Goal: Task Accomplishment & Management: Manage account settings

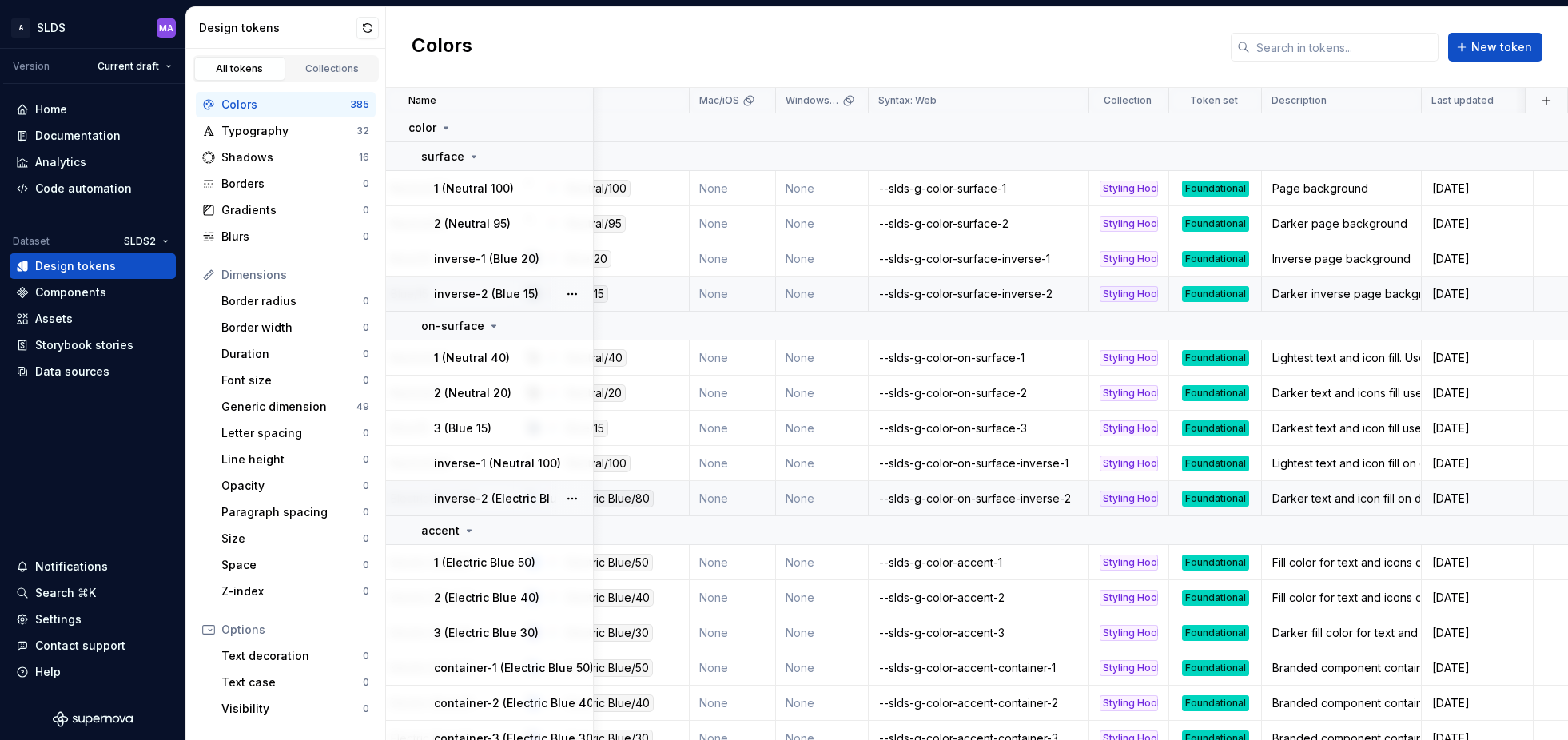
click at [1225, 497] on div "Foundational" at bounding box center [1215, 499] width 67 height 16
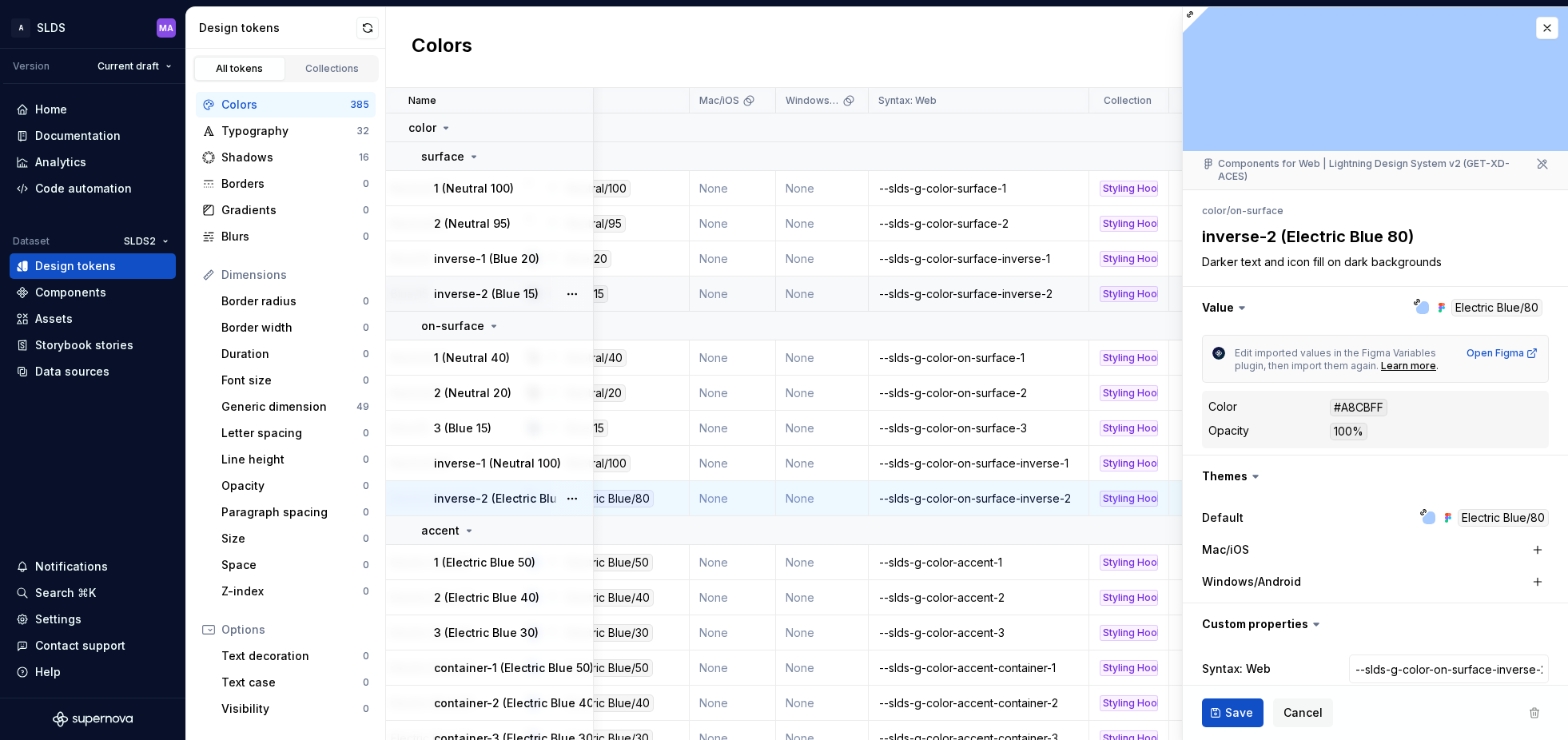
type textarea "*"
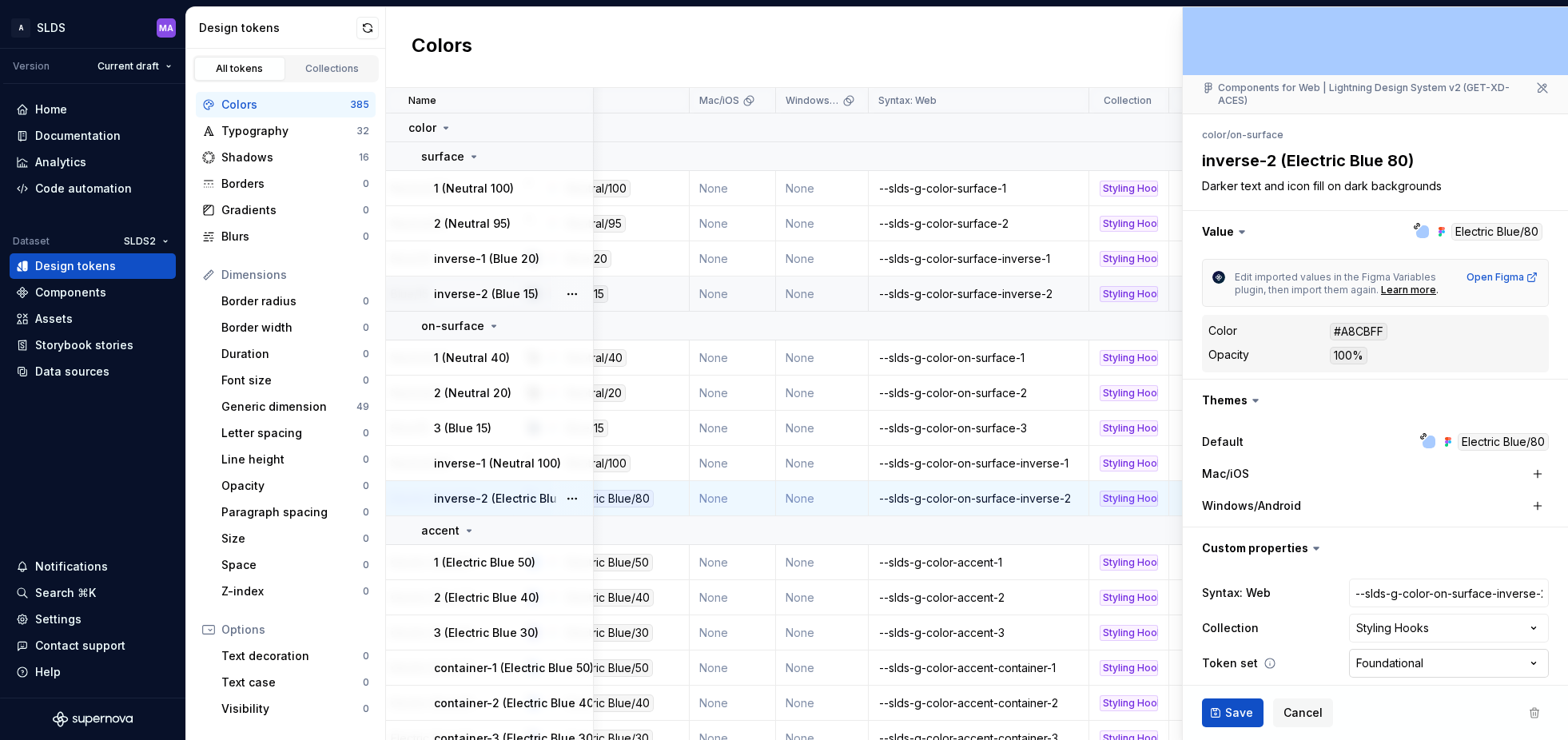
click at [1498, 656] on html "A SLDS MA Version Current draft Home Documentation Analytics Code automation Da…" at bounding box center [784, 370] width 1568 height 740
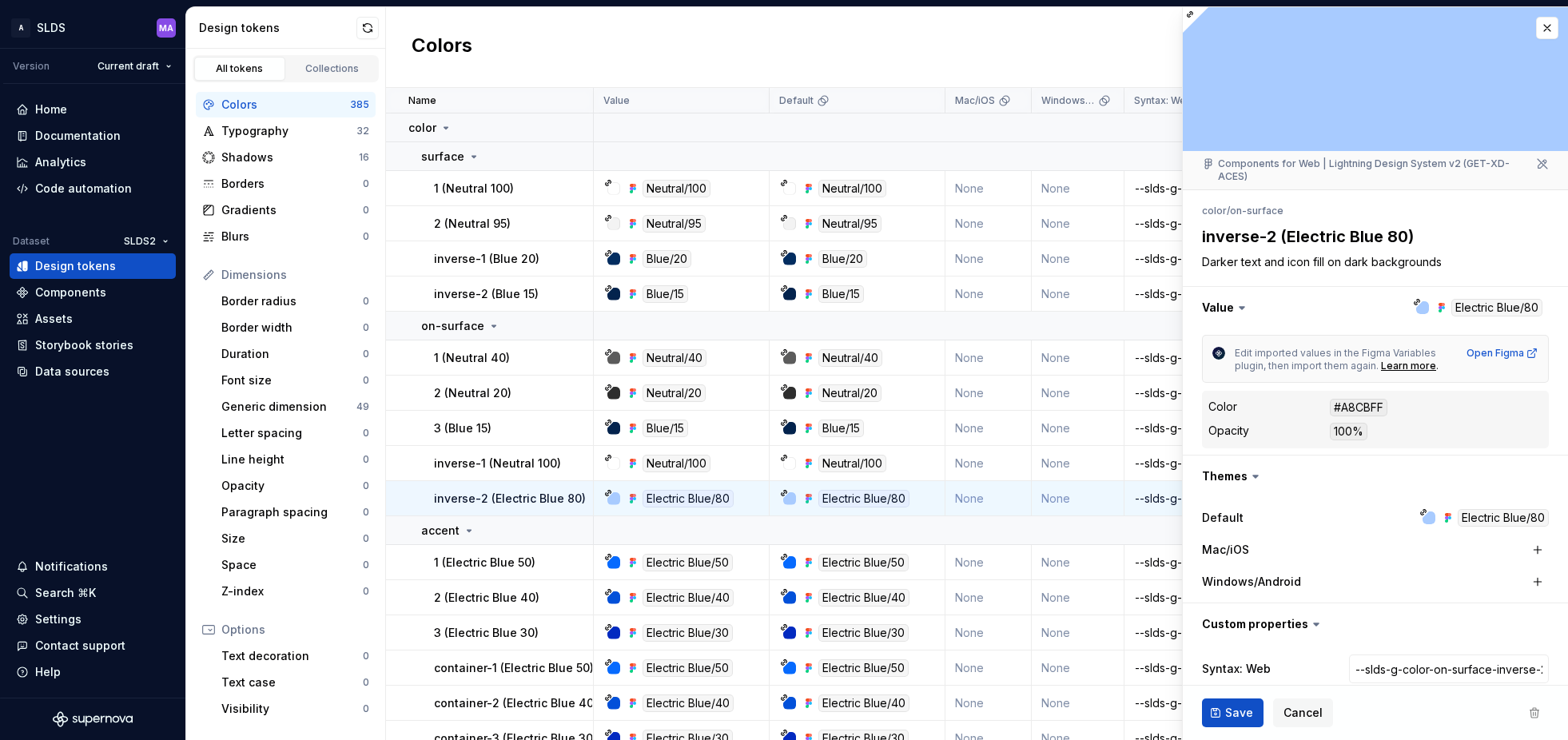
scroll to position [76, 0]
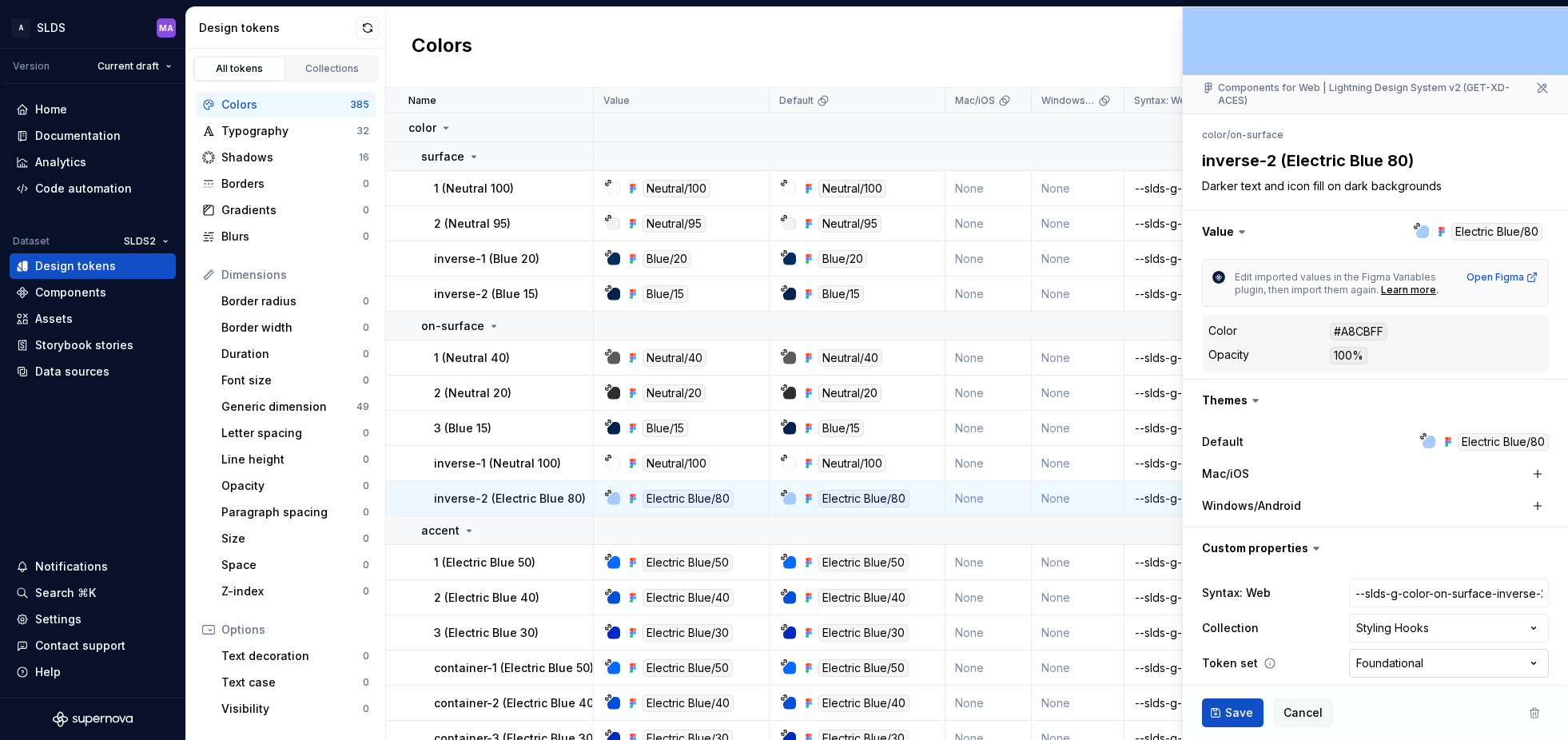
click at [1452, 654] on html "A SLDS MA Version Current draft Home Documentation Analytics Code automation Da…" at bounding box center [784, 370] width 1568 height 740
click at [1331, 677] on html "A SLDS MA Version Current draft Home Documentation Analytics Code automation Da…" at bounding box center [784, 370] width 1568 height 740
click at [1303, 709] on span "Cancel" at bounding box center [1302, 713] width 39 height 16
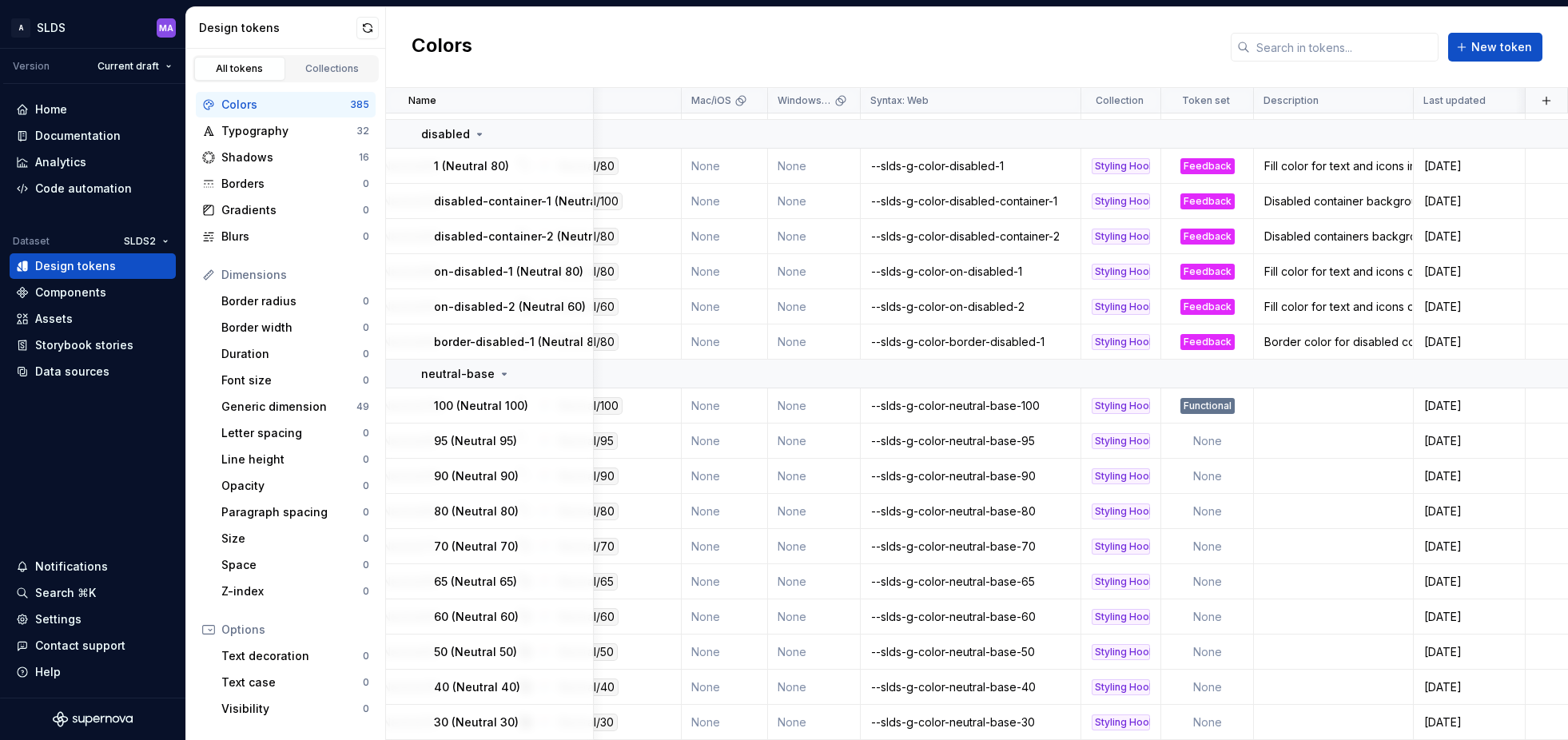
scroll to position [2022, 264]
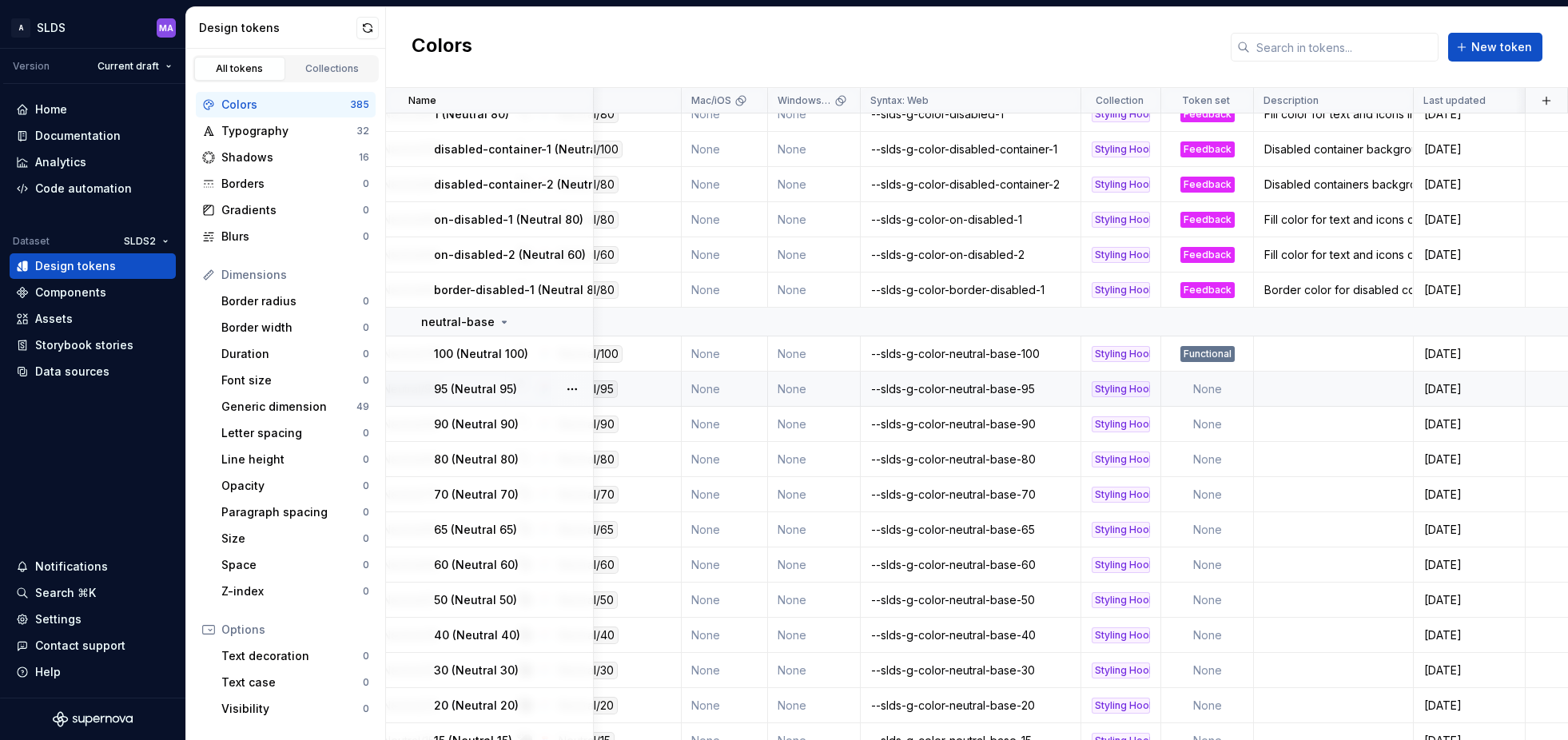
click at [1213, 386] on td "None" at bounding box center [1207, 389] width 93 height 35
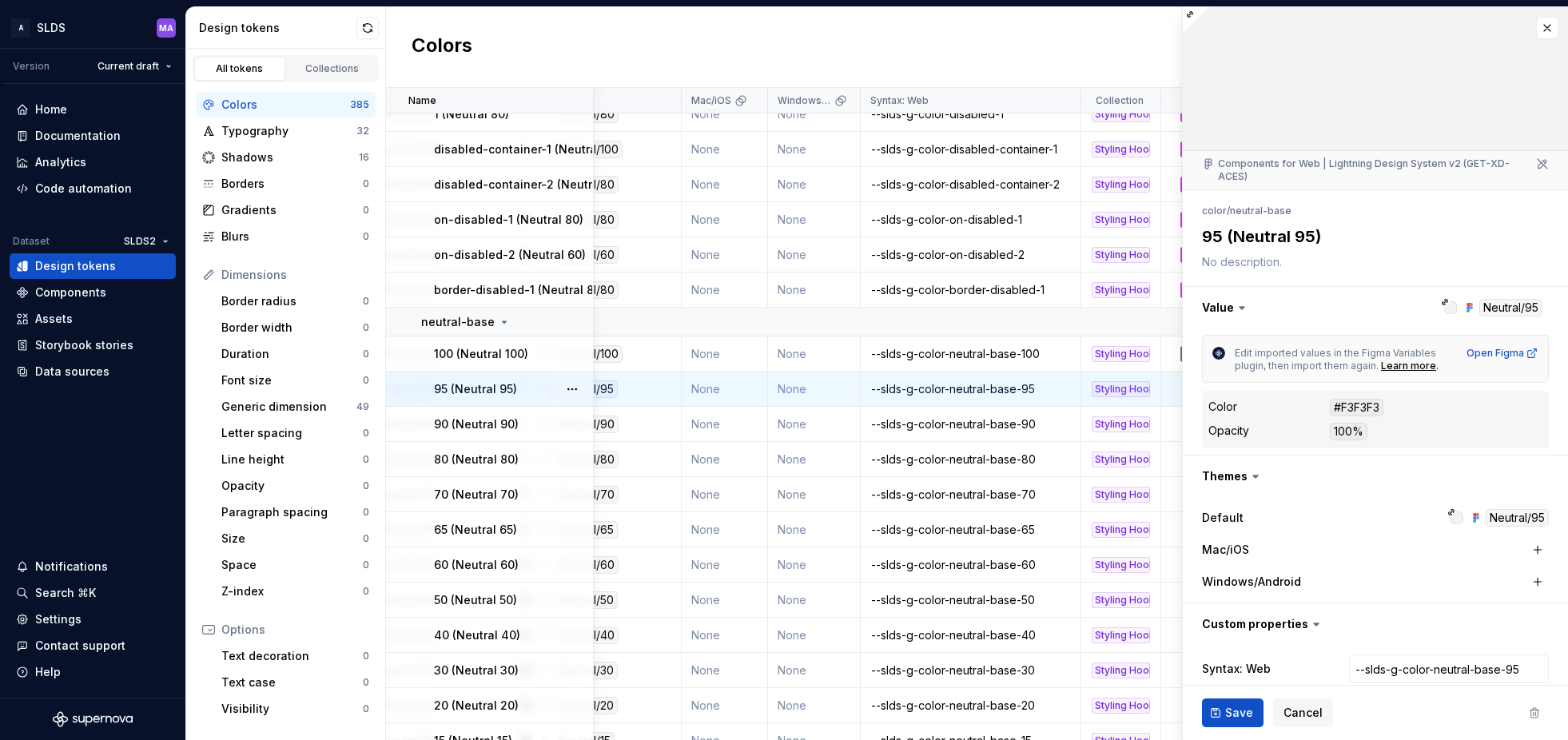
scroll to position [76, 0]
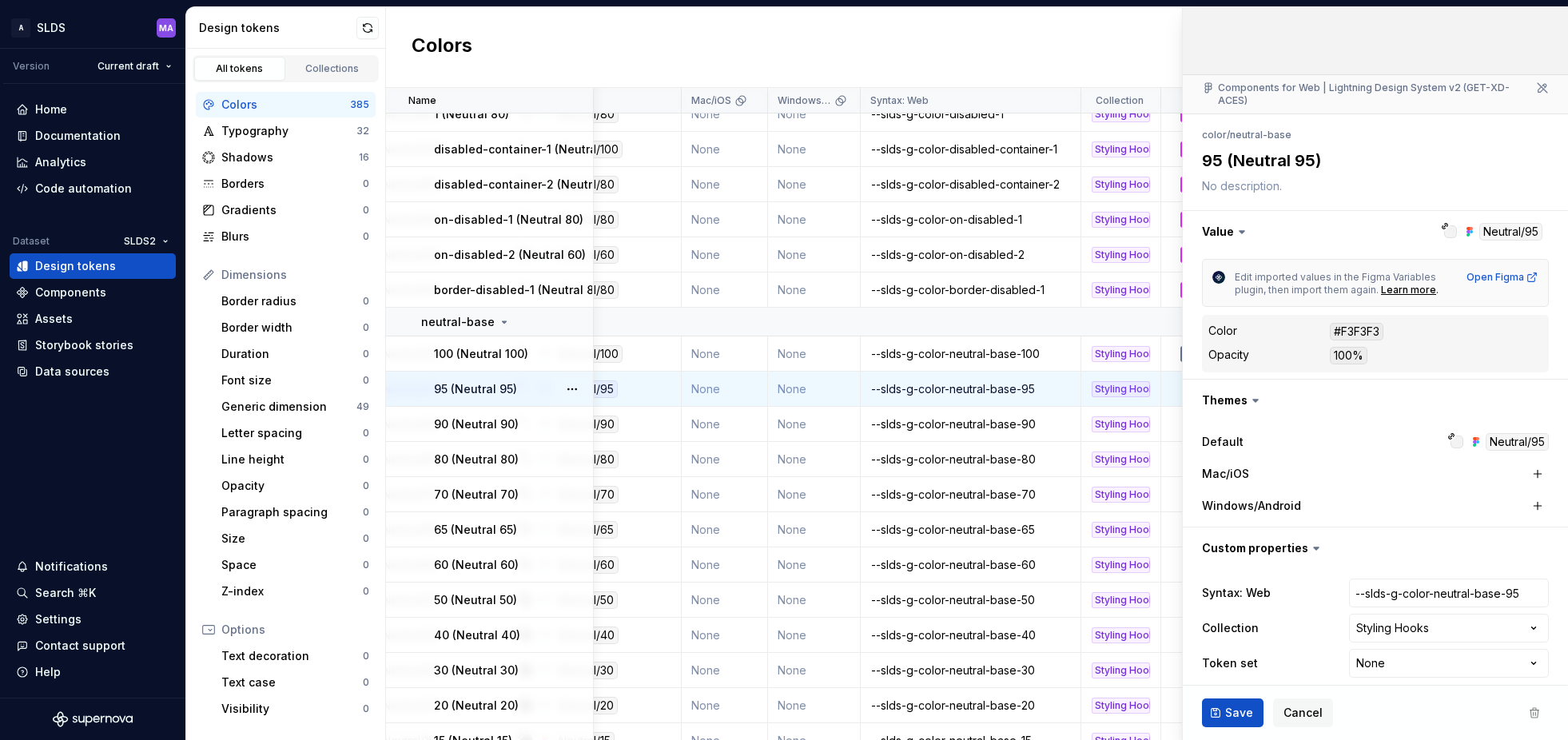
click at [1448, 652] on html "A SLDS MA Version Current draft Home Documentation Analytics Code automation Da…" at bounding box center [784, 370] width 1568 height 740
type textarea "*"
click at [1440, 651] on html "A SLDS MA Version Current draft Home Documentation Analytics Code automation Da…" at bounding box center [784, 370] width 1568 height 740
select select "**********"
click at [1230, 711] on span "Save" at bounding box center [1238, 713] width 28 height 16
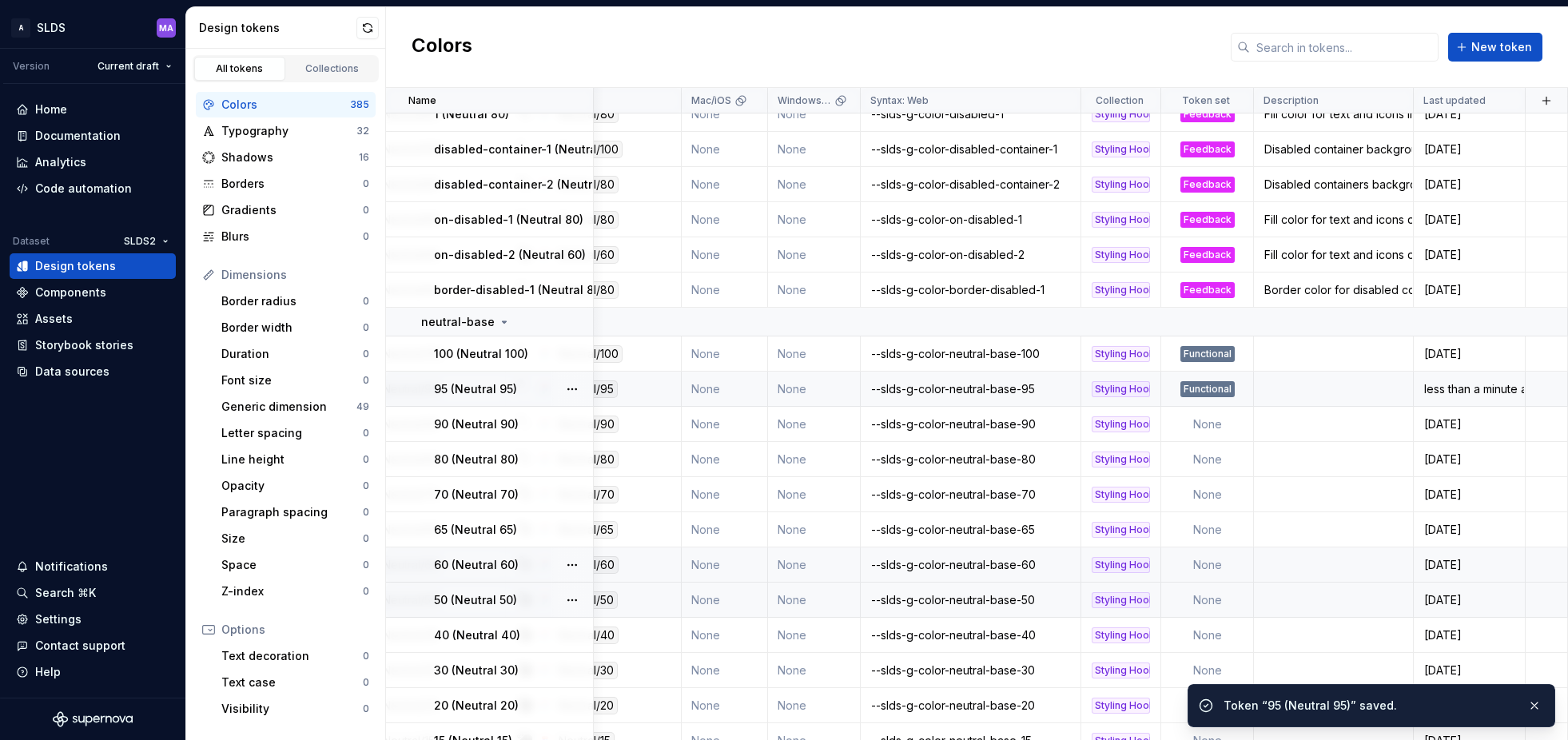
scroll to position [2022, 264]
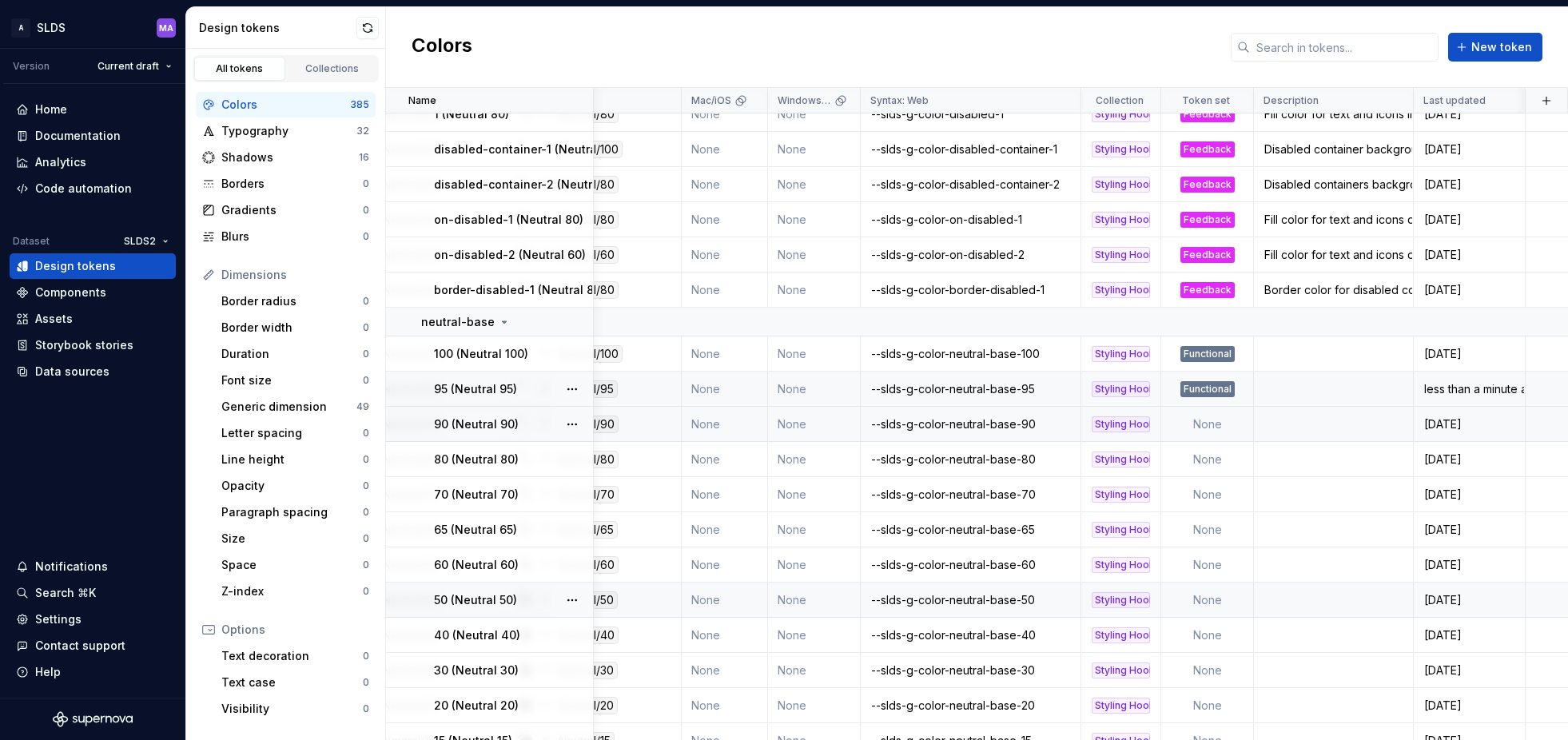
click at [1213, 424] on td "None" at bounding box center [1207, 424] width 93 height 35
type textarea "*"
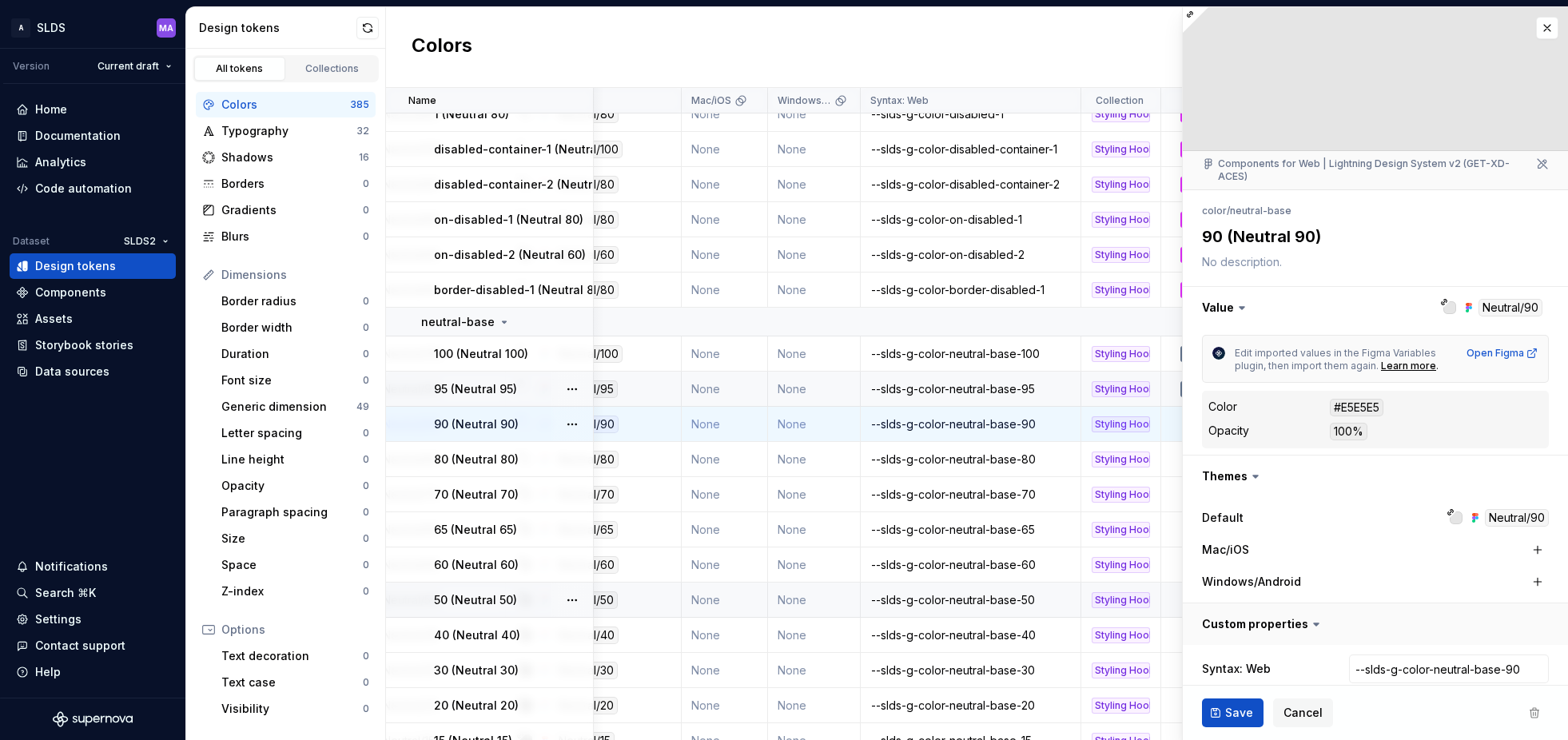
scroll to position [76, 0]
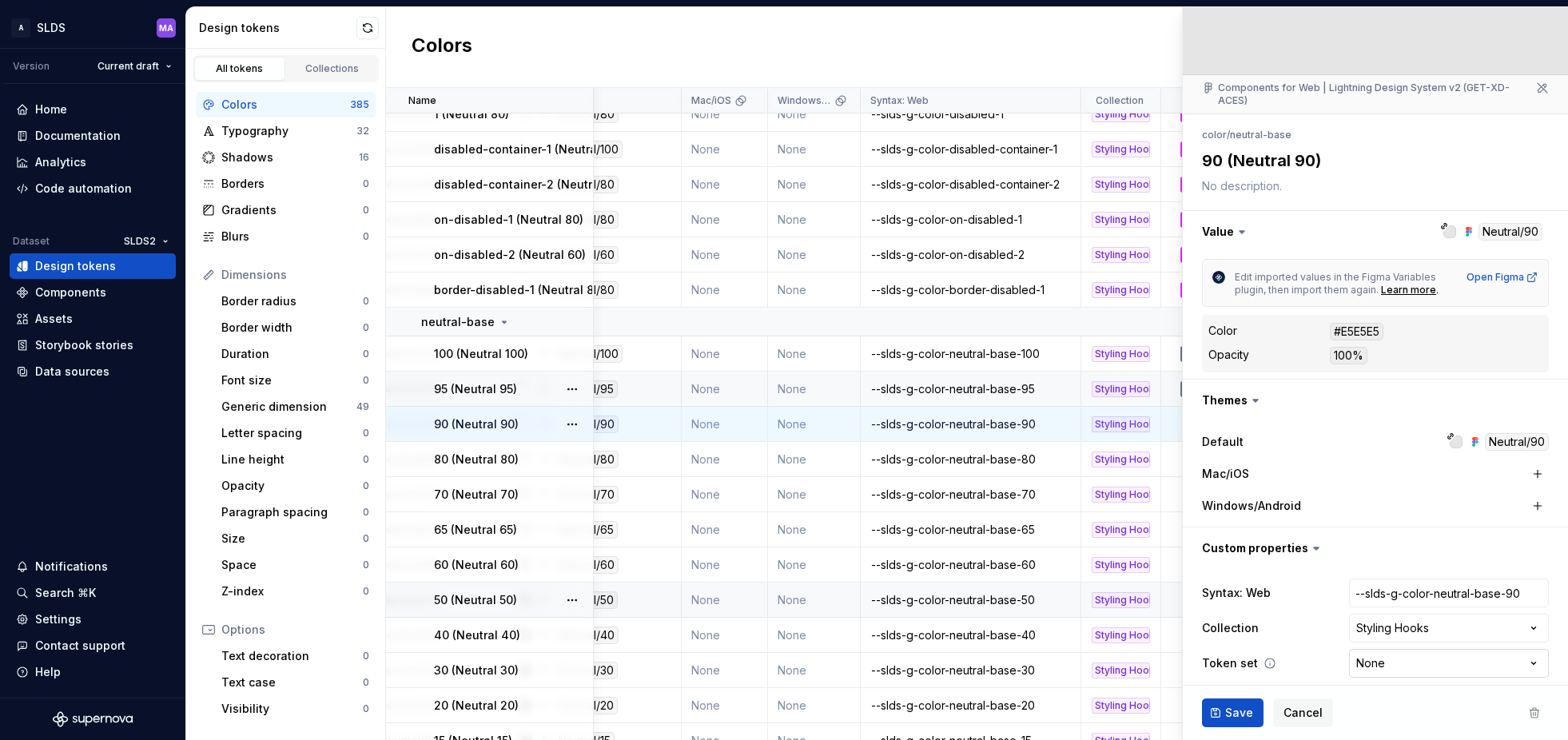
click at [1395, 653] on html "A SLDS MA Version Current draft Home Documentation Analytics Code automation Da…" at bounding box center [784, 370] width 1568 height 740
select select "**********"
click at [1230, 711] on span "Save" at bounding box center [1238, 713] width 28 height 16
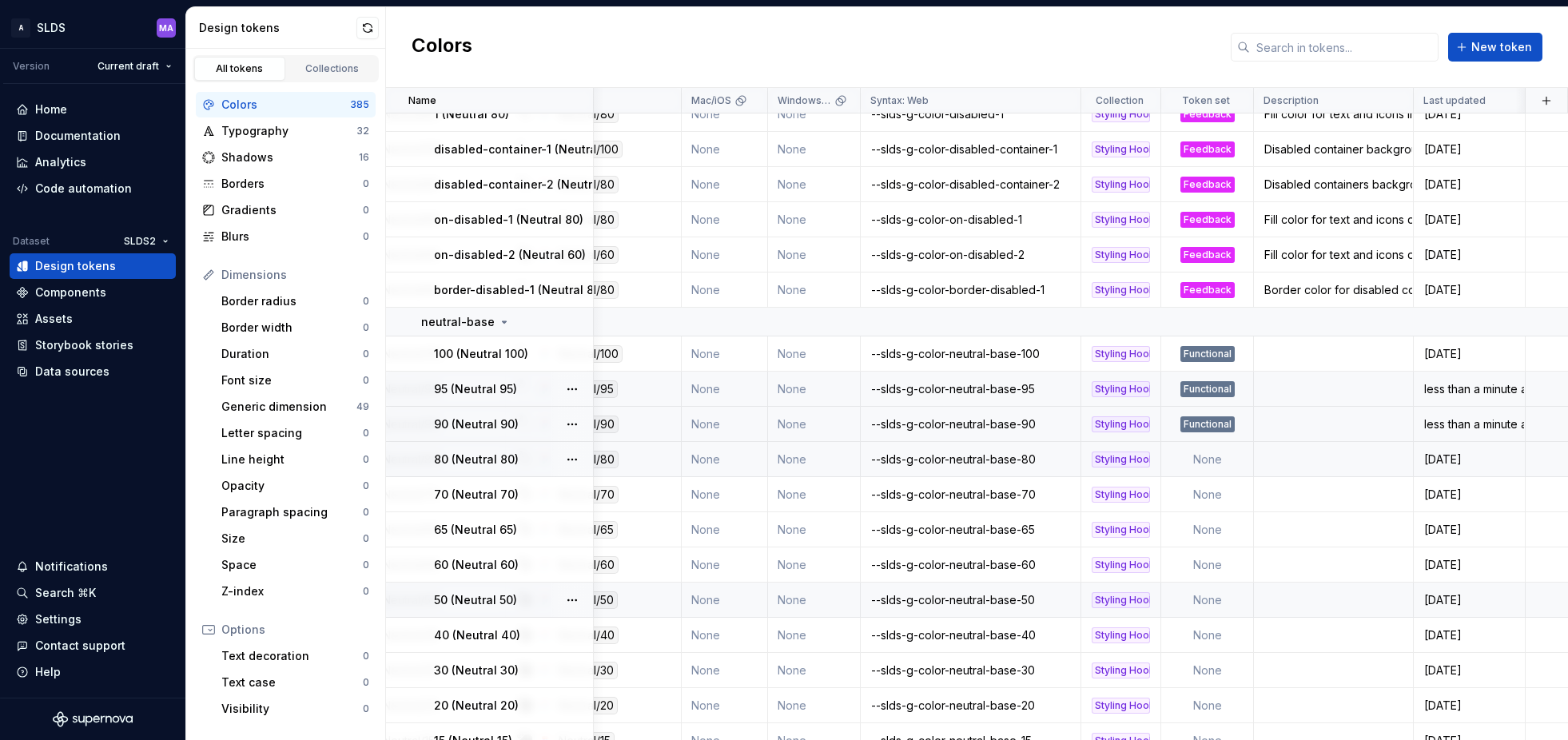
click at [1217, 456] on td "None" at bounding box center [1207, 459] width 93 height 35
type textarea "*"
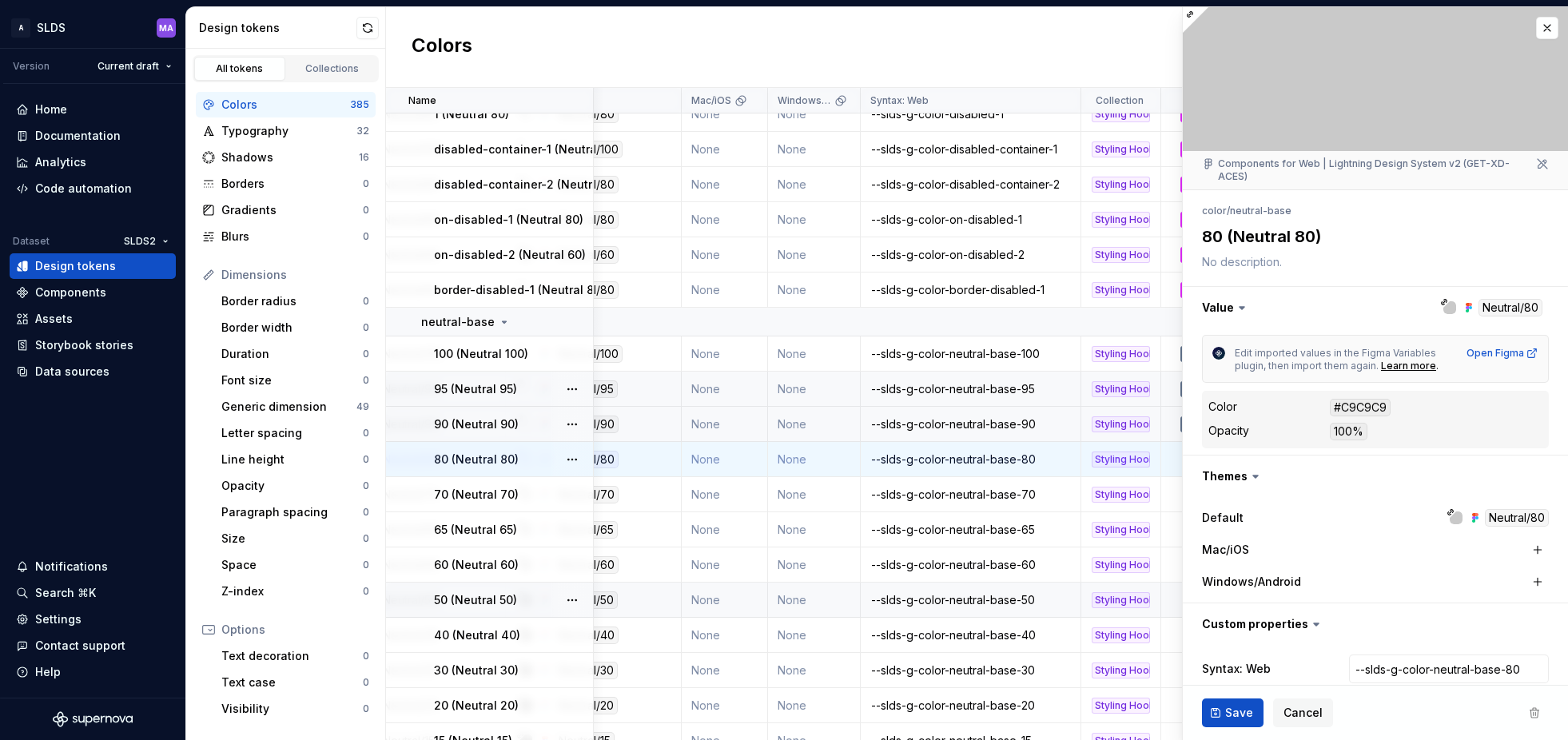
scroll to position [76, 0]
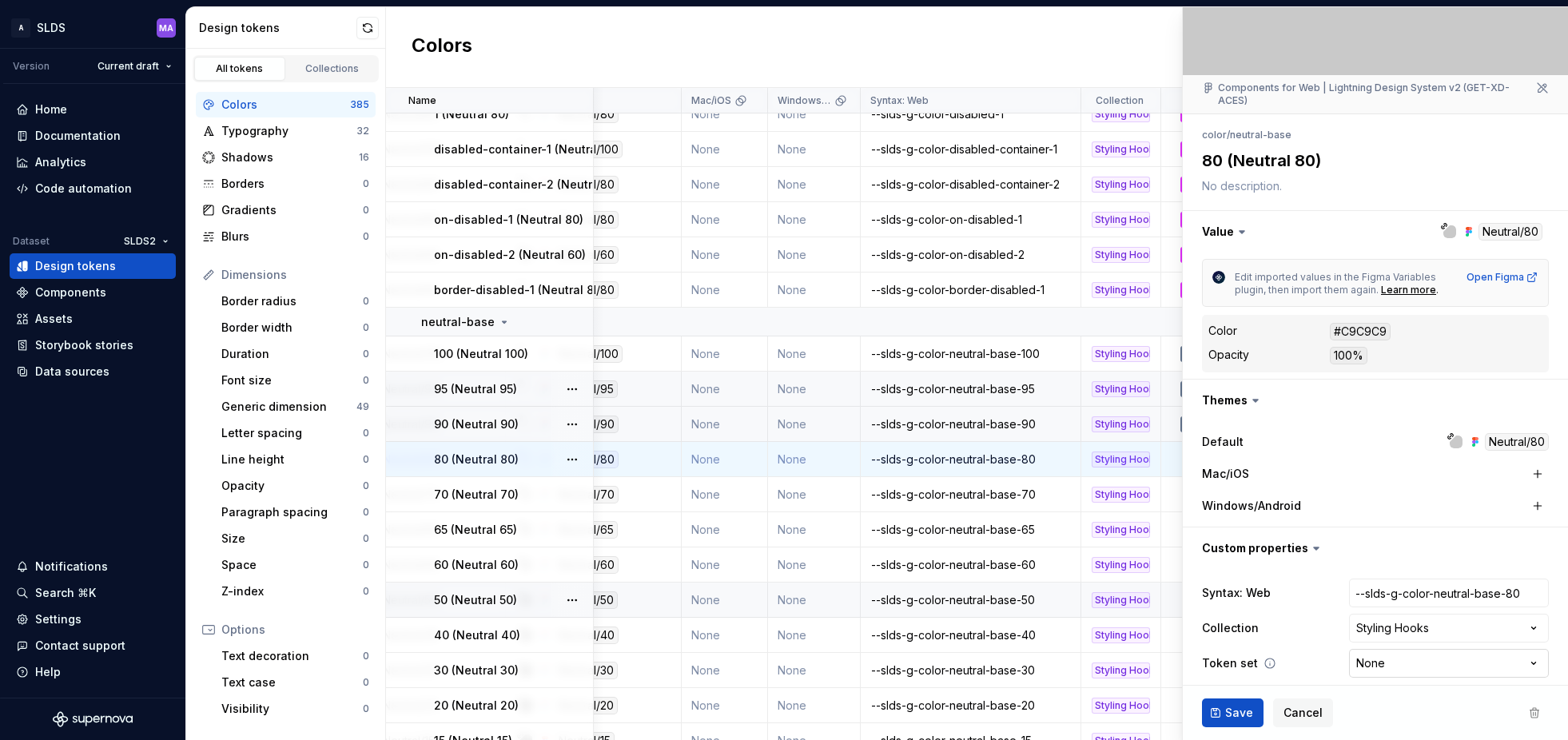
click at [1434, 650] on html "A SLDS MA Version Current draft Home Documentation Analytics Code automation Da…" at bounding box center [784, 370] width 1568 height 740
select select "**********"
click at [1216, 714] on button "Save" at bounding box center [1233, 713] width 61 height 29
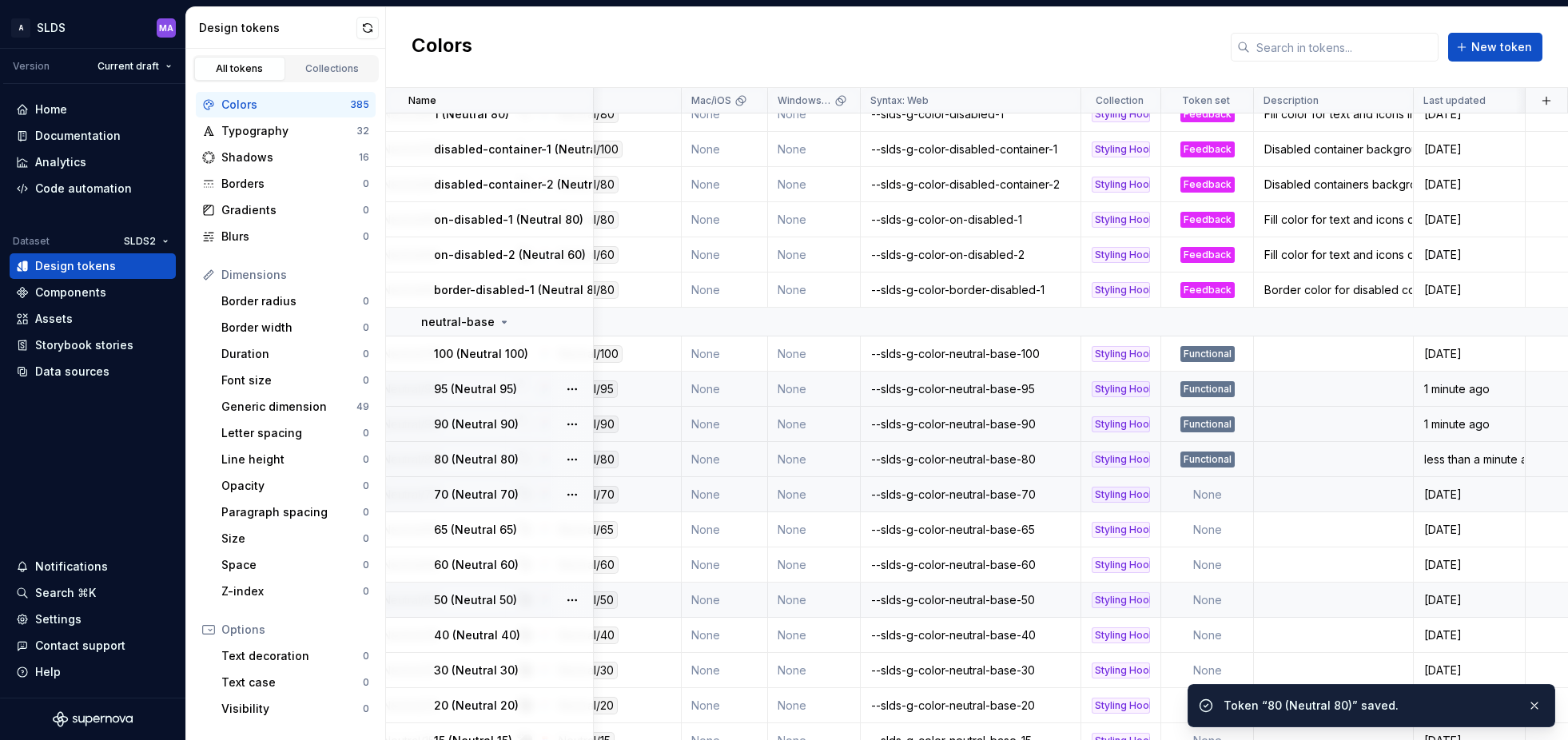
click at [1211, 491] on td "None" at bounding box center [1207, 494] width 93 height 35
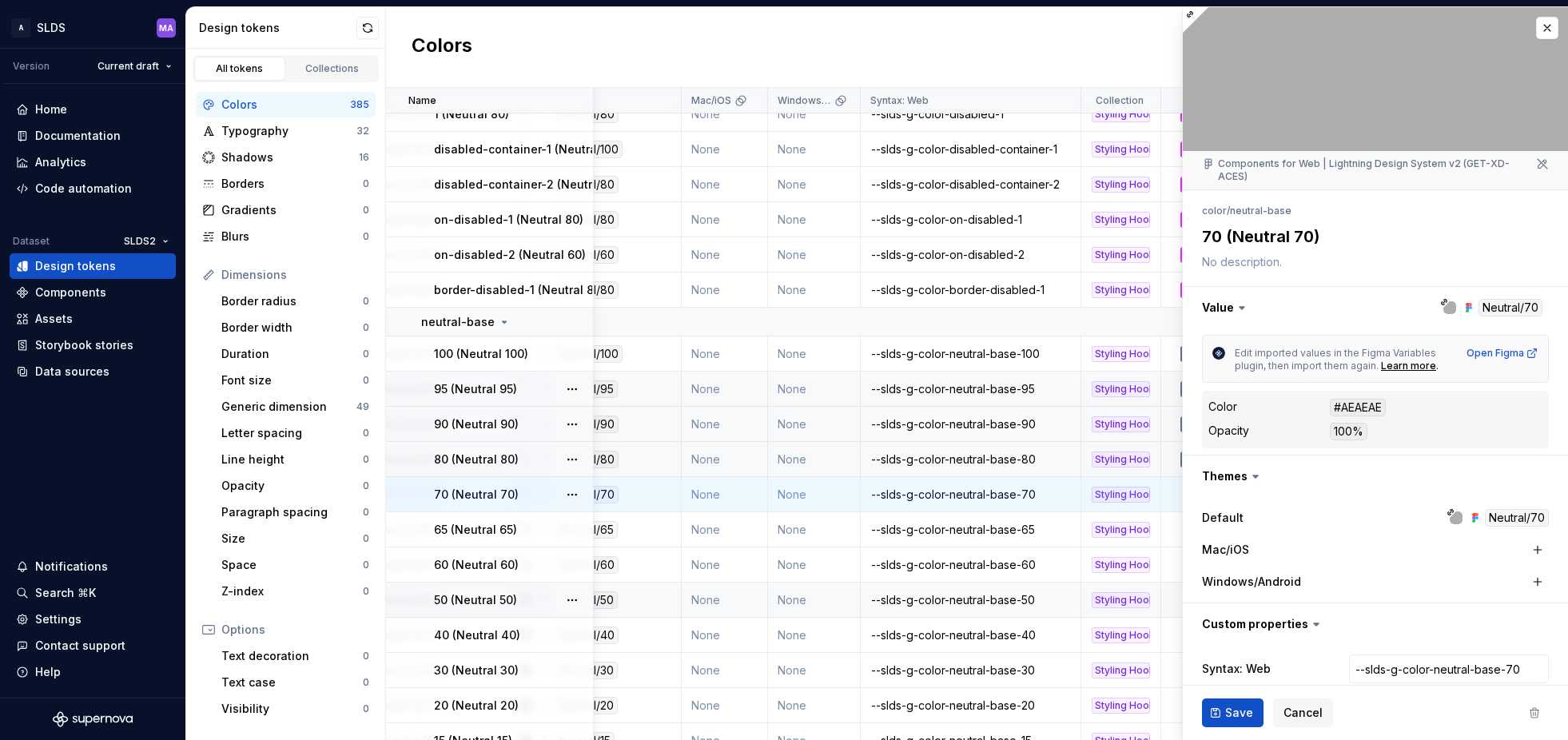
type textarea "*"
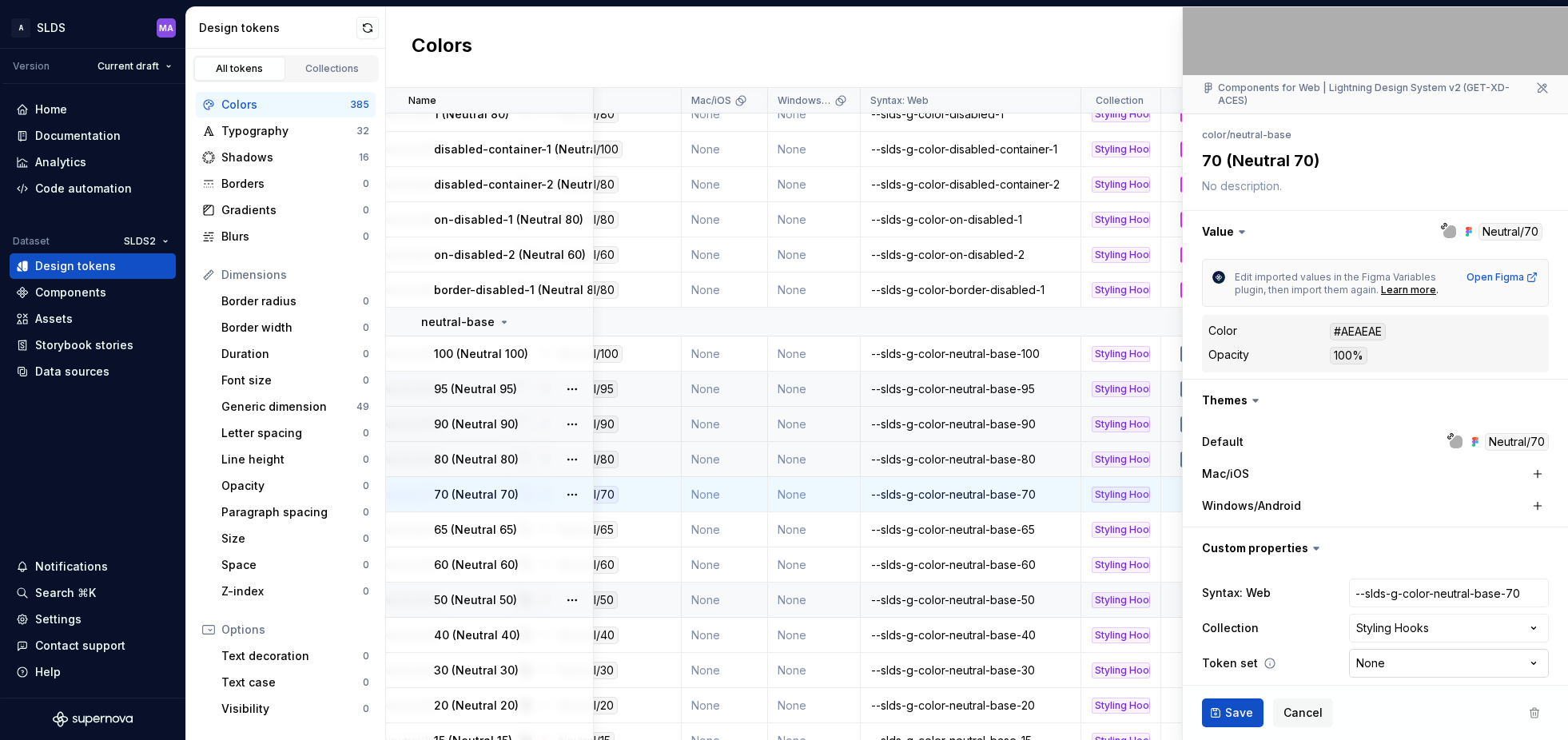
click at [1507, 648] on html "A SLDS MA Version Current draft Home Documentation Analytics Code automation Da…" at bounding box center [784, 370] width 1568 height 740
select select "**********"
click at [1226, 715] on span "Save" at bounding box center [1238, 713] width 28 height 16
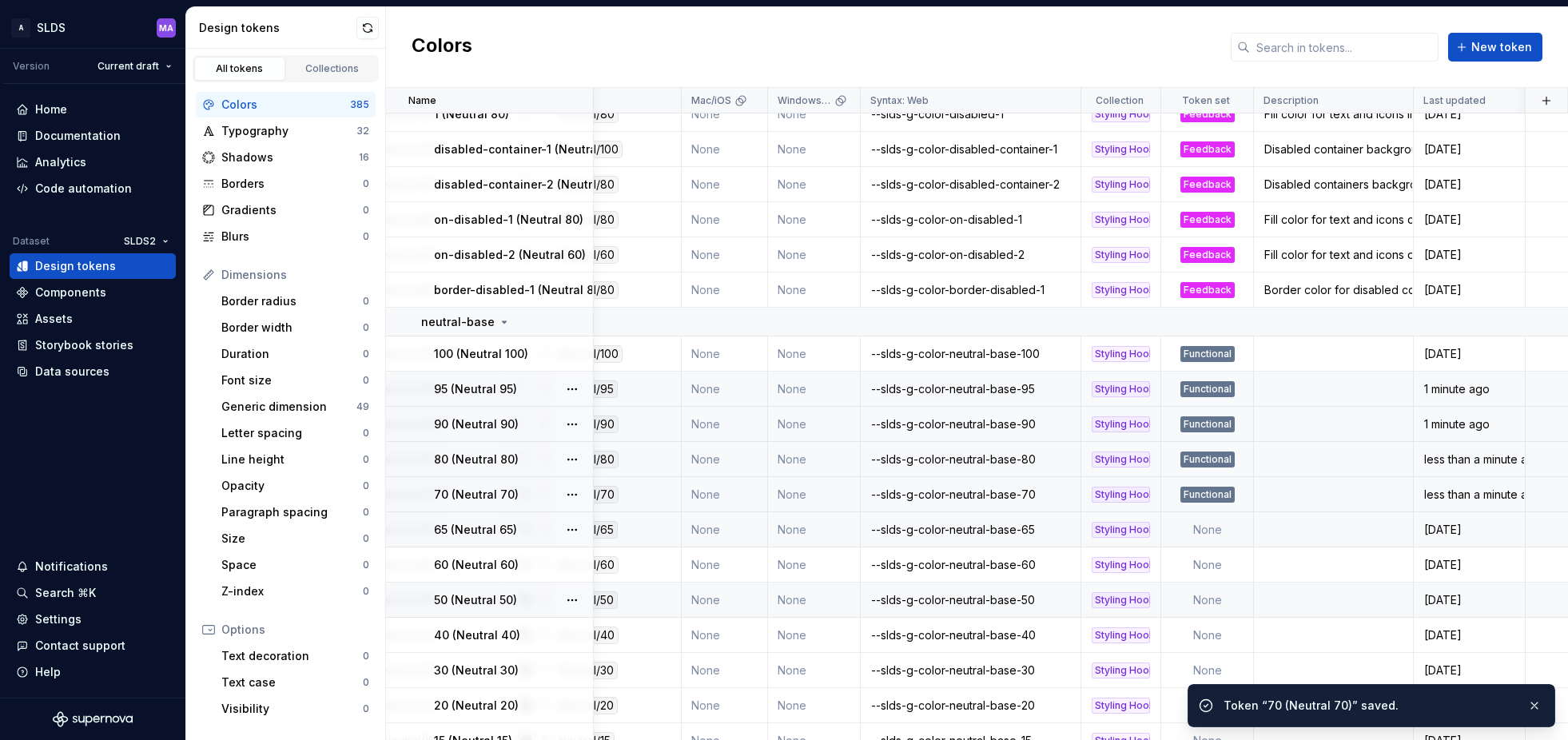
click at [1212, 531] on td "None" at bounding box center [1207, 530] width 93 height 35
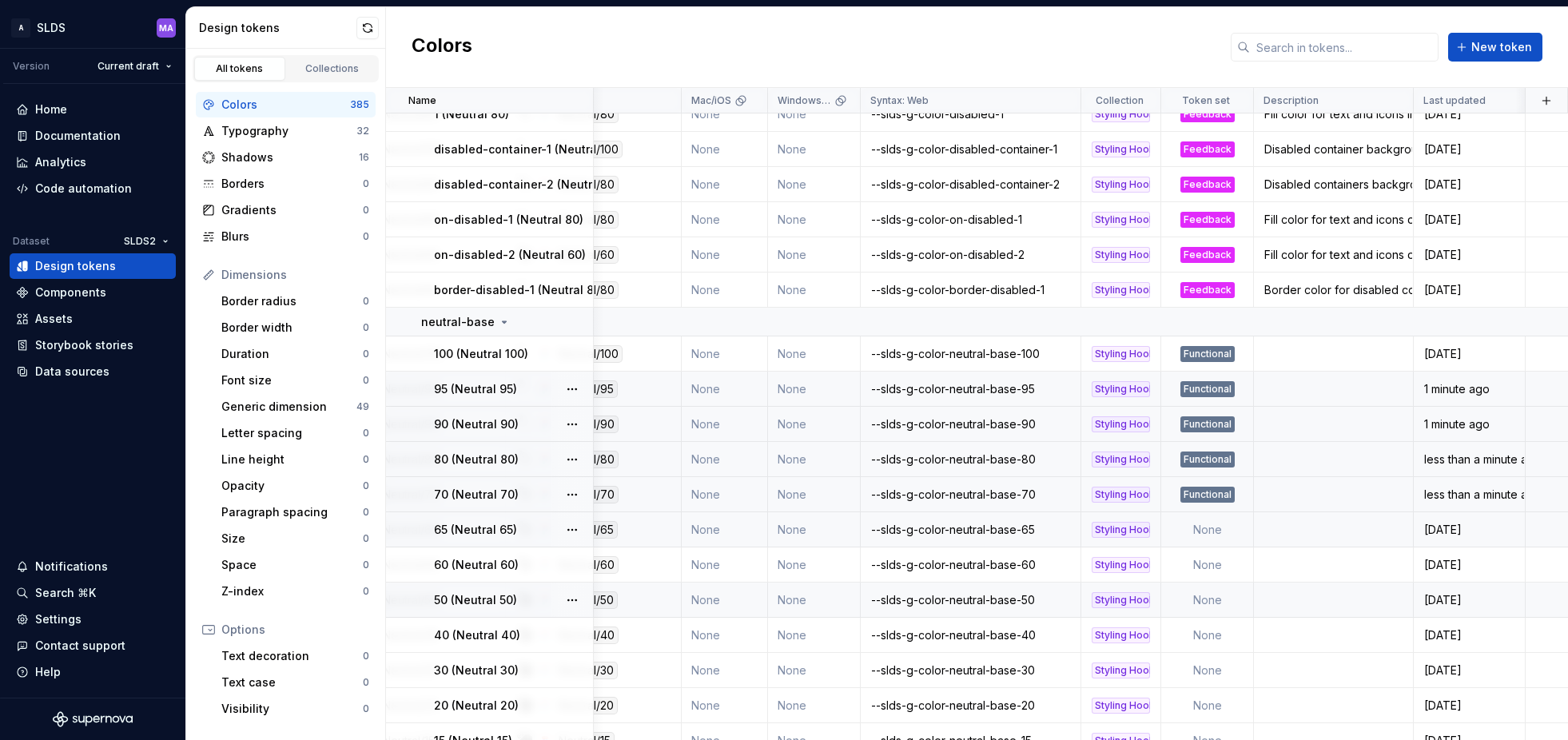
type textarea "*"
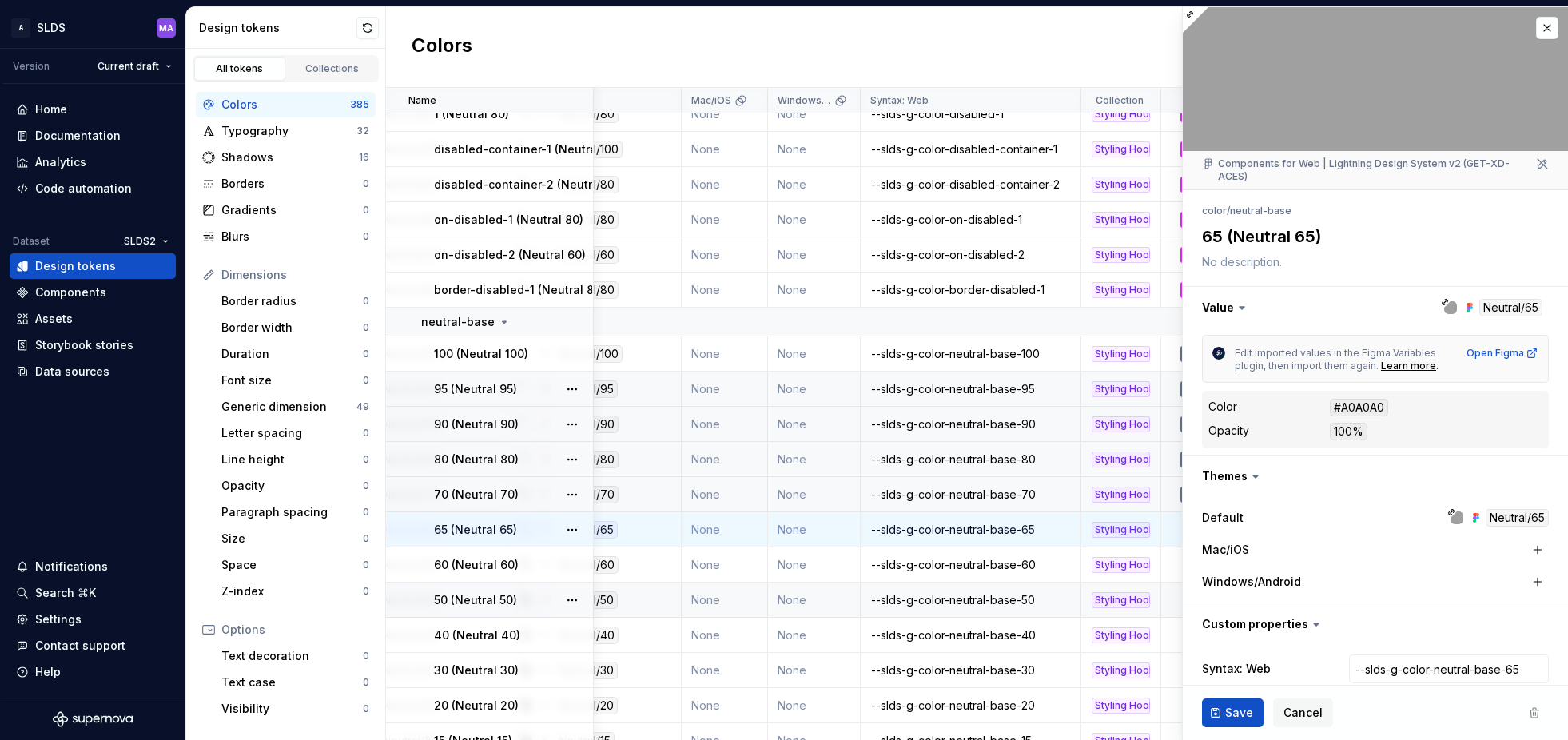
scroll to position [76, 0]
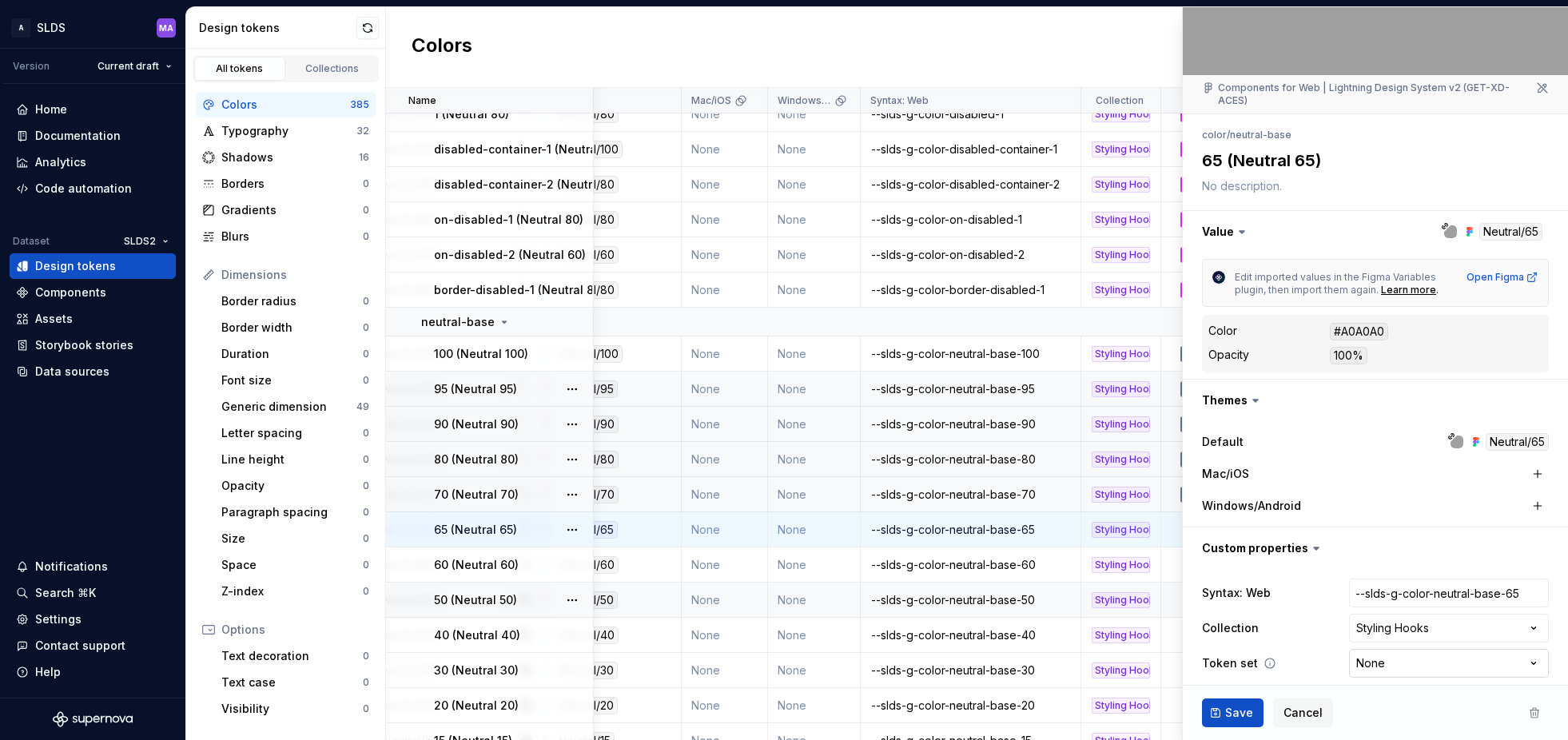
click at [1420, 653] on html "A SLDS MA Version Current draft Home Documentation Analytics Code automation Da…" at bounding box center [784, 370] width 1568 height 740
select select "**********"
click at [1226, 715] on span "Save" at bounding box center [1238, 713] width 28 height 16
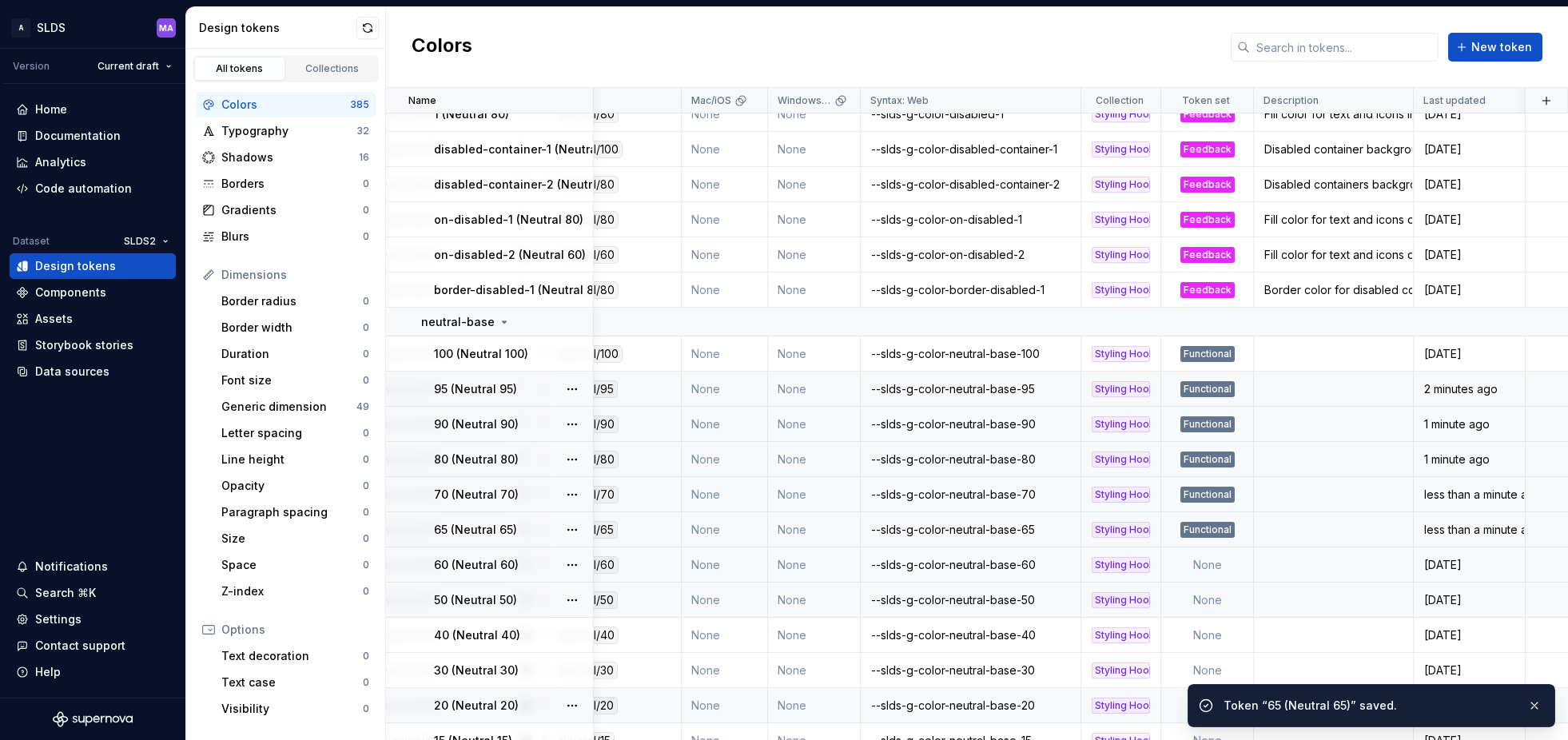
click at [1213, 564] on td "None" at bounding box center [1207, 565] width 93 height 35
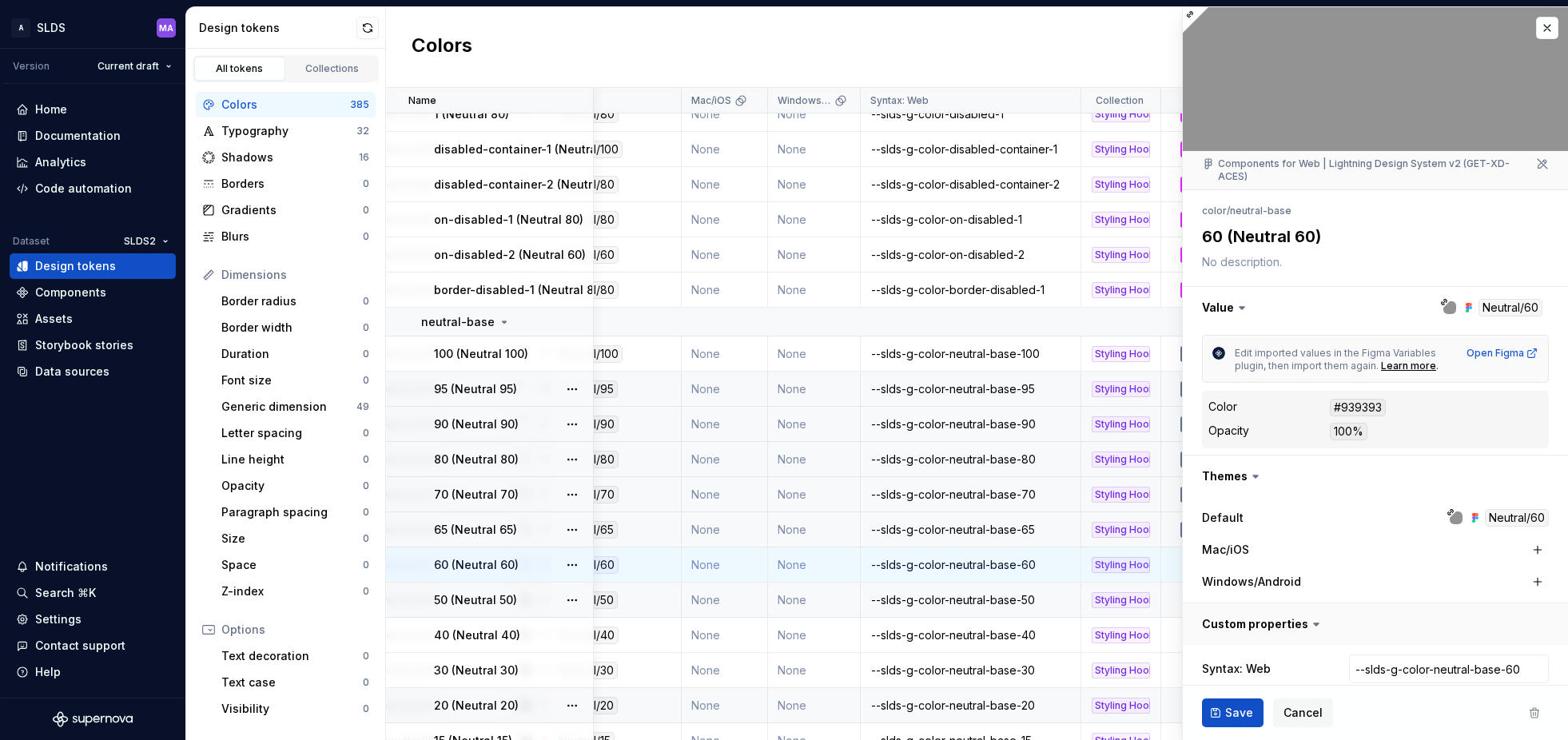
type textarea "*"
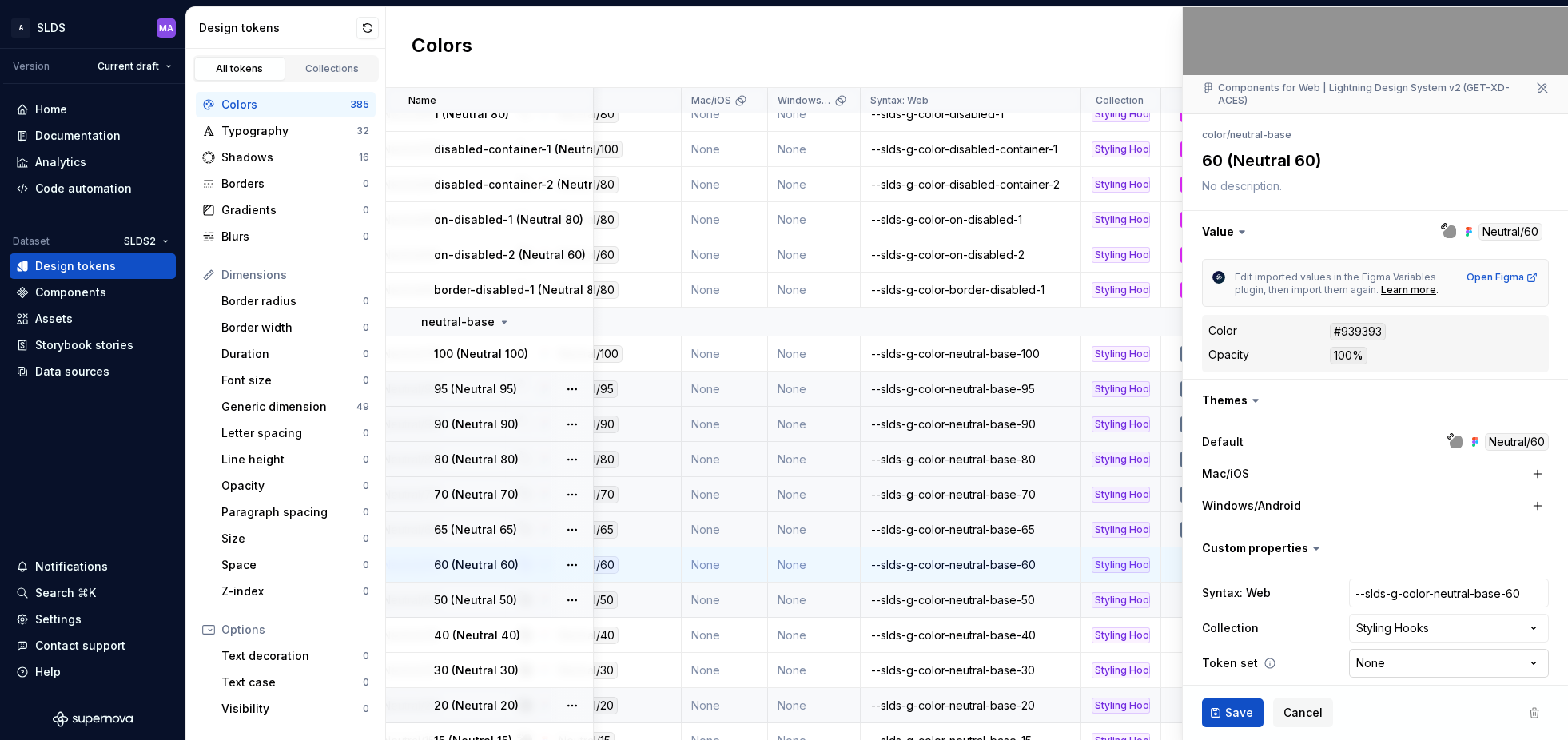
click at [1418, 652] on html "A SLDS MA Version Current draft Home Documentation Analytics Code automation Da…" at bounding box center [784, 370] width 1568 height 740
select select "**********"
click at [1238, 716] on span "Save" at bounding box center [1238, 713] width 28 height 16
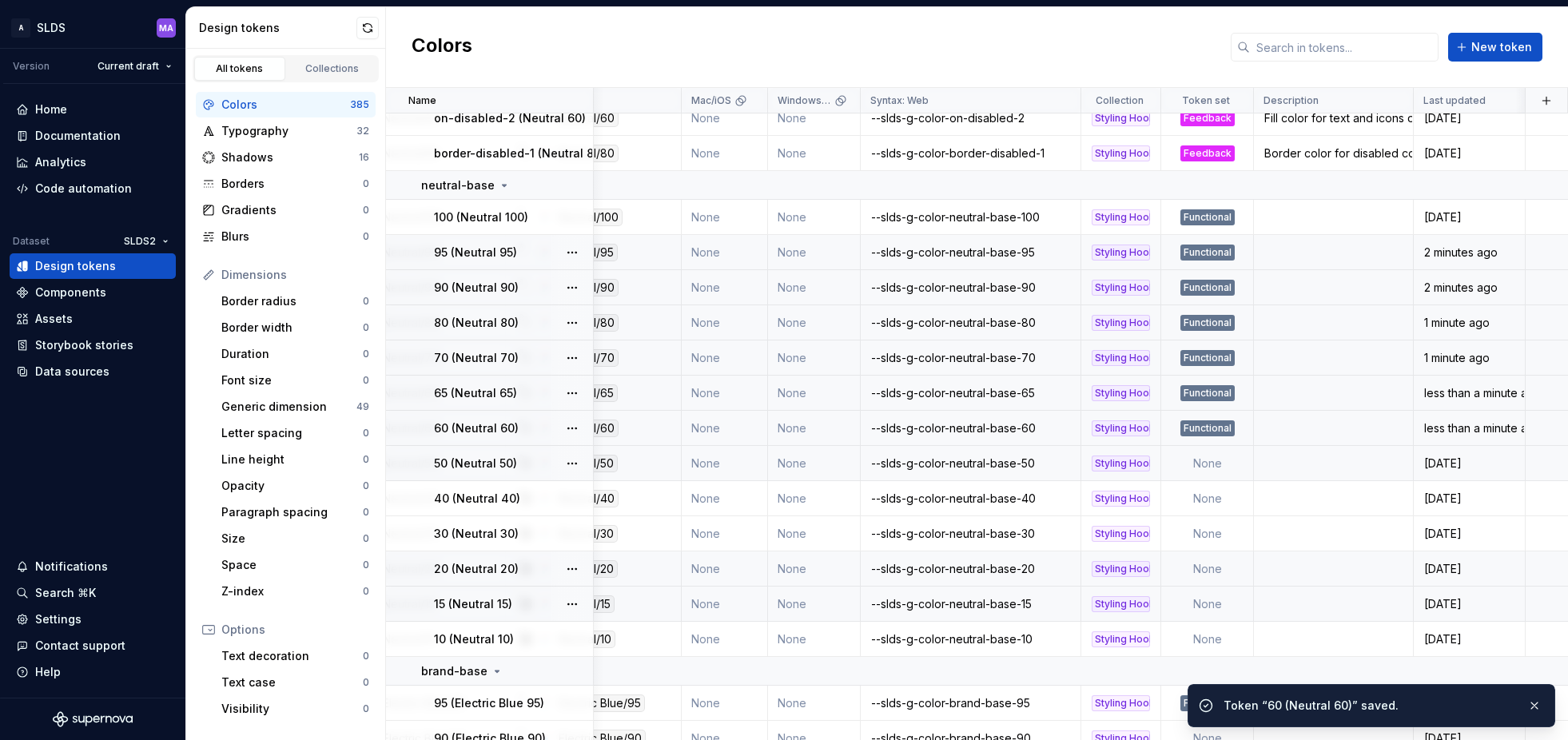
scroll to position [2161, 264]
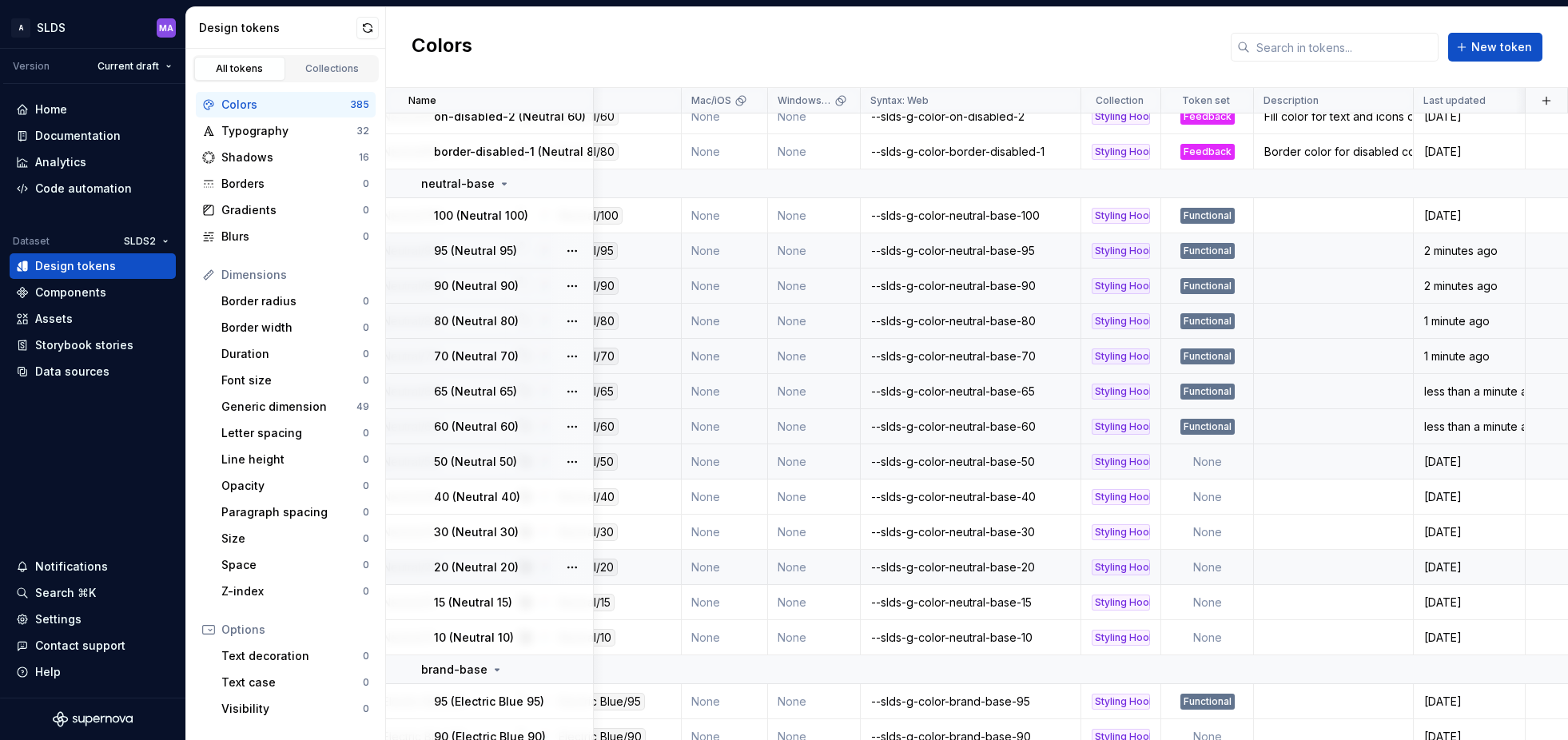
click at [1217, 464] on td "None" at bounding box center [1207, 462] width 93 height 35
type textarea "*"
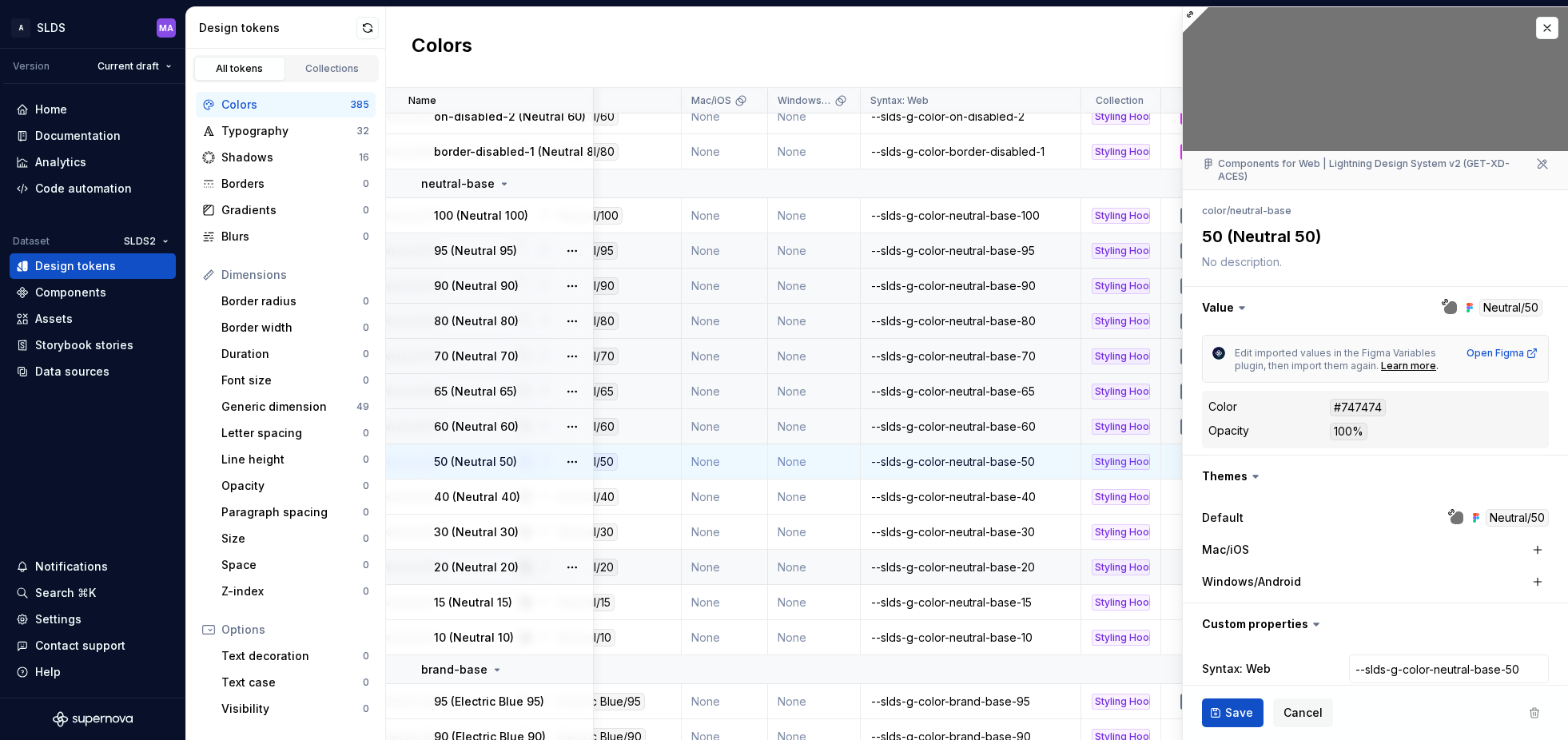
scroll to position [76, 0]
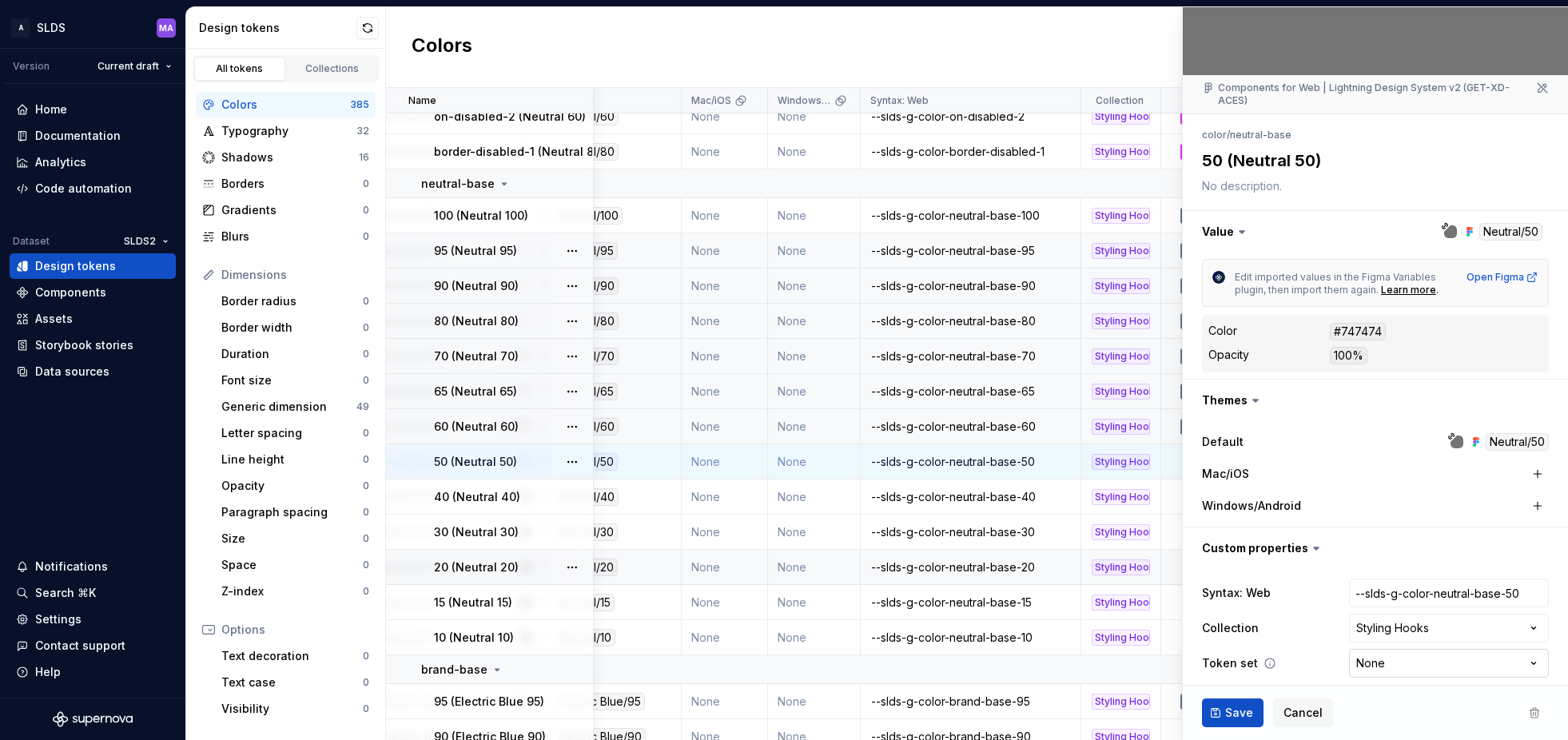
click at [1390, 650] on html "A SLDS MA Version Current draft Home Documentation Analytics Code automation Da…" at bounding box center [784, 370] width 1568 height 740
select select "**********"
click at [1237, 708] on span "Save" at bounding box center [1238, 713] width 28 height 16
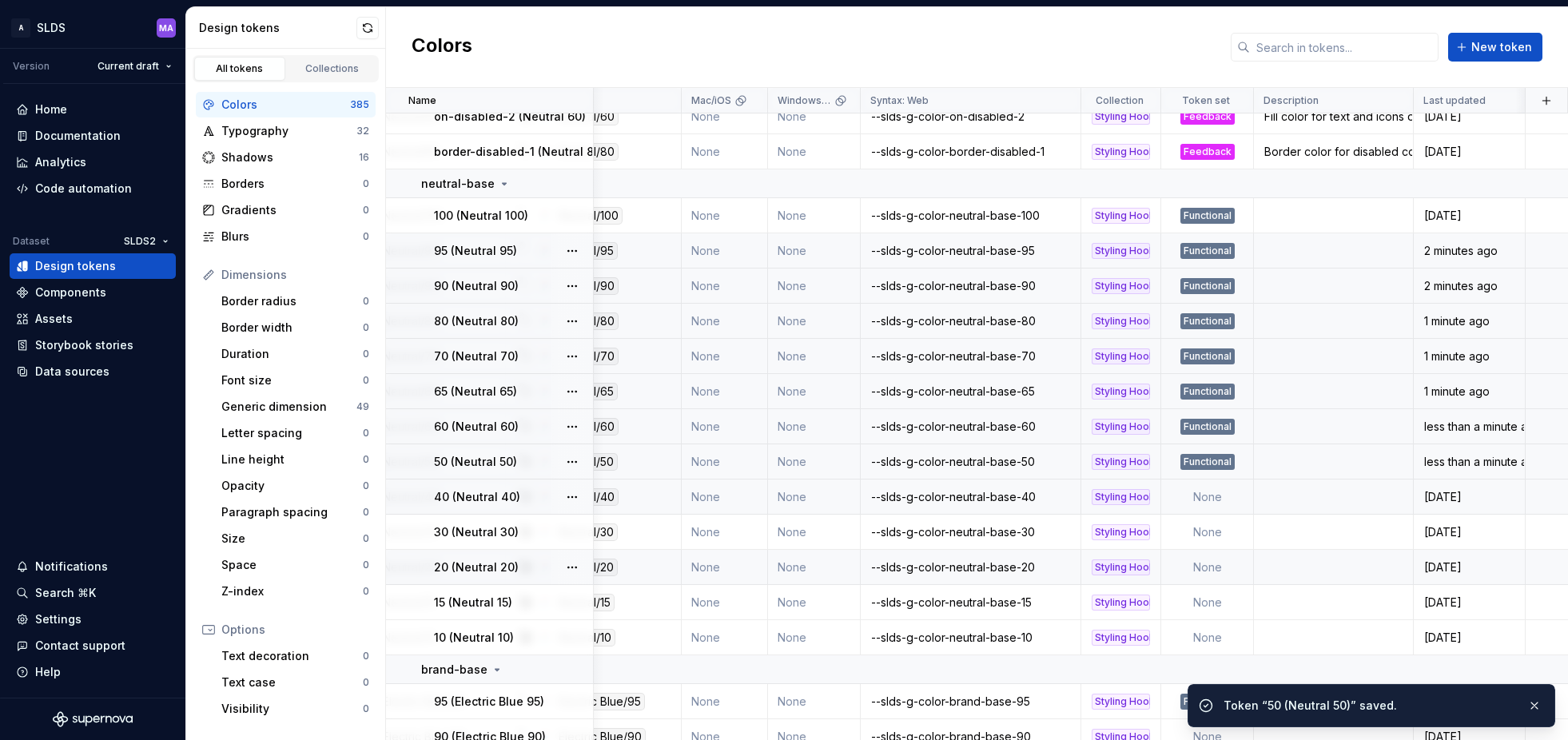
click at [1213, 497] on td "None" at bounding box center [1207, 497] width 93 height 35
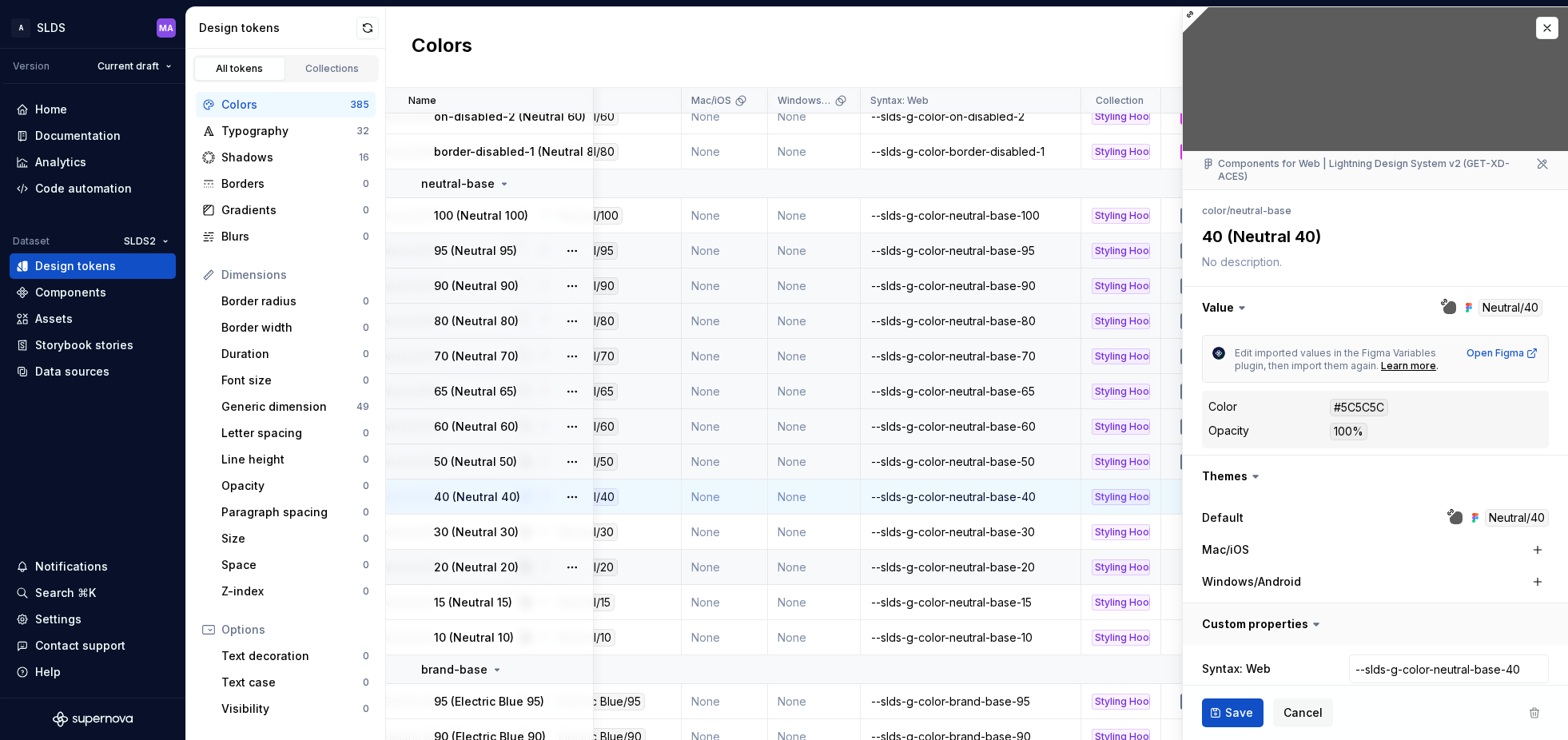
scroll to position [76, 0]
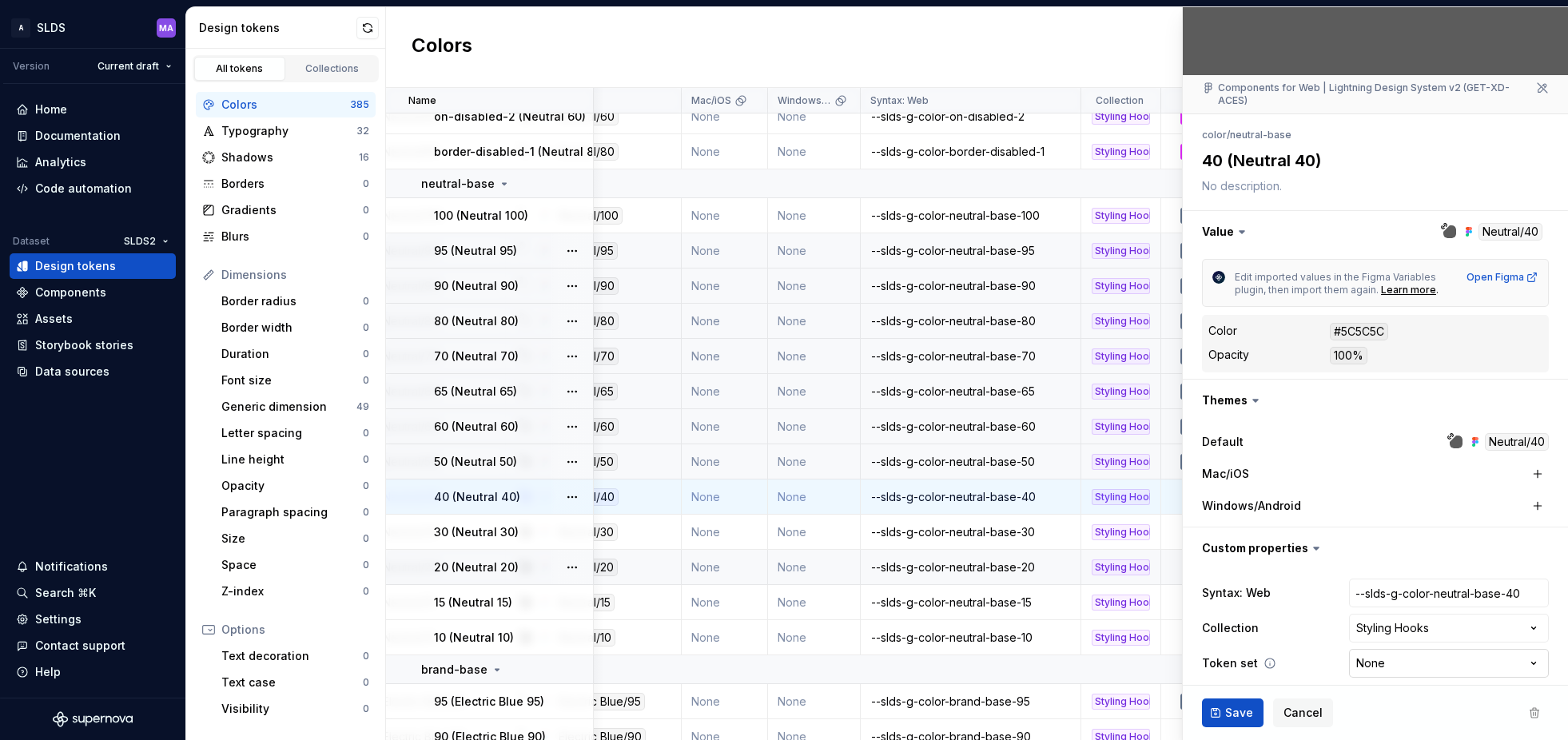
click at [1410, 650] on html "A SLDS MA Version Current draft Home Documentation Analytics Code automation Da…" at bounding box center [784, 370] width 1568 height 740
type textarea "*"
select select "**********"
click at [1233, 712] on span "Save" at bounding box center [1238, 713] width 28 height 16
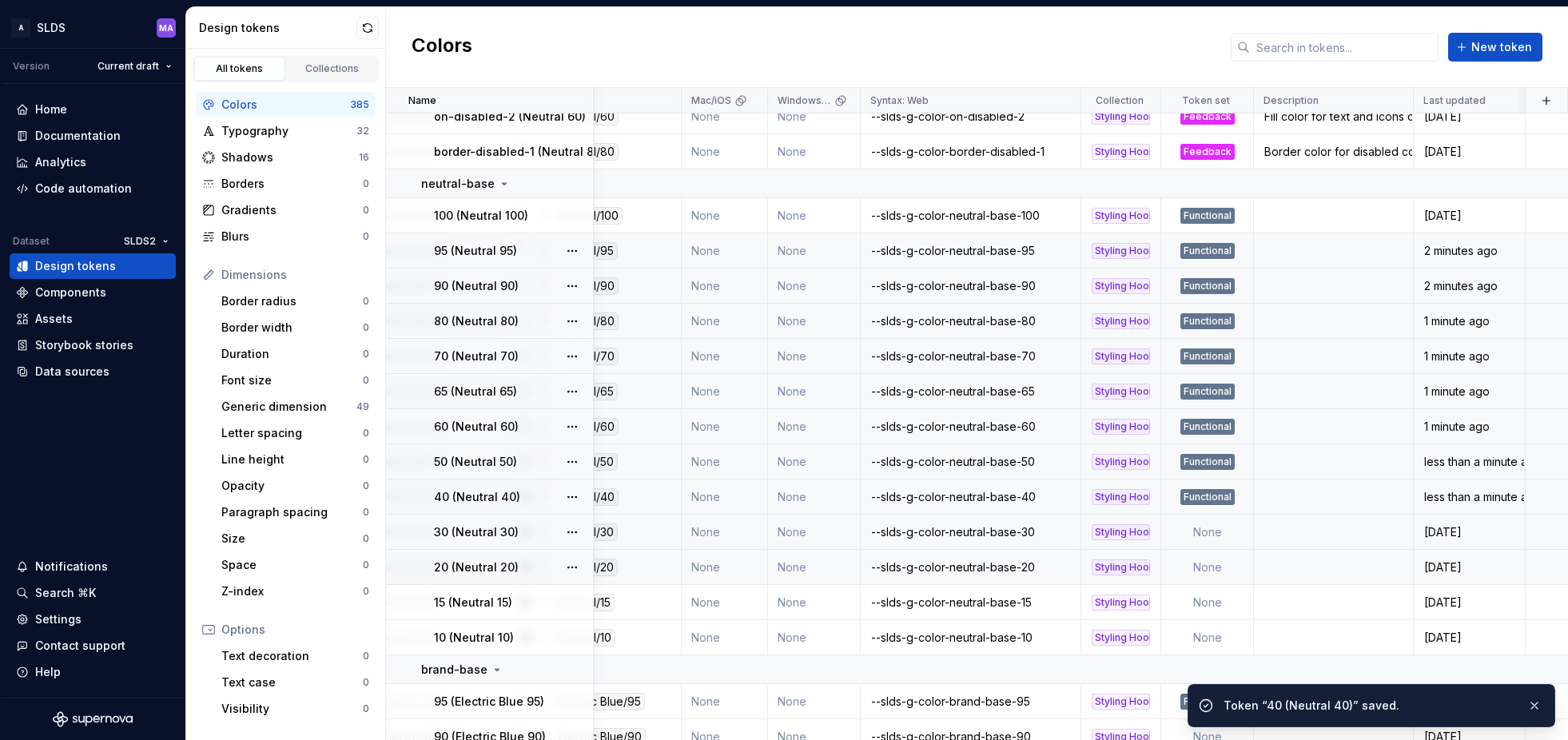
click at [1206, 533] on td "None" at bounding box center [1207, 533] width 93 height 35
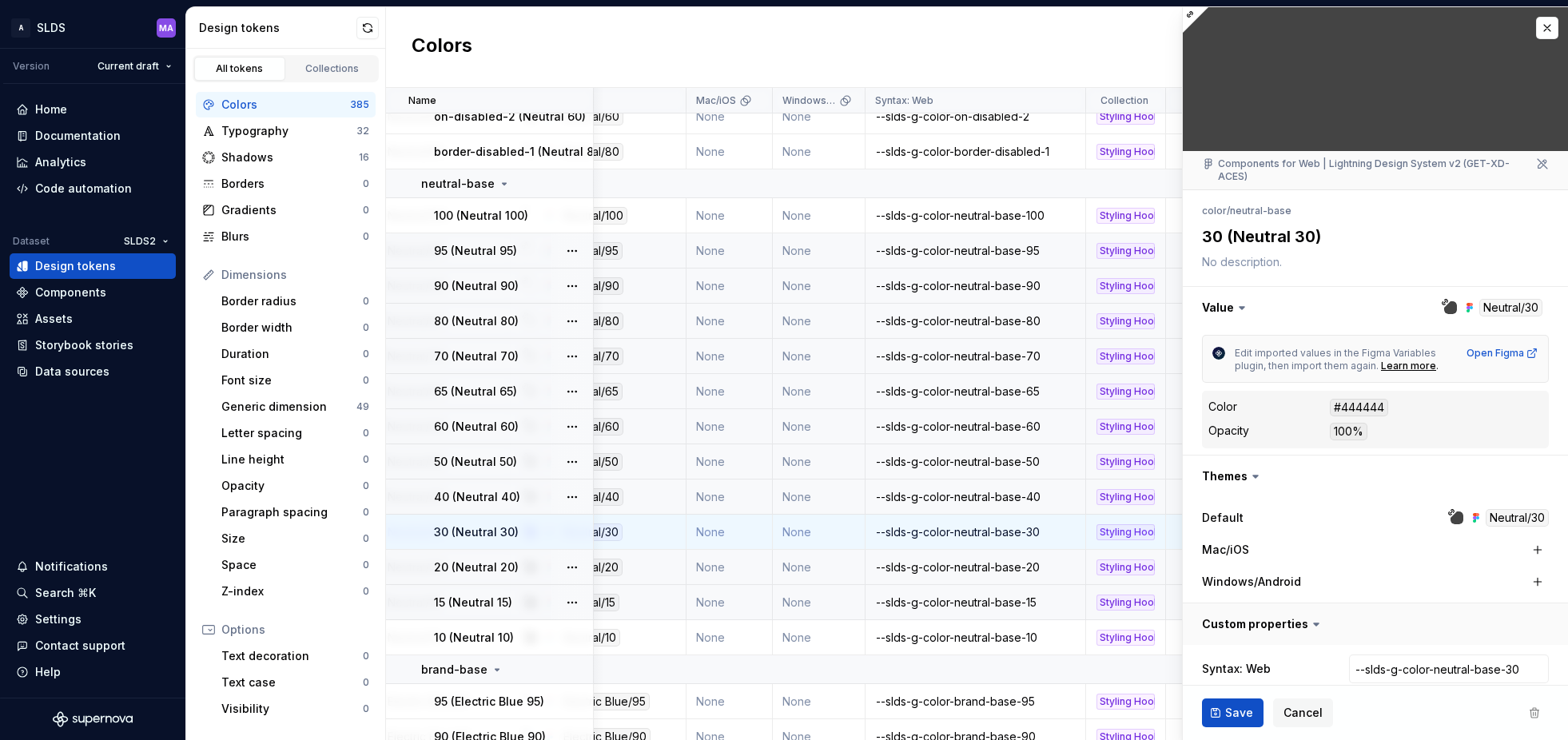
type textarea "*"
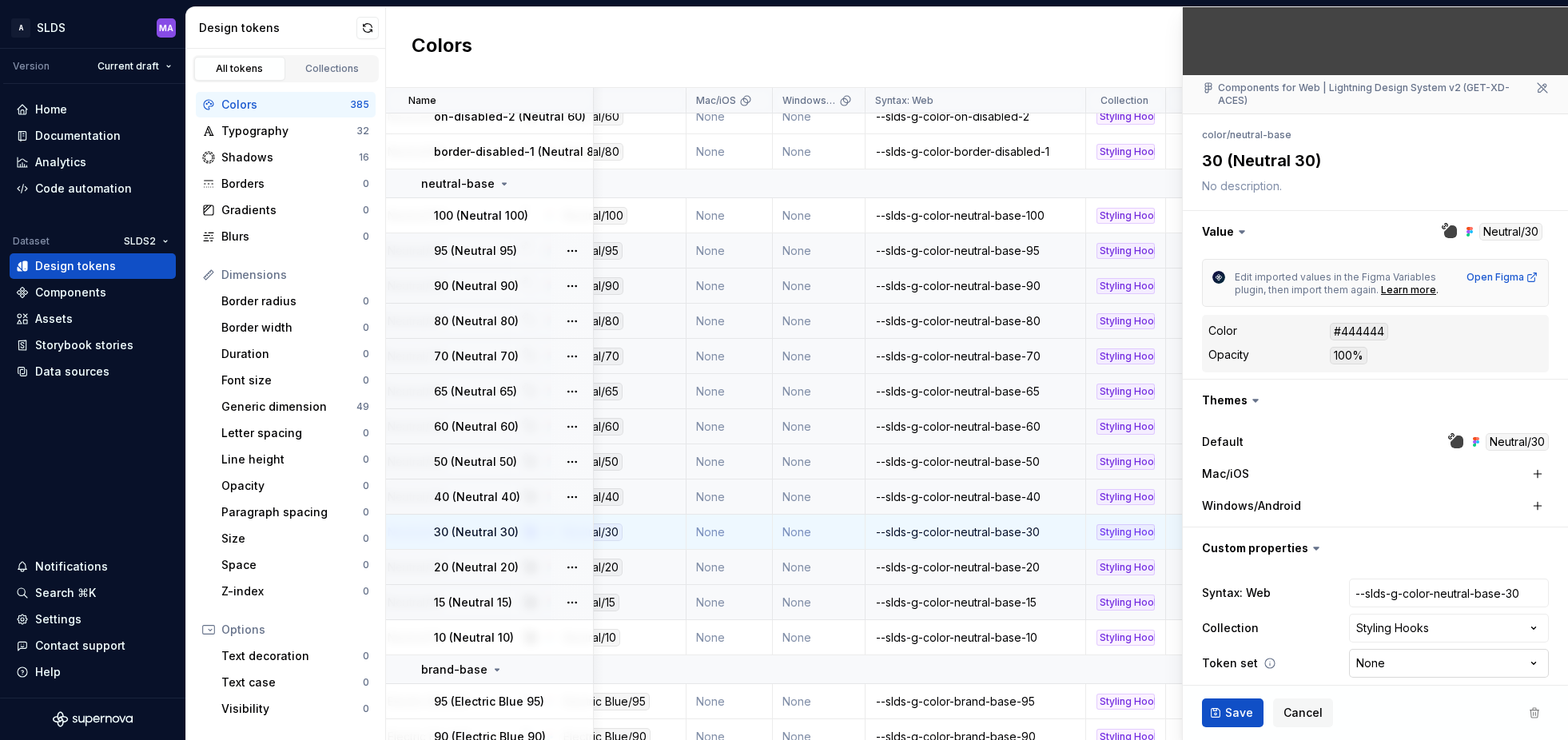
click at [1419, 653] on html "A SLDS MA Version Current draft Home Documentation Analytics Code automation Da…" at bounding box center [784, 370] width 1568 height 740
select select "**********"
click at [1235, 716] on span "Save" at bounding box center [1238, 713] width 28 height 16
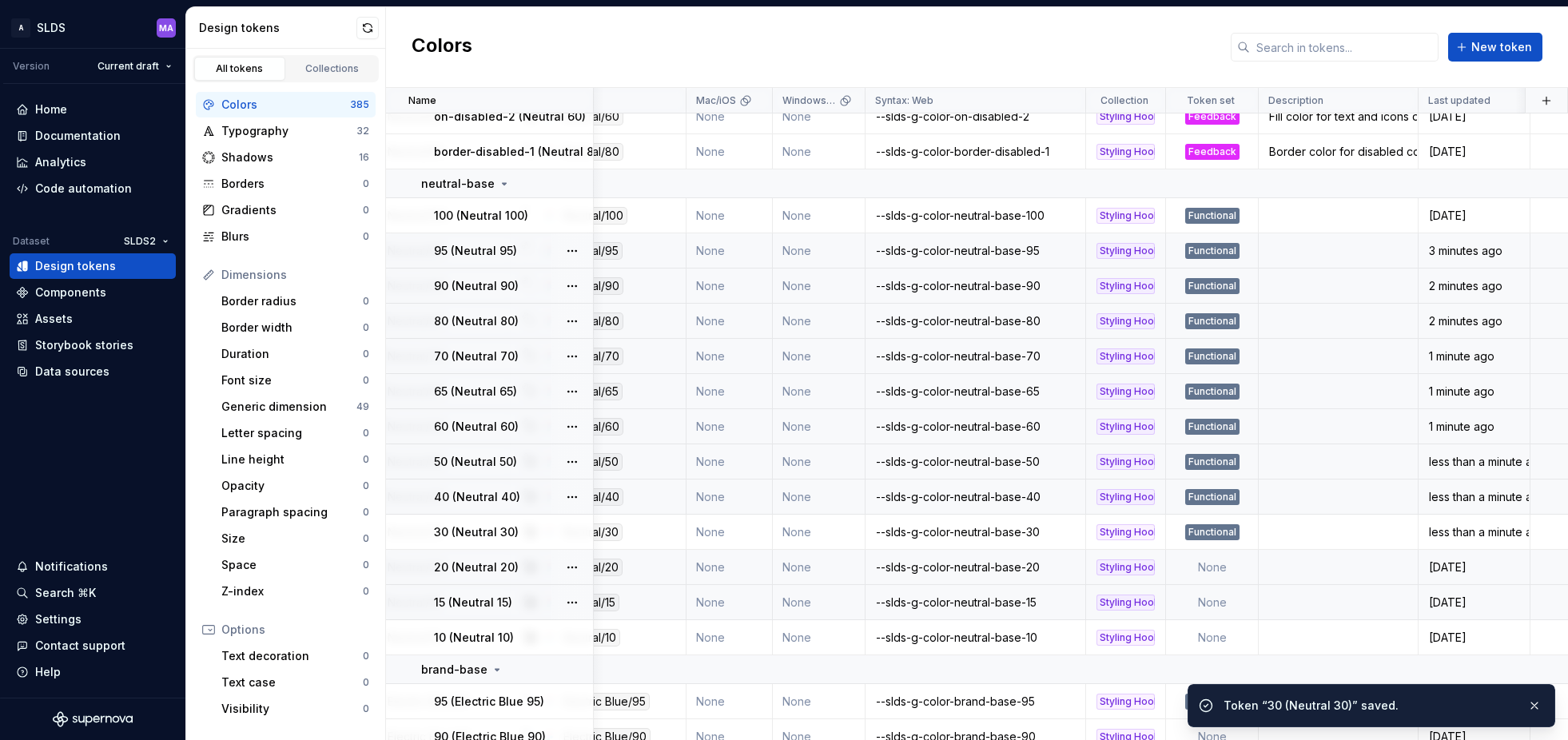
click at [1214, 570] on td "None" at bounding box center [1212, 567] width 93 height 35
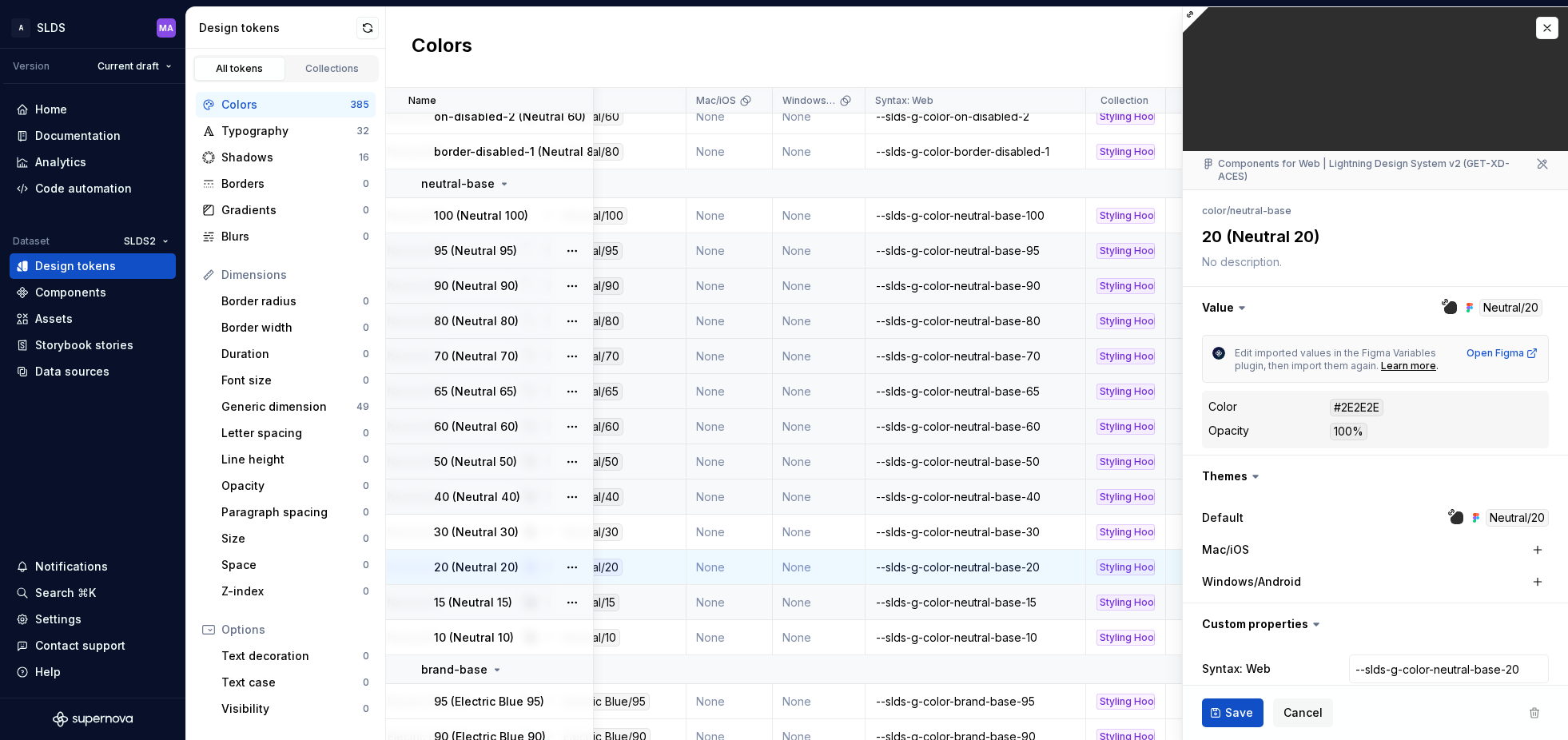
type textarea "*"
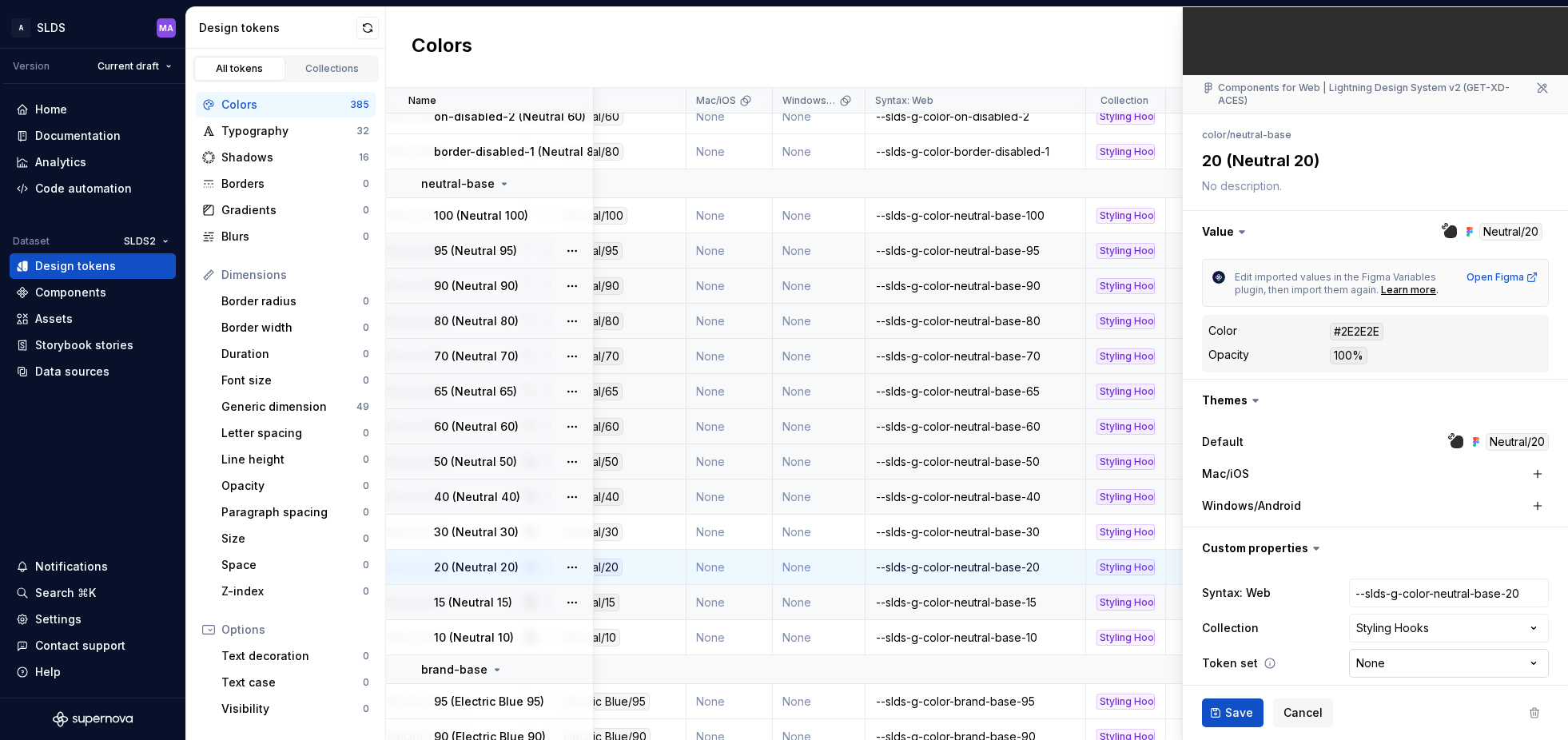
click at [1408, 652] on html "A SLDS MA Version Current draft Home Documentation Analytics Code automation Da…" at bounding box center [784, 370] width 1568 height 740
select select "**********"
click at [1238, 713] on span "Save" at bounding box center [1238, 713] width 28 height 16
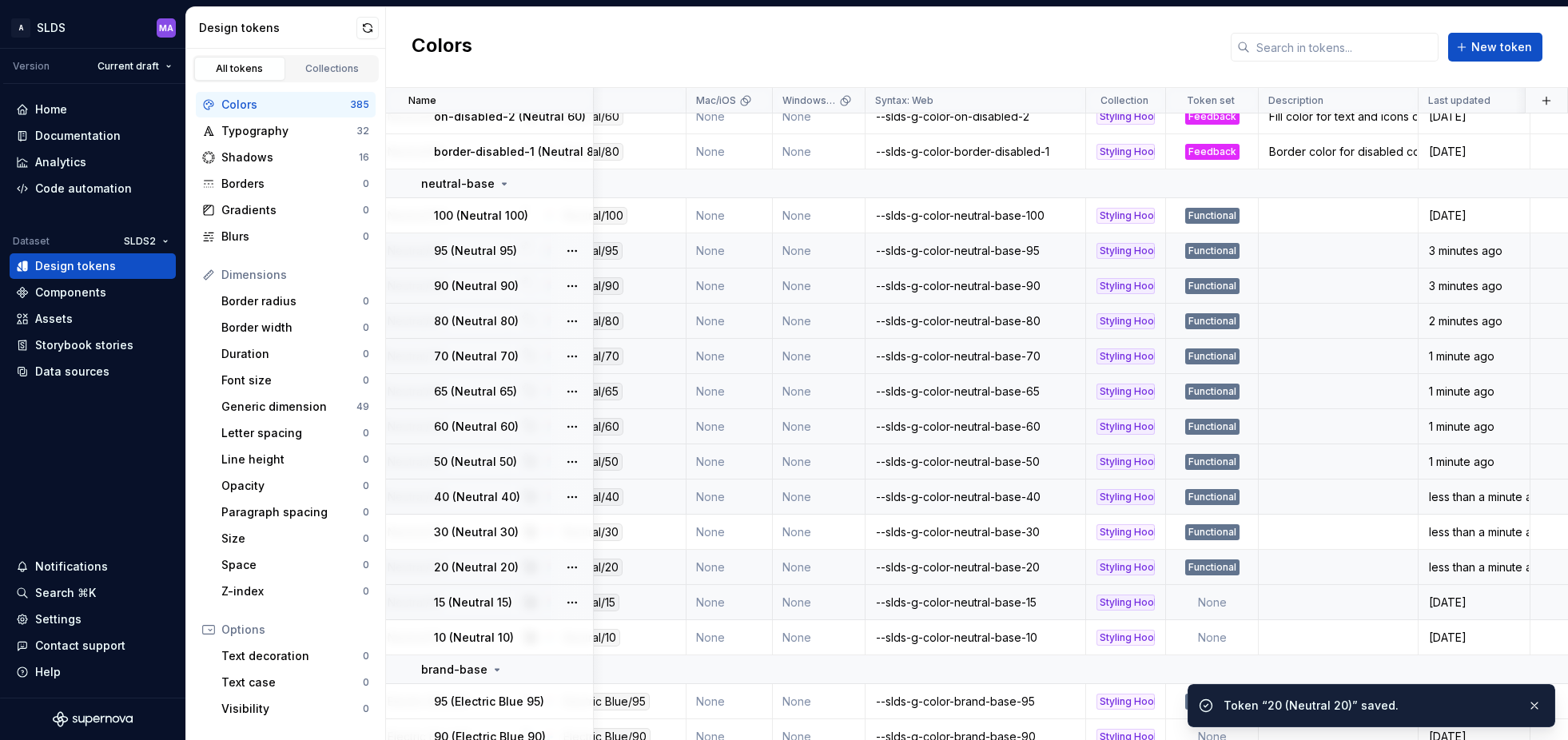
click at [1211, 602] on td "None" at bounding box center [1212, 602] width 93 height 35
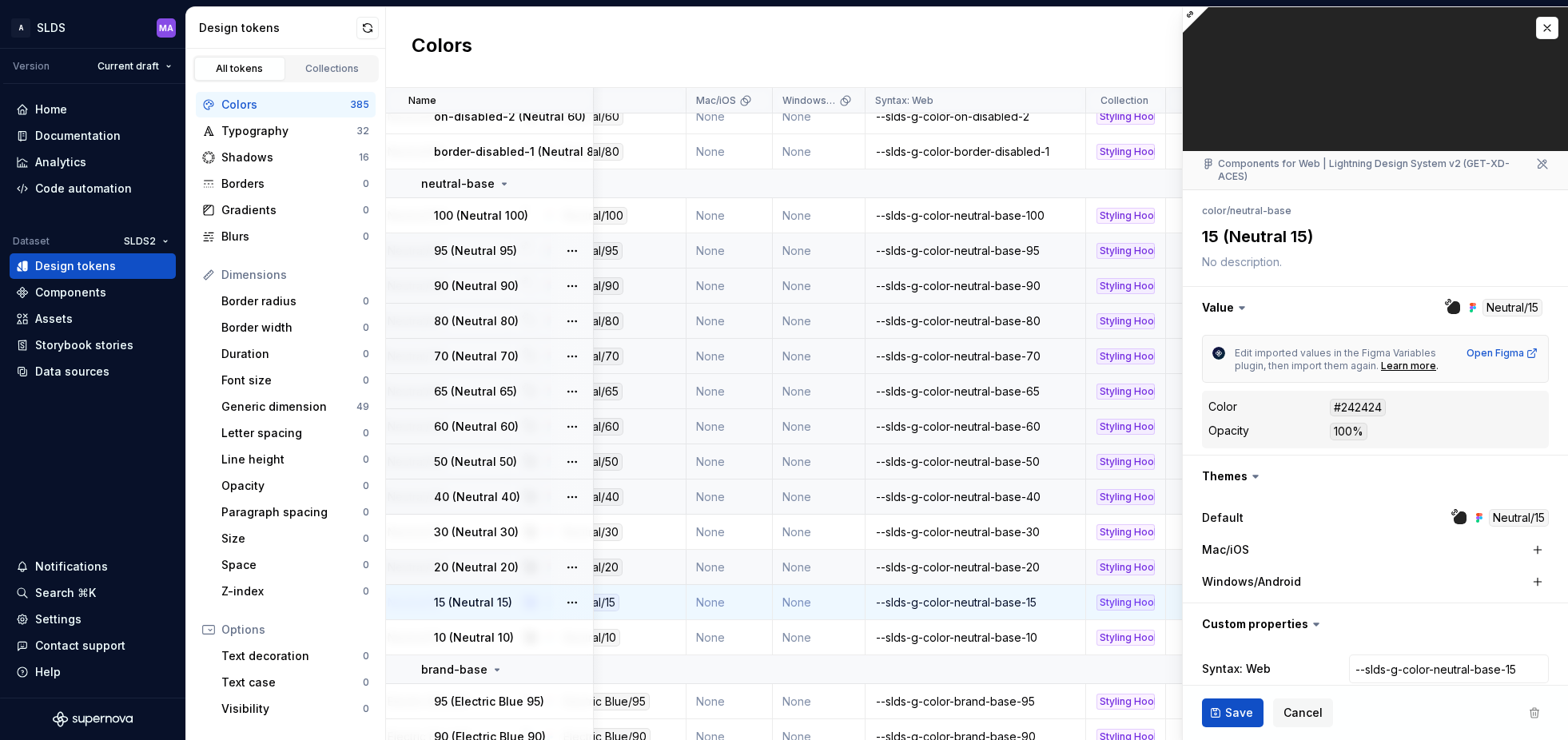
type textarea "*"
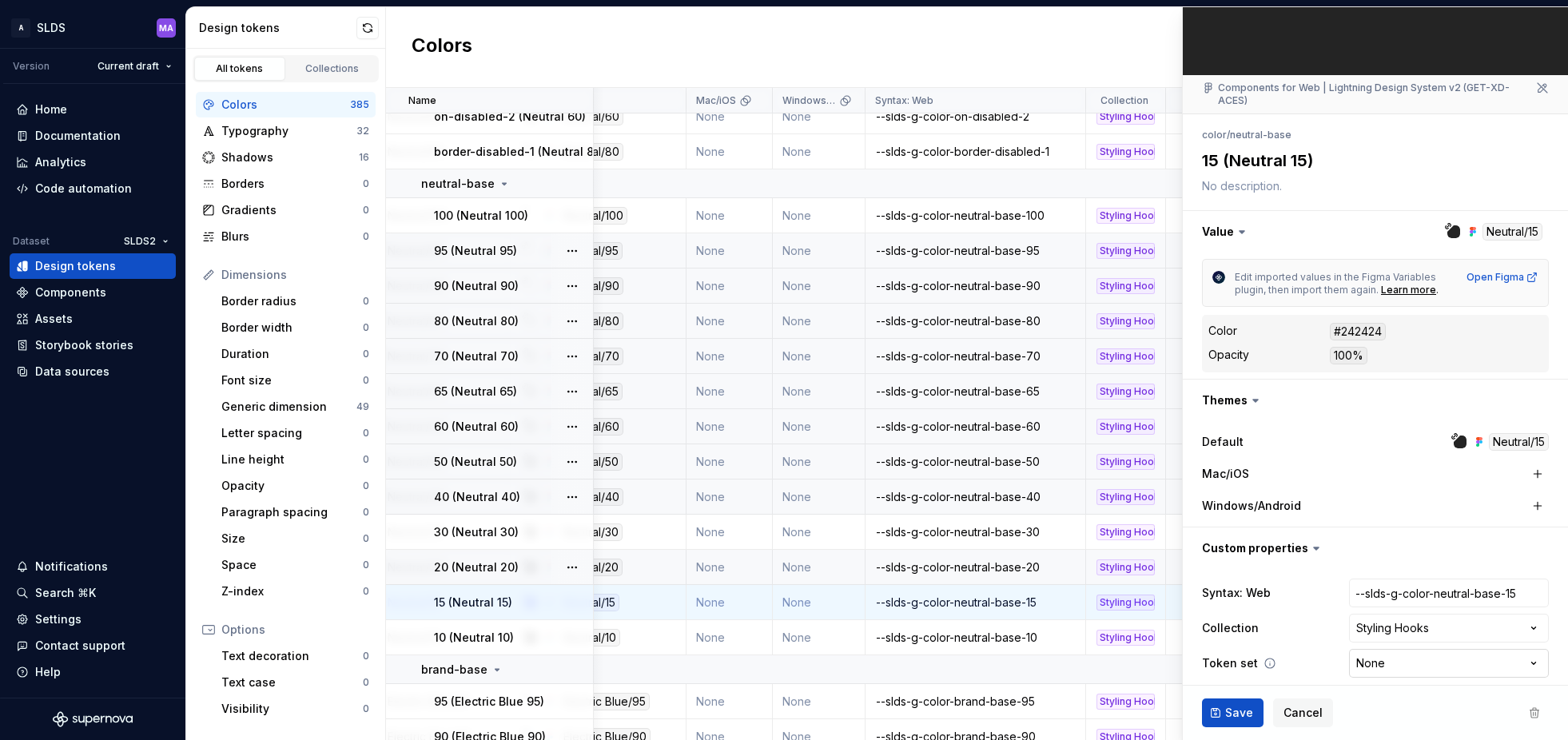
click at [1399, 649] on html "A SLDS MA Version Current draft Home Documentation Analytics Code automation Da…" at bounding box center [784, 370] width 1568 height 740
select select "**********"
click at [1227, 711] on span "Save" at bounding box center [1238, 713] width 28 height 16
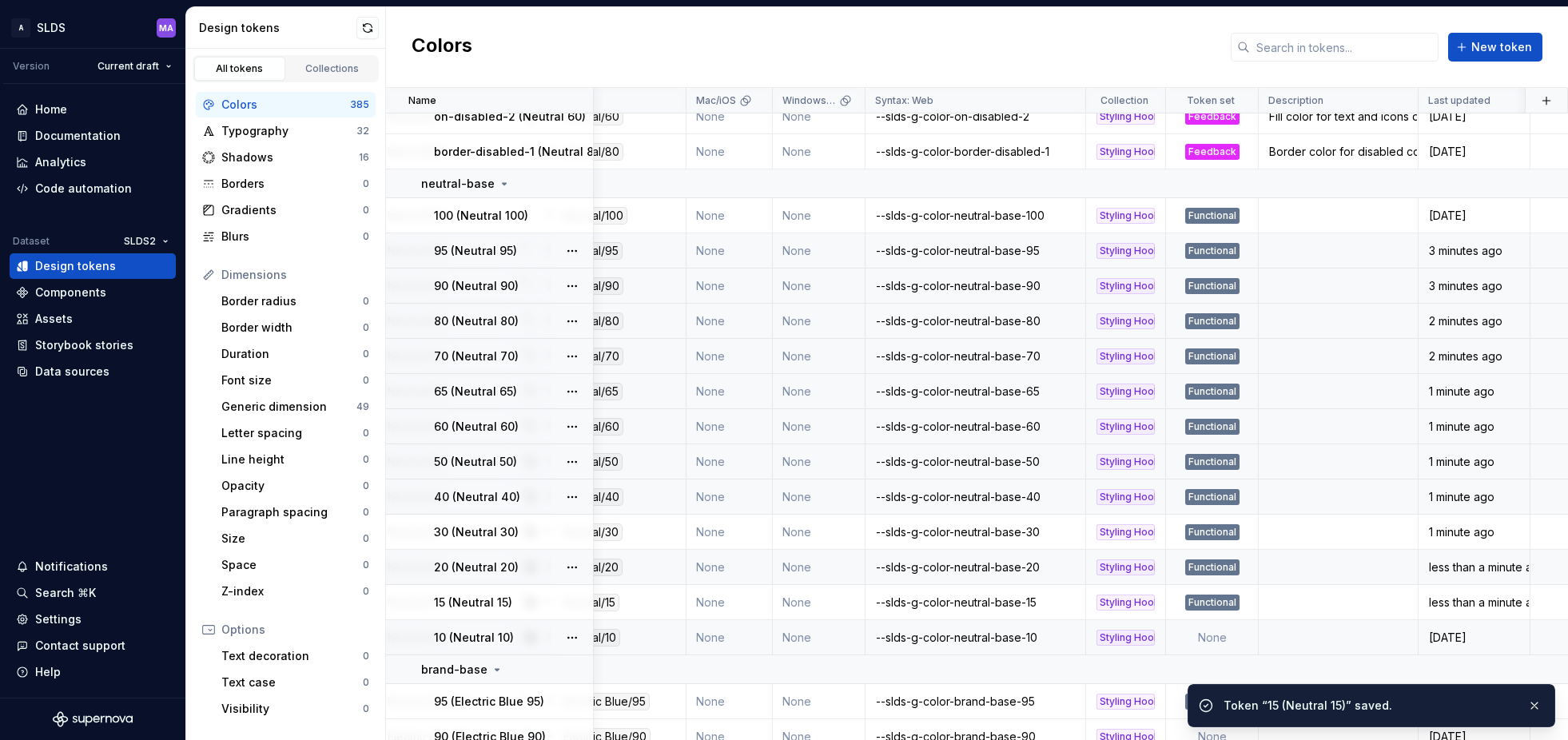
click at [1218, 638] on td "None" at bounding box center [1212, 638] width 93 height 35
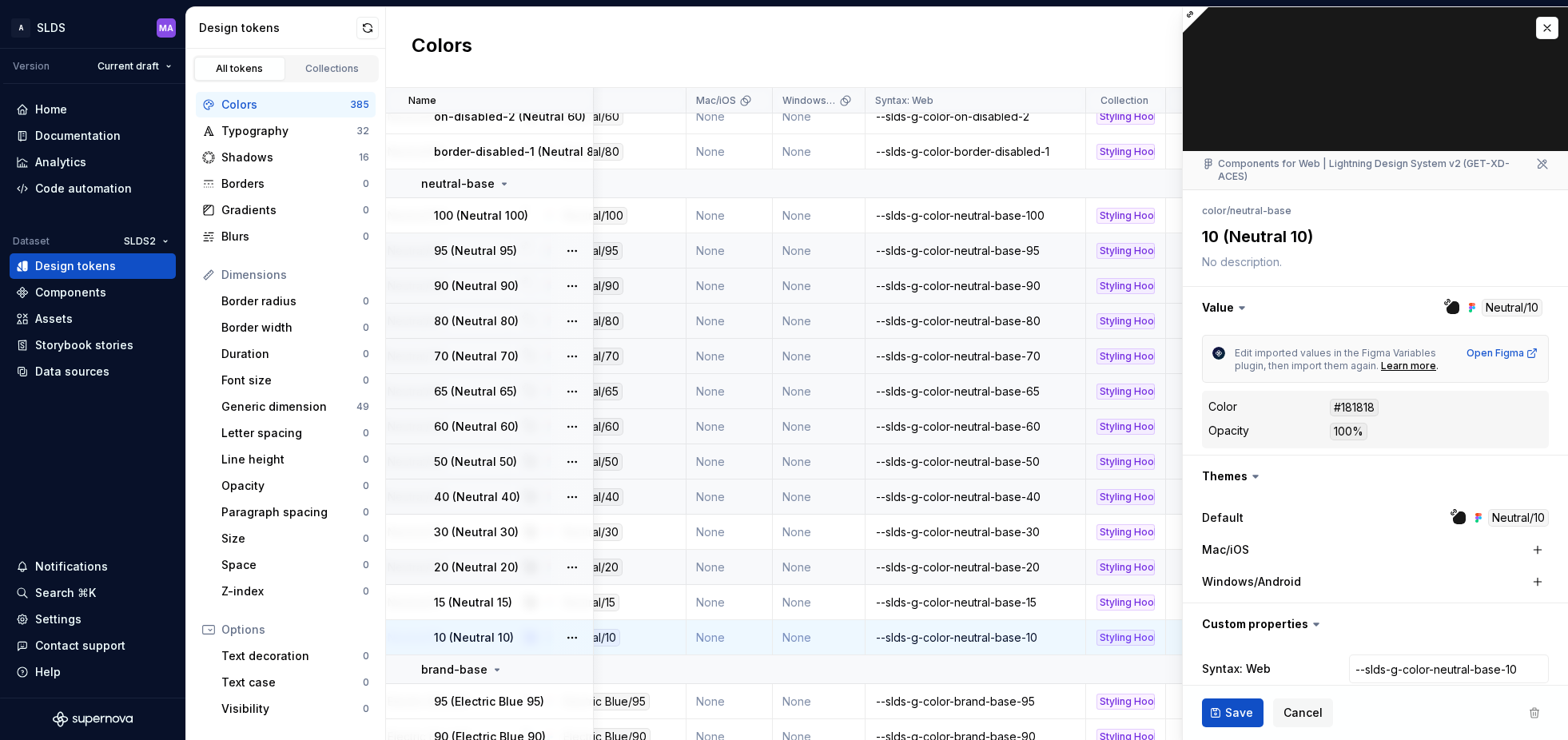
type textarea "*"
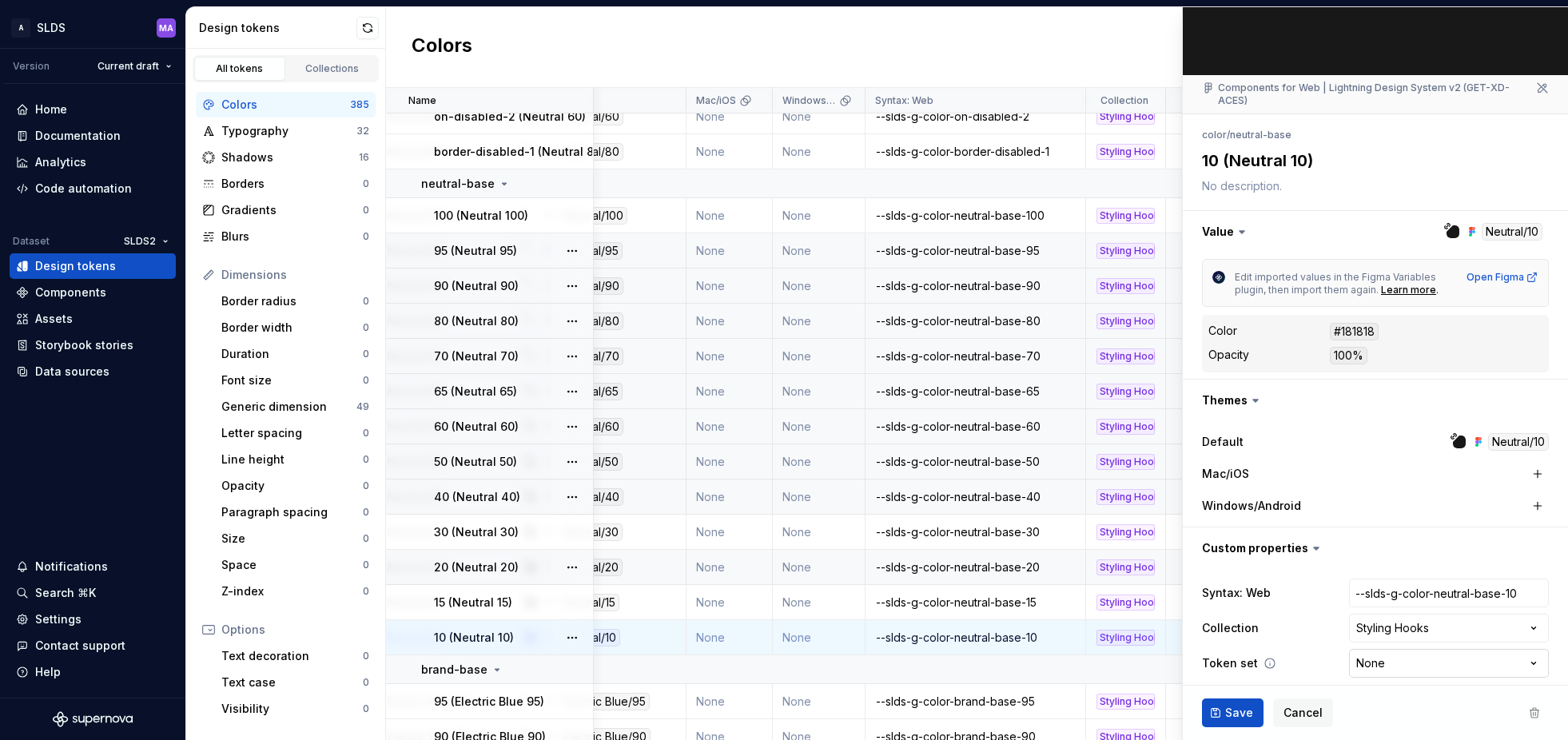
click at [1400, 647] on html "A SLDS MA Version Current draft Home Documentation Analytics Code automation Da…" at bounding box center [784, 370] width 1568 height 740
select select "**********"
click at [1241, 712] on span "Save" at bounding box center [1238, 713] width 28 height 16
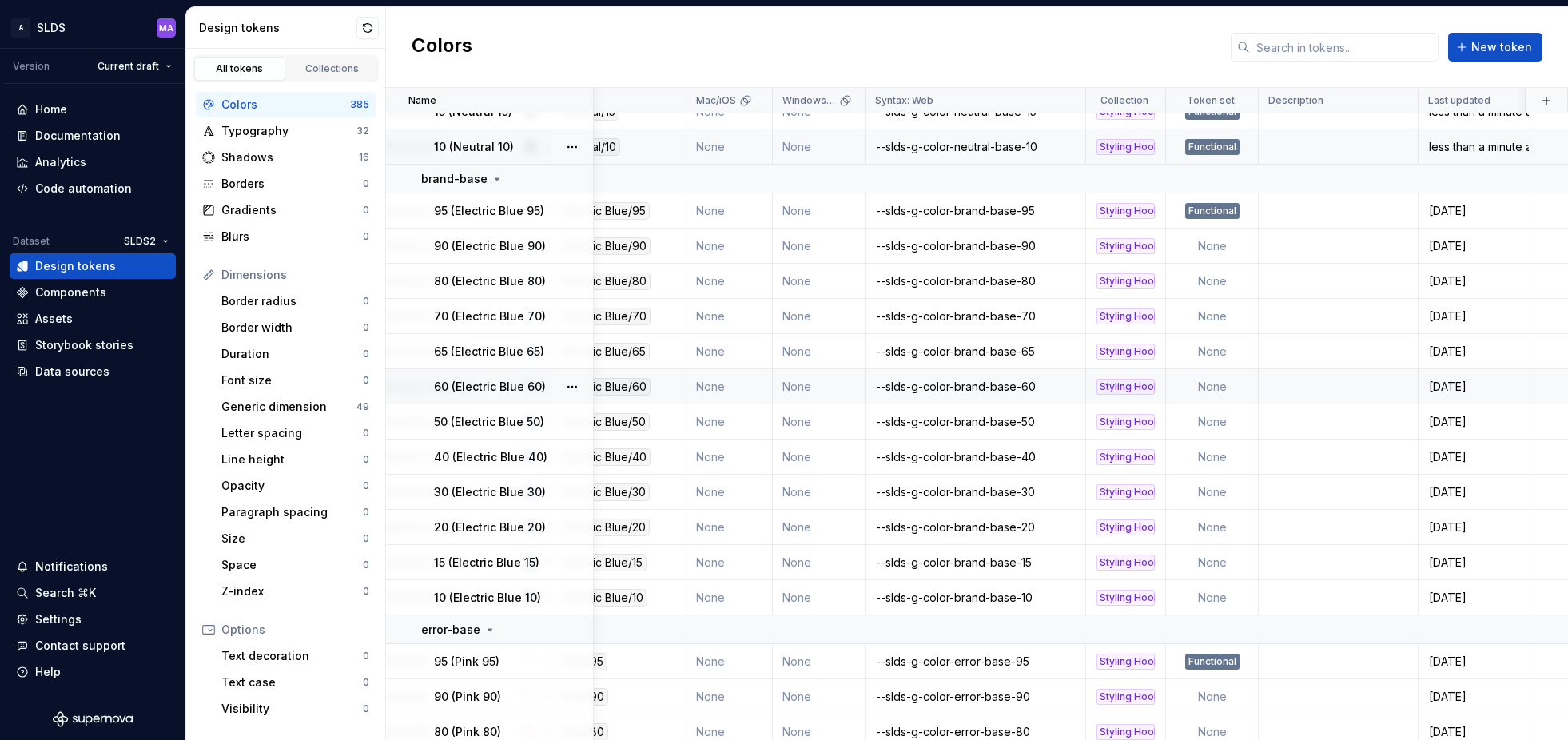
scroll to position [2659, 259]
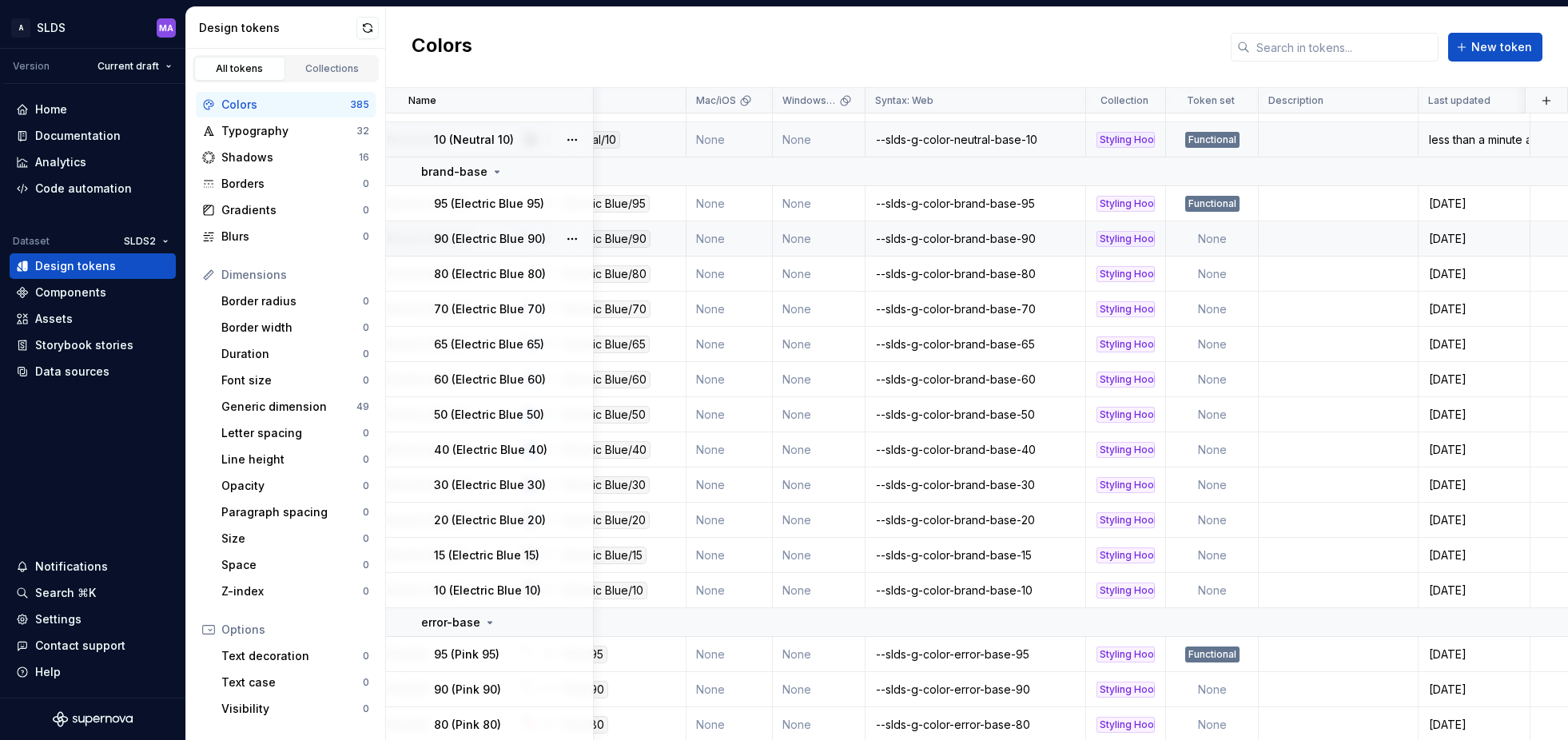
click at [1209, 237] on td "None" at bounding box center [1212, 239] width 93 height 35
type textarea "*"
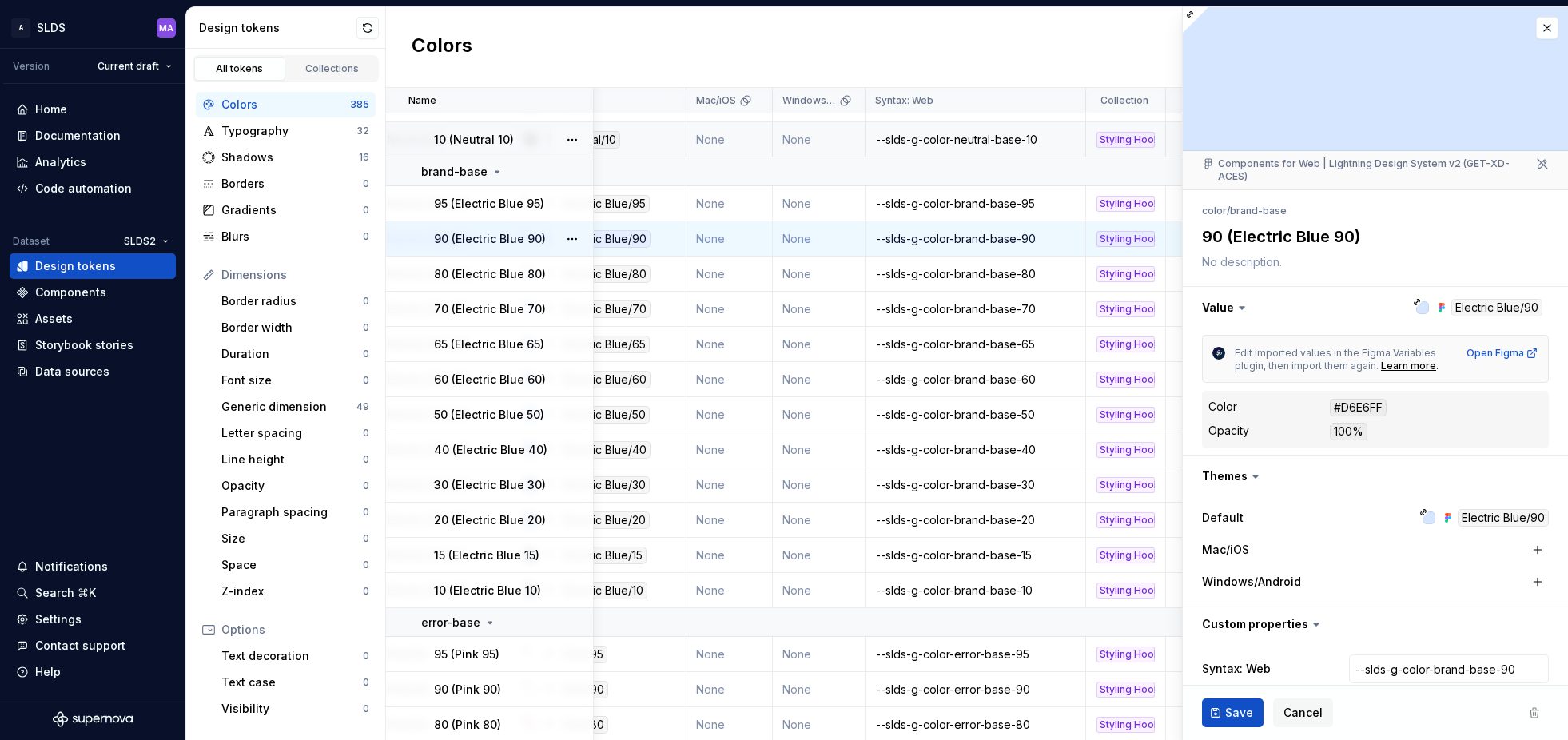
scroll to position [76, 0]
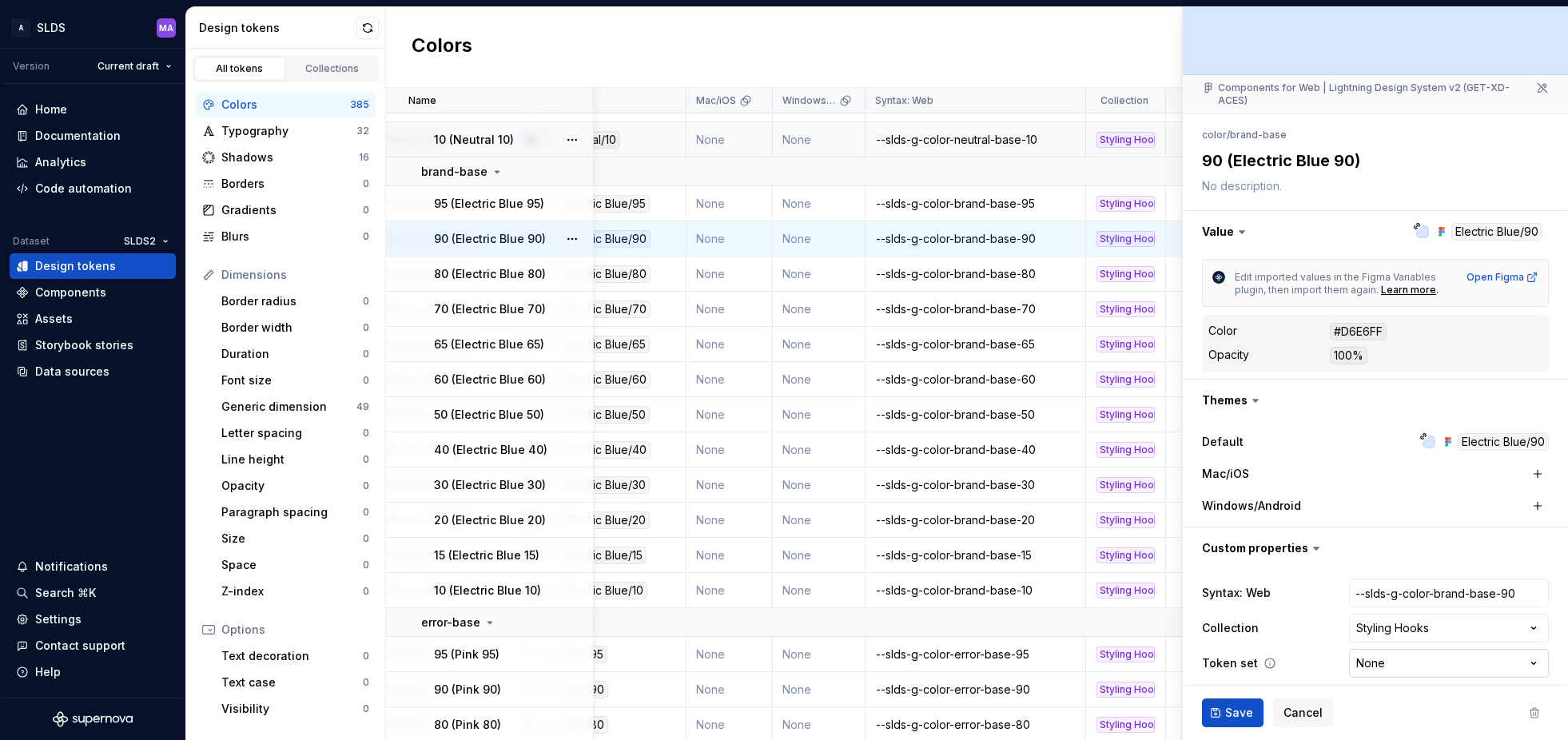
click at [1399, 651] on html "A SLDS MA Version Current draft Home Documentation Analytics Code automation Da…" at bounding box center [784, 370] width 1568 height 740
select select "**********"
click at [1233, 711] on span "Save" at bounding box center [1238, 713] width 28 height 16
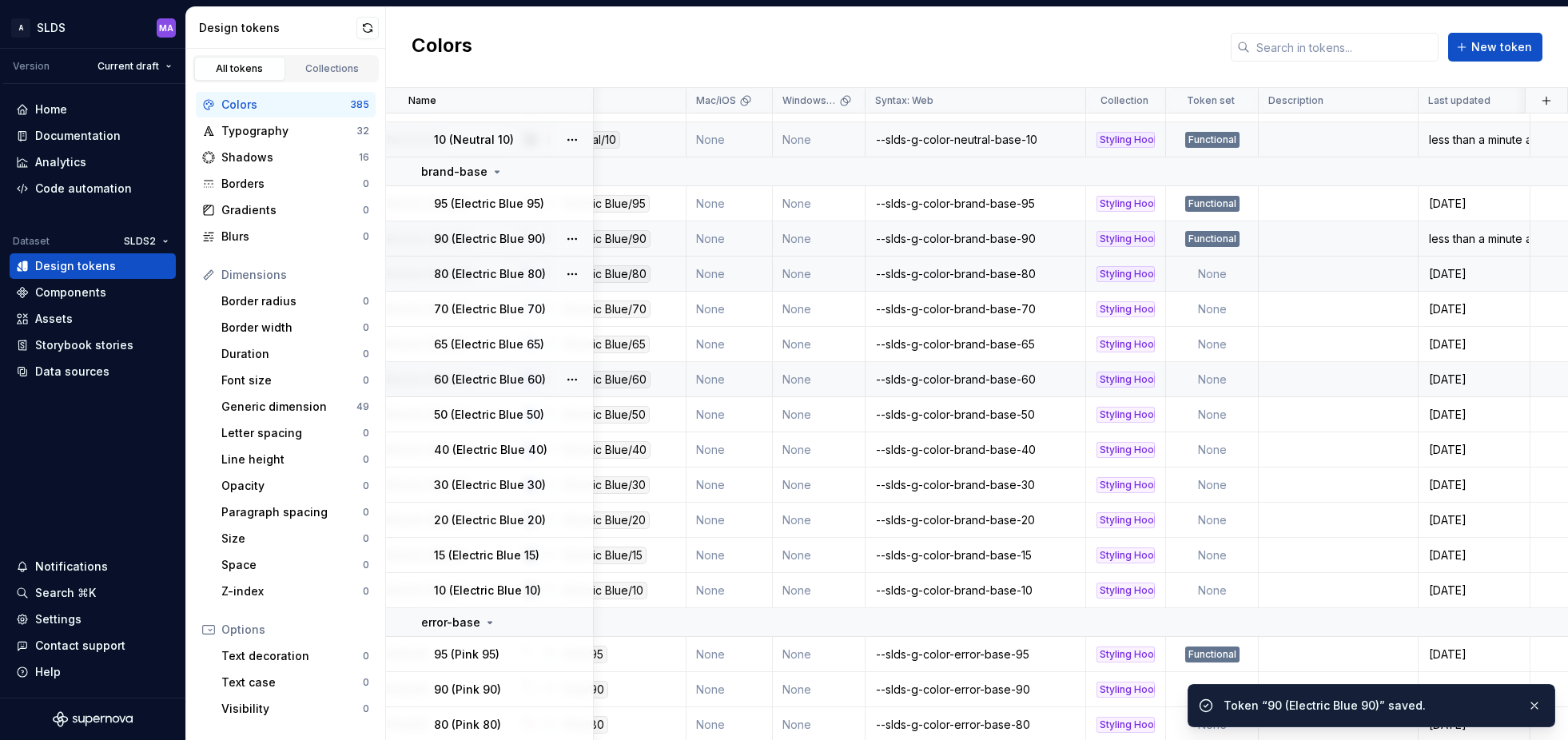
click at [1216, 276] on td "None" at bounding box center [1212, 273] width 93 height 35
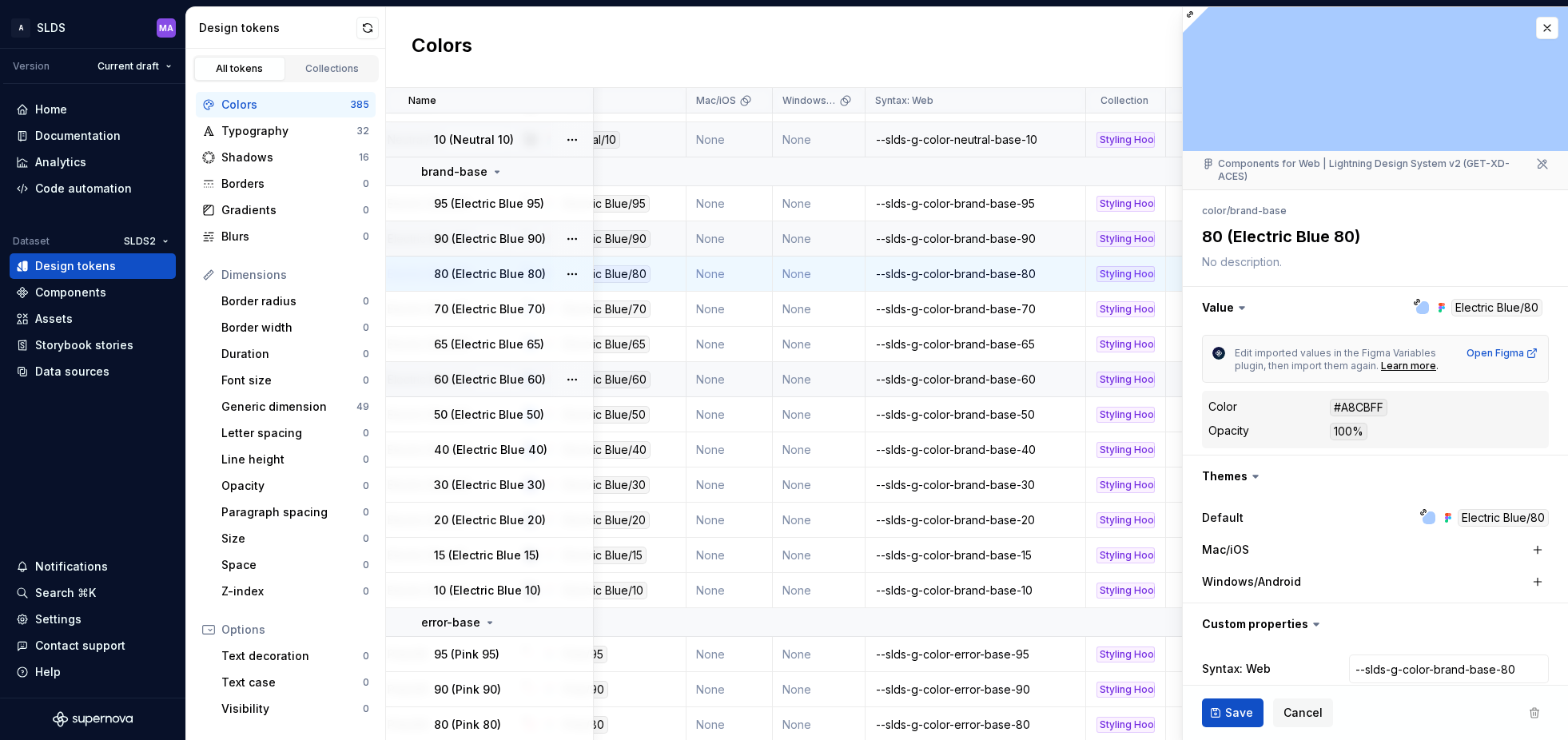
type textarea "*"
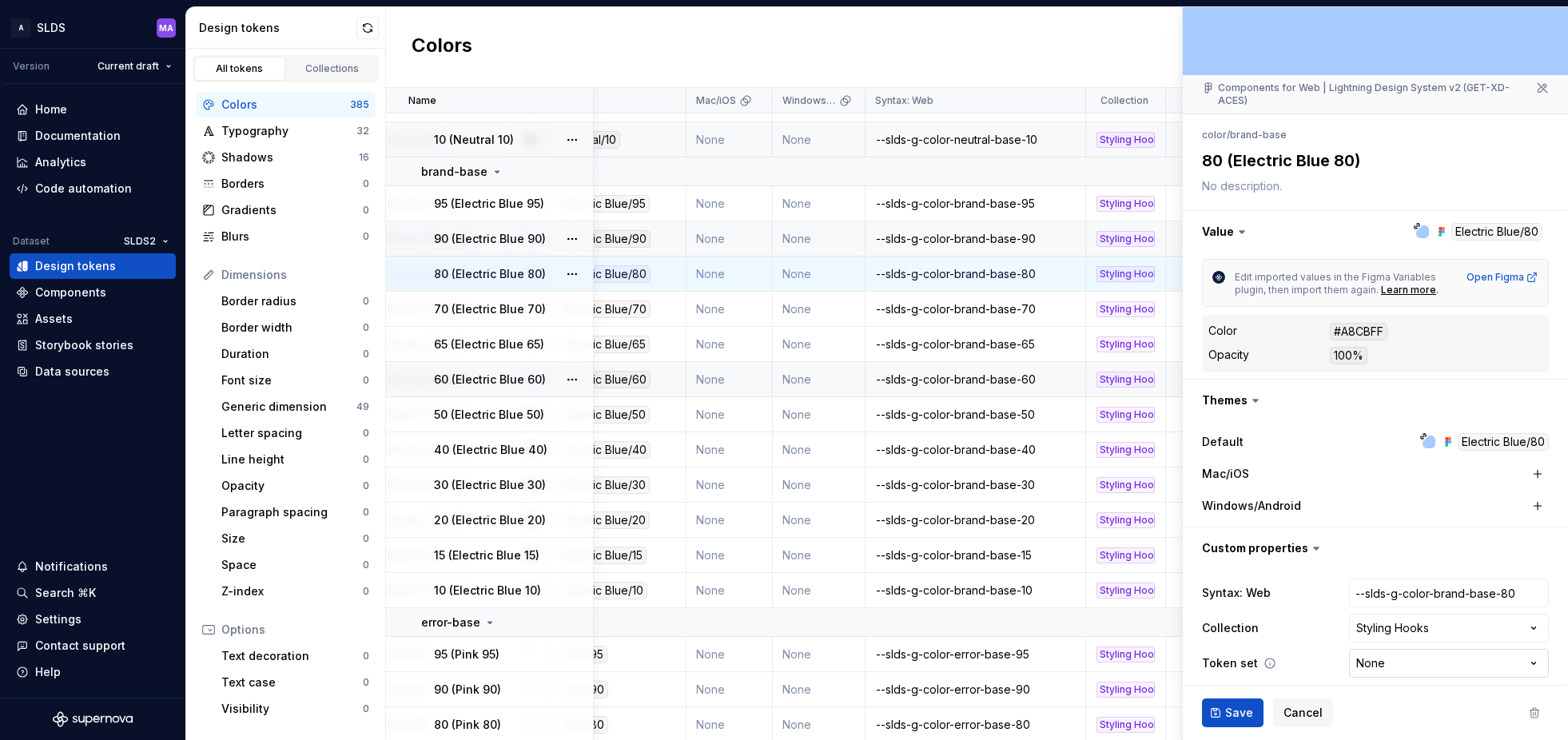
click at [1418, 654] on html "A SLDS MA Version Current draft Home Documentation Analytics Code automation Da…" at bounding box center [784, 370] width 1568 height 740
select select "**********"
click at [1237, 711] on span "Save" at bounding box center [1238, 713] width 28 height 16
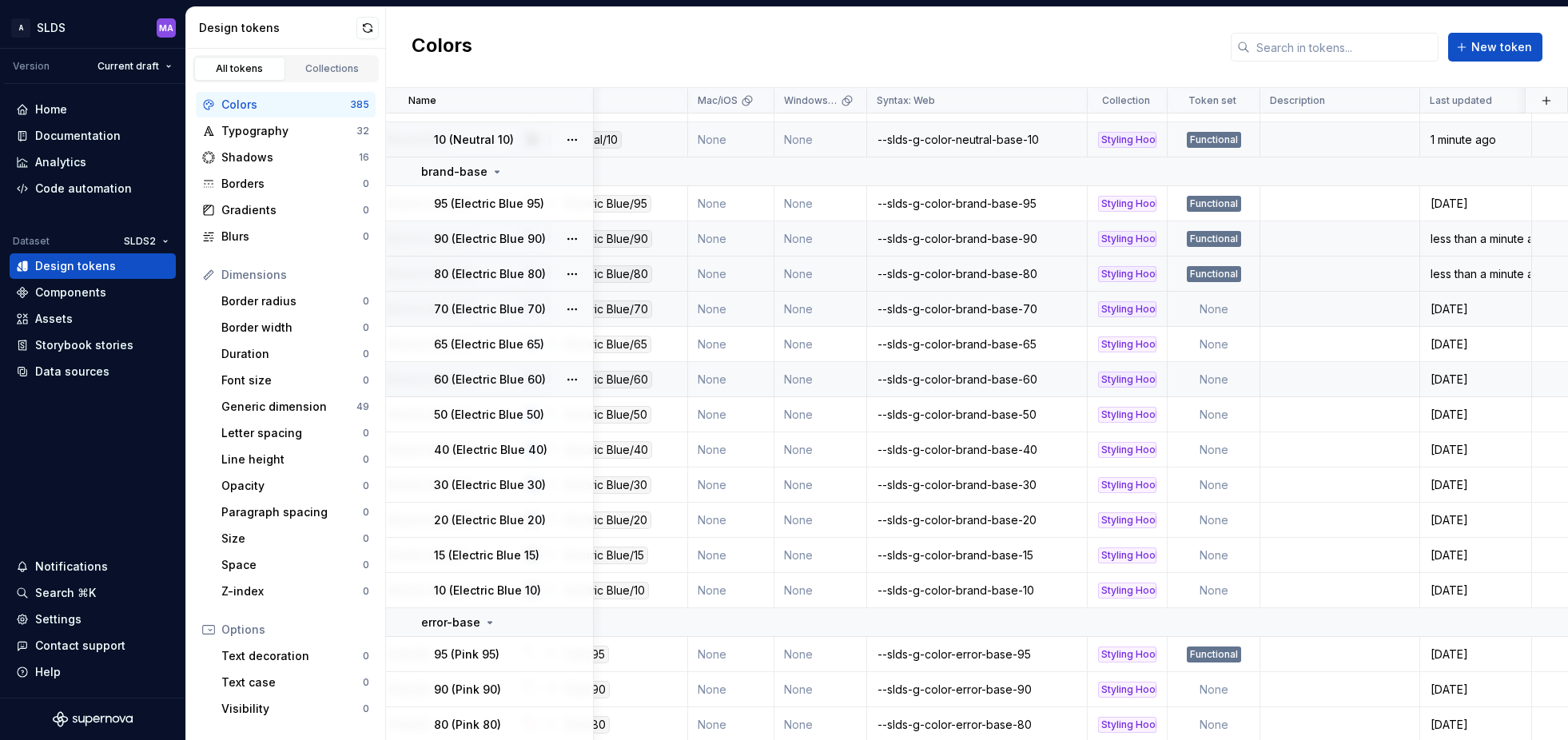
click at [1214, 309] on td "None" at bounding box center [1214, 309] width 93 height 35
type textarea "*"
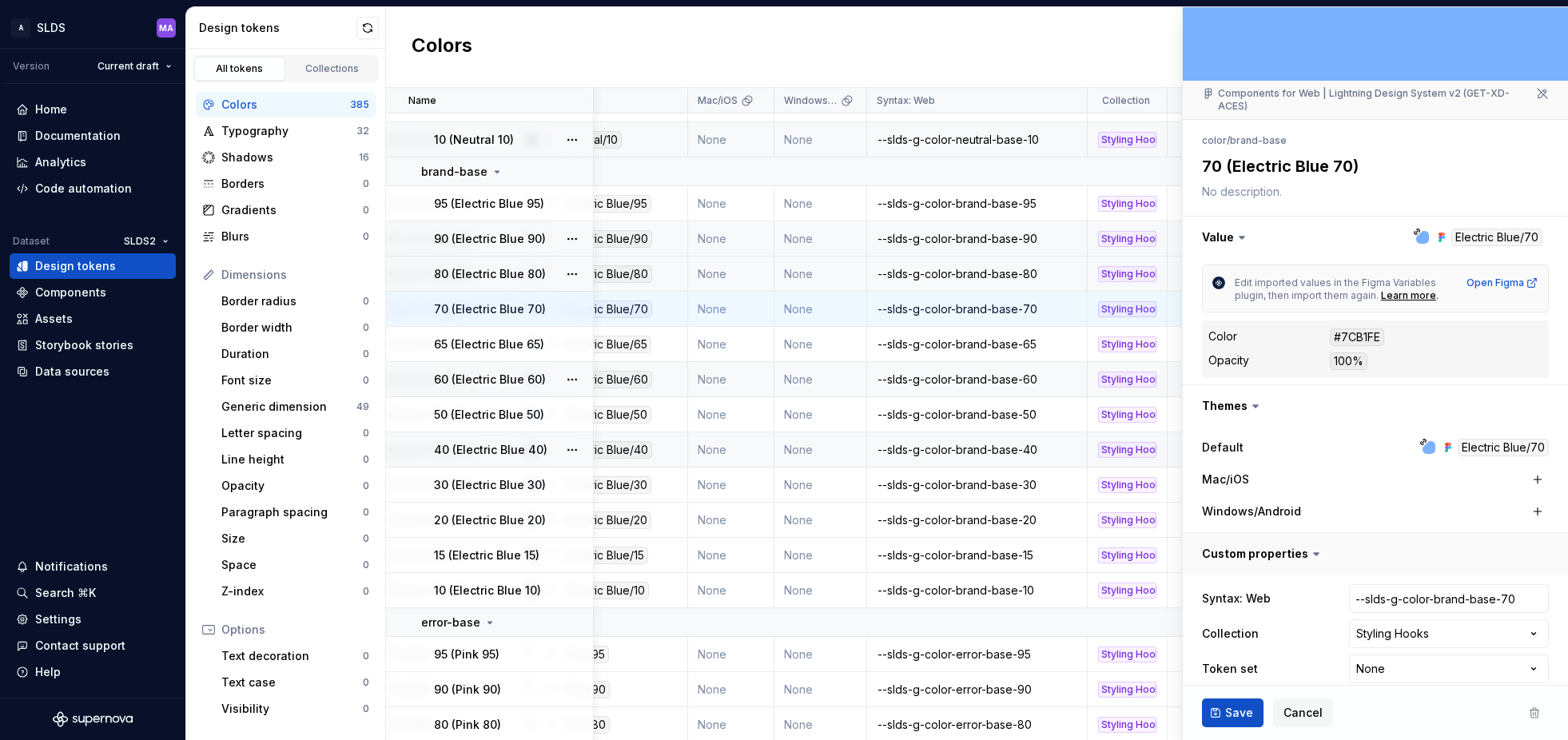
scroll to position [76, 0]
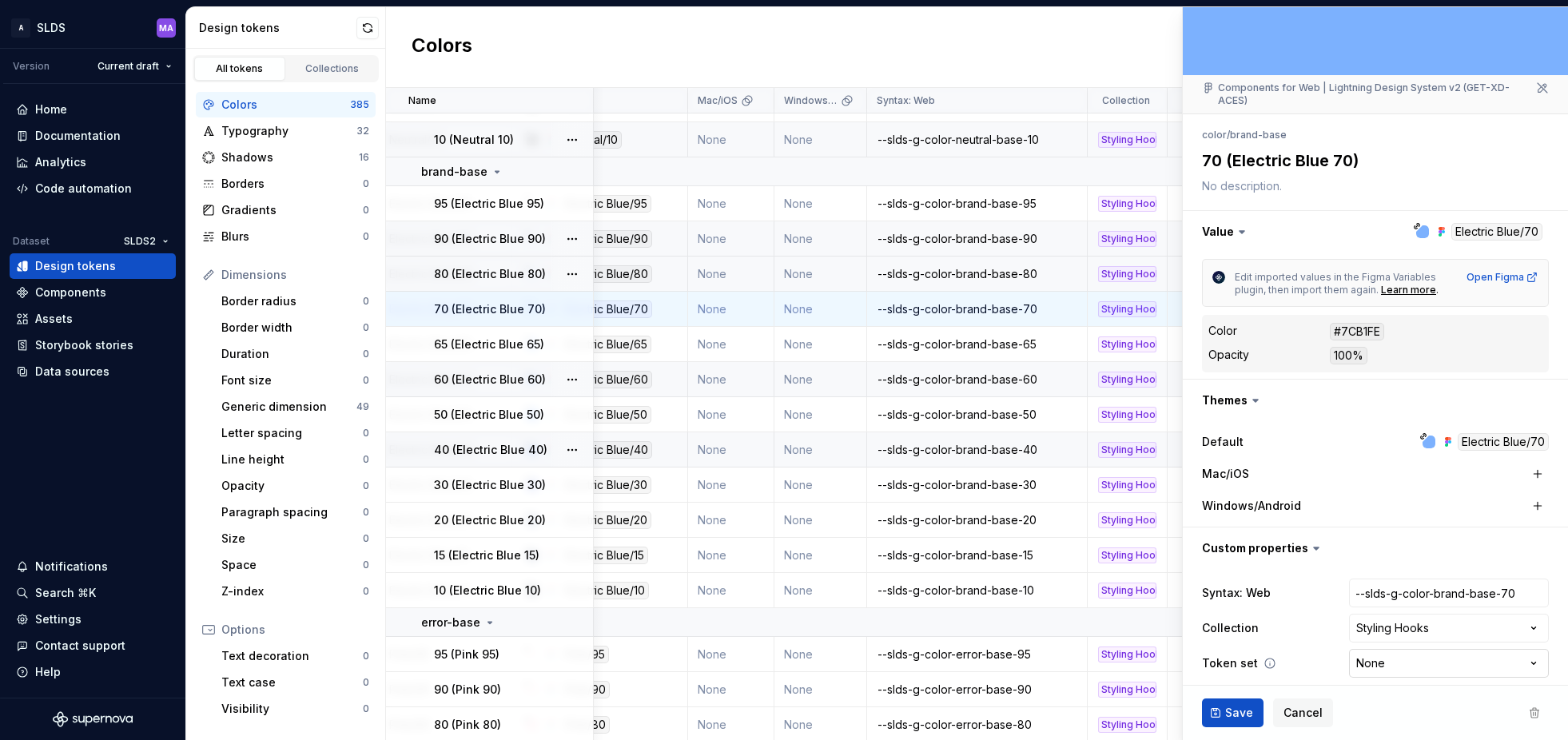
click at [1396, 647] on html "A SLDS MA Version Current draft Home Documentation Analytics Code automation Da…" at bounding box center [784, 370] width 1568 height 740
select select "**********"
click at [1233, 707] on span "Save" at bounding box center [1238, 713] width 28 height 16
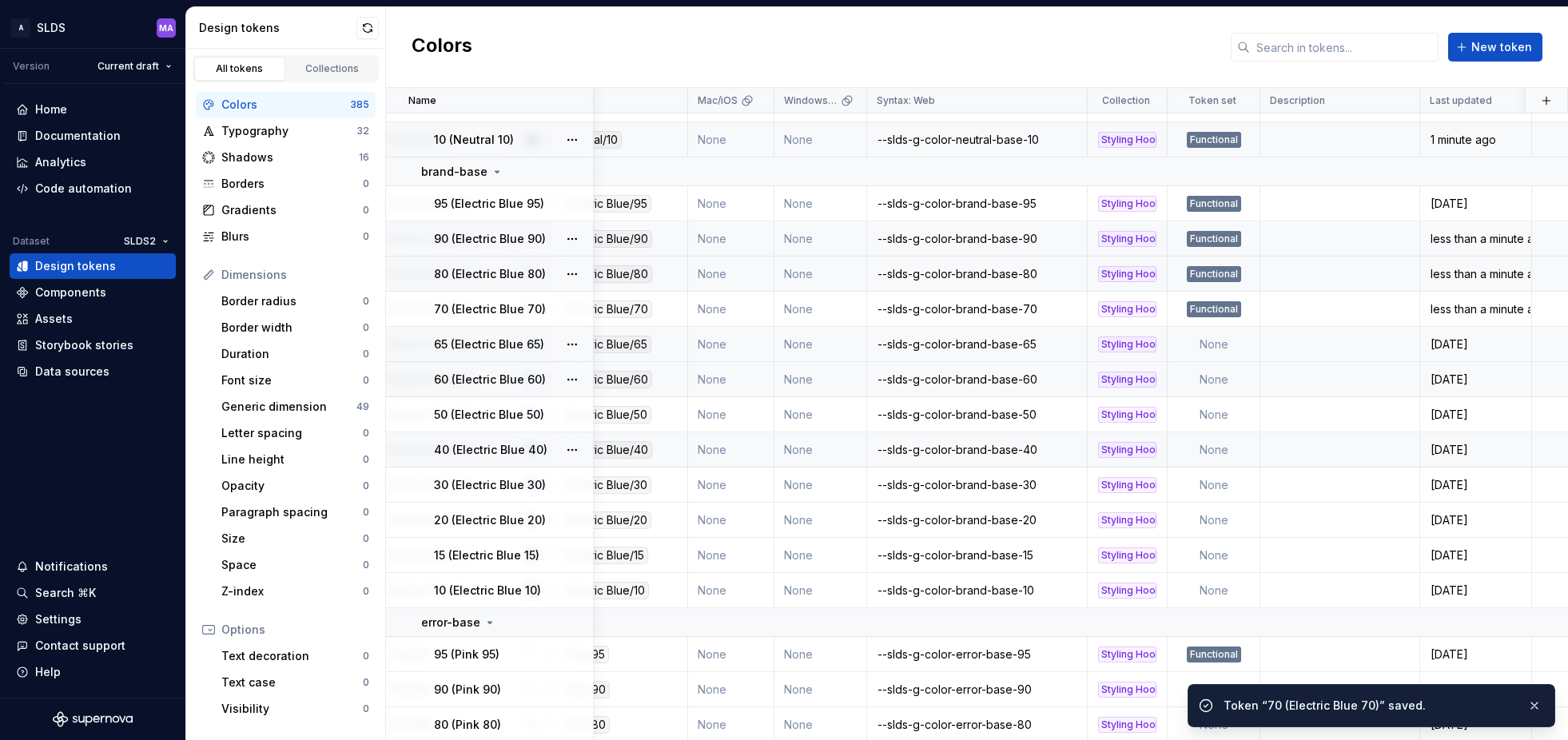
click at [1203, 354] on td "None" at bounding box center [1214, 344] width 93 height 35
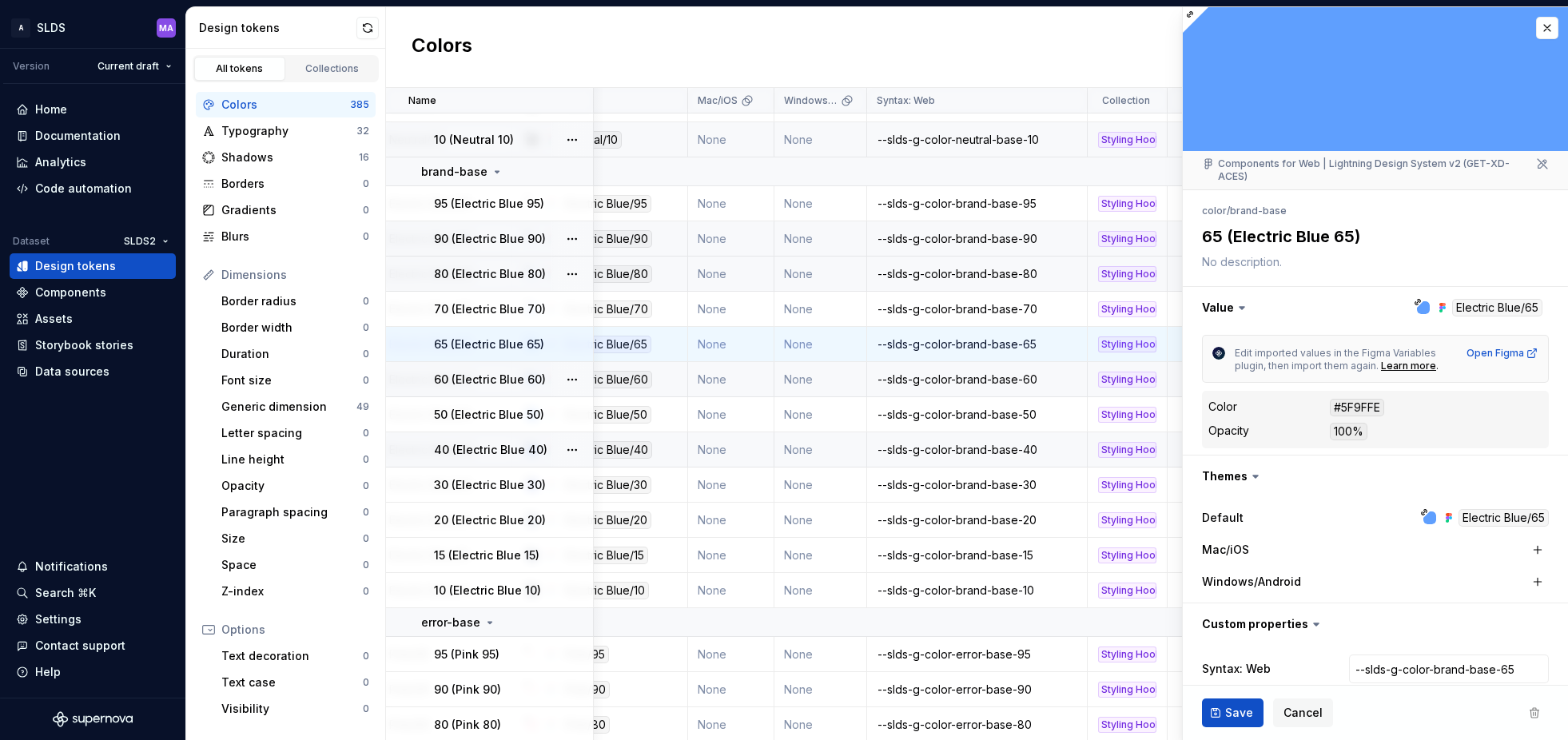
type textarea "*"
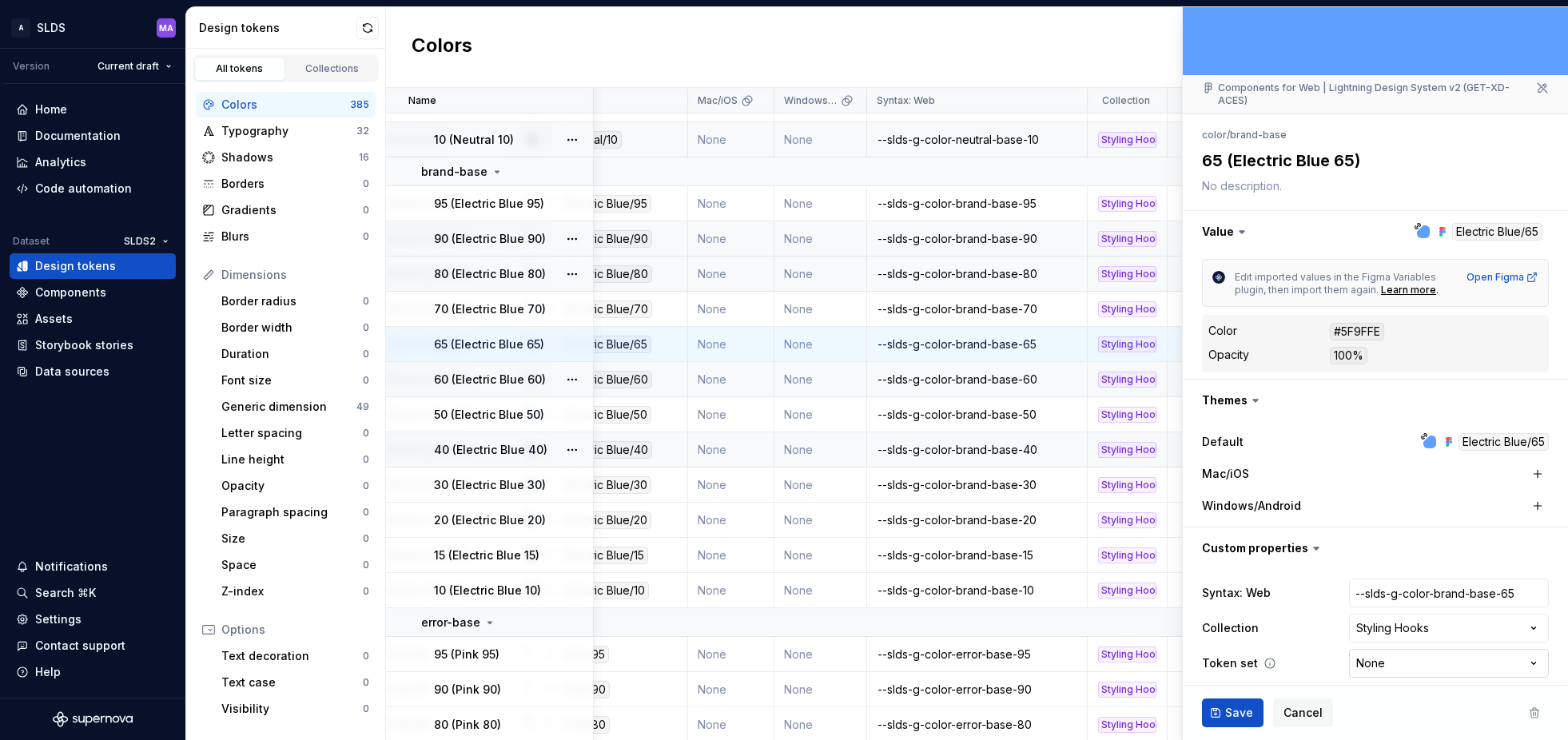
click at [1397, 652] on html "A SLDS MA Version Current draft Home Documentation Analytics Code automation Da…" at bounding box center [784, 370] width 1568 height 740
select select "**********"
click at [1233, 711] on span "Save" at bounding box center [1238, 713] width 28 height 16
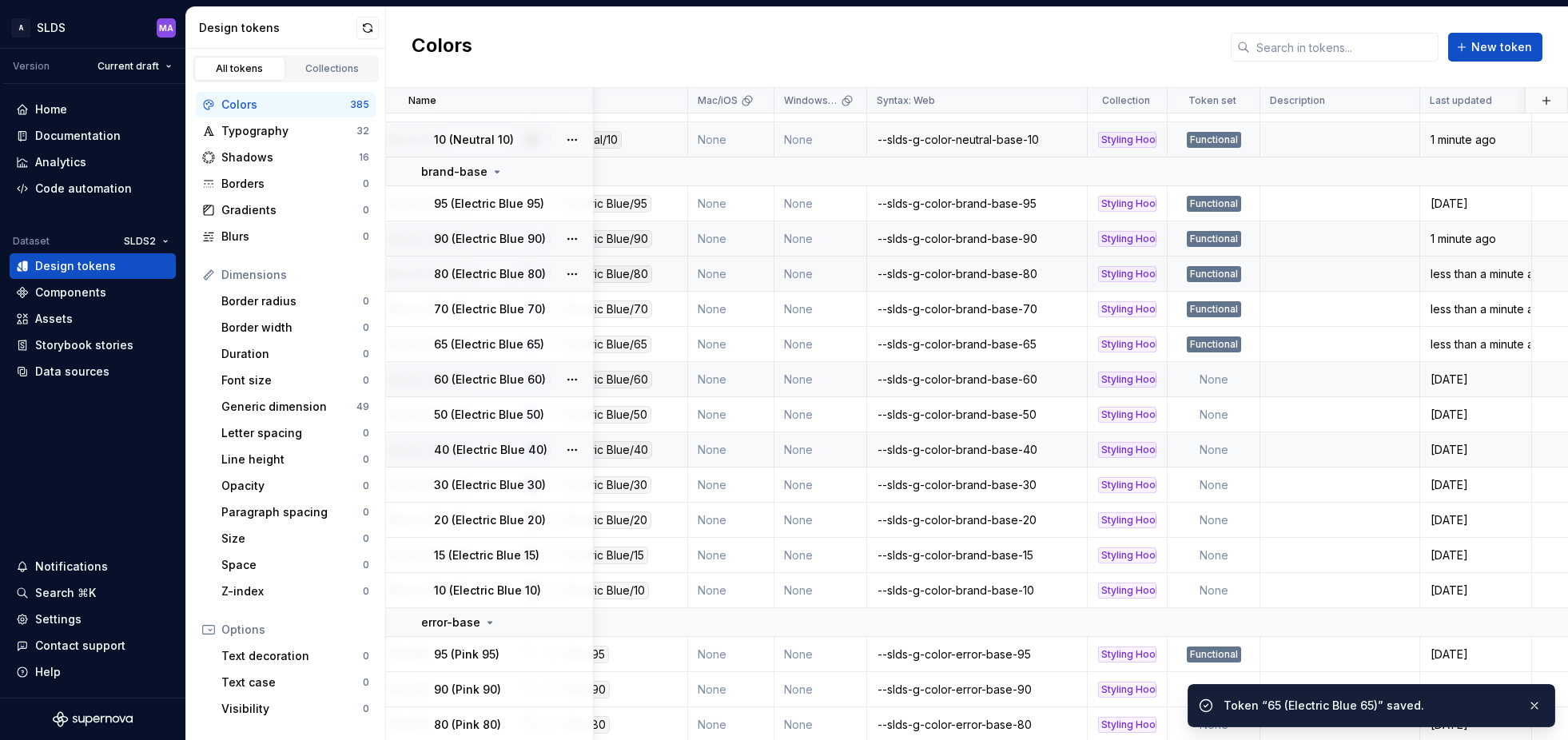
click at [1216, 380] on td "None" at bounding box center [1214, 380] width 93 height 35
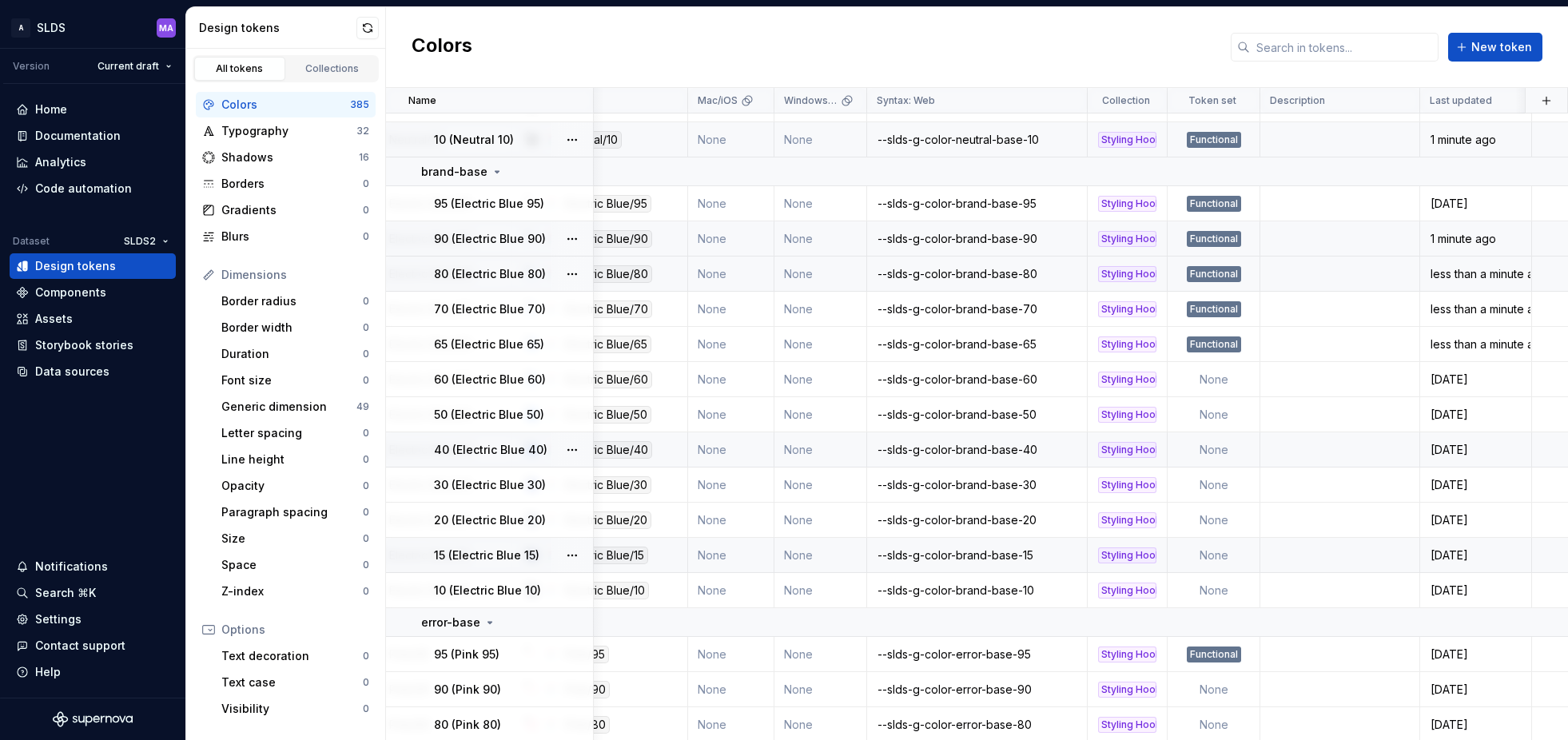
type textarea "*"
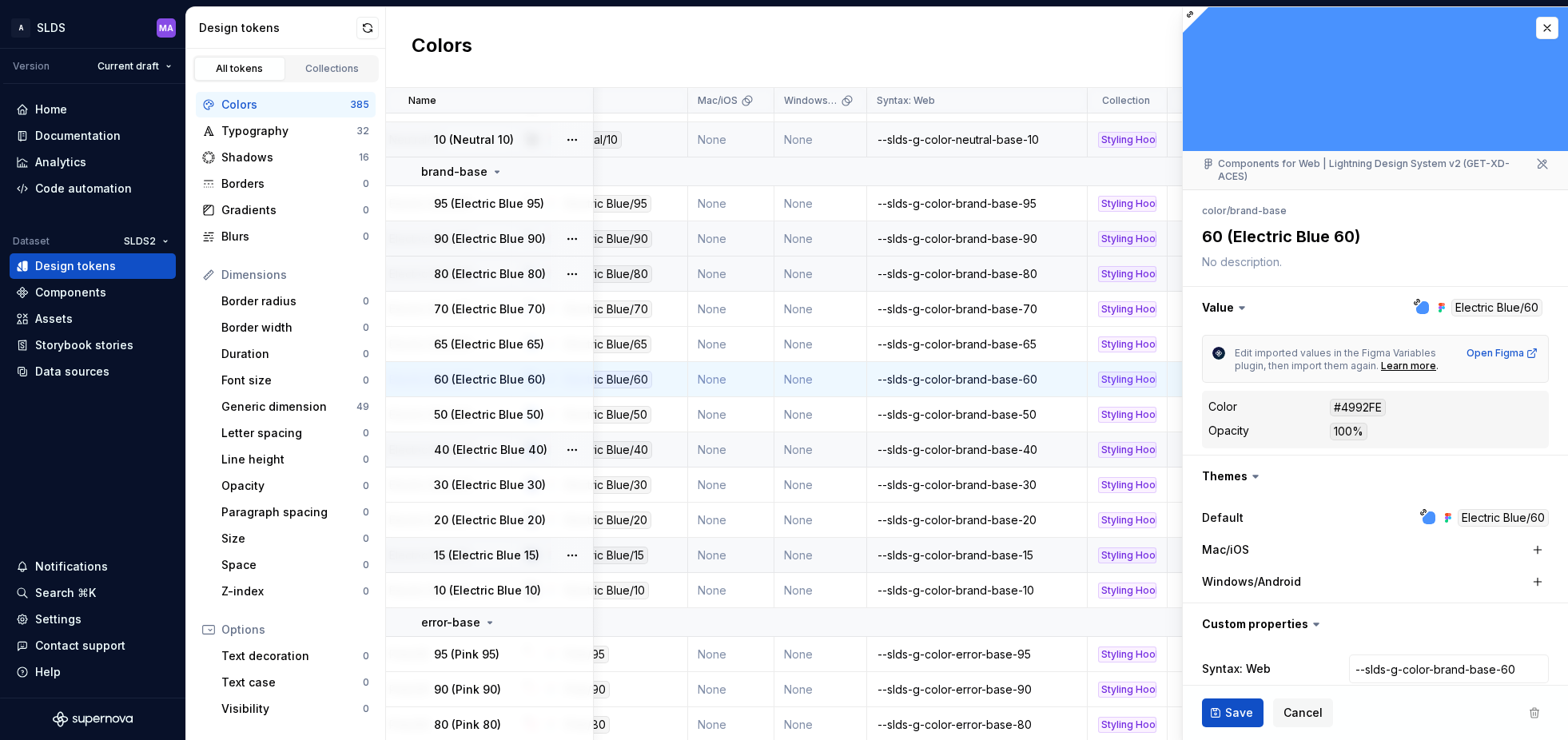
scroll to position [76, 0]
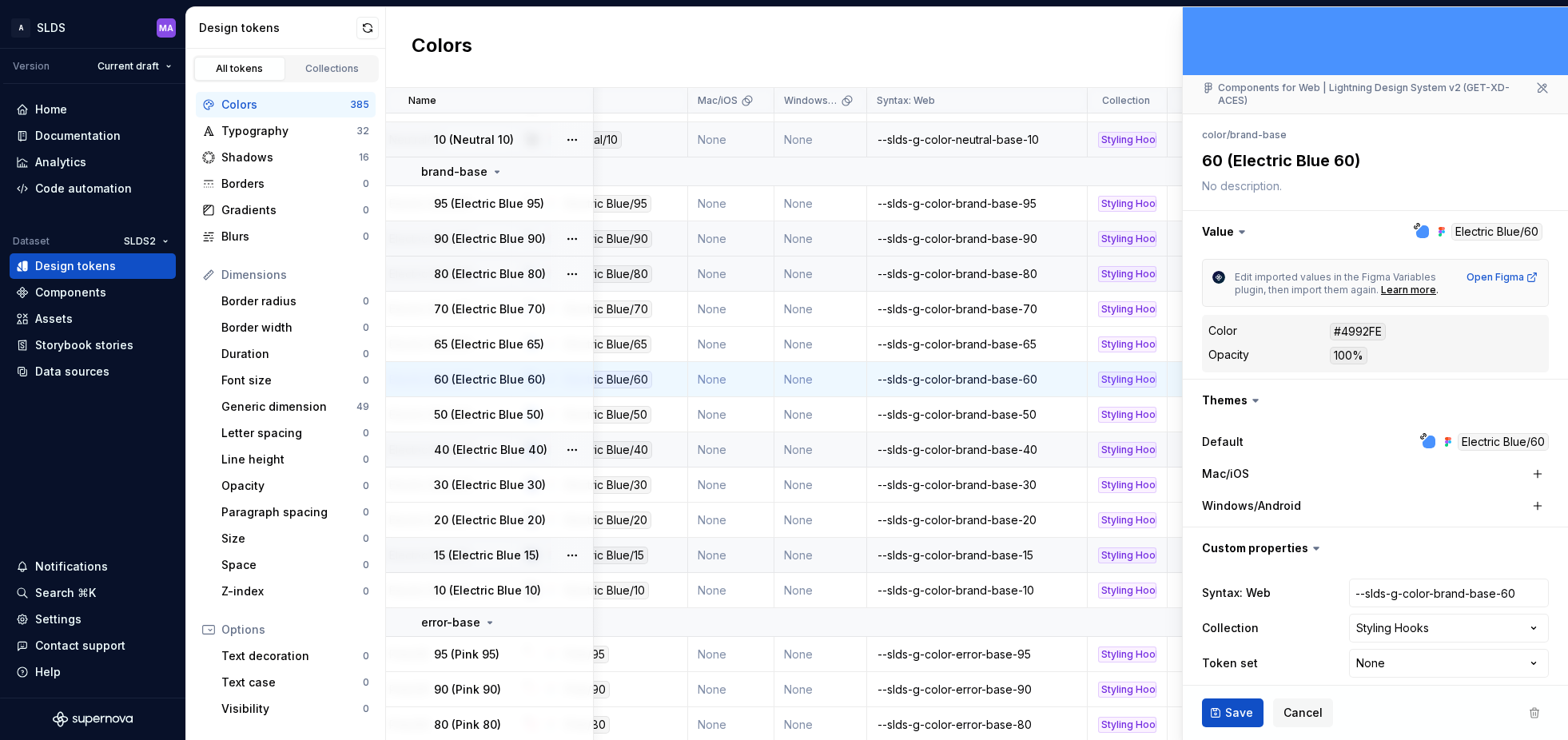
click at [1403, 649] on html "A SLDS MA Version Current draft Home Documentation Analytics Code automation Da…" at bounding box center [784, 370] width 1568 height 740
select select "**********"
click at [1232, 709] on span "Save" at bounding box center [1238, 713] width 28 height 16
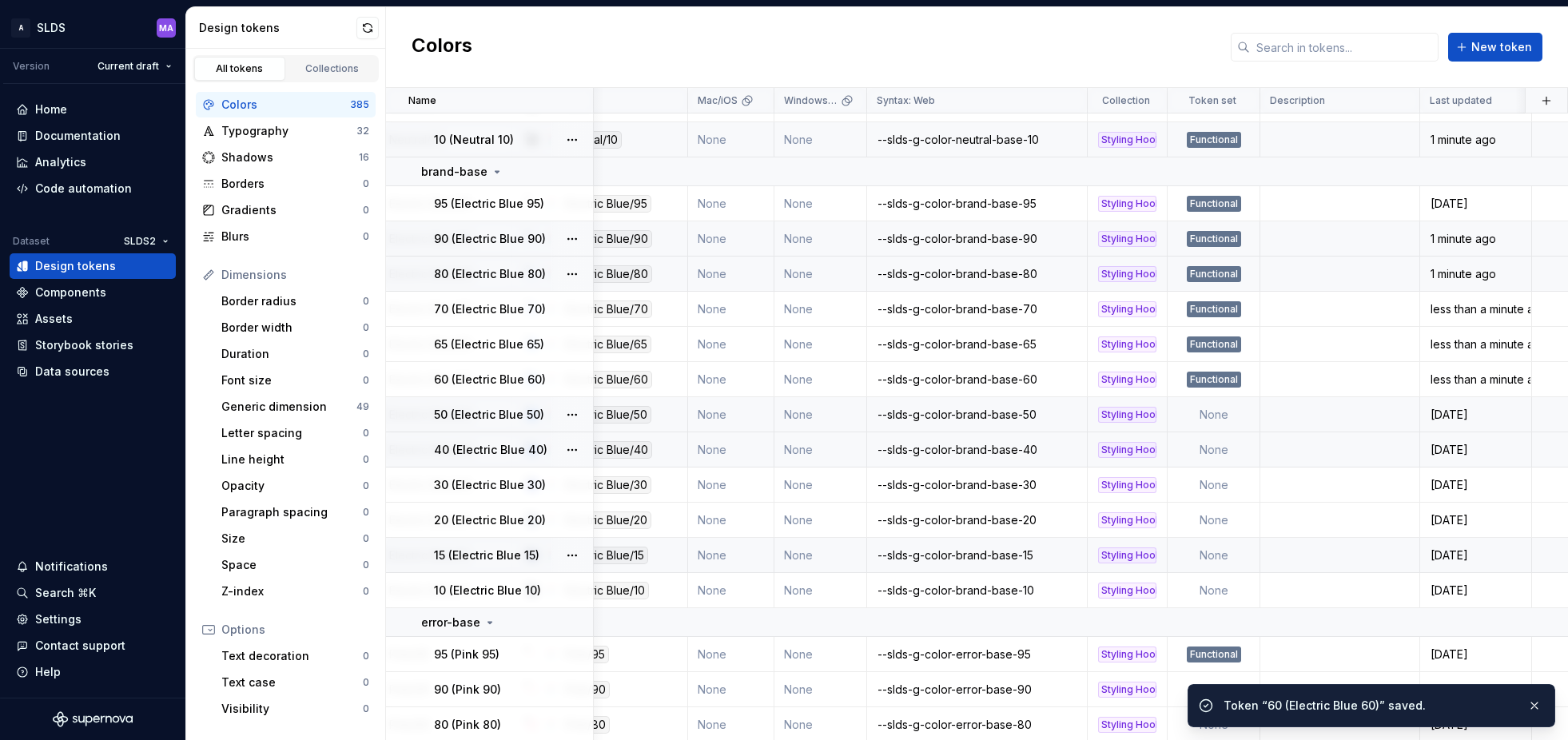
click at [1213, 411] on td "None" at bounding box center [1214, 415] width 93 height 35
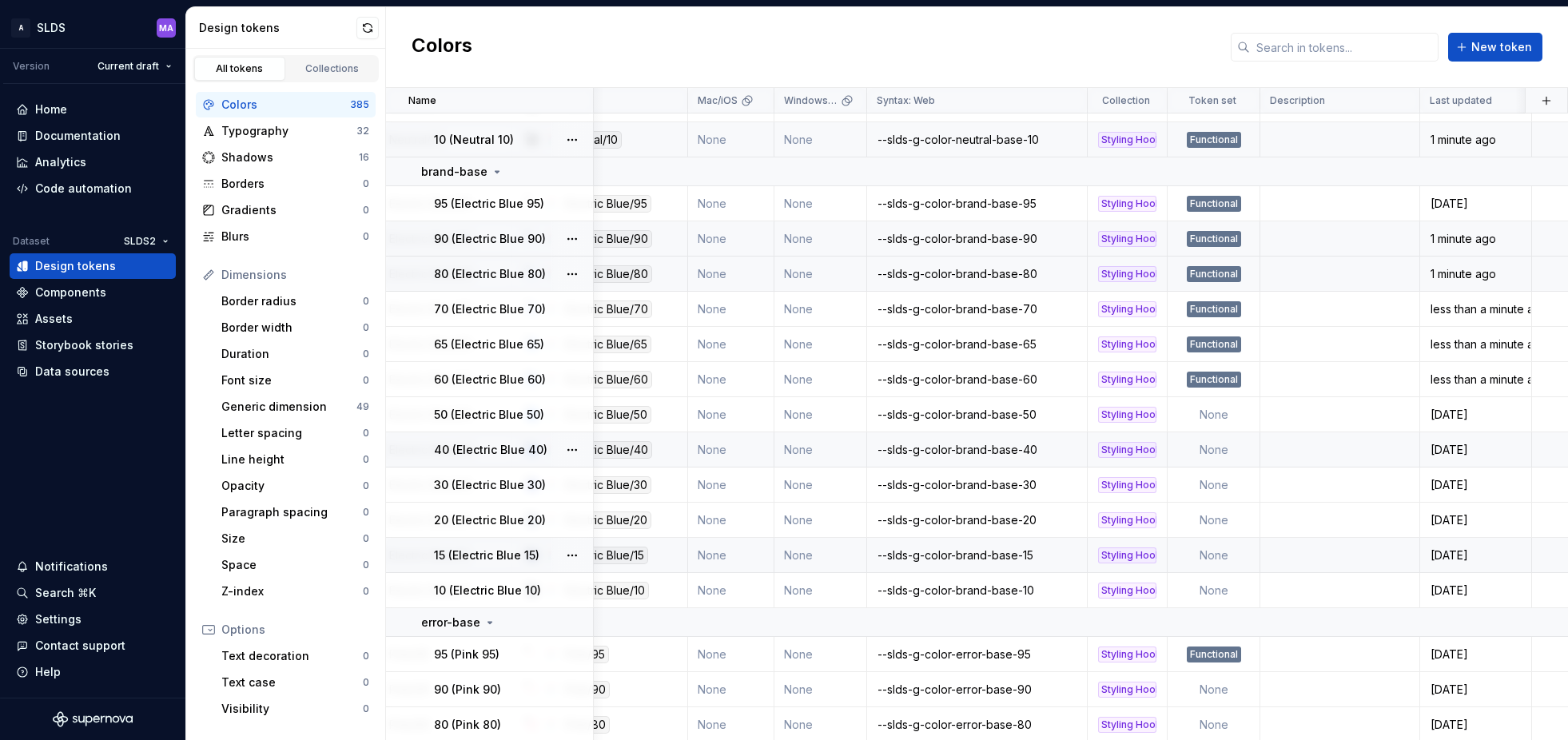
type textarea "*"
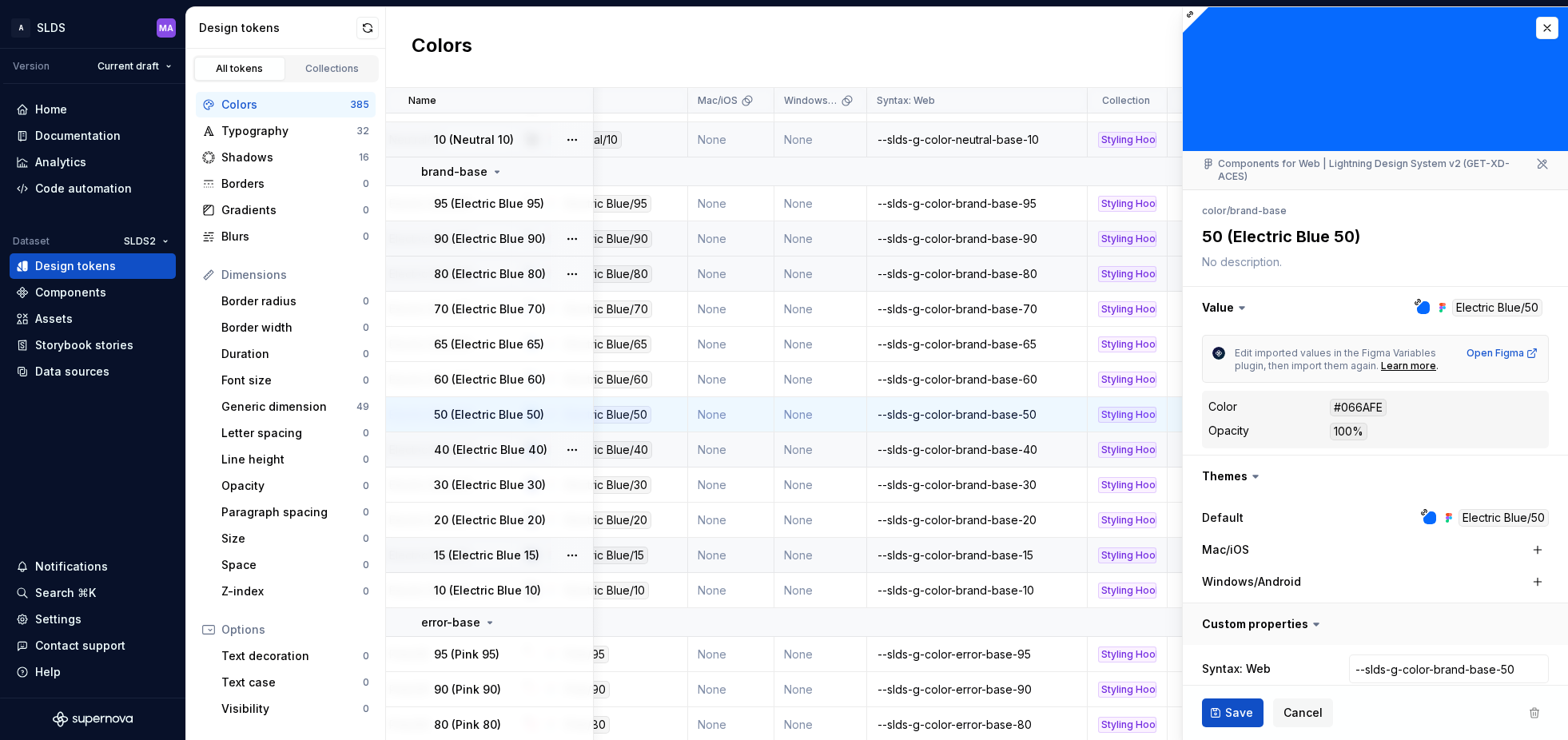
scroll to position [76, 0]
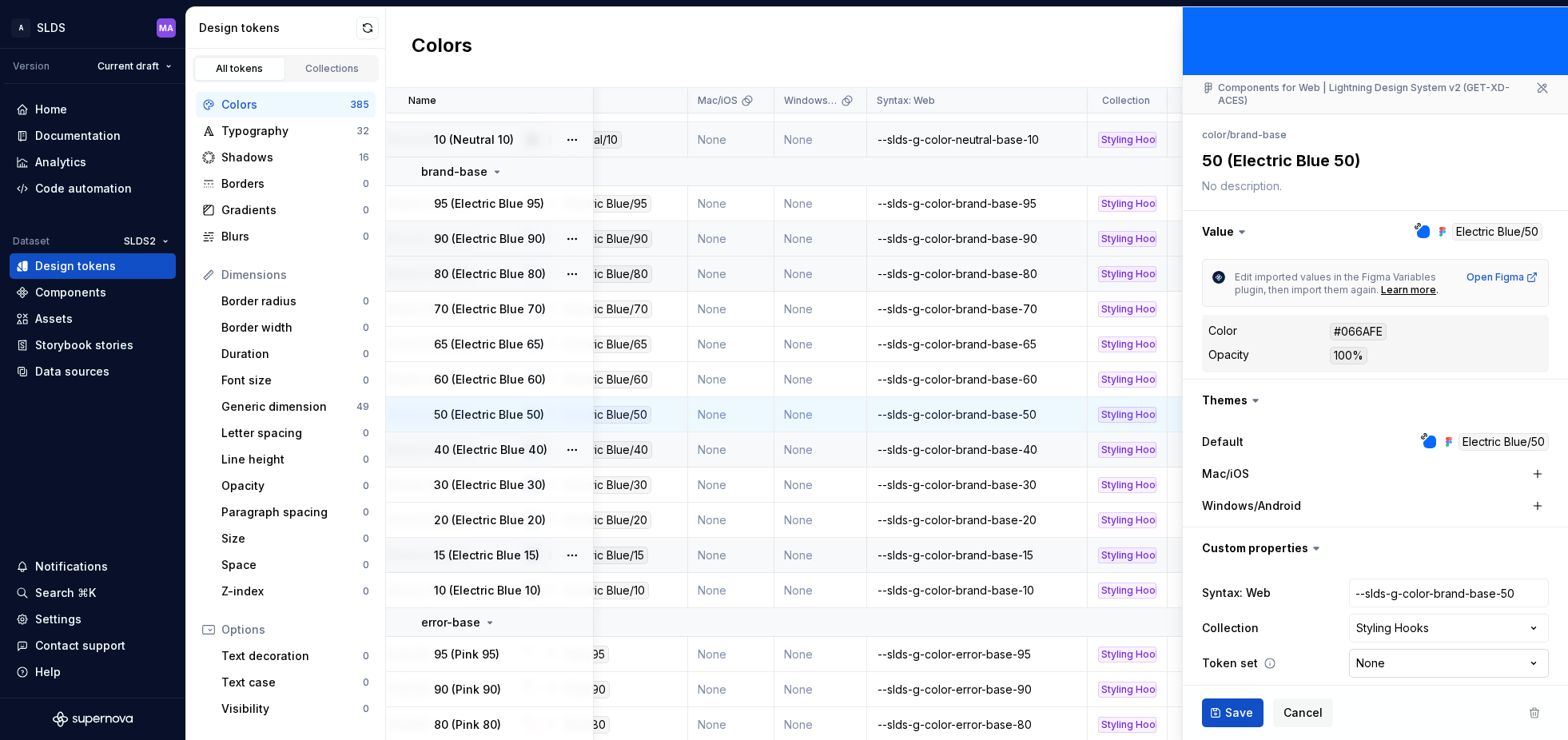
click at [1387, 653] on html "A SLDS MA Version Current draft Home Documentation Analytics Code automation Da…" at bounding box center [784, 370] width 1568 height 740
select select "**********"
click at [1243, 706] on span "Save" at bounding box center [1238, 713] width 28 height 16
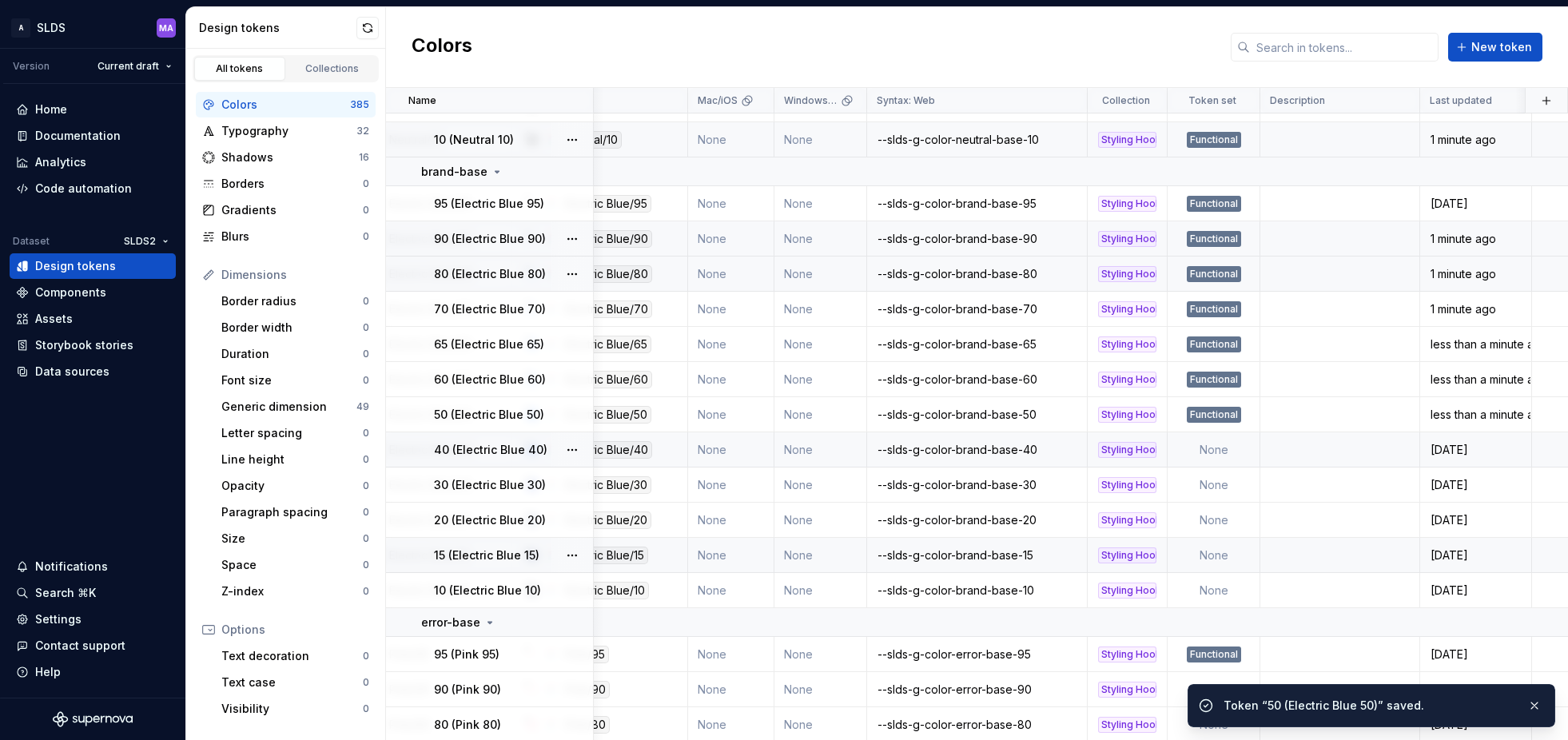
click at [1214, 456] on td "None" at bounding box center [1214, 449] width 93 height 35
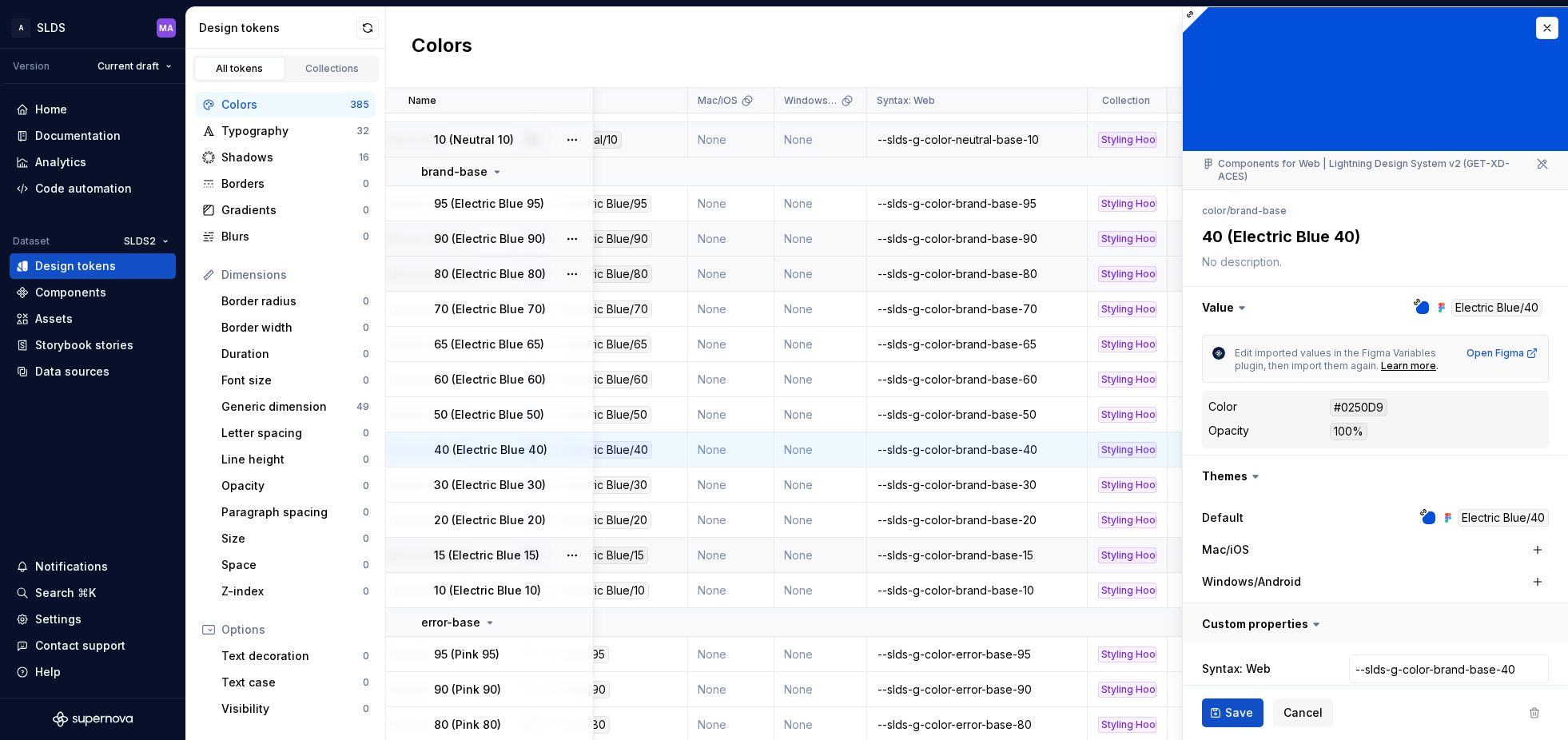
type textarea "*"
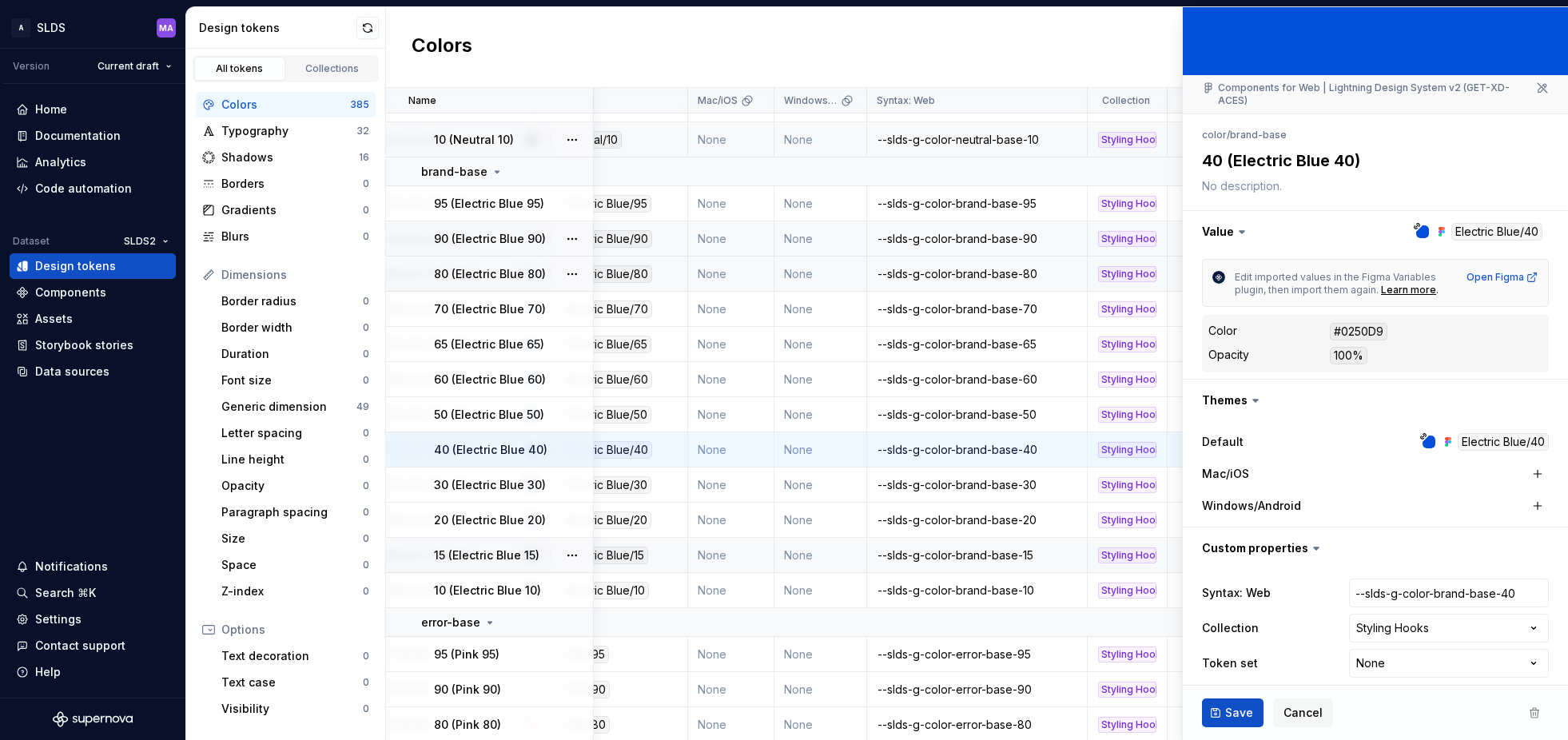
click at [1385, 653] on html "A SLDS MA Version Current draft Home Documentation Analytics Code automation Da…" at bounding box center [784, 370] width 1568 height 740
select select "**********"
click at [1230, 709] on span "Save" at bounding box center [1238, 713] width 28 height 16
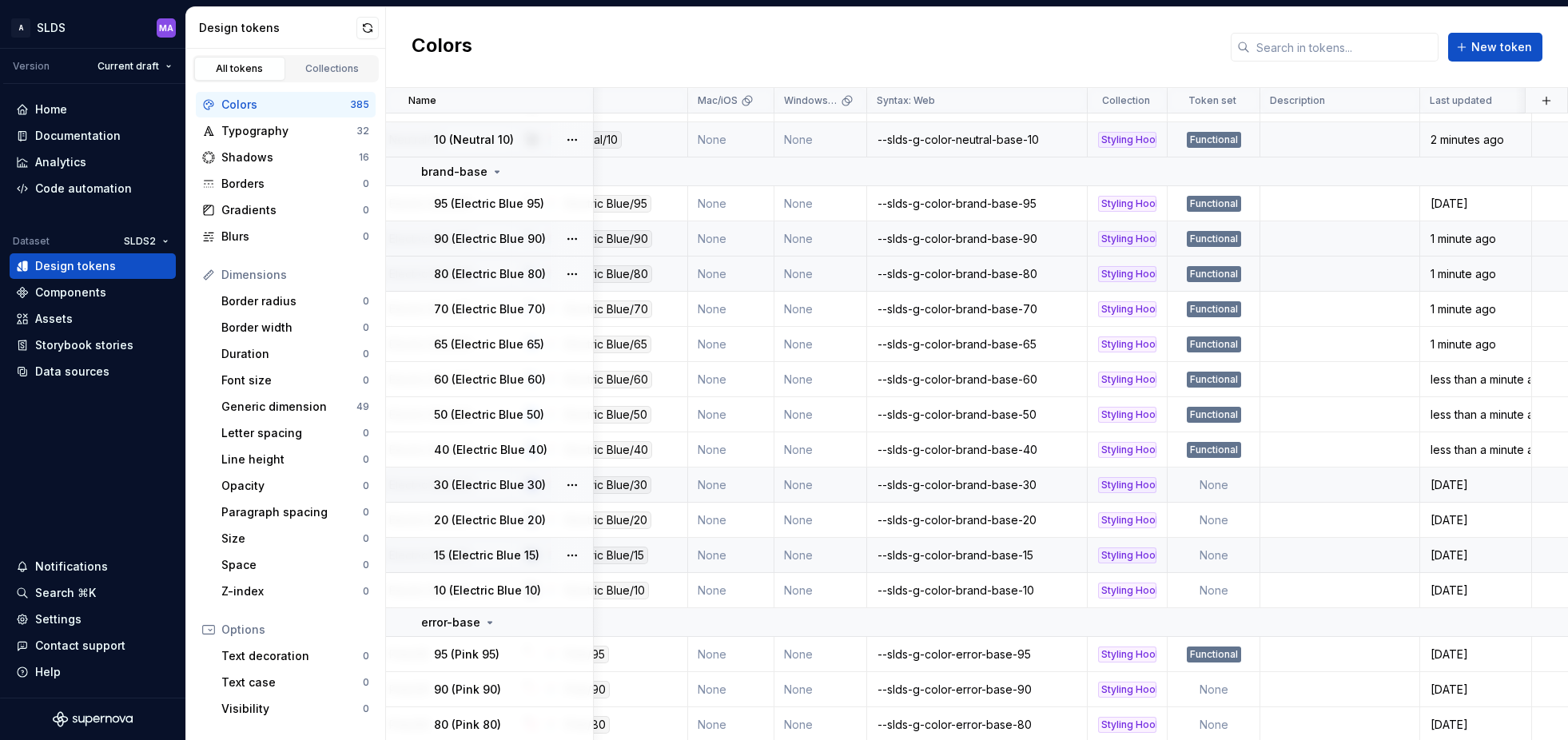
click at [1214, 482] on td "None" at bounding box center [1214, 485] width 93 height 35
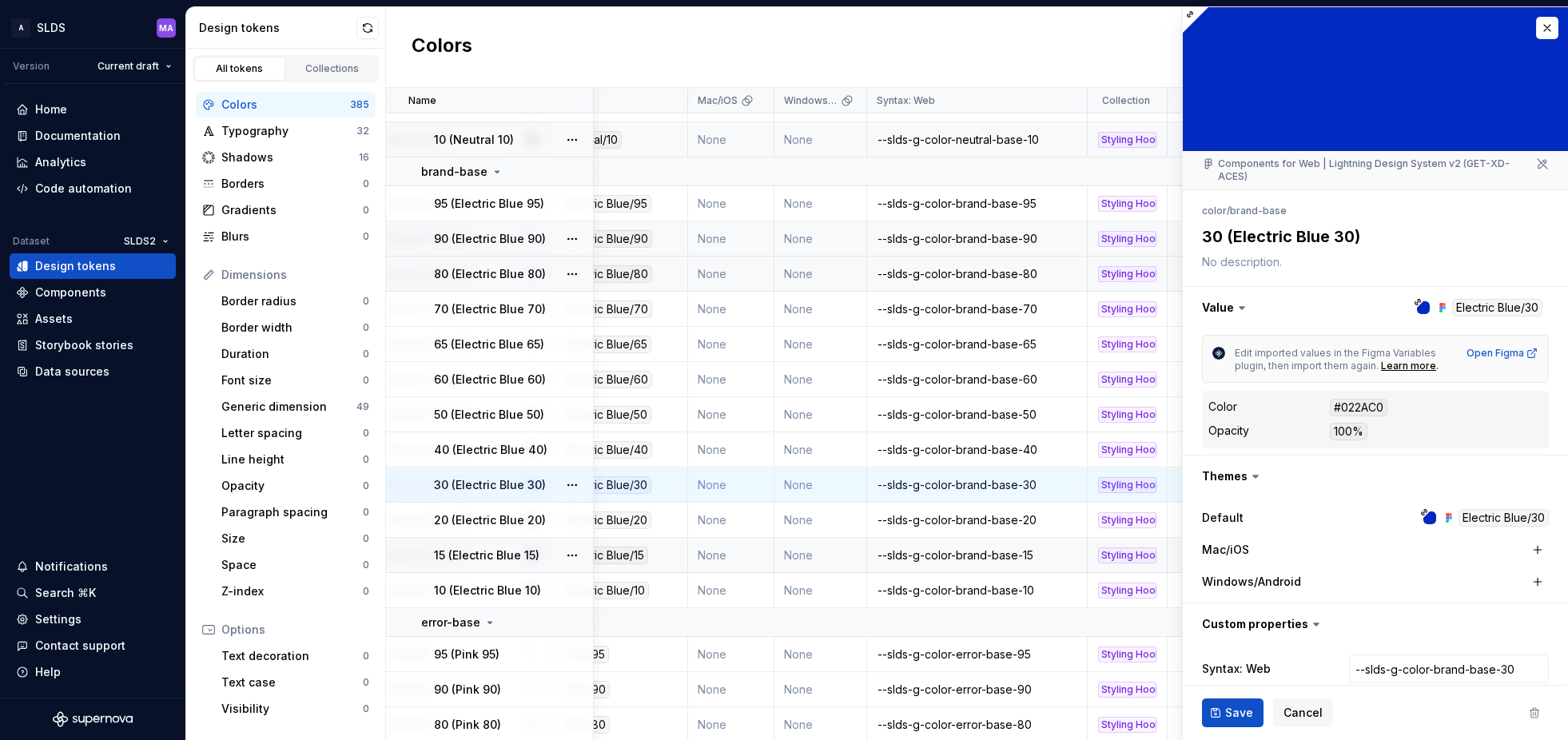
type textarea "*"
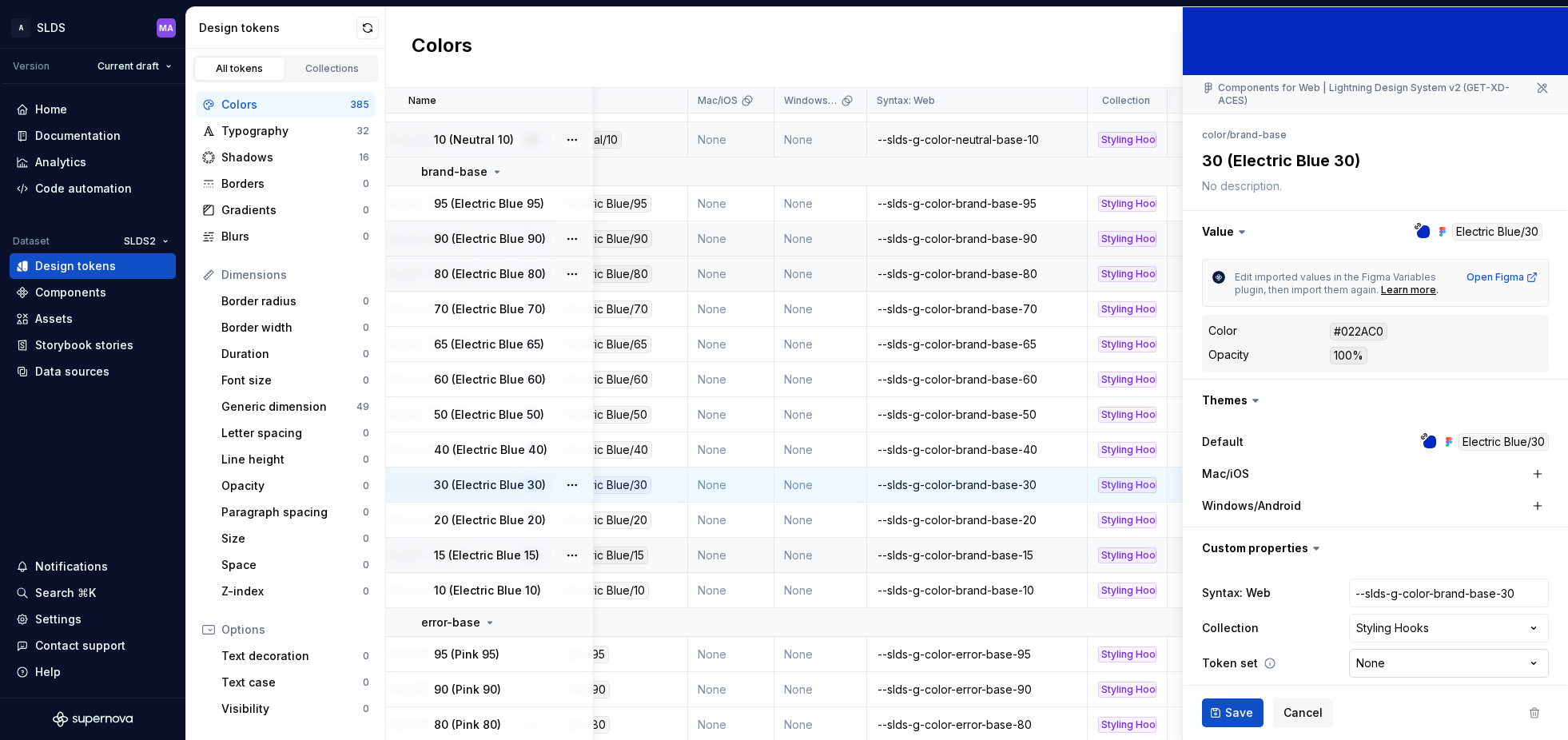
click at [1399, 650] on html "A SLDS MA Version Current draft Home Documentation Analytics Code automation Da…" at bounding box center [784, 370] width 1568 height 740
select select "**********"
click at [1228, 707] on span "Save" at bounding box center [1238, 713] width 28 height 16
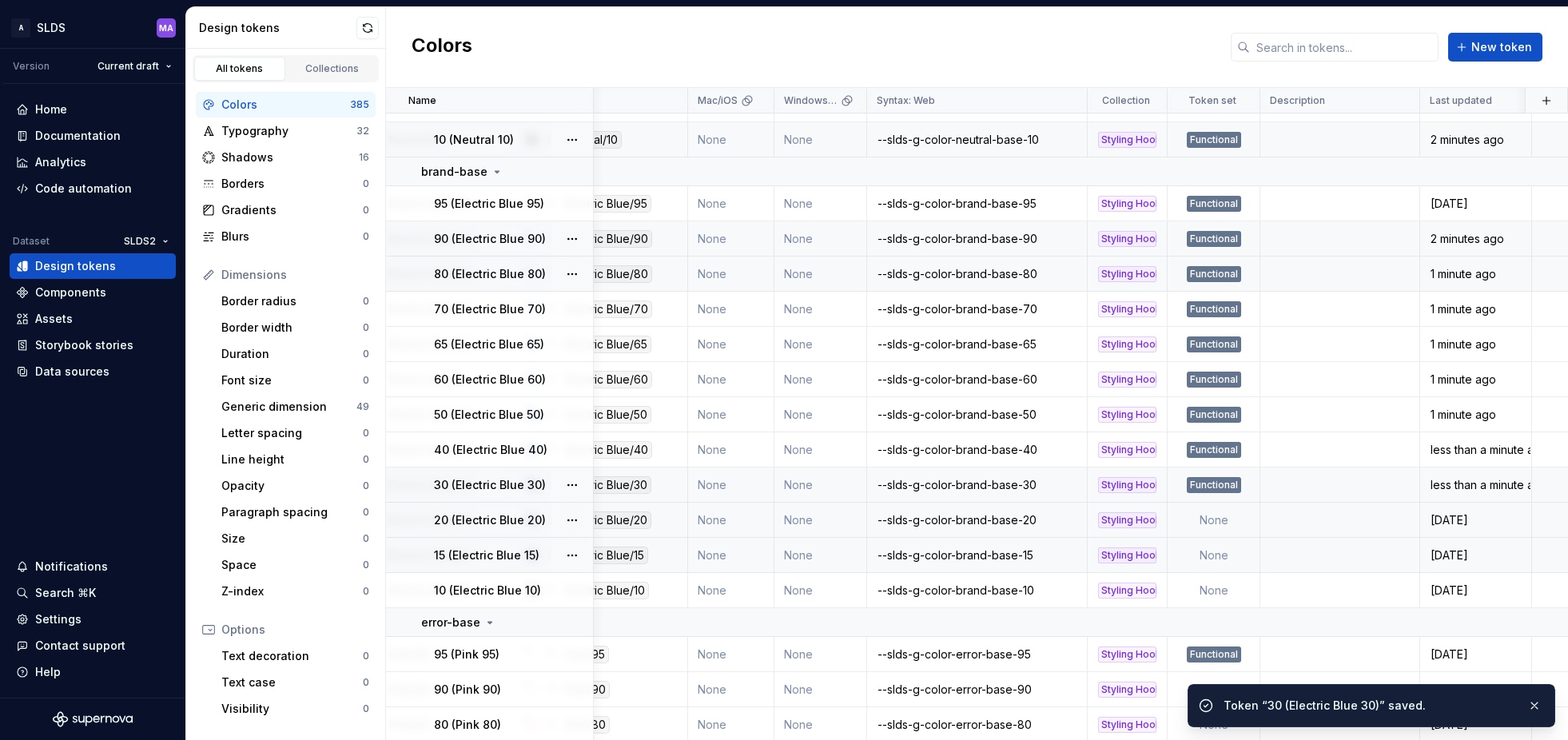
click at [1218, 521] on td "None" at bounding box center [1214, 520] width 93 height 35
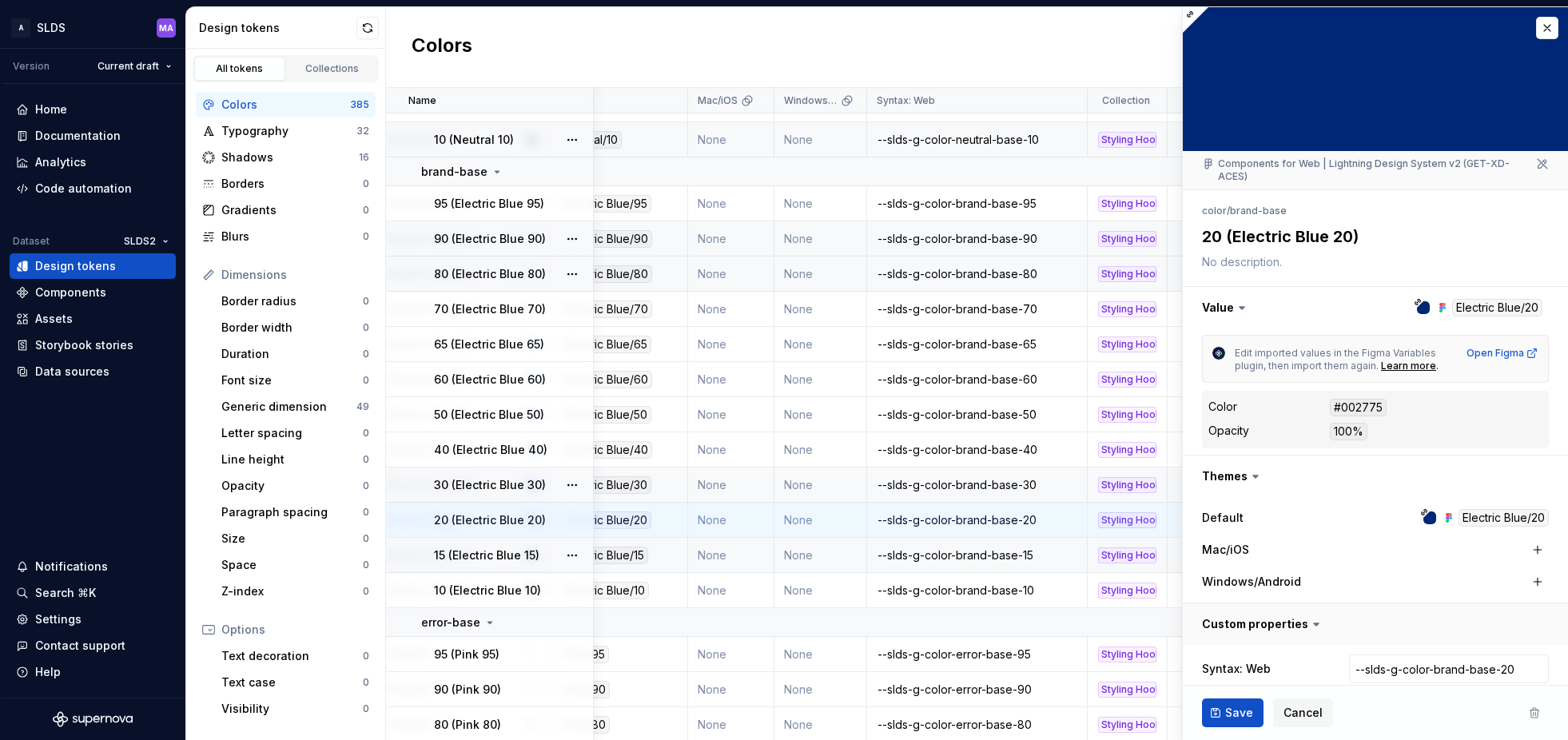
type textarea "*"
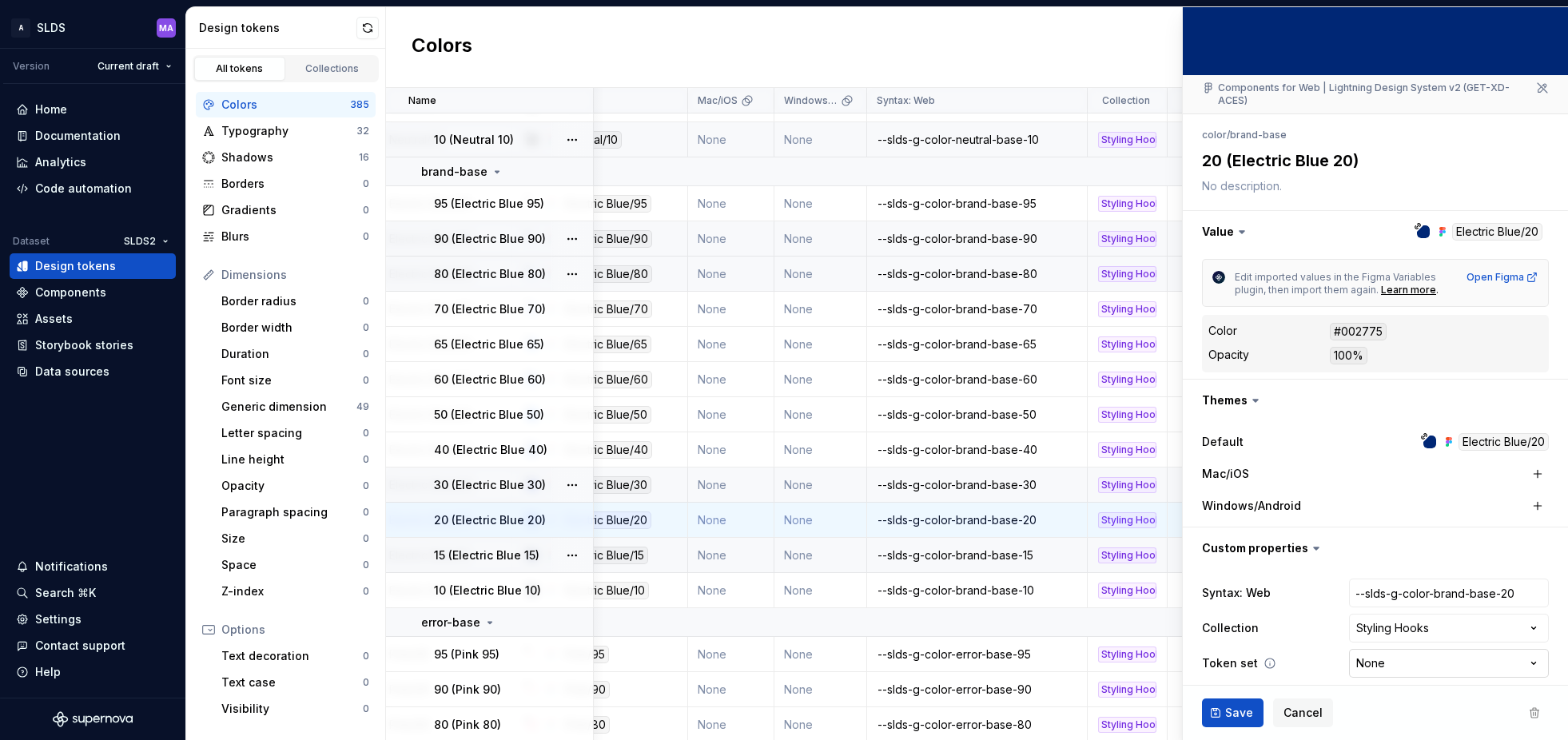
click at [1385, 652] on html "A SLDS MA Version Current draft Home Documentation Analytics Code automation Da…" at bounding box center [784, 370] width 1568 height 740
select select "**********"
click at [1232, 710] on span "Save" at bounding box center [1238, 713] width 28 height 16
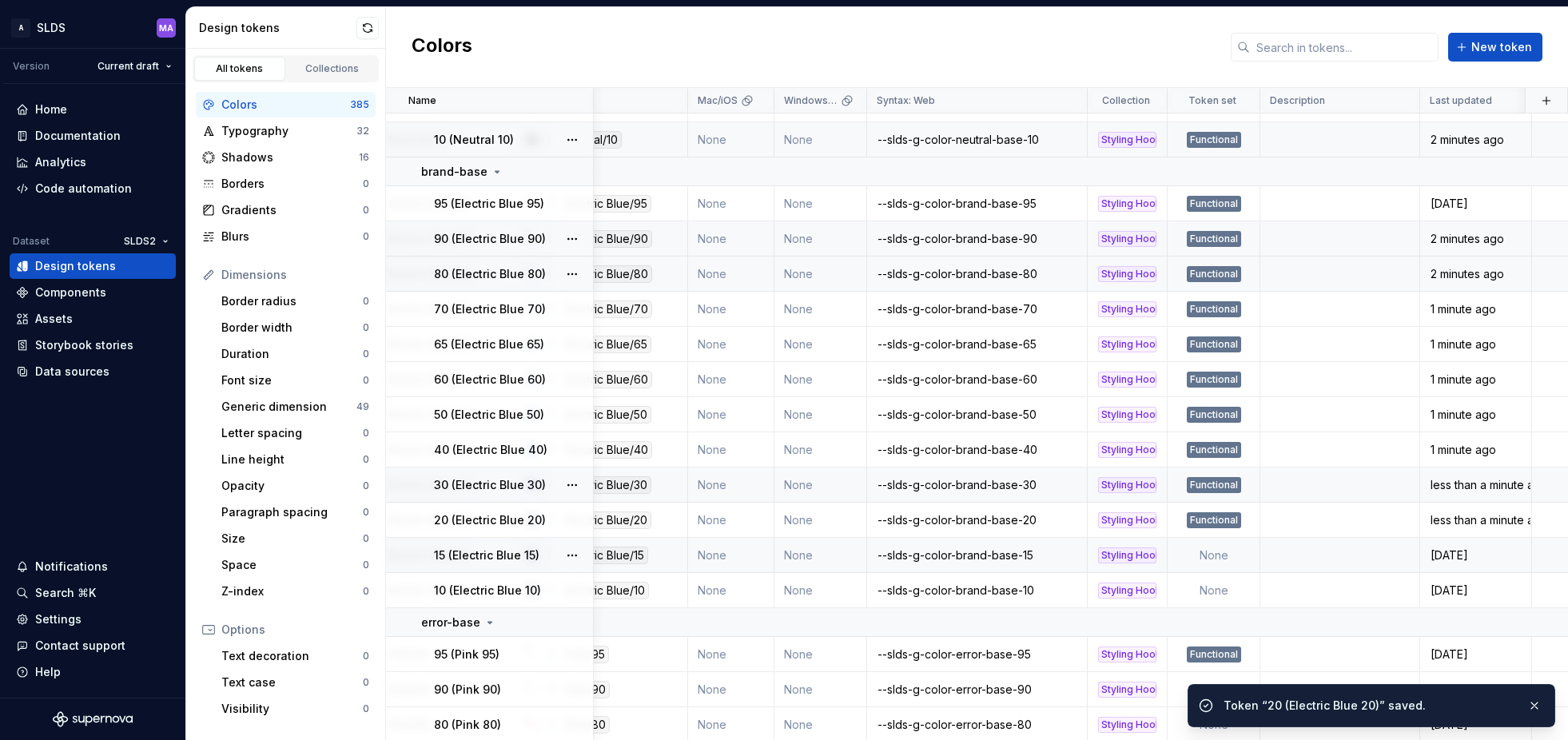
click at [1209, 555] on td "None" at bounding box center [1214, 555] width 93 height 35
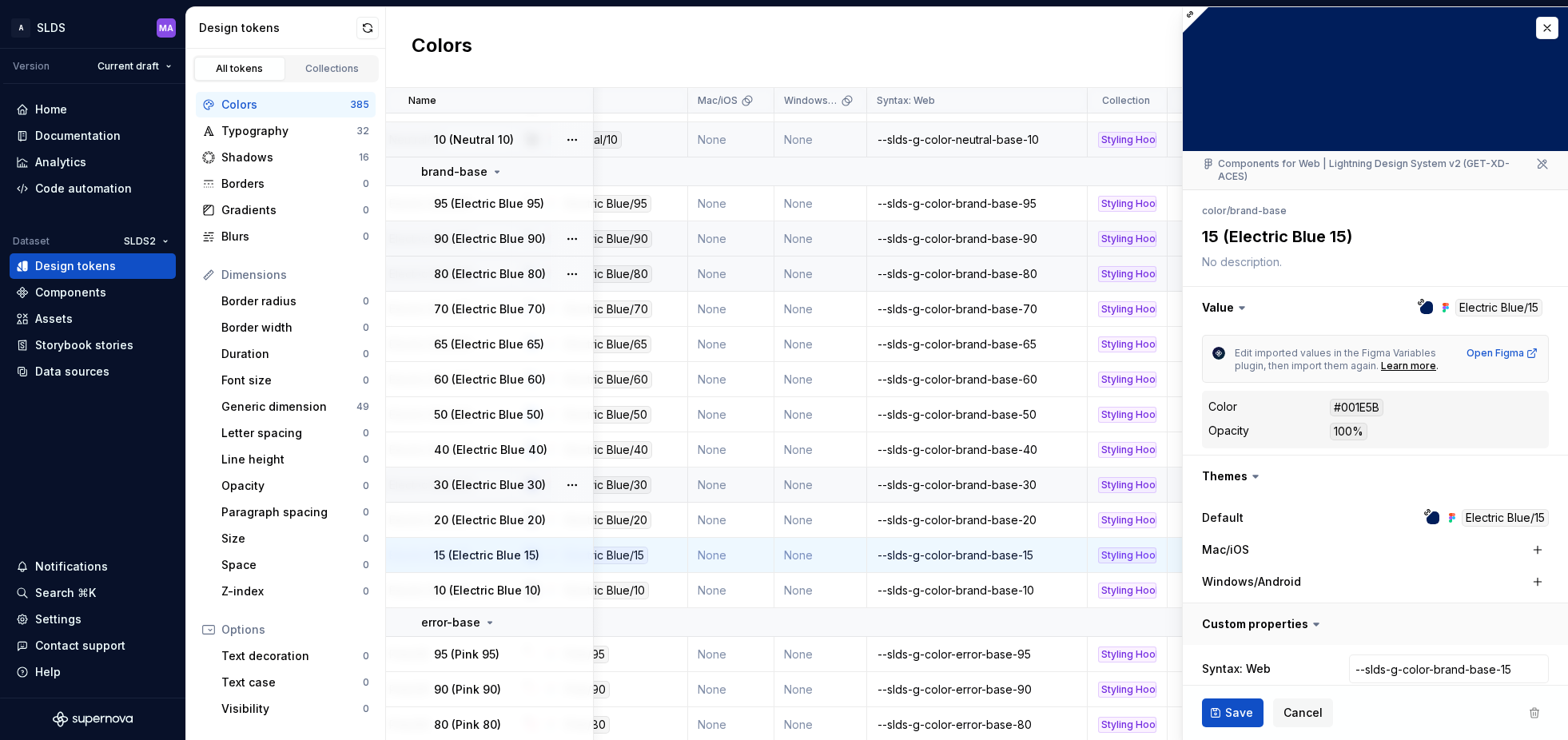
type textarea "*"
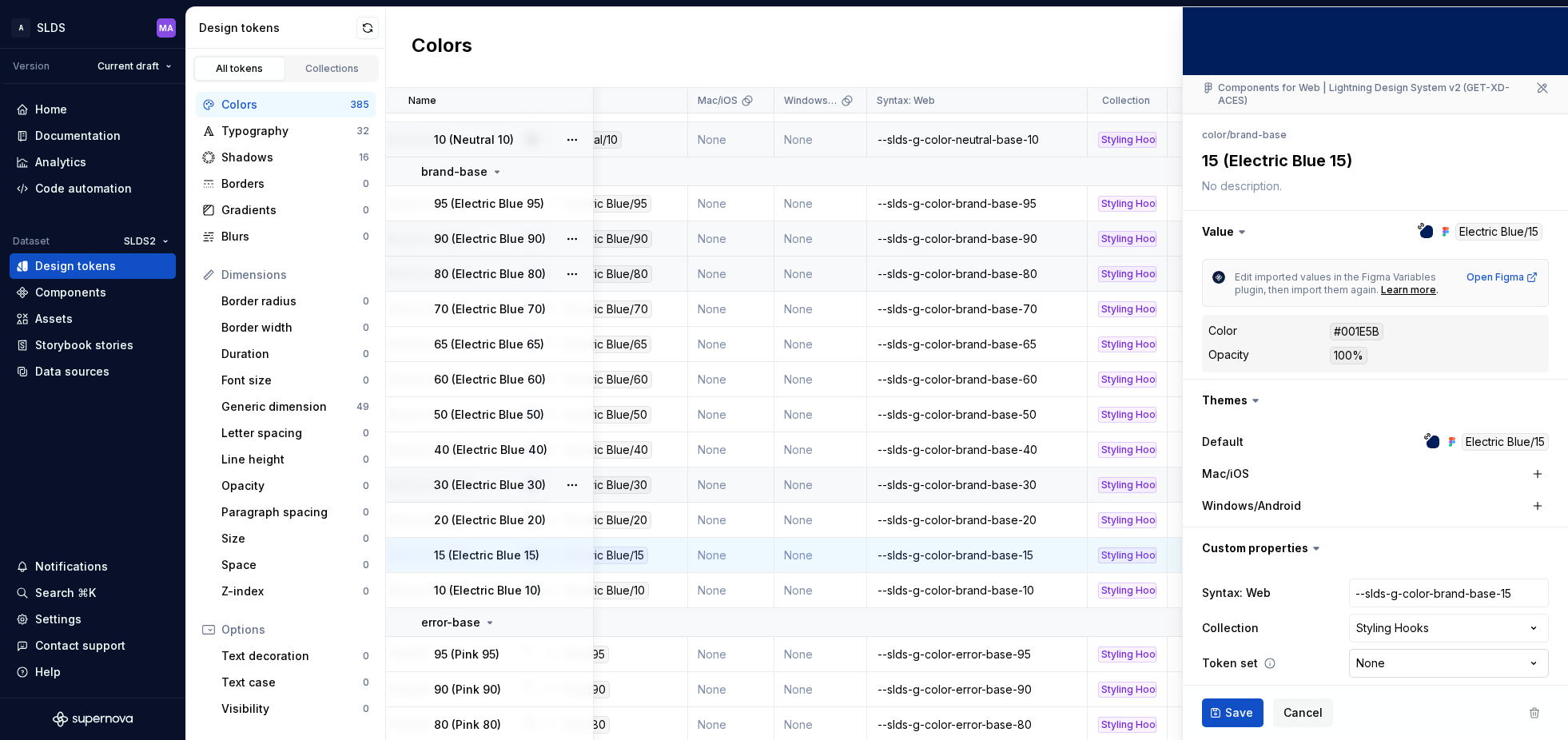
click at [1414, 649] on html "A SLDS MA Version Current draft Home Documentation Analytics Code automation Da…" at bounding box center [784, 370] width 1568 height 740
select select "**********"
click at [1228, 709] on span "Save" at bounding box center [1238, 713] width 28 height 16
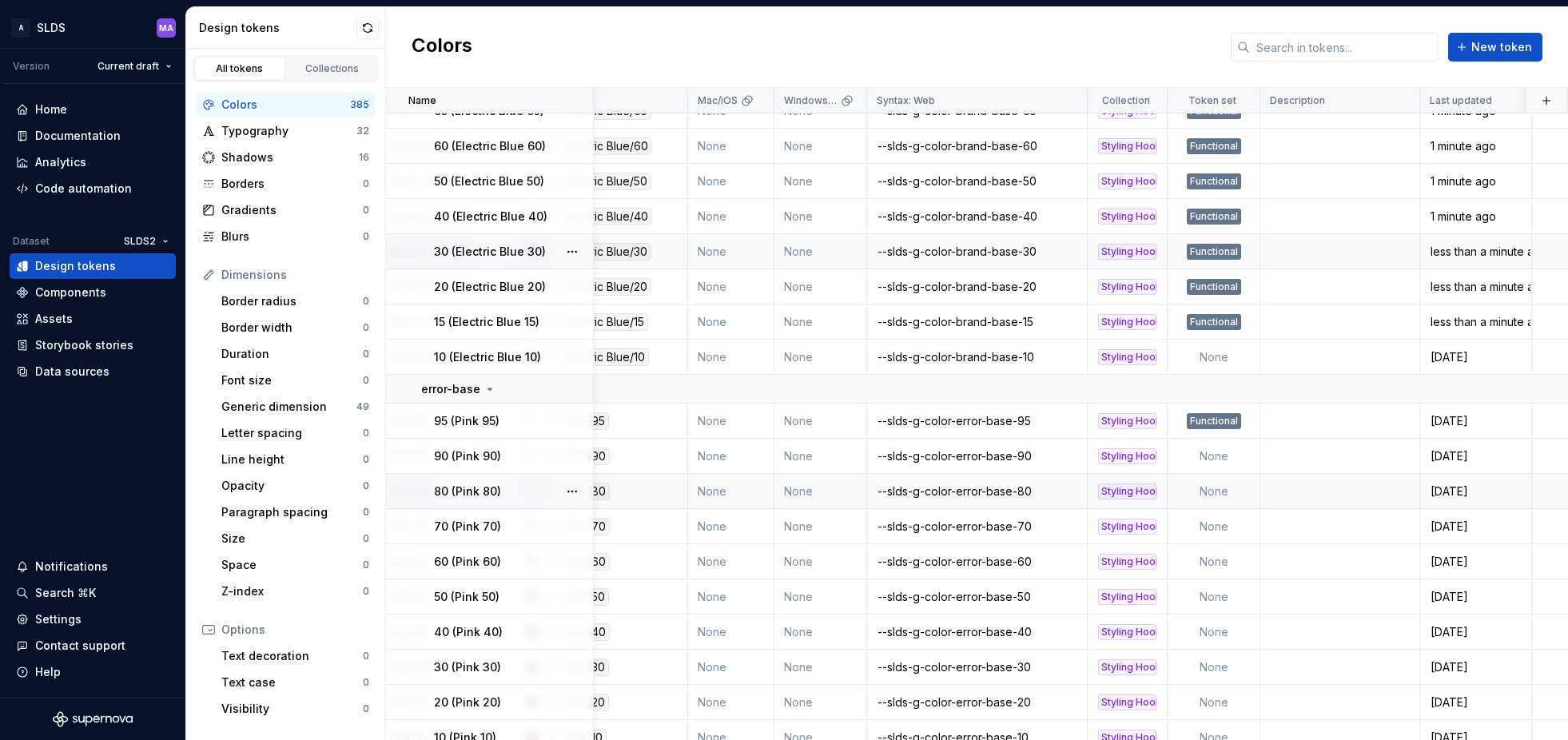
scroll to position [3013, 257]
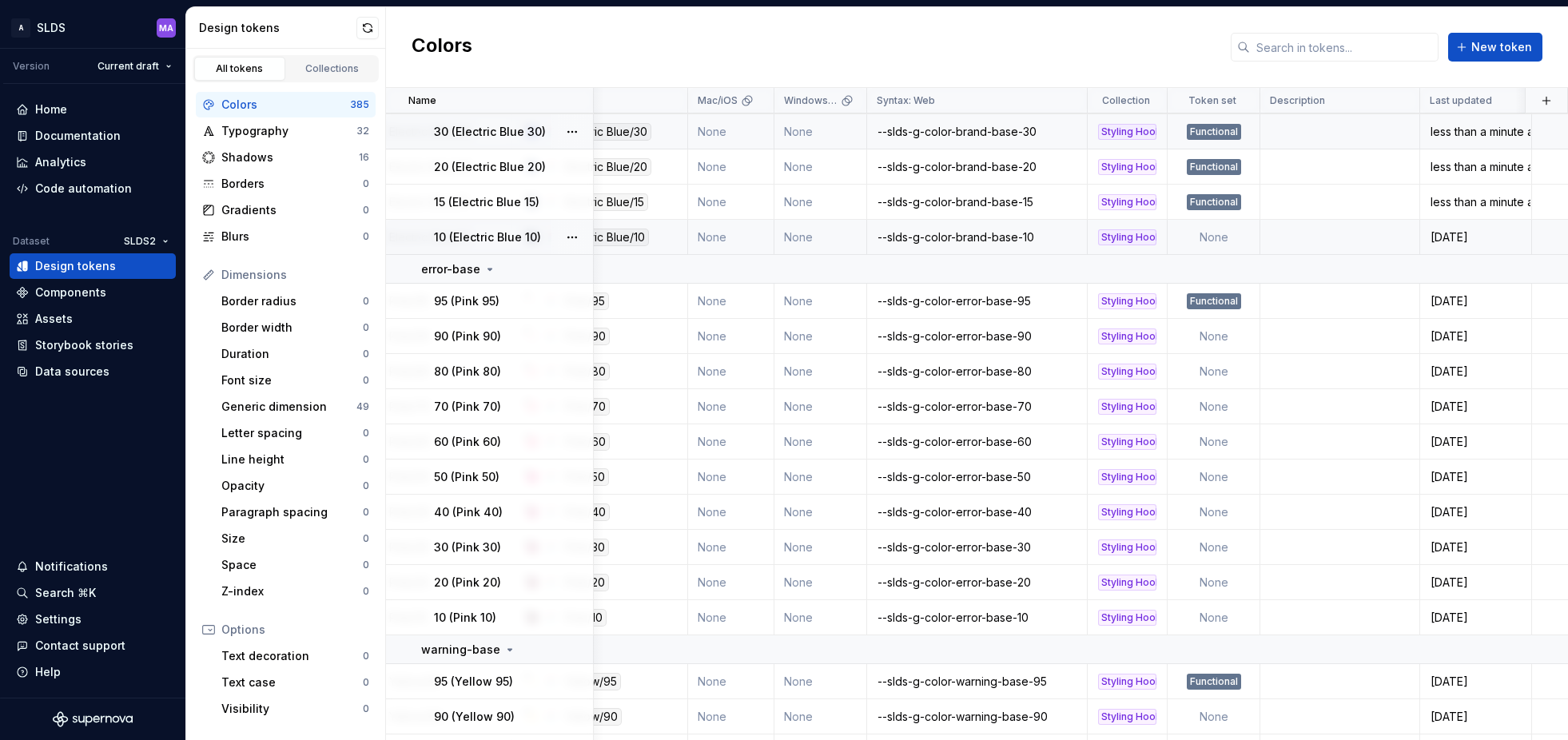
click at [1215, 234] on td "None" at bounding box center [1214, 237] width 93 height 35
type textarea "*"
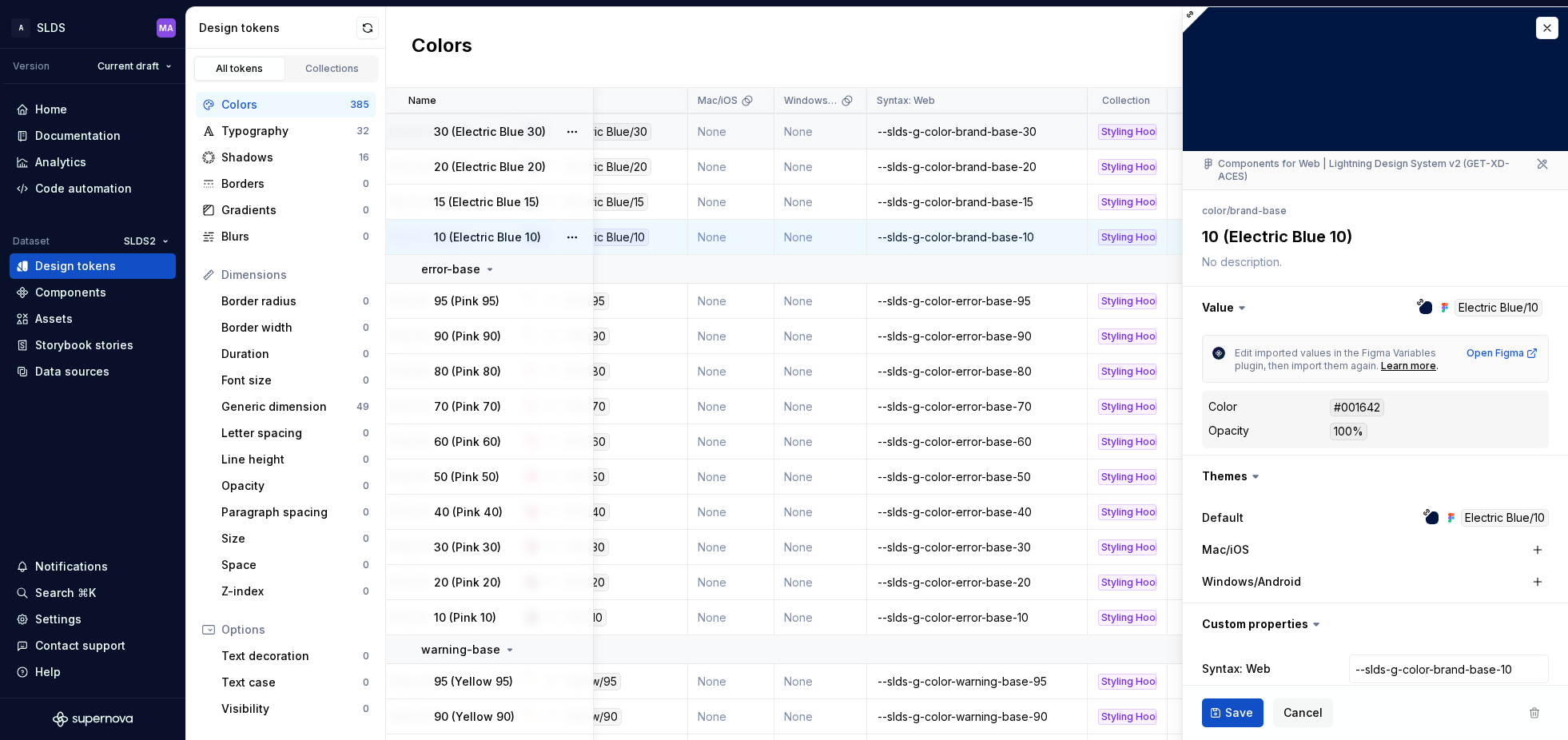
scroll to position [76, 0]
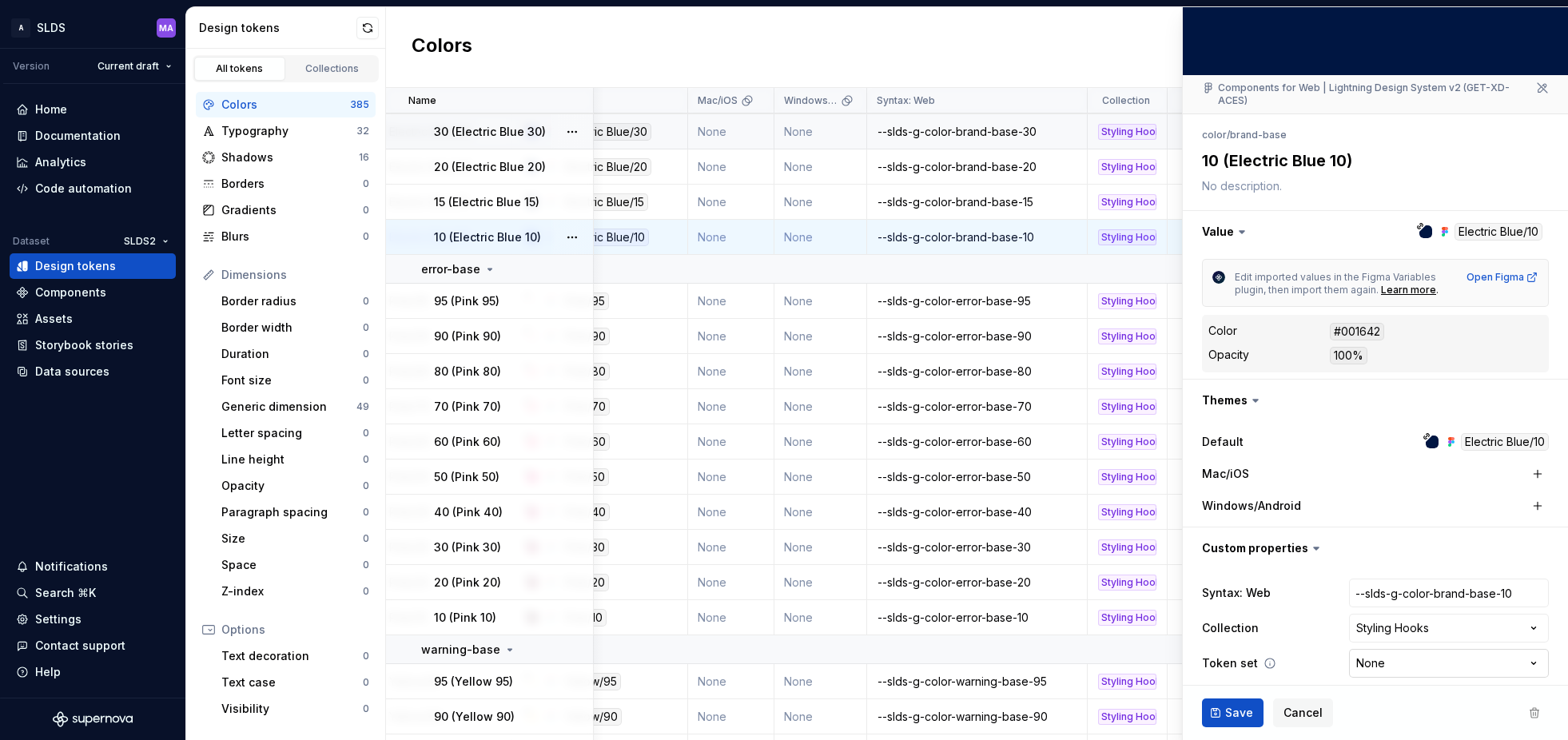
click at [1419, 651] on html "A SLDS MA Version Current draft Home Documentation Analytics Code automation Da…" at bounding box center [784, 370] width 1568 height 740
select select "**********"
click at [1232, 712] on span "Save" at bounding box center [1238, 713] width 28 height 16
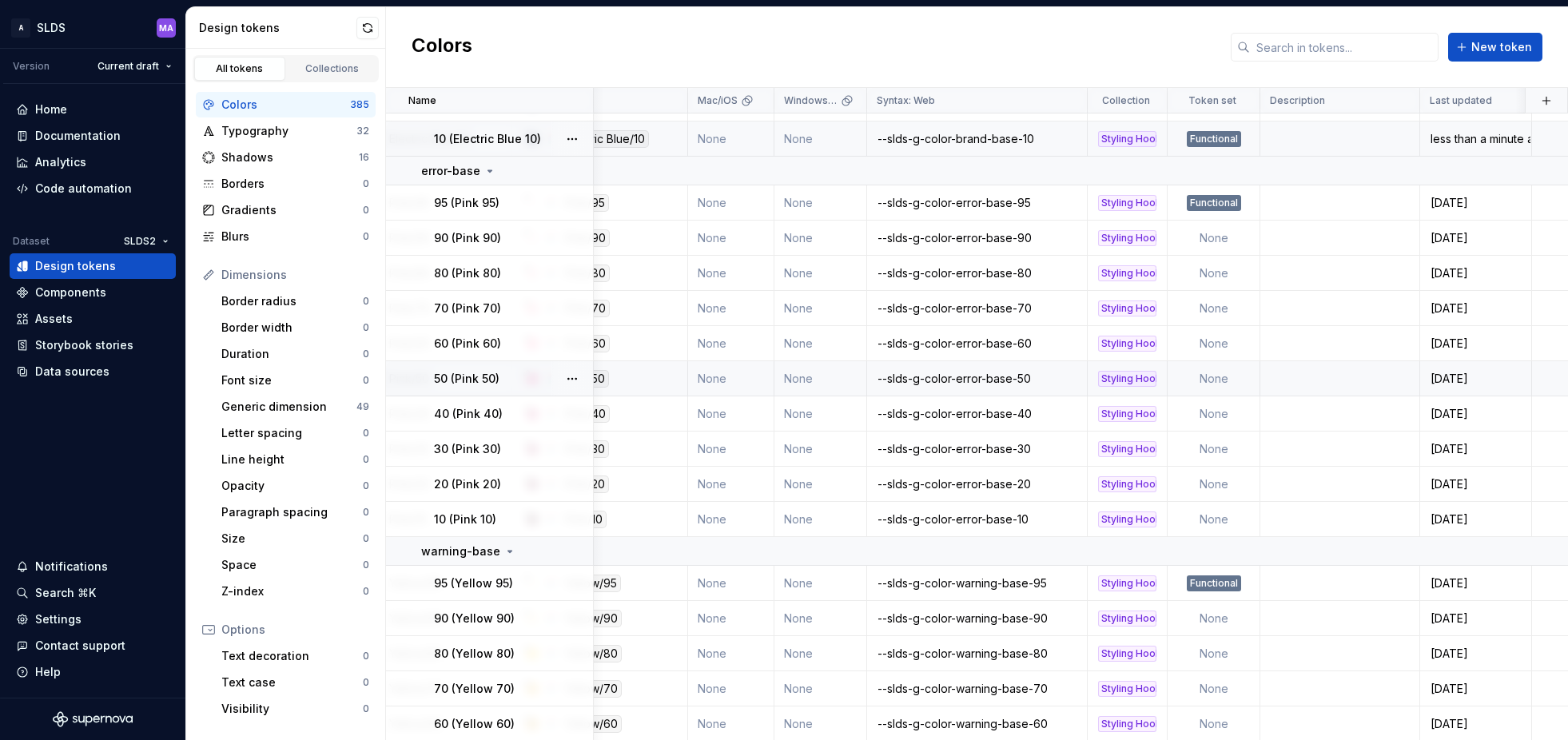
scroll to position [3113, 257]
click at [1216, 235] on td "None" at bounding box center [1214, 235] width 93 height 35
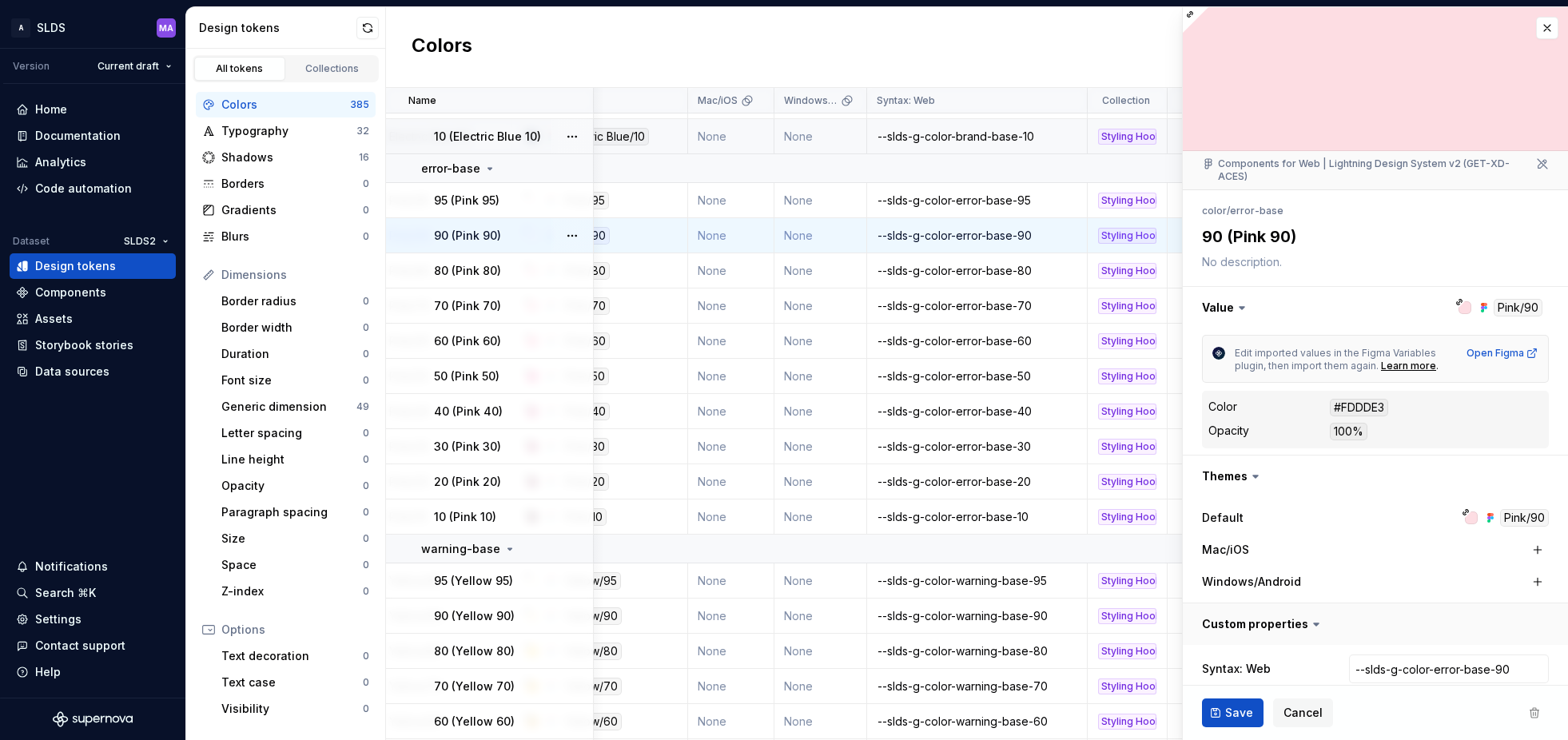
scroll to position [76, 0]
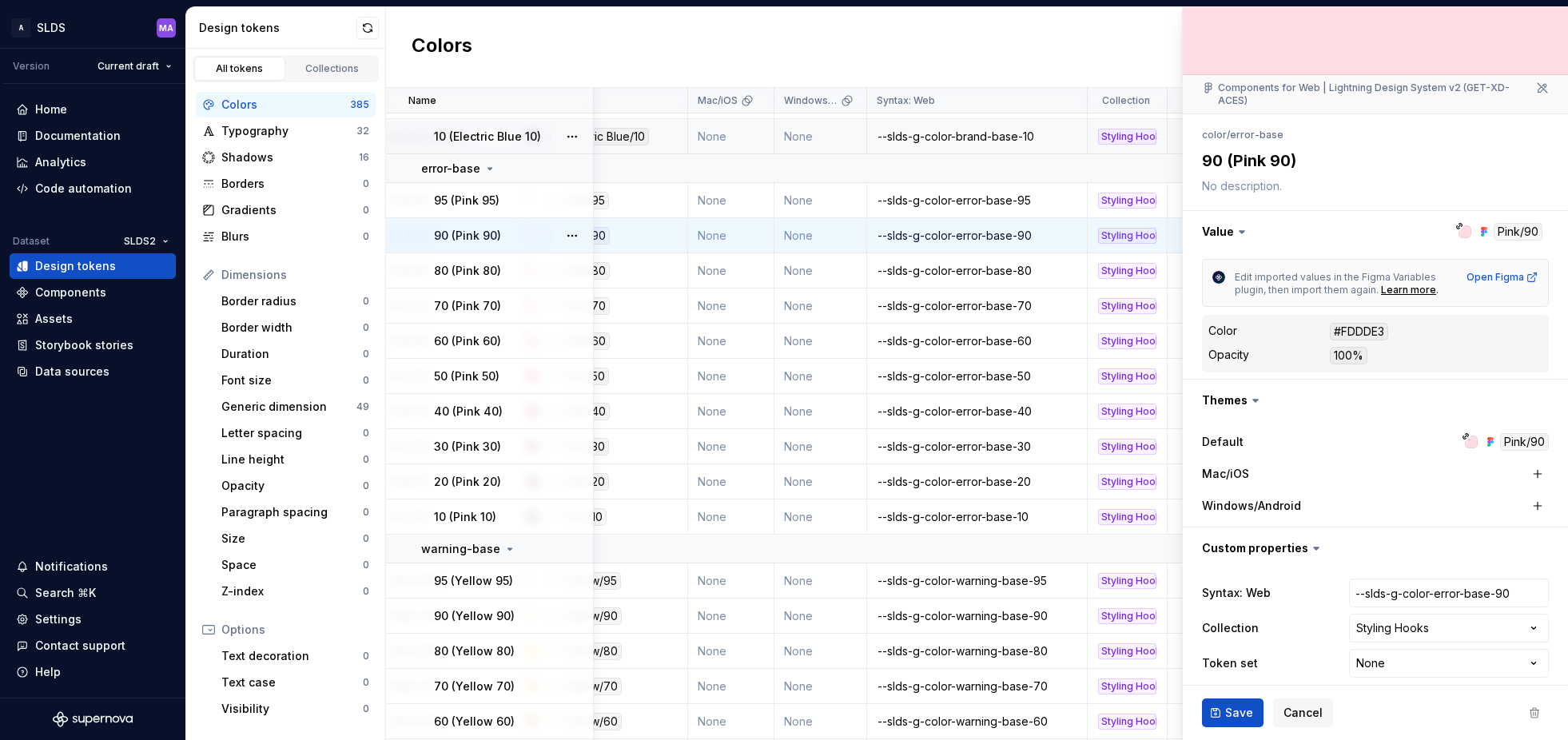
type textarea "*"
click at [1417, 655] on html "A SLDS MA Version Current draft Home Documentation Analytics Code automation Da…" at bounding box center [784, 370] width 1568 height 740
select select "**********"
click at [1235, 715] on span "Save" at bounding box center [1238, 713] width 28 height 16
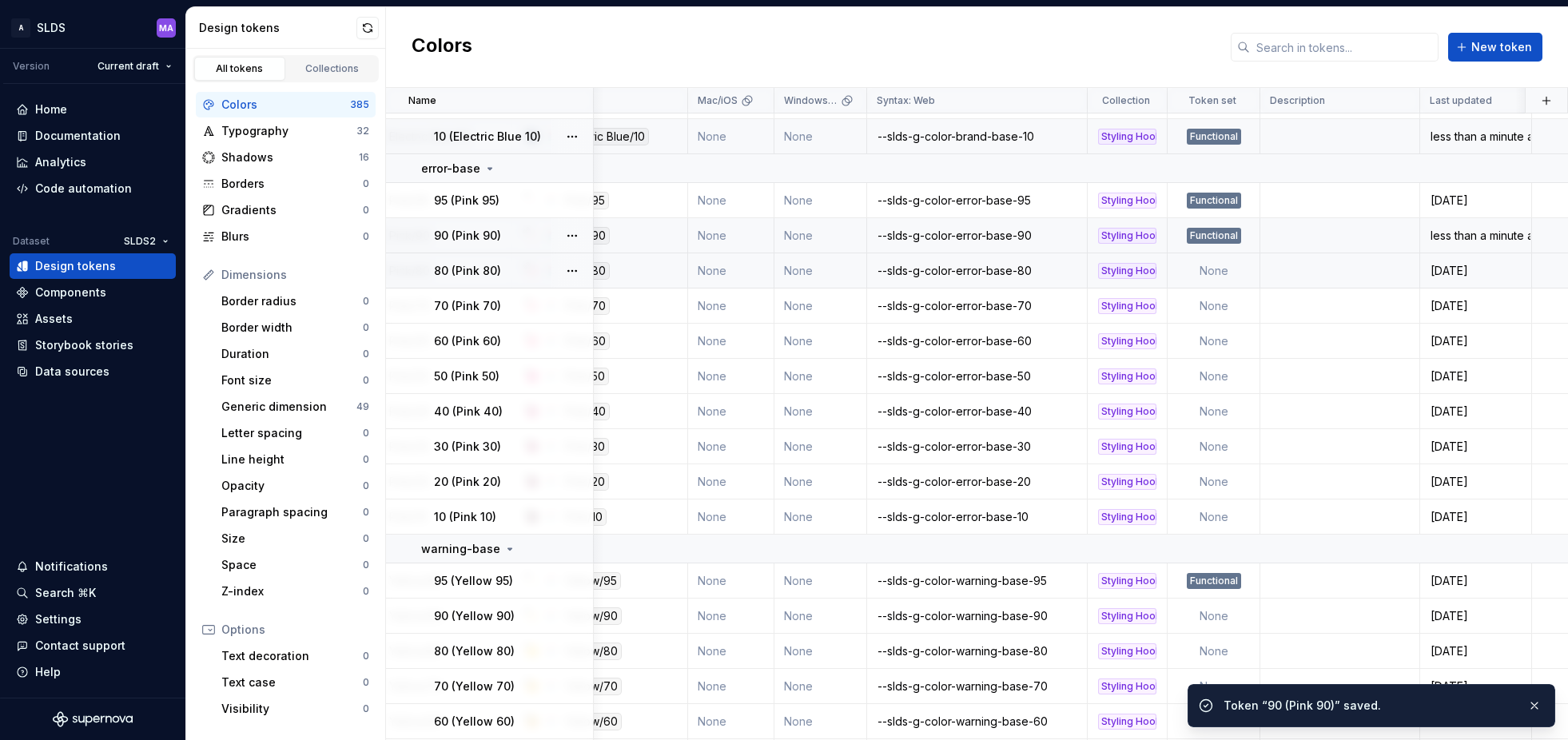
click at [1214, 276] on td "None" at bounding box center [1214, 271] width 93 height 35
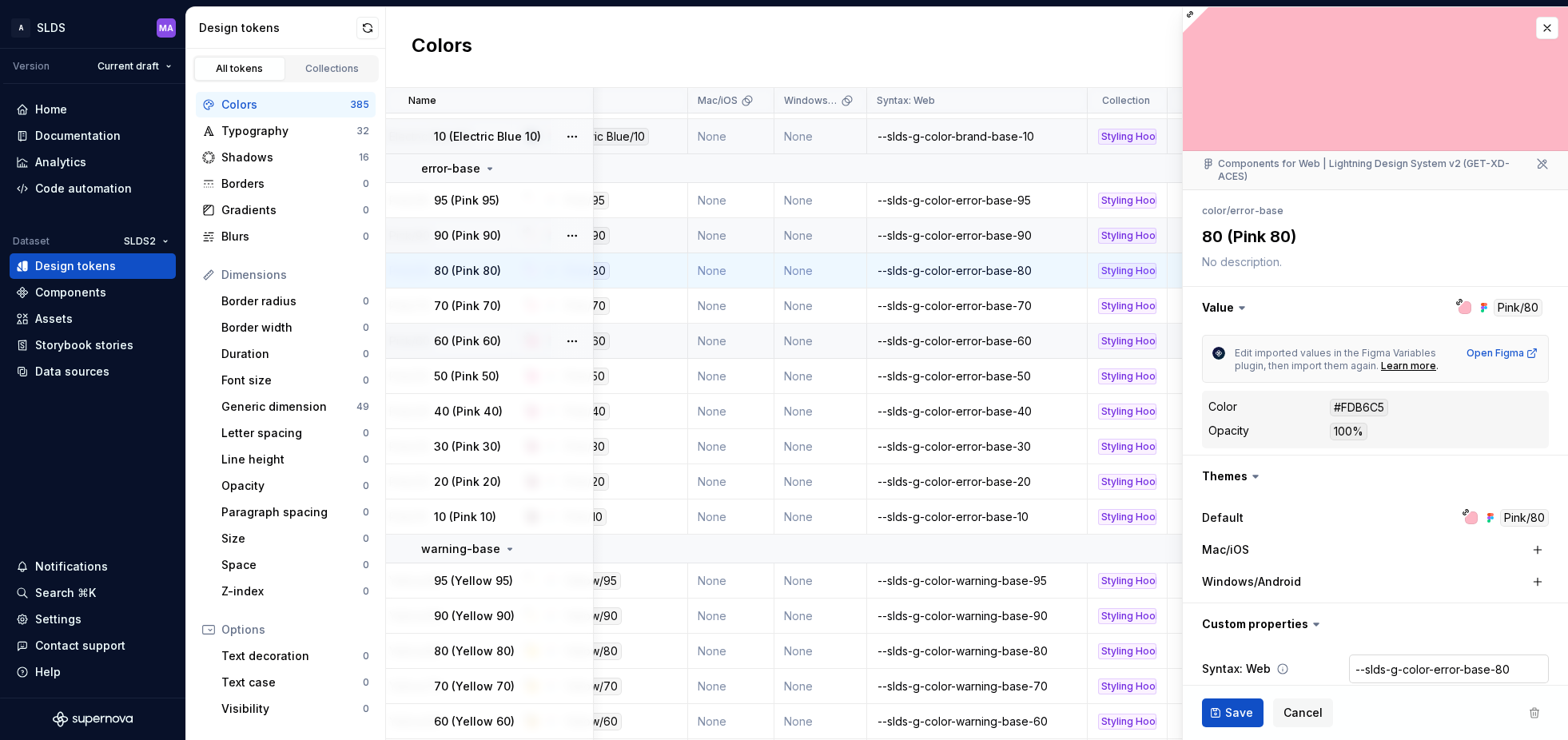
scroll to position [76, 0]
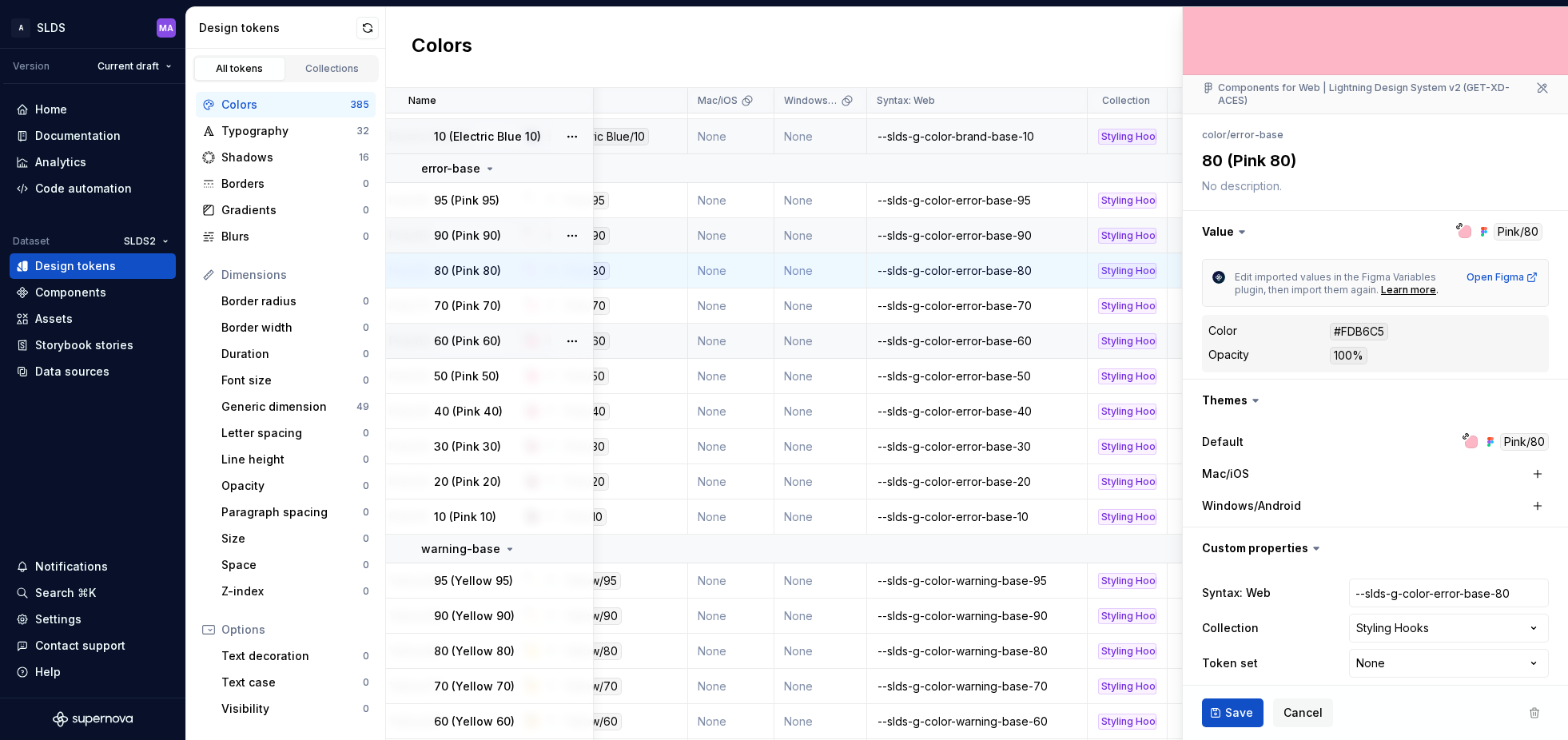
click at [1433, 656] on html "A SLDS MA Version Current draft Home Documentation Analytics Code automation Da…" at bounding box center [784, 370] width 1568 height 740
type textarea "*"
click at [1419, 657] on html "A SLDS MA Version Current draft Home Documentation Analytics Code automation Da…" at bounding box center [784, 370] width 1568 height 740
select select "**********"
click at [1236, 712] on span "Save" at bounding box center [1238, 713] width 28 height 16
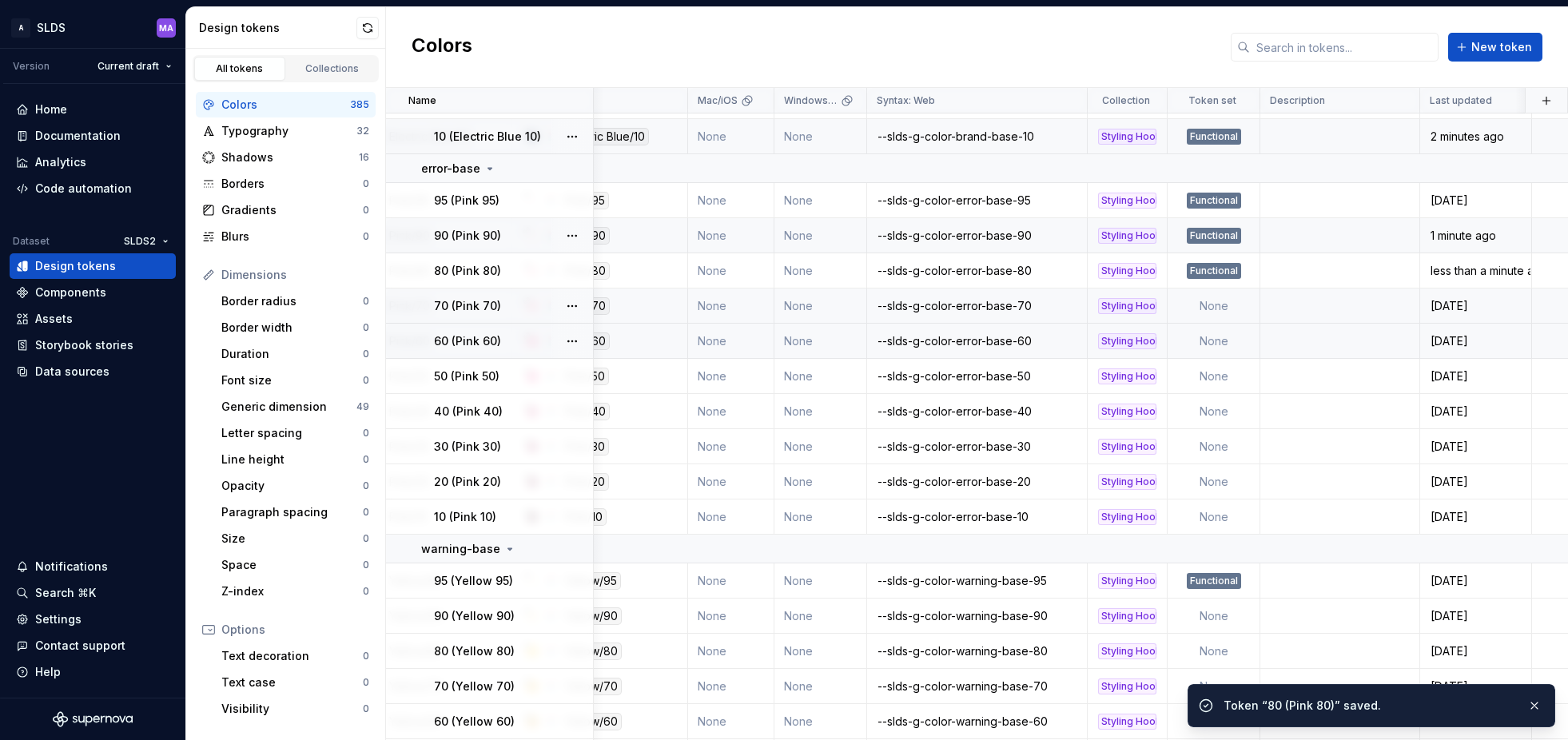
click at [1222, 304] on td "None" at bounding box center [1214, 306] width 93 height 35
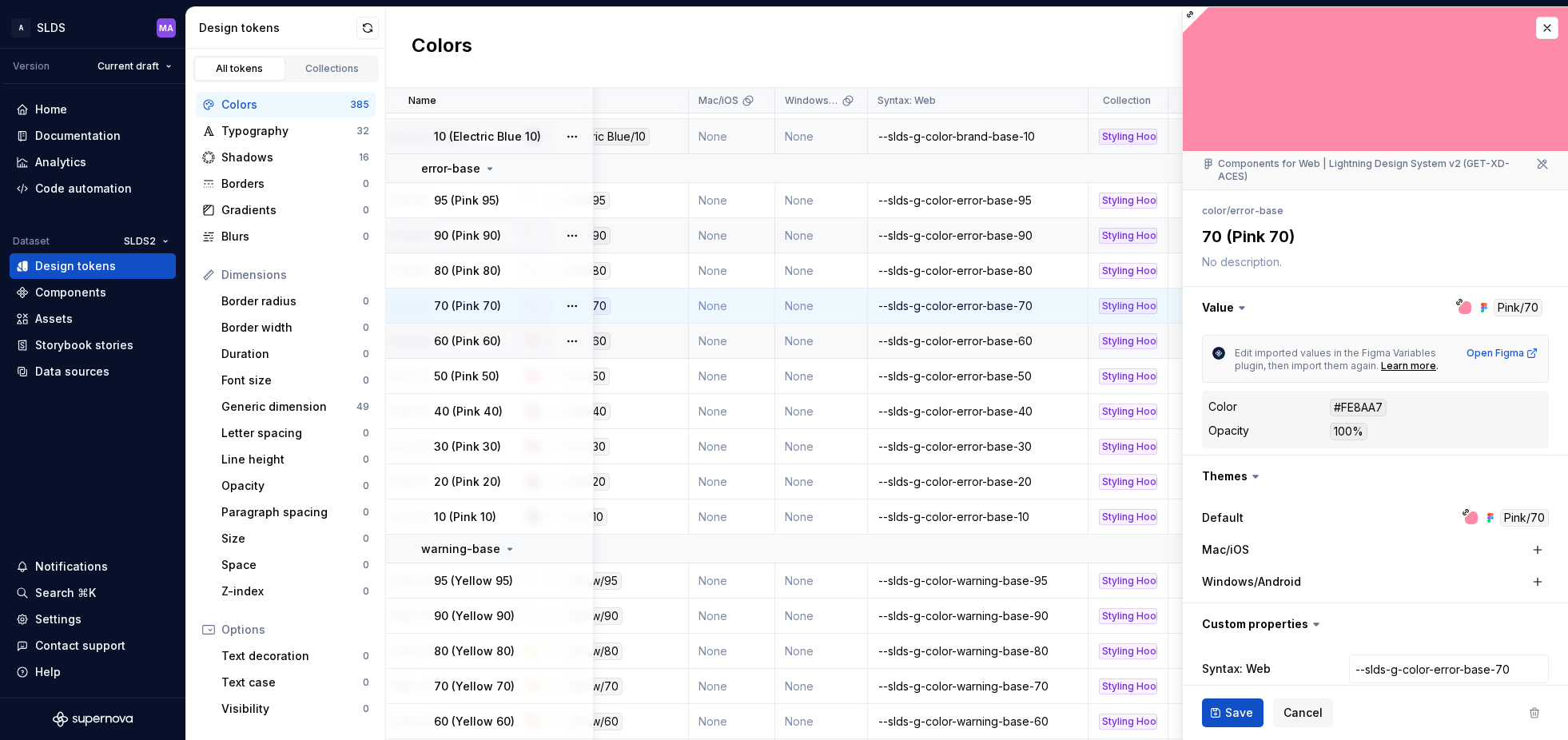
type textarea "*"
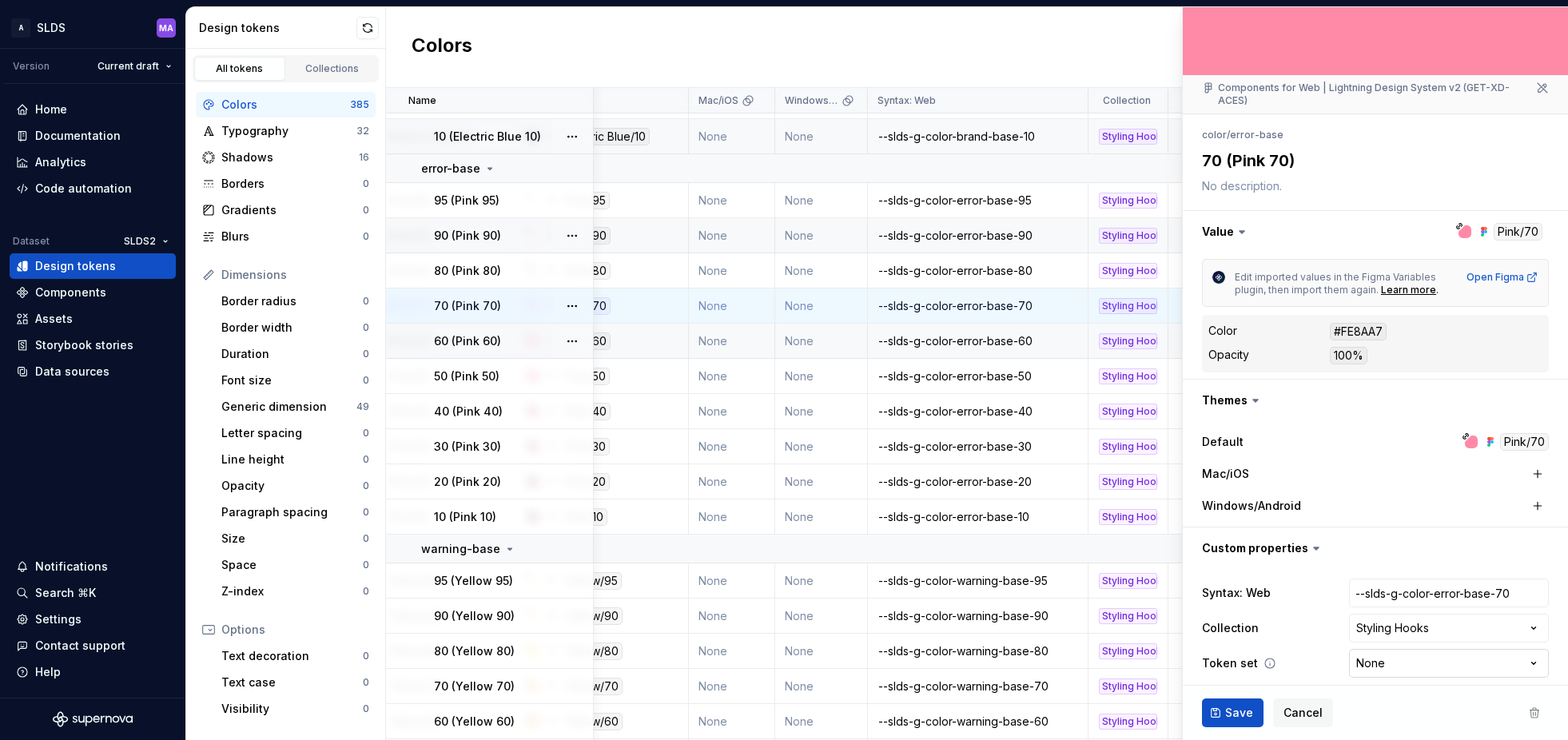
click at [1500, 651] on html "A SLDS MA Version Current draft Home Documentation Analytics Code automation Da…" at bounding box center [784, 370] width 1568 height 740
select select "**********"
click at [1233, 714] on span "Save" at bounding box center [1238, 713] width 28 height 16
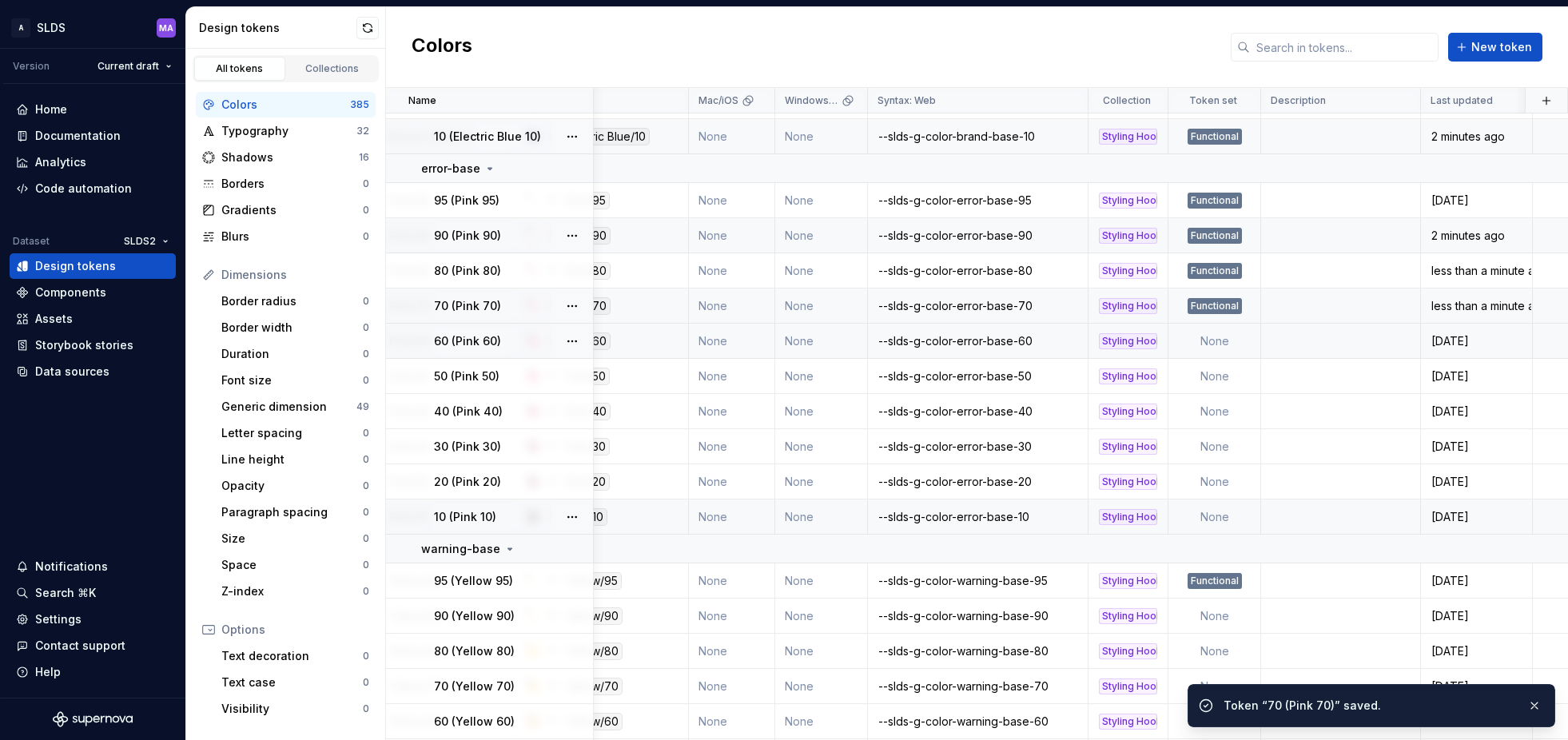
click at [1226, 340] on td "None" at bounding box center [1214, 341] width 93 height 35
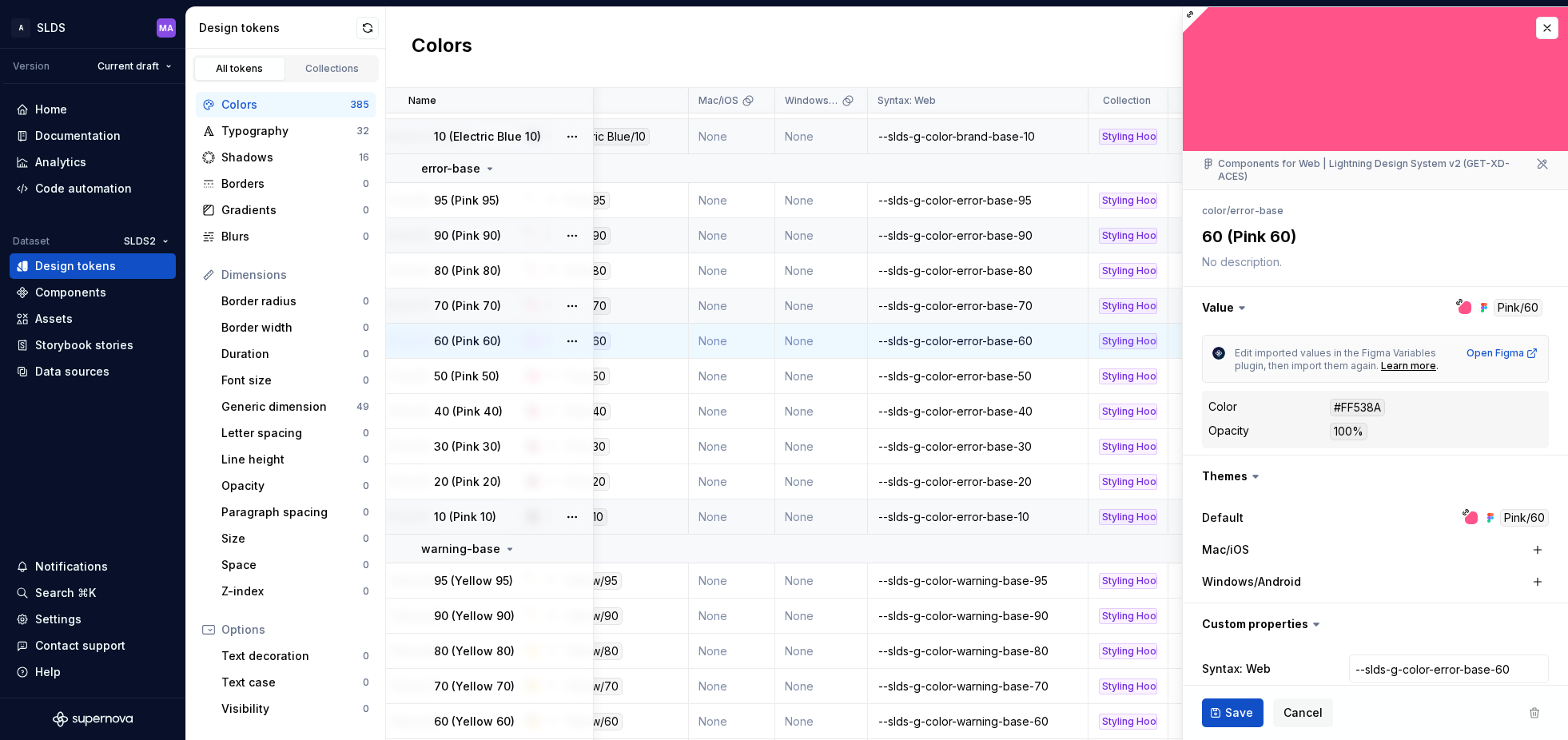
type textarea "*"
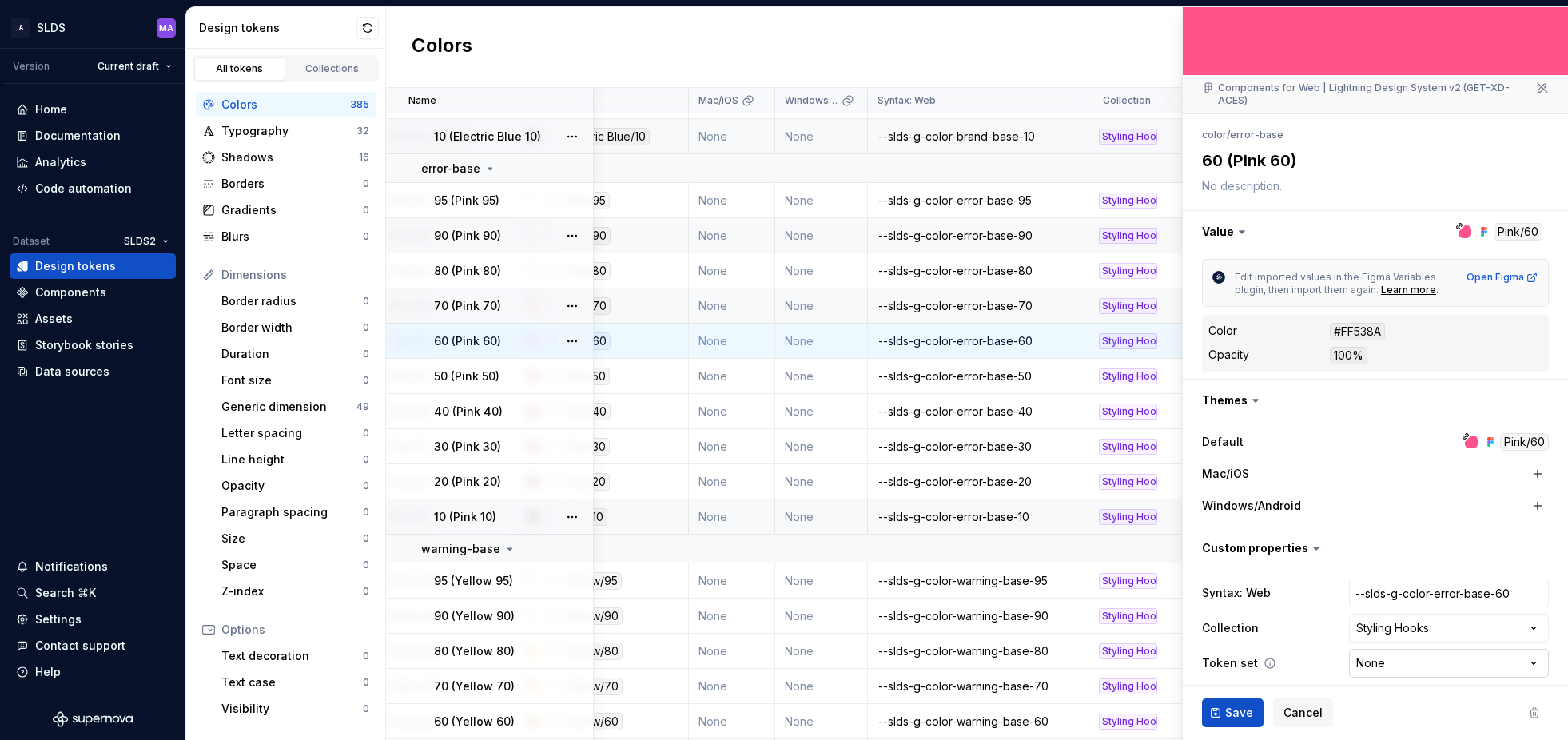
click at [1413, 651] on html "A SLDS MA Version Current draft Home Documentation Analytics Code automation Da…" at bounding box center [784, 370] width 1568 height 740
select select "**********"
click at [1234, 719] on span "Save" at bounding box center [1238, 713] width 28 height 16
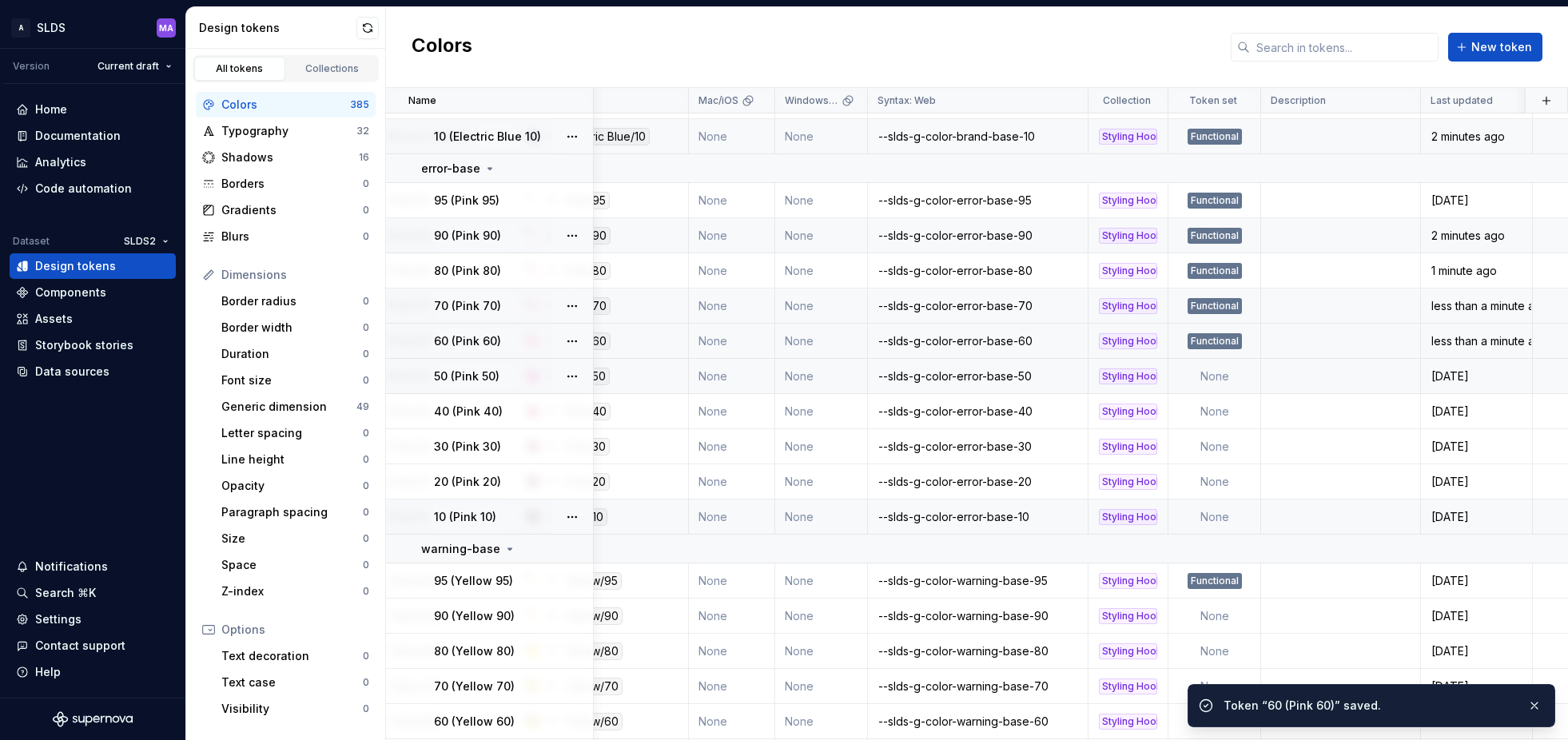
click at [1212, 378] on td "None" at bounding box center [1214, 377] width 93 height 35
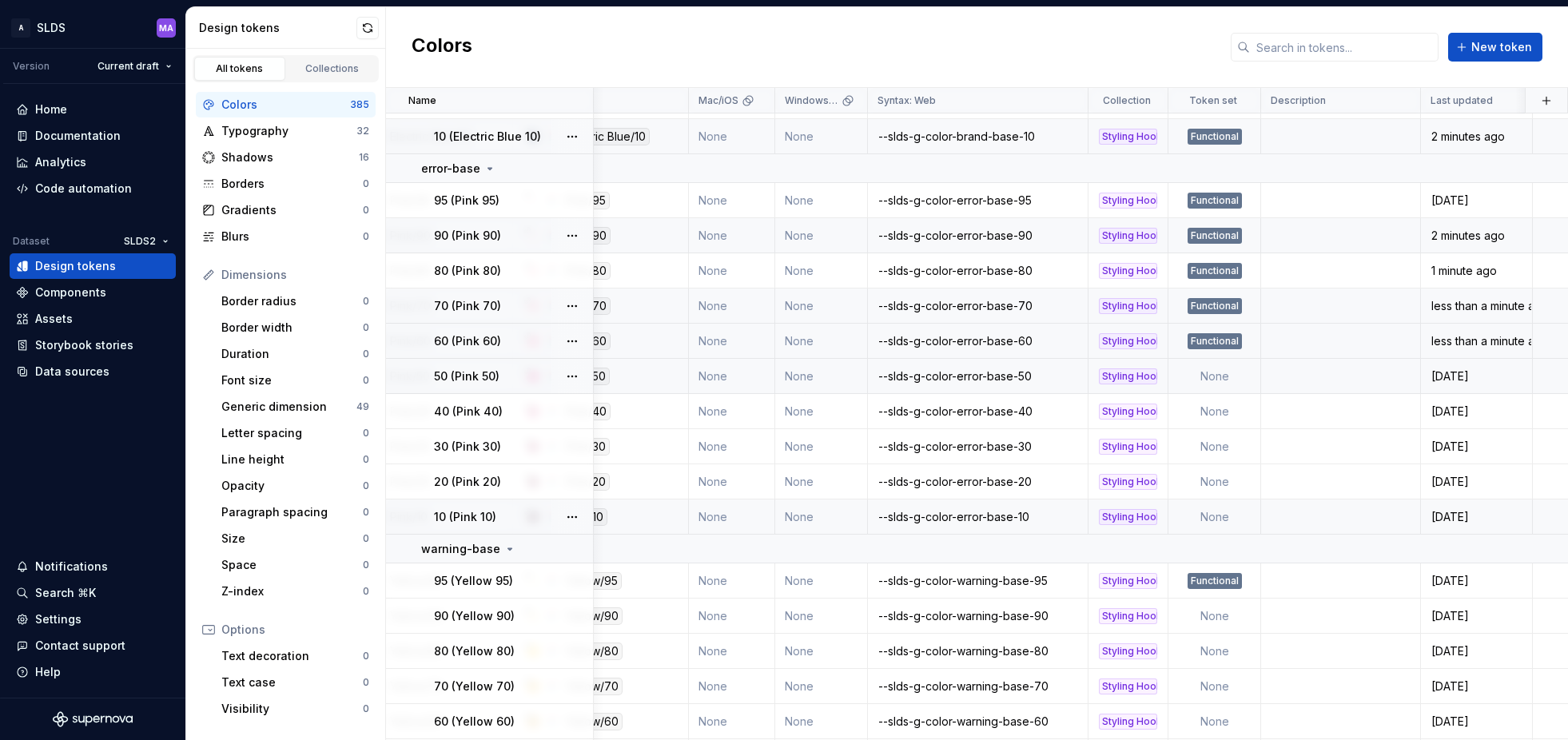
type textarea "*"
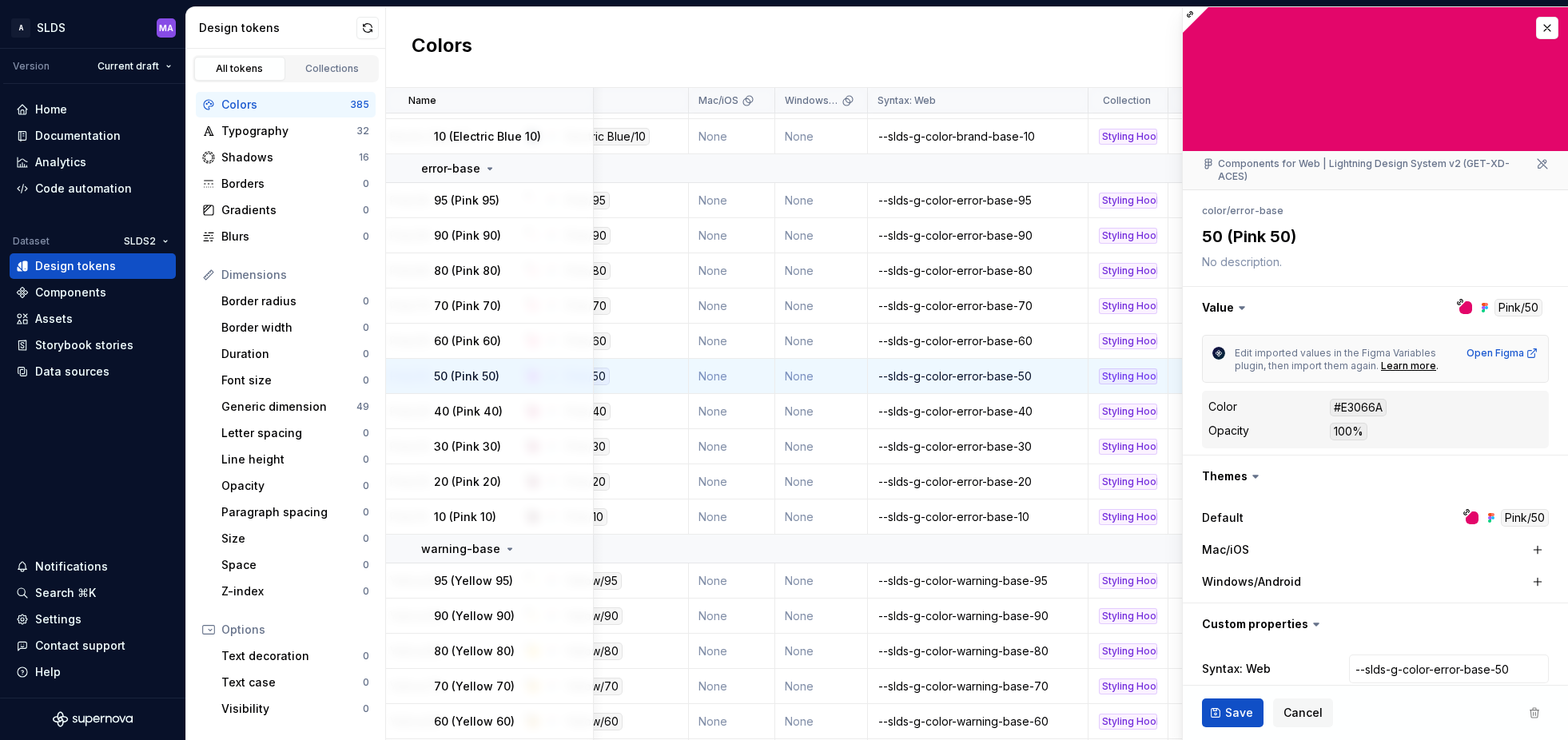
scroll to position [76, 0]
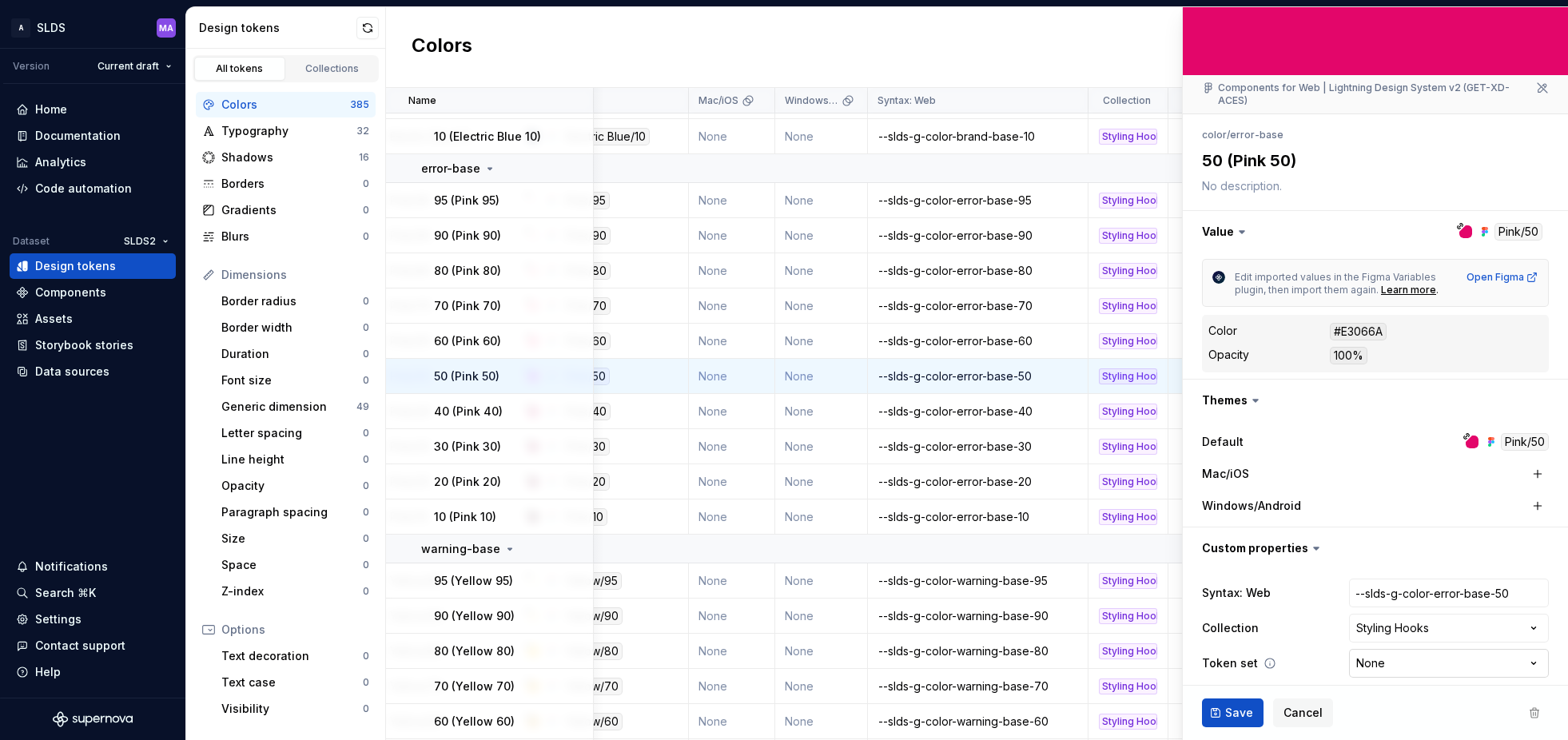
click at [1389, 646] on html "A SLDS MA Version Current draft Home Documentation Analytics Code automation Da…" at bounding box center [784, 370] width 1568 height 740
select select "**********"
click at [1239, 712] on span "Save" at bounding box center [1238, 713] width 28 height 16
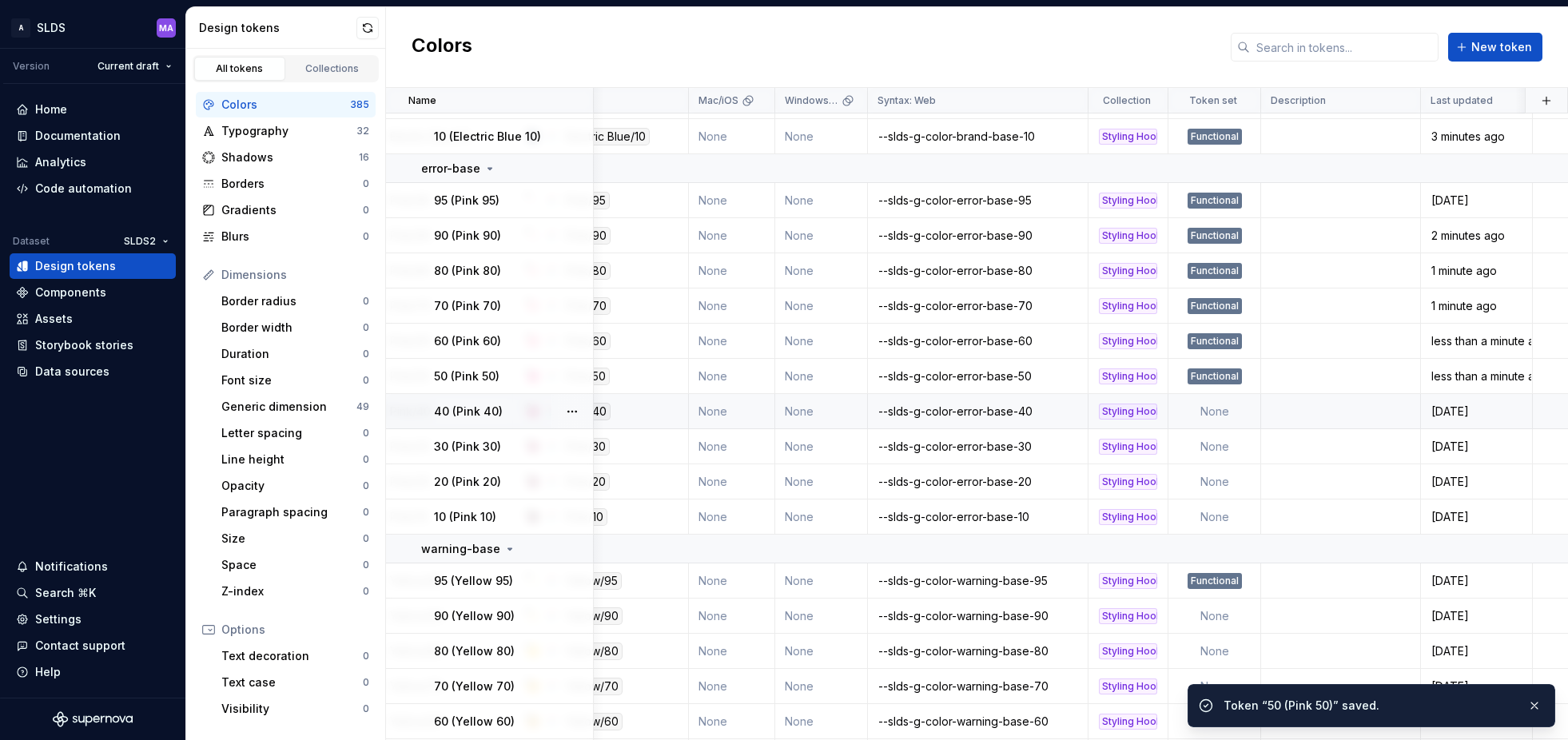
click at [1222, 407] on td "None" at bounding box center [1214, 411] width 93 height 35
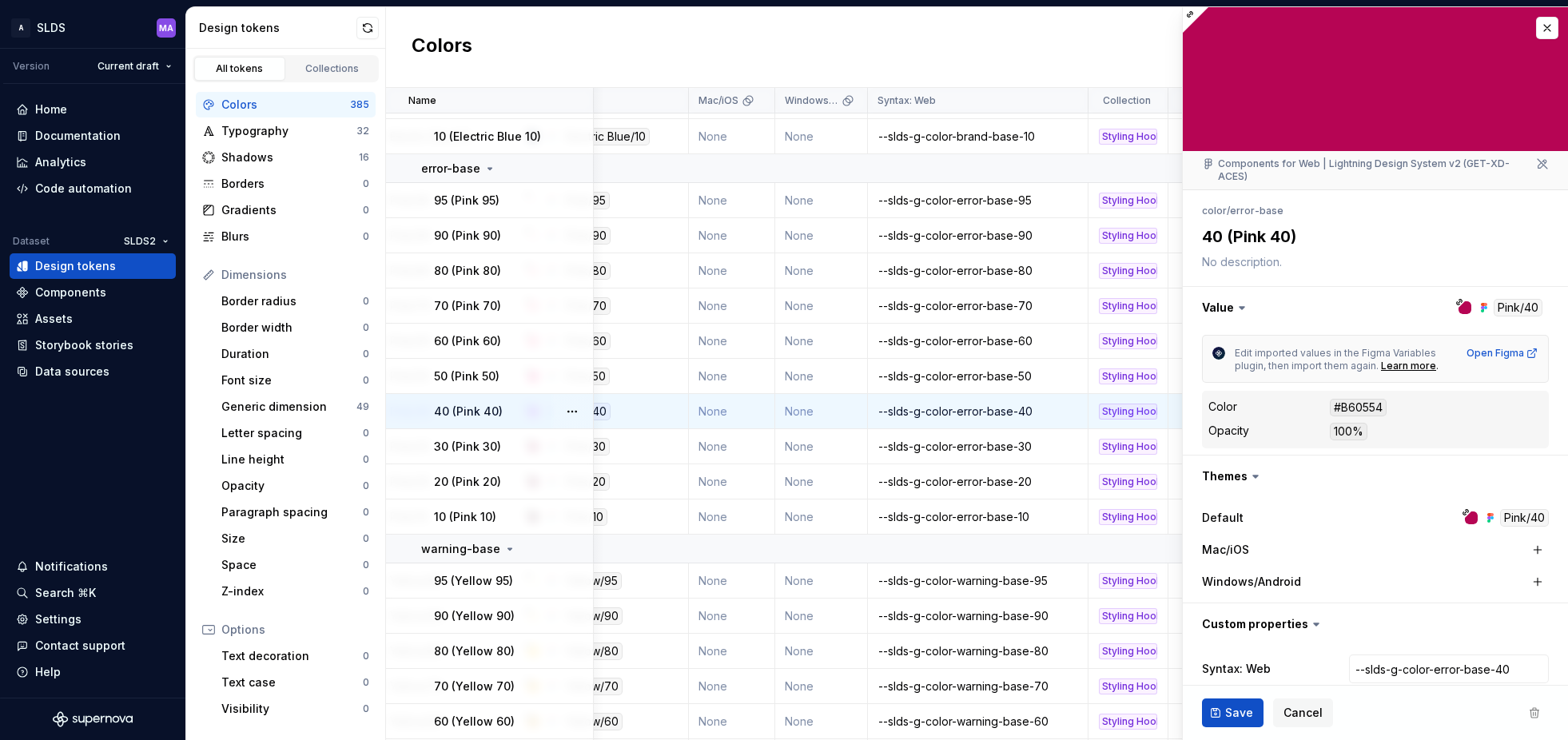
type textarea "*"
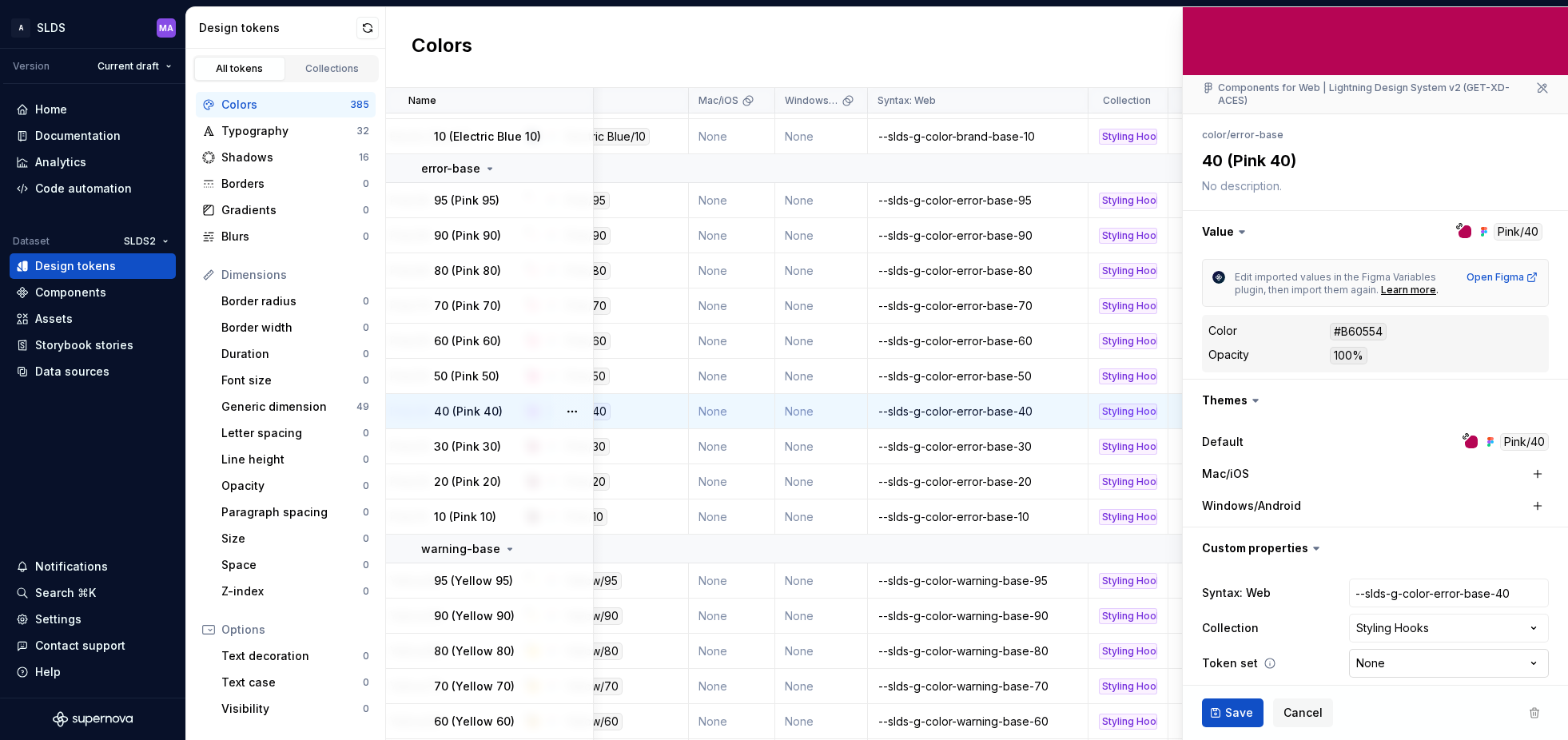
click at [1399, 656] on html "A SLDS MA Version Current draft Home Documentation Analytics Code automation Da…" at bounding box center [784, 370] width 1568 height 740
select select "**********"
click at [1227, 711] on span "Save" at bounding box center [1238, 713] width 28 height 16
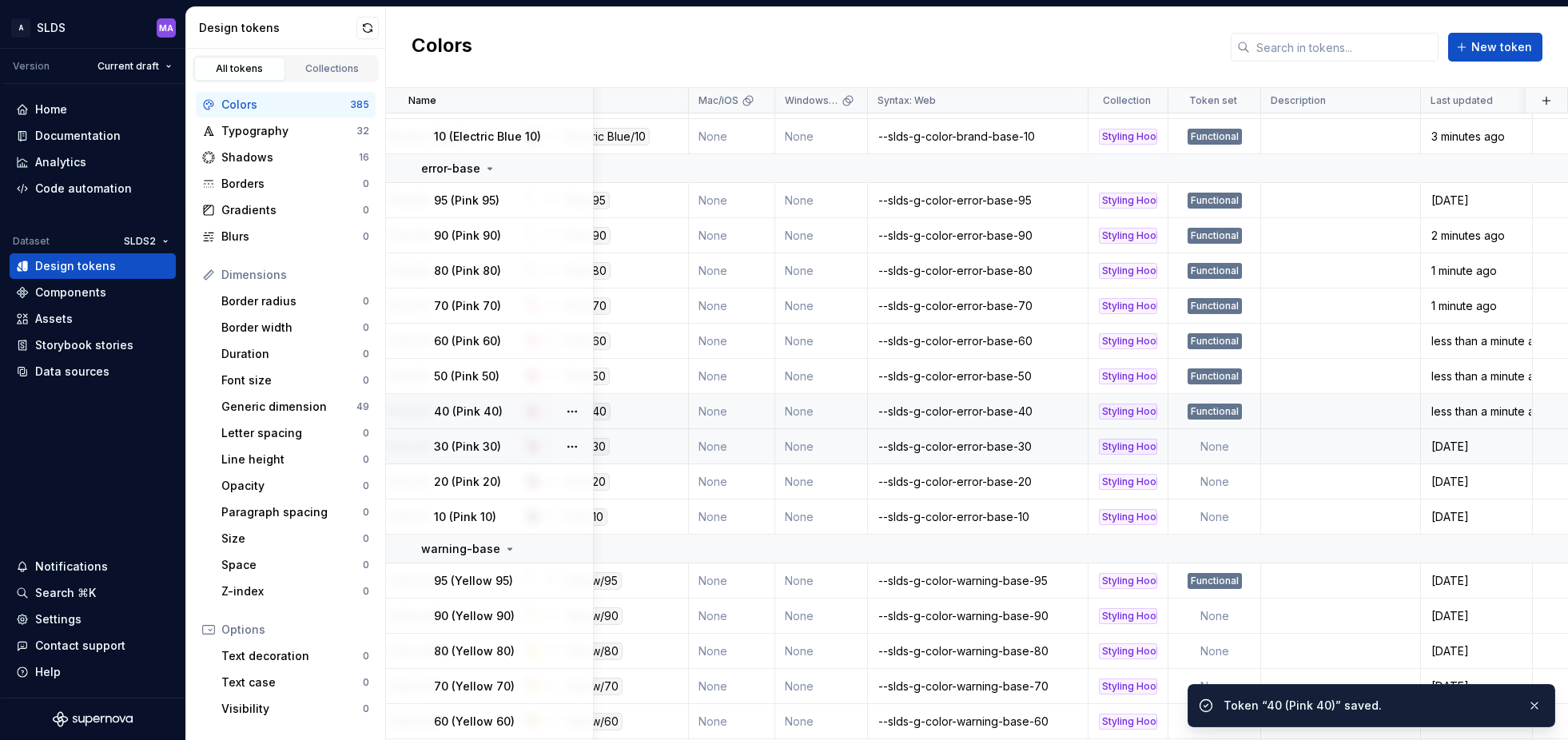
click at [1208, 446] on td "None" at bounding box center [1214, 446] width 93 height 35
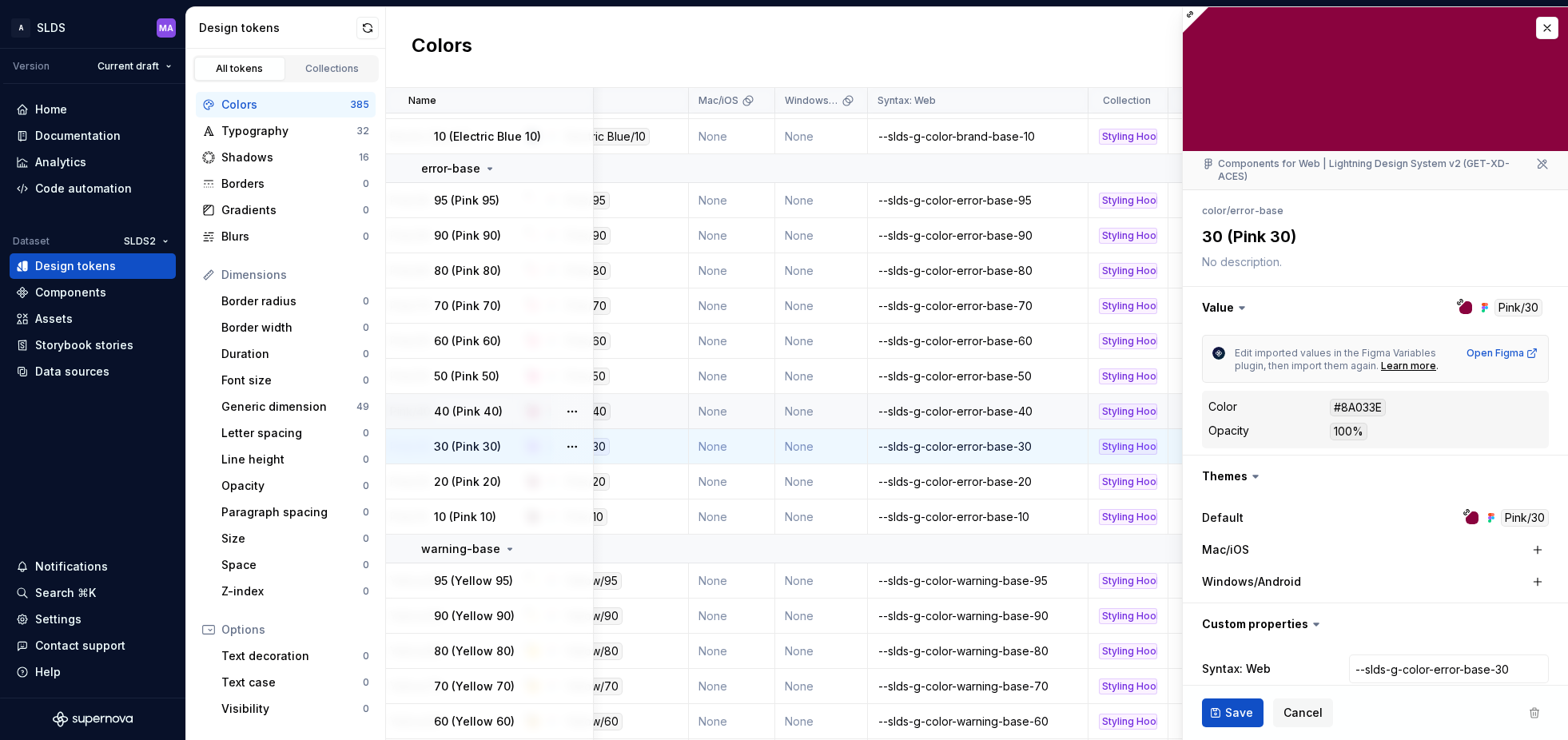
type textarea "*"
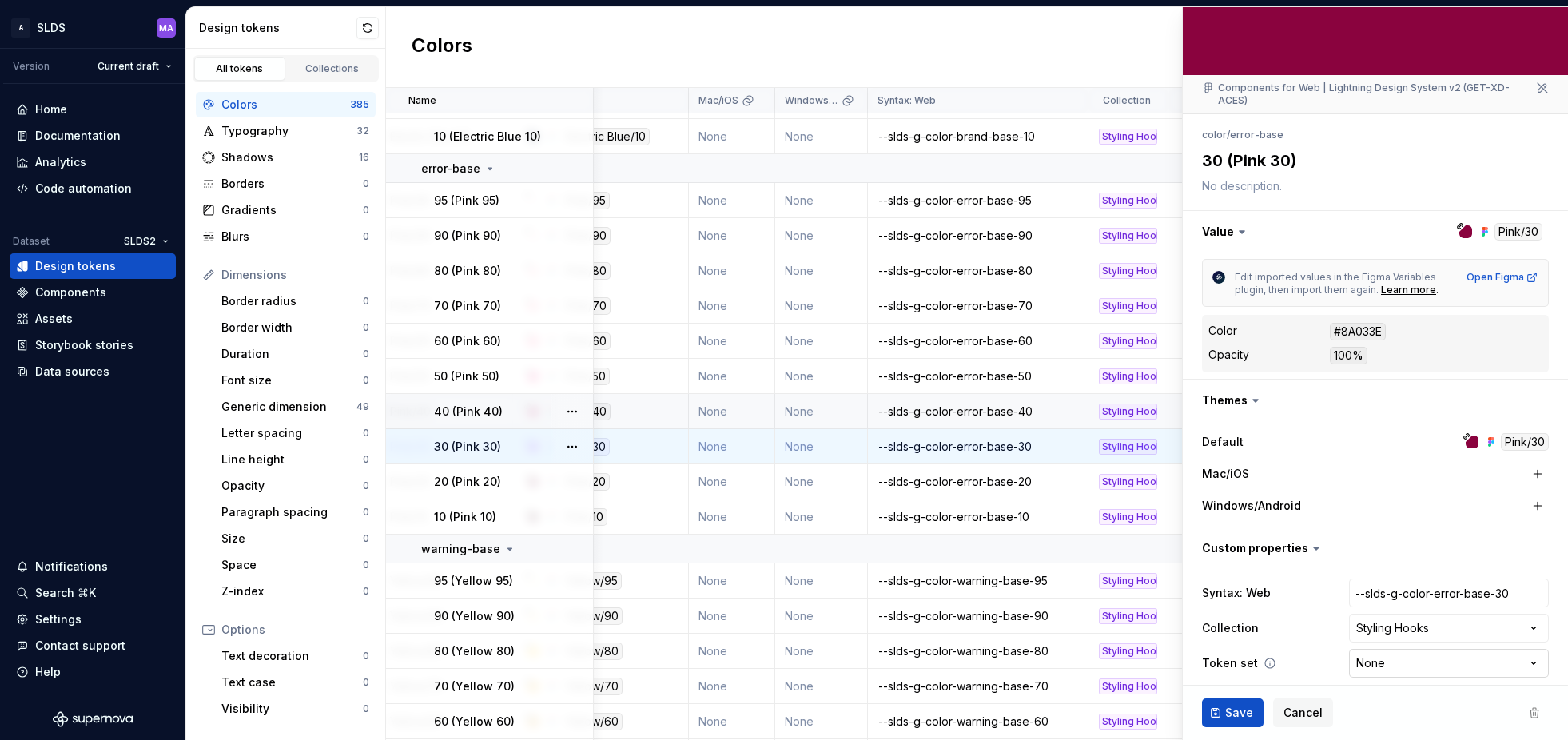
click at [1404, 652] on html "A SLDS MA Version Current draft Home Documentation Analytics Code automation Da…" at bounding box center [784, 370] width 1568 height 740
select select "**********"
click at [1225, 707] on span "Save" at bounding box center [1238, 713] width 28 height 16
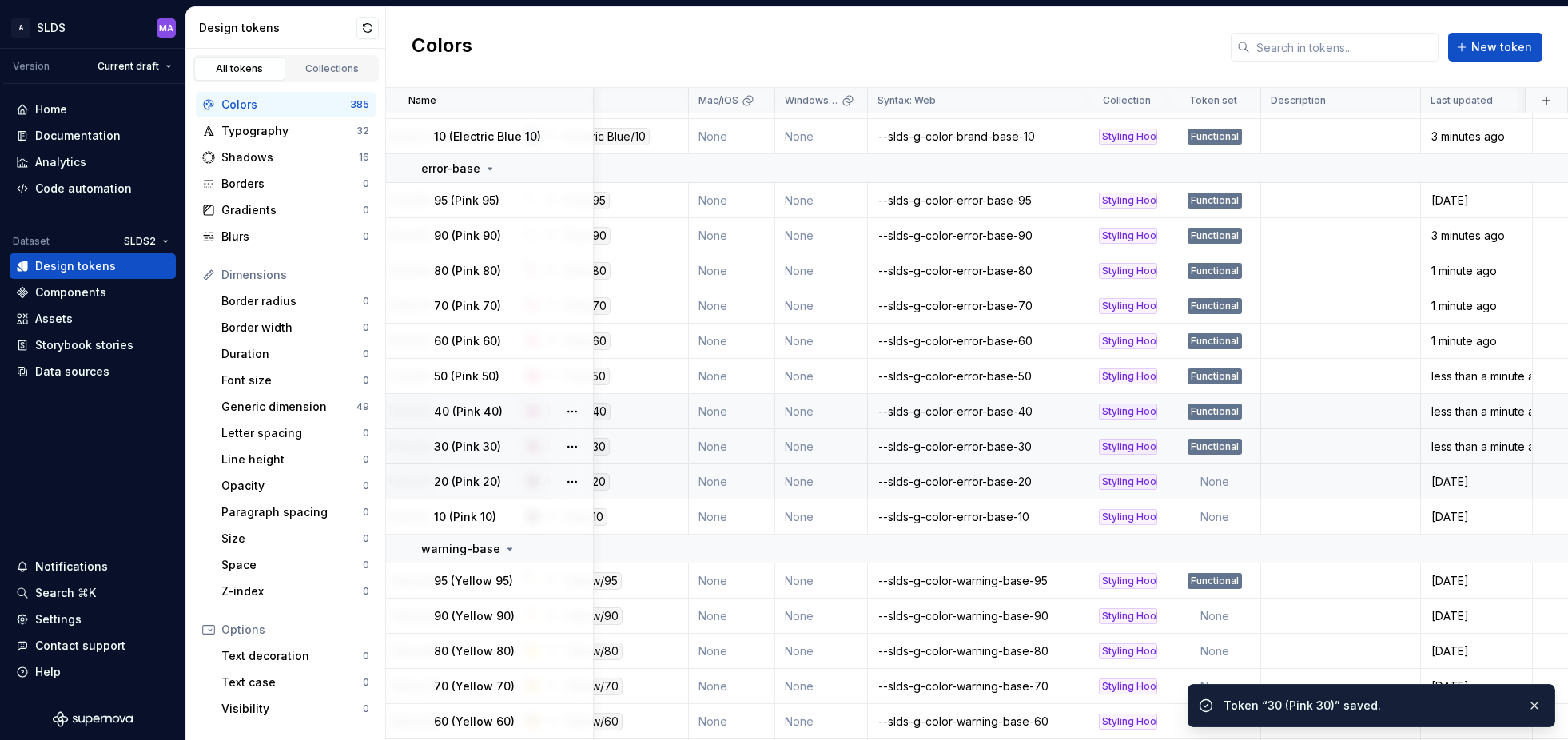
click at [1216, 476] on td "None" at bounding box center [1214, 482] width 93 height 35
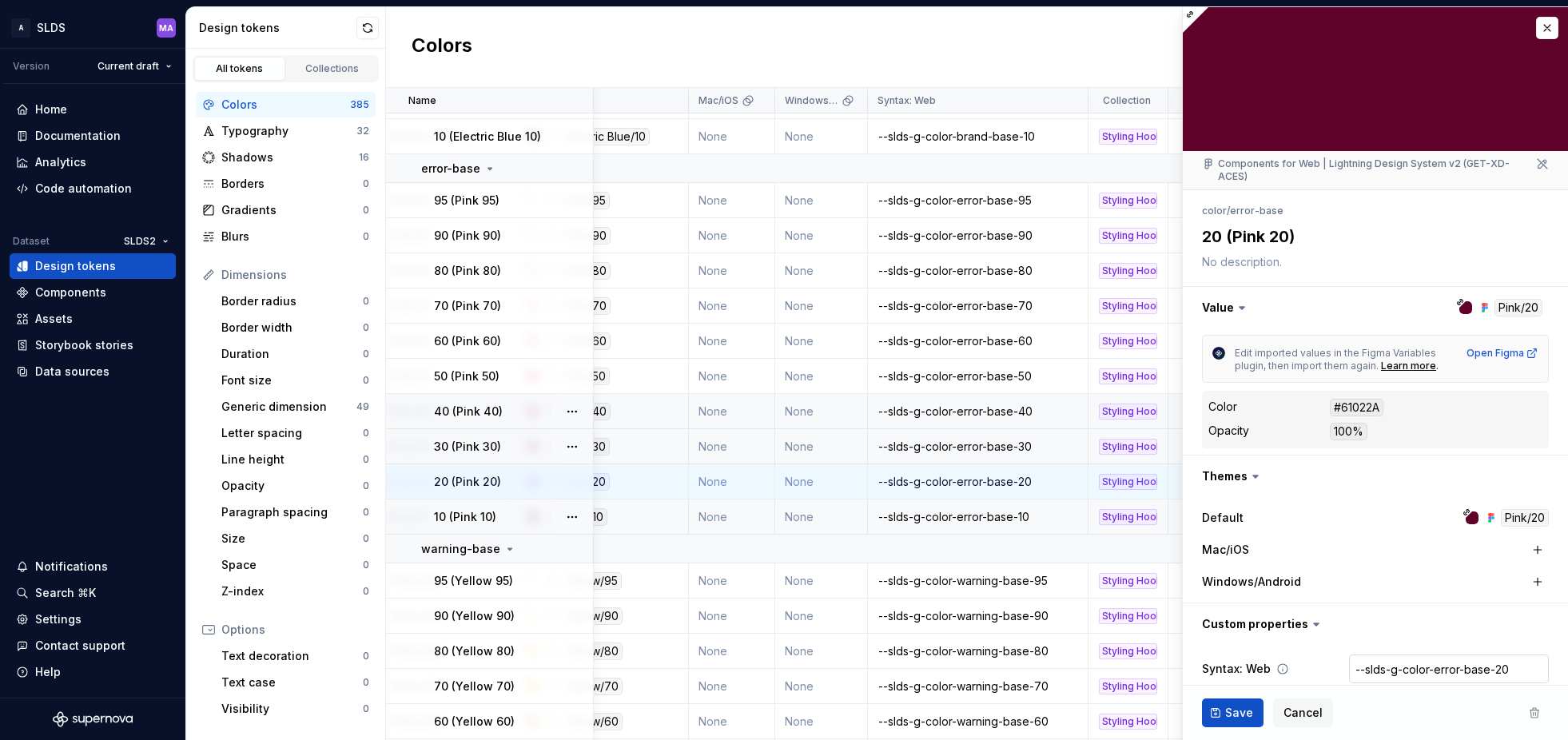
type textarea "*"
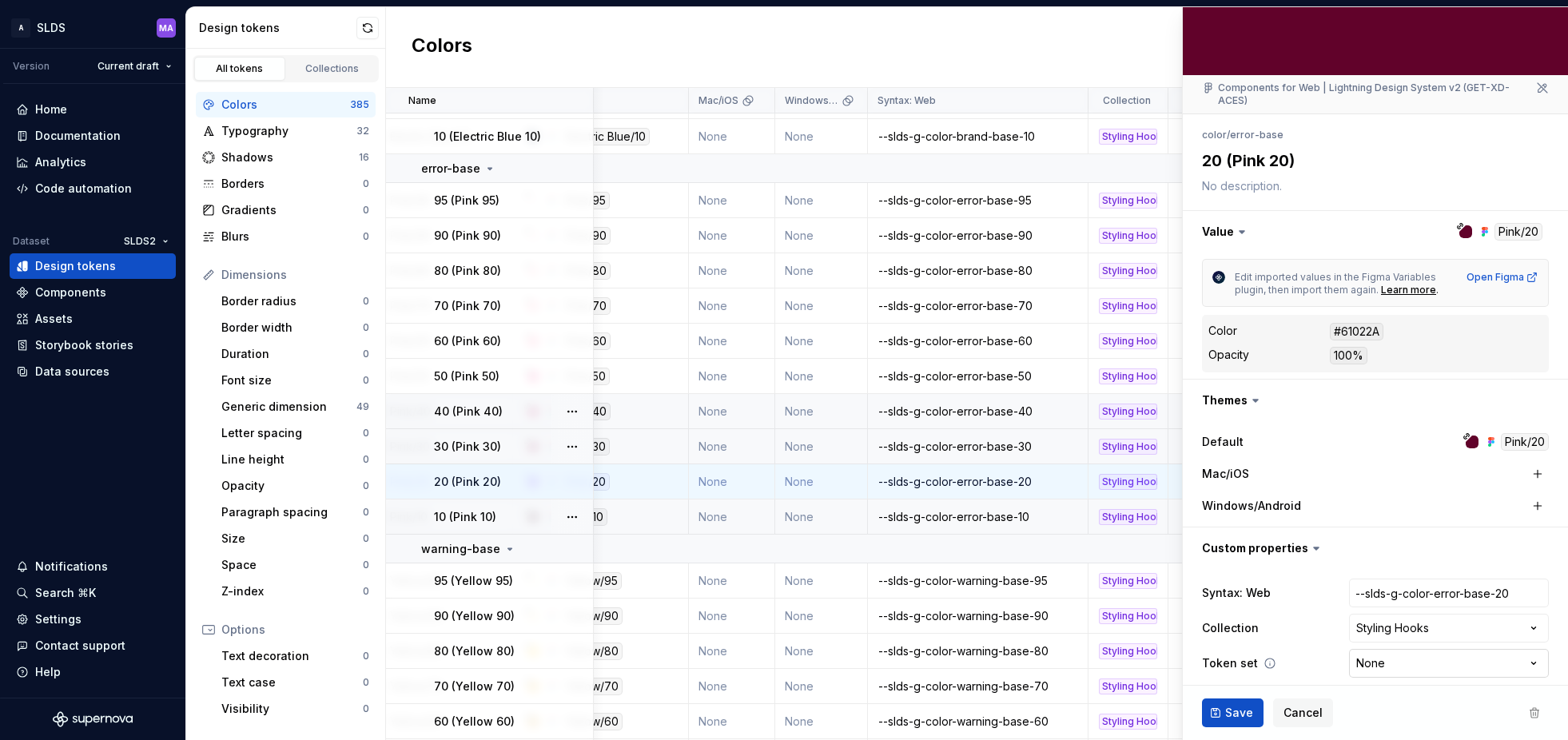
click at [1410, 653] on html "A SLDS MA Version Current draft Home Documentation Analytics Code automation Da…" at bounding box center [784, 370] width 1568 height 740
select select "**********"
click at [1231, 711] on span "Save" at bounding box center [1238, 713] width 28 height 16
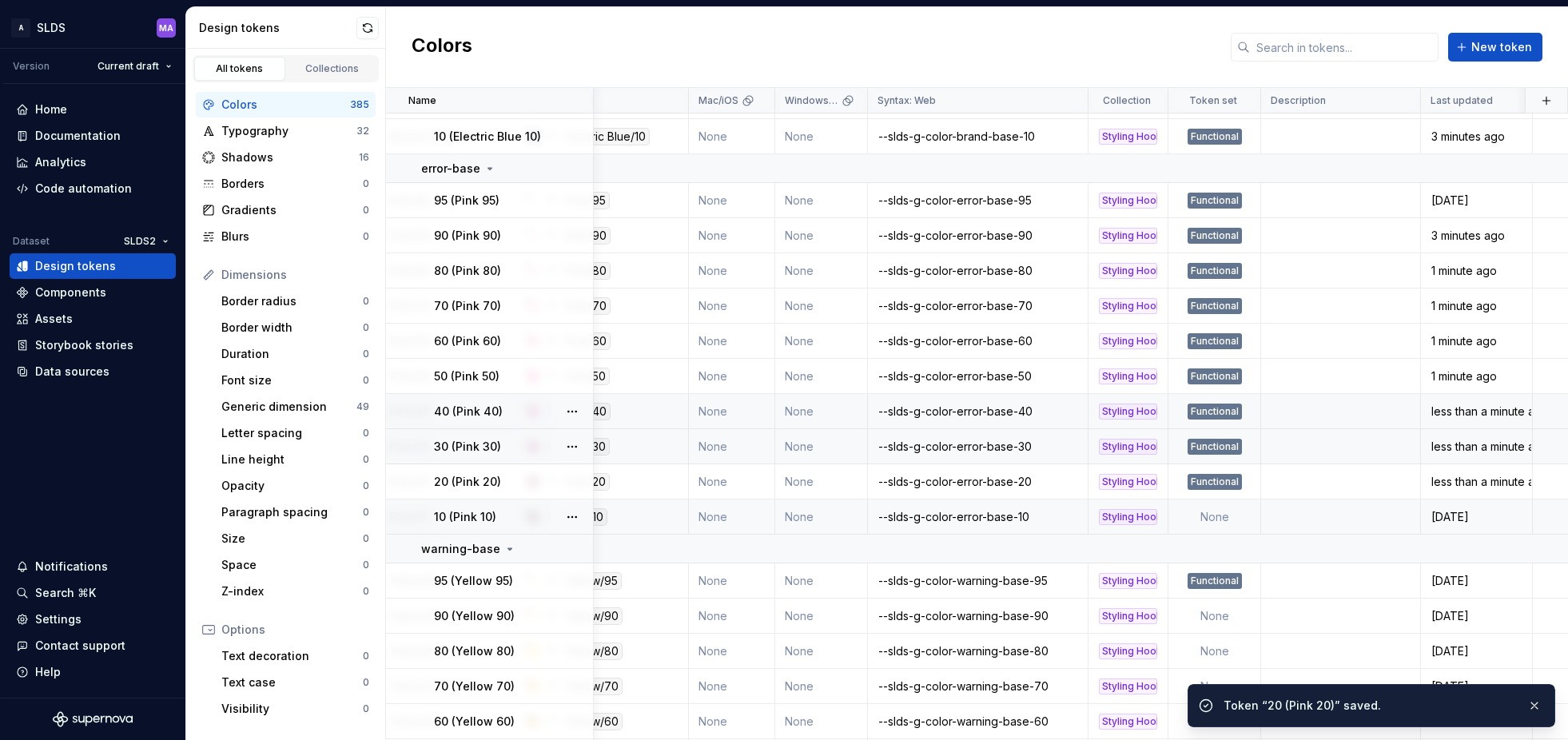
click at [1218, 513] on td "None" at bounding box center [1214, 517] width 93 height 35
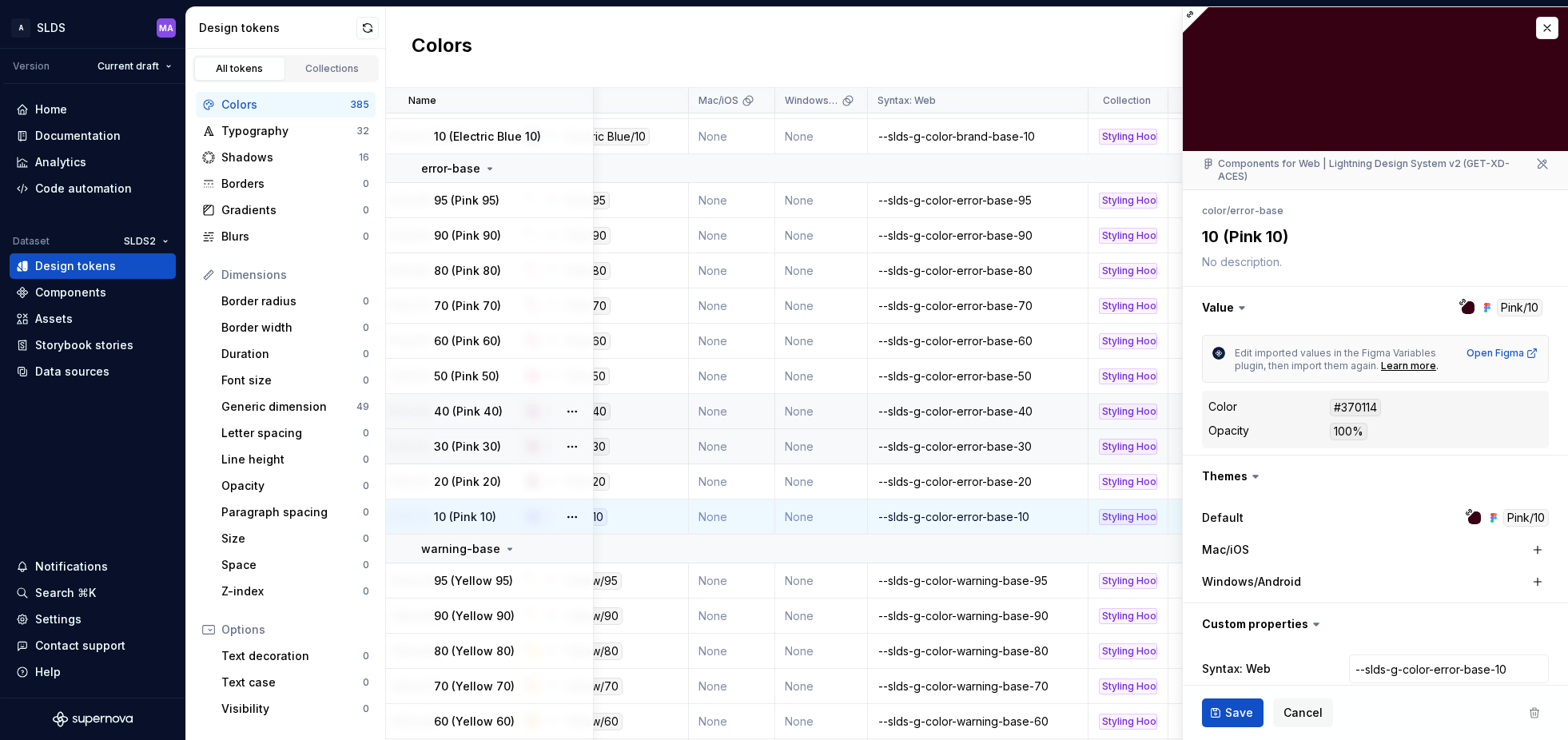
type textarea "*"
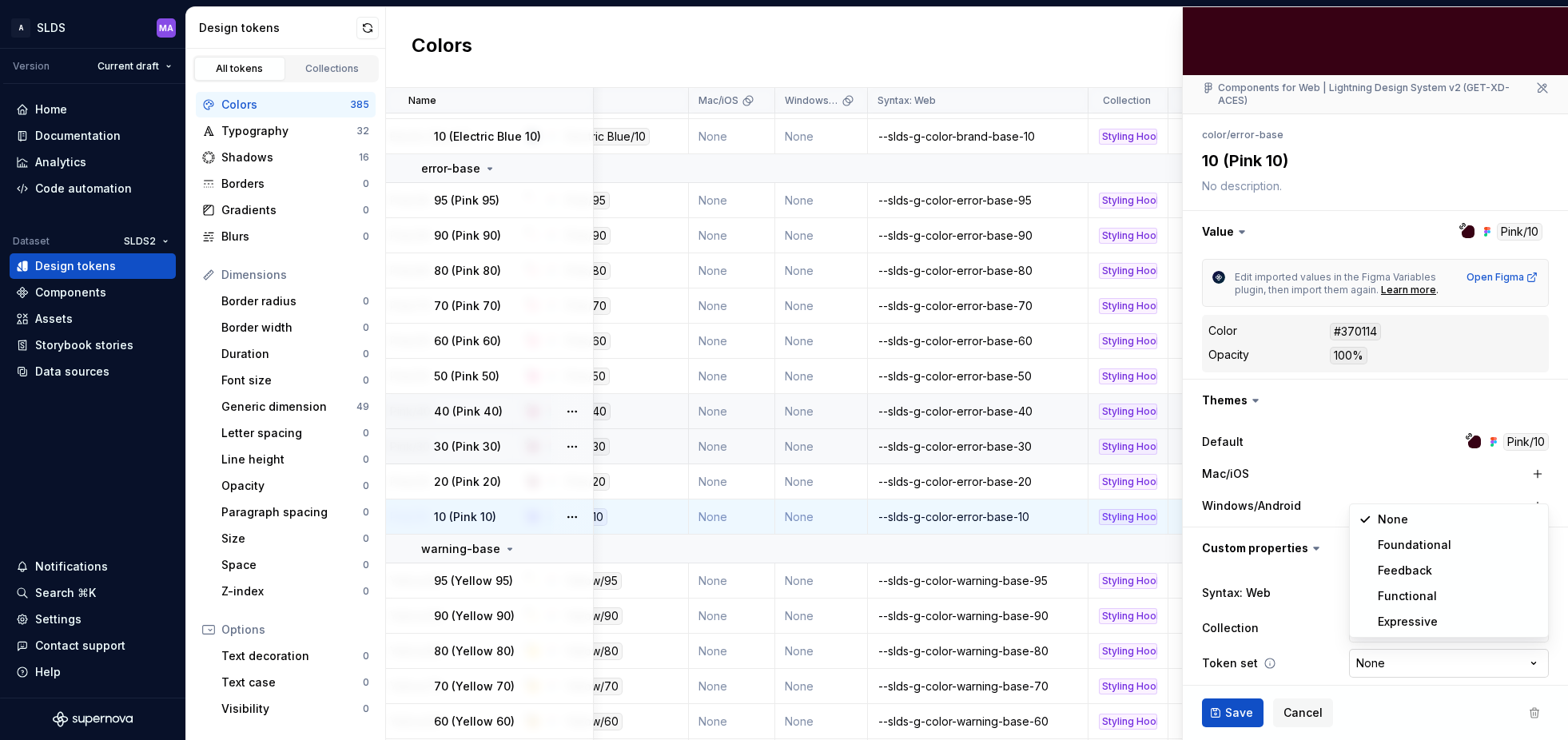
click at [1438, 652] on html "A SLDS MA Version Current draft Home Documentation Analytics Code automation Da…" at bounding box center [784, 370] width 1568 height 740
select select "**********"
click at [1235, 712] on span "Save" at bounding box center [1238, 713] width 28 height 16
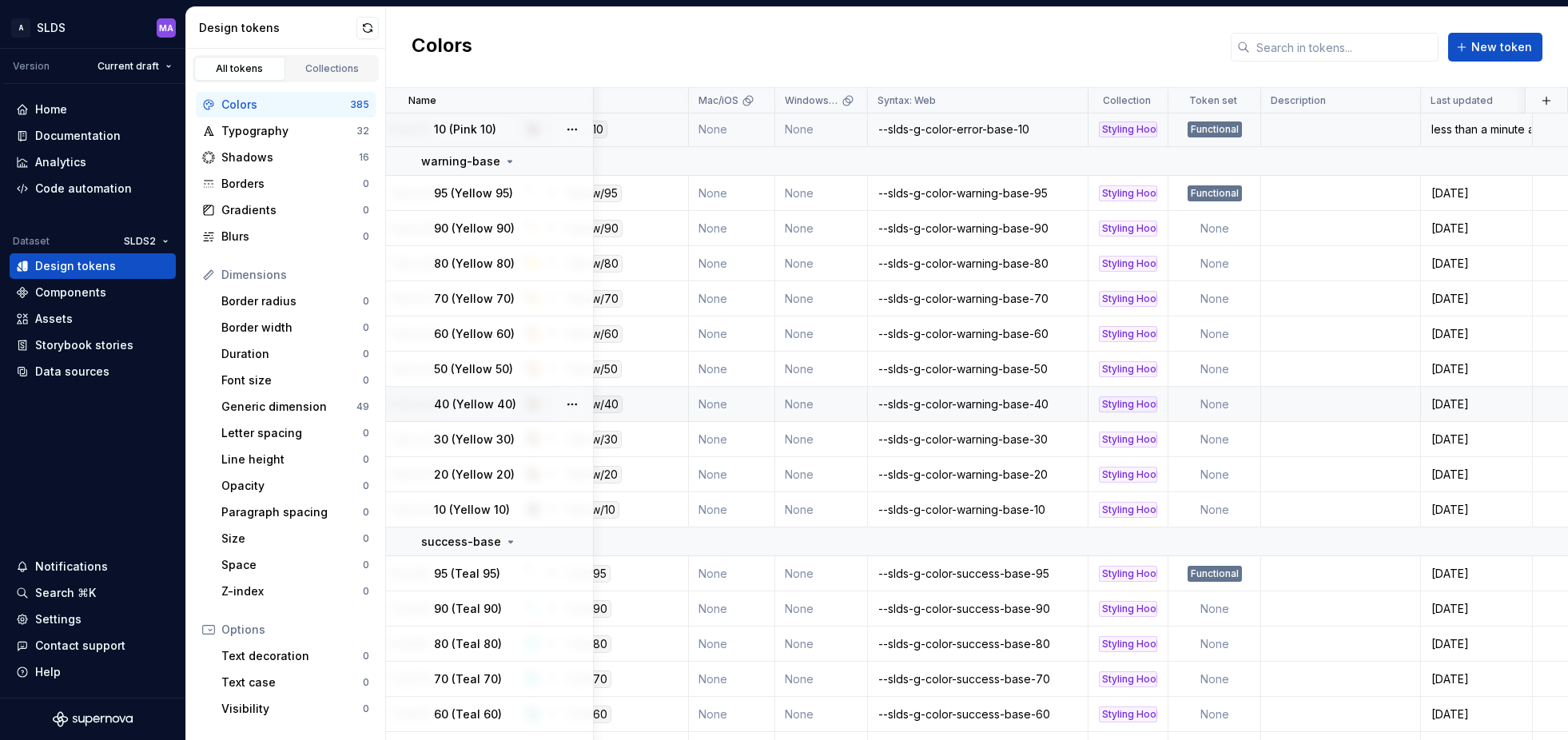
scroll to position [3505, 256]
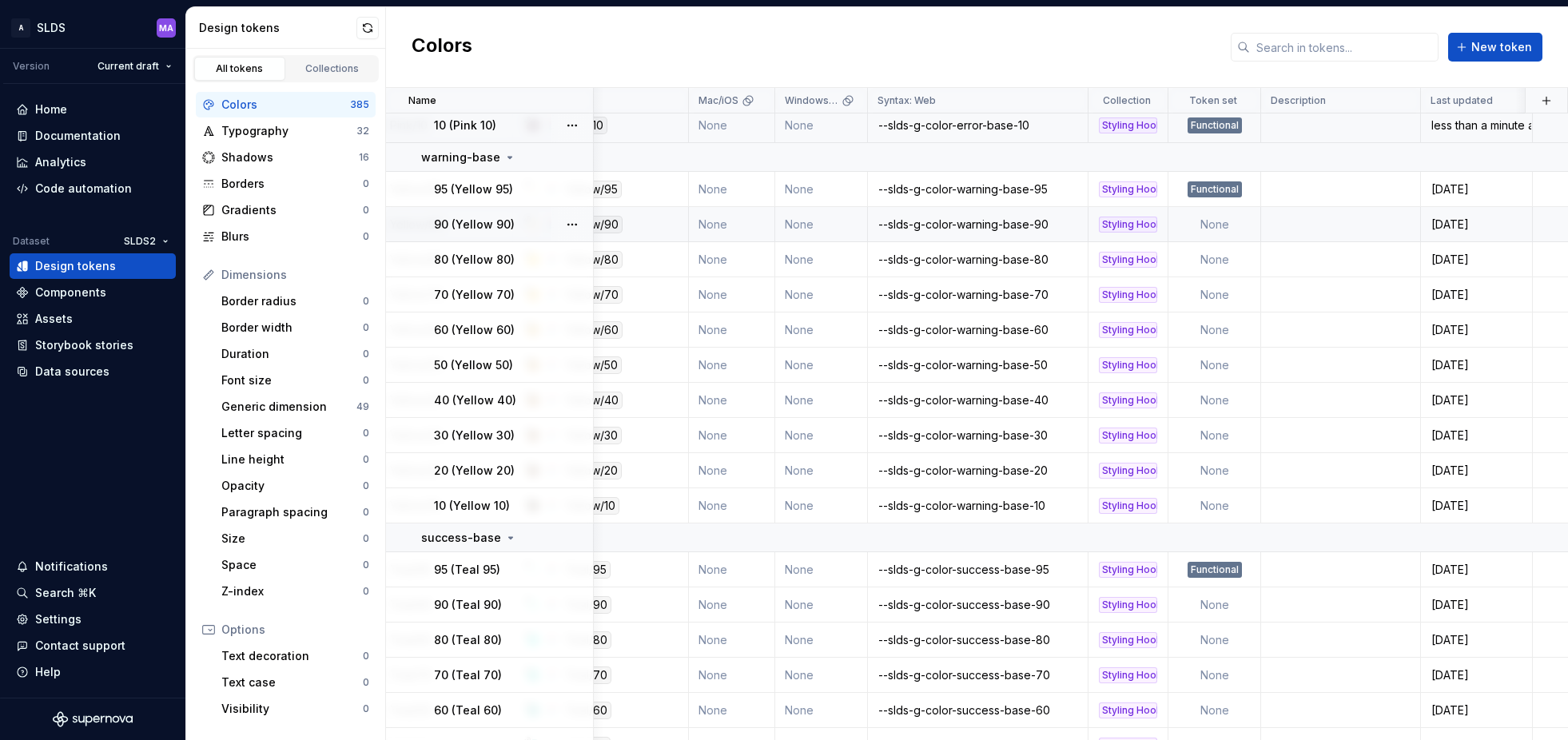
click at [1211, 224] on td "None" at bounding box center [1214, 225] width 93 height 35
type textarea "*"
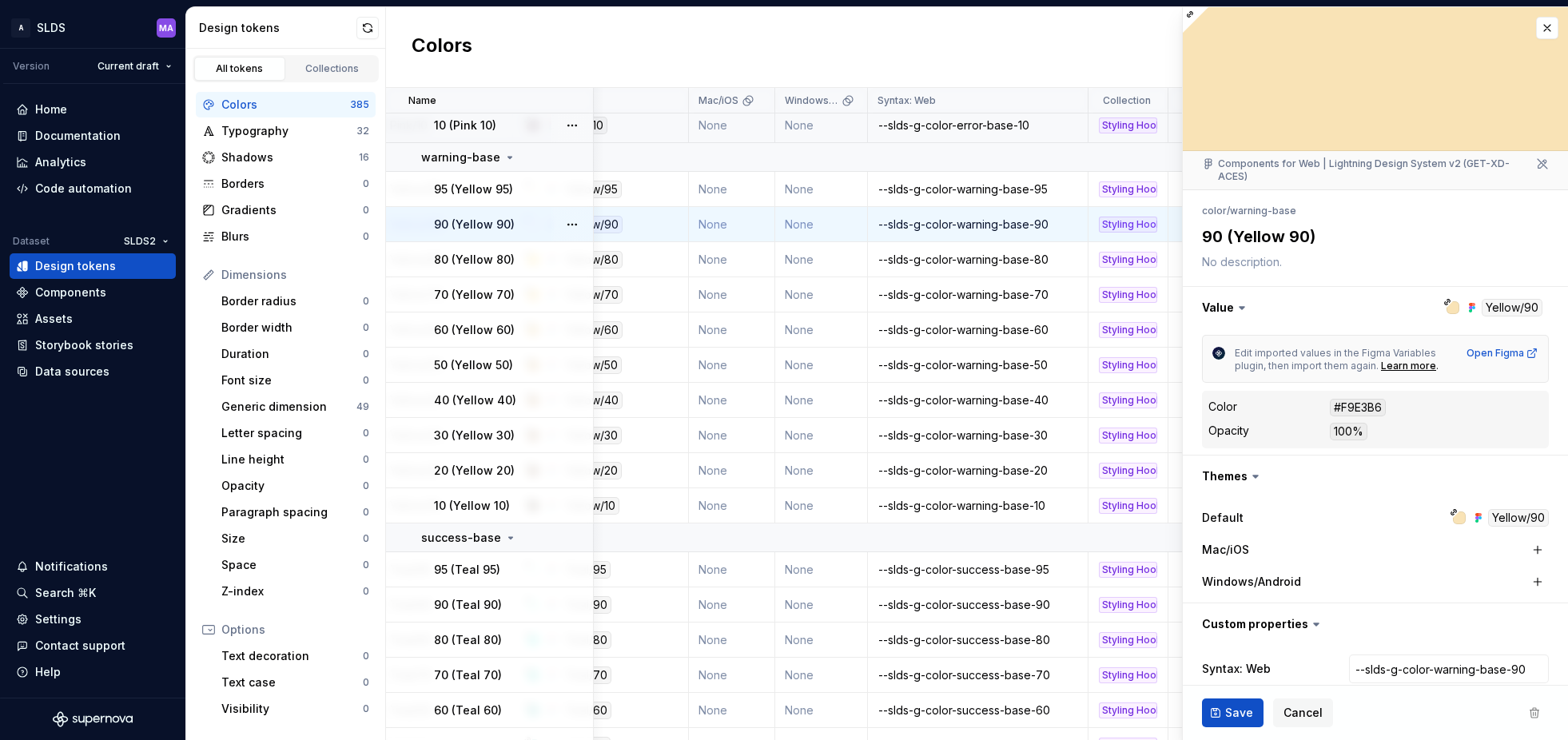
scroll to position [76, 0]
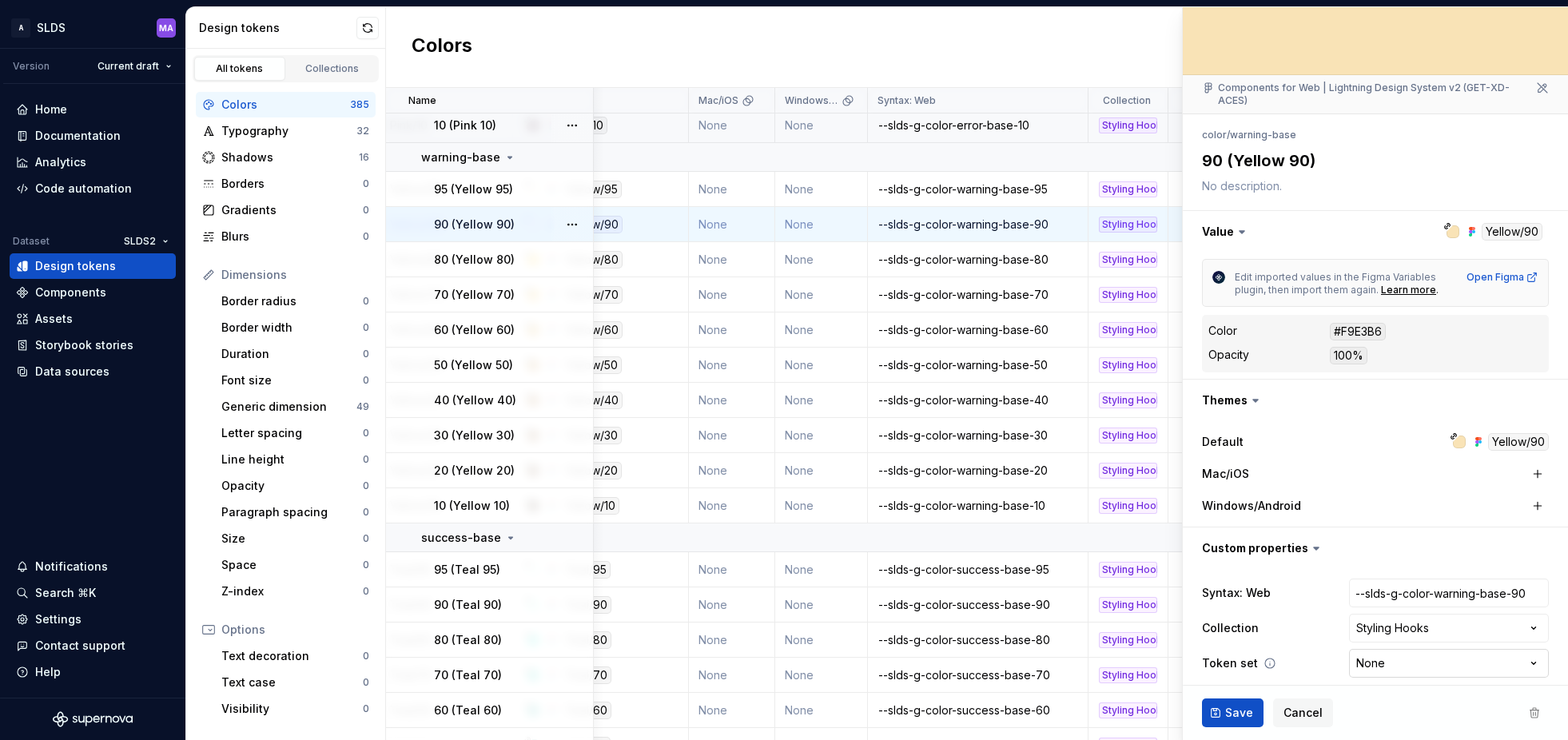
click at [1409, 655] on html "A SLDS MA Version Current draft Home Documentation Analytics Code automation Da…" at bounding box center [784, 370] width 1568 height 740
select select "**********"
click at [1236, 714] on span "Save" at bounding box center [1238, 713] width 28 height 16
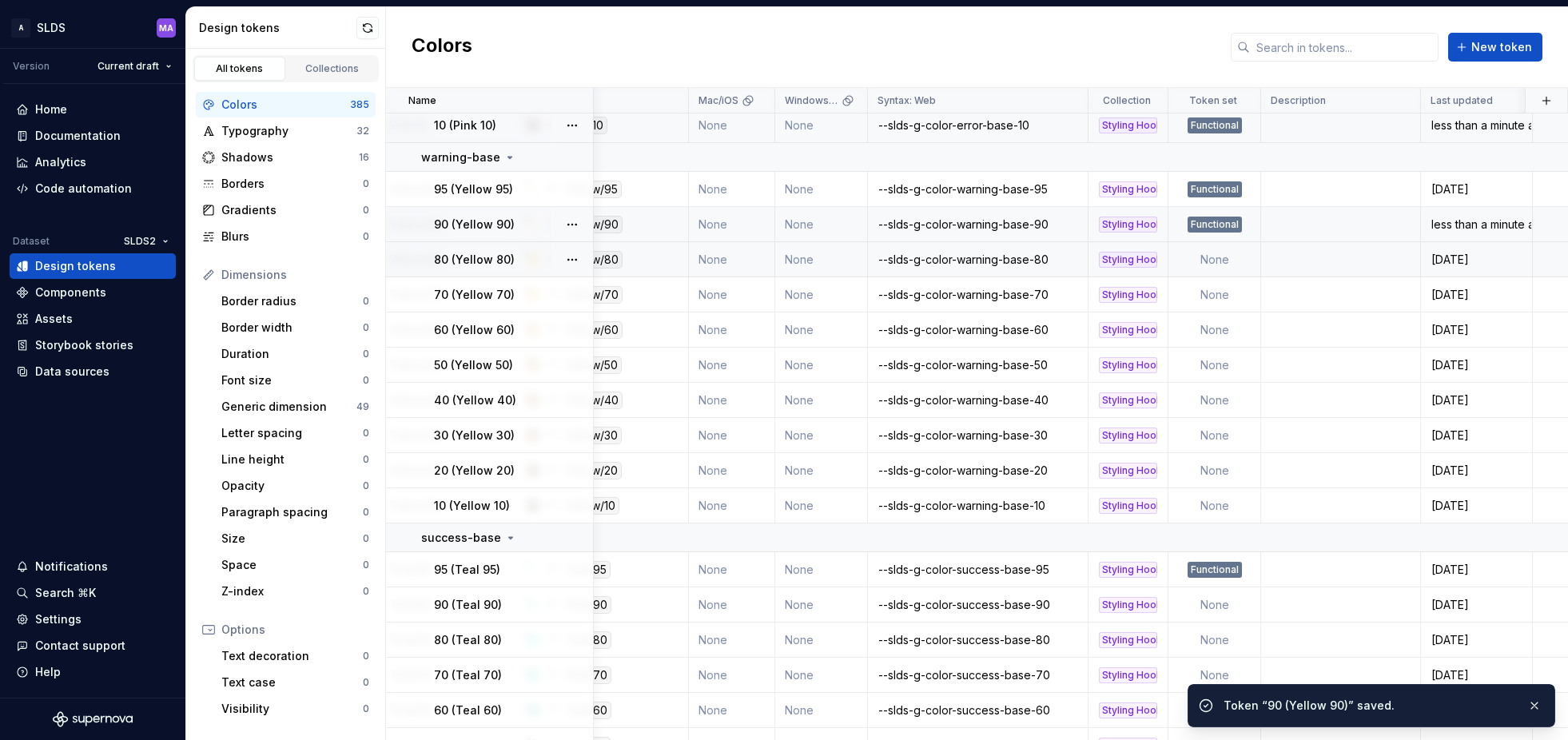
click at [1216, 260] on td "None" at bounding box center [1214, 259] width 93 height 35
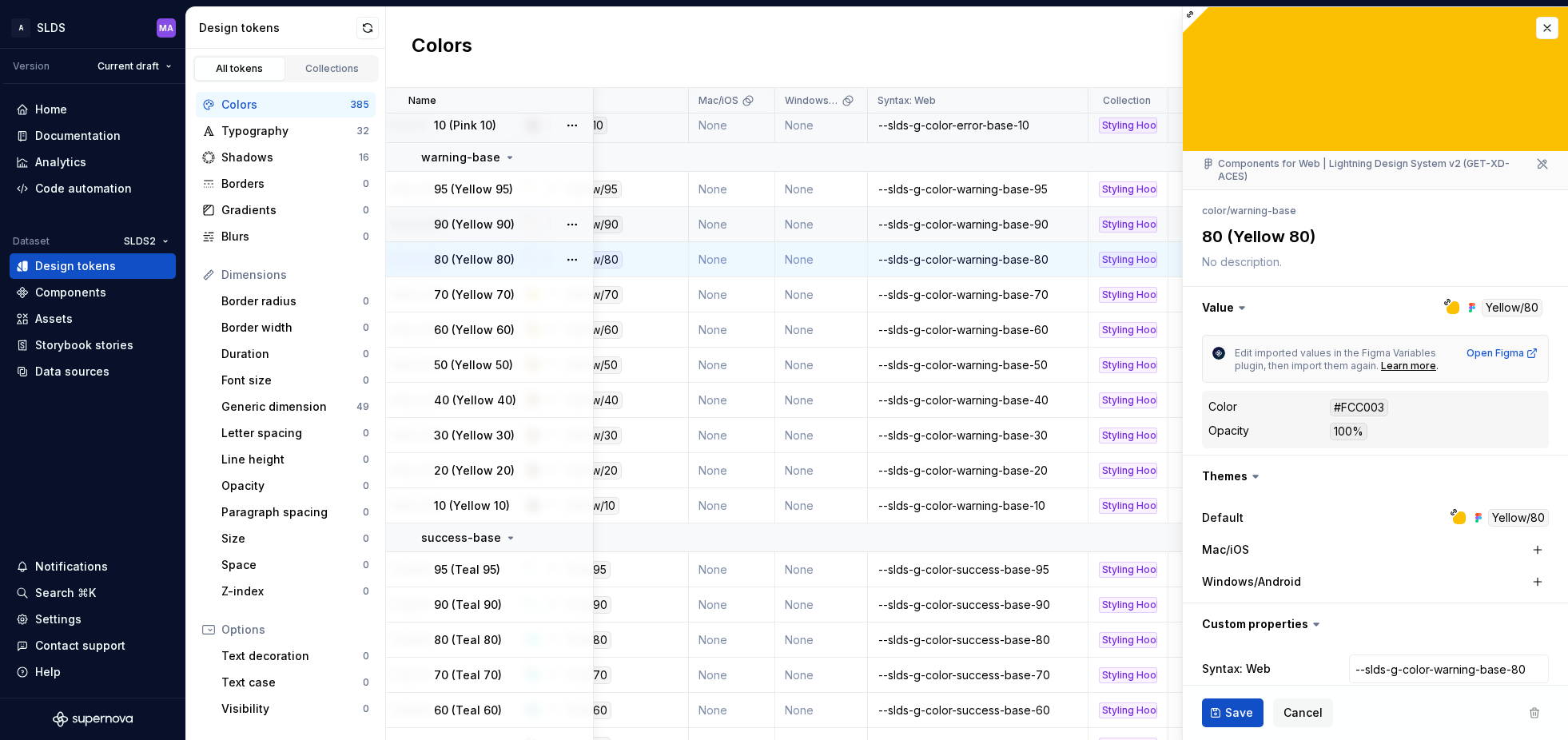
type textarea "*"
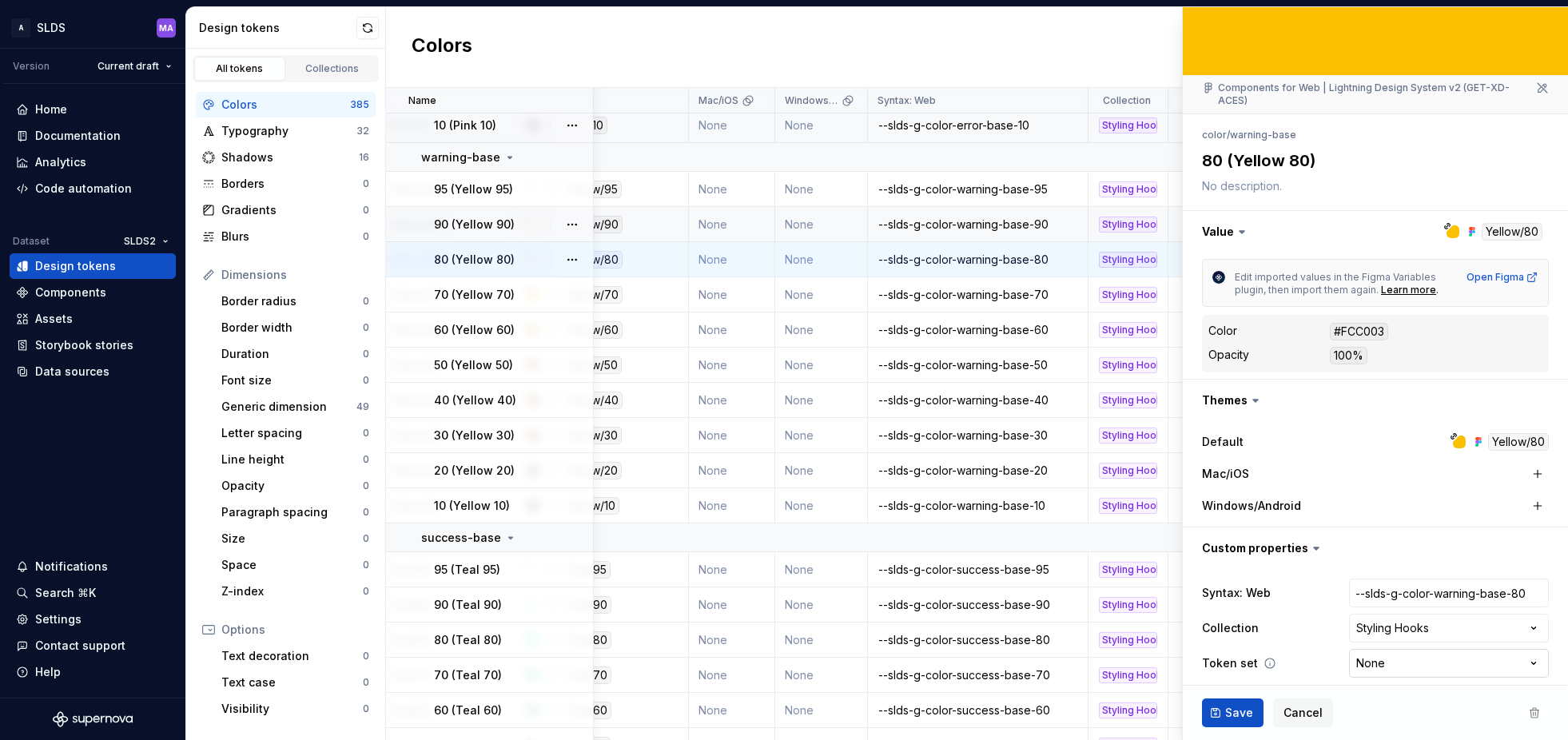
click at [1399, 652] on html "A SLDS MA Version Current draft Home Documentation Analytics Code automation Da…" at bounding box center [784, 370] width 1568 height 740
select select "**********"
click at [1230, 711] on span "Save" at bounding box center [1238, 713] width 28 height 16
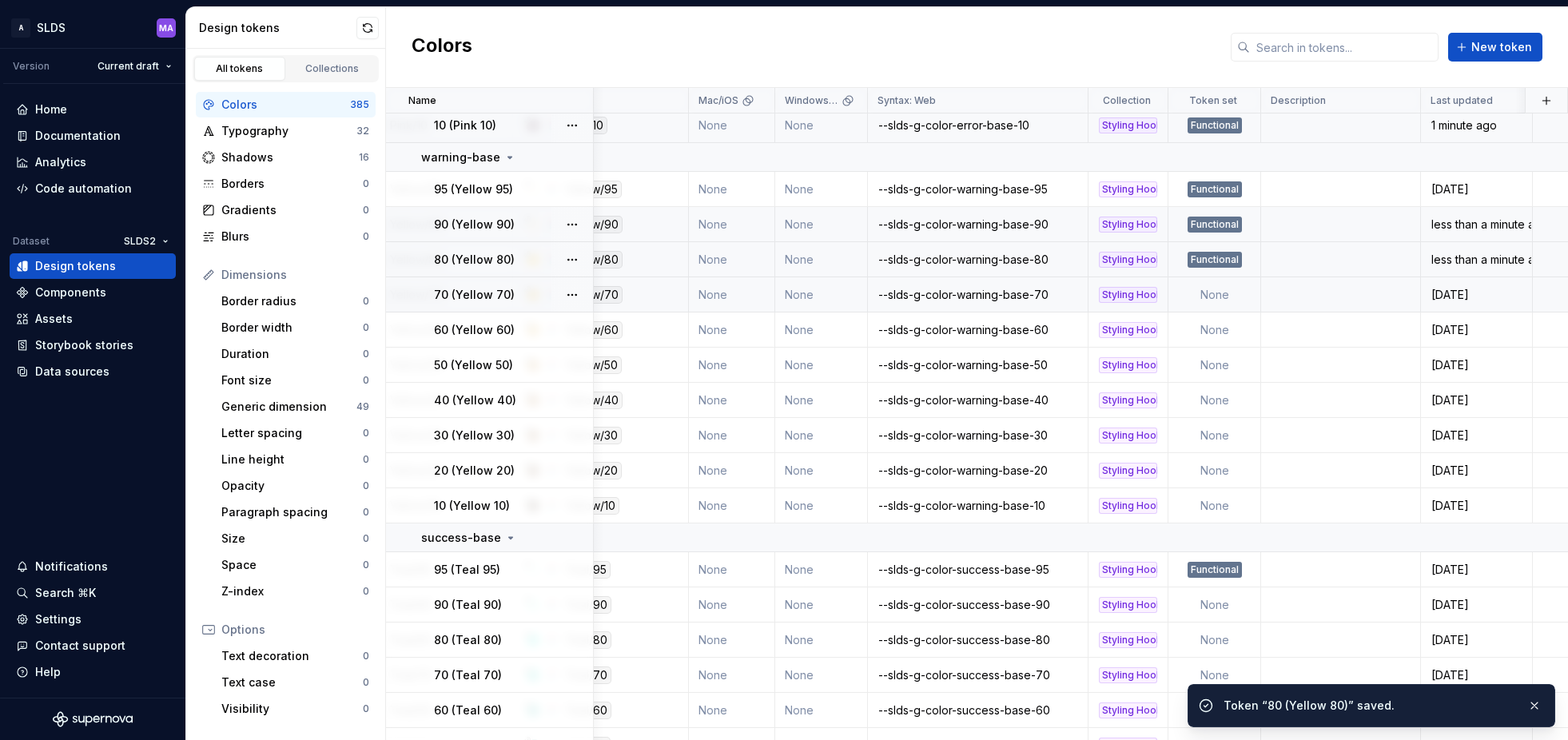
click at [1213, 294] on td "None" at bounding box center [1214, 294] width 93 height 35
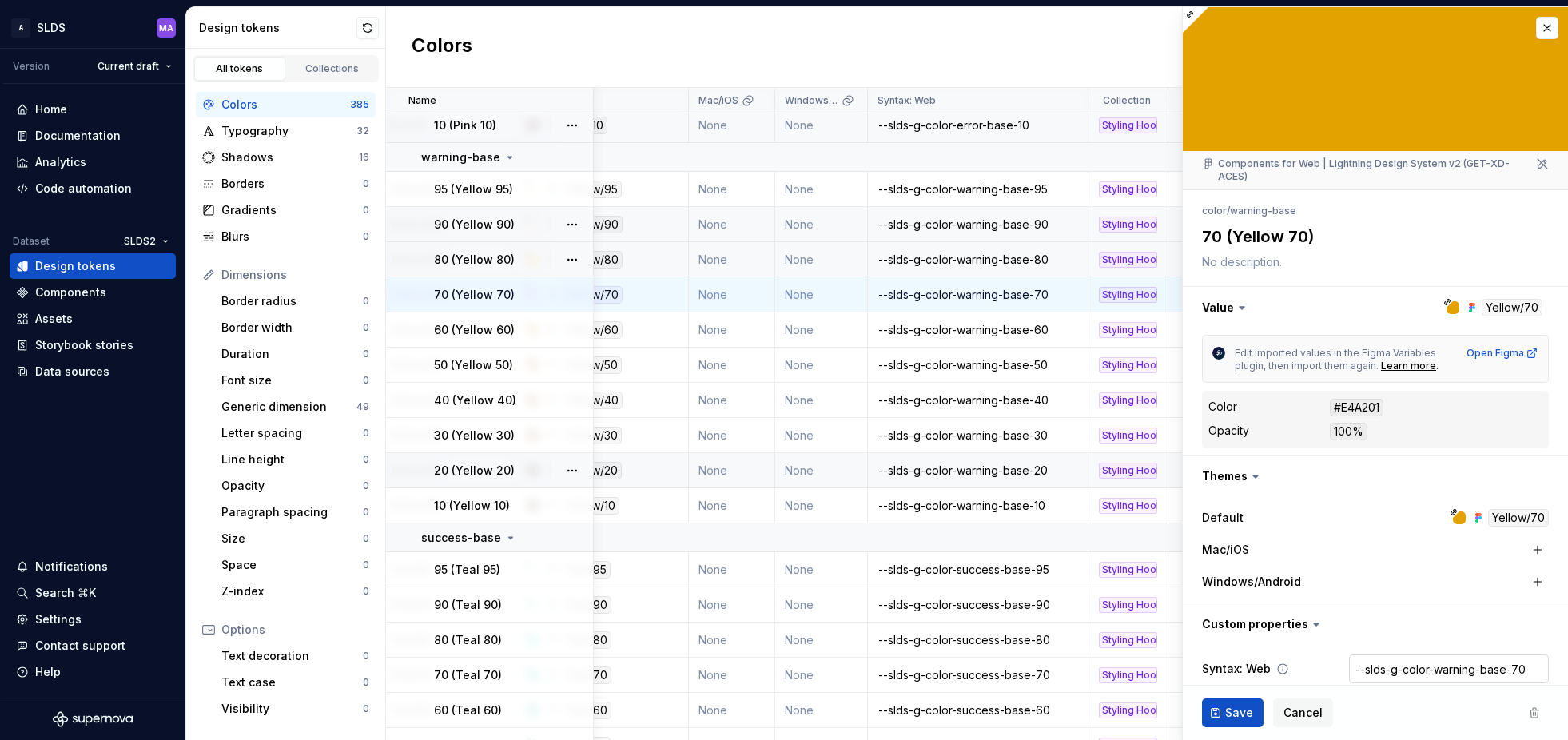
type textarea "*"
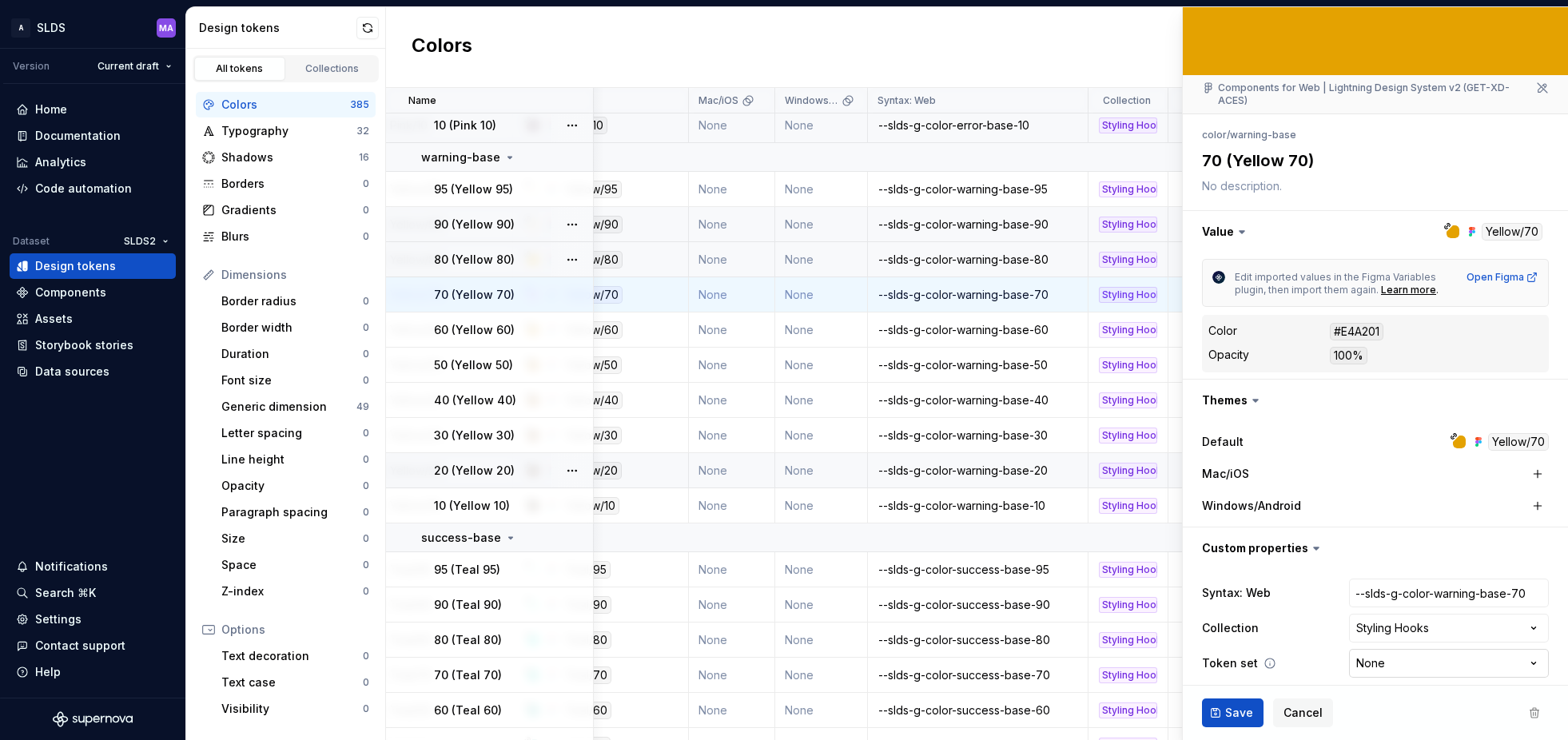
click at [1413, 650] on html "A SLDS MA Version Current draft Home Documentation Analytics Code automation Da…" at bounding box center [784, 370] width 1568 height 740
select select "**********"
click at [1235, 712] on span "Save" at bounding box center [1238, 713] width 28 height 16
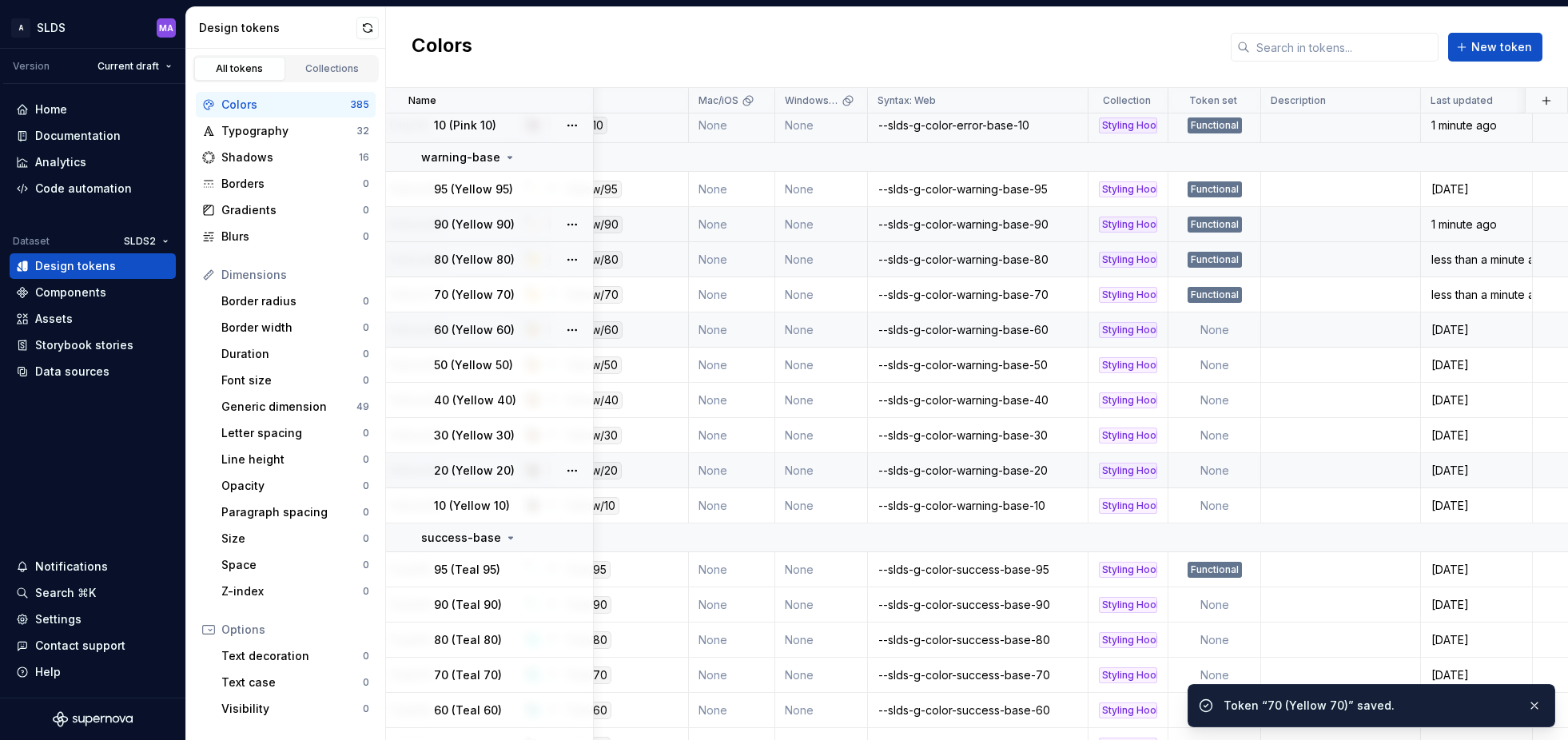
click at [1212, 332] on td "None" at bounding box center [1214, 330] width 93 height 35
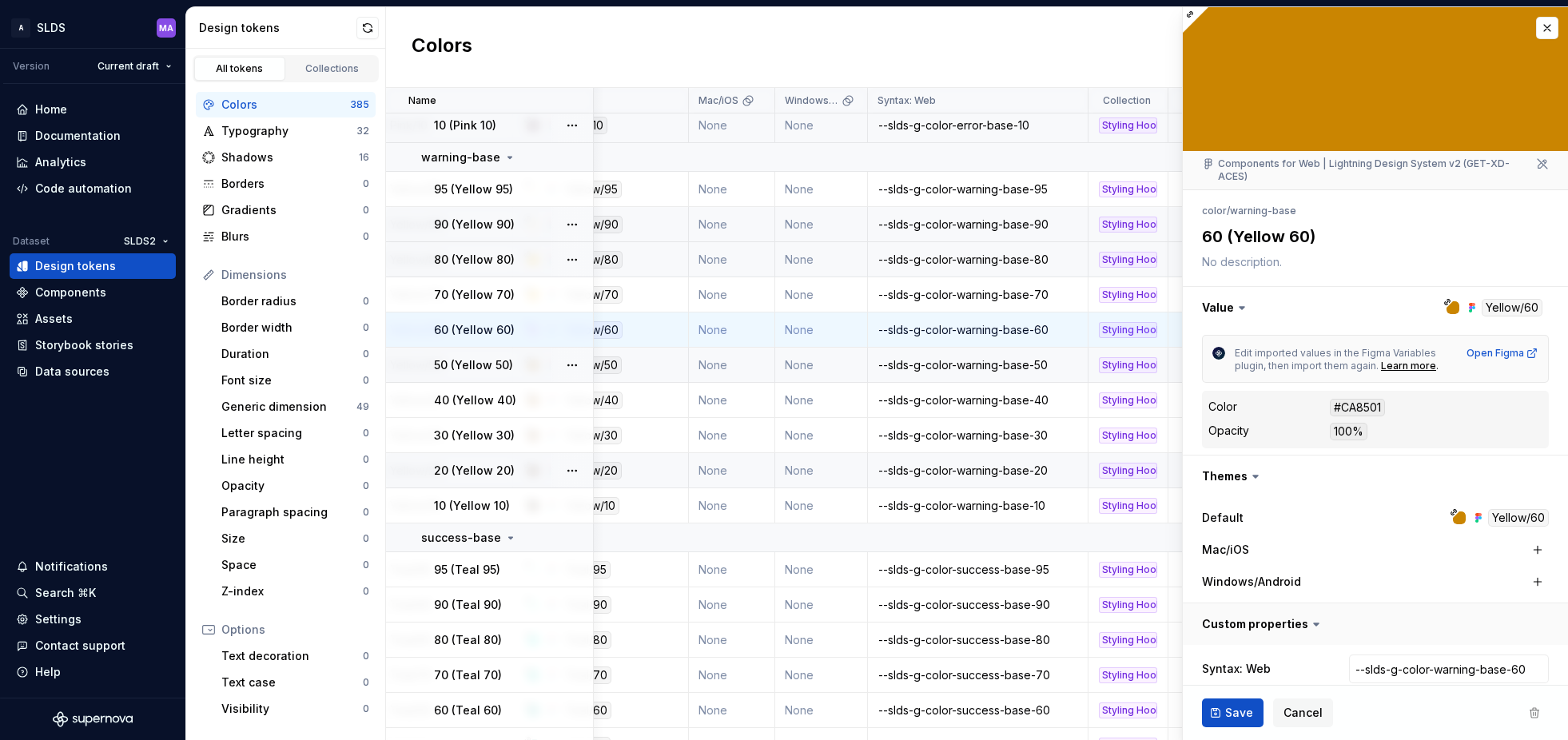
type textarea "*"
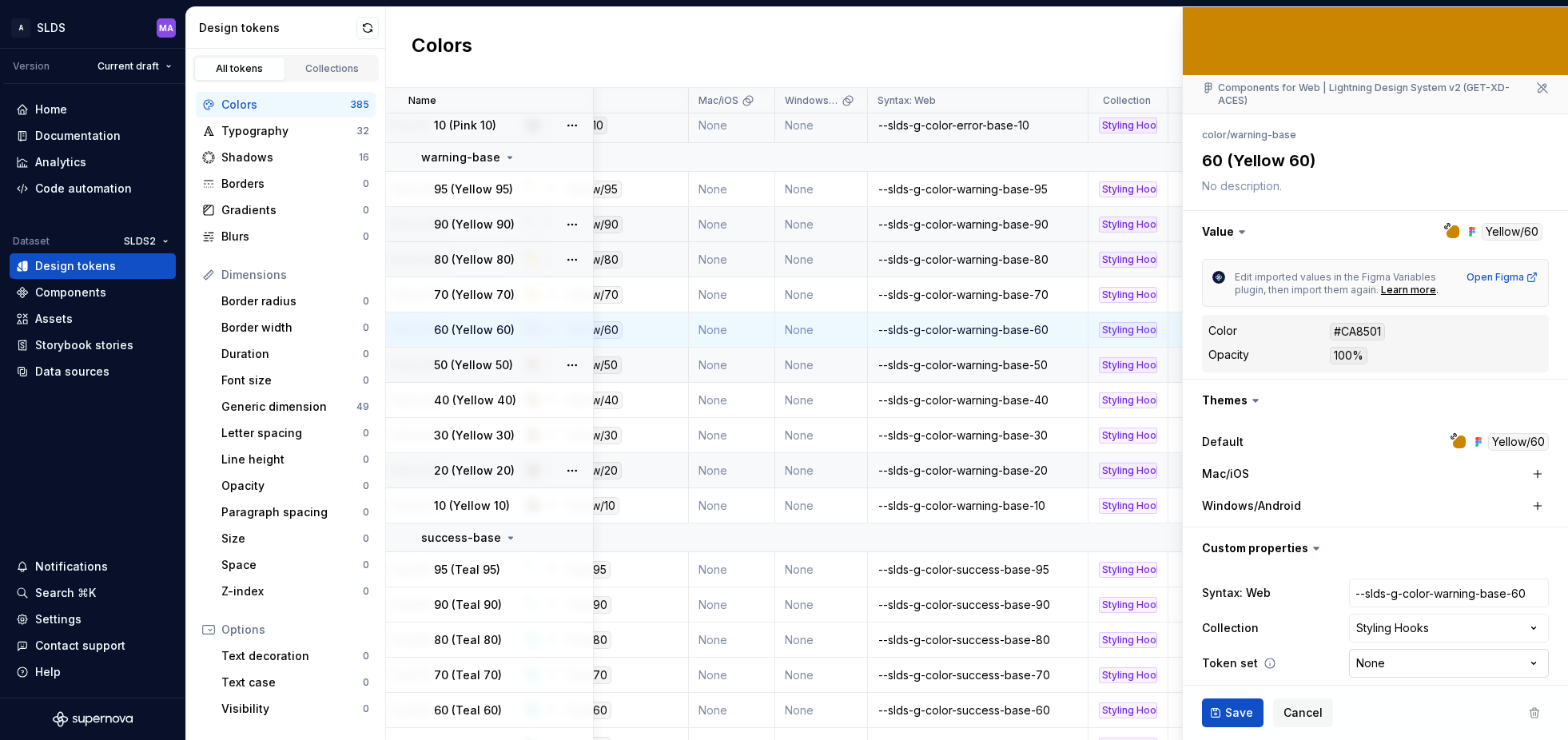
click at [1410, 650] on html "A SLDS MA Version Current draft Home Documentation Analytics Code automation Da…" at bounding box center [784, 370] width 1568 height 740
select select "**********"
click at [1238, 713] on span "Save" at bounding box center [1238, 713] width 28 height 16
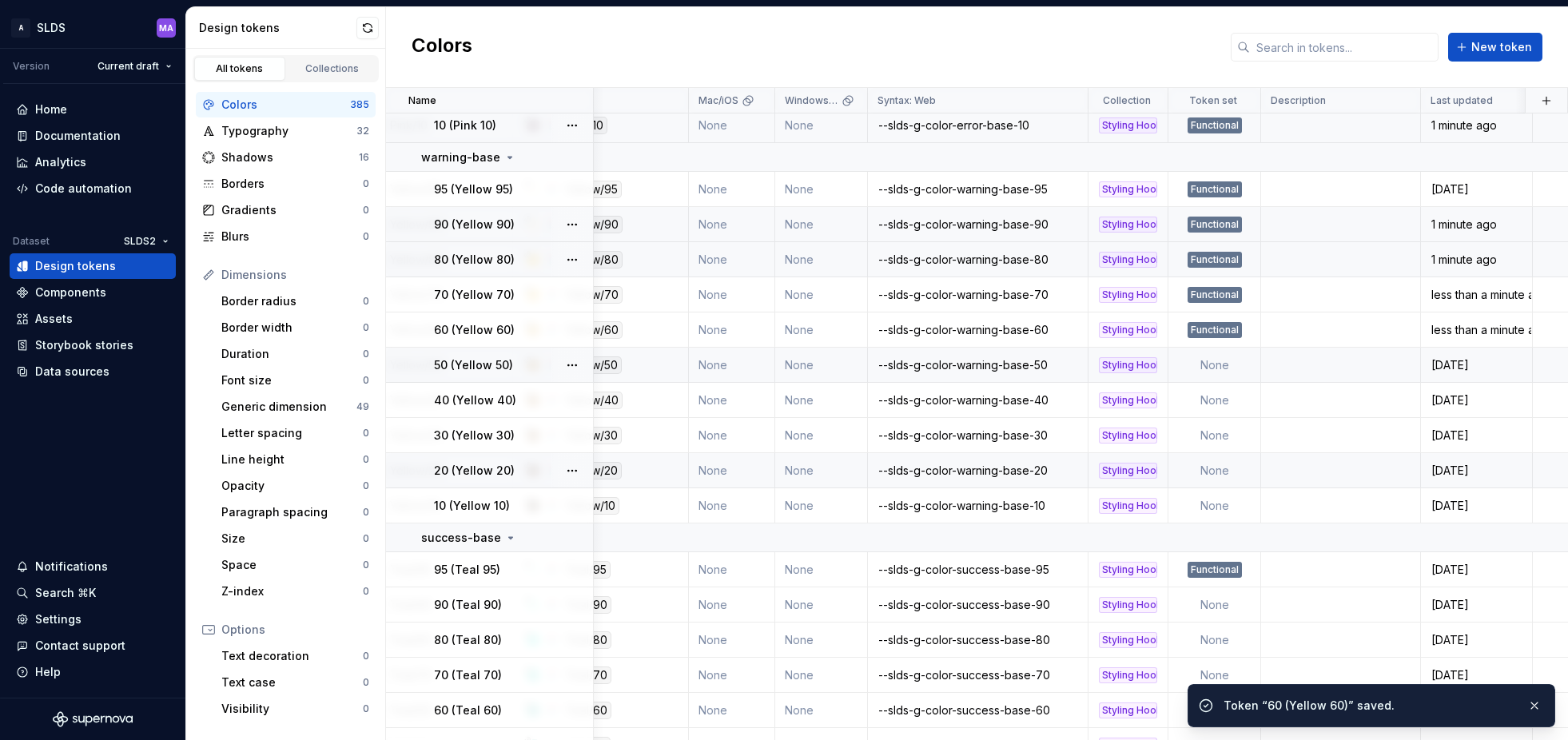
click at [1213, 363] on td "None" at bounding box center [1214, 365] width 93 height 35
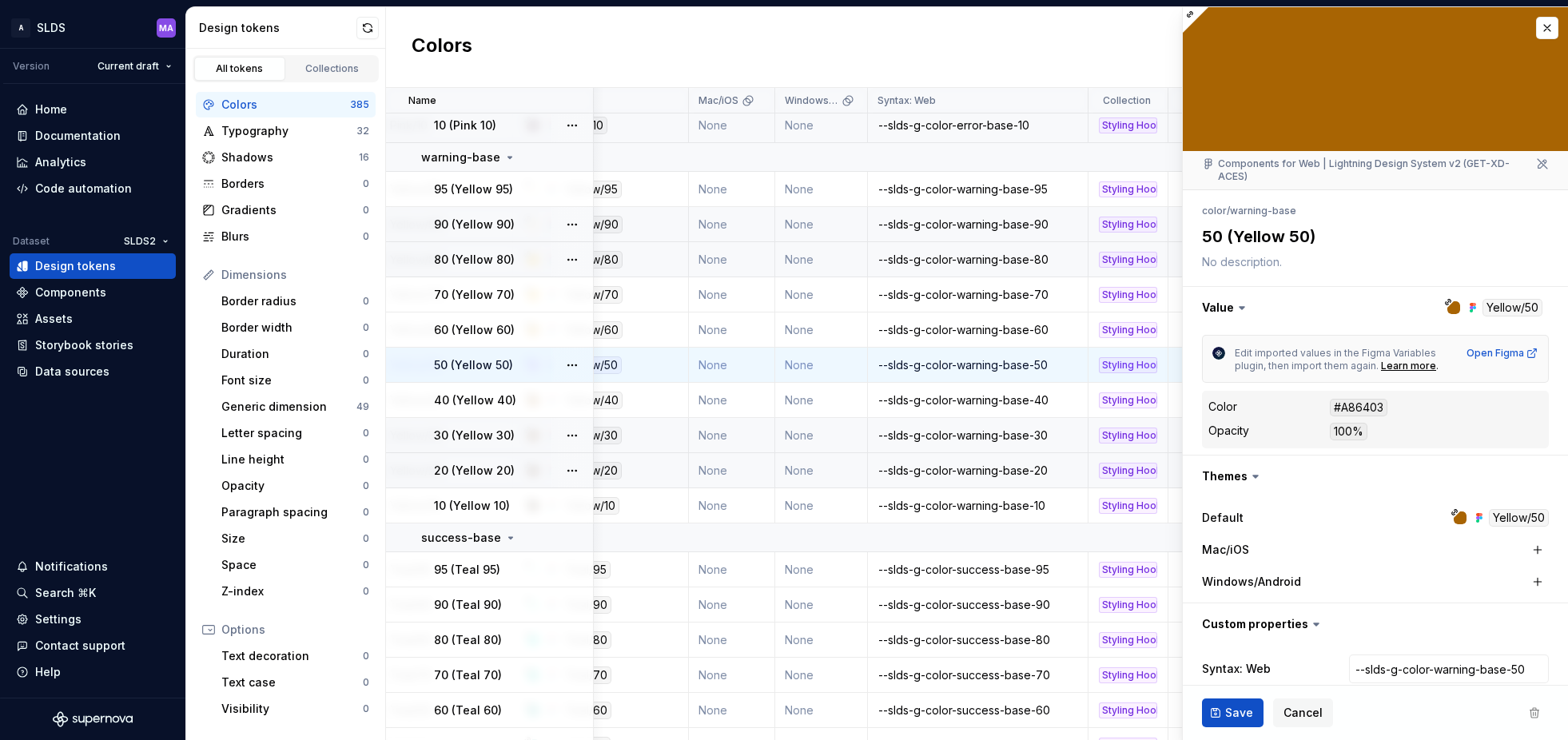
type textarea "*"
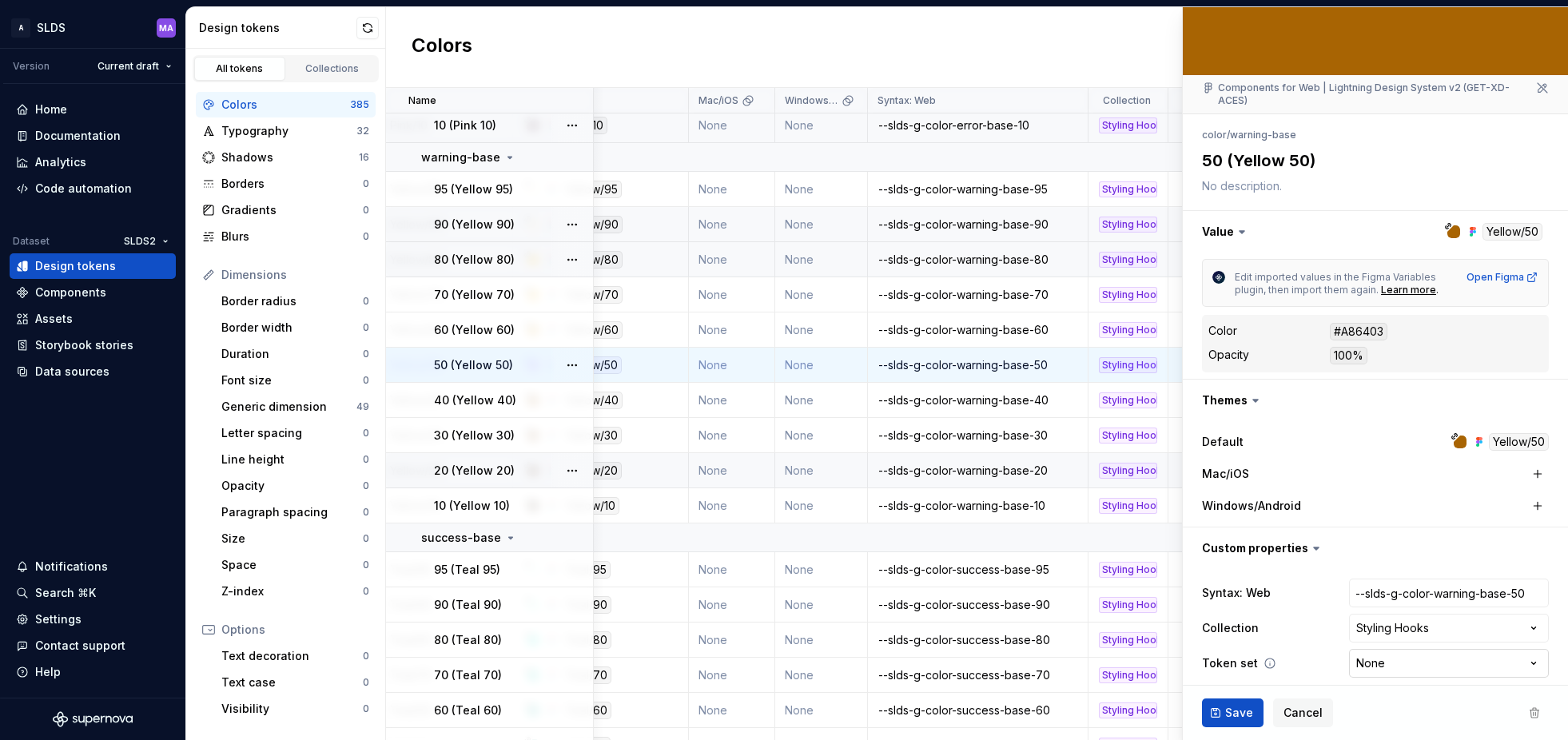
click at [1394, 653] on html "A SLDS MA Version Current draft Home Documentation Analytics Code automation Da…" at bounding box center [784, 370] width 1568 height 740
select select "**********"
click at [1237, 714] on span "Save" at bounding box center [1238, 713] width 28 height 16
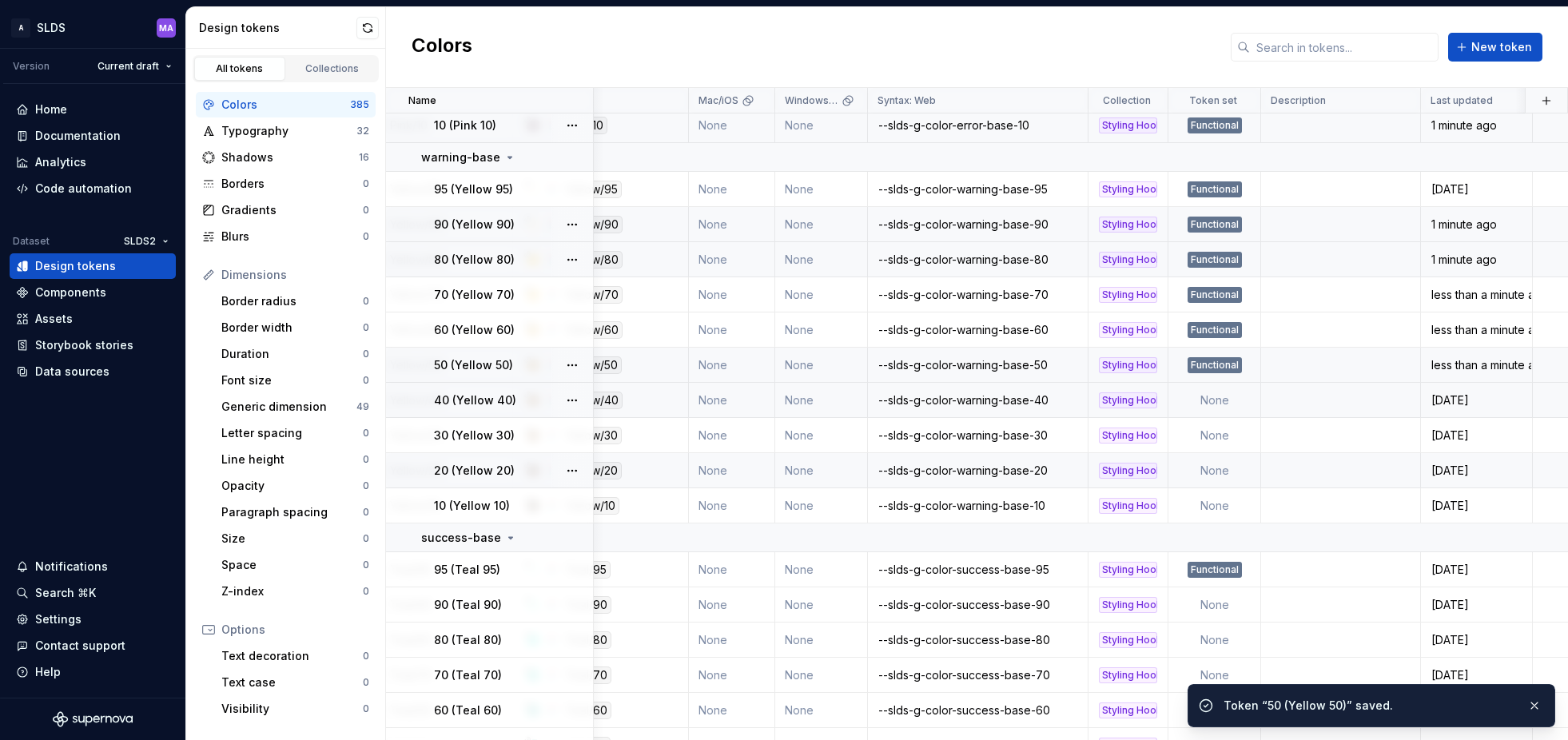
click at [1215, 398] on td "None" at bounding box center [1214, 401] width 93 height 35
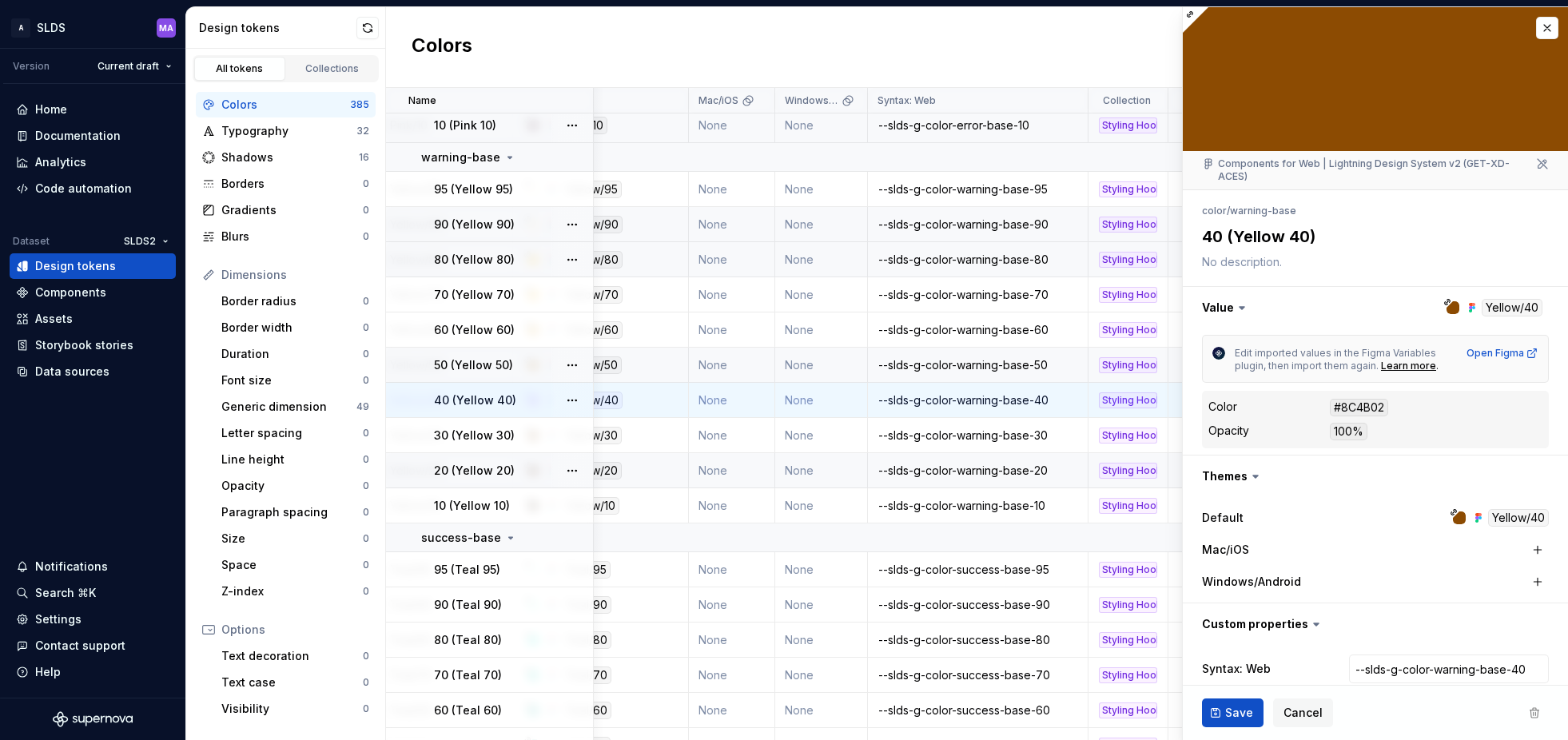
type textarea "*"
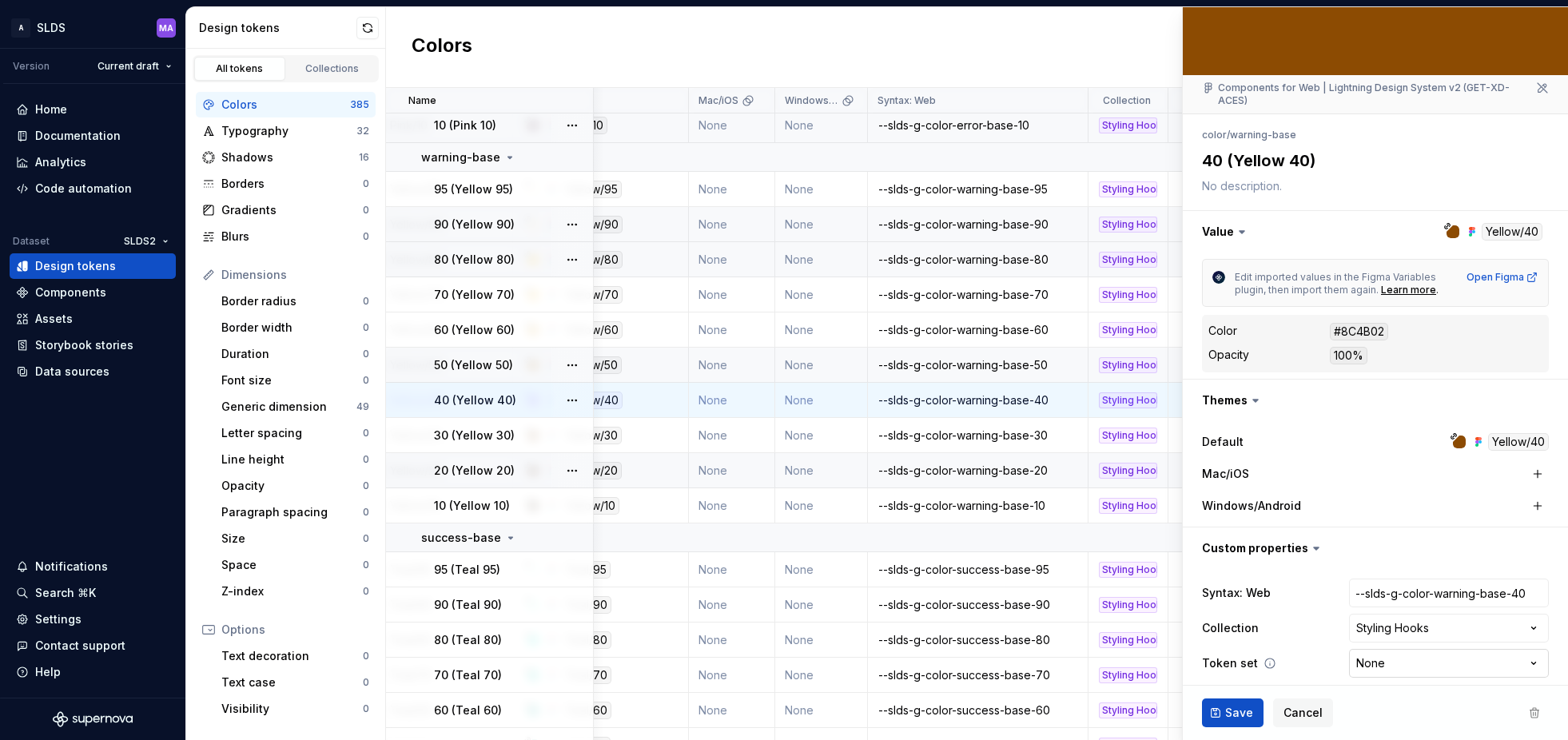
click at [1398, 650] on html "A SLDS MA Version Current draft Home Documentation Analytics Code automation Da…" at bounding box center [784, 370] width 1568 height 740
select select "**********"
click at [1238, 710] on span "Save" at bounding box center [1238, 713] width 28 height 16
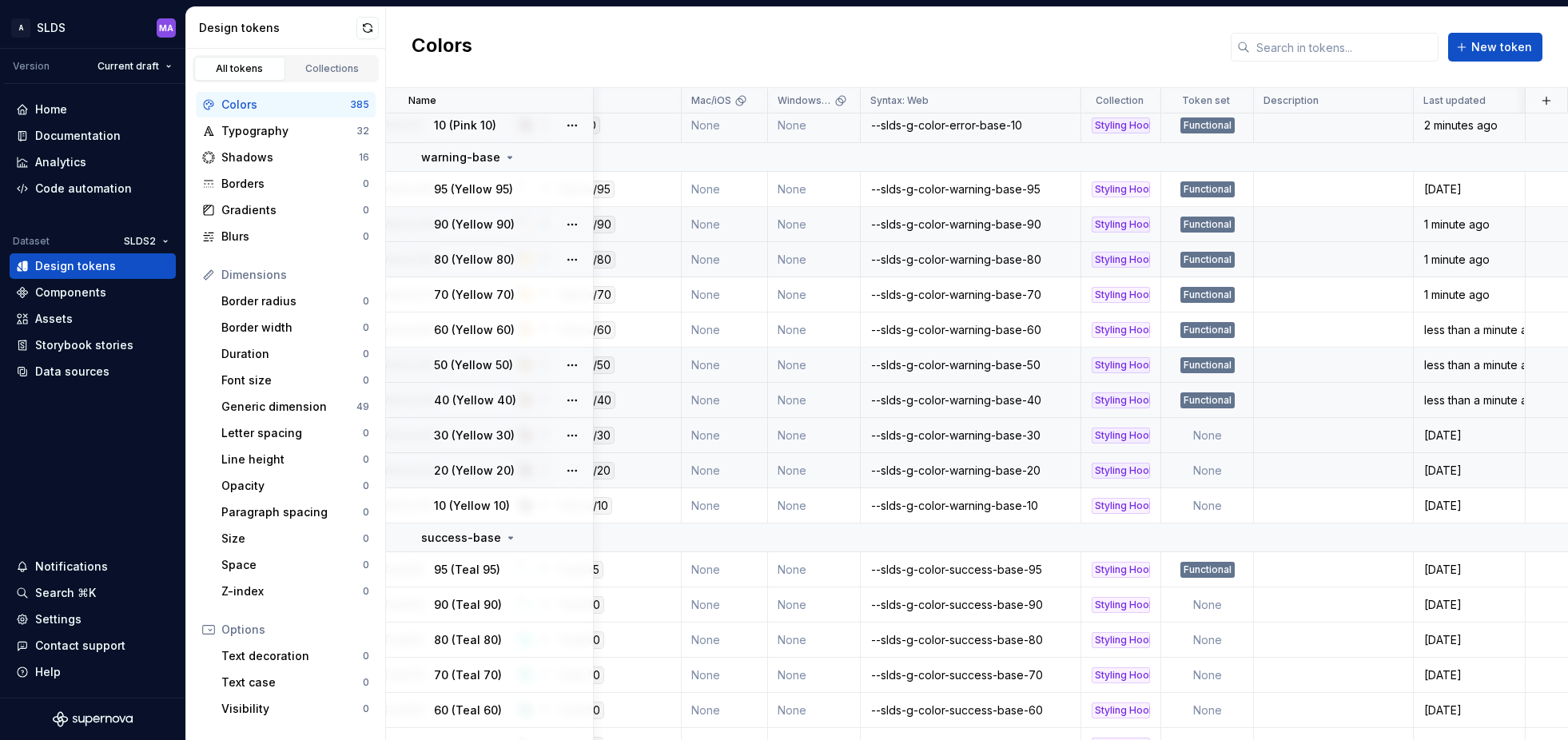
click at [1202, 437] on td "None" at bounding box center [1207, 435] width 93 height 35
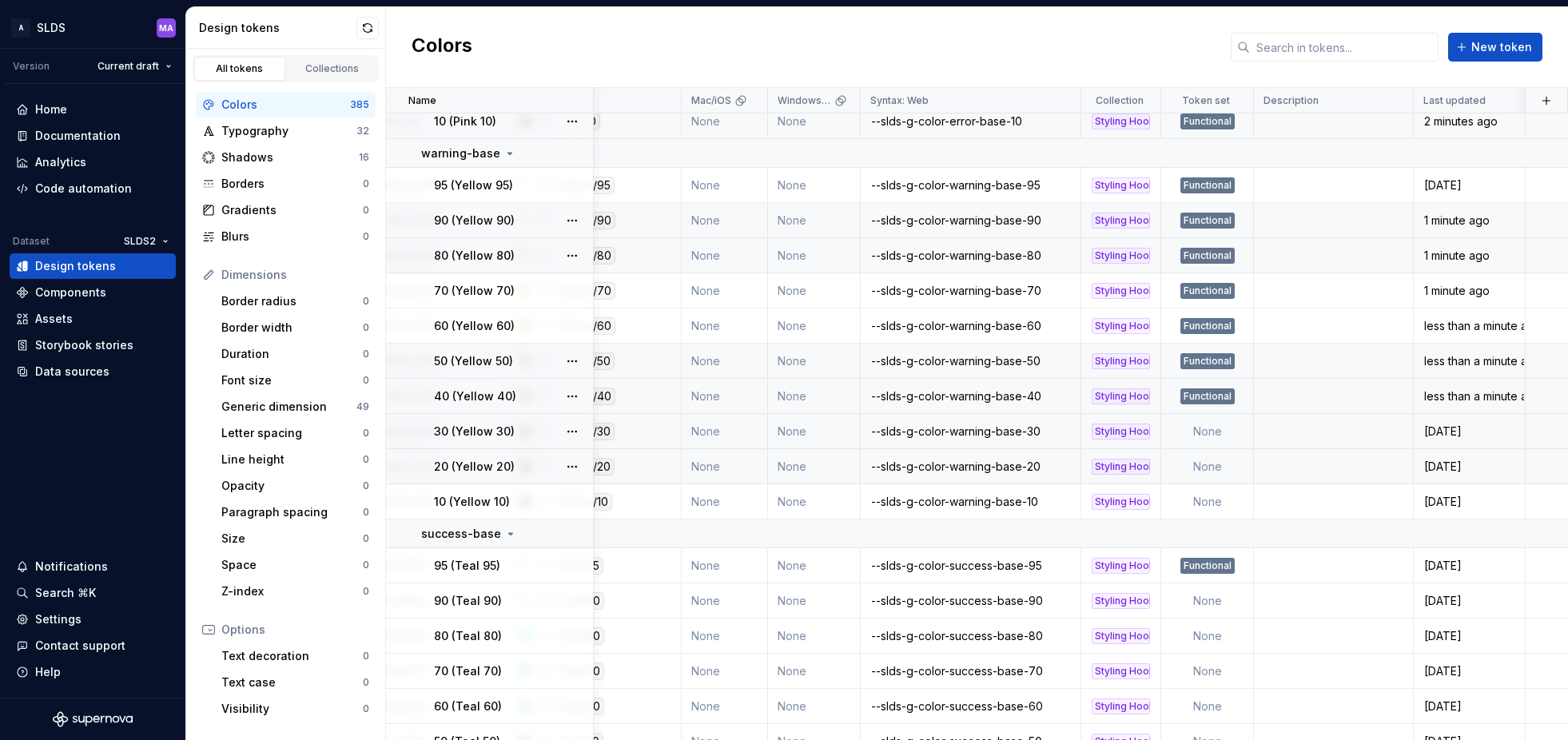
type textarea "*"
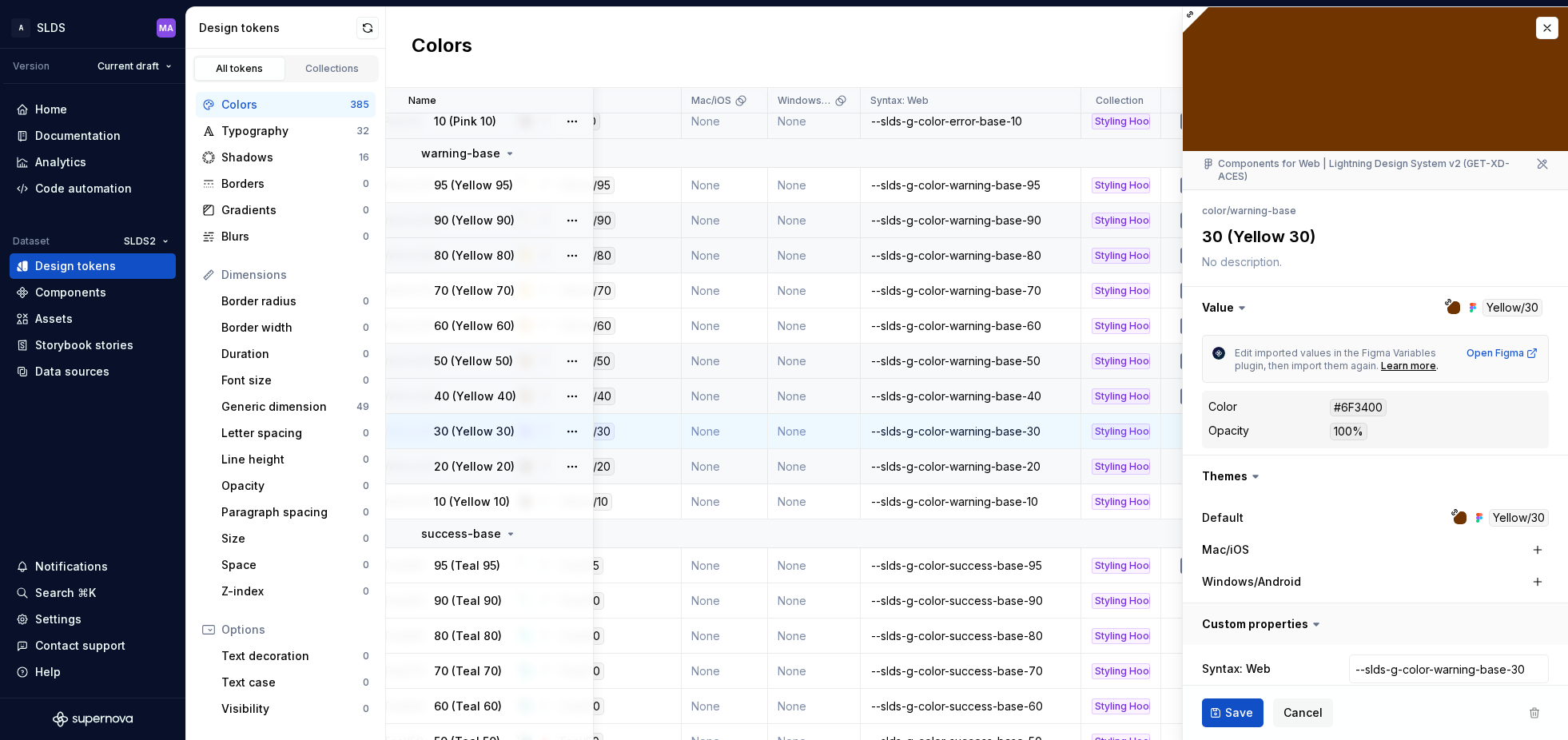
scroll to position [76, 0]
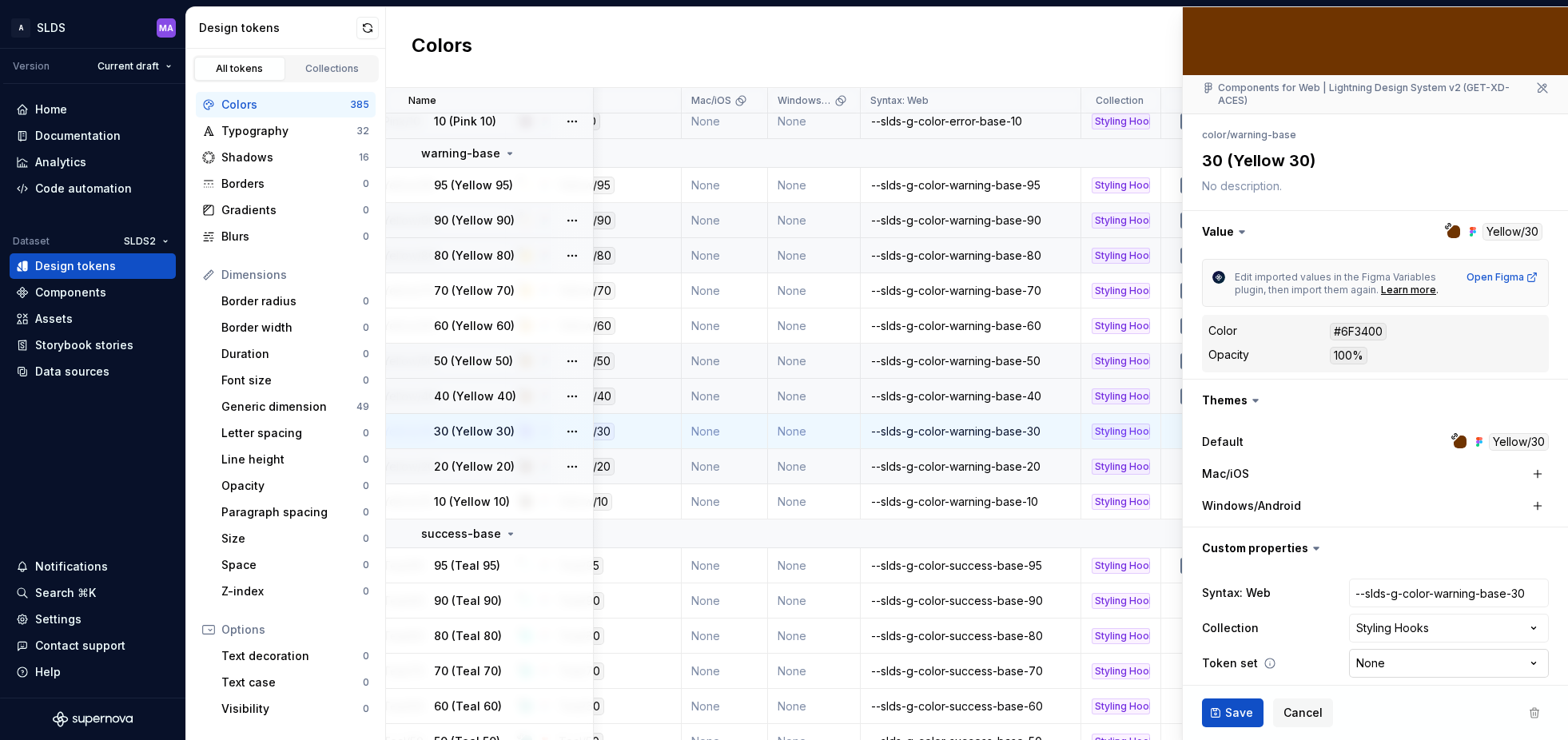
click at [1387, 651] on html "A SLDS MA Version Current draft Home Documentation Analytics Code automation Da…" at bounding box center [784, 370] width 1568 height 740
select select "**********"
click at [1237, 712] on span "Save" at bounding box center [1238, 713] width 28 height 16
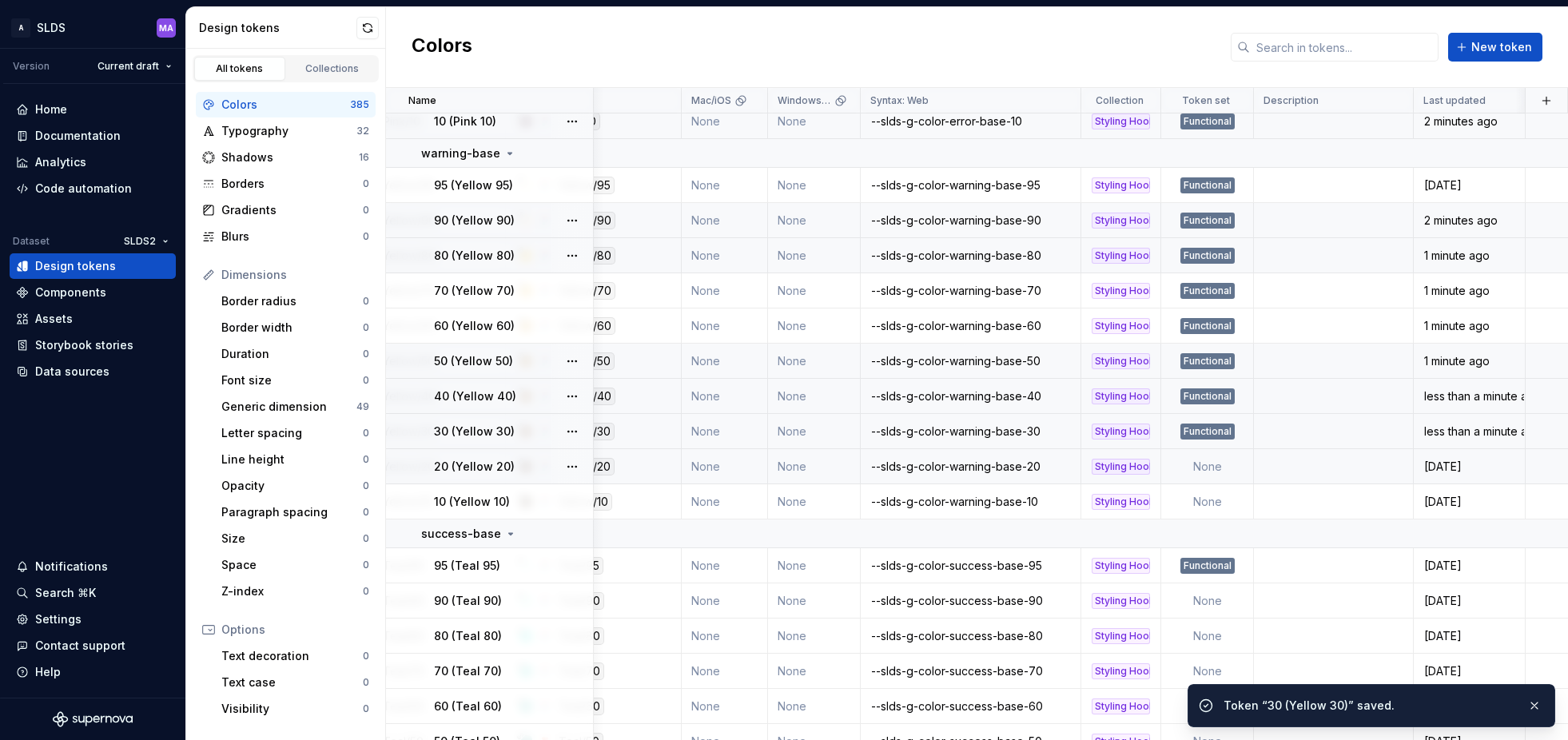
click at [1206, 467] on td "None" at bounding box center [1207, 467] width 93 height 35
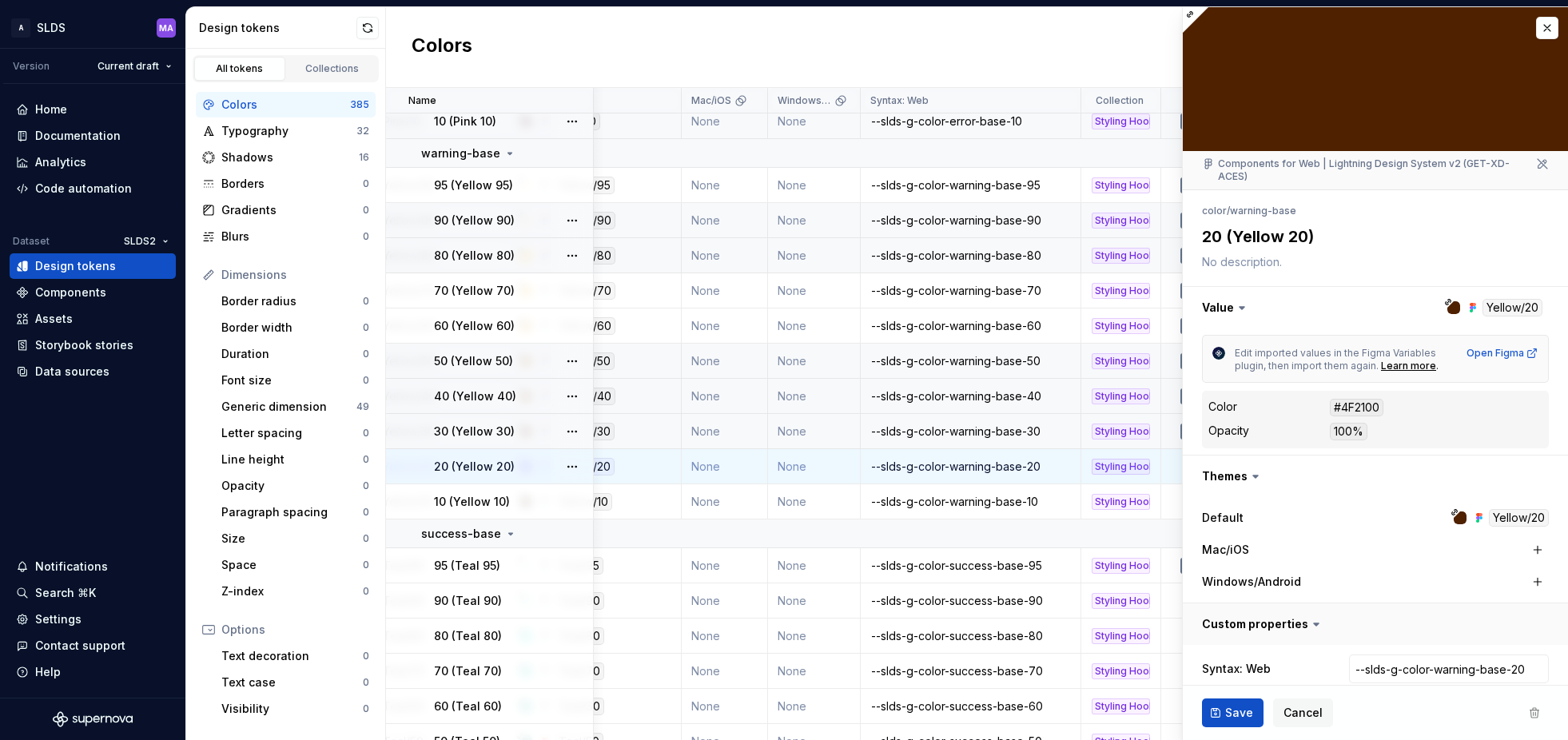
type textarea "*"
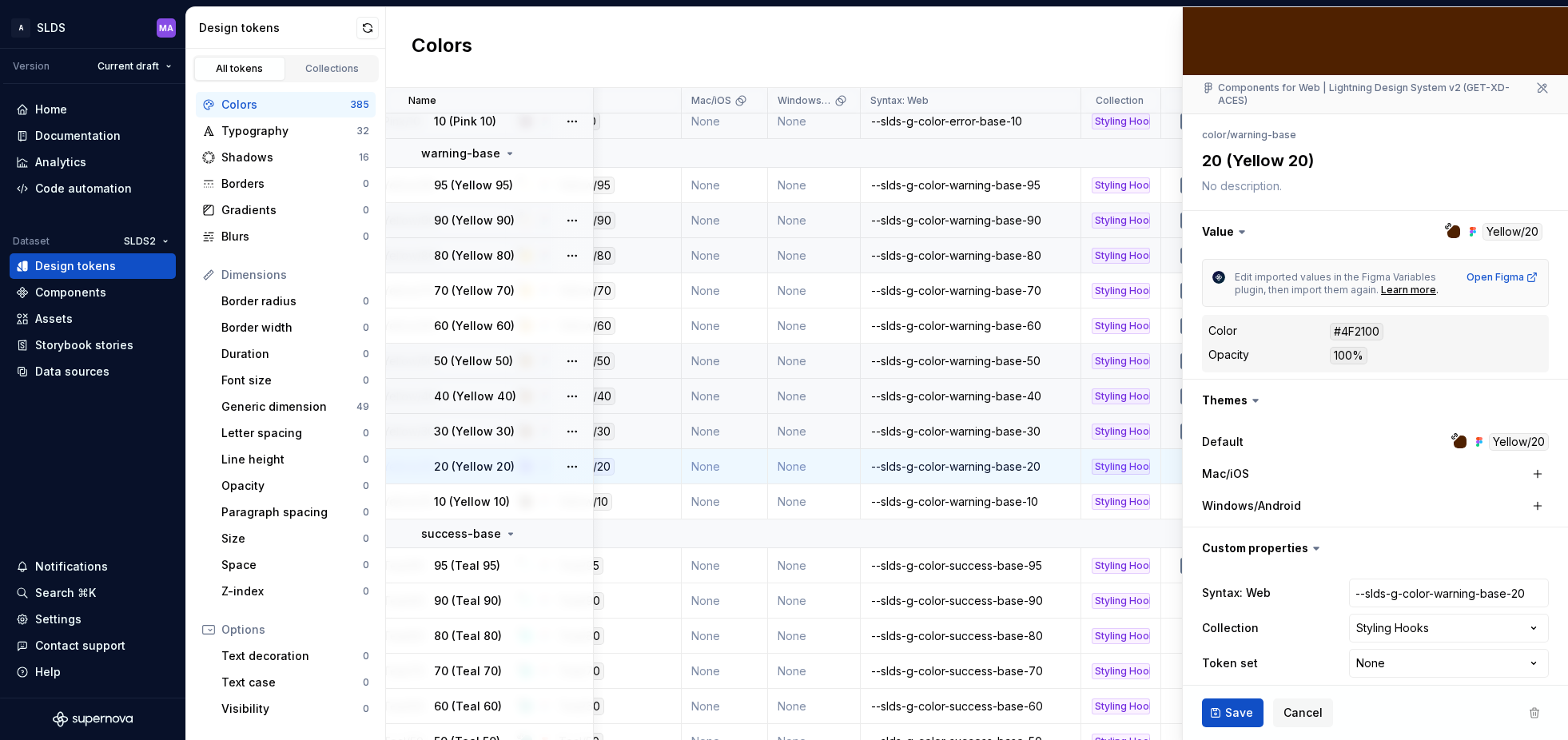
click at [1424, 652] on html "A SLDS MA Version Current draft Home Documentation Analytics Code automation Da…" at bounding box center [784, 370] width 1568 height 740
select select "**********"
click at [1237, 710] on span "Save" at bounding box center [1238, 713] width 28 height 16
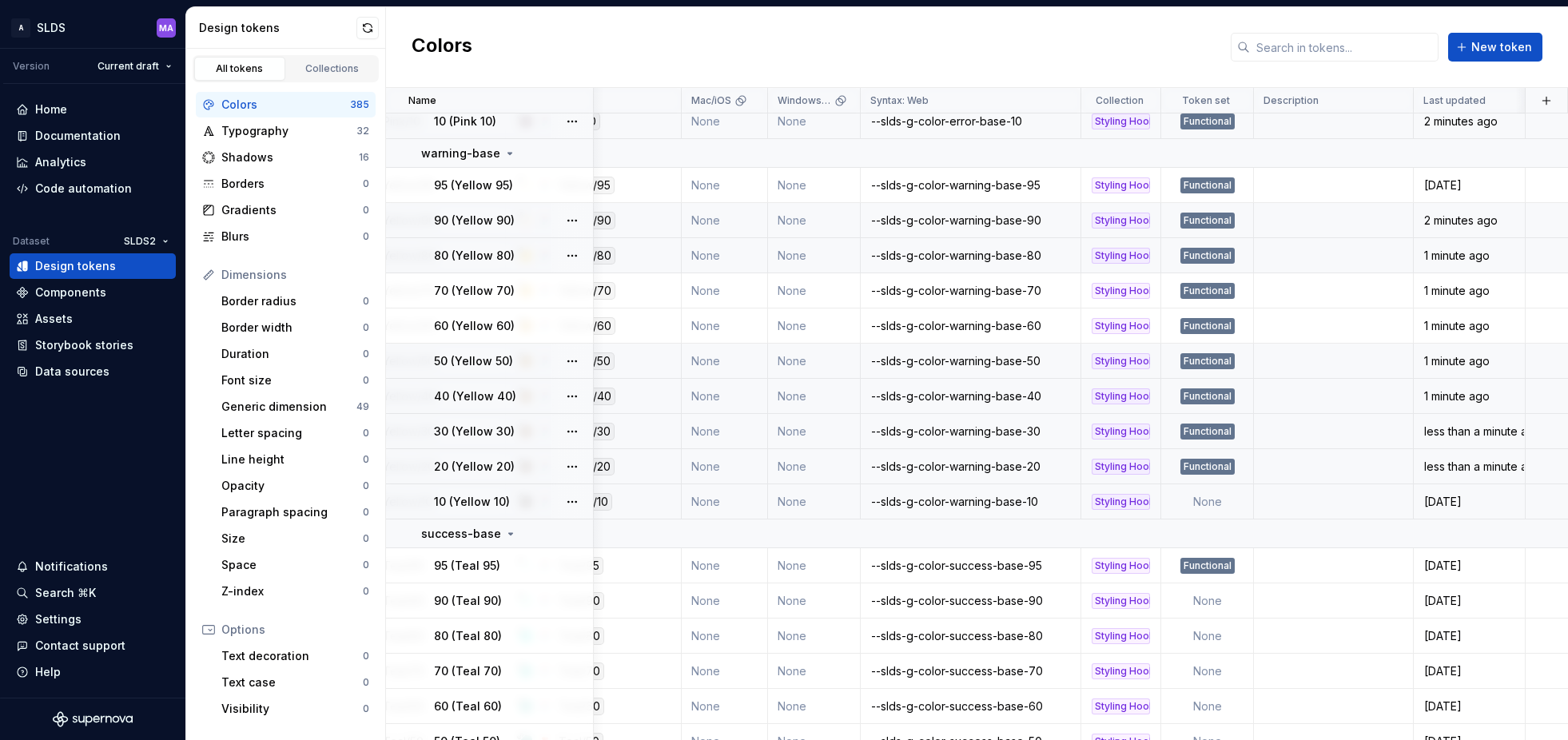
click at [1209, 504] on td "None" at bounding box center [1207, 502] width 93 height 35
type textarea "*"
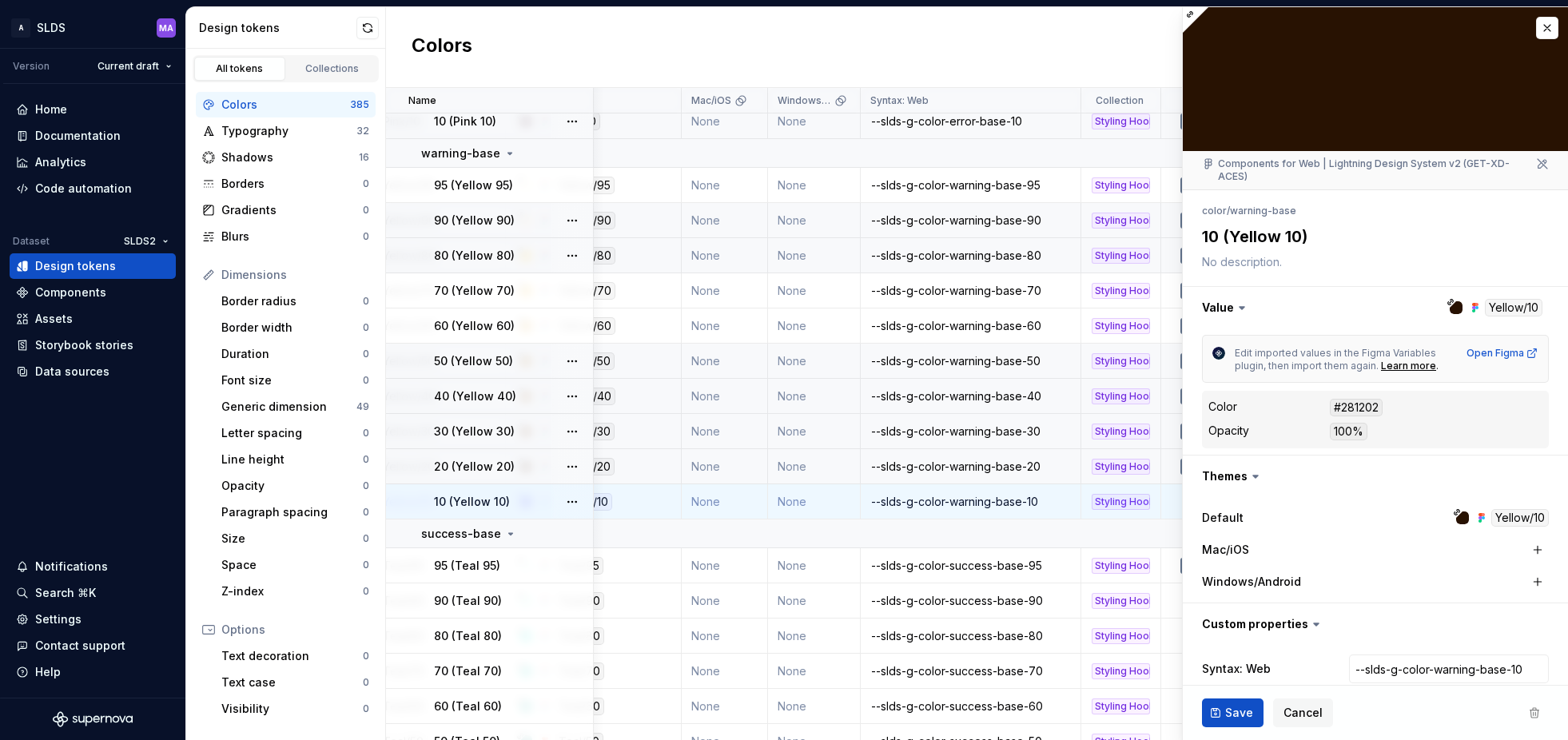
scroll to position [76, 0]
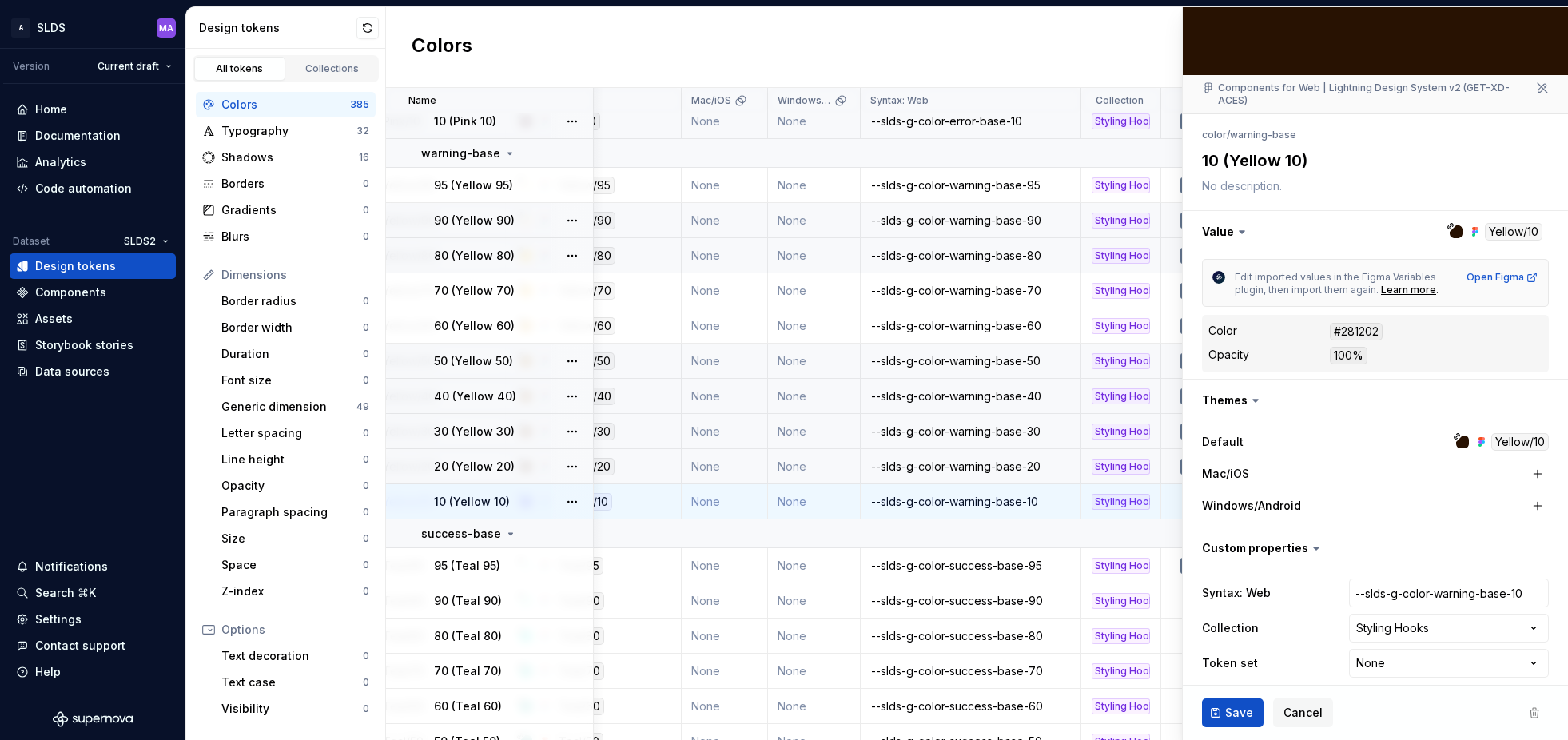
click at [1407, 654] on html "A SLDS MA Version Current draft Home Documentation Analytics Code automation Da…" at bounding box center [784, 370] width 1568 height 740
select select "**********"
click at [1234, 711] on span "Save" at bounding box center [1238, 713] width 28 height 16
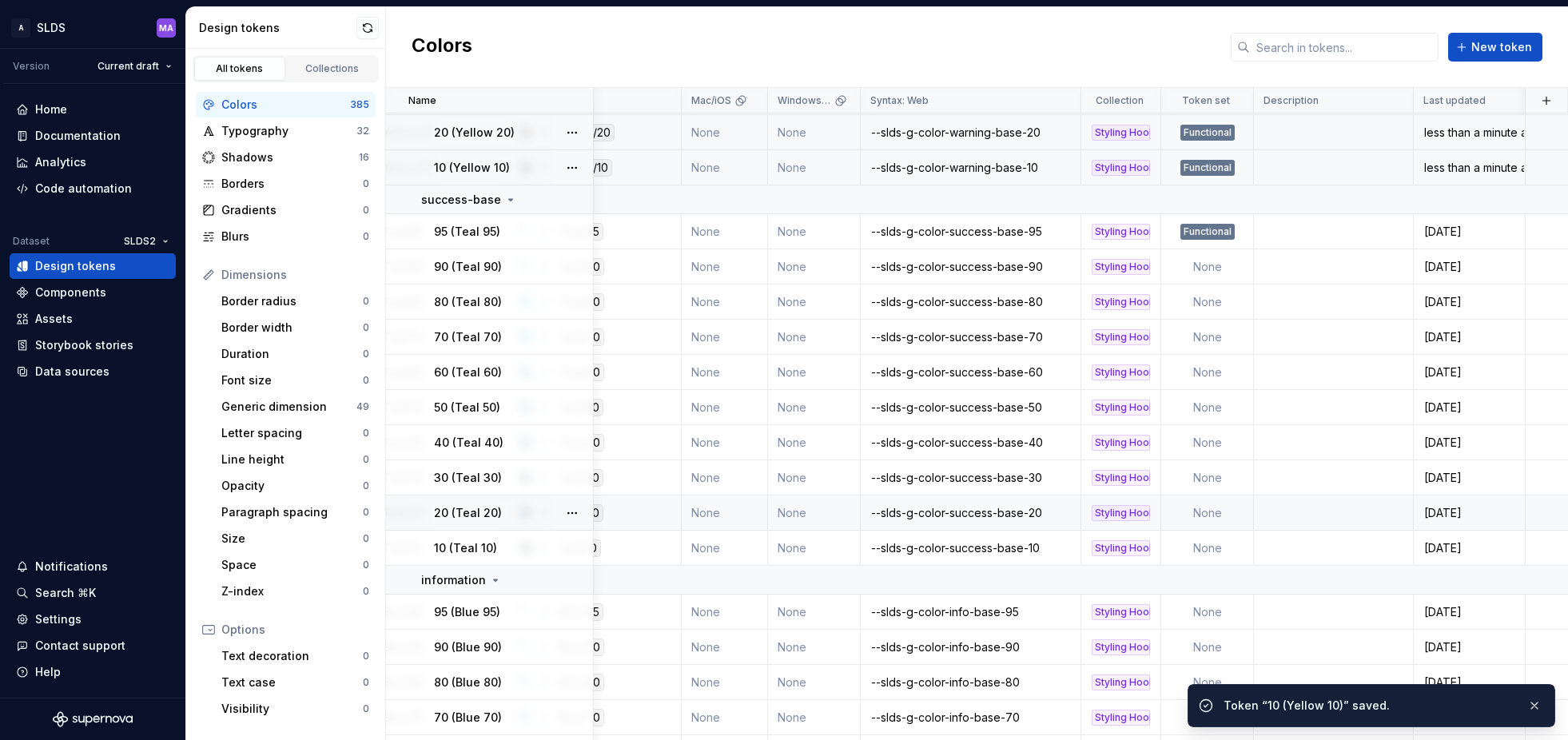
scroll to position [3845, 264]
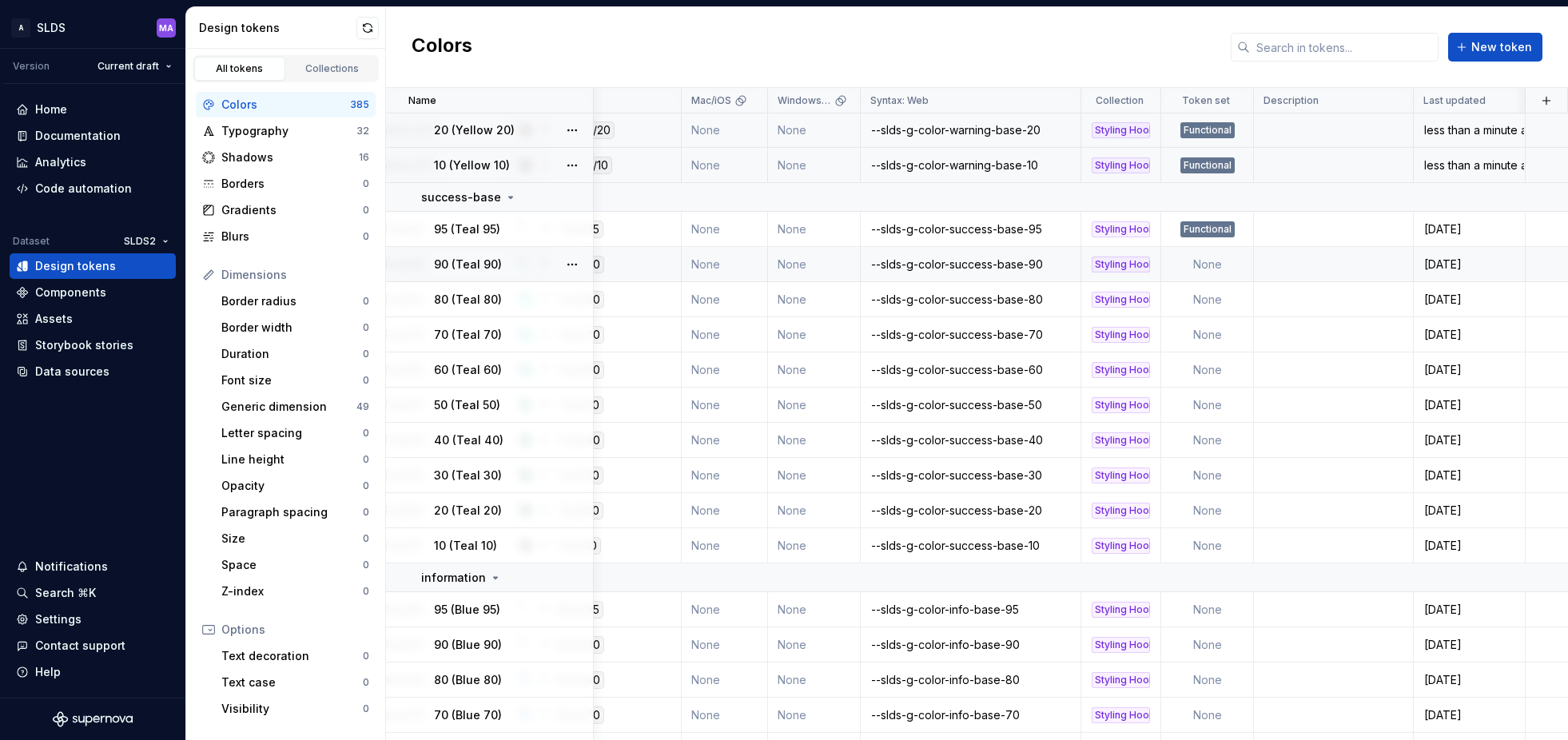
click at [1214, 264] on td "None" at bounding box center [1207, 264] width 93 height 35
type textarea "*"
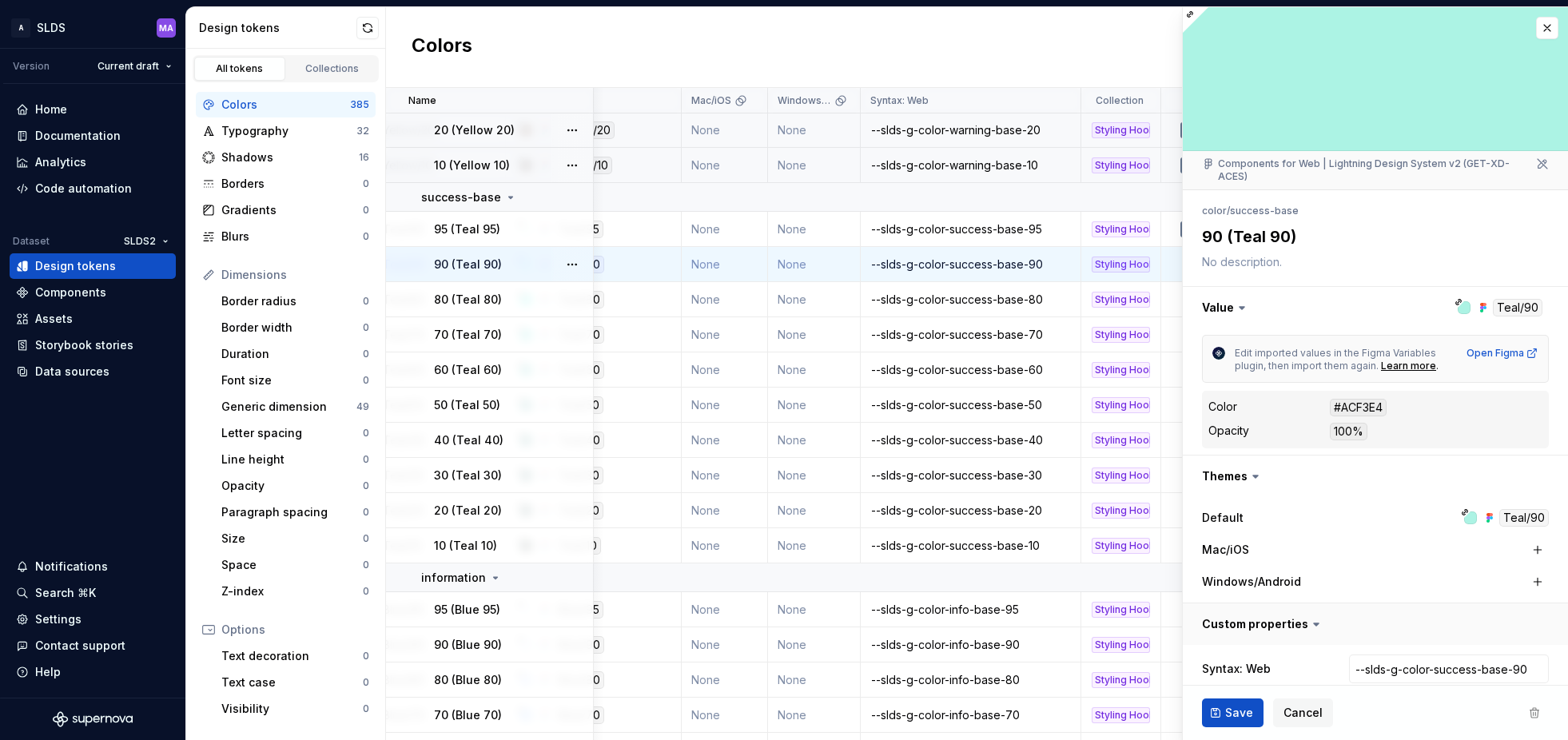
scroll to position [76, 0]
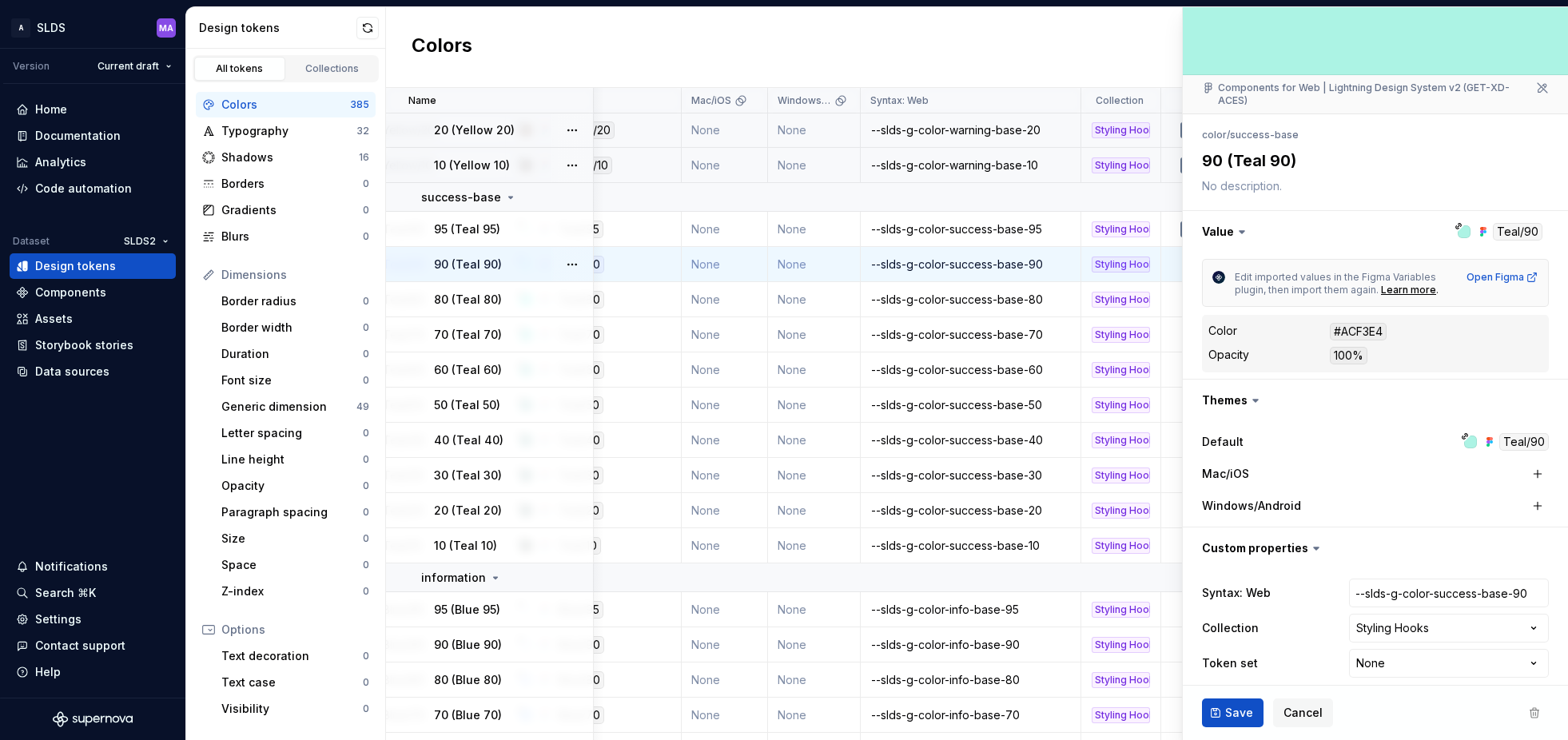
click at [1403, 652] on html "A SLDS MA Version Current draft Home Documentation Analytics Code automation Da…" at bounding box center [784, 370] width 1568 height 740
select select "**********"
click at [1237, 708] on span "Save" at bounding box center [1238, 713] width 28 height 16
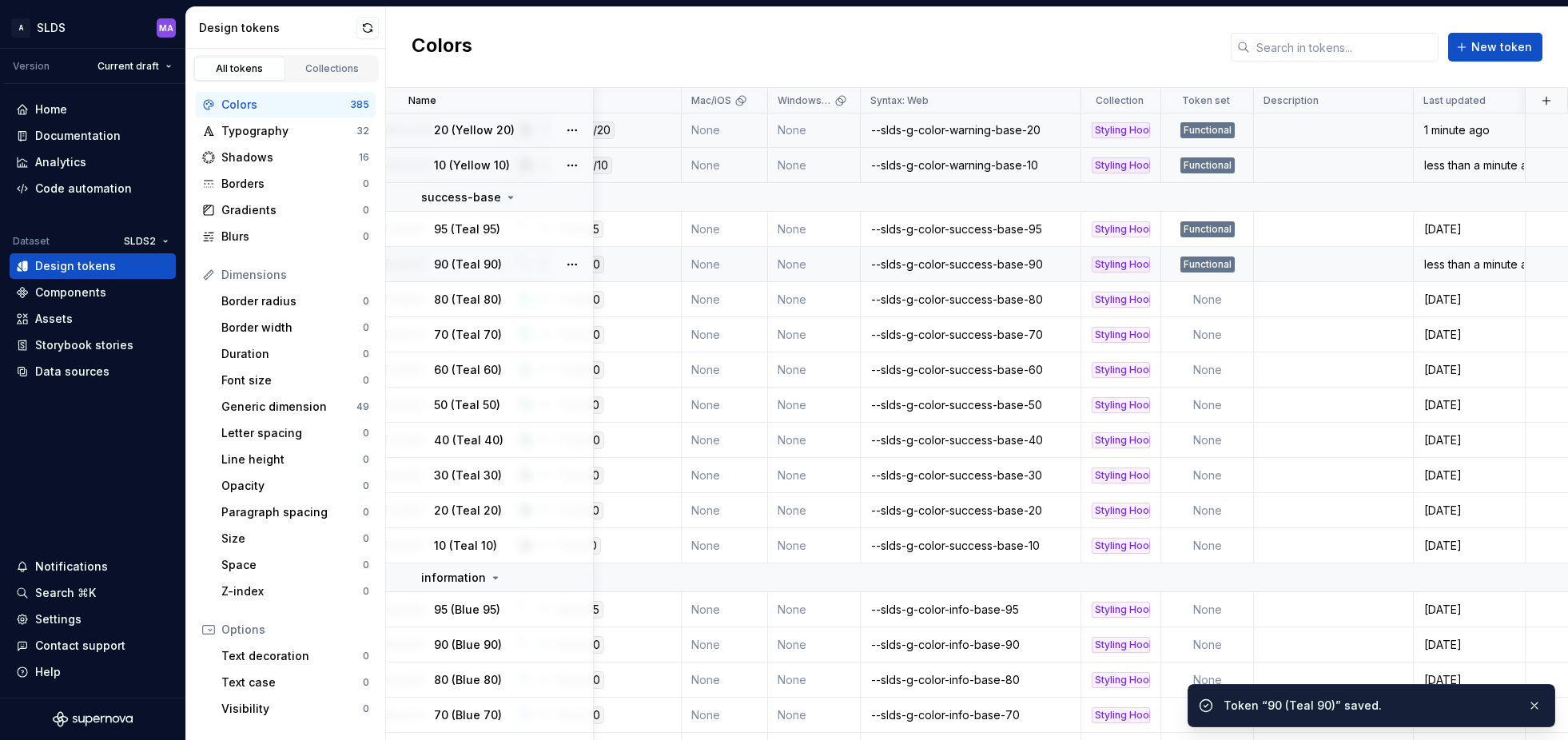
scroll to position [3845, 262]
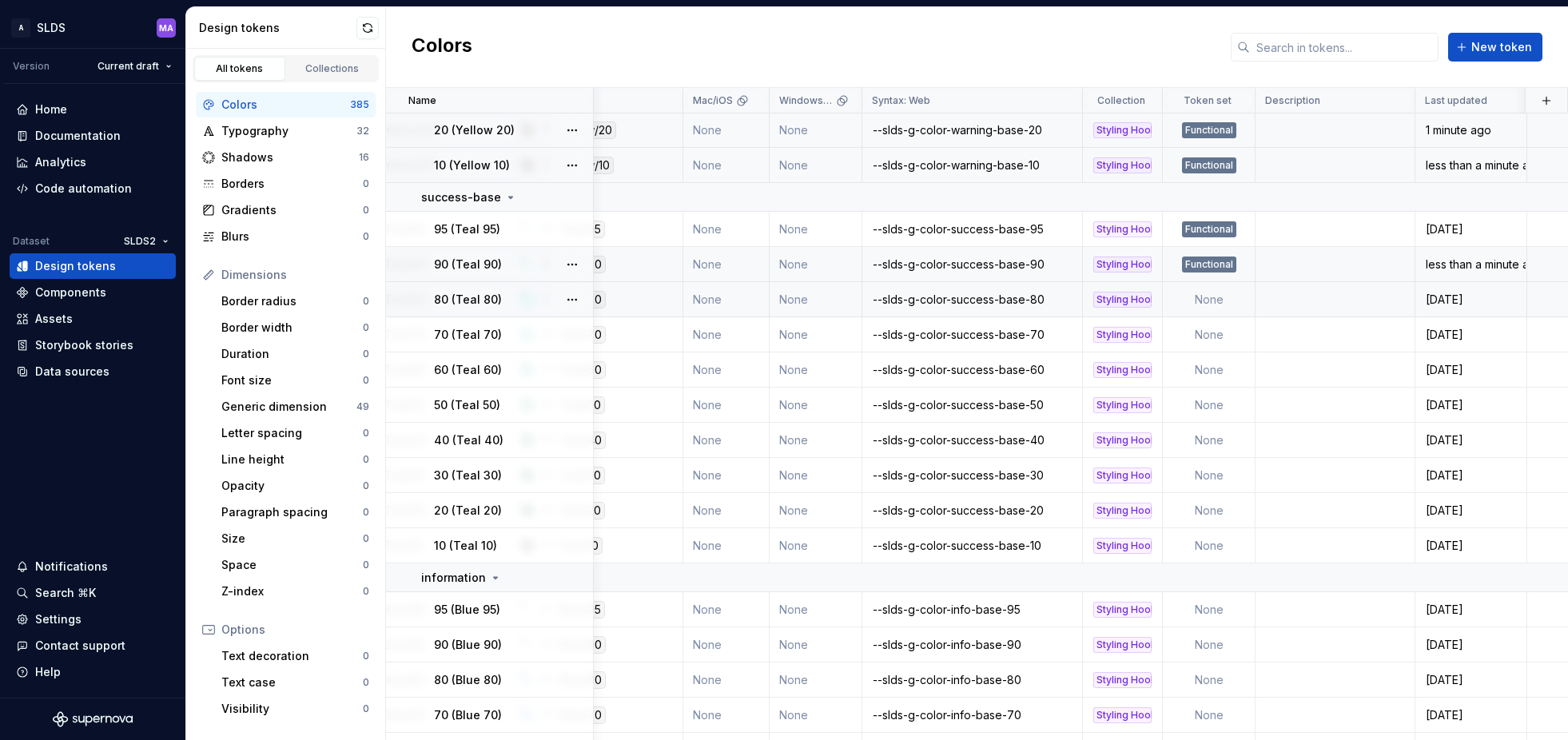
click at [1217, 297] on td "None" at bounding box center [1209, 299] width 93 height 35
type textarea "*"
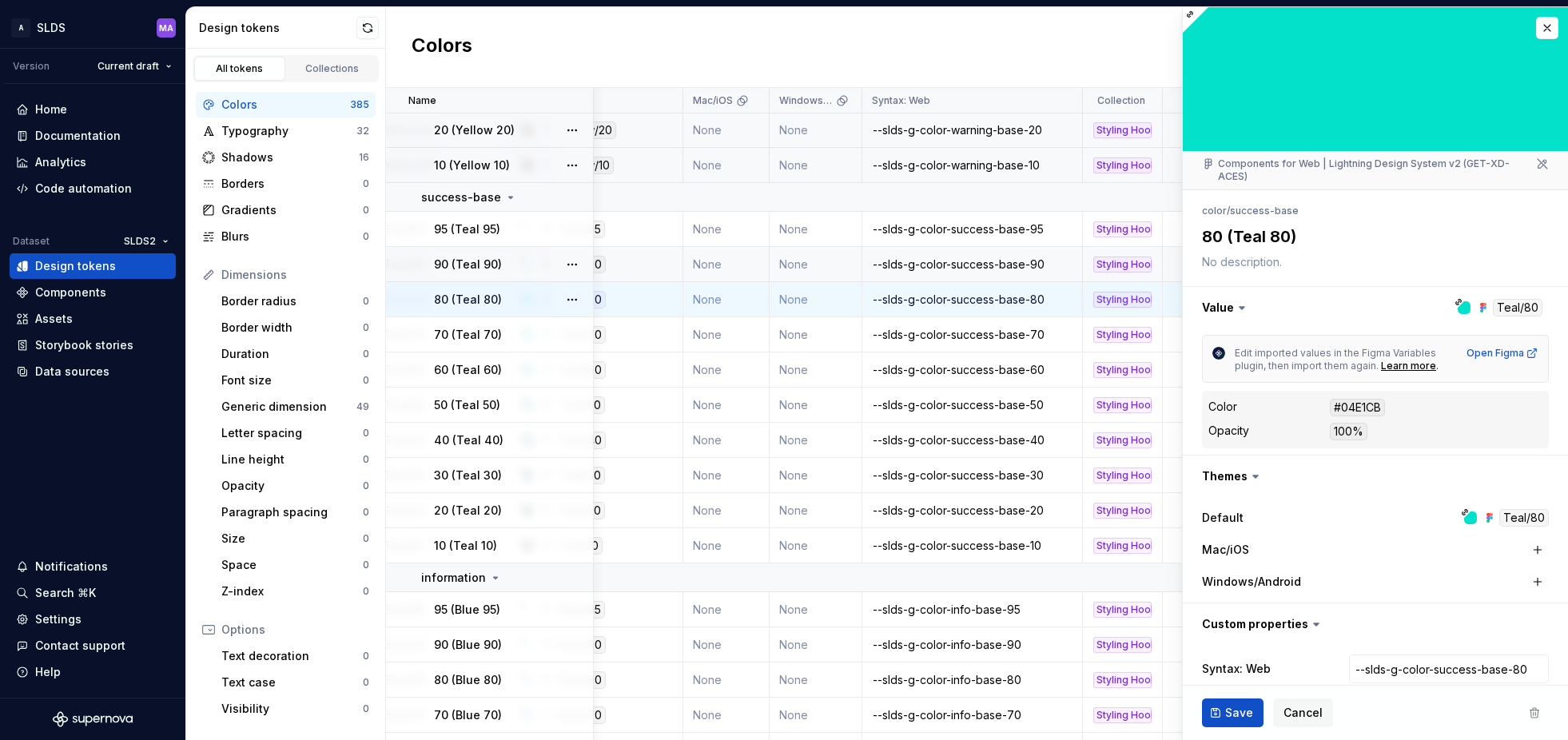
scroll to position [76, 0]
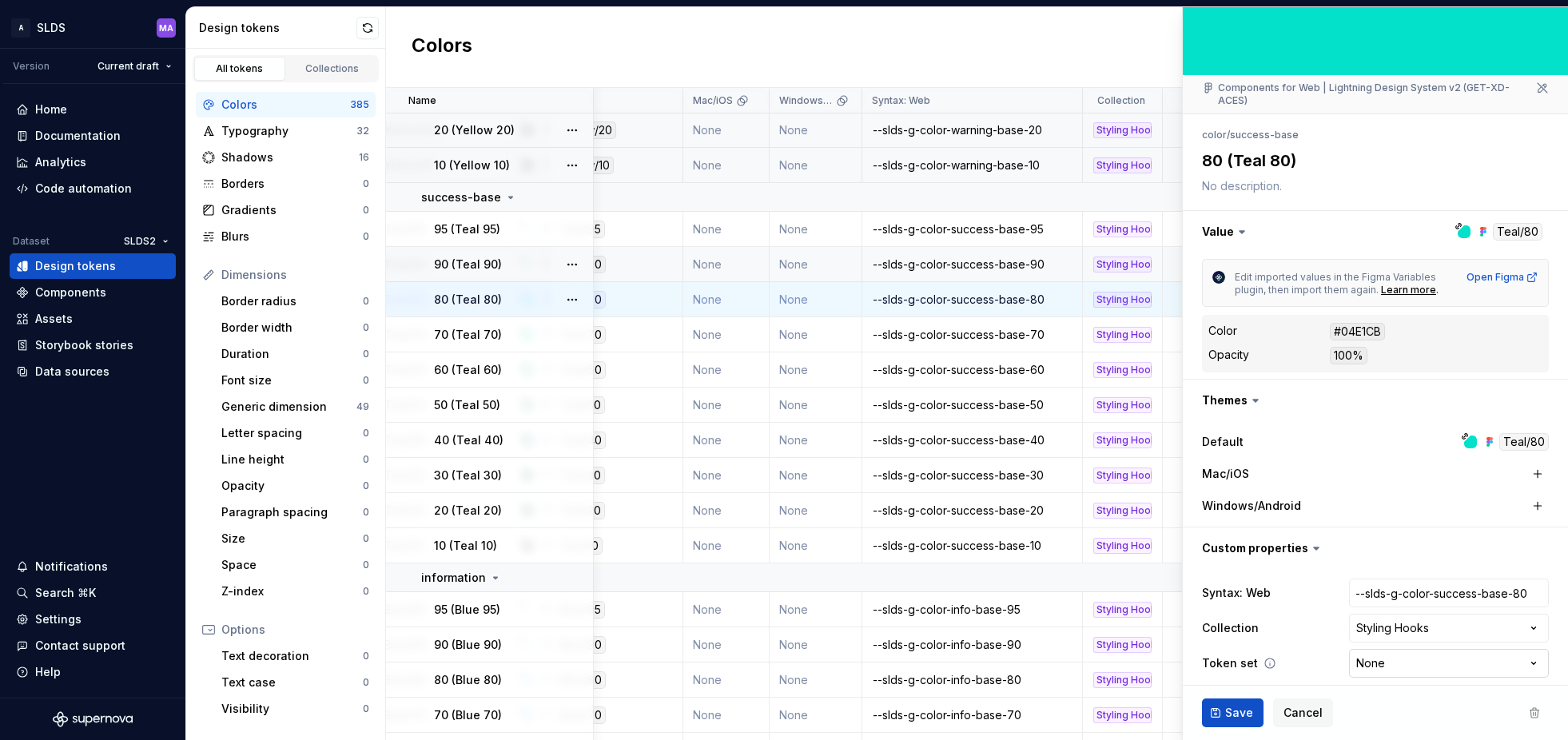
click at [1419, 649] on html "A SLDS MA Version Current draft Home Documentation Analytics Code automation Da…" at bounding box center [784, 370] width 1568 height 740
select select "**********"
click at [1239, 714] on span "Save" at bounding box center [1238, 713] width 28 height 16
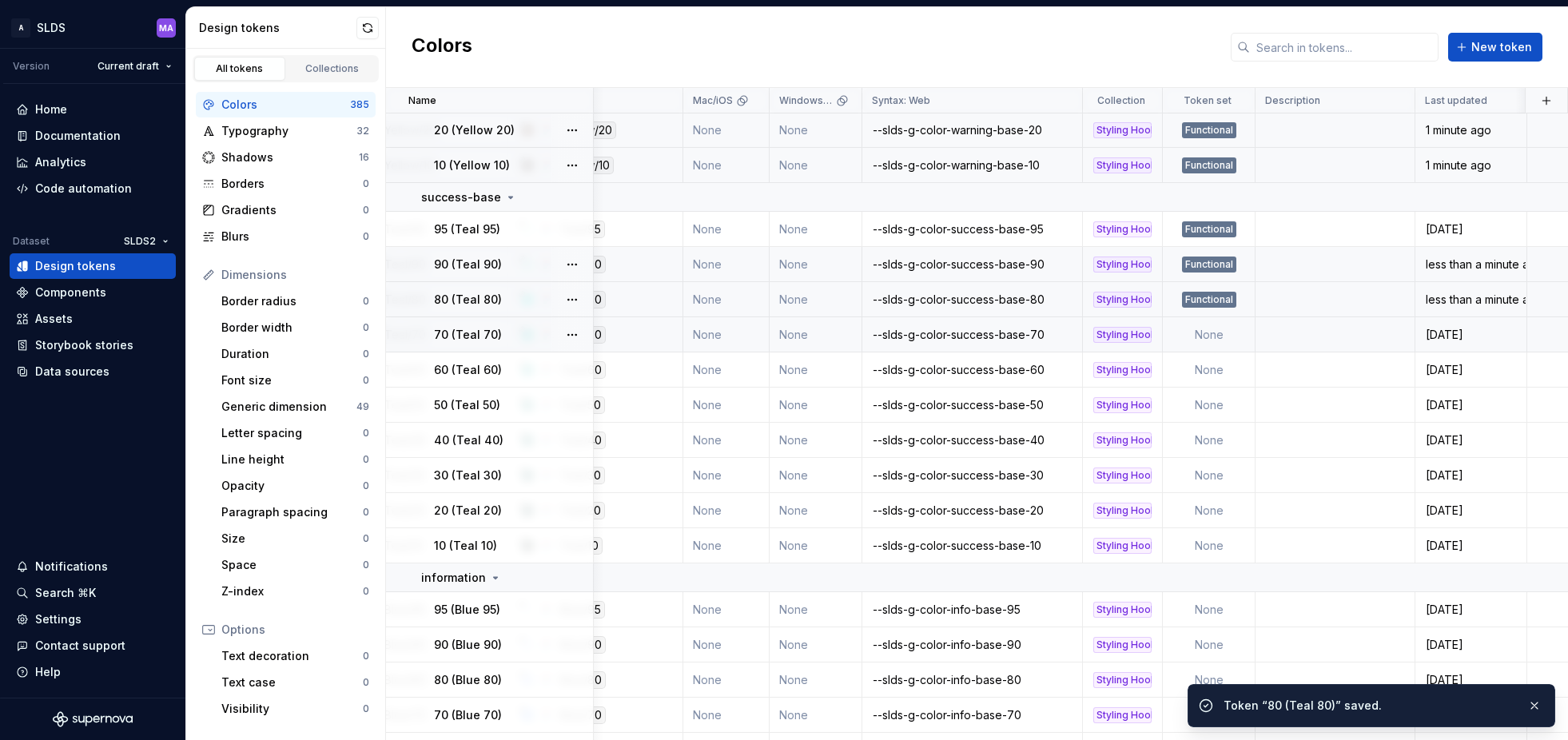
click at [1212, 335] on td "None" at bounding box center [1209, 335] width 93 height 35
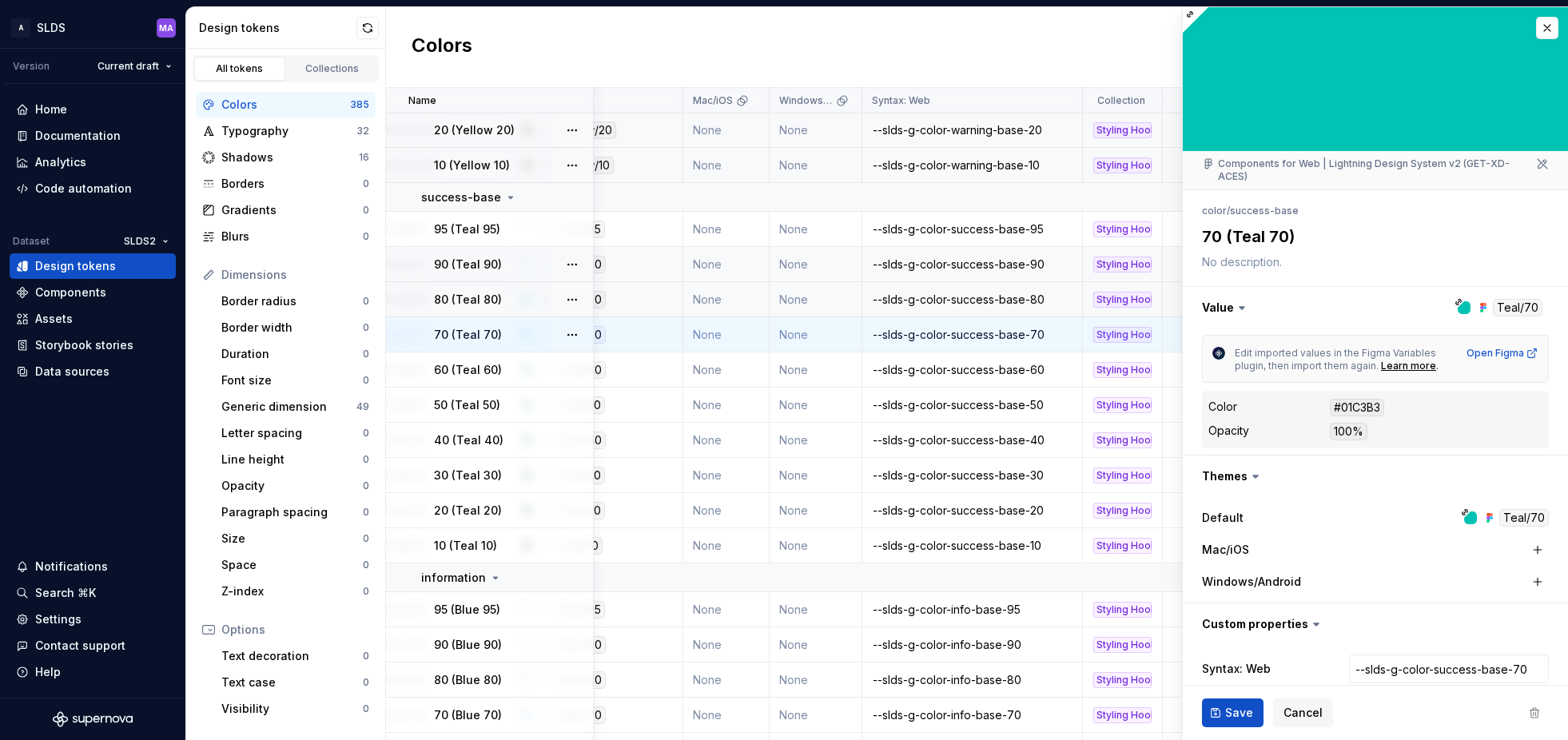
scroll to position [76, 0]
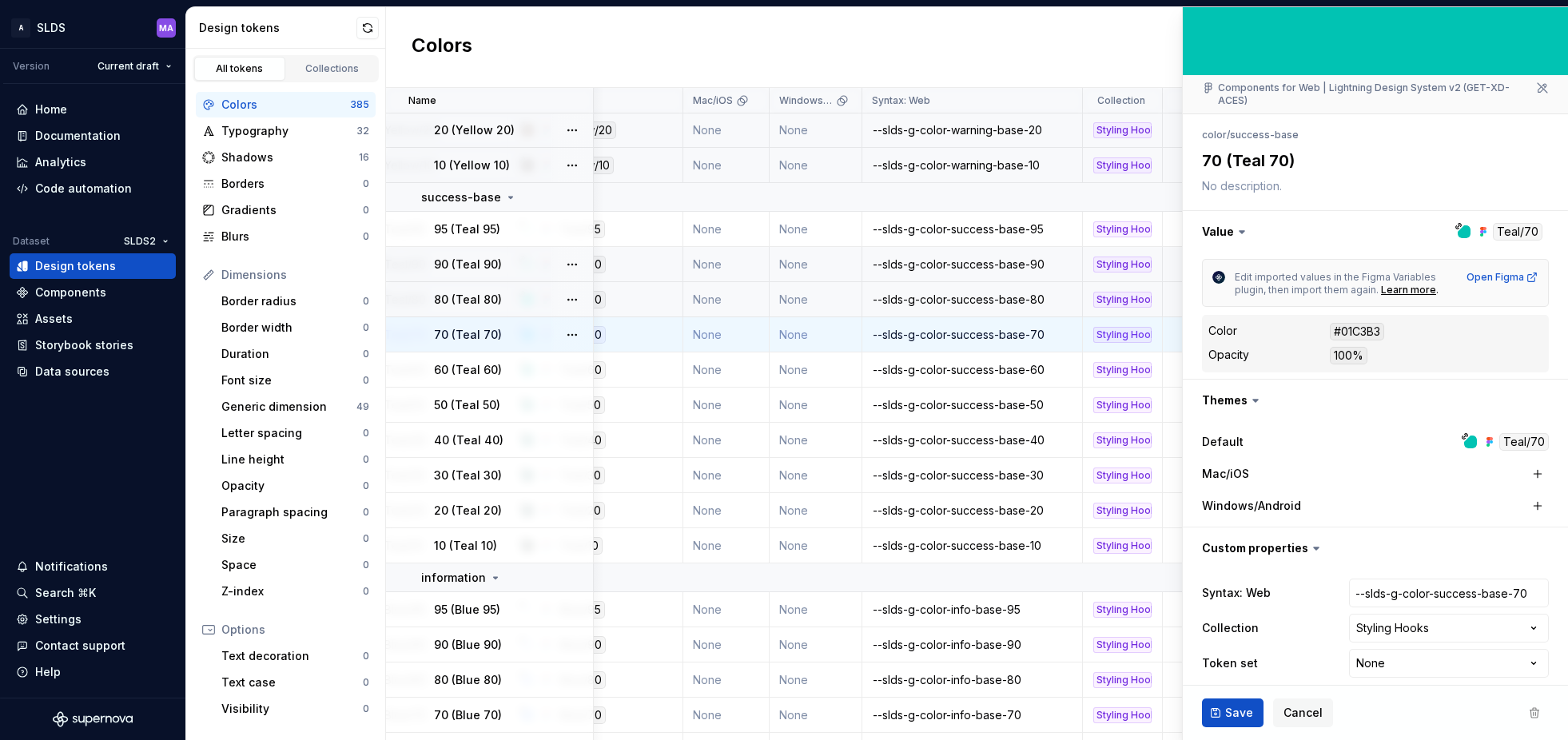
type textarea "*"
click at [1419, 649] on html "A SLDS MA Version Current draft Home Documentation Analytics Code automation Da…" at bounding box center [784, 370] width 1568 height 740
select select "**********"
click at [1243, 716] on span "Save" at bounding box center [1238, 713] width 28 height 16
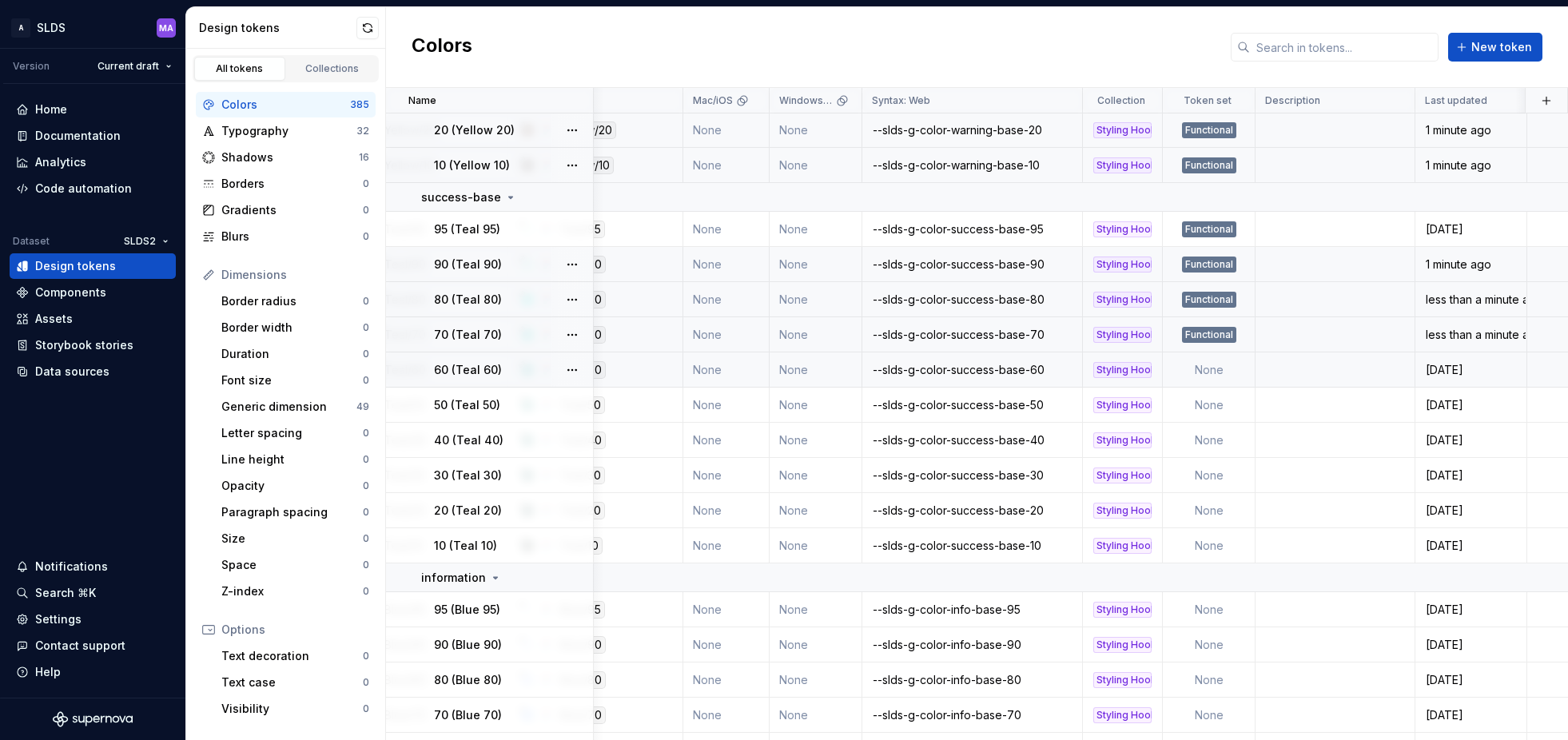
click at [1216, 367] on td "None" at bounding box center [1209, 370] width 93 height 35
type textarea "*"
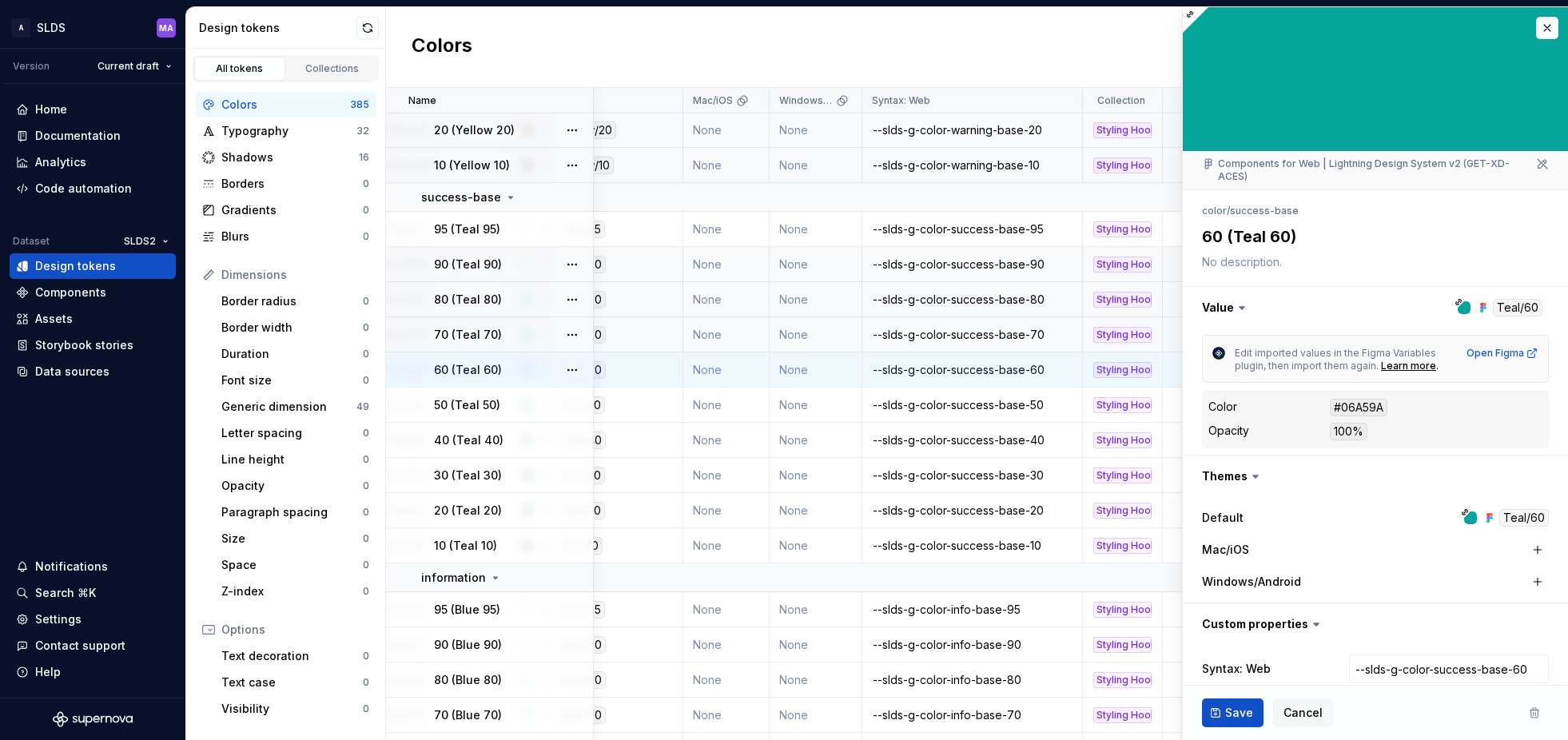
scroll to position [76, 0]
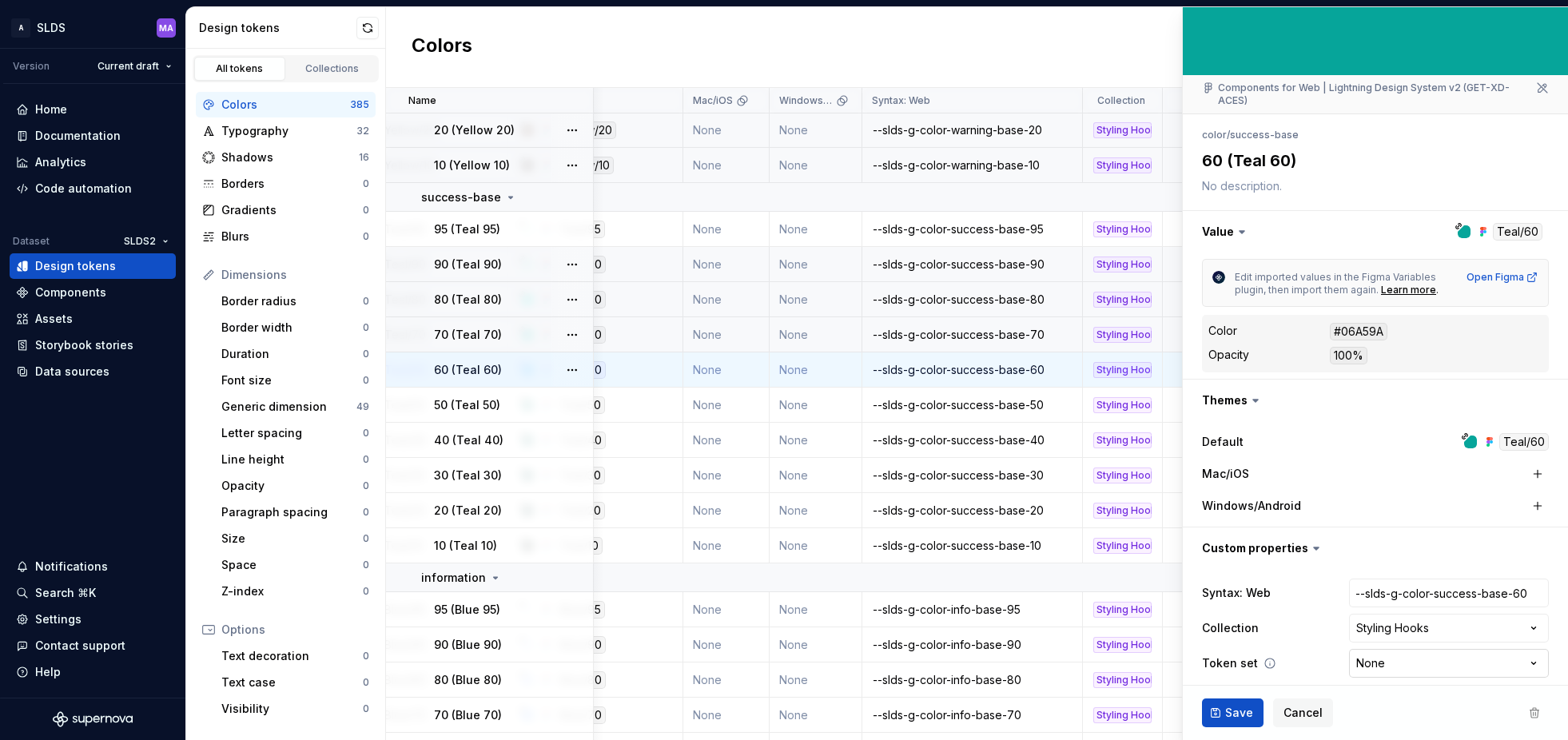
click at [1407, 652] on html "A SLDS MA Version Current draft Home Documentation Analytics Code automation Da…" at bounding box center [784, 370] width 1568 height 740
select select "**********"
click at [1231, 708] on span "Save" at bounding box center [1238, 713] width 28 height 16
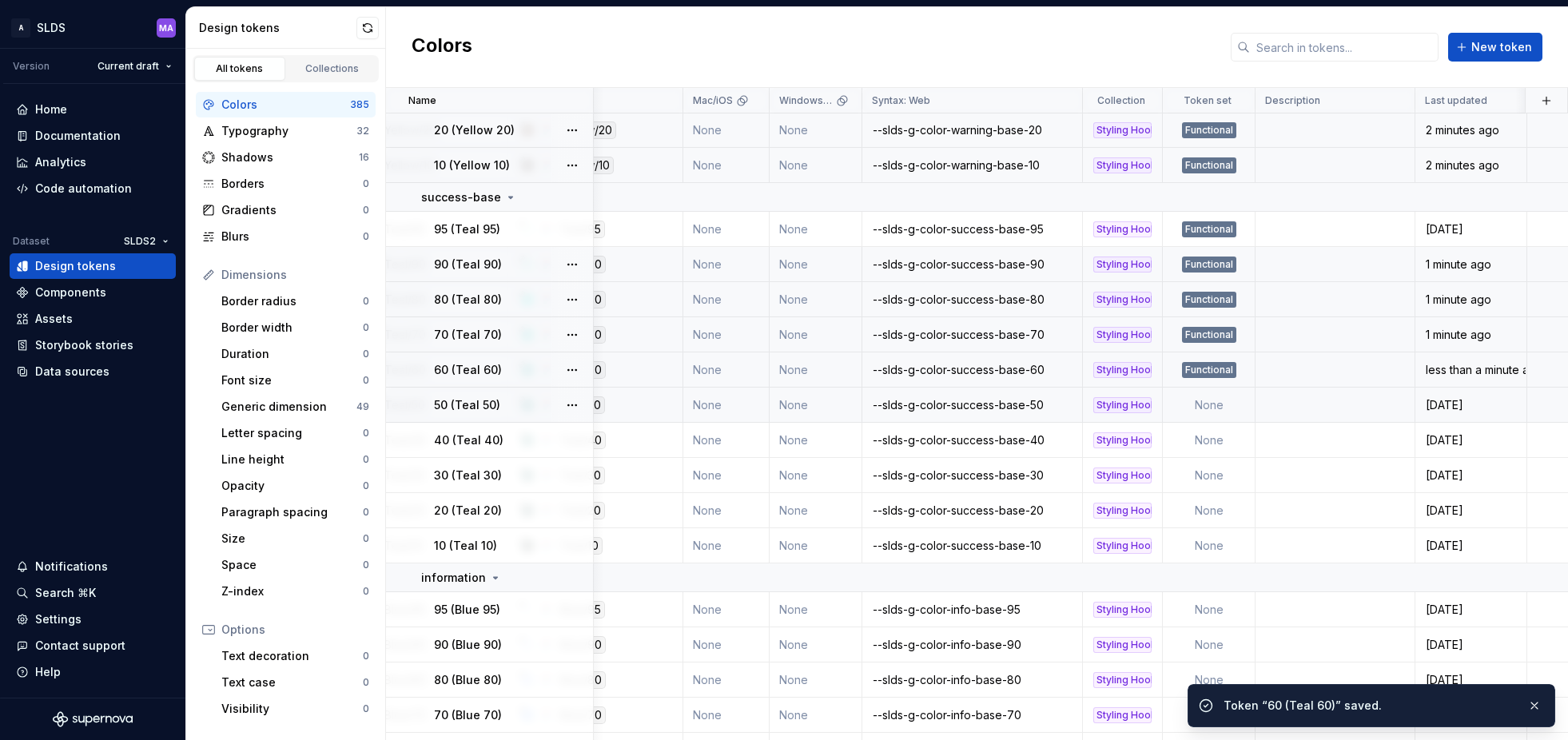
click at [1222, 403] on td "None" at bounding box center [1209, 405] width 93 height 35
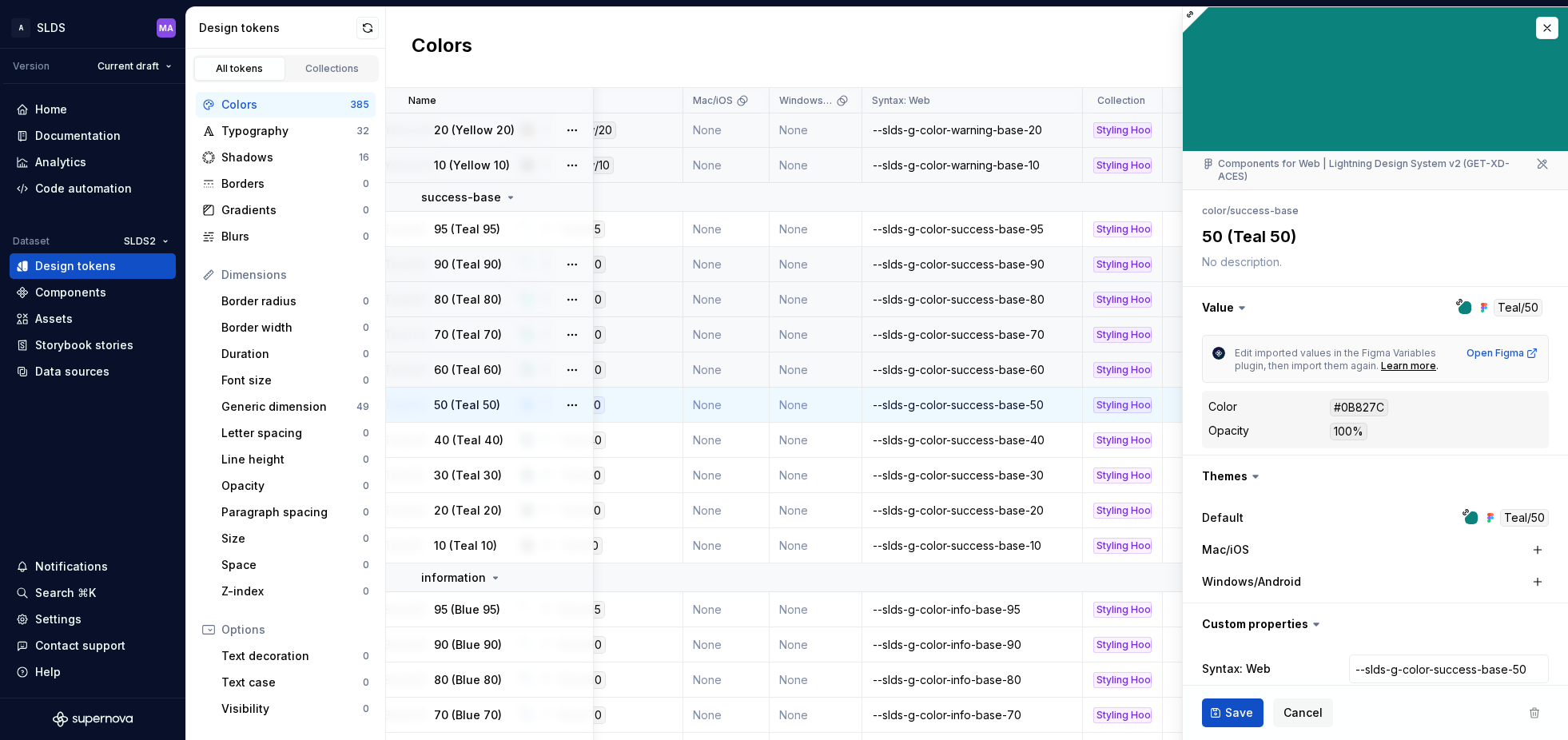
scroll to position [76, 0]
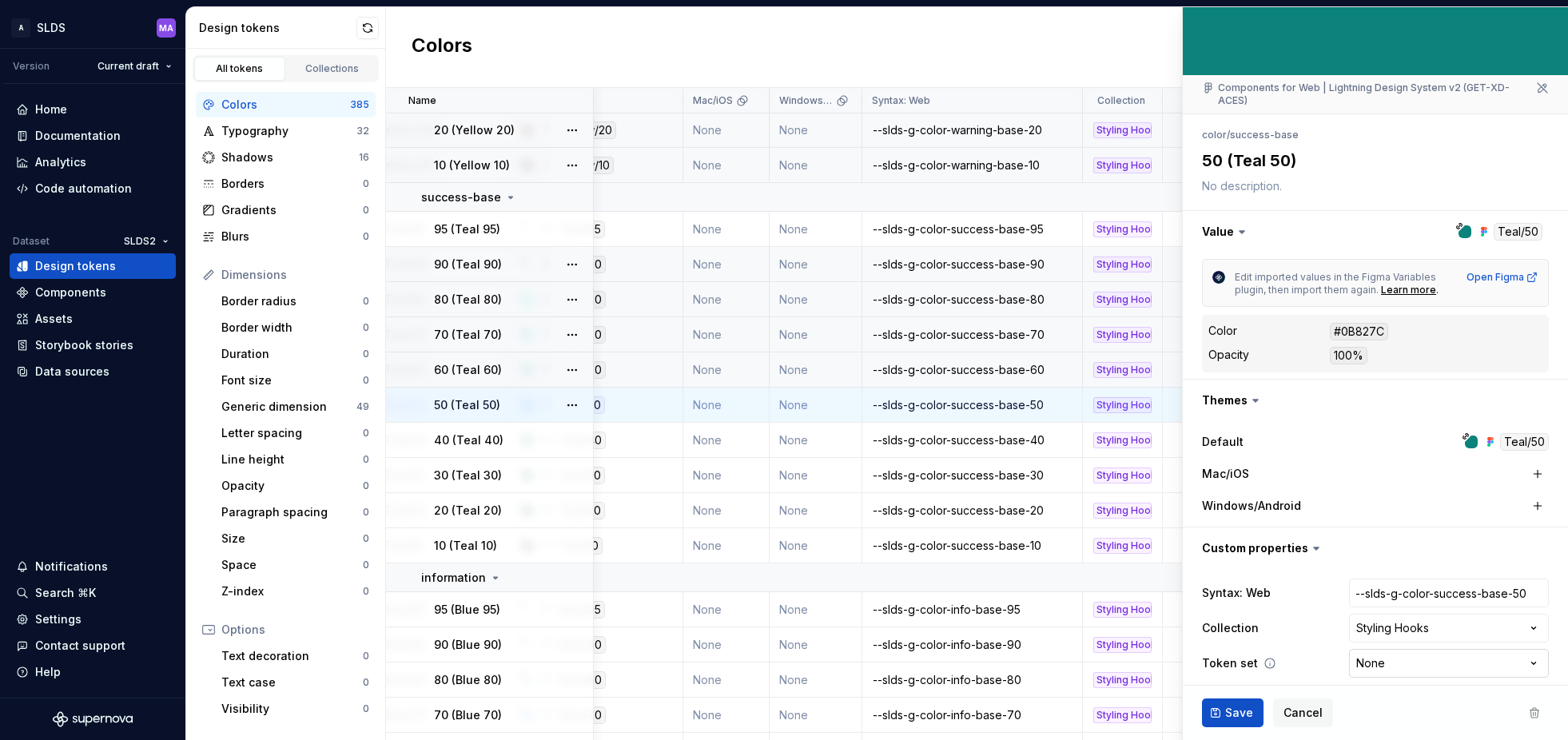
click at [1399, 652] on html "A SLDS MA Version Current draft Home Documentation Analytics Code automation Da…" at bounding box center [784, 370] width 1568 height 740
type textarea "*"
select select "**********"
click at [1237, 713] on span "Save" at bounding box center [1238, 713] width 28 height 16
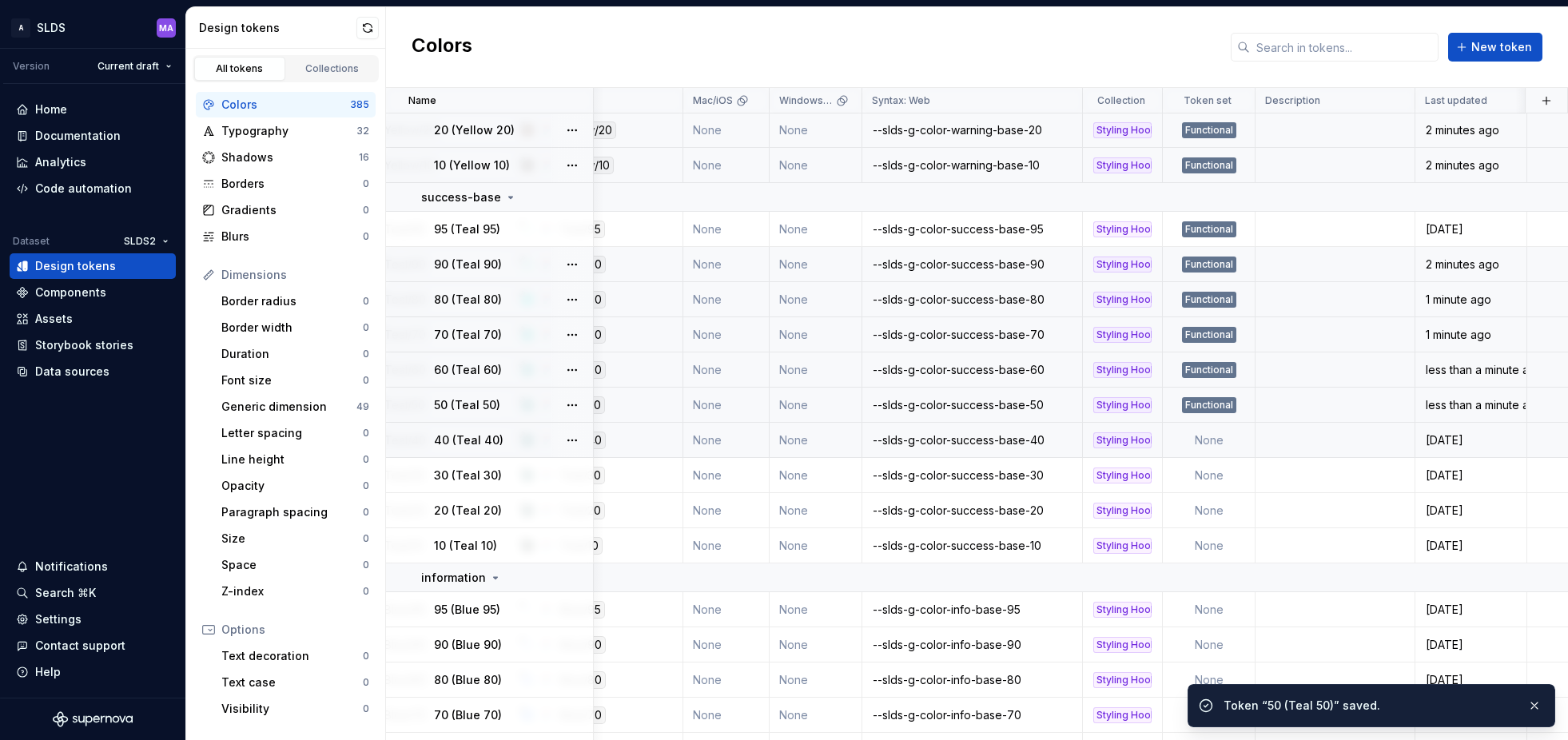
click at [1210, 442] on td "None" at bounding box center [1209, 440] width 93 height 35
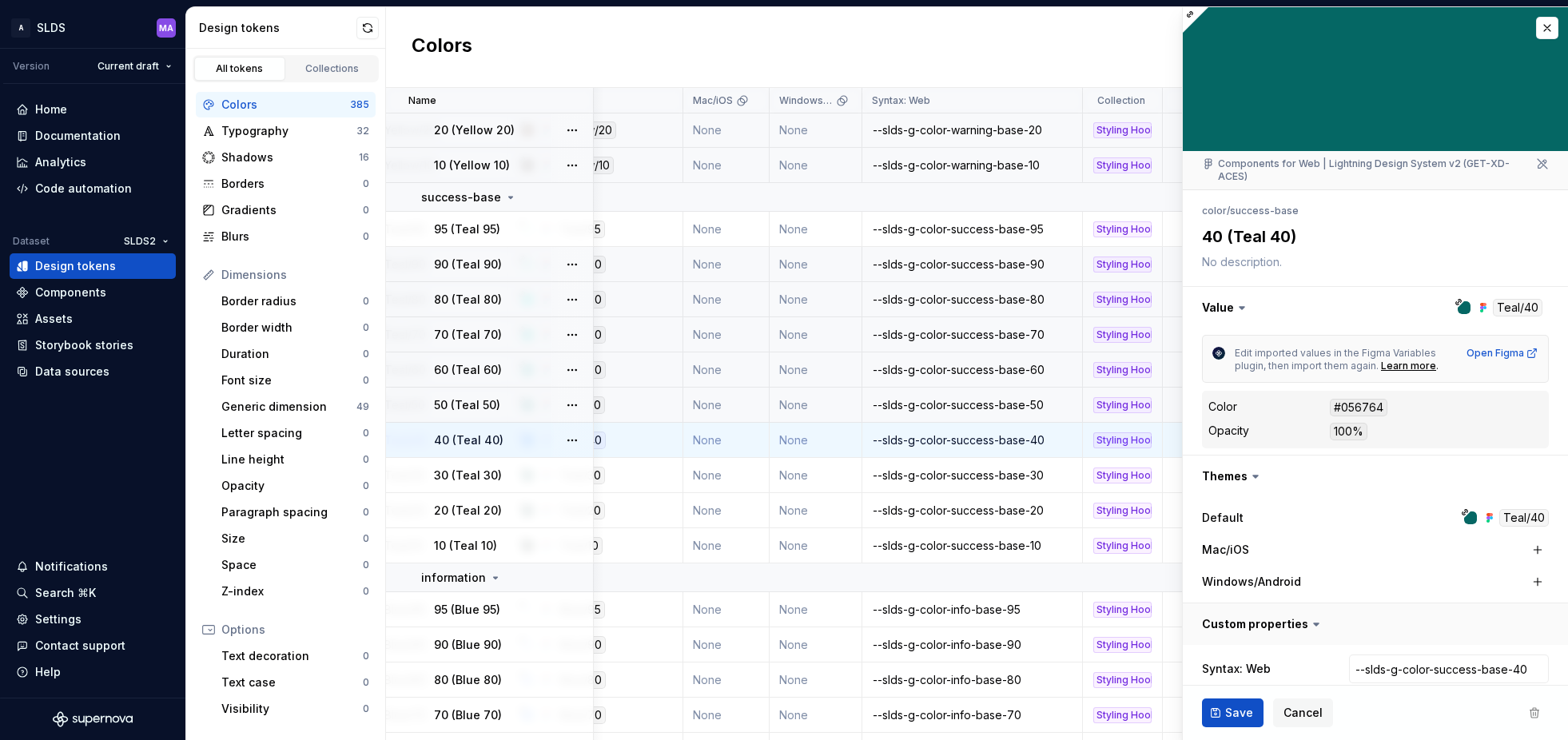
type textarea "*"
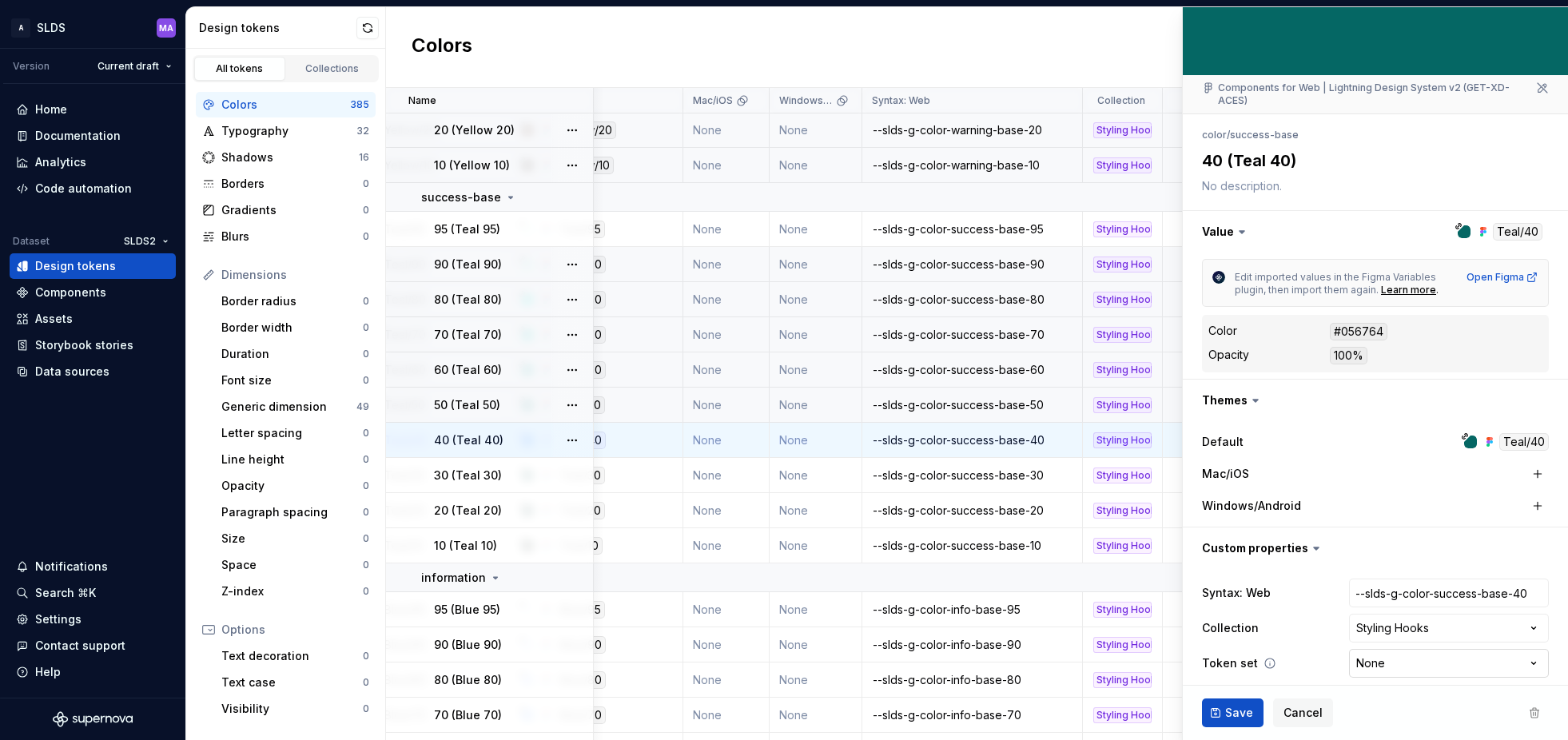
click at [1391, 653] on html "A SLDS MA Version Current draft Home Documentation Analytics Code automation Da…" at bounding box center [784, 370] width 1568 height 740
select select "**********"
click at [1235, 712] on span "Save" at bounding box center [1238, 713] width 28 height 16
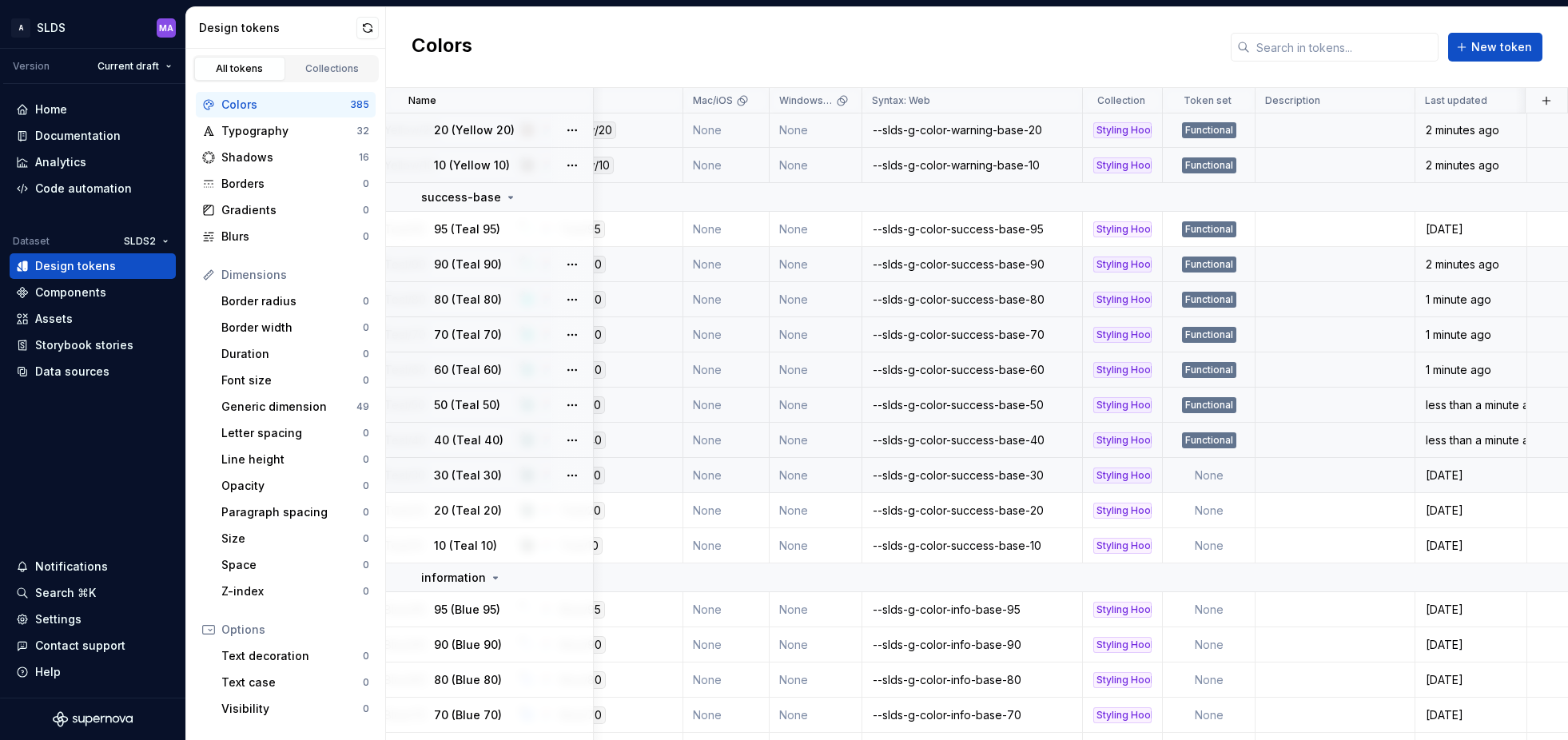
click at [1223, 476] on td "None" at bounding box center [1209, 475] width 93 height 35
type textarea "*"
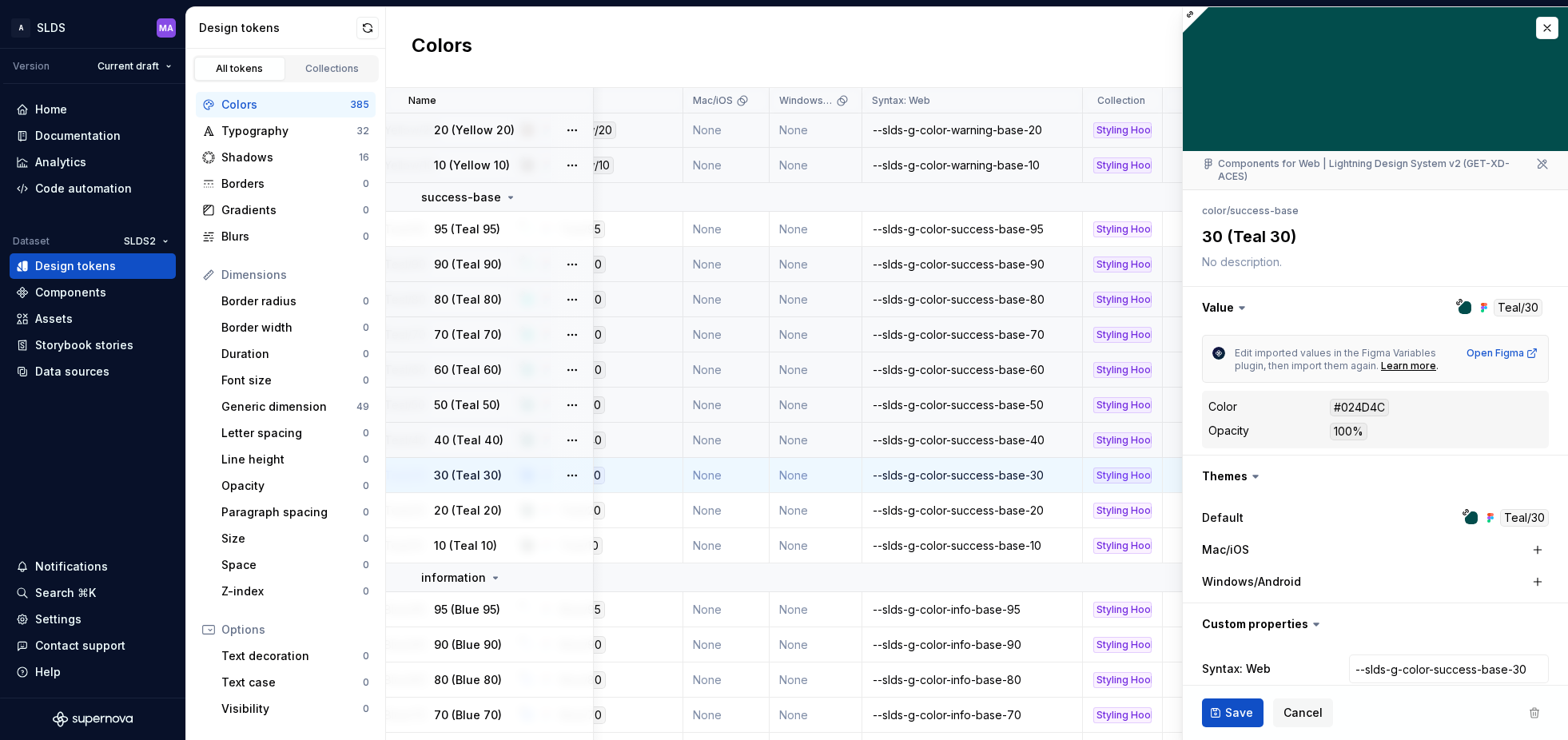
scroll to position [76, 0]
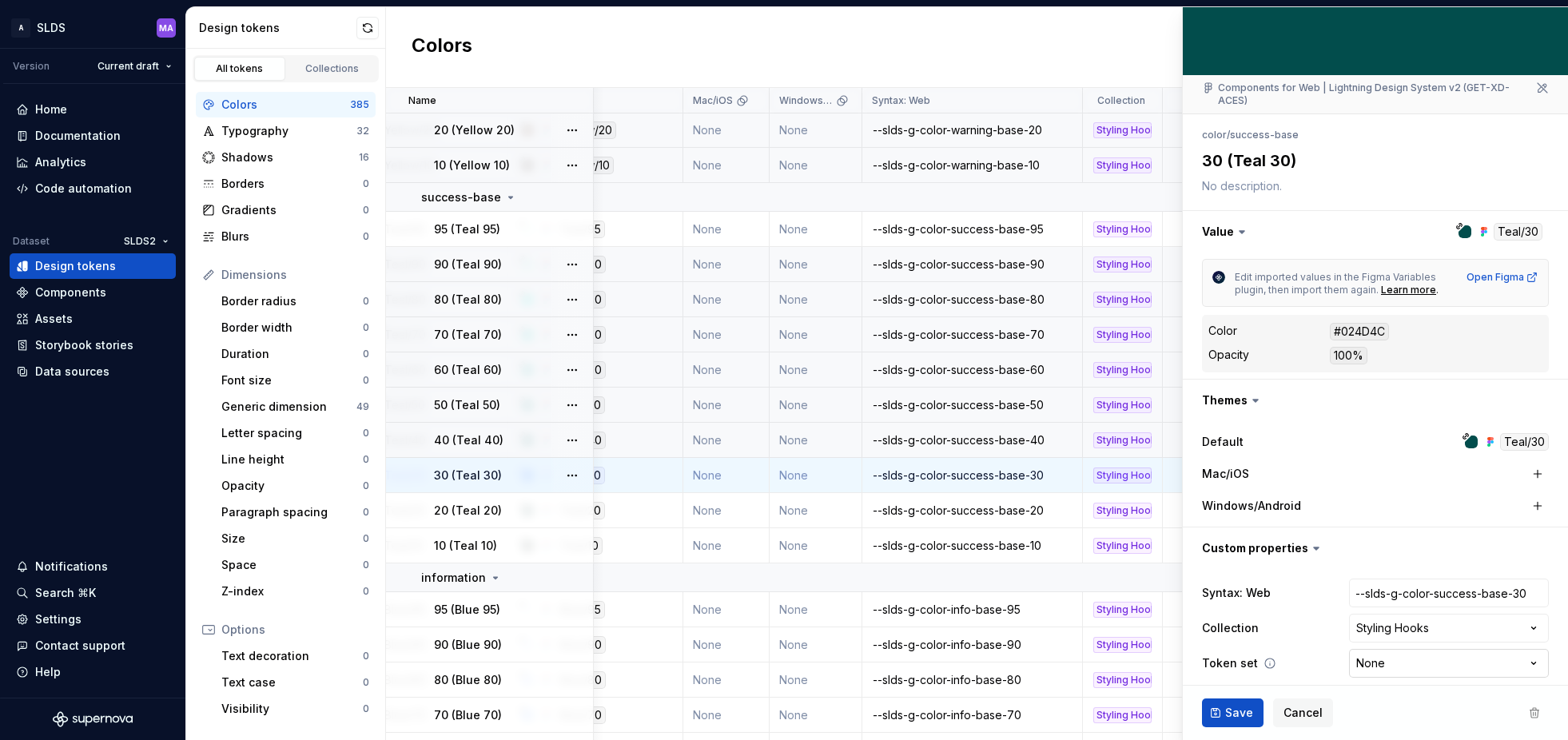
click at [1438, 657] on html "A SLDS MA Version Current draft Home Documentation Analytics Code automation Da…" at bounding box center [784, 370] width 1568 height 740
select select "**********"
click at [1237, 710] on span "Save" at bounding box center [1238, 713] width 28 height 16
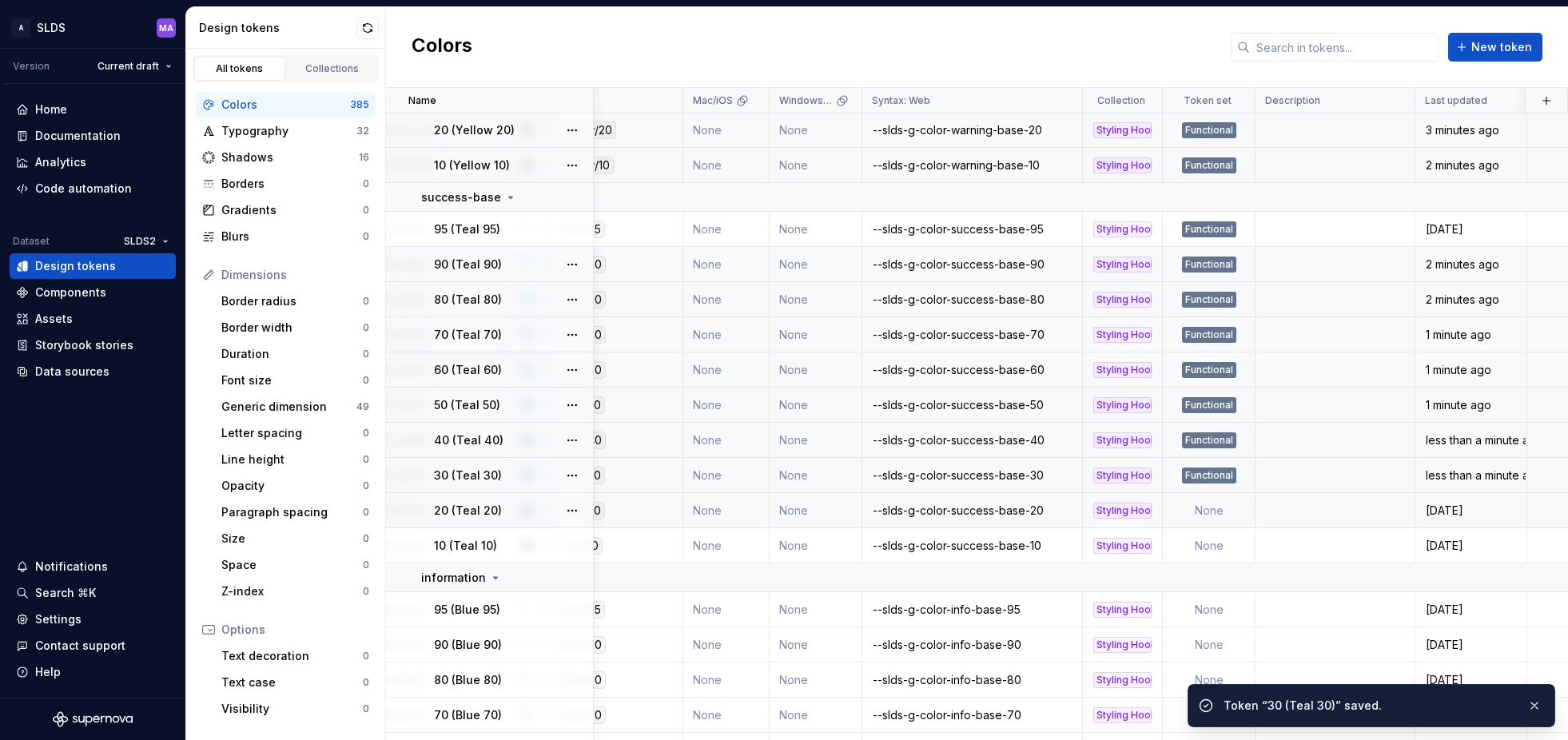
click at [1216, 511] on td "None" at bounding box center [1209, 511] width 93 height 35
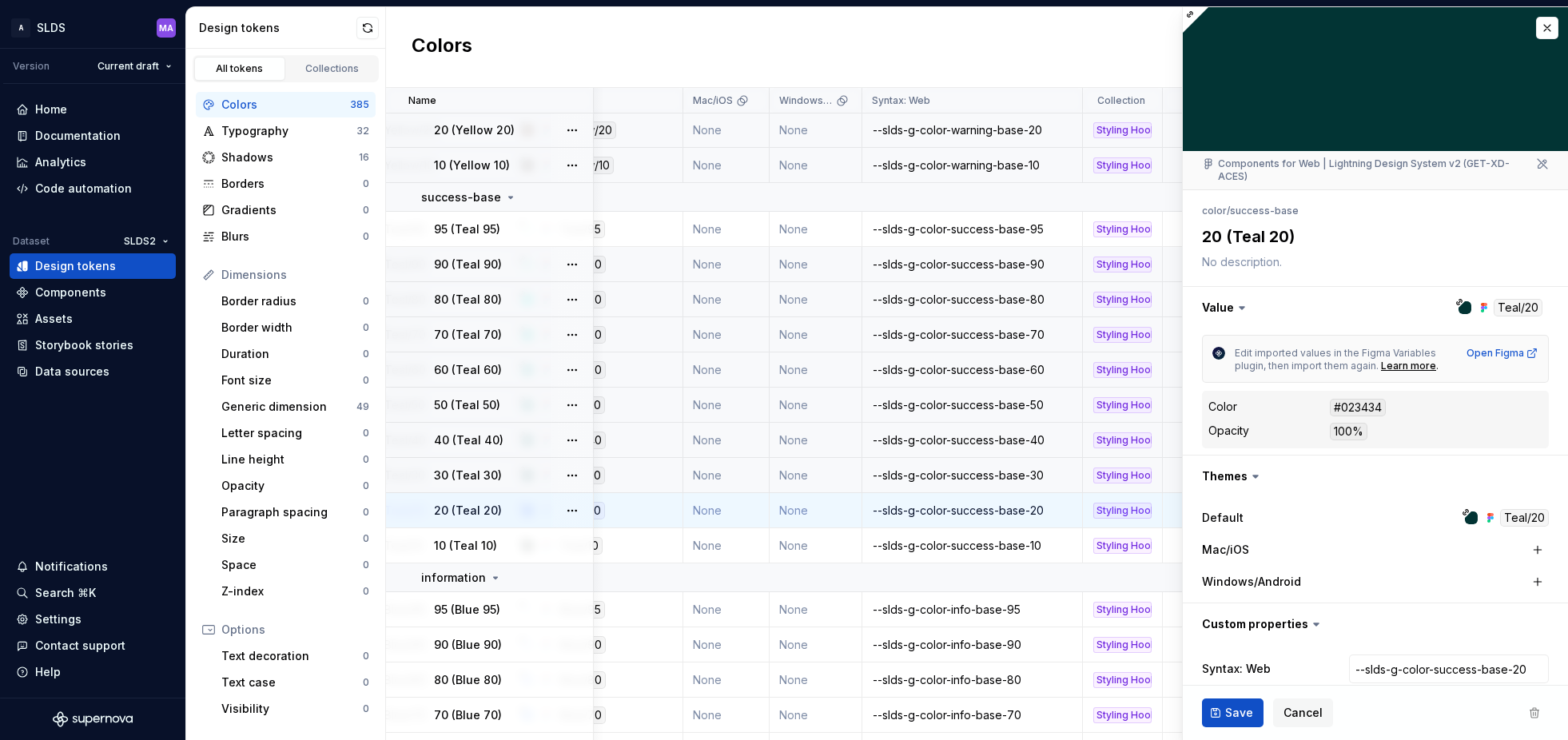
type textarea "*"
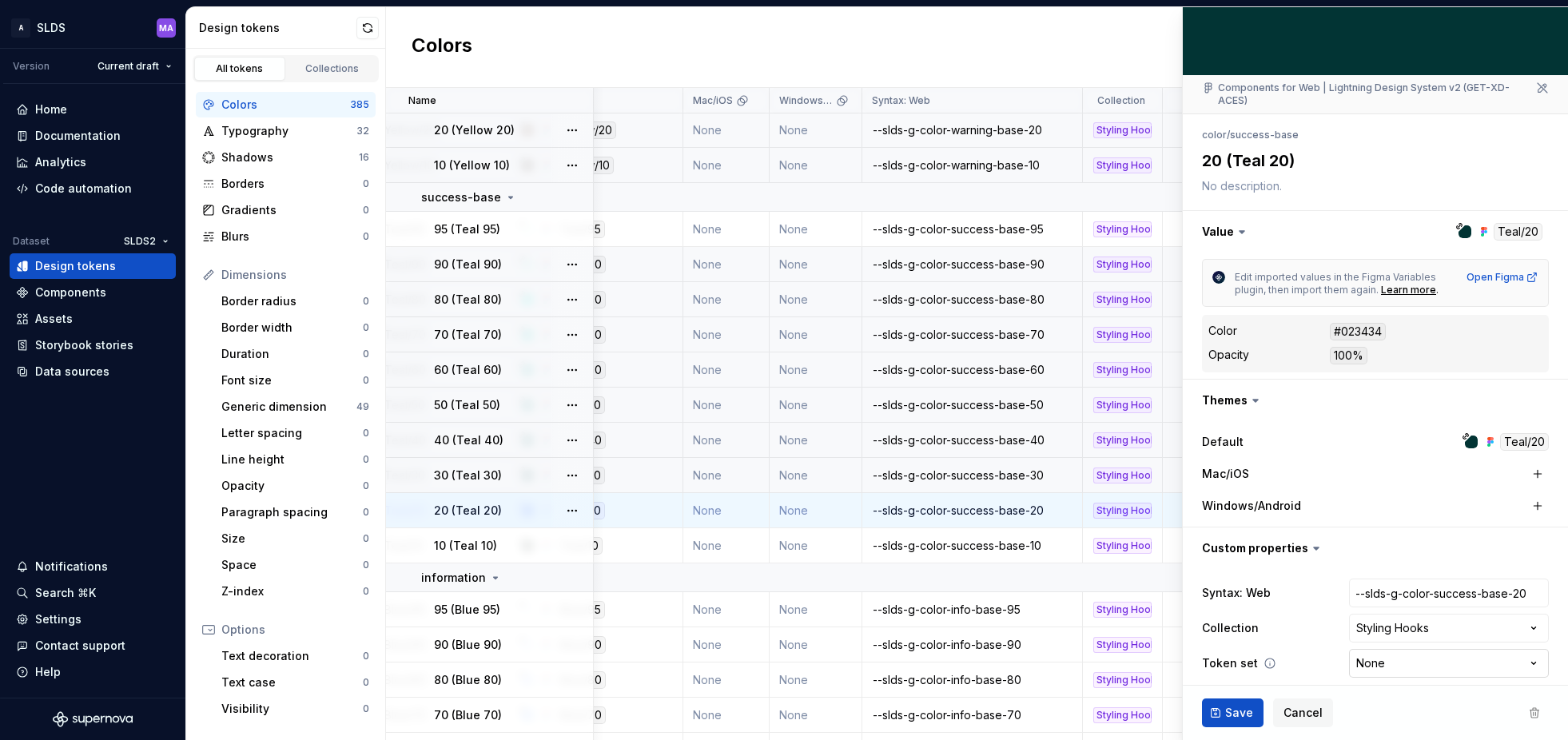
click at [1404, 648] on html "A SLDS MA Version Current draft Home Documentation Analytics Code automation Da…" at bounding box center [784, 370] width 1568 height 740
select select "**********"
click at [1233, 718] on span "Save" at bounding box center [1238, 713] width 28 height 16
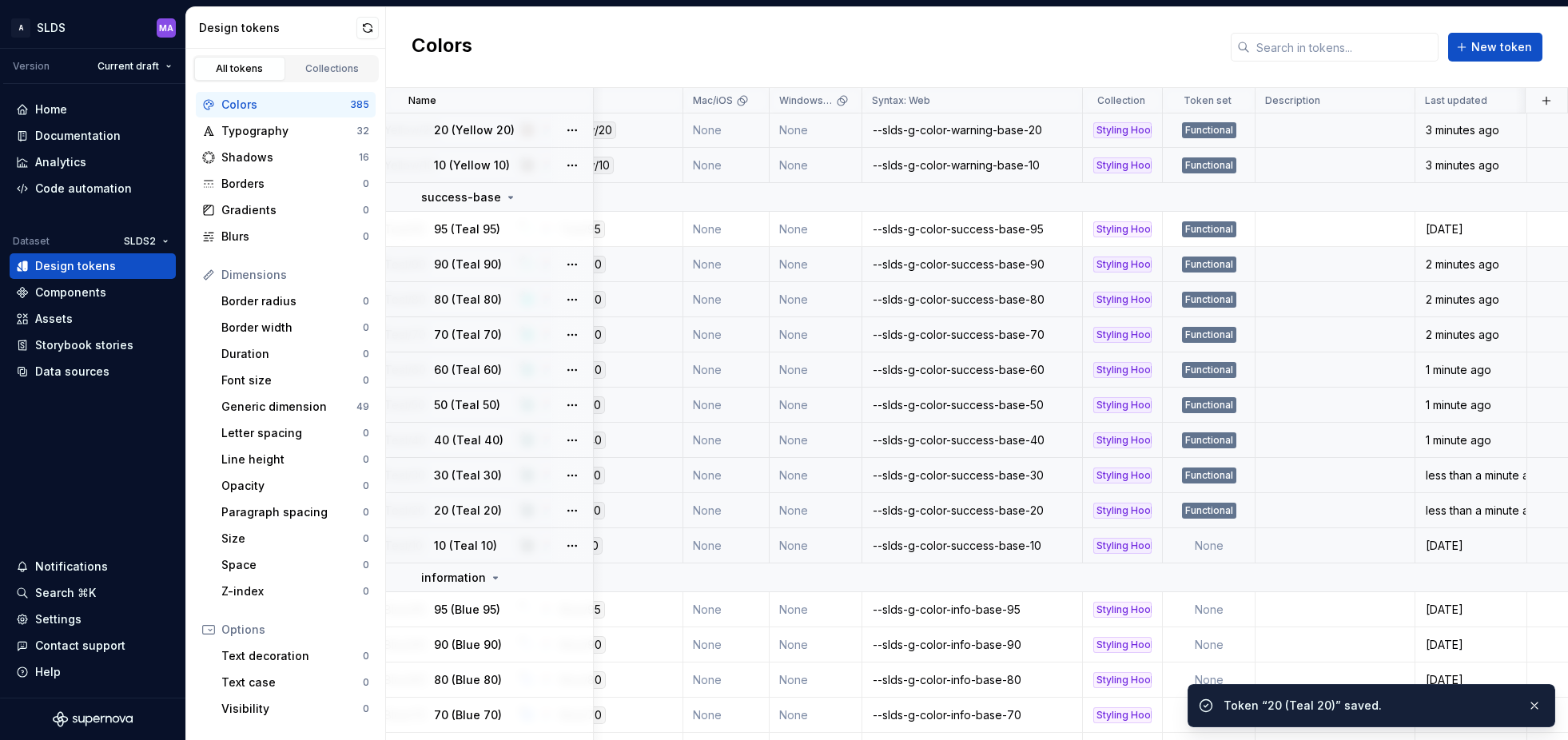
click at [1216, 545] on td "None" at bounding box center [1209, 546] width 93 height 35
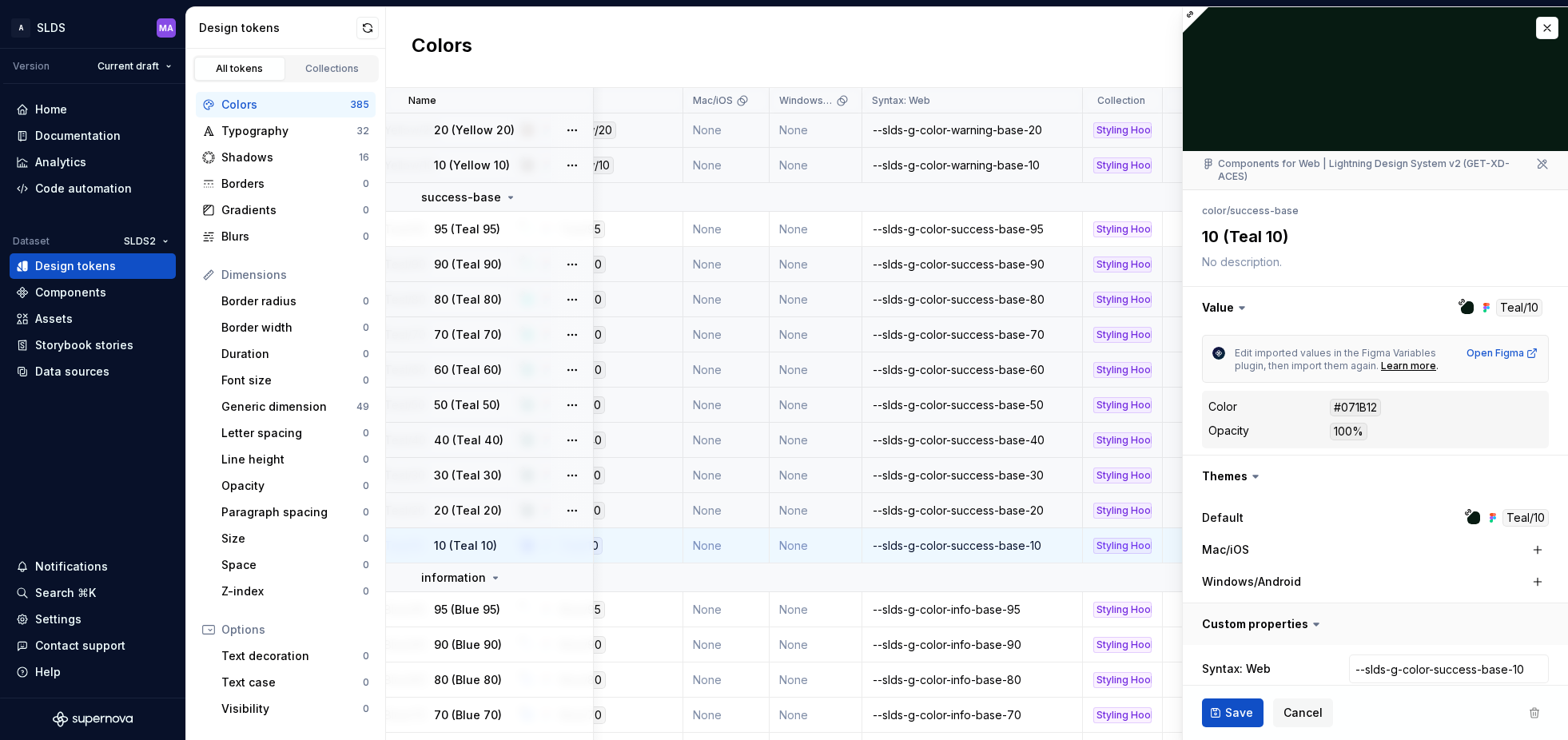
type textarea "*"
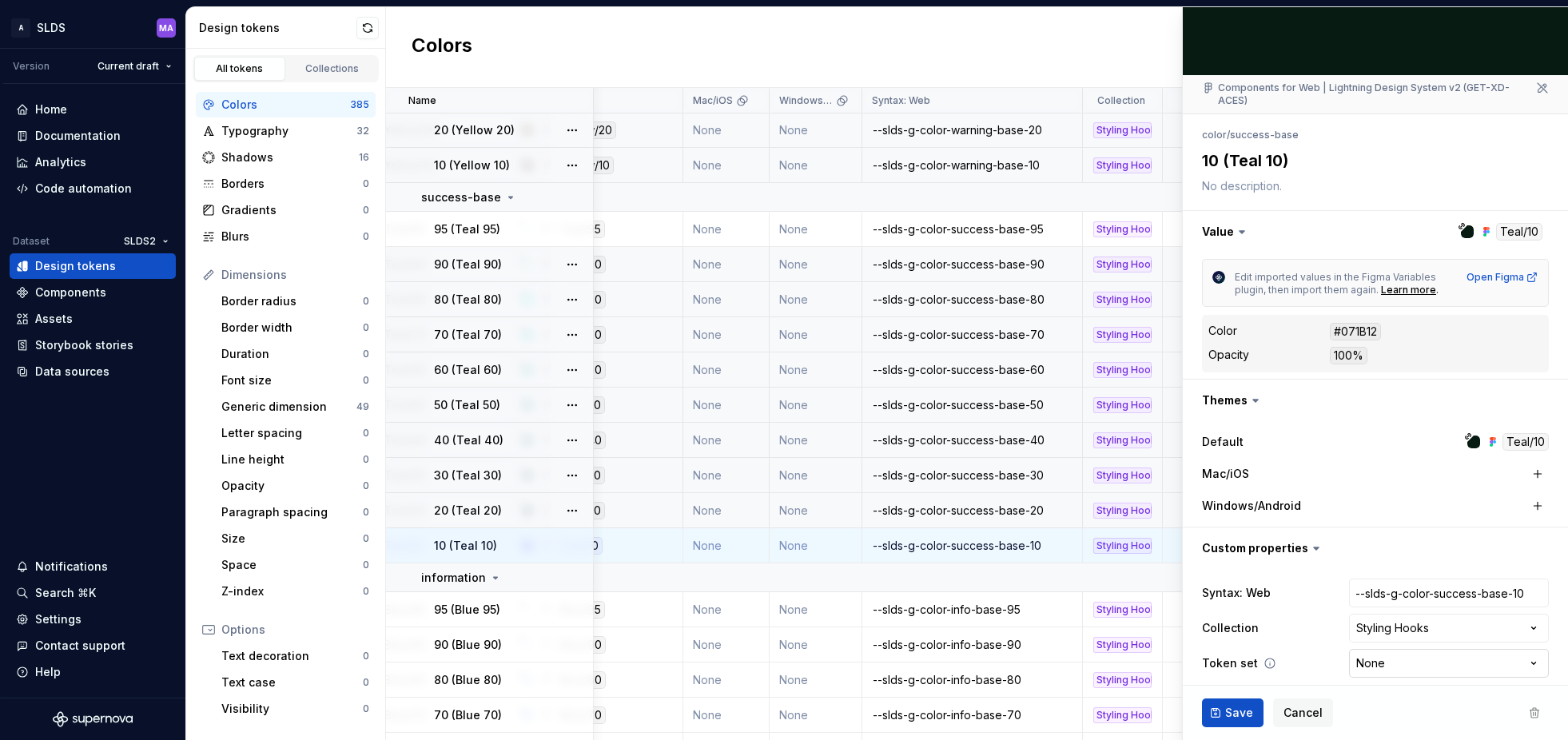
click at [1406, 649] on html "A SLDS MA Version Current draft Home Documentation Analytics Code automation Da…" at bounding box center [784, 370] width 1568 height 740
select select "**********"
click at [1240, 714] on span "Save" at bounding box center [1238, 713] width 28 height 16
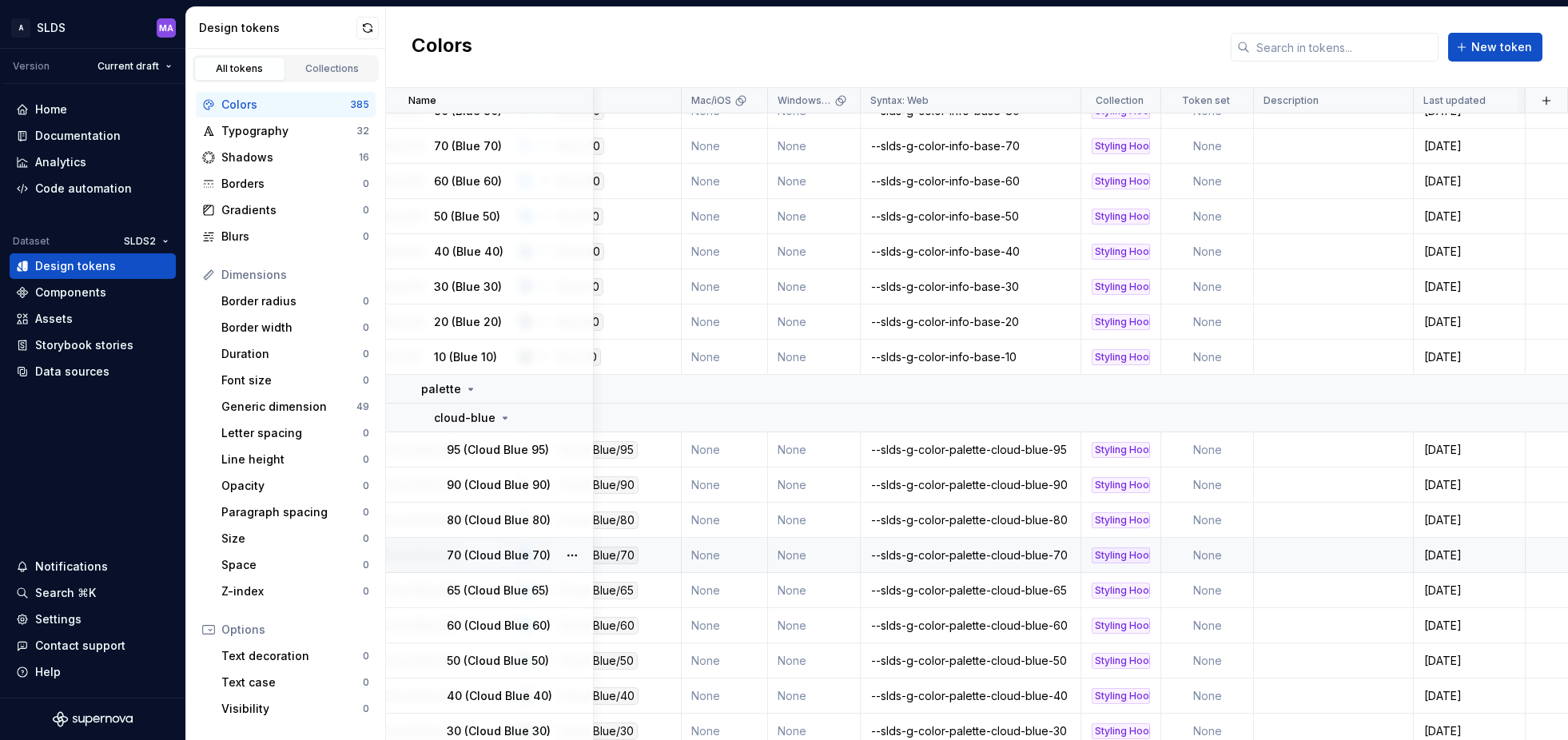
scroll to position [4414, 263]
click at [1209, 451] on td "None" at bounding box center [1208, 449] width 93 height 35
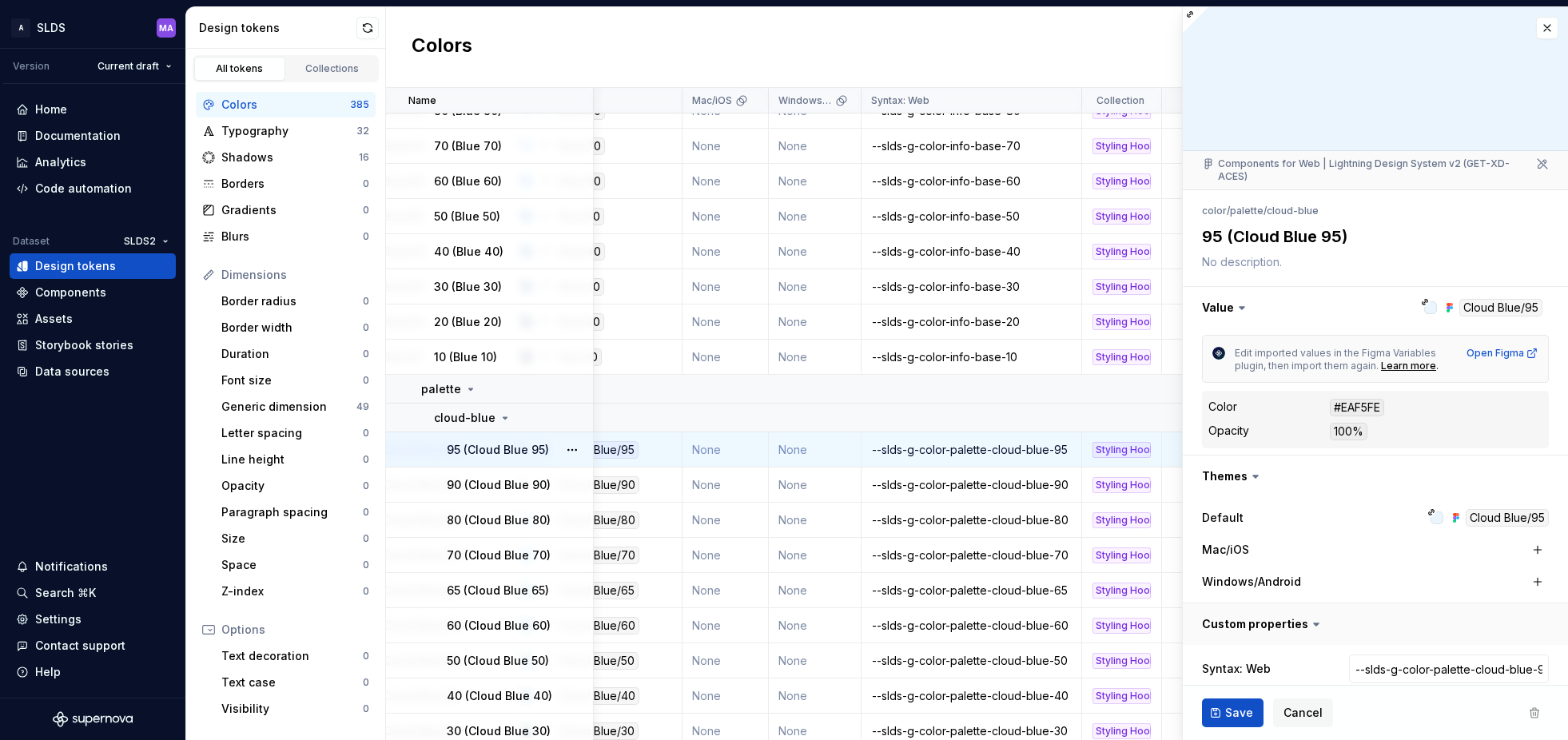
type textarea "*"
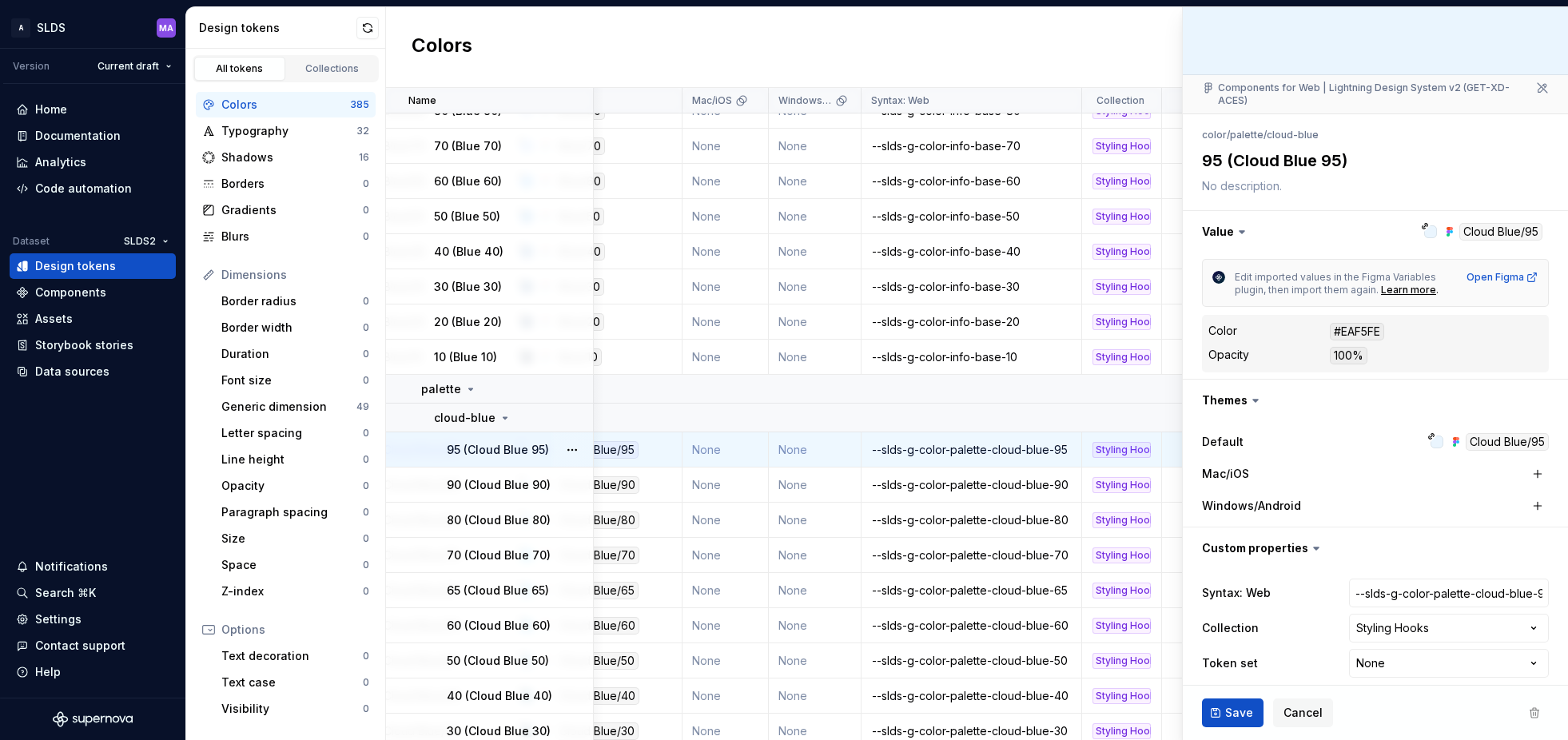
click at [1428, 651] on html "A SLDS MA Version Current draft Home Documentation Analytics Code automation Da…" at bounding box center [784, 370] width 1568 height 740
select select "**********"
click at [1232, 711] on span "Save" at bounding box center [1238, 713] width 28 height 16
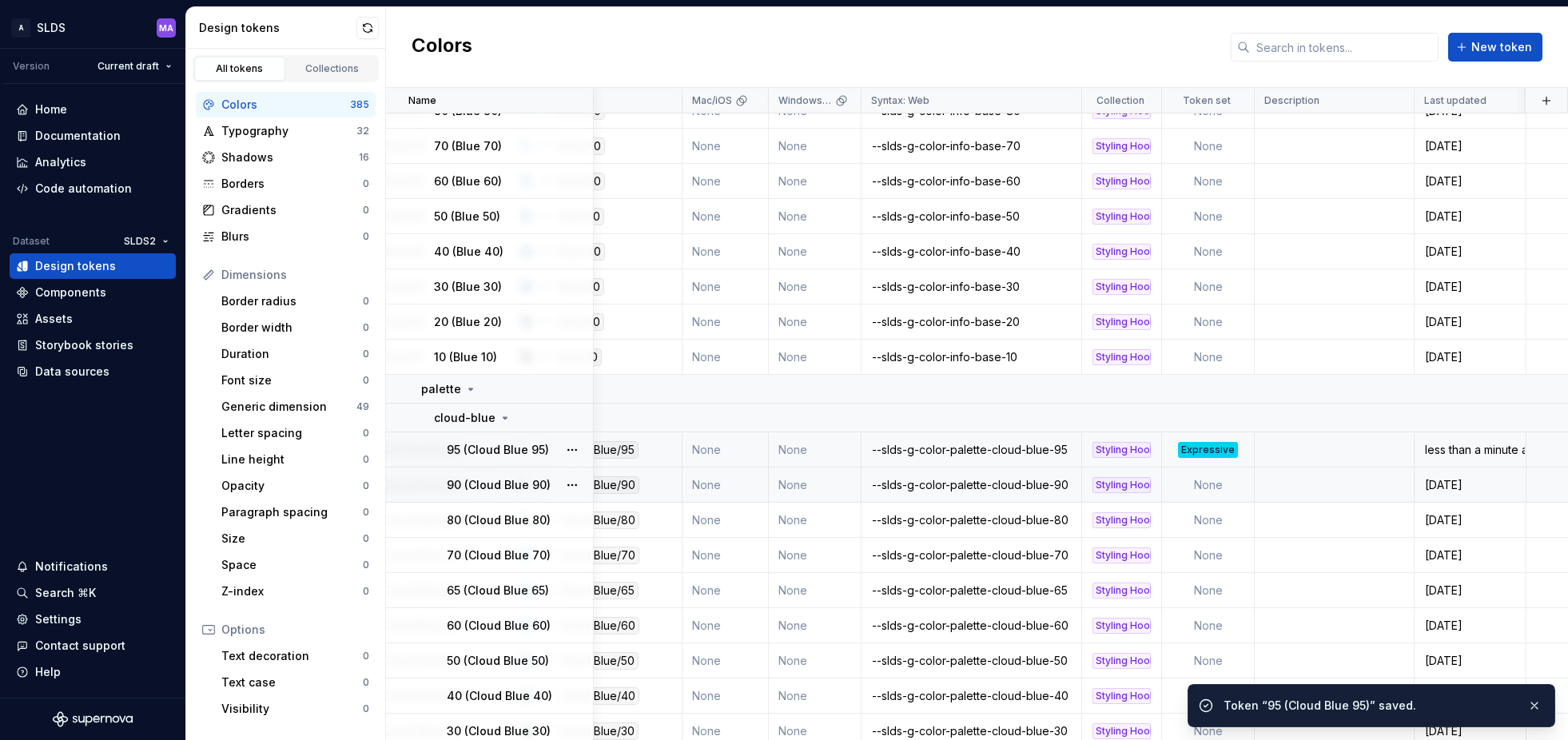
click at [1199, 489] on td "None" at bounding box center [1208, 485] width 93 height 35
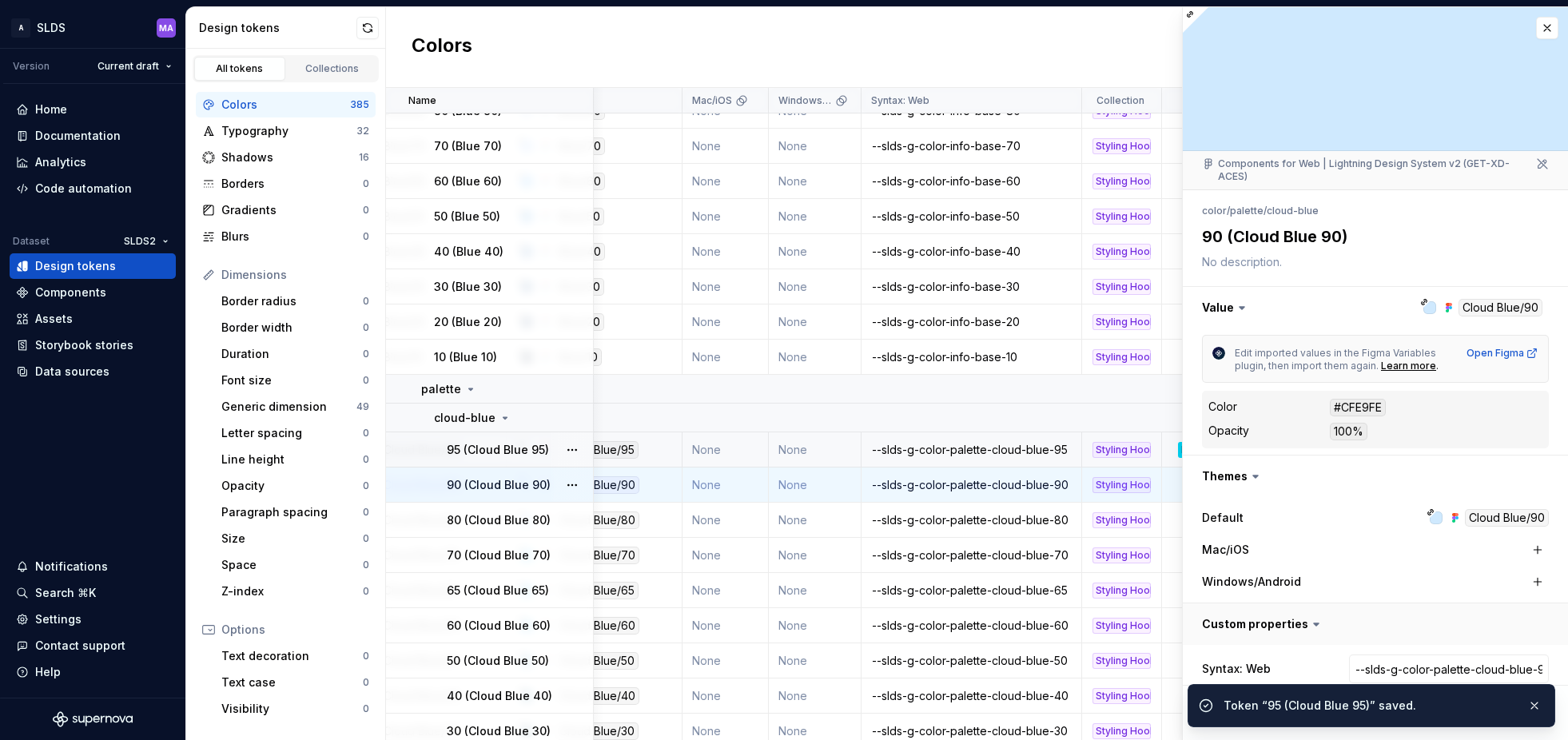
scroll to position [76, 0]
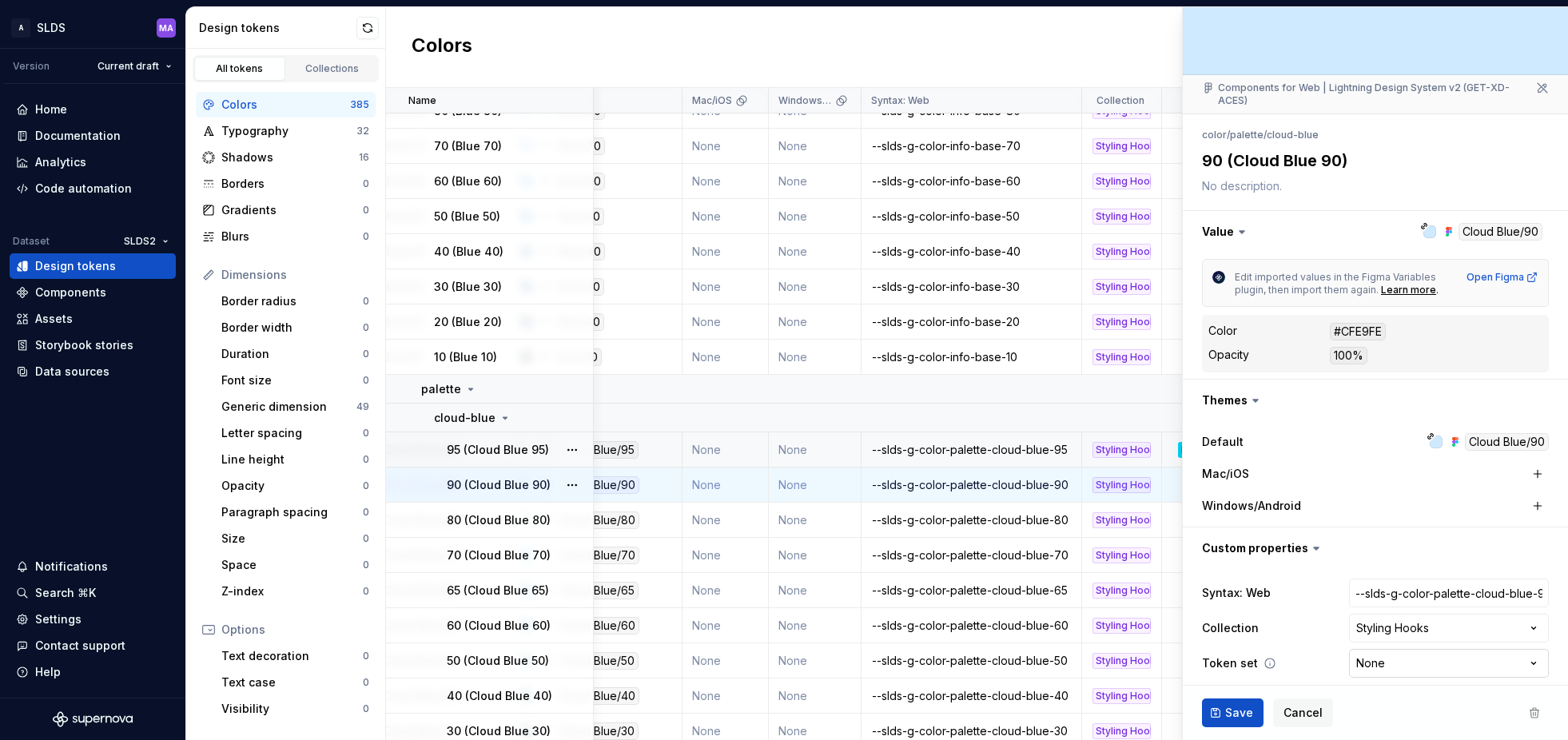
type textarea "*"
click at [1430, 652] on html "A SLDS MA Version Current draft Home Documentation Analytics Code automation Da…" at bounding box center [784, 370] width 1568 height 740
select select "**********"
click at [1235, 713] on span "Save" at bounding box center [1238, 713] width 28 height 16
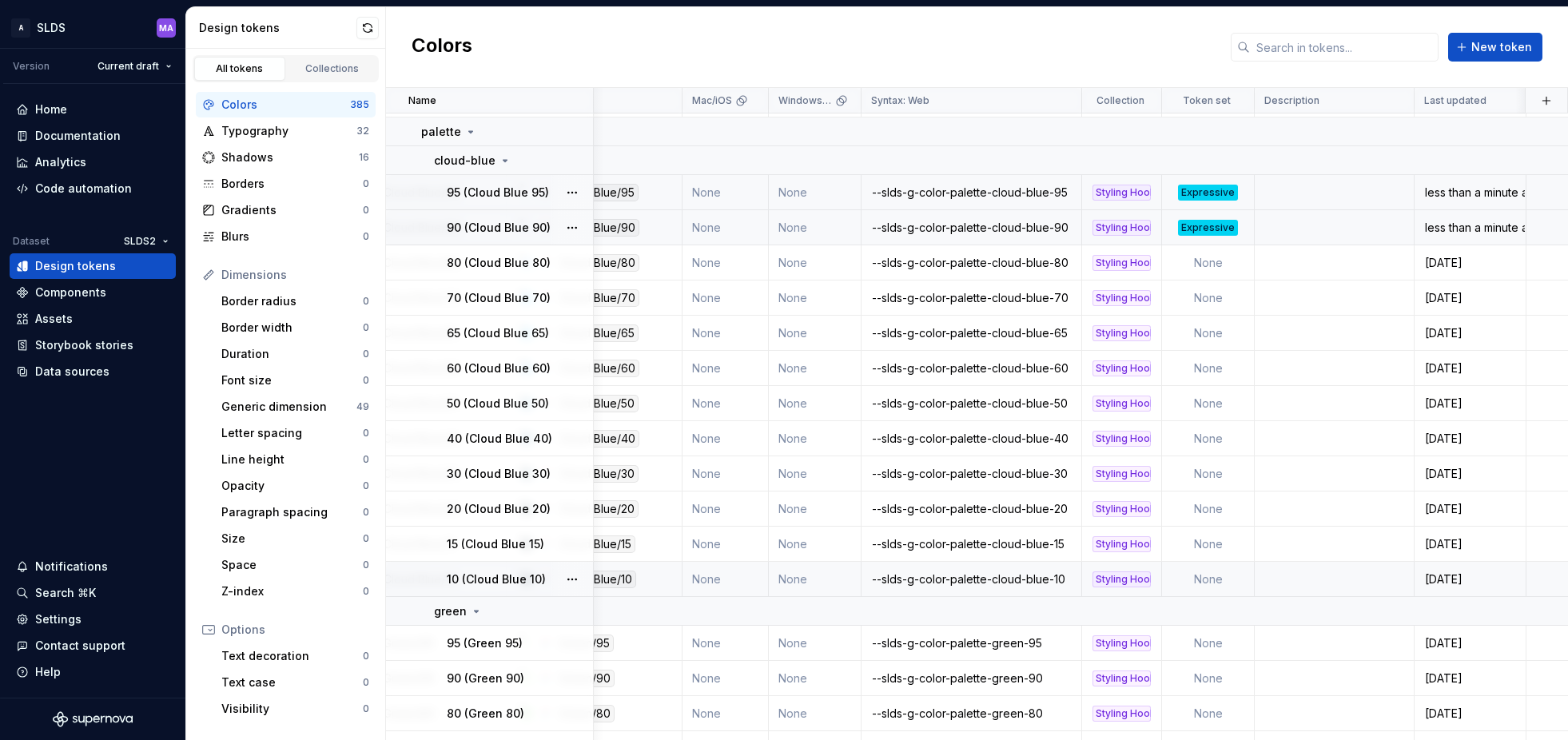
scroll to position [4682, 263]
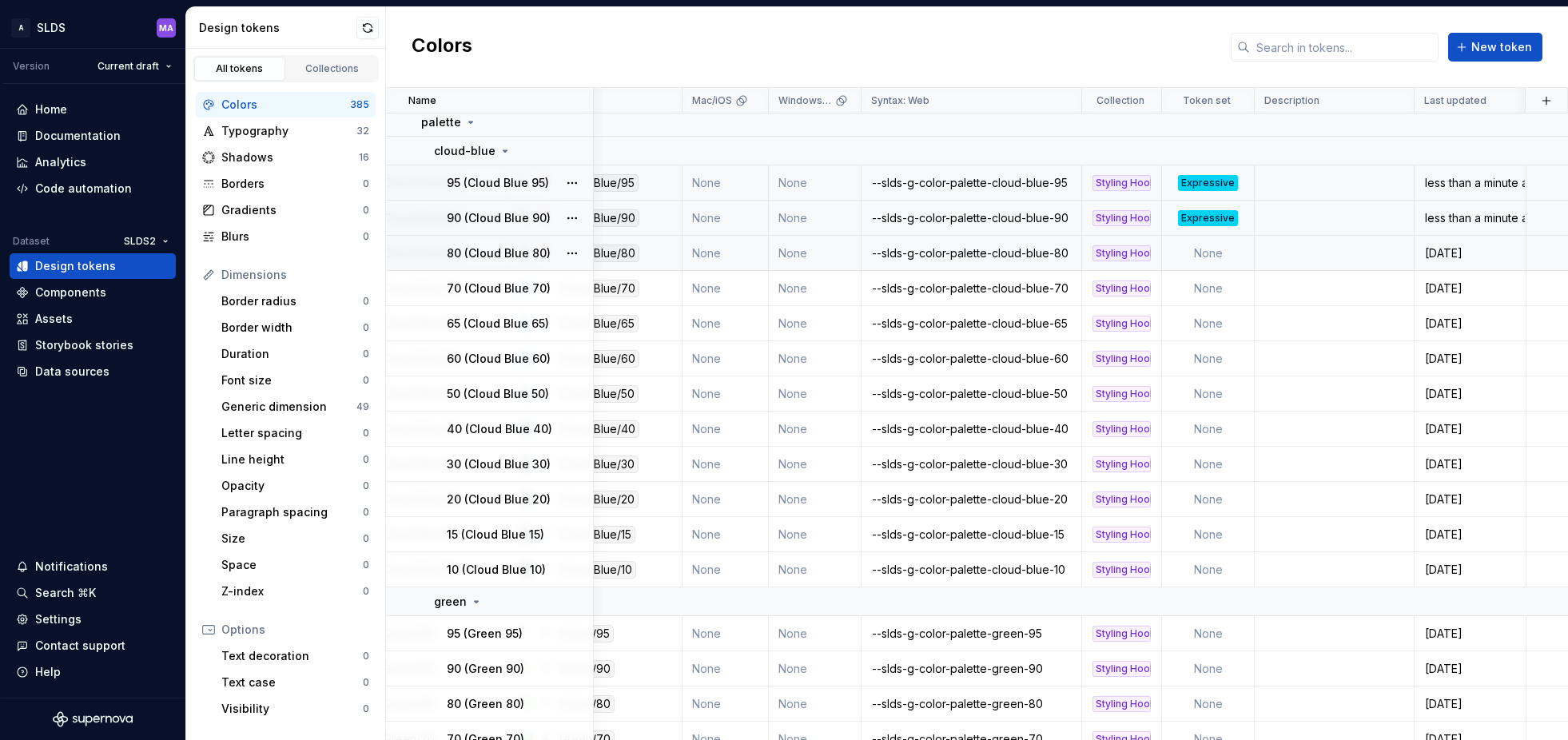
click at [1207, 256] on td "None" at bounding box center [1208, 253] width 93 height 35
type textarea "*"
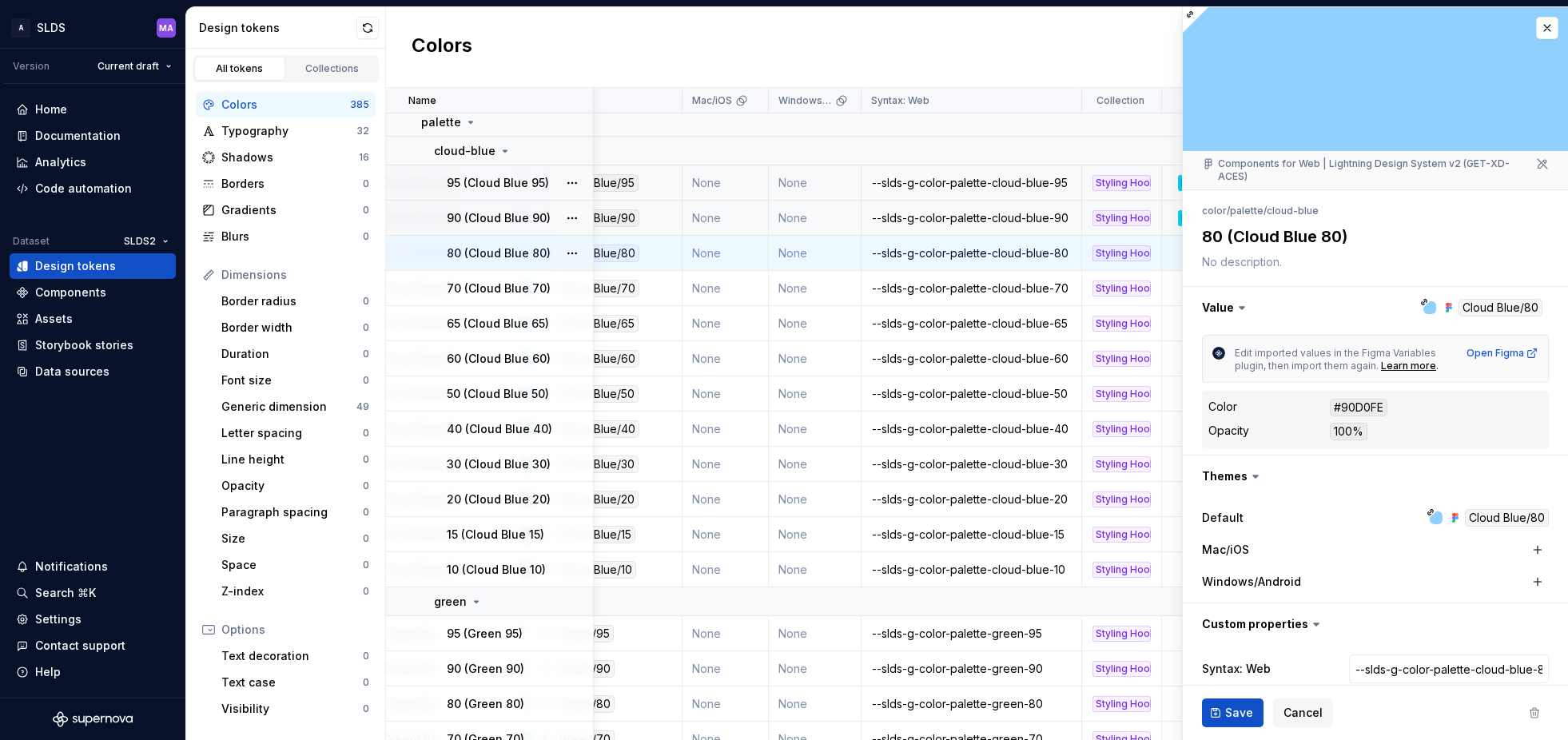
scroll to position [76, 0]
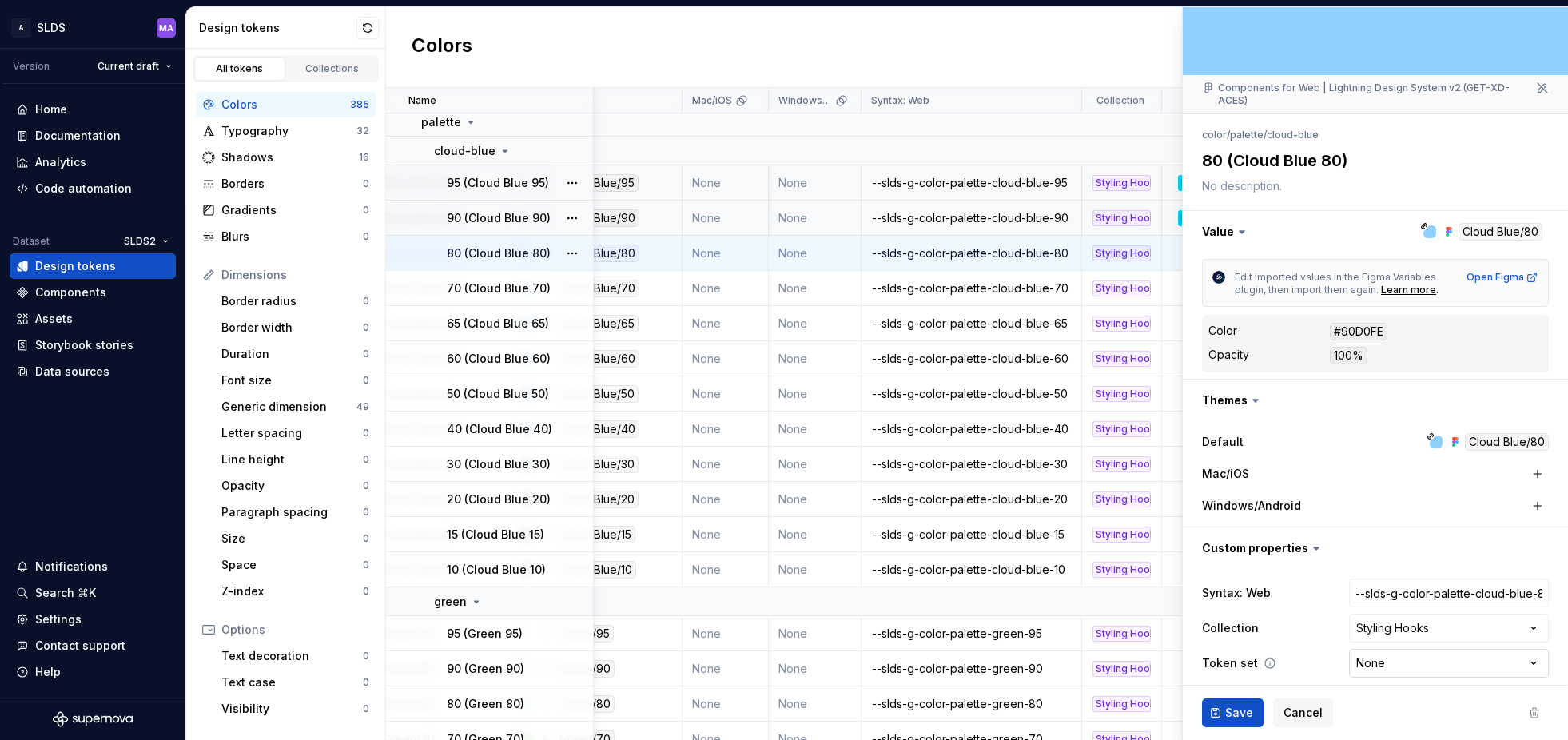
click at [1392, 653] on html "A SLDS MA Version Current draft Home Documentation Analytics Code automation Da…" at bounding box center [784, 370] width 1568 height 740
select select "**********"
click at [1235, 714] on span "Save" at bounding box center [1238, 713] width 28 height 16
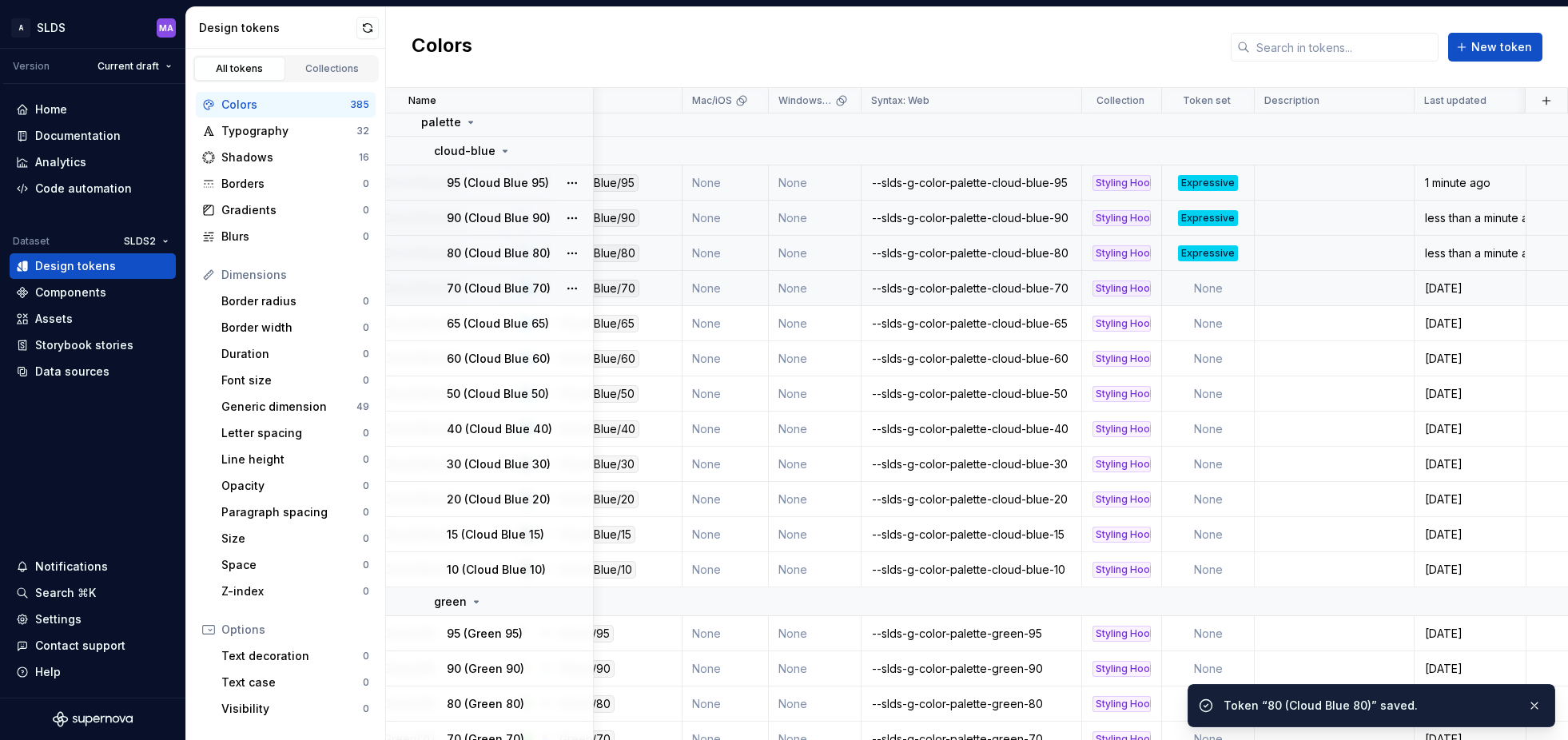
click at [1208, 290] on td "None" at bounding box center [1208, 289] width 93 height 35
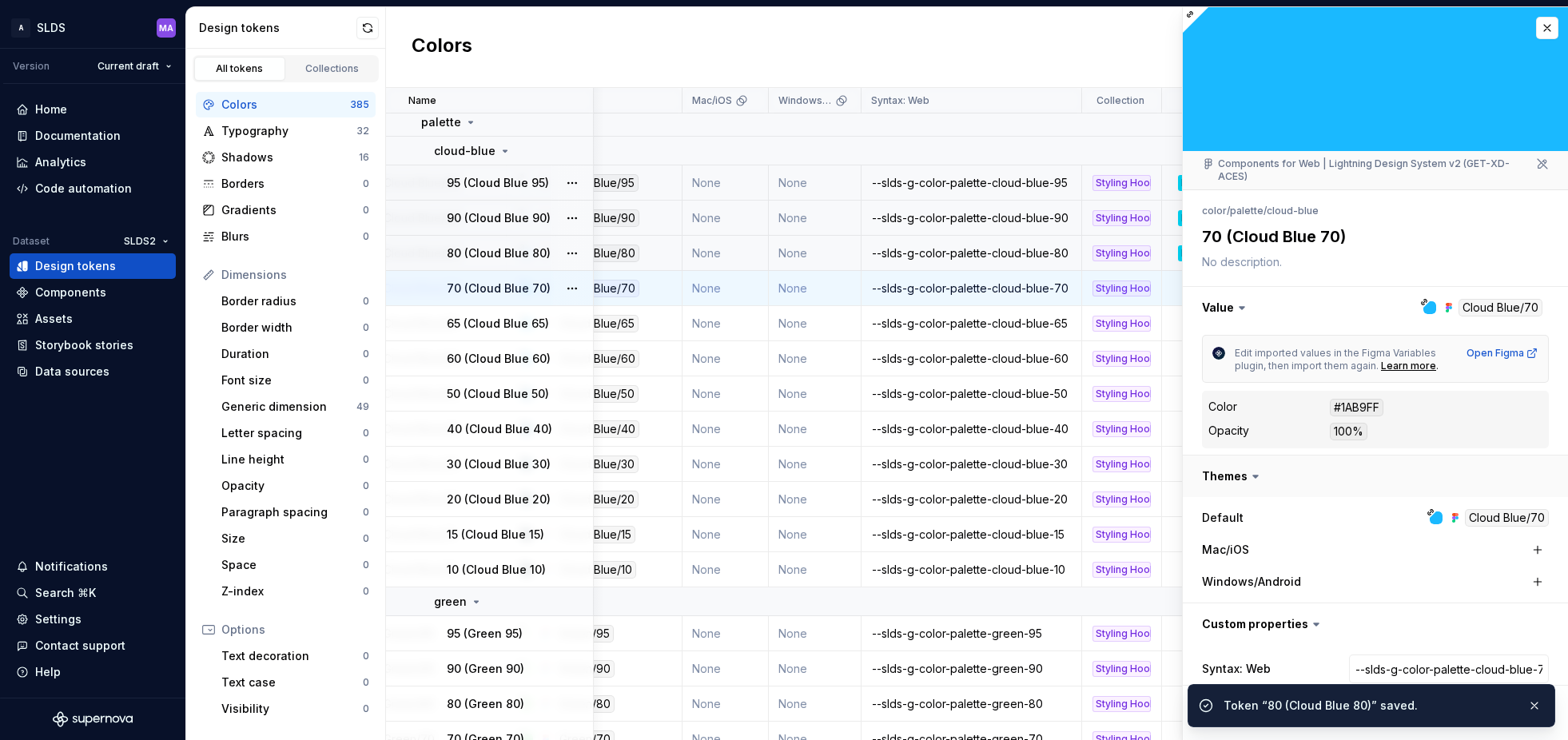
scroll to position [76, 0]
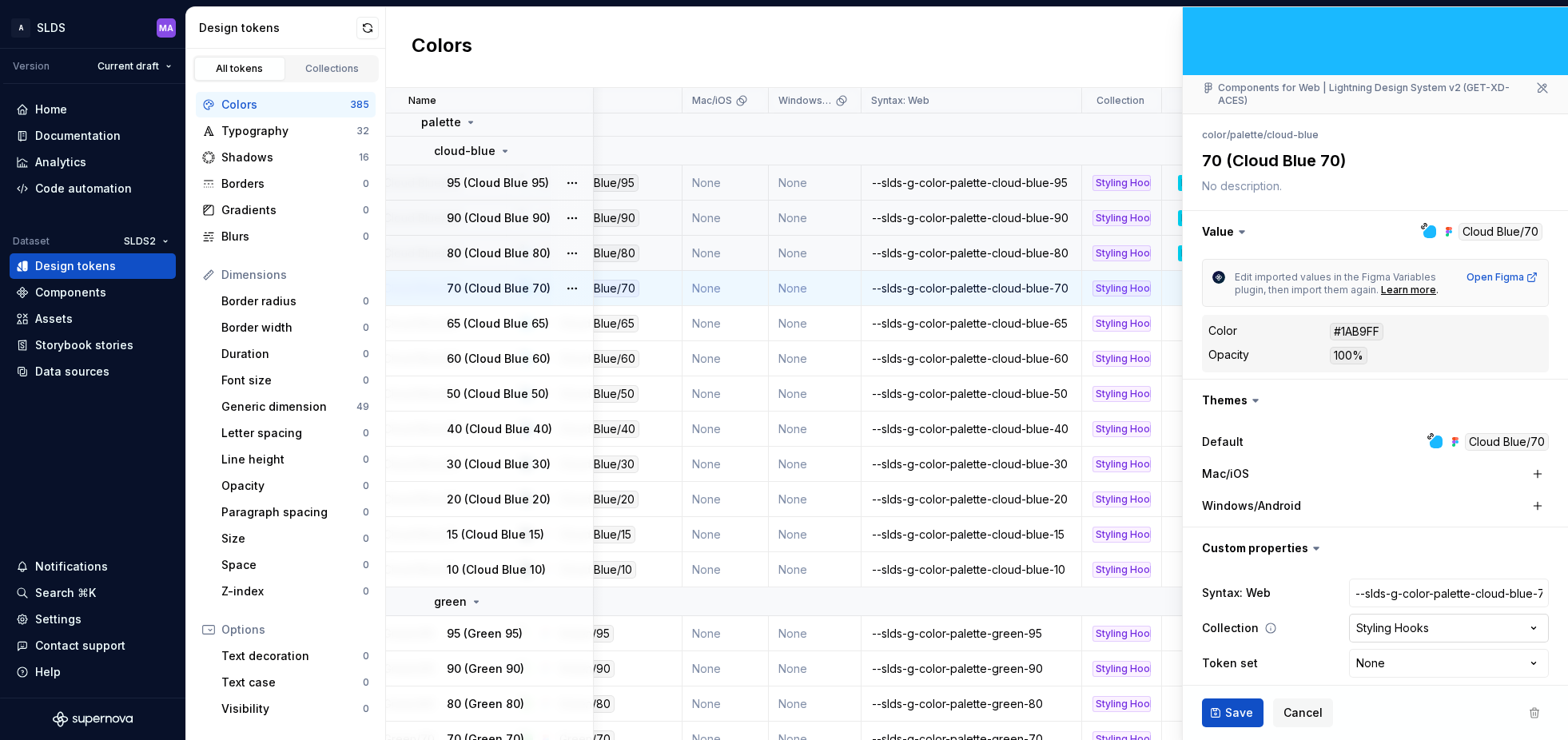
type textarea "*"
click at [1448, 650] on html "A SLDS MA Version Current draft Home Documentation Analytics Code automation Da…" at bounding box center [784, 370] width 1568 height 740
select select "**********"
click at [1240, 711] on span "Save" at bounding box center [1238, 713] width 28 height 16
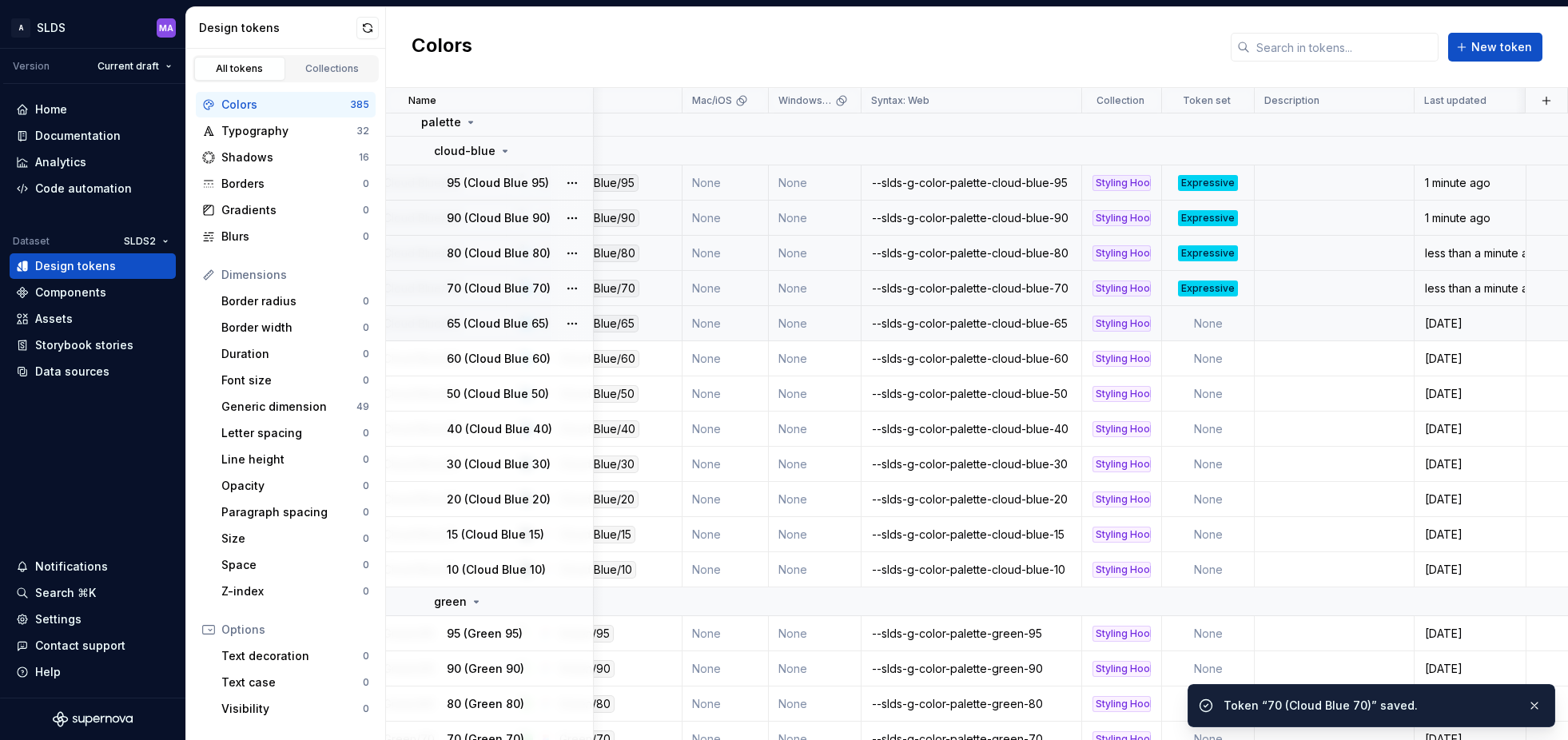
click at [1210, 320] on td "None" at bounding box center [1208, 323] width 93 height 35
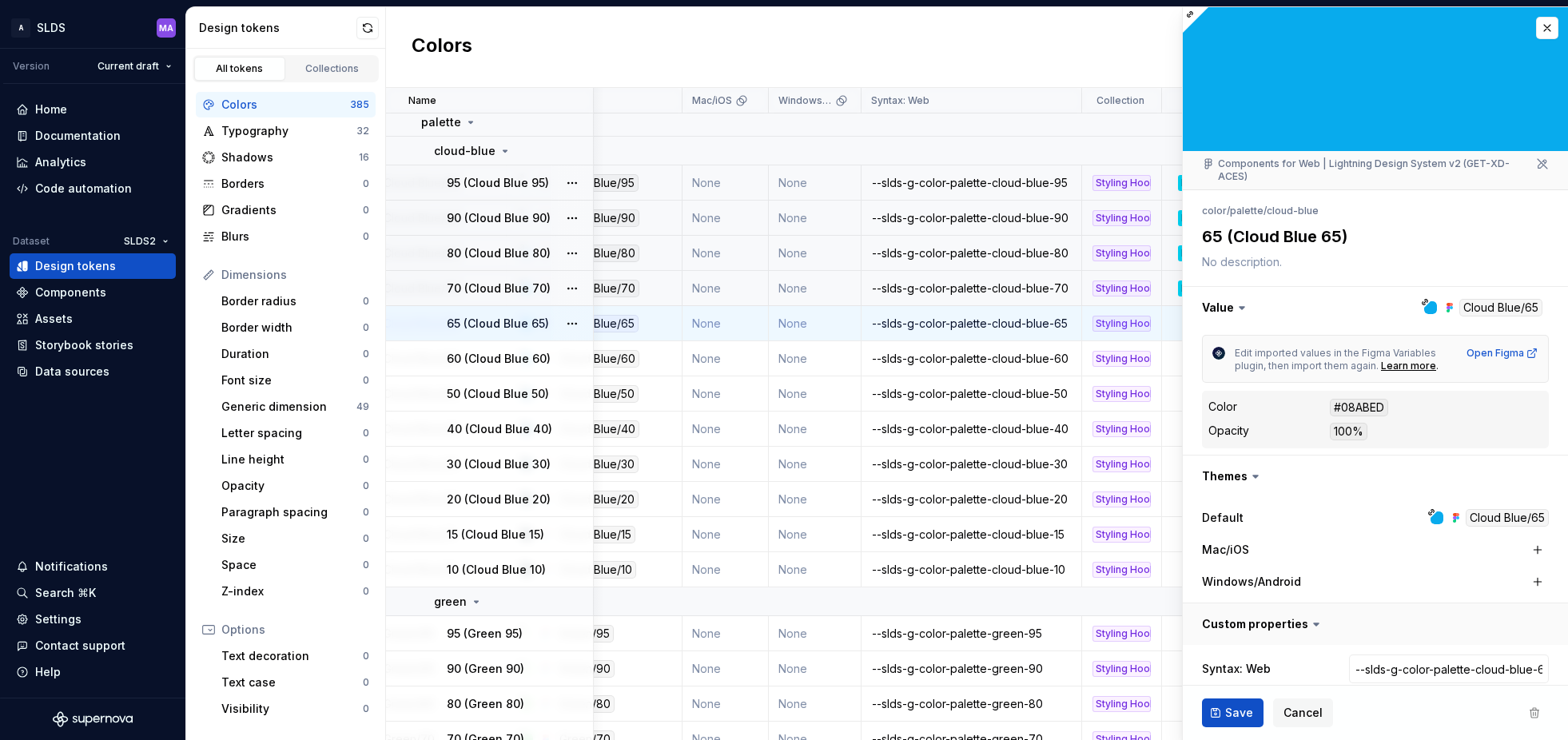
scroll to position [76, 0]
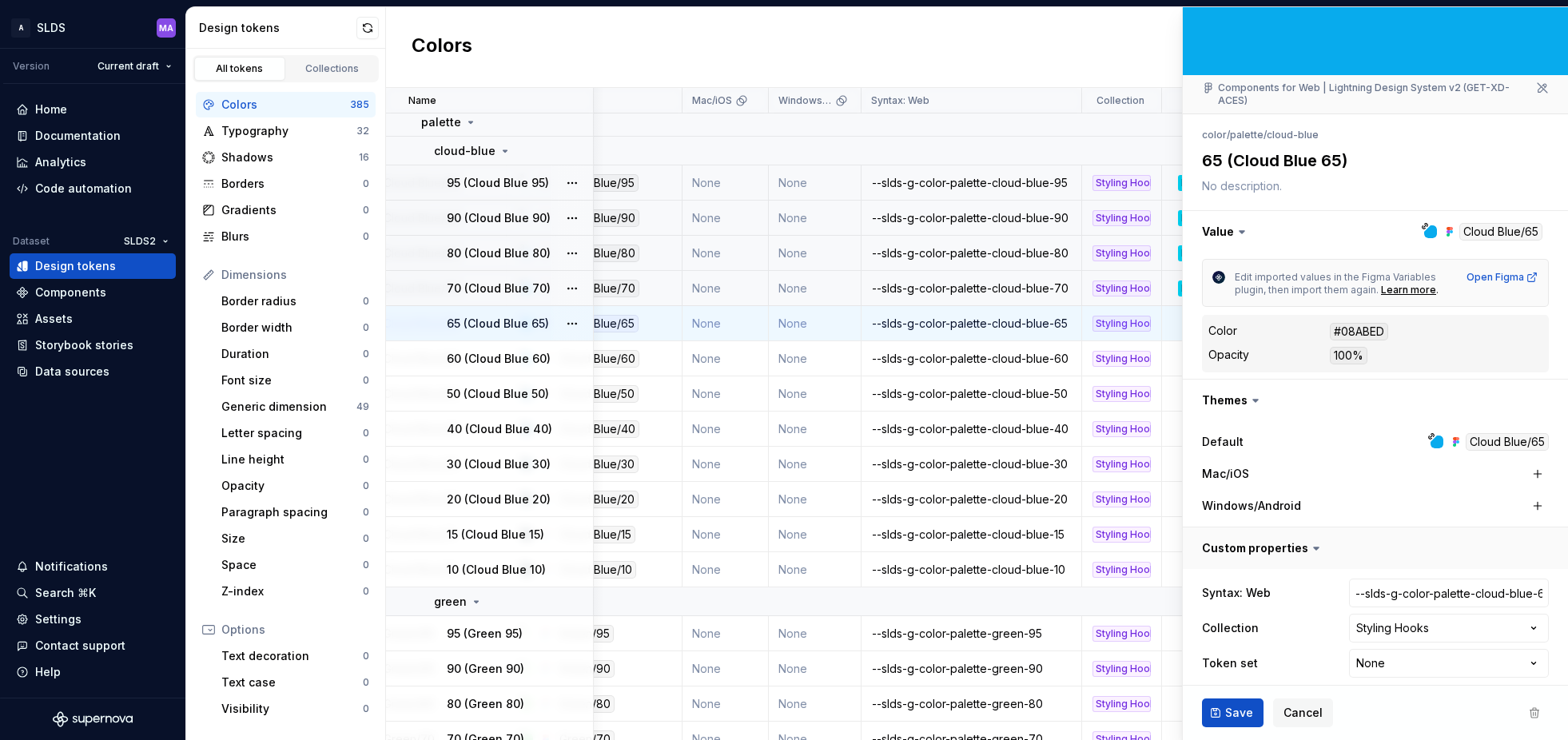
type textarea "*"
click at [1431, 652] on html "A SLDS MA Version Current draft Home Documentation Analytics Code automation Da…" at bounding box center [784, 370] width 1568 height 740
select select "**********"
click at [1247, 713] on span "Save" at bounding box center [1238, 713] width 28 height 16
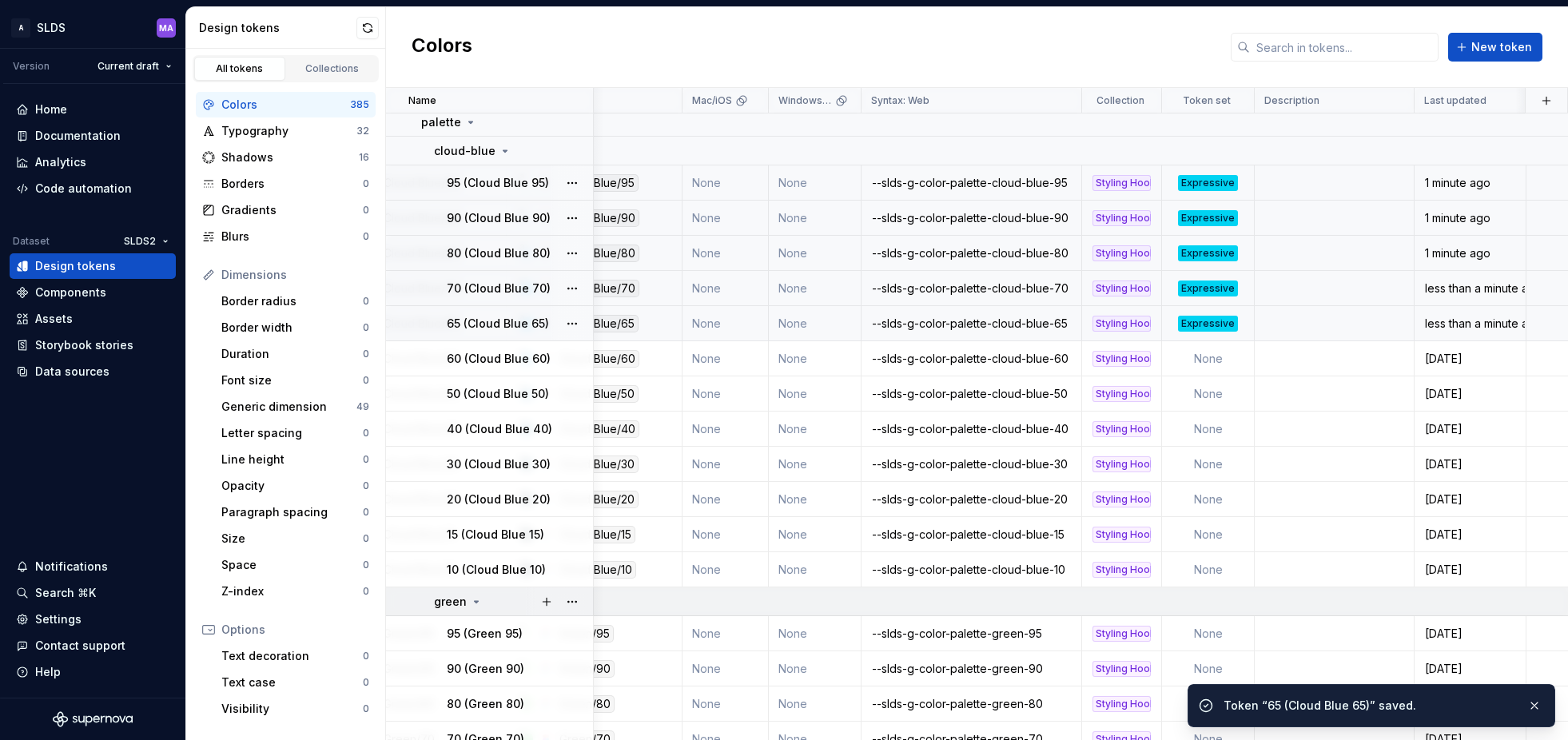
scroll to position [4683, 263]
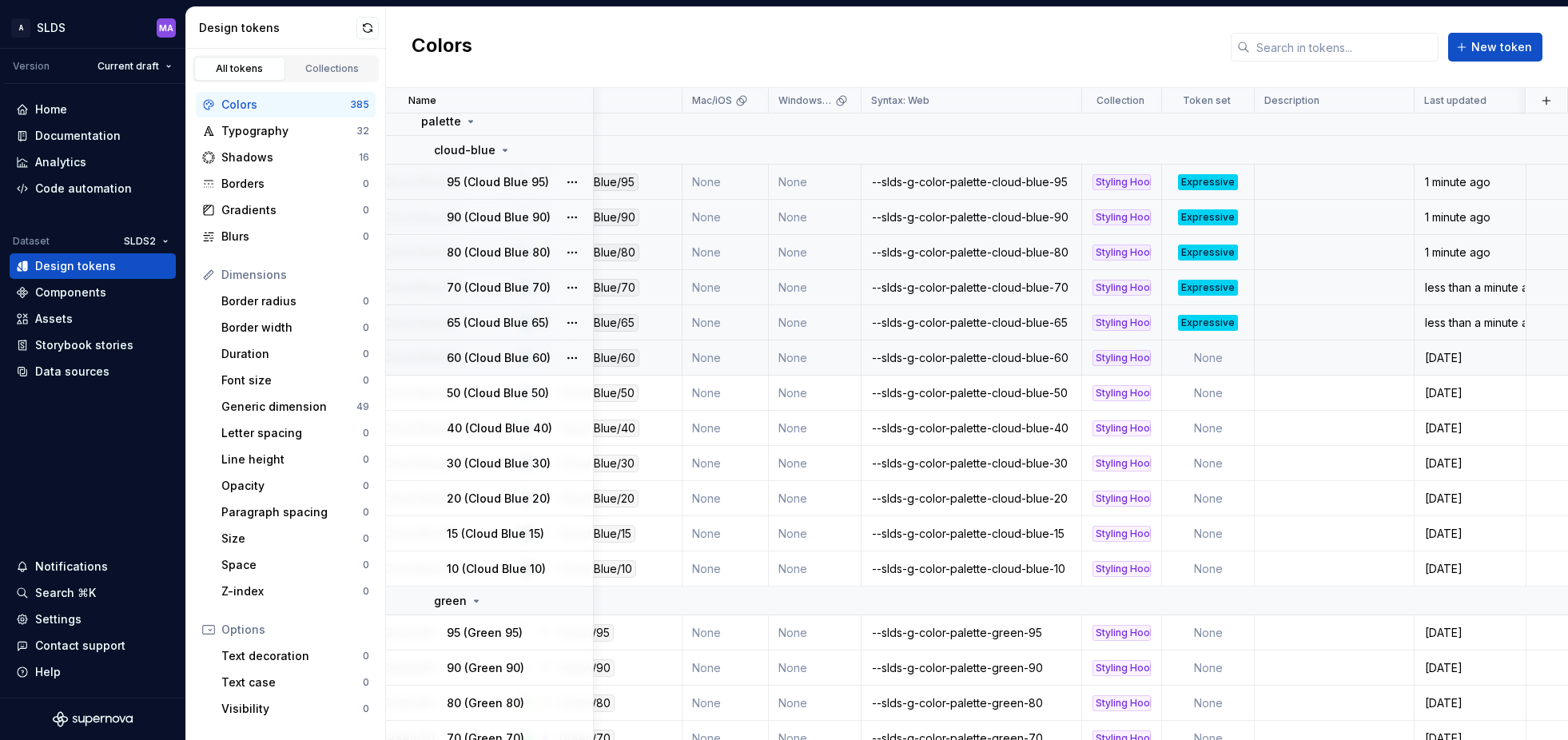
click at [1214, 353] on td "None" at bounding box center [1208, 358] width 93 height 35
type textarea "*"
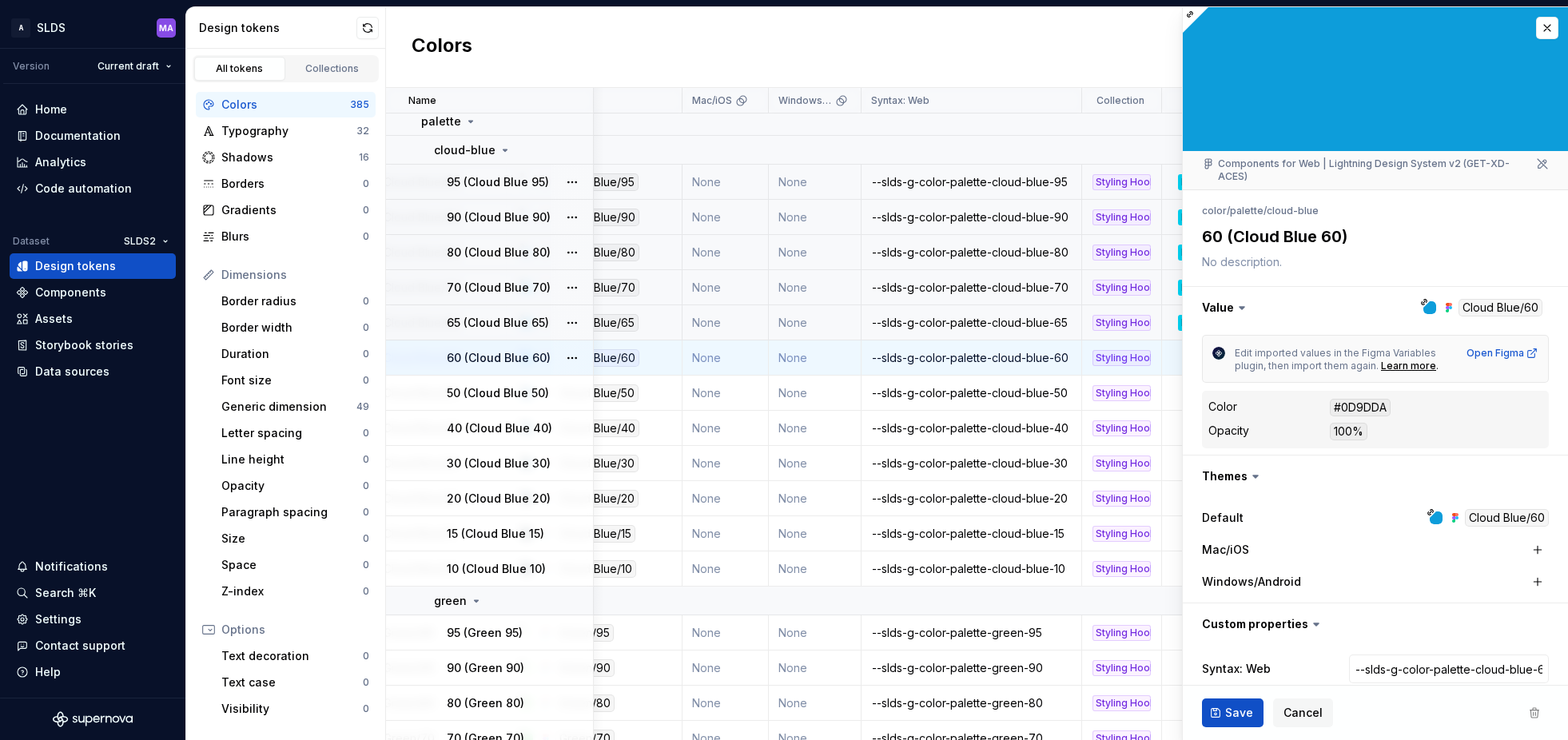
scroll to position [76, 0]
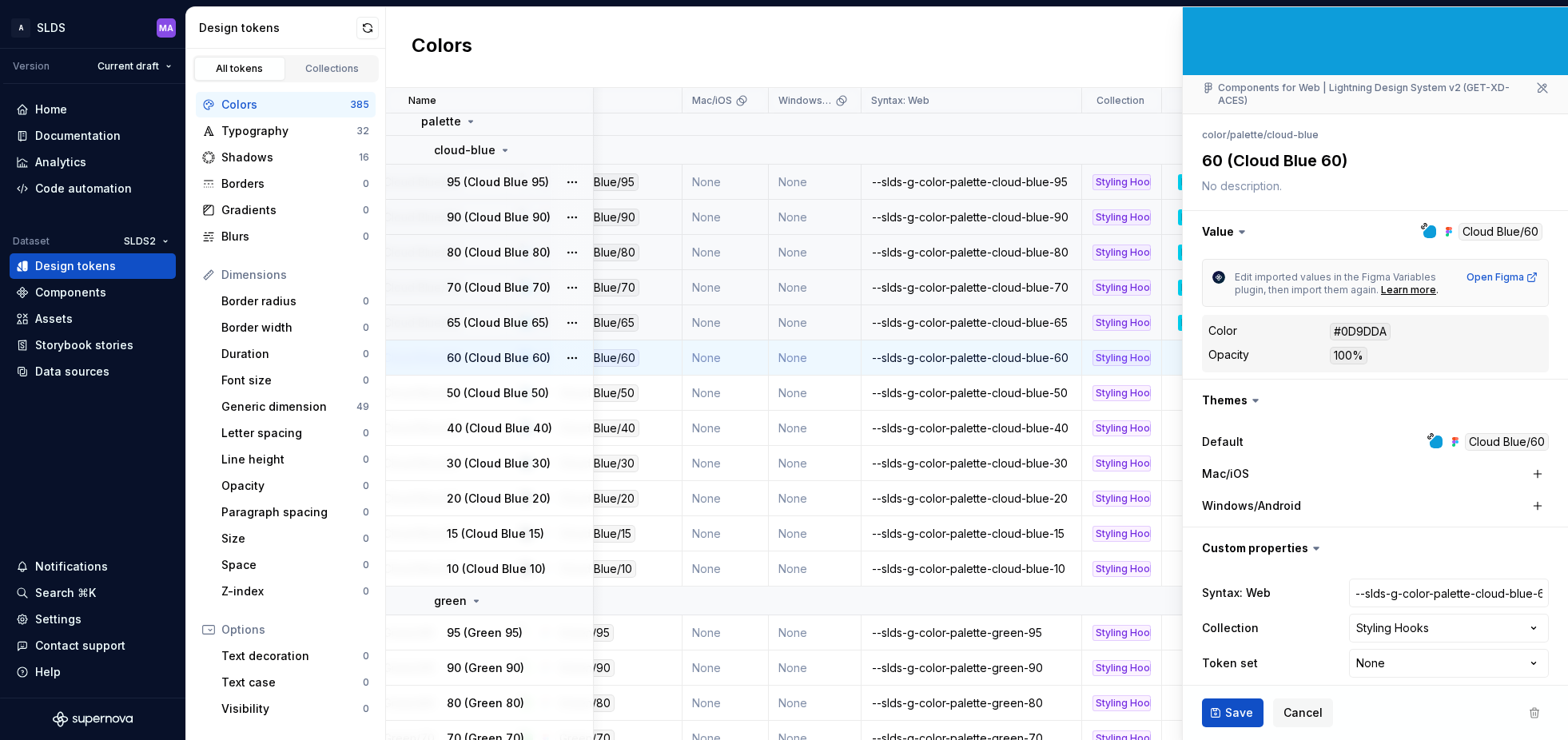
click at [1409, 651] on html "A SLDS MA Version Current draft Home Documentation Analytics Code automation Da…" at bounding box center [784, 370] width 1568 height 740
select select "**********"
click at [1233, 709] on span "Save" at bounding box center [1238, 713] width 28 height 16
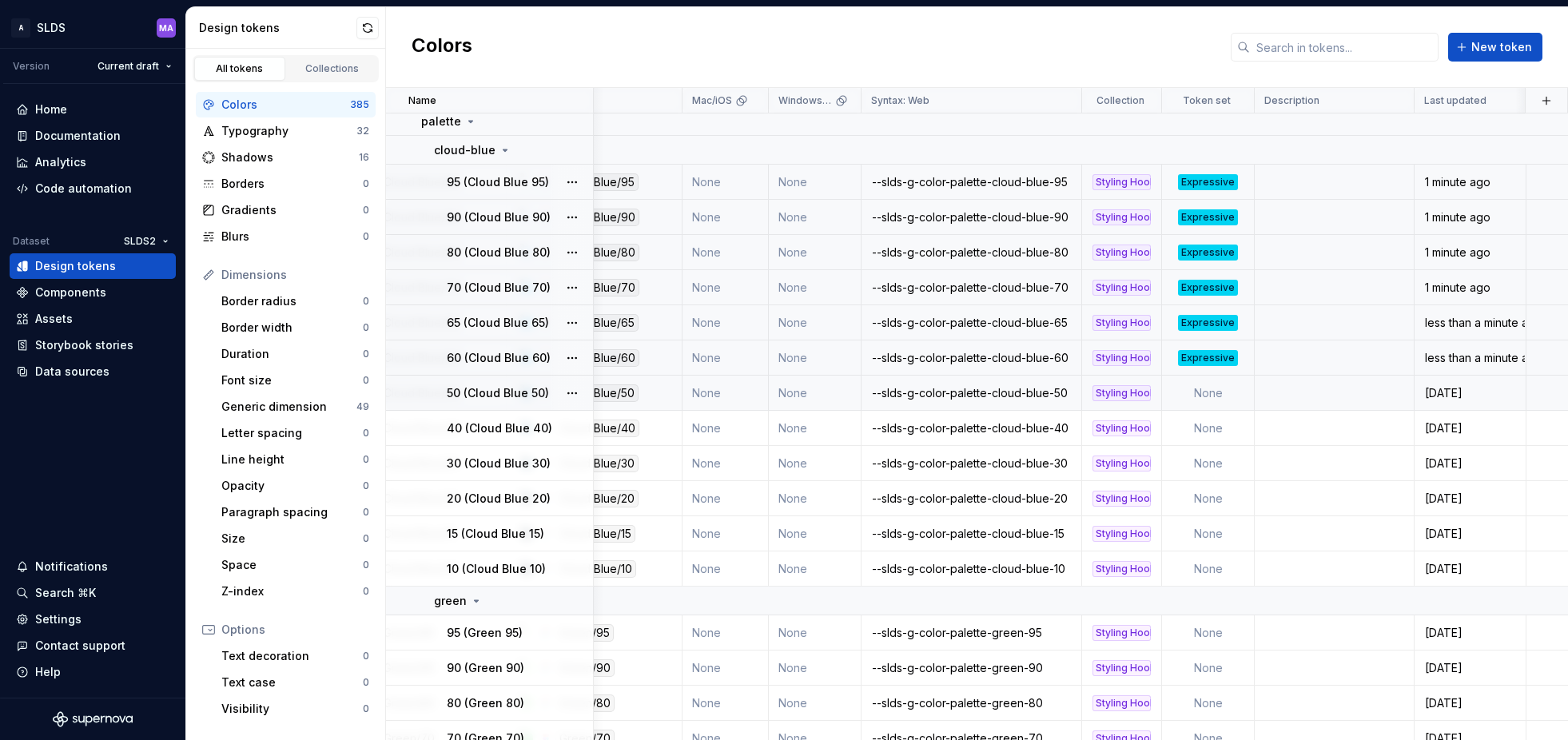
click at [1228, 396] on td "None" at bounding box center [1208, 393] width 93 height 35
type textarea "*"
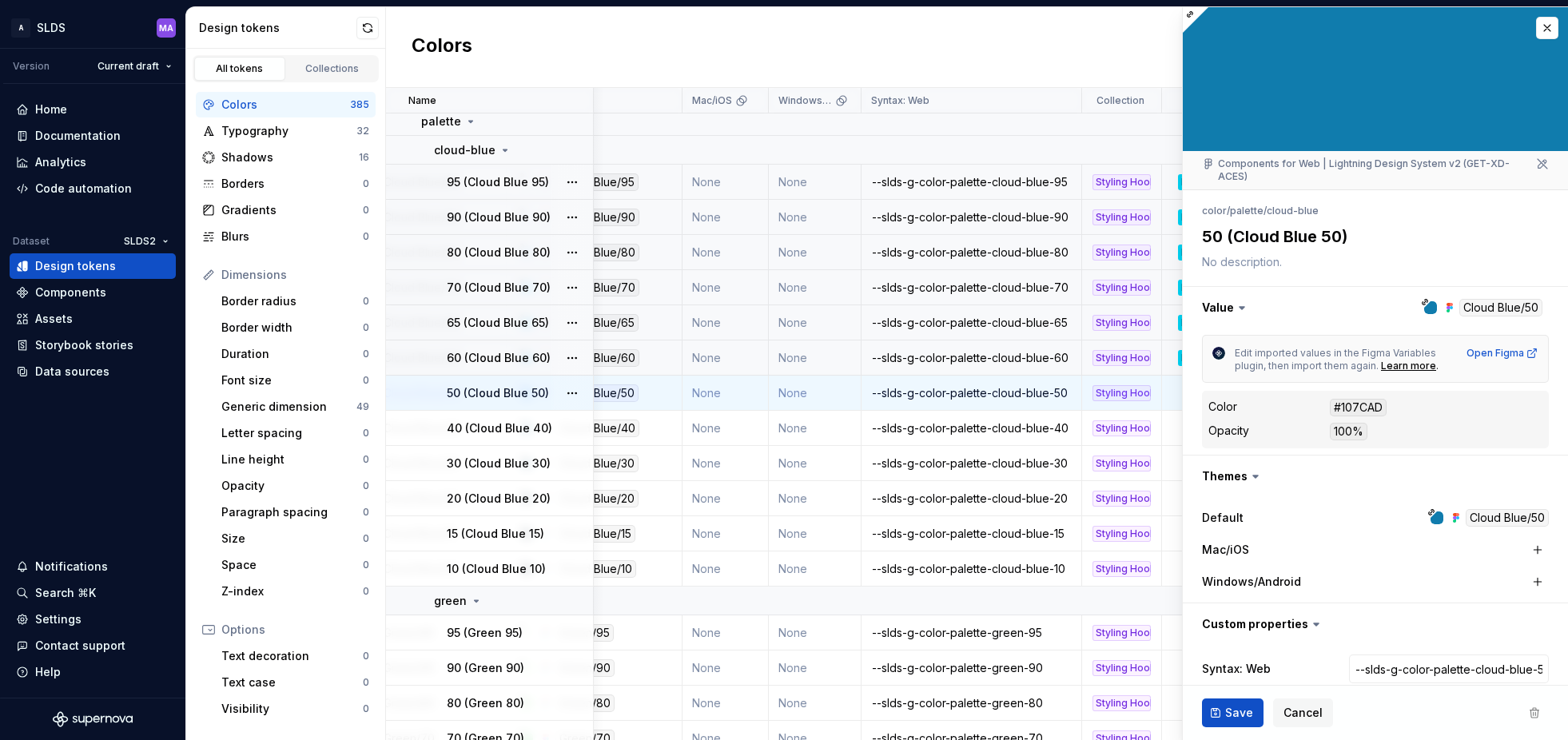
scroll to position [76, 0]
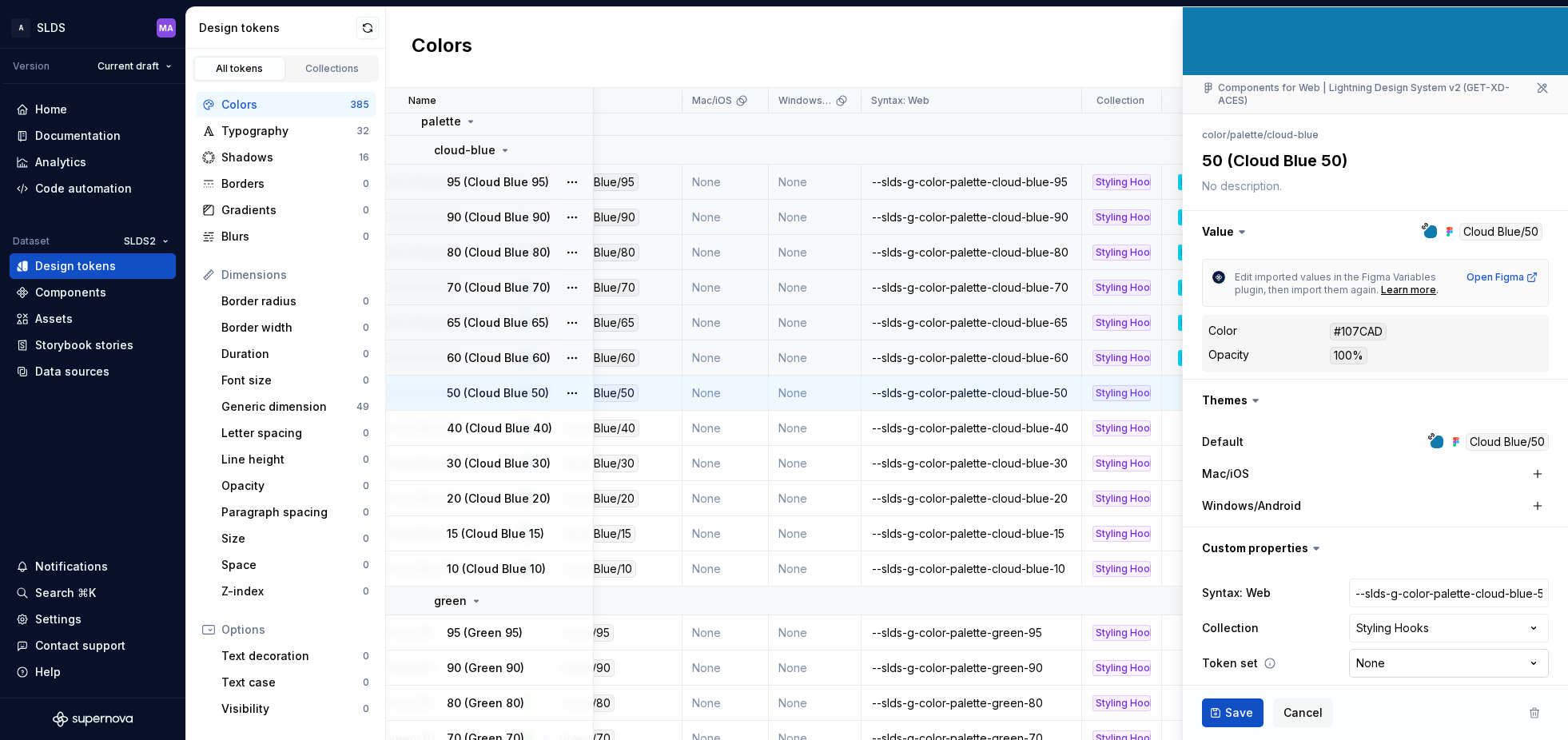
click at [1428, 650] on html "A SLDS MA Version Current draft Home Documentation Analytics Code automation Da…" at bounding box center [784, 370] width 1568 height 740
select select "**********"
click at [1241, 715] on span "Save" at bounding box center [1238, 713] width 28 height 16
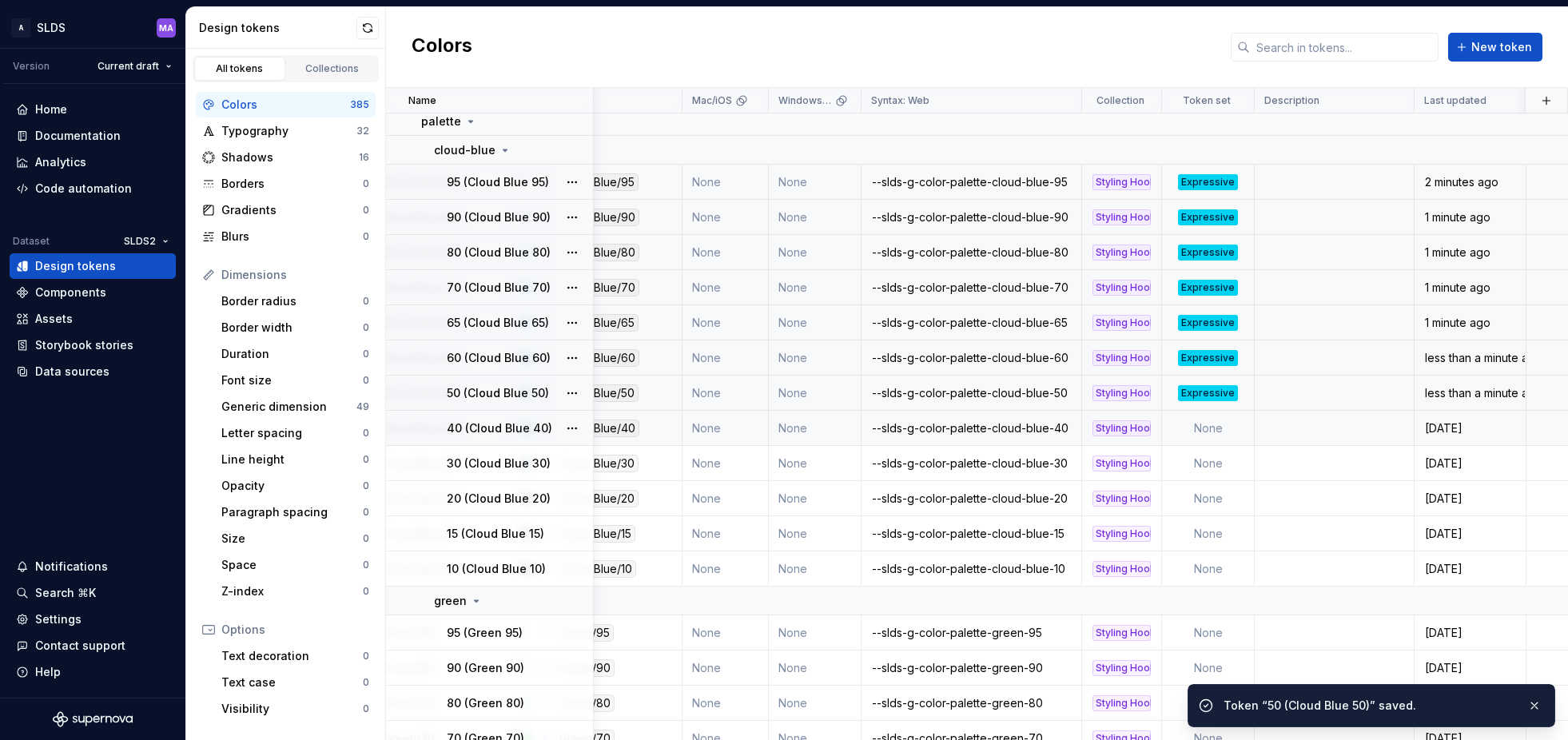
click at [1214, 427] on td "None" at bounding box center [1208, 428] width 93 height 35
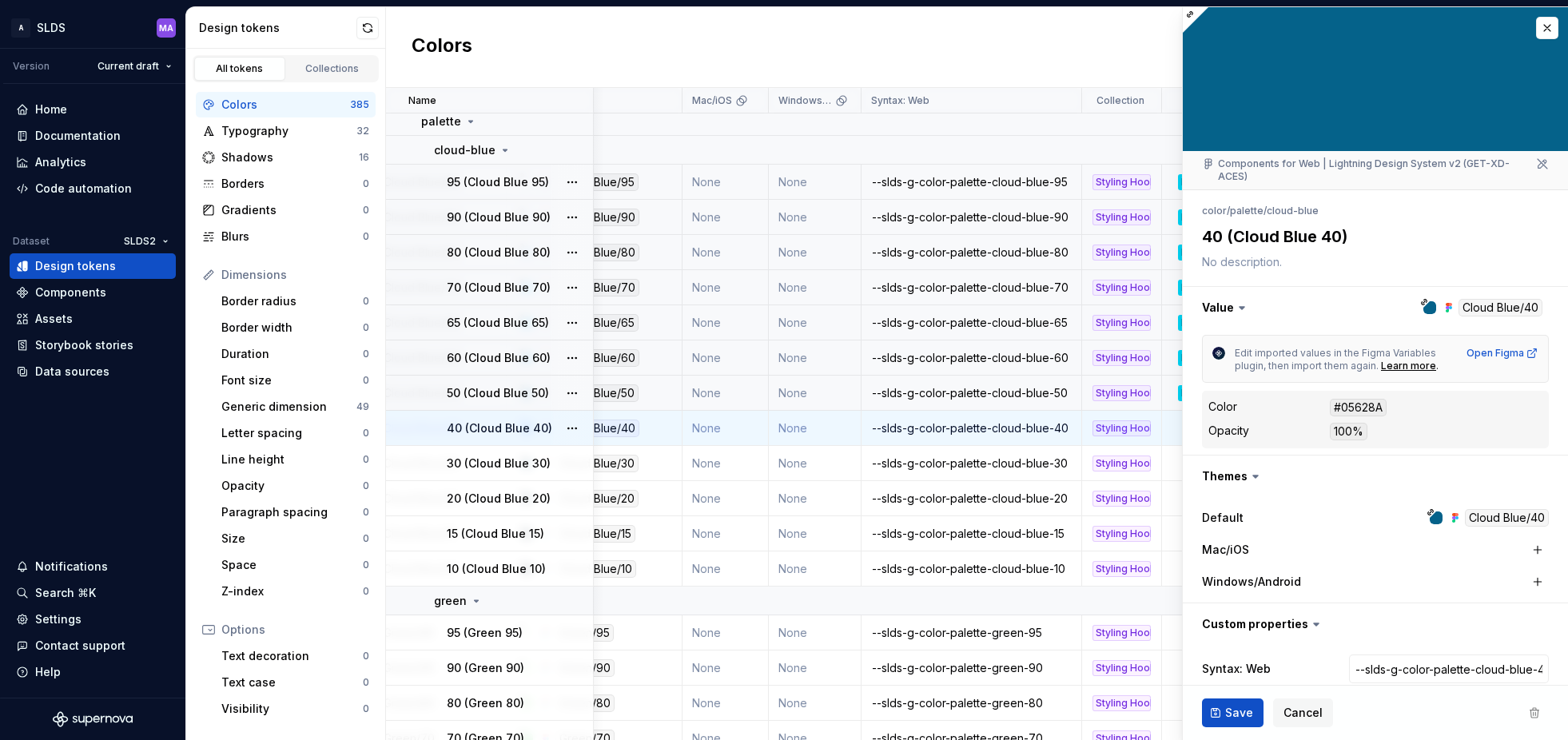
type textarea "*"
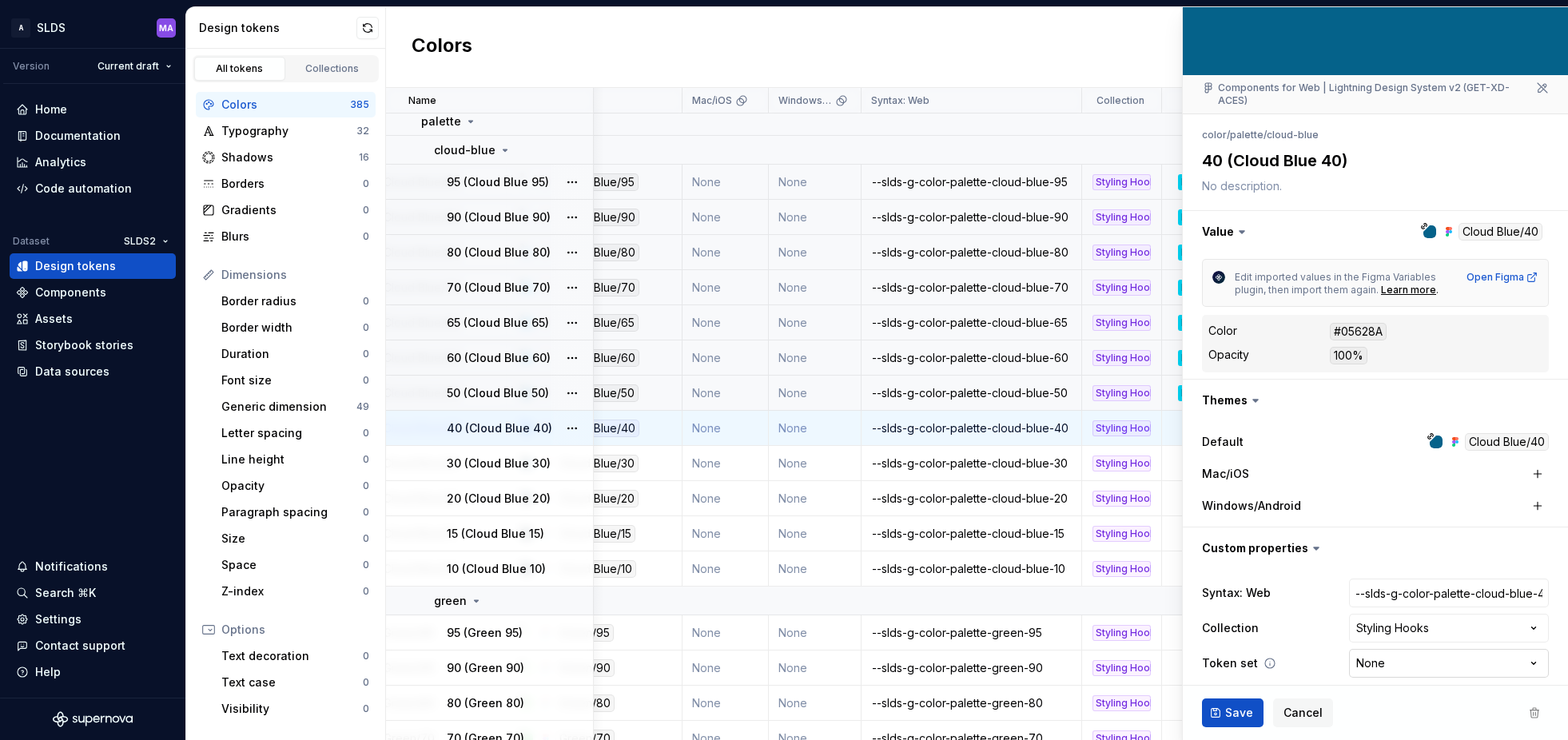
click at [1417, 653] on html "A SLDS MA Version Current draft Home Documentation Analytics Code automation Da…" at bounding box center [784, 370] width 1568 height 740
select select "**********"
click at [1232, 715] on span "Save" at bounding box center [1238, 713] width 28 height 16
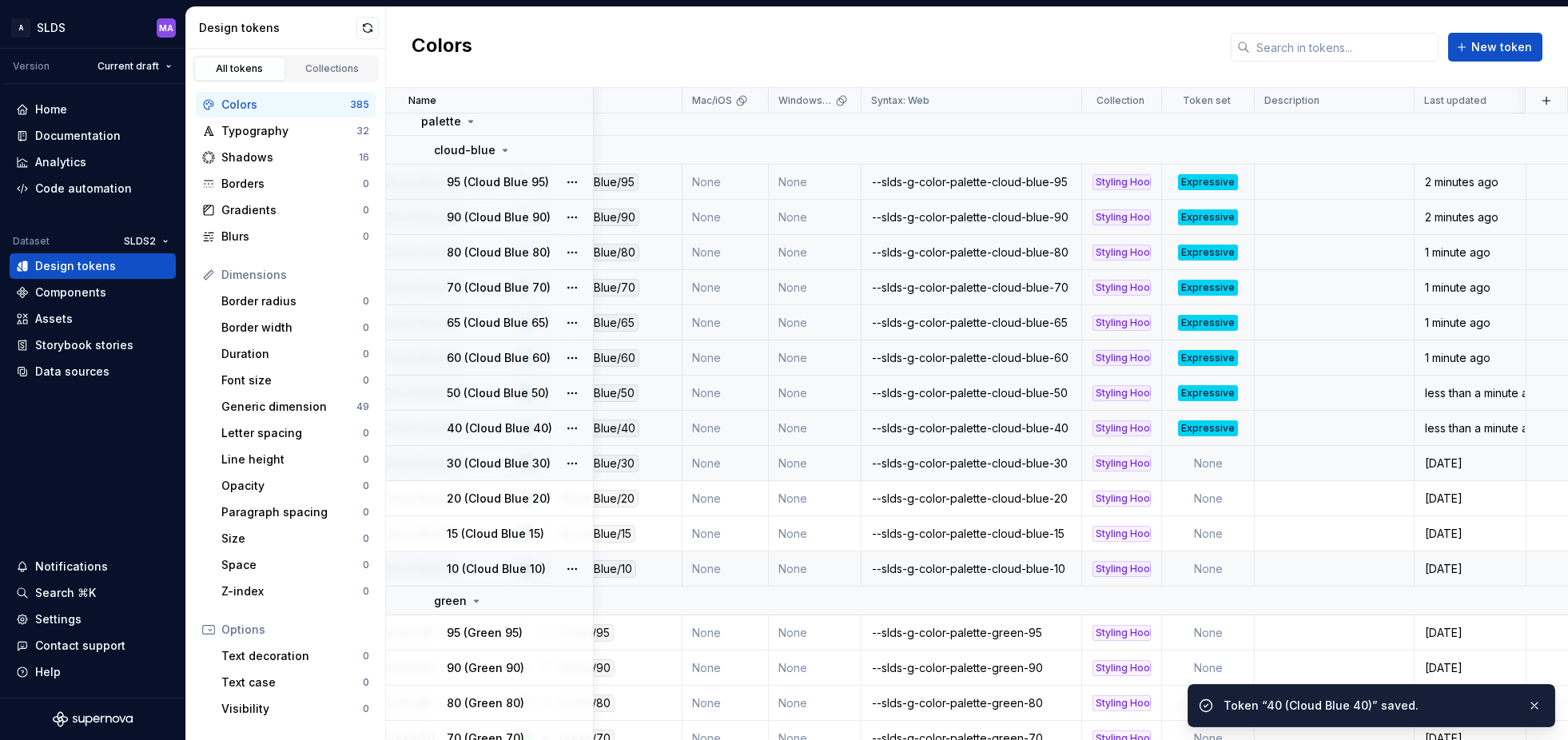
click at [1219, 462] on td "None" at bounding box center [1208, 464] width 93 height 35
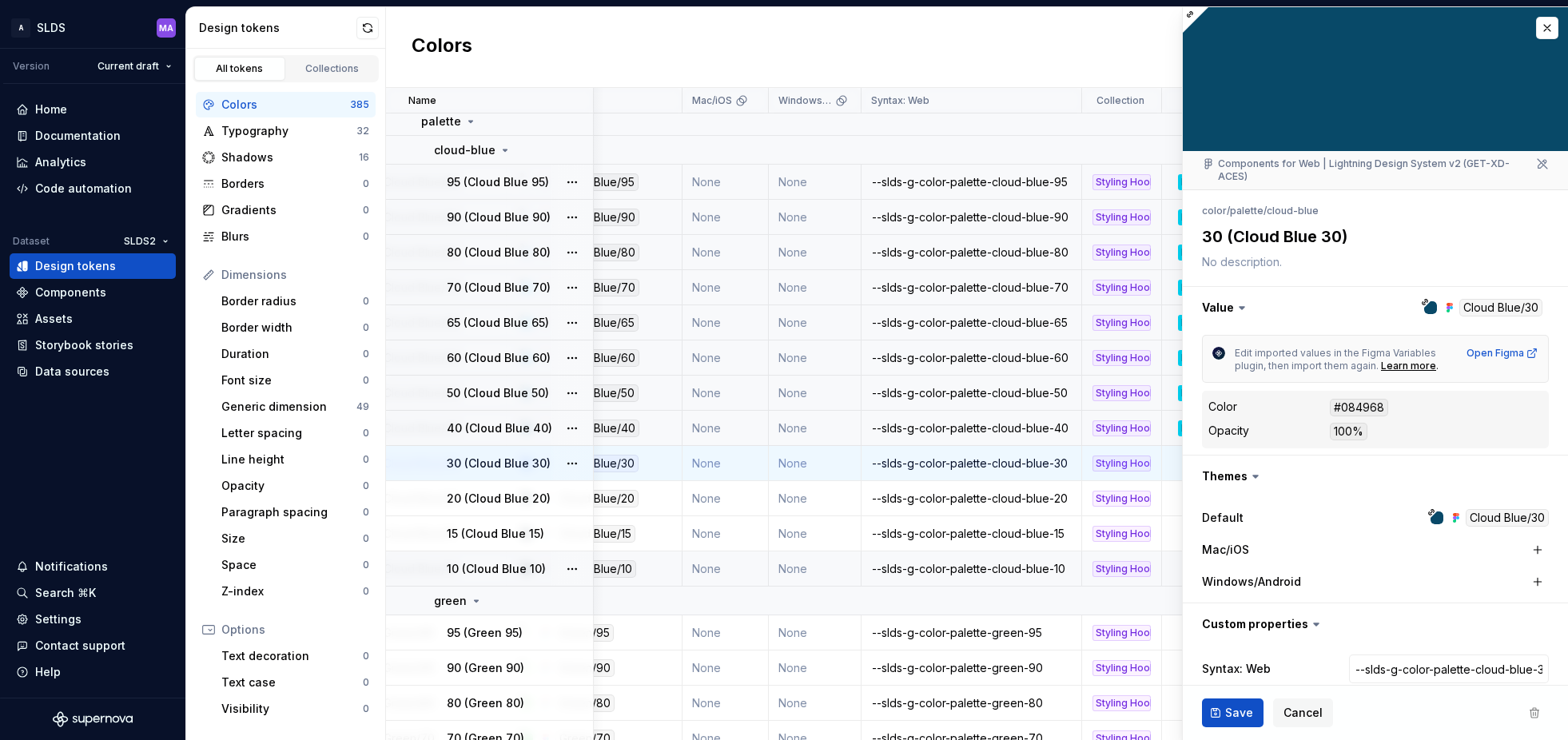
type textarea "*"
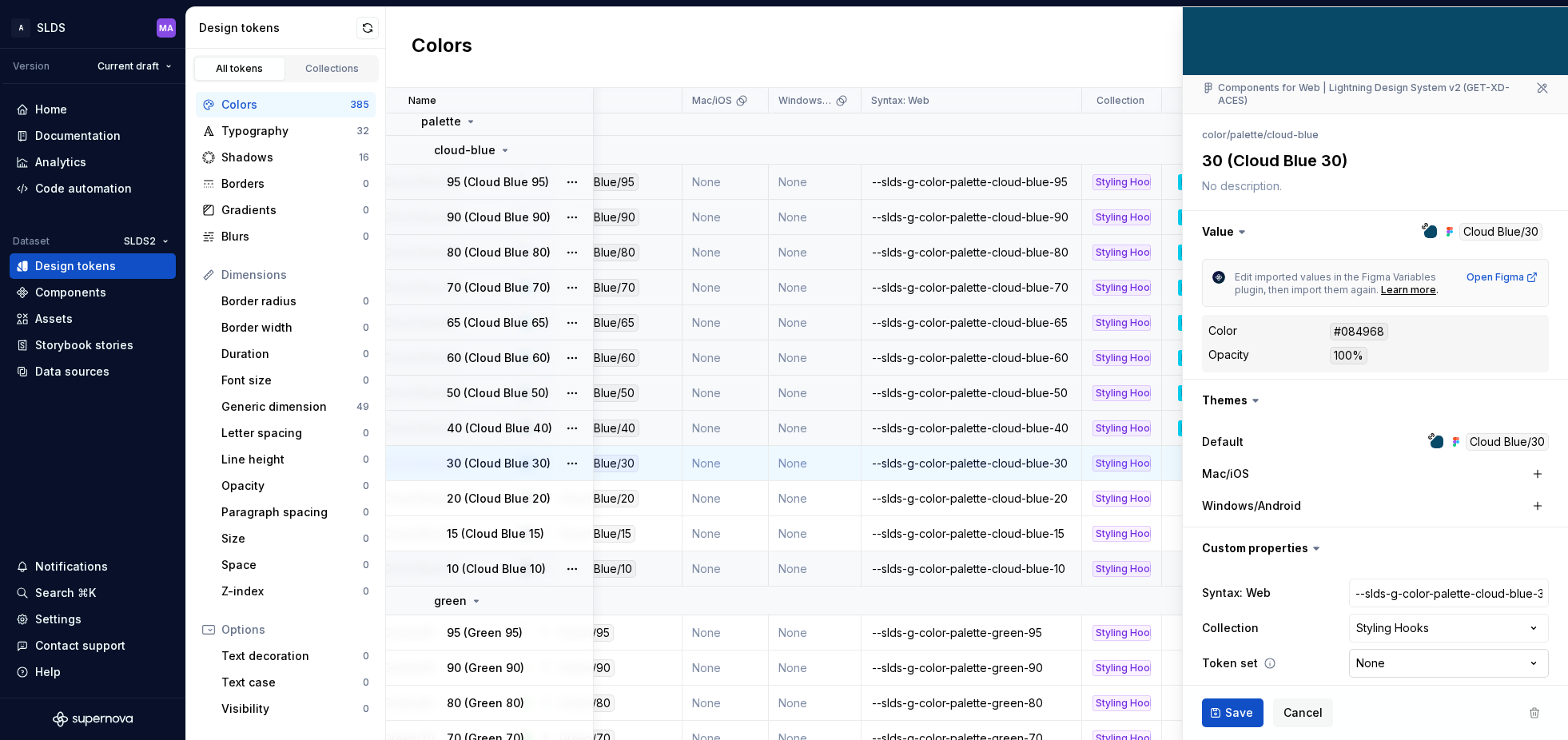
click at [1414, 651] on html "A SLDS MA Version Current draft Home Documentation Analytics Code automation Da…" at bounding box center [784, 370] width 1568 height 740
select select "**********"
click at [1234, 718] on span "Save" at bounding box center [1238, 713] width 28 height 16
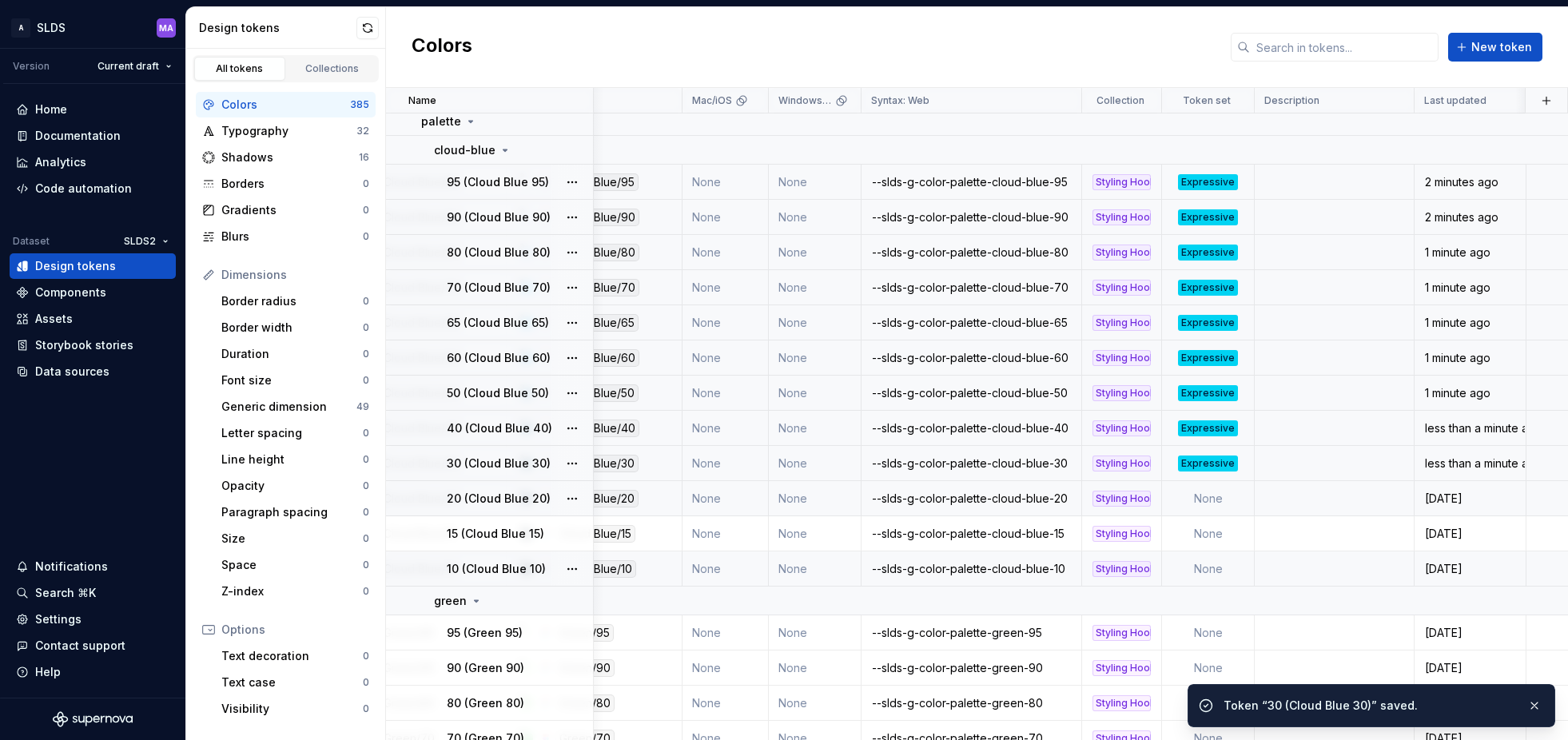
click at [1215, 501] on td "None" at bounding box center [1208, 498] width 93 height 35
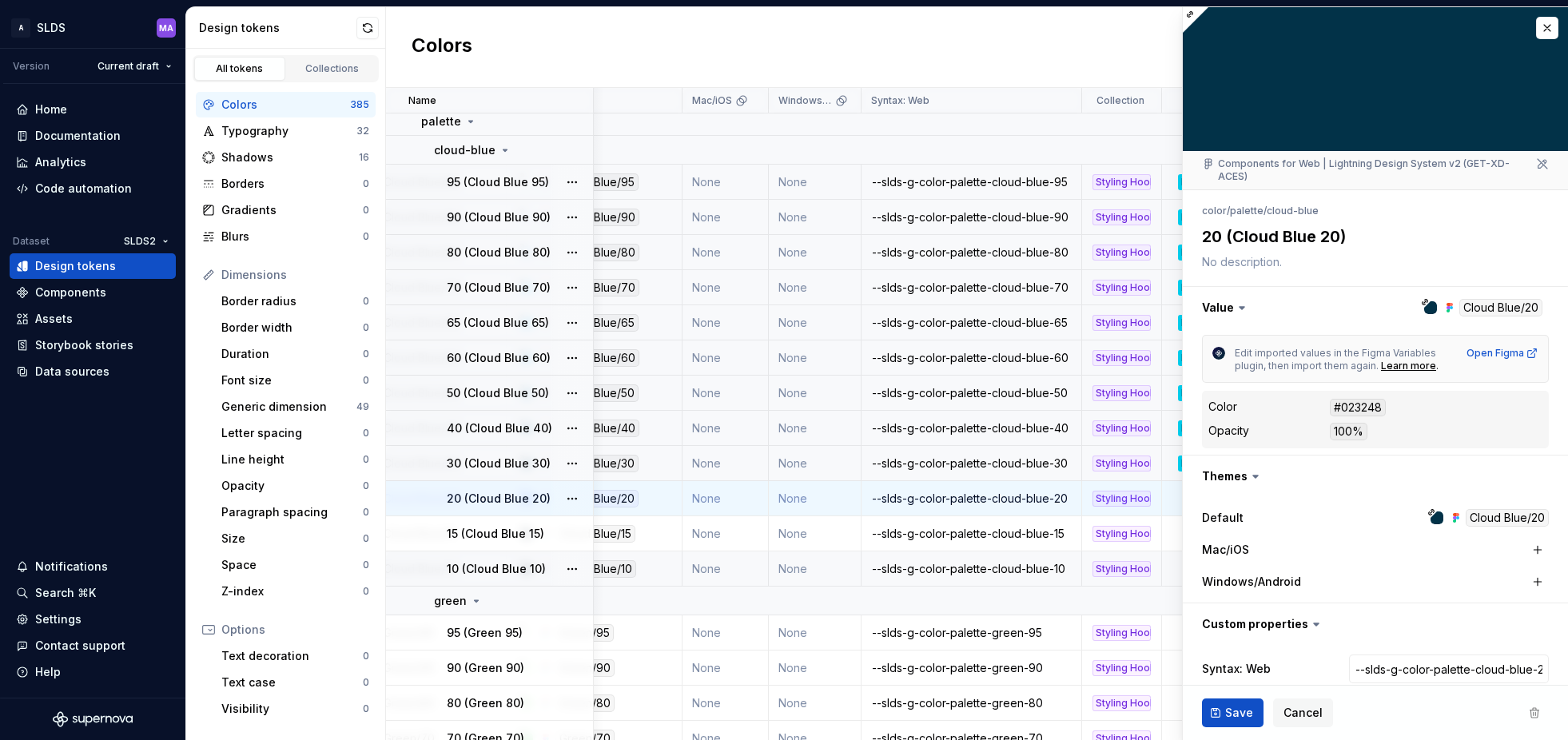
type textarea "*"
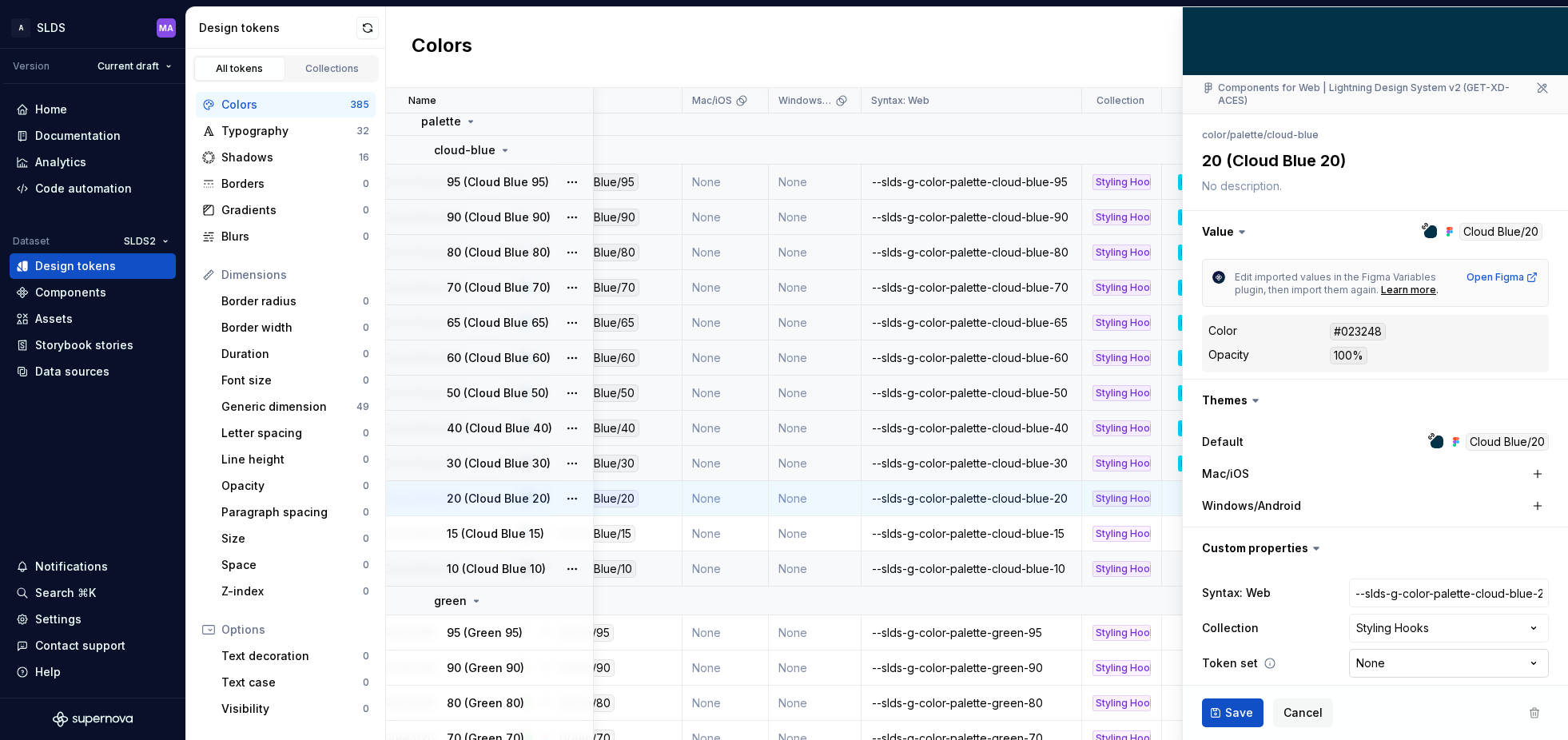
click at [1411, 649] on html "A SLDS MA Version Current draft Home Documentation Analytics Code automation Da…" at bounding box center [784, 370] width 1568 height 740
select select "**********"
click at [1227, 712] on span "Save" at bounding box center [1238, 713] width 28 height 16
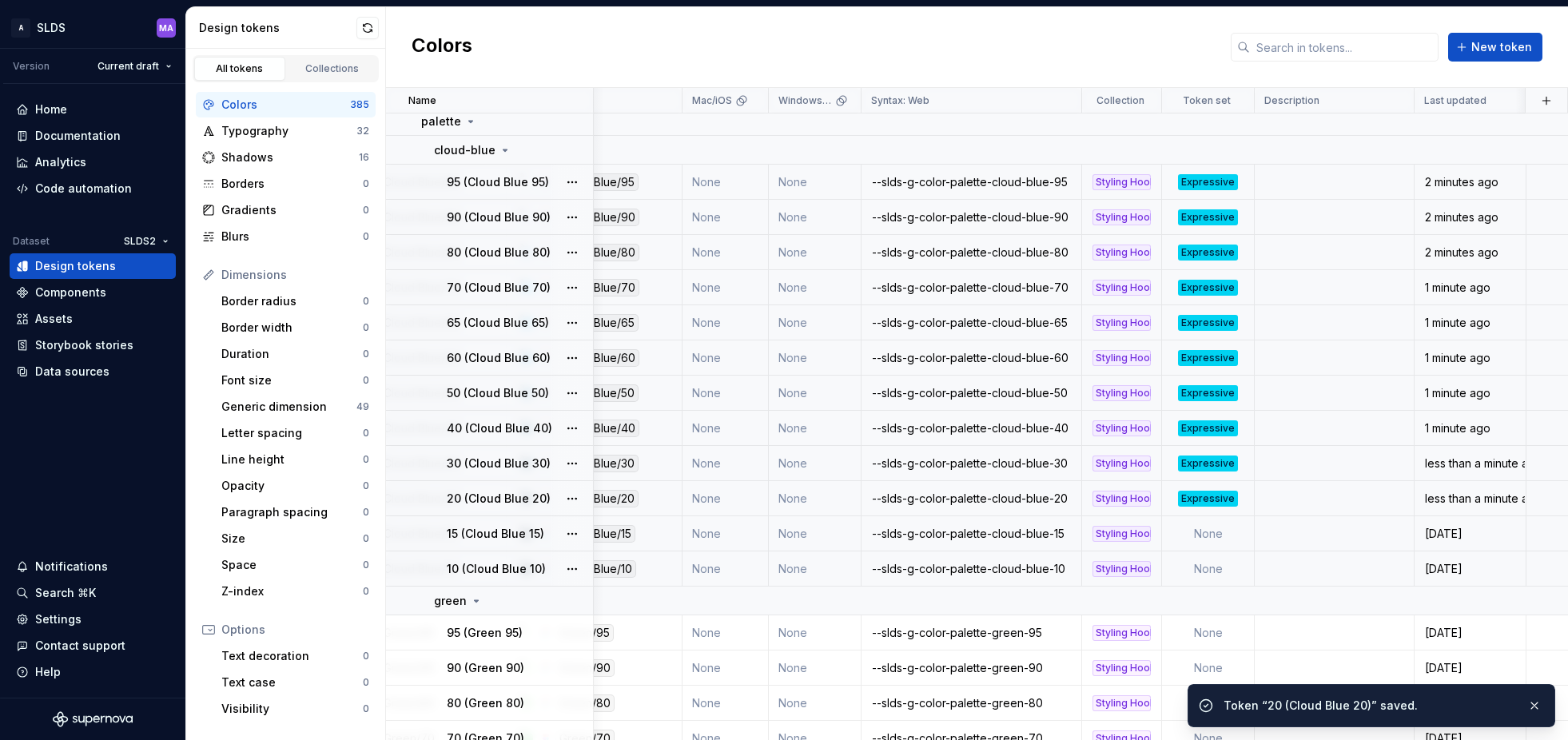
click at [1215, 534] on td "None" at bounding box center [1208, 533] width 93 height 35
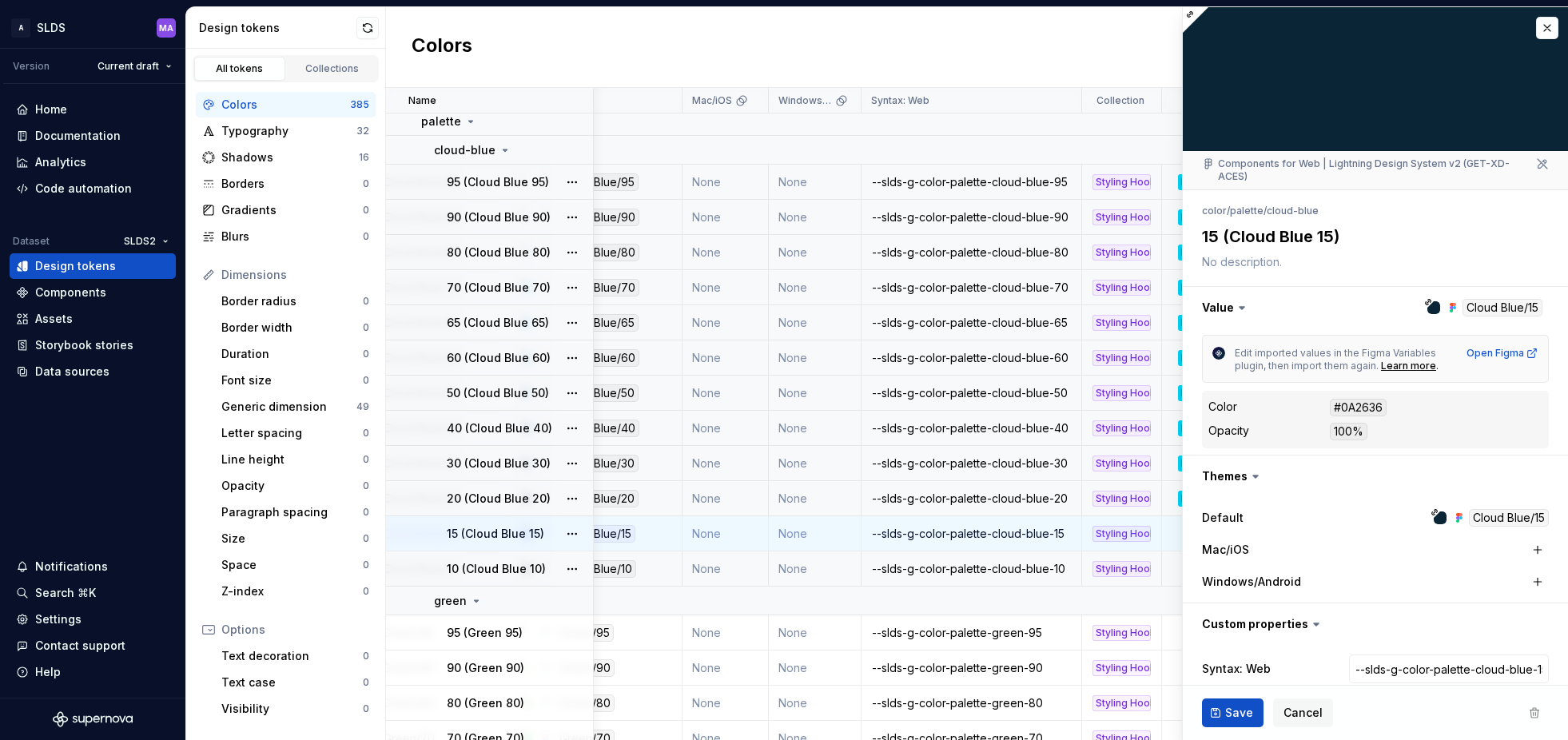
type textarea "*"
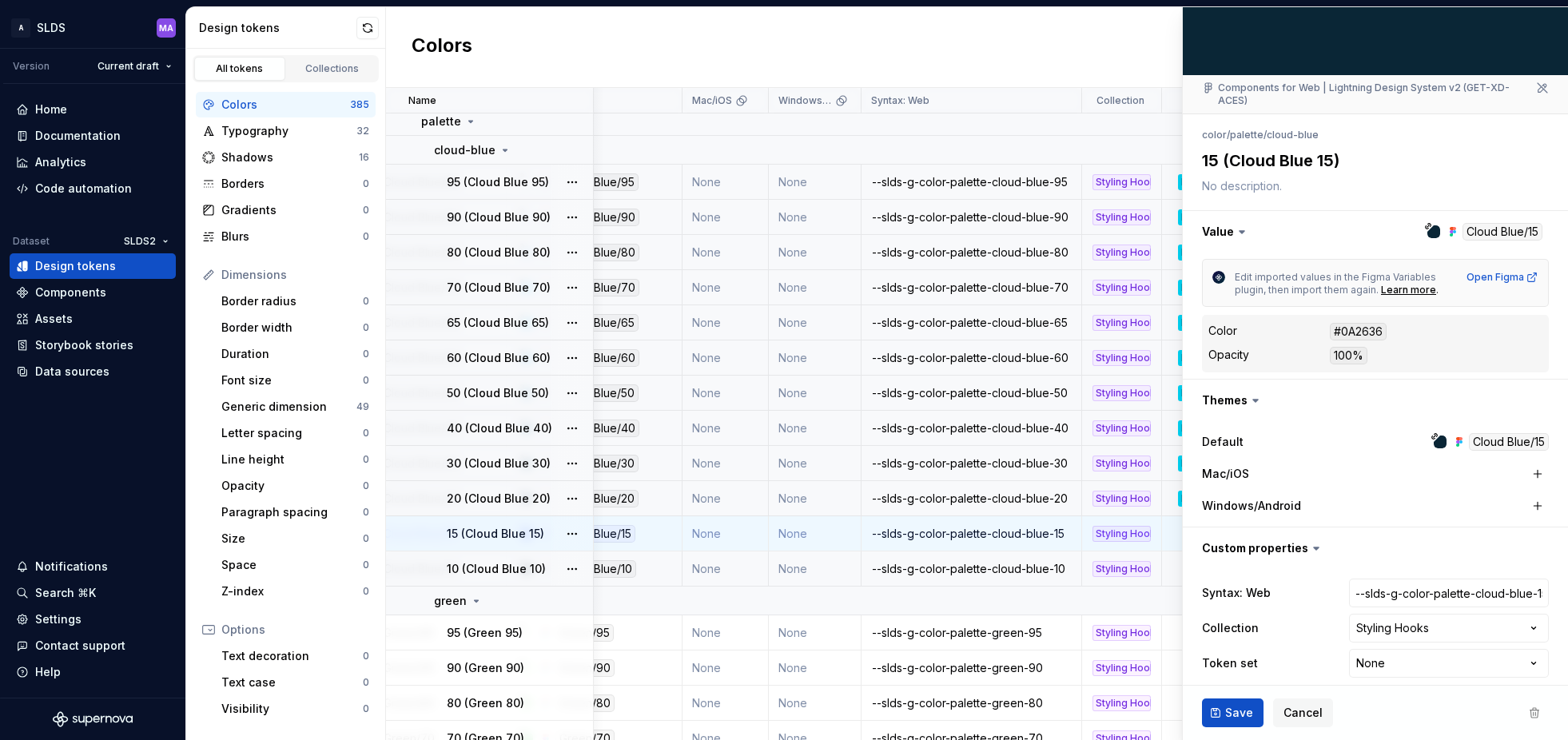
click at [1422, 653] on html "A SLDS MA Version Current draft Home Documentation Analytics Code automation Da…" at bounding box center [784, 370] width 1568 height 740
select select "**********"
click at [1234, 711] on span "Save" at bounding box center [1238, 713] width 28 height 16
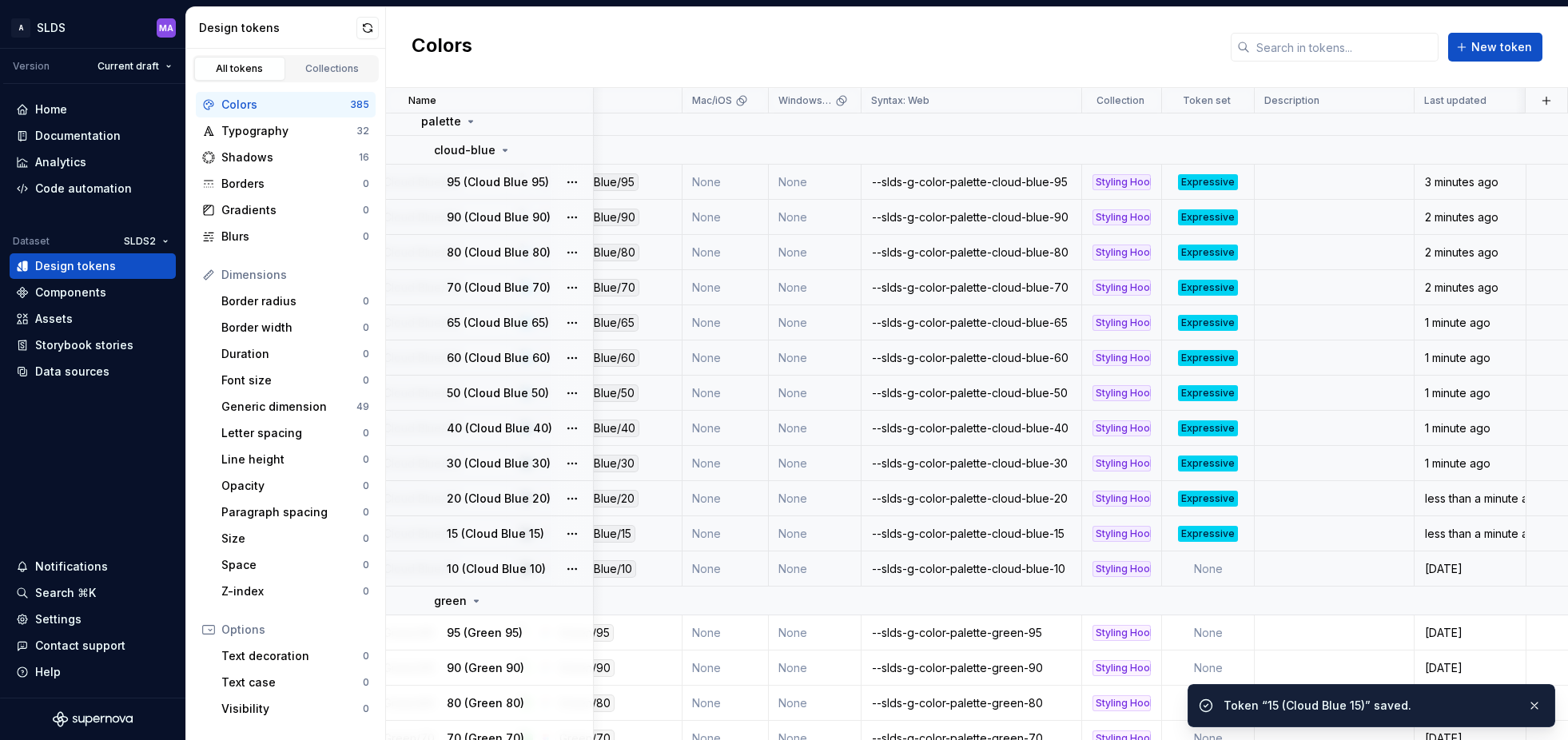
click at [1216, 570] on td "None" at bounding box center [1208, 569] width 93 height 35
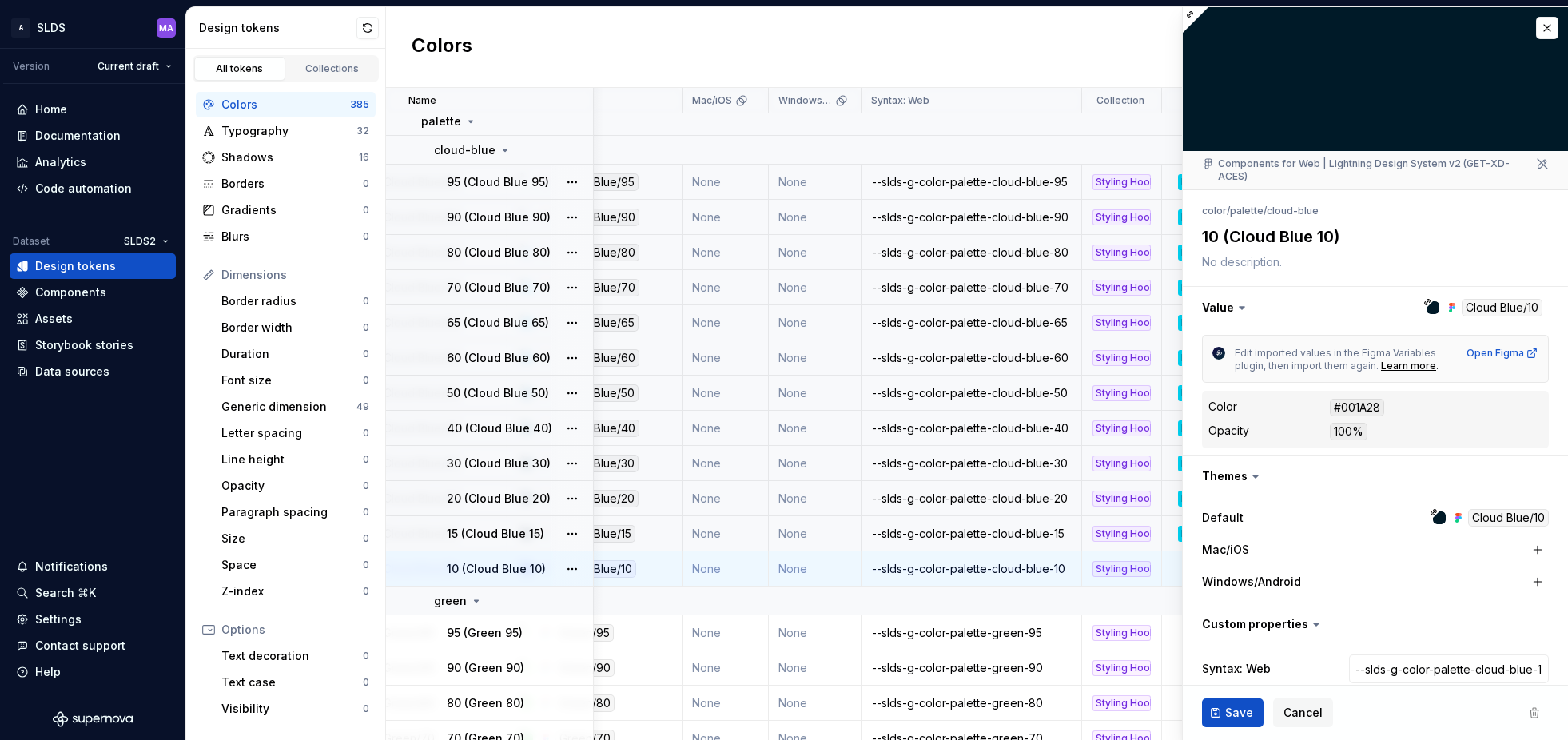
type textarea "*"
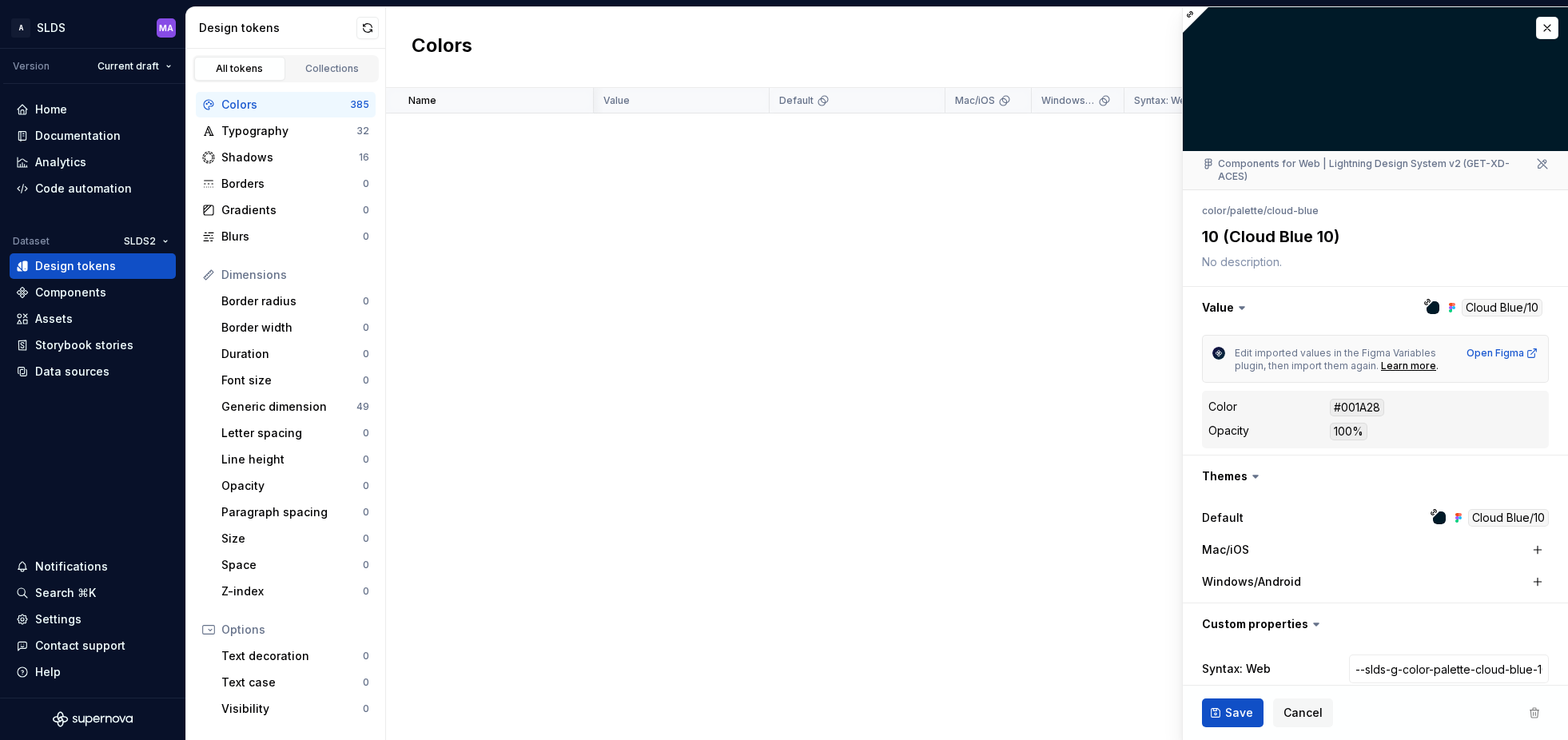
scroll to position [76, 0]
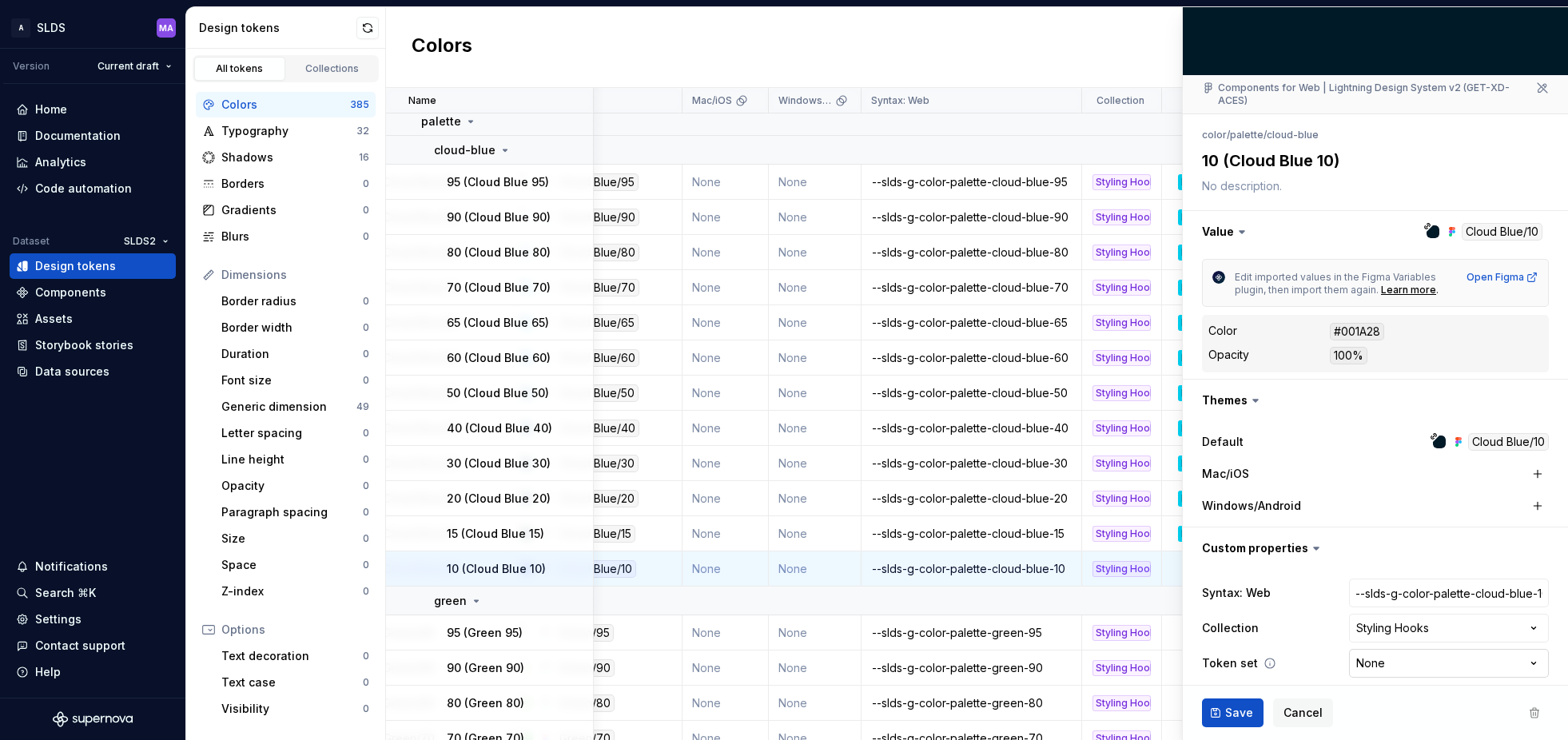
click at [1415, 647] on html "A SLDS MA Version Current draft Home Documentation Analytics Code automation Da…" at bounding box center [784, 370] width 1568 height 740
select select "**********"
click at [1225, 716] on span "Save" at bounding box center [1238, 713] width 28 height 16
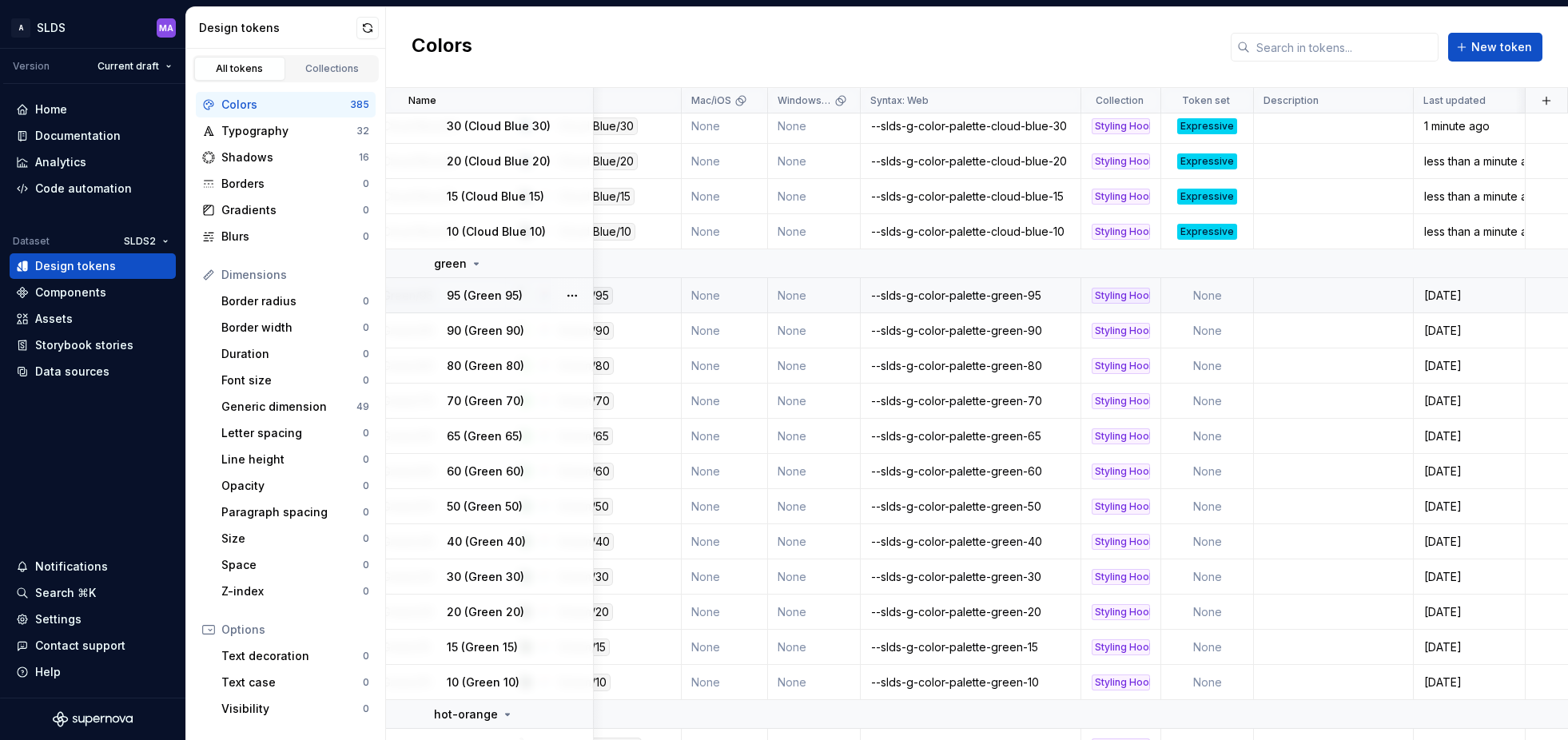
scroll to position [5025, 264]
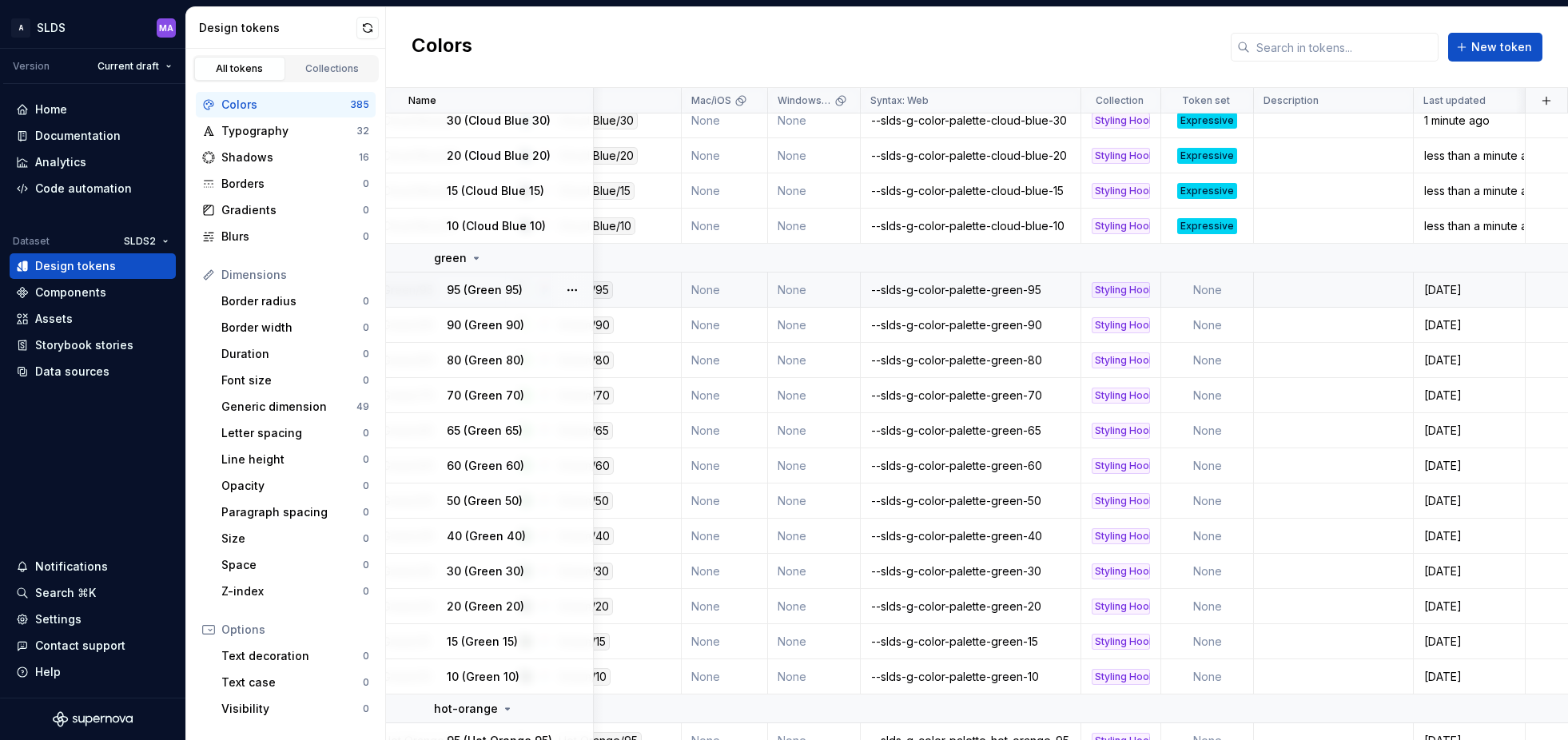
click at [1218, 288] on td "None" at bounding box center [1207, 290] width 93 height 35
type textarea "*"
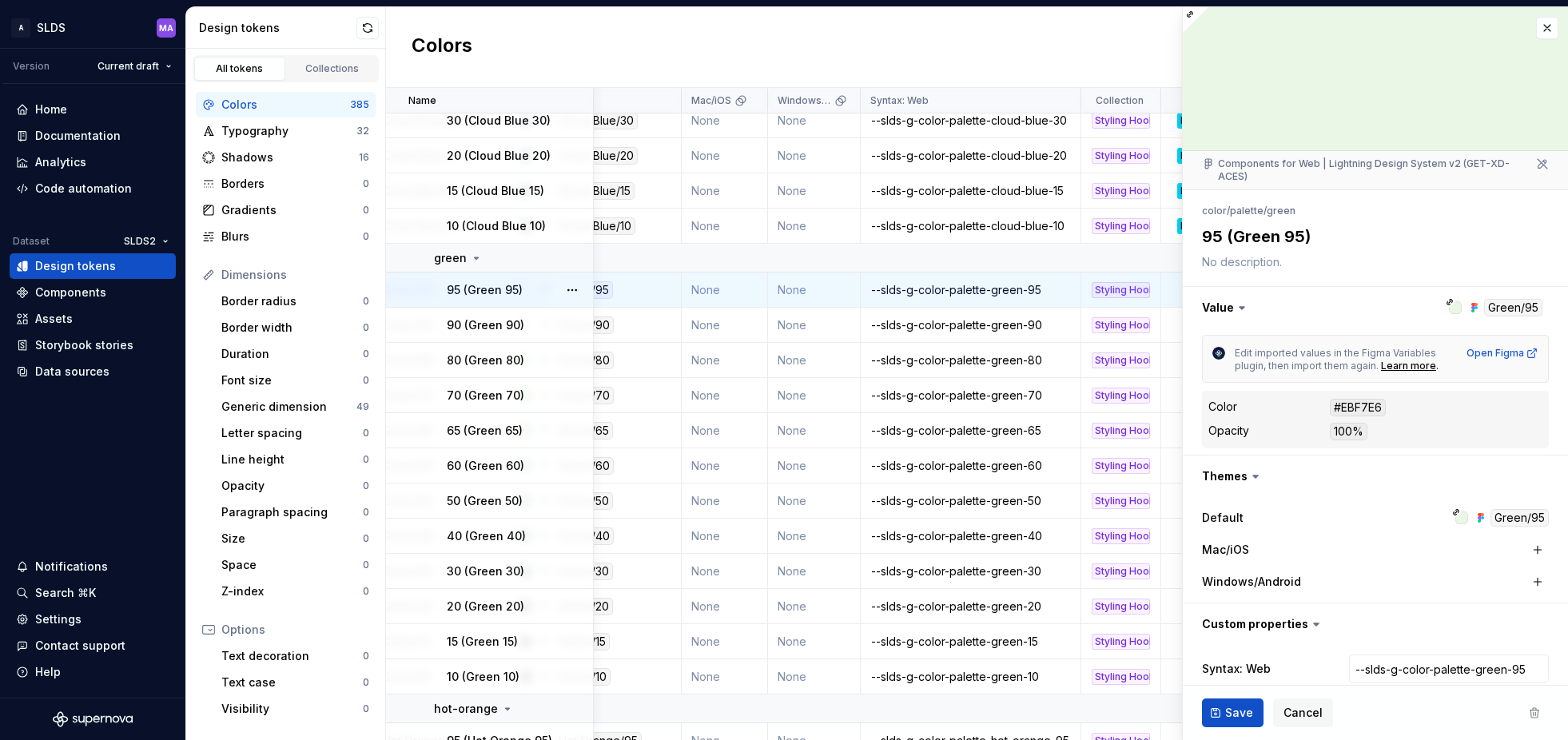
scroll to position [76, 0]
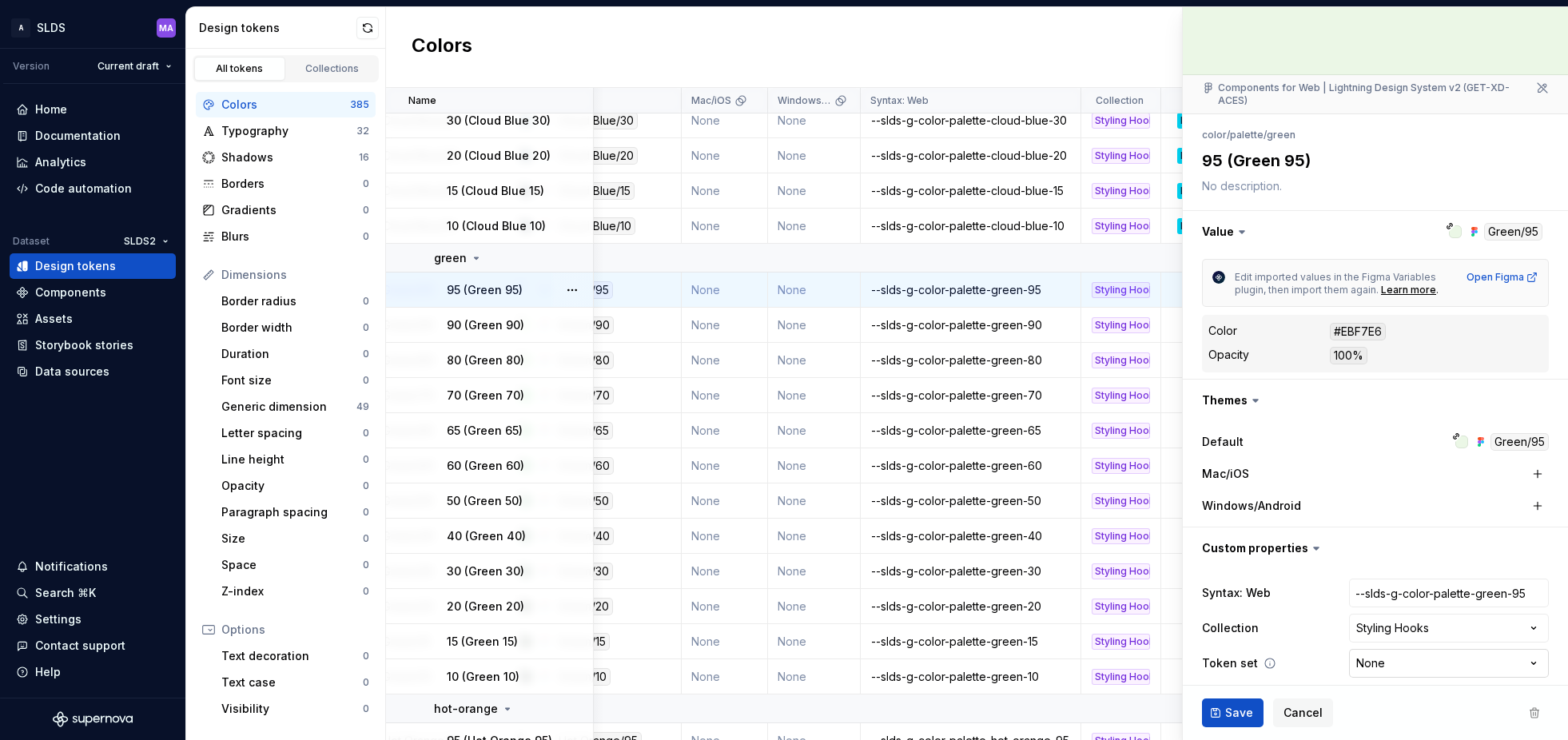
click at [1409, 649] on html "A SLDS MA Version Current draft Home Documentation Analytics Code automation Da…" at bounding box center [784, 370] width 1568 height 740
select select "**********"
click at [1230, 718] on span "Save" at bounding box center [1238, 713] width 28 height 16
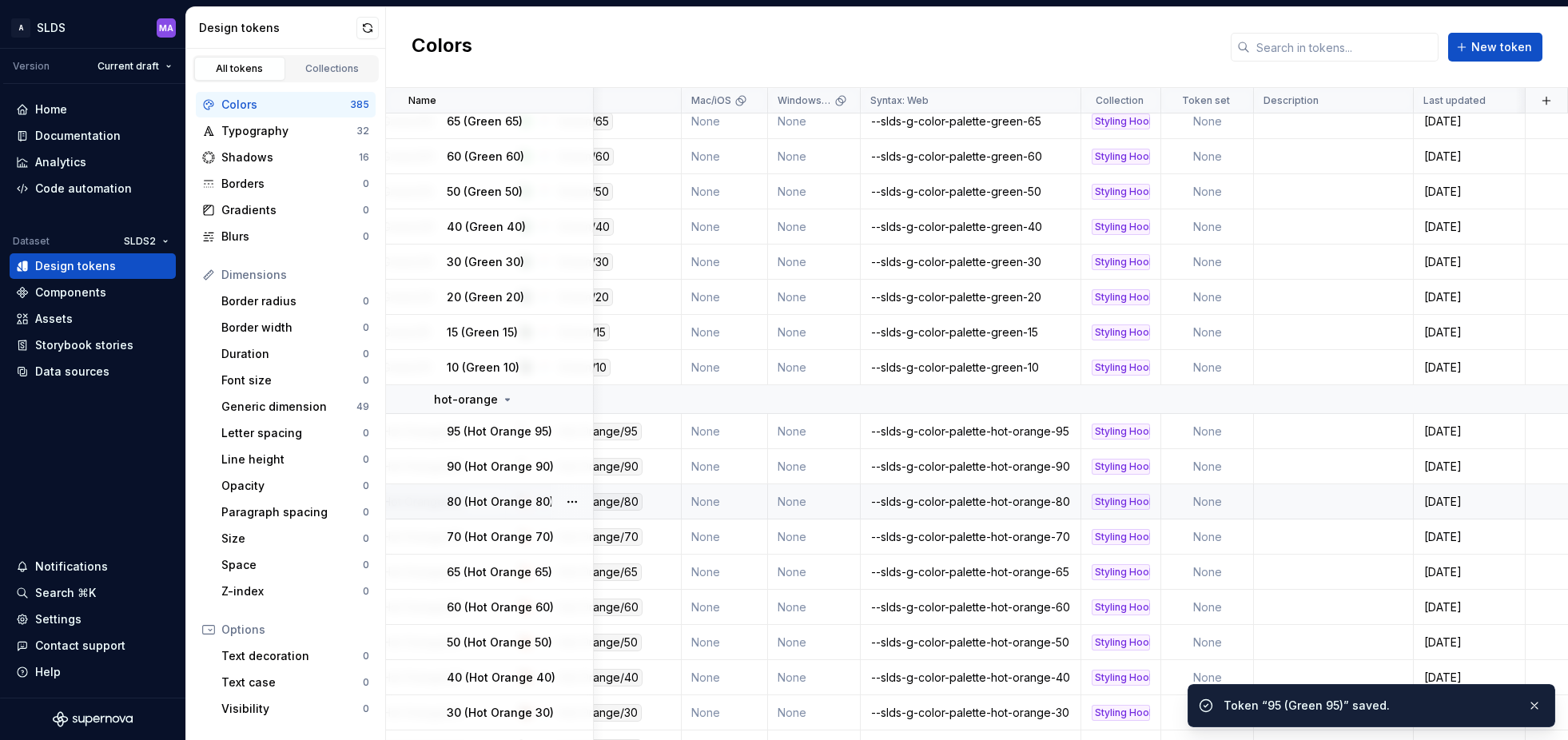
scroll to position [5343, 264]
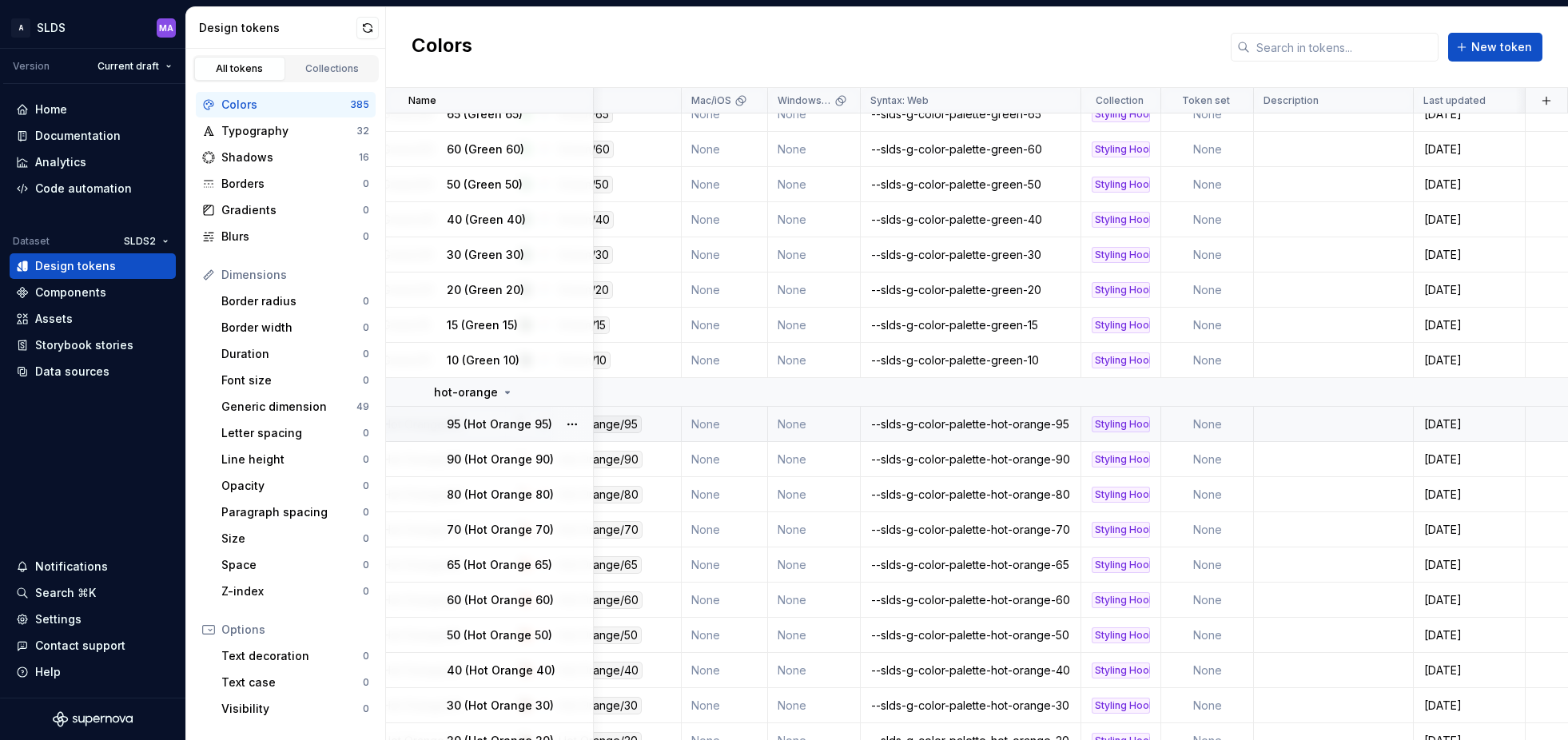
click at [1217, 426] on td "None" at bounding box center [1207, 424] width 93 height 35
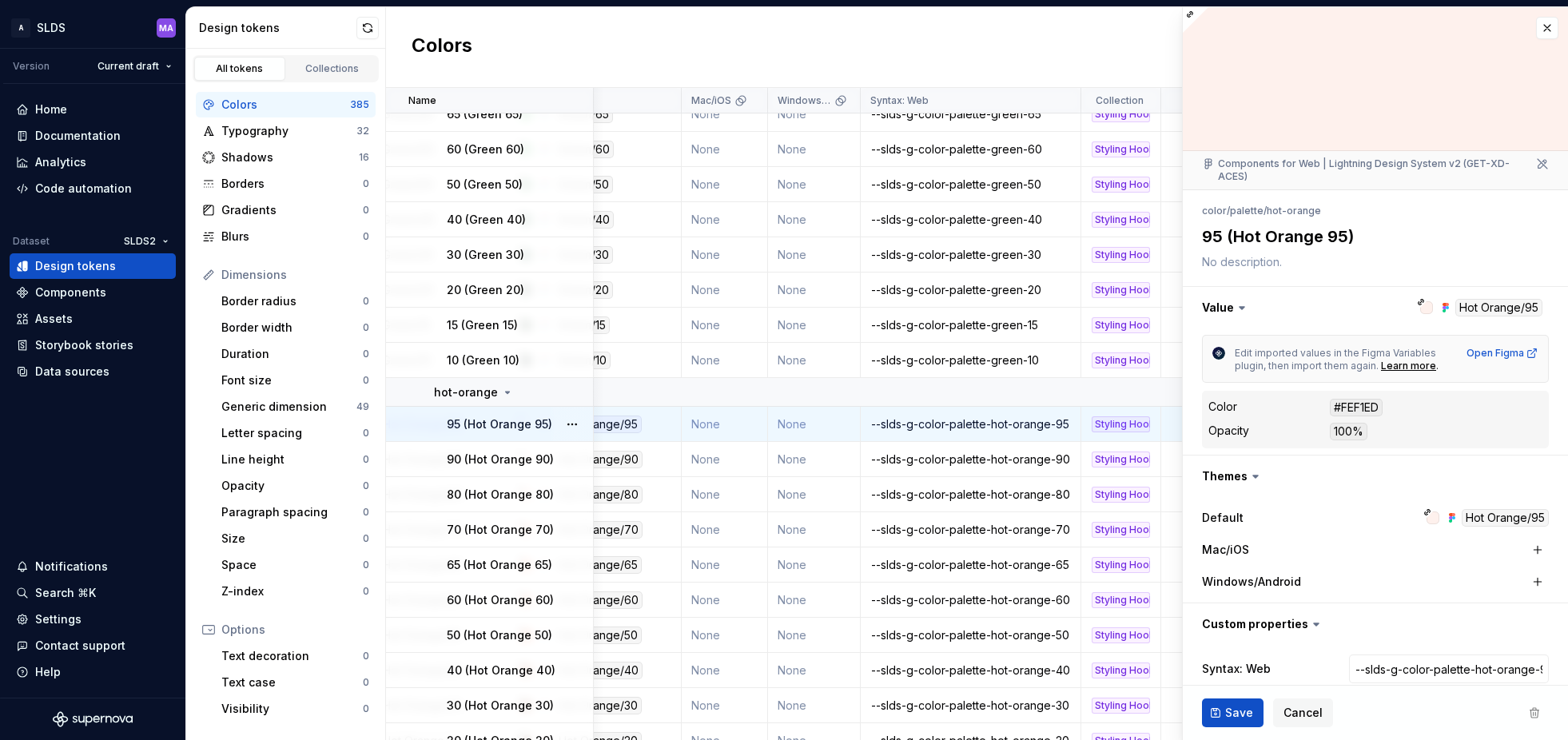
type textarea "*"
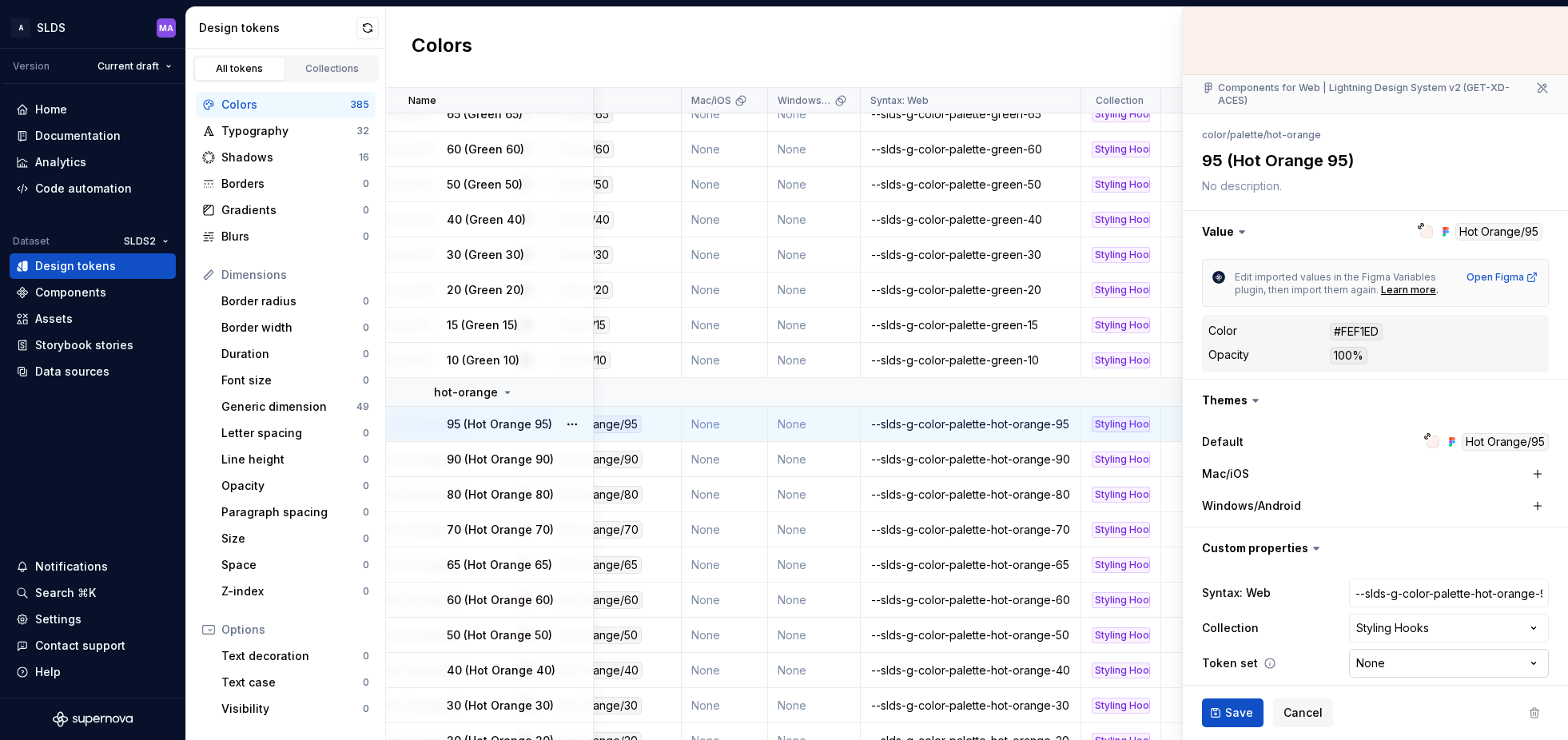
click at [1420, 652] on html "A SLDS MA Version Current draft Home Documentation Analytics Code automation Da…" at bounding box center [784, 370] width 1568 height 740
select select "**********"
click at [1231, 714] on span "Save" at bounding box center [1238, 713] width 28 height 16
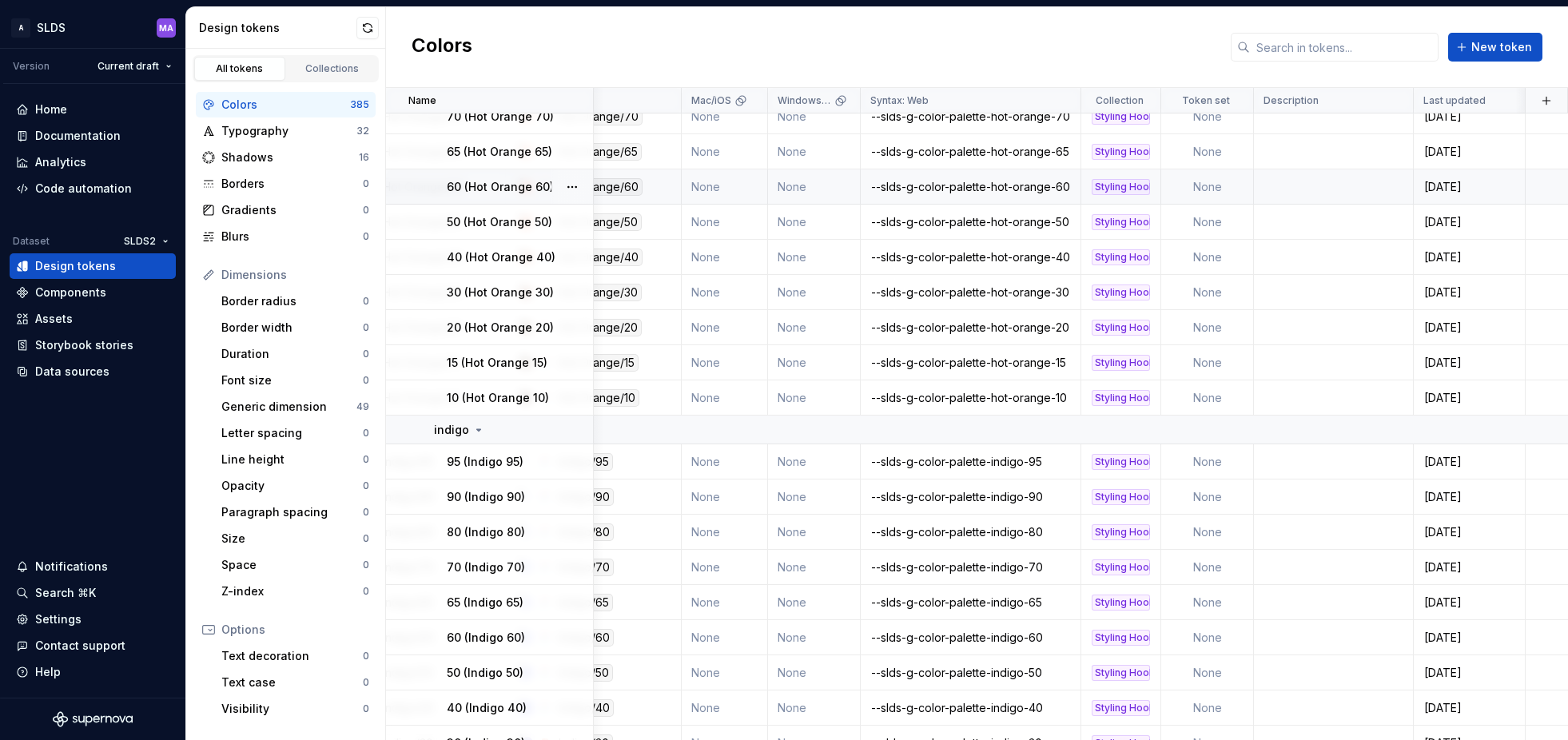
scroll to position [5757, 264]
click at [1218, 464] on td "None" at bounding box center [1207, 461] width 93 height 35
type textarea "*"
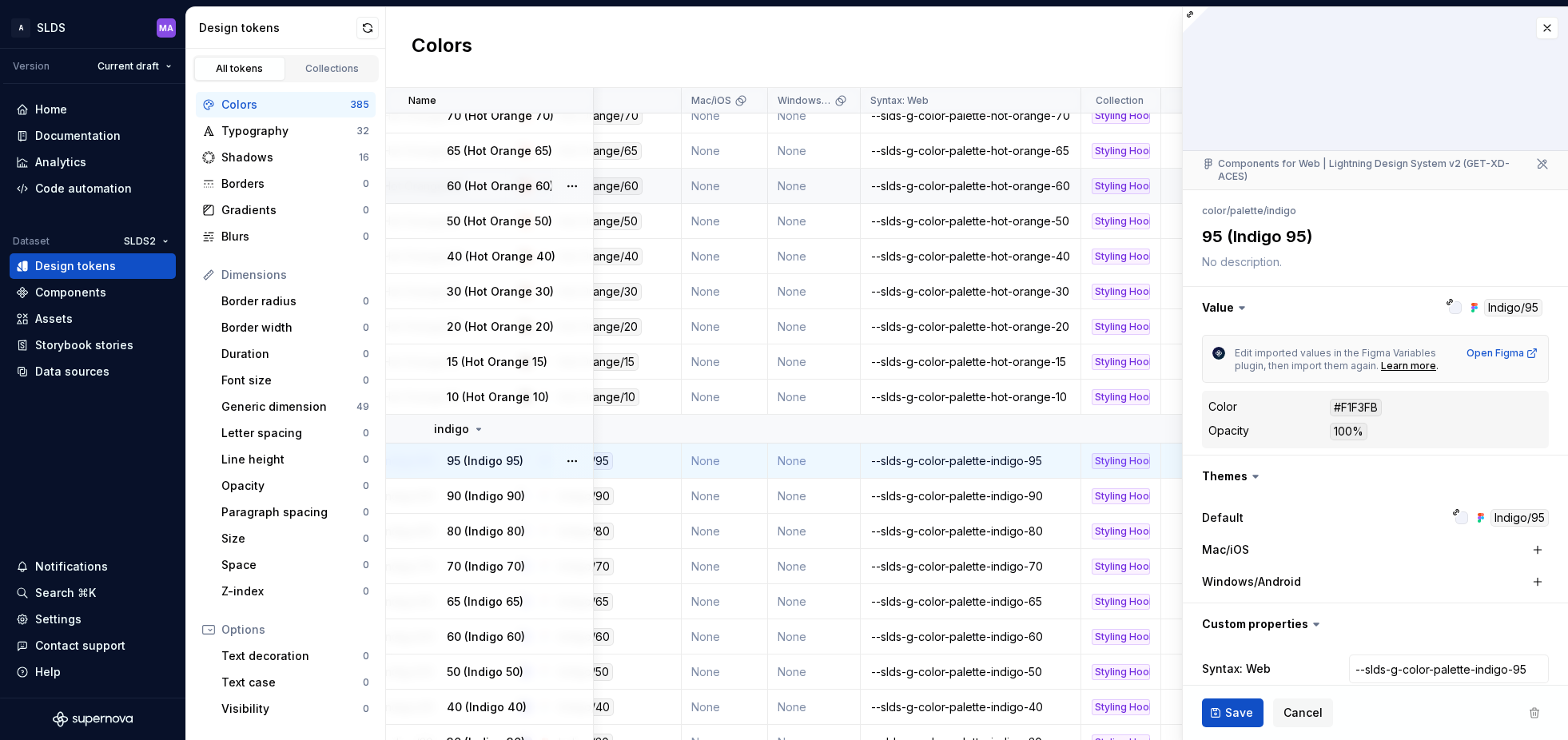
scroll to position [76, 0]
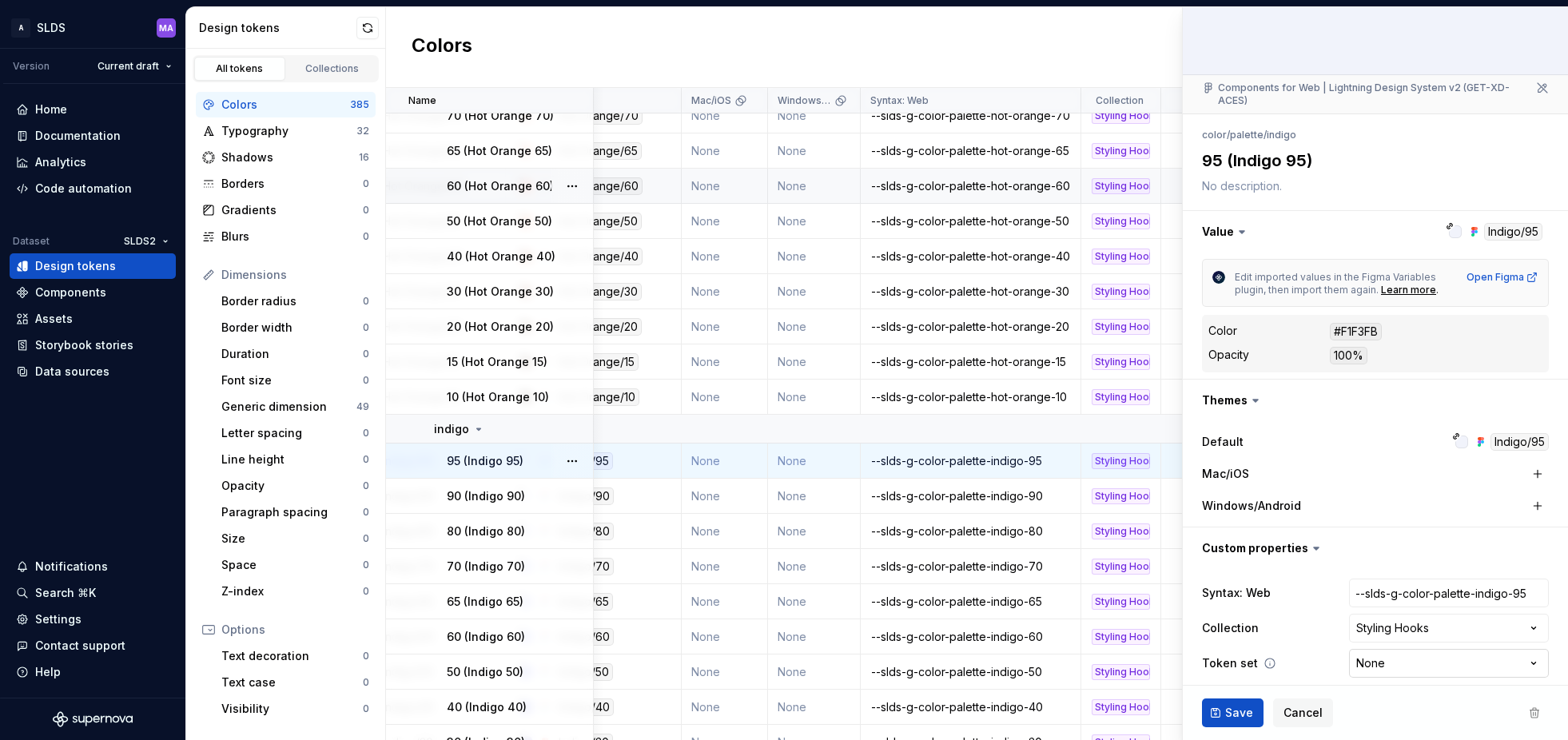
click at [1424, 652] on html "A SLDS MA Version Current draft Home Documentation Analytics Code automation Da…" at bounding box center [784, 370] width 1568 height 740
select select "**********"
click at [1233, 709] on span "Save" at bounding box center [1238, 713] width 28 height 16
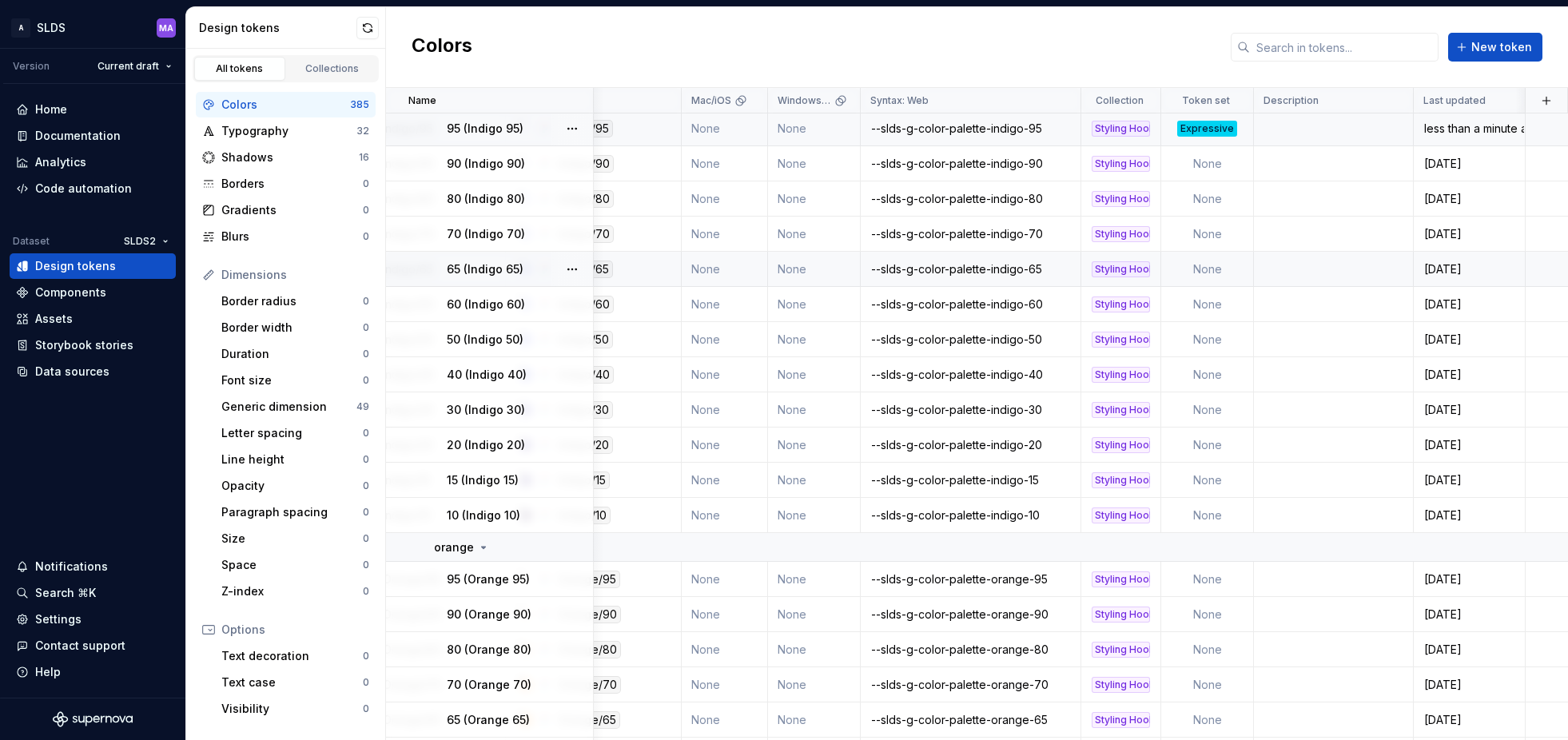
scroll to position [6095, 264]
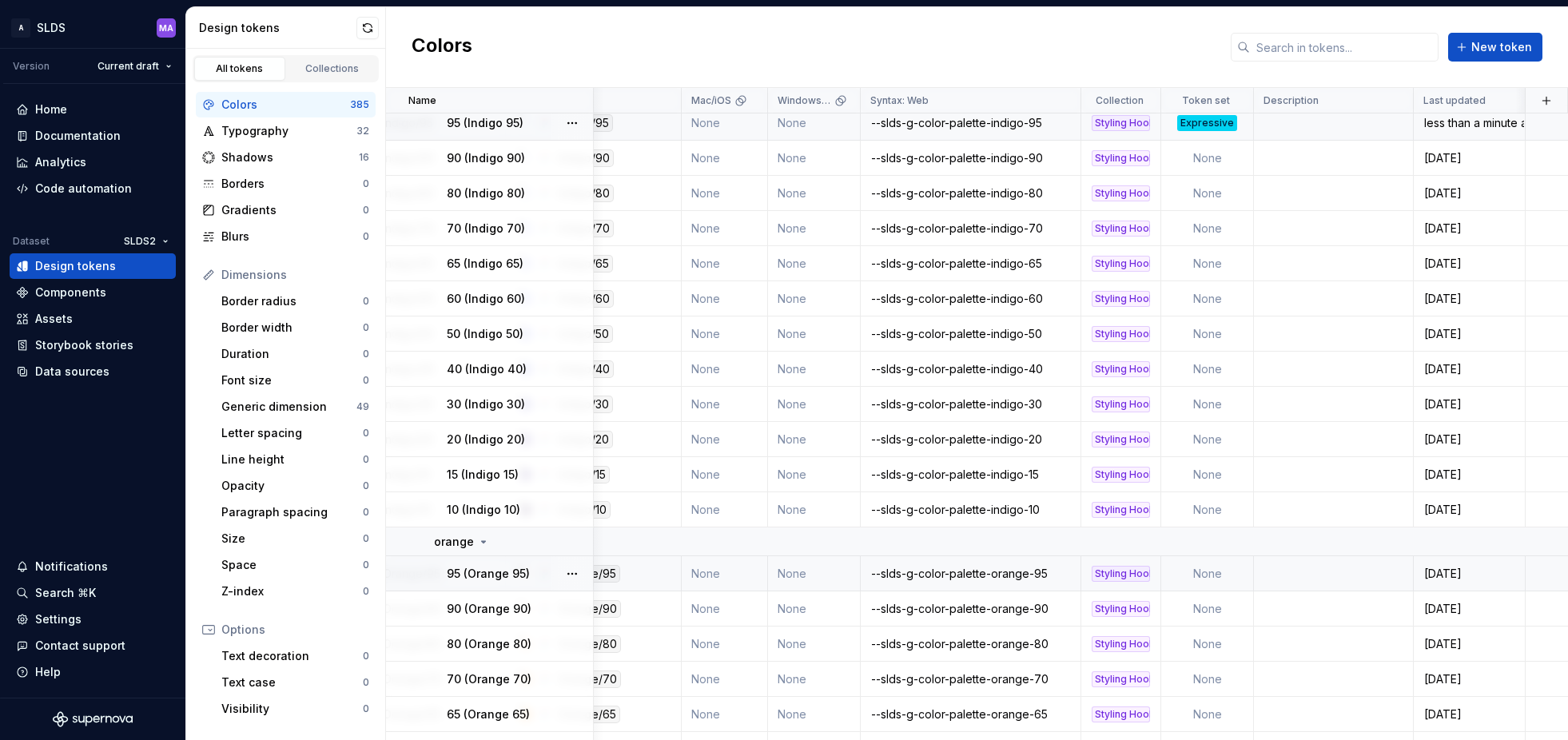
click at [1212, 574] on td "None" at bounding box center [1207, 574] width 93 height 35
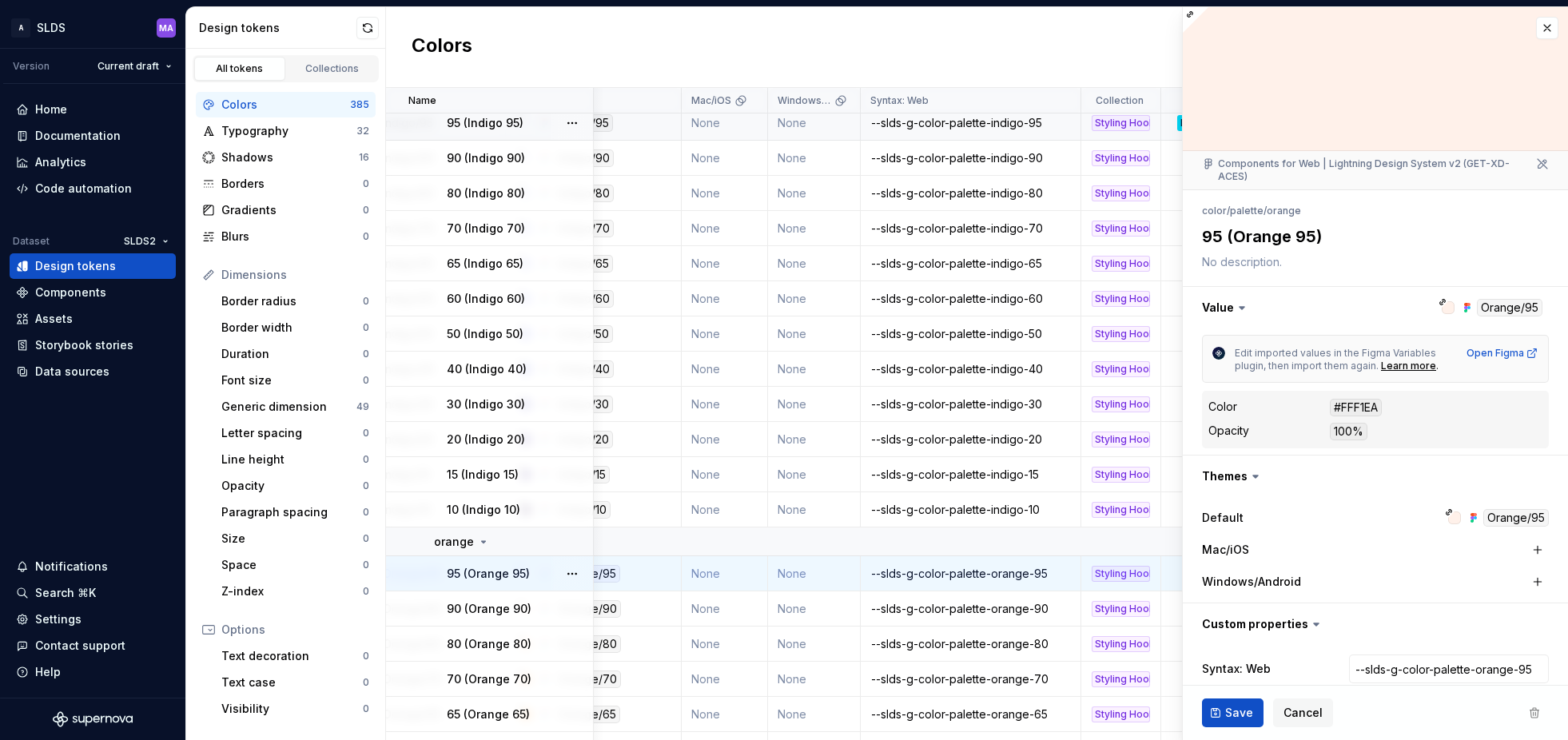
type textarea "*"
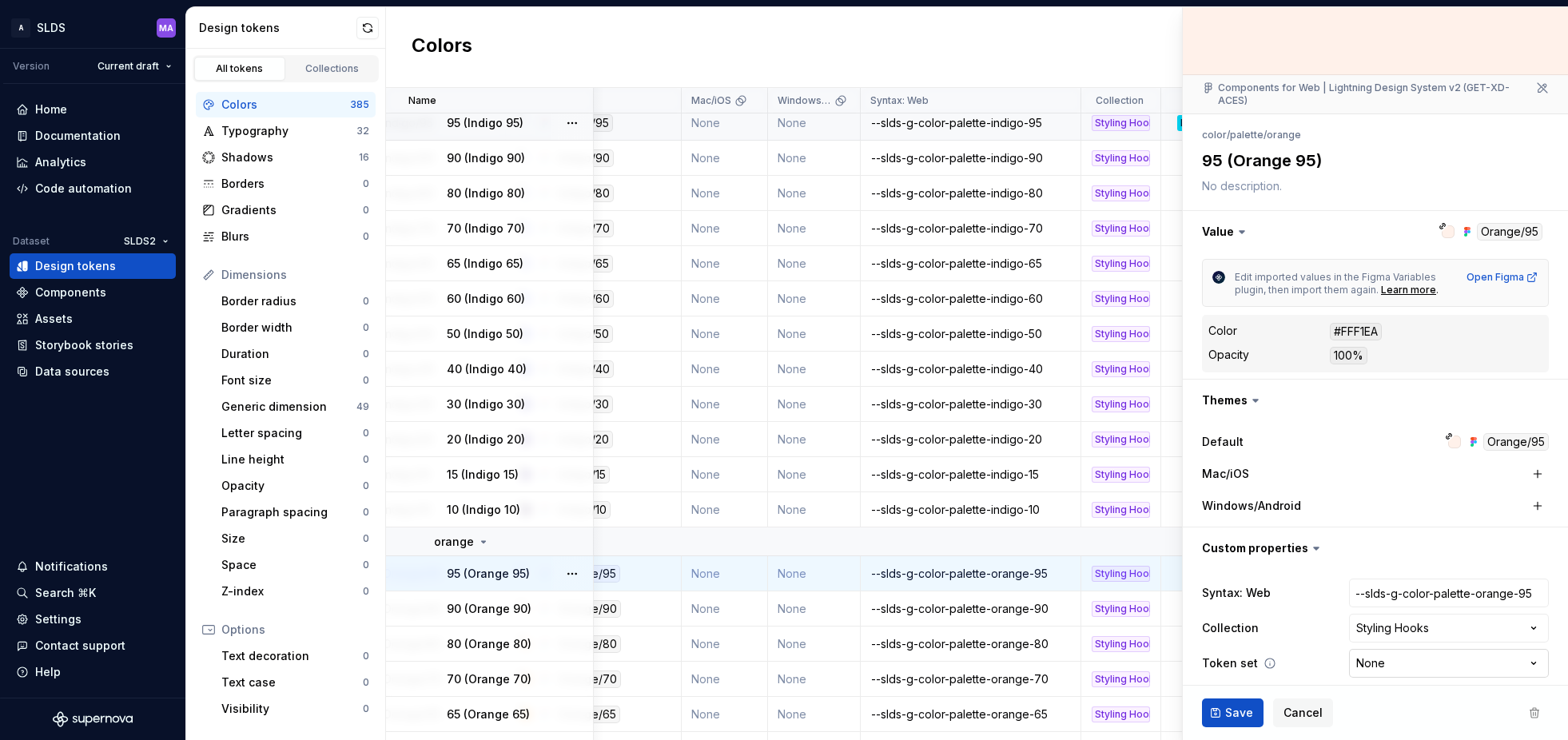
click at [1404, 651] on html "A SLDS MA Version Current draft Home Documentation Analytics Code automation Da…" at bounding box center [784, 370] width 1568 height 740
select select "**********"
click at [1235, 716] on span "Save" at bounding box center [1238, 713] width 28 height 16
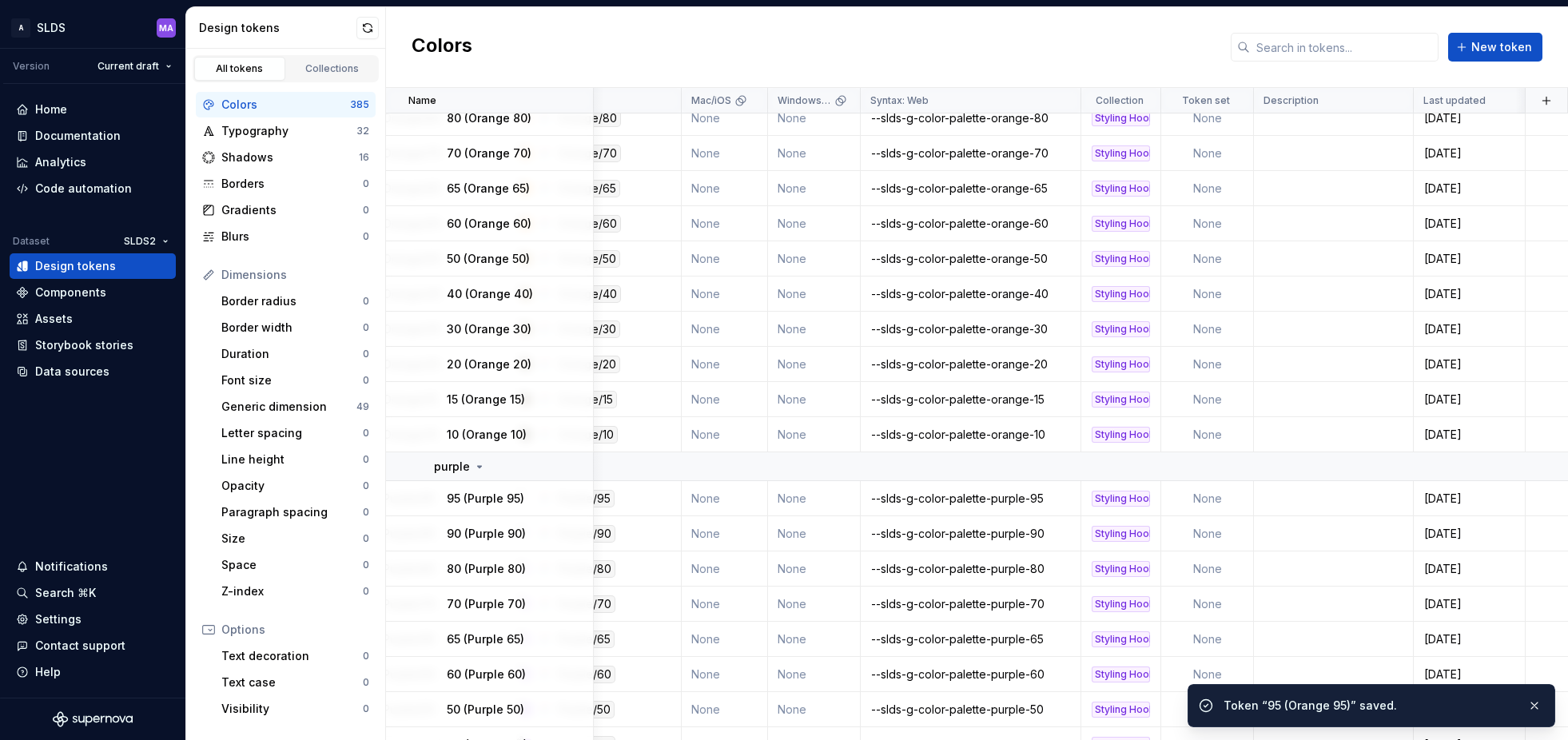
scroll to position [6652, 264]
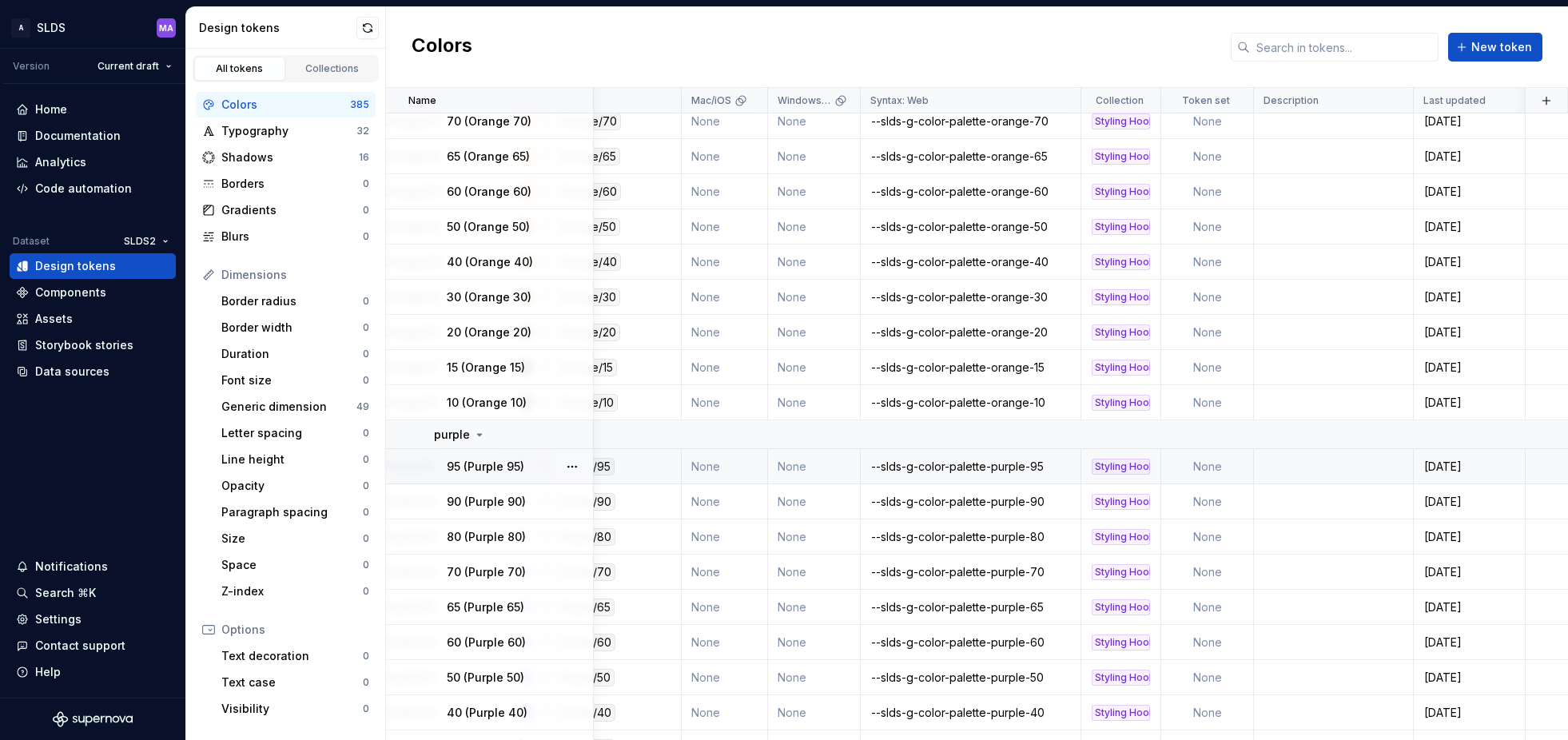
click at [1208, 473] on td "None" at bounding box center [1207, 467] width 93 height 35
type textarea "*"
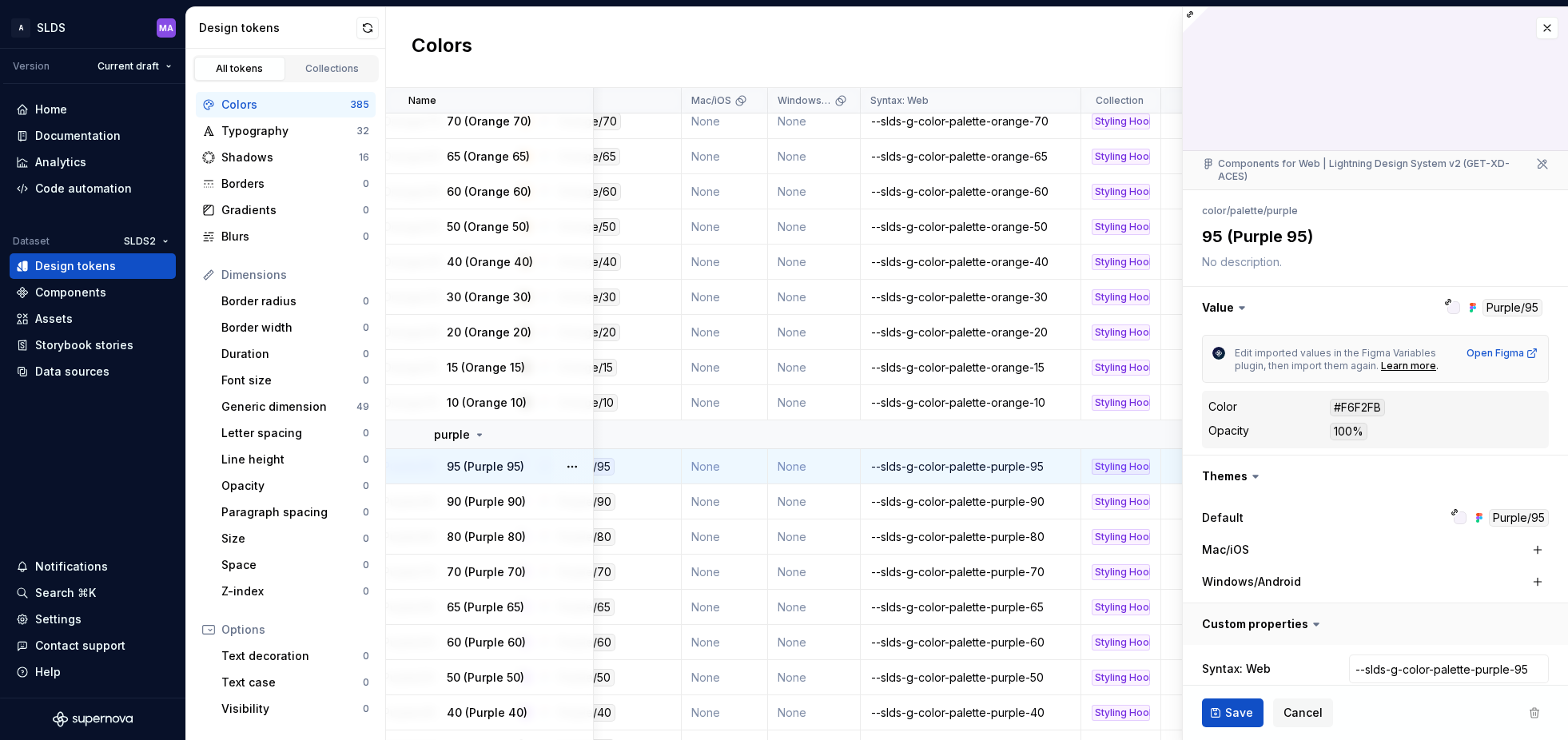
scroll to position [76, 0]
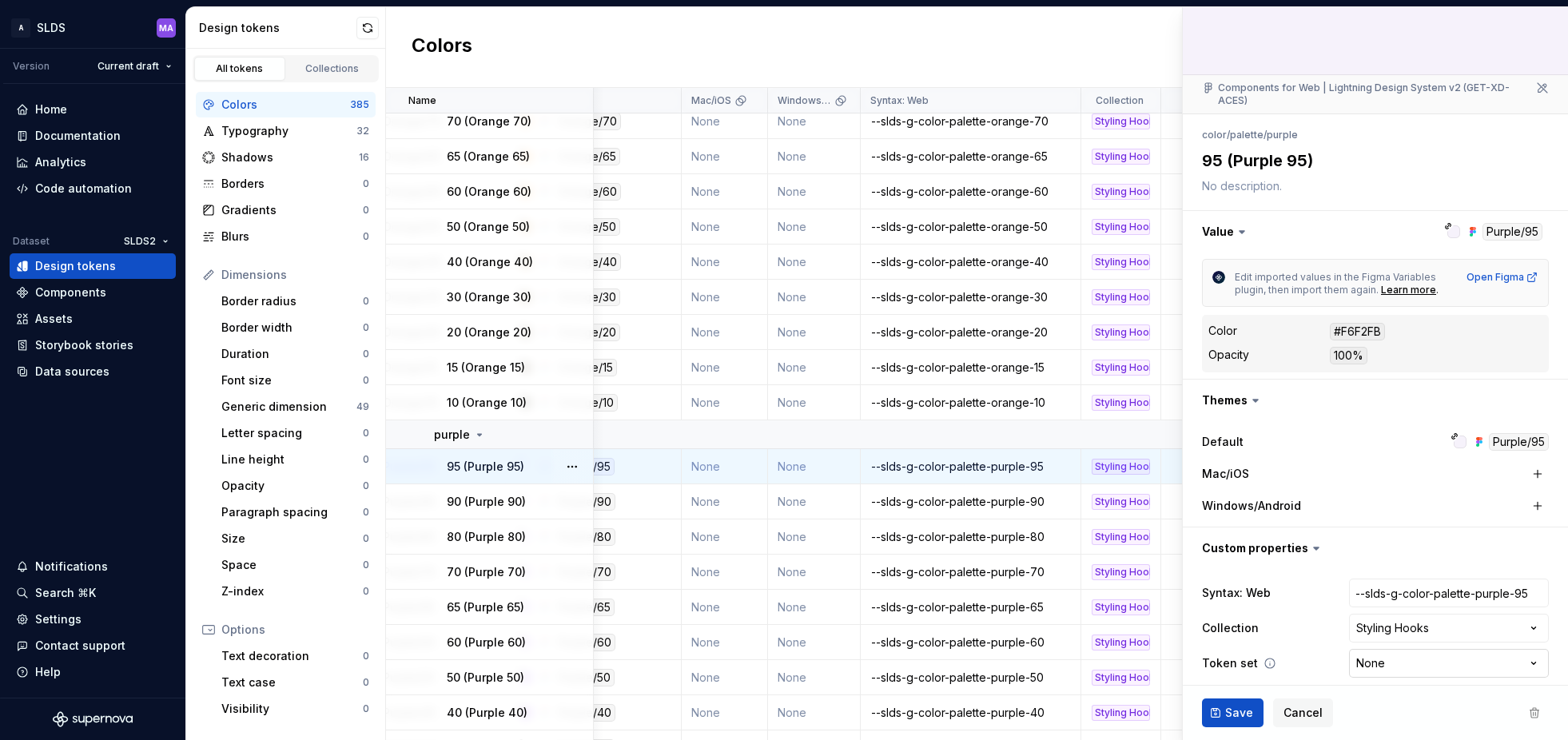
click at [1403, 648] on html "A SLDS MA Version Current draft Home Documentation Analytics Code automation Da…" at bounding box center [784, 370] width 1568 height 740
select select "**********"
click at [1233, 718] on span "Save" at bounding box center [1238, 713] width 28 height 16
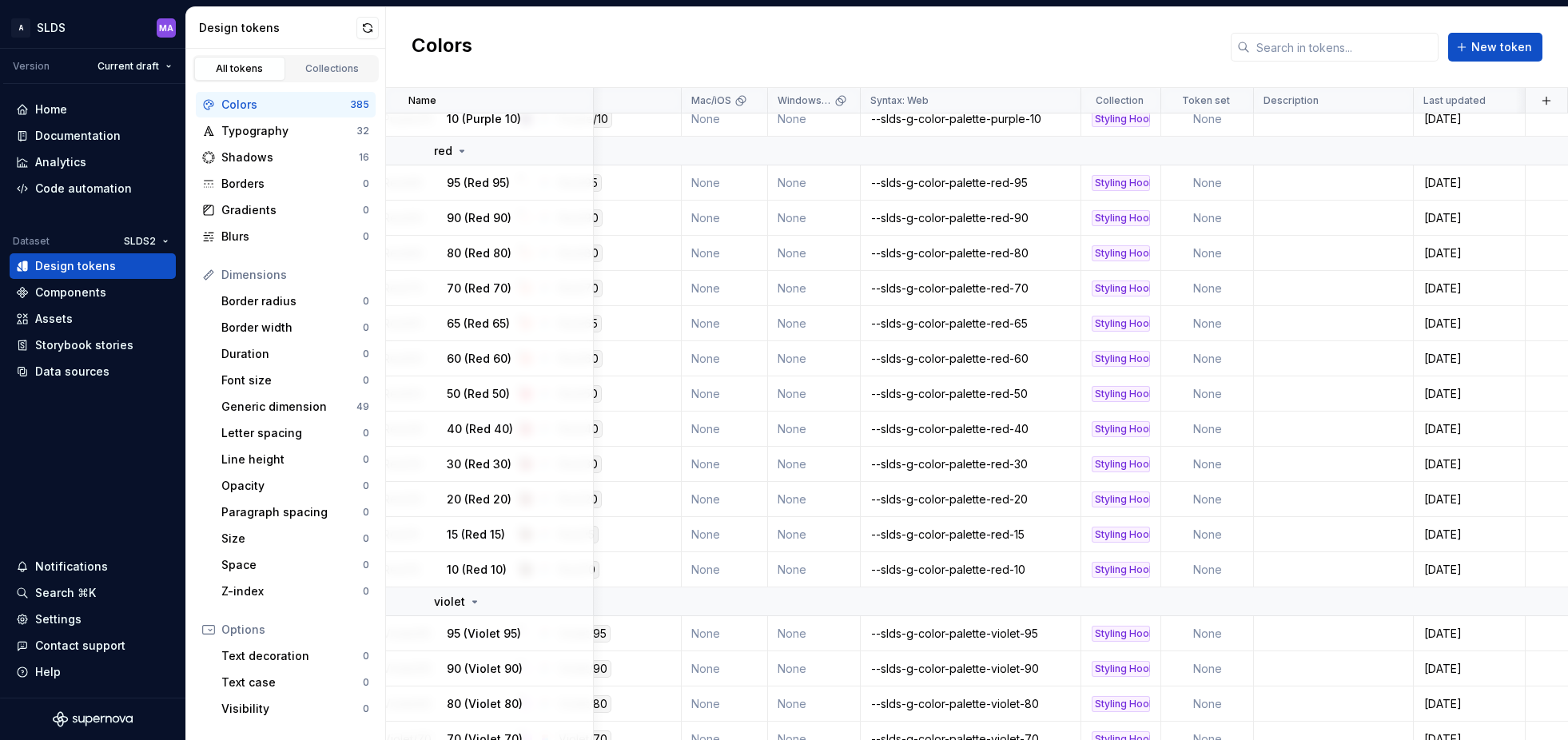
scroll to position [7393, 264]
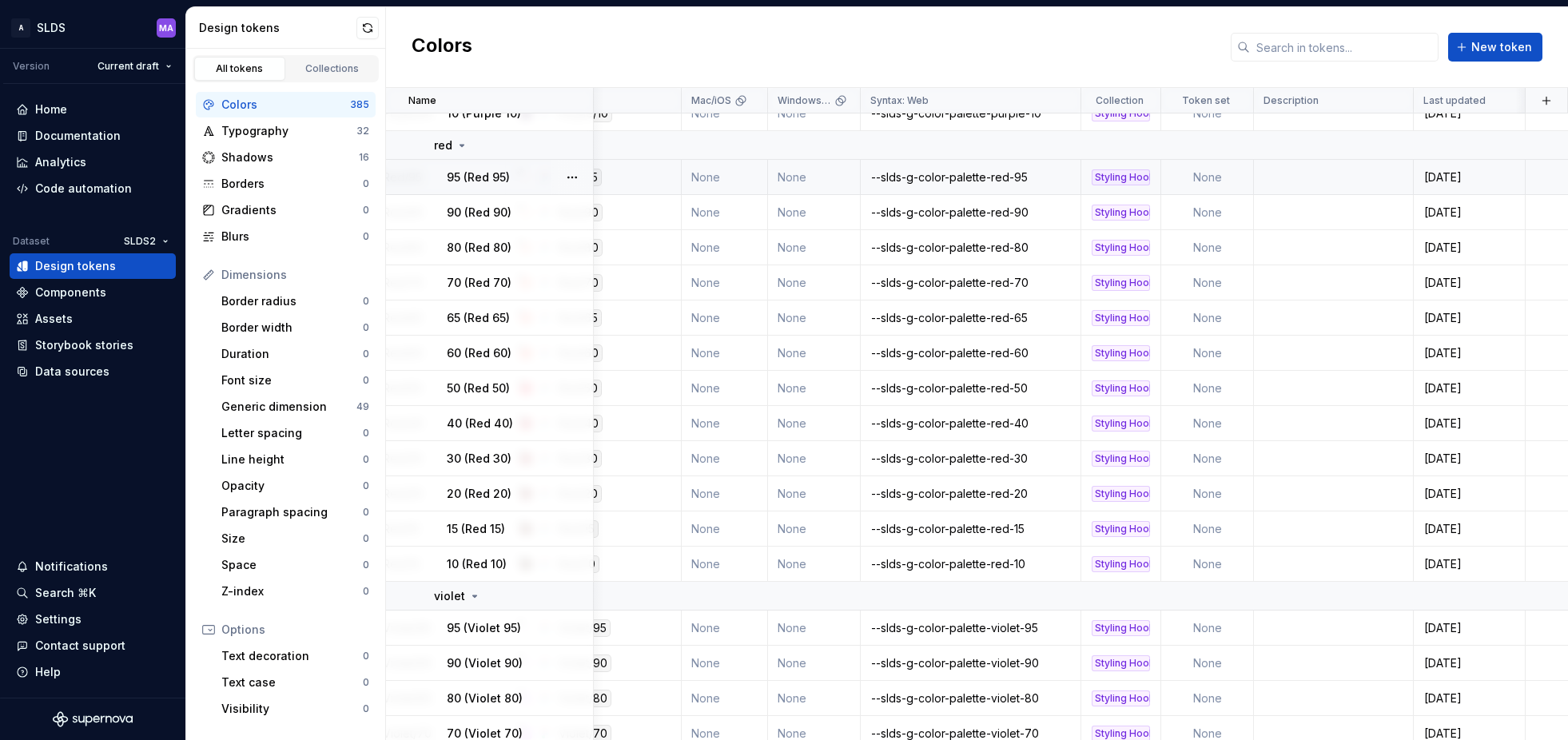
click at [1222, 173] on td "None" at bounding box center [1207, 177] width 93 height 35
type textarea "*"
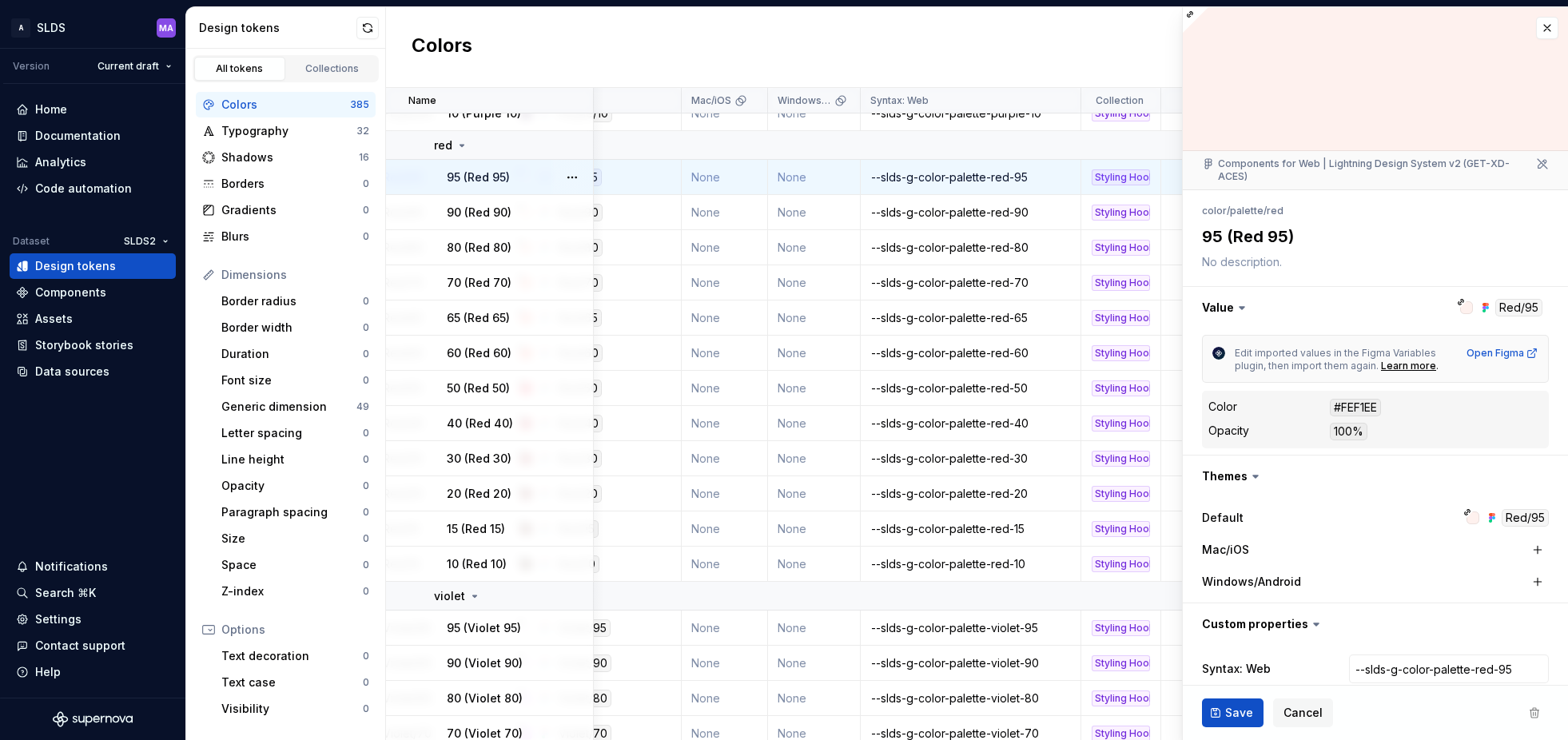
scroll to position [76, 0]
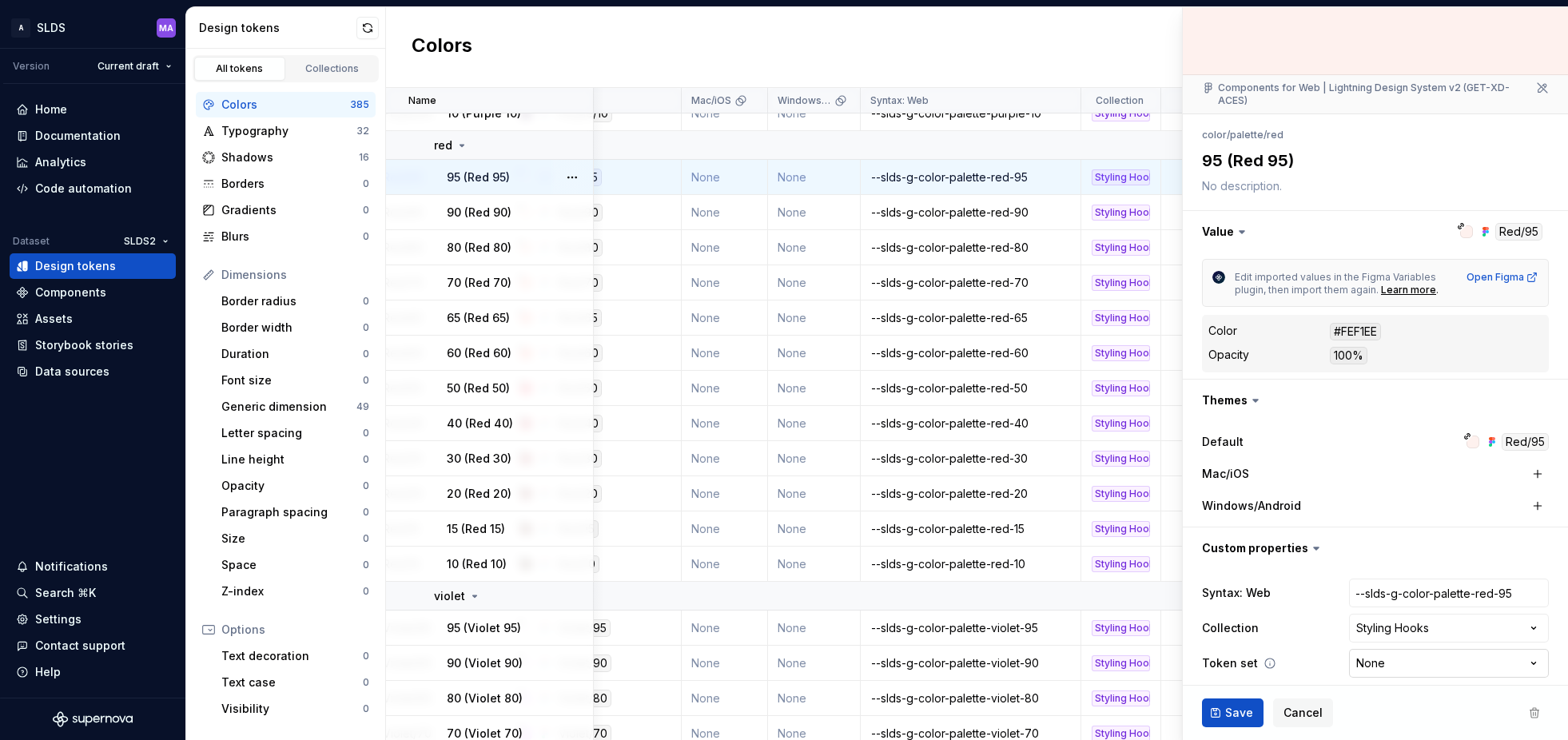
click at [1396, 652] on html "A SLDS MA Version Current draft Home Documentation Analytics Code automation Da…" at bounding box center [784, 370] width 1568 height 740
select select "**********"
click at [1239, 711] on span "Save" at bounding box center [1238, 713] width 28 height 16
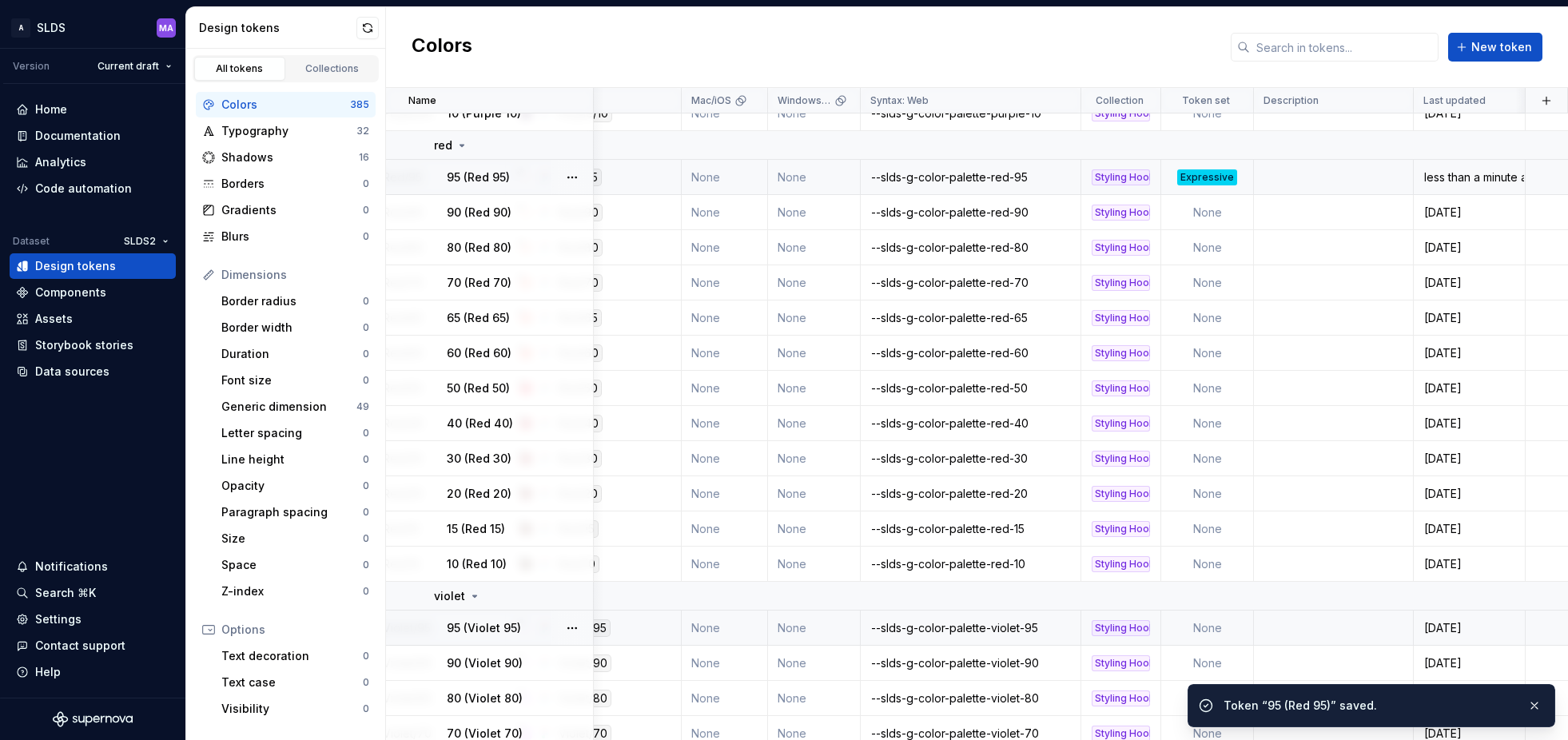
click at [1224, 628] on td "None" at bounding box center [1207, 628] width 93 height 35
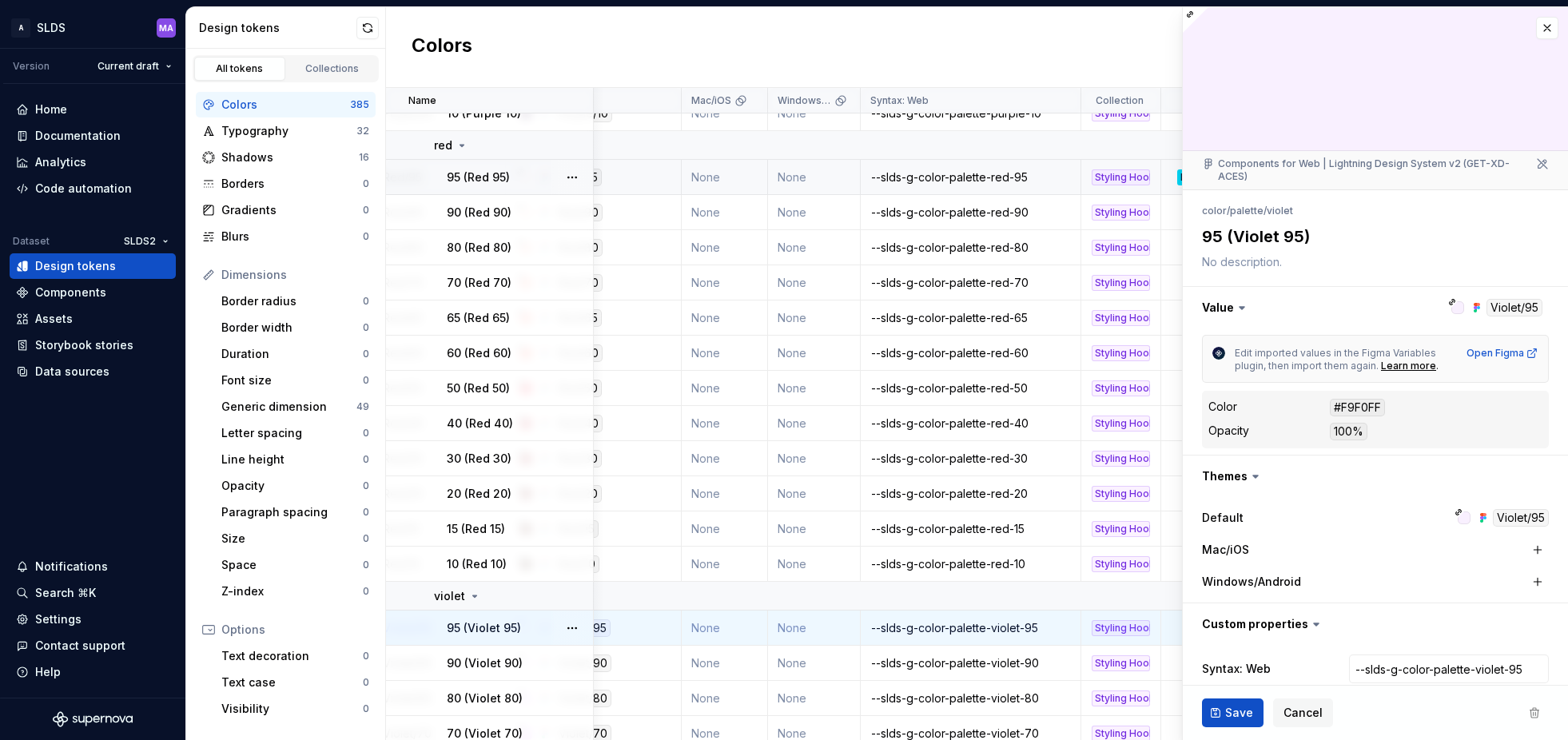
type textarea "*"
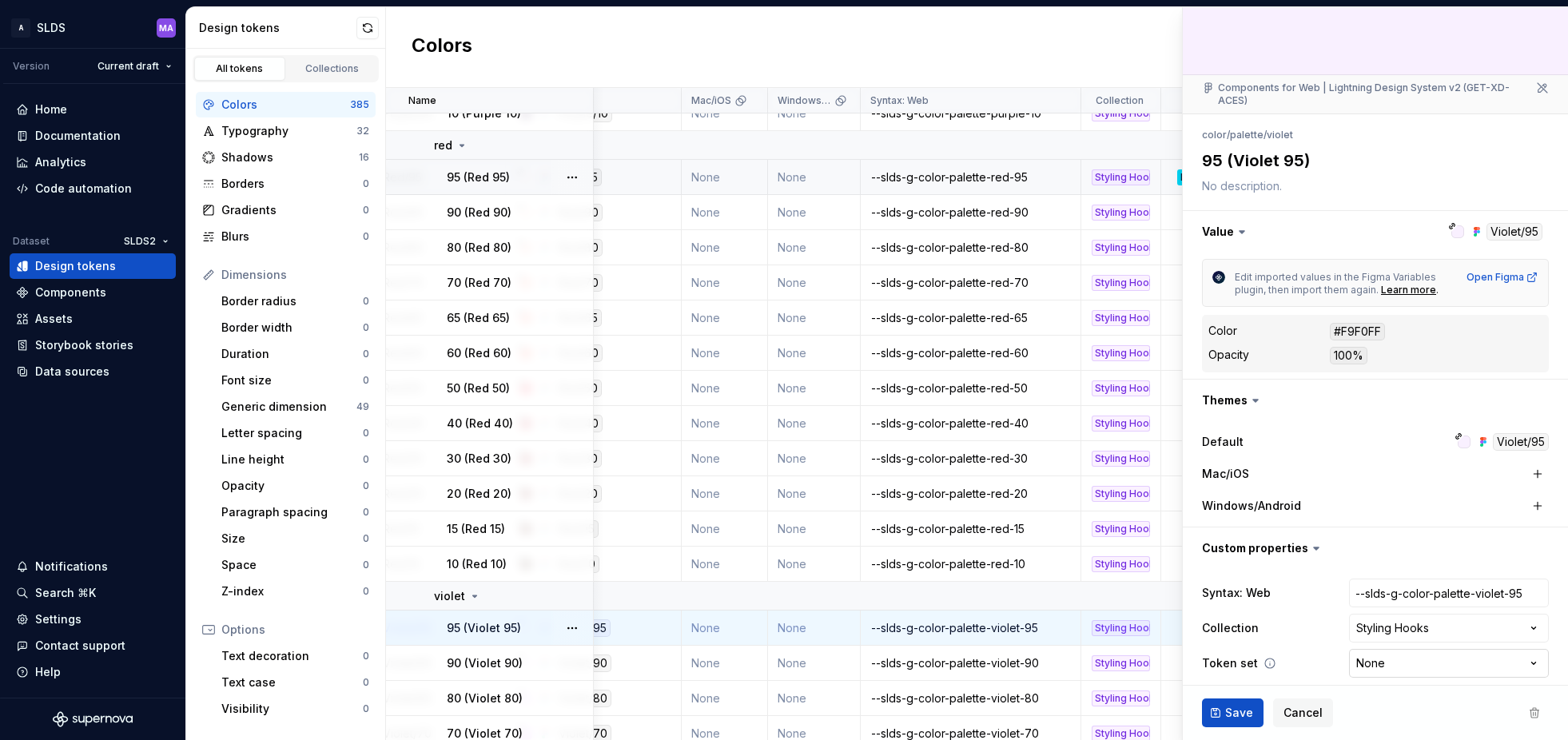
click at [1472, 656] on html "A SLDS MA Version Current draft Home Documentation Analytics Code automation Da…" at bounding box center [784, 370] width 1568 height 740
select select "**********"
click at [1235, 710] on span "Save" at bounding box center [1238, 713] width 28 height 16
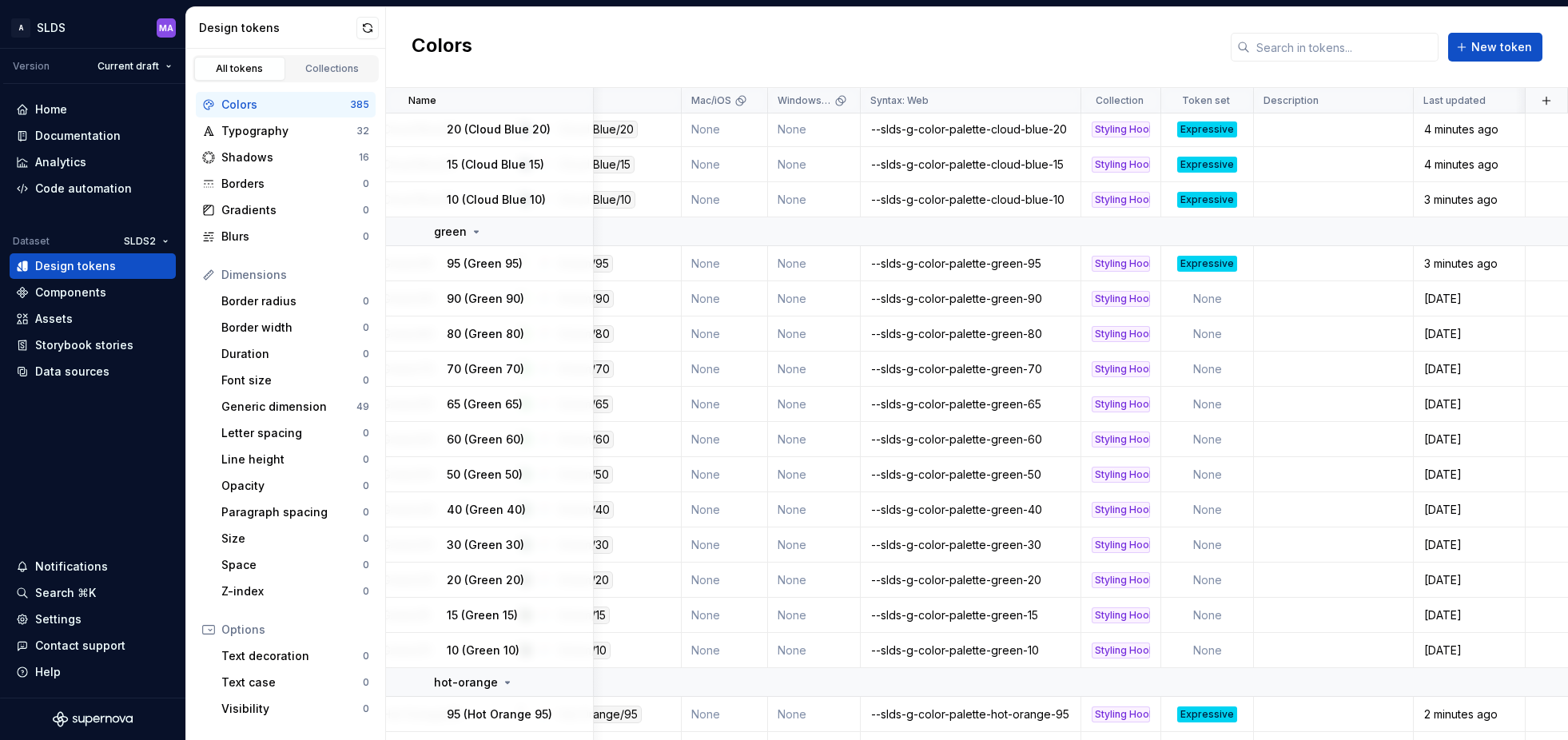
scroll to position [5053, 264]
click at [1218, 295] on td "None" at bounding box center [1207, 298] width 93 height 35
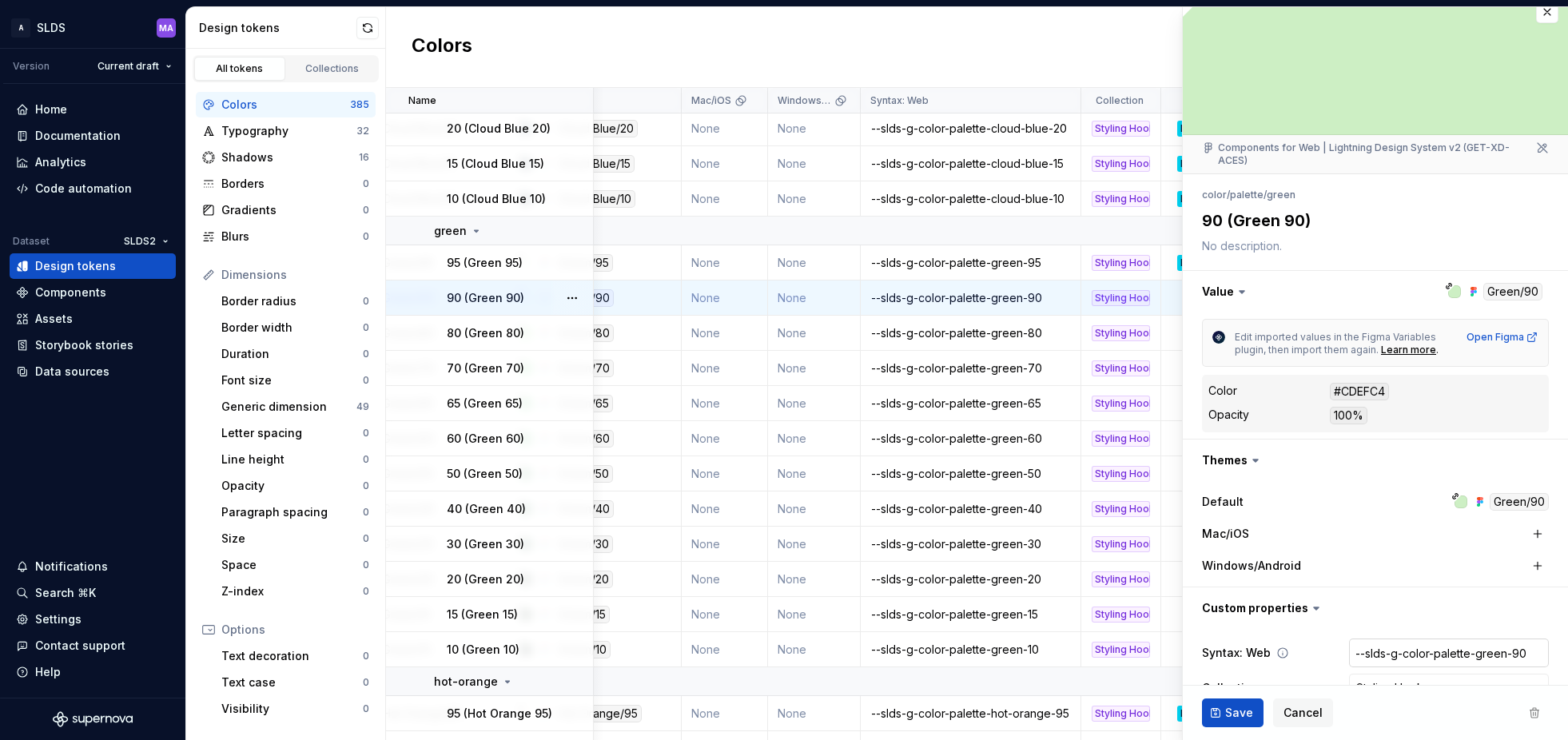
type textarea "*"
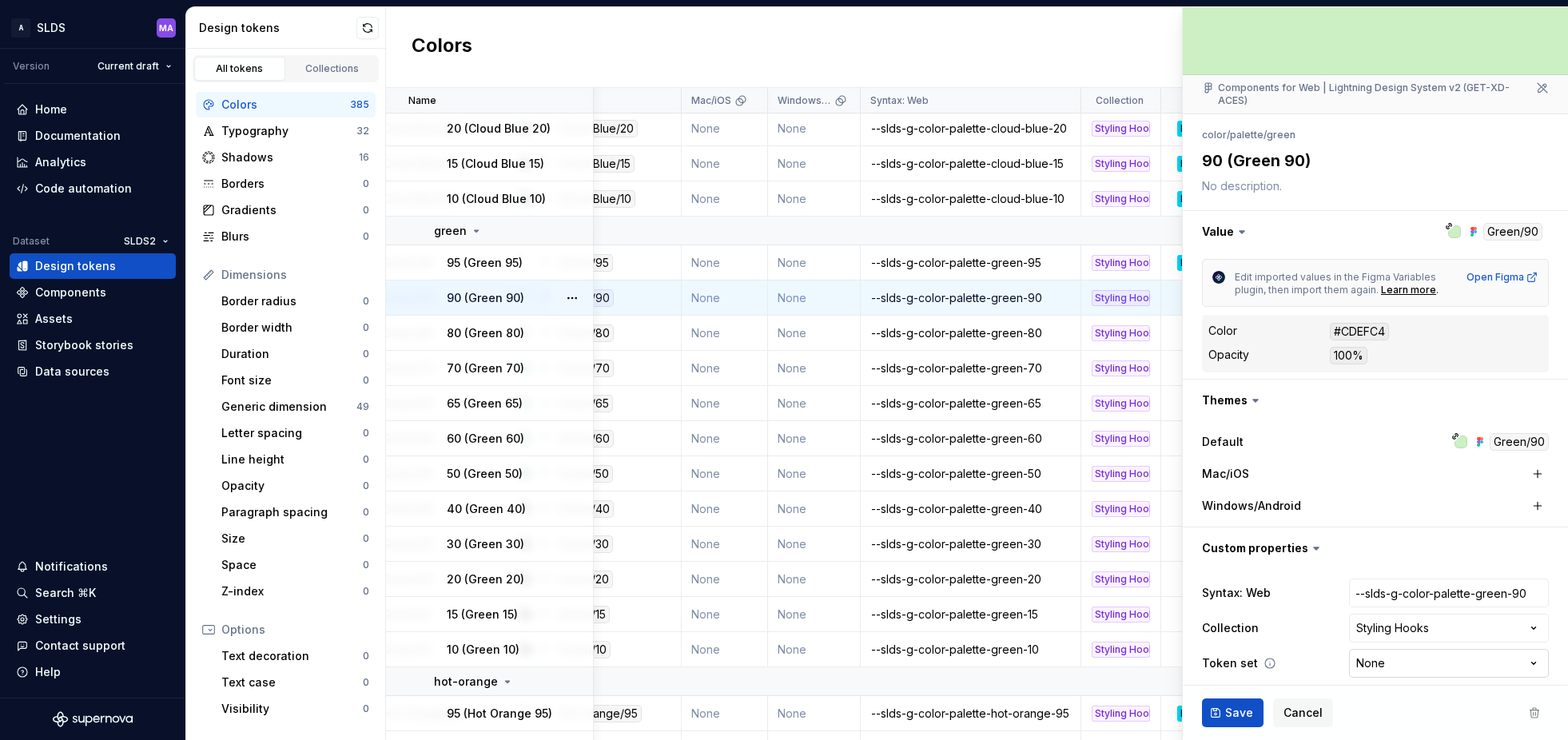
click at [1449, 649] on html "A SLDS MA Version Current draft Home Documentation Analytics Code automation Da…" at bounding box center [784, 370] width 1568 height 740
select select "**********"
click at [1231, 715] on span "Save" at bounding box center [1238, 713] width 28 height 16
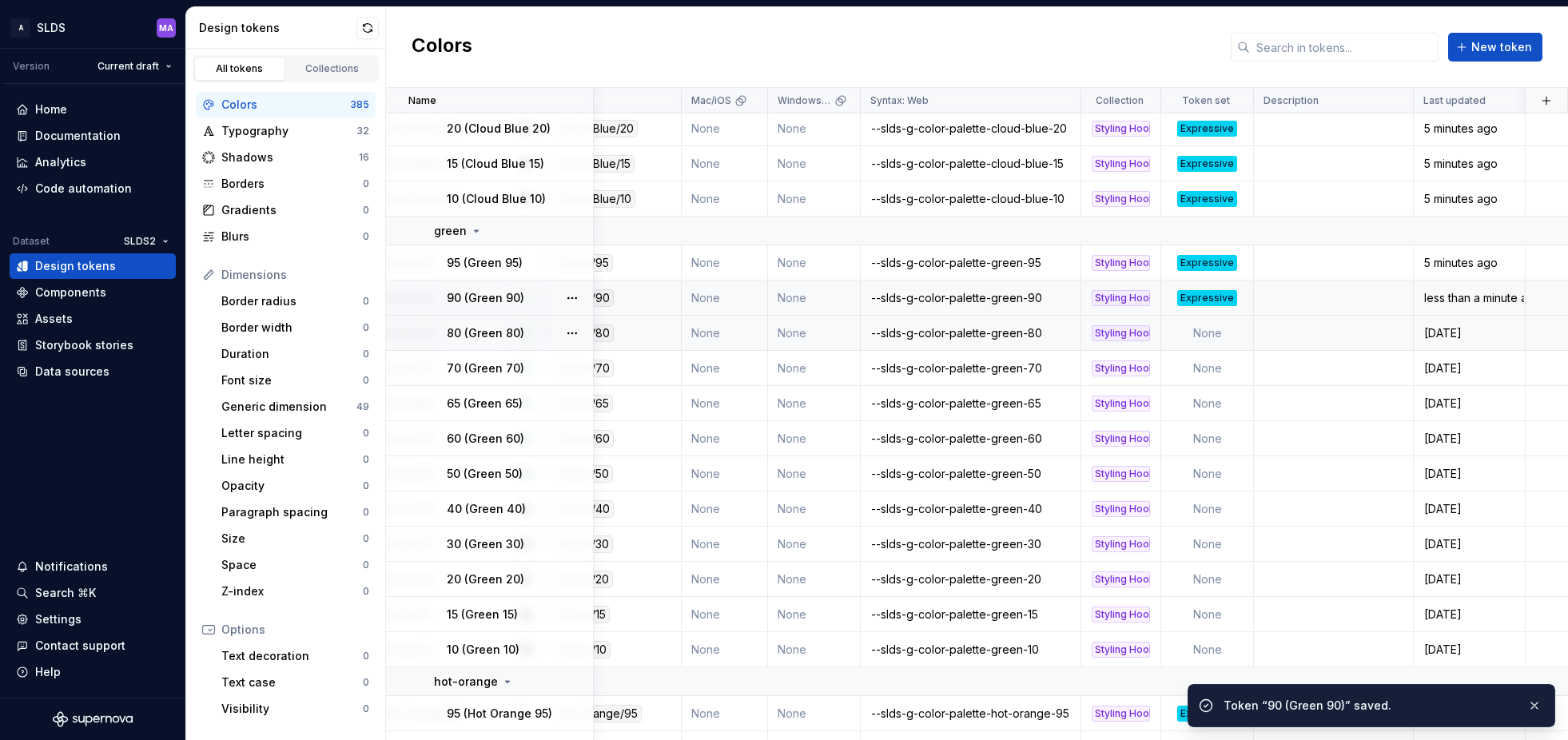
click at [1212, 335] on td "None" at bounding box center [1207, 333] width 93 height 35
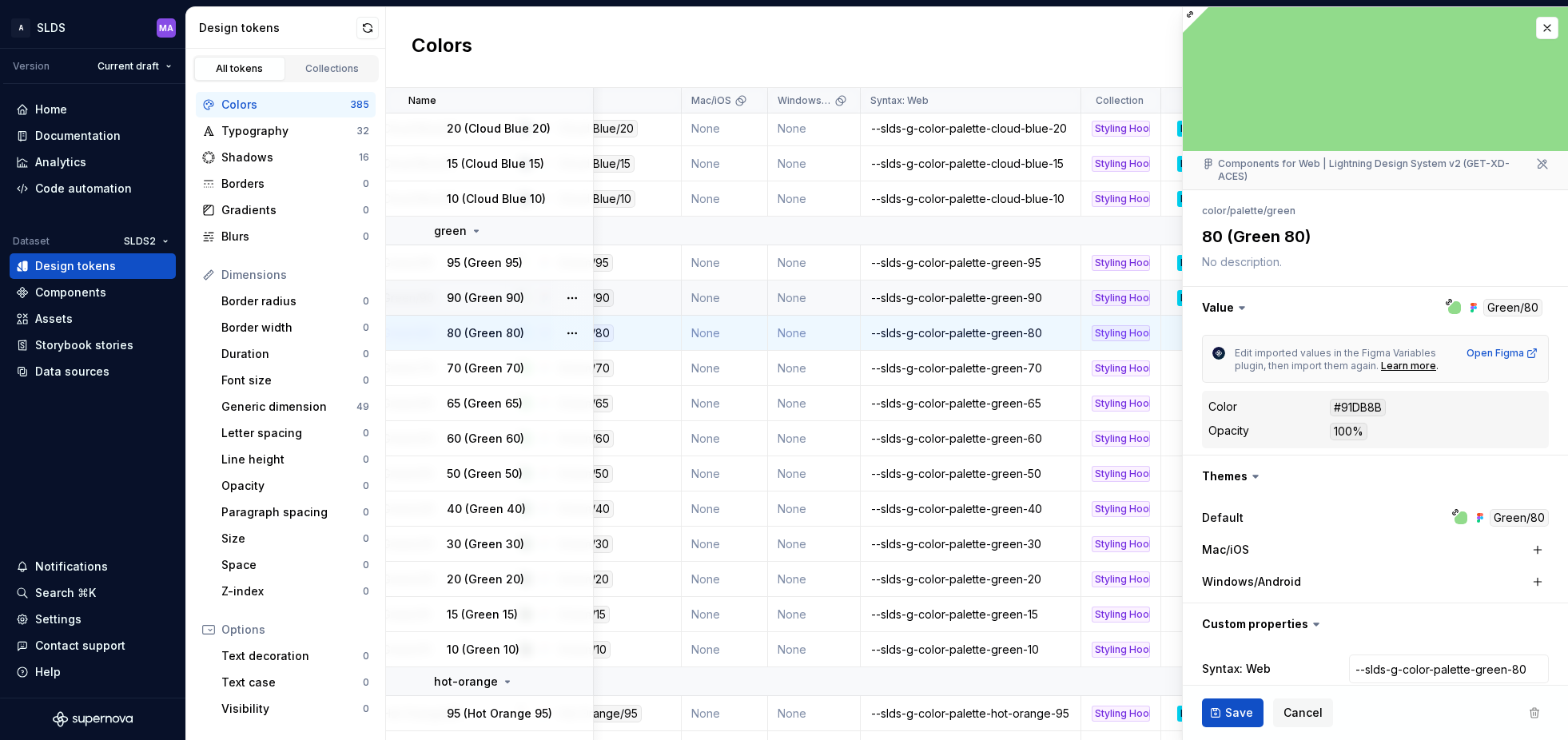
type textarea "*"
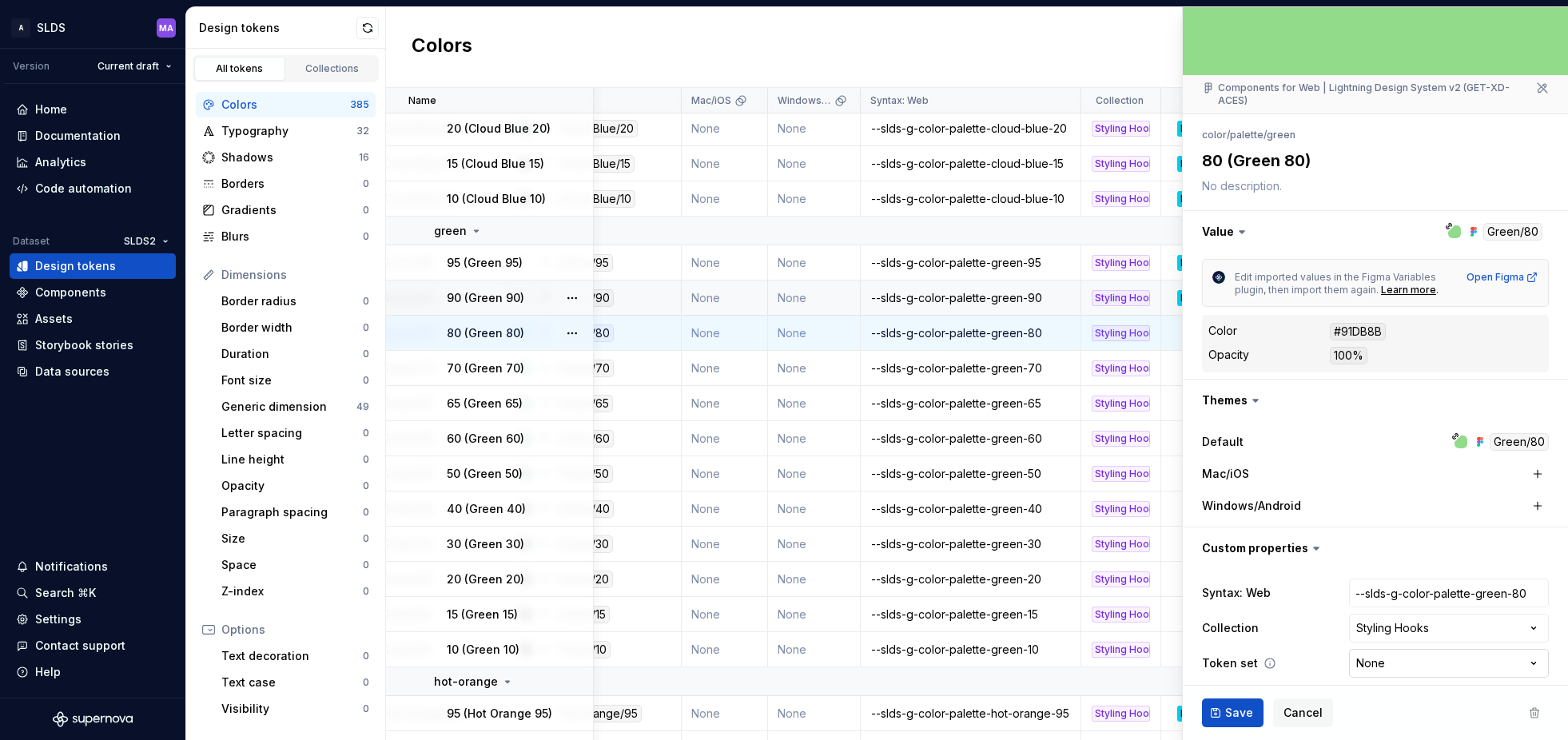
click at [1413, 652] on html "A SLDS MA Version Current draft Home Documentation Analytics Code automation Da…" at bounding box center [784, 370] width 1568 height 740
select select "**********"
click at [1233, 712] on span "Save" at bounding box center [1238, 713] width 28 height 16
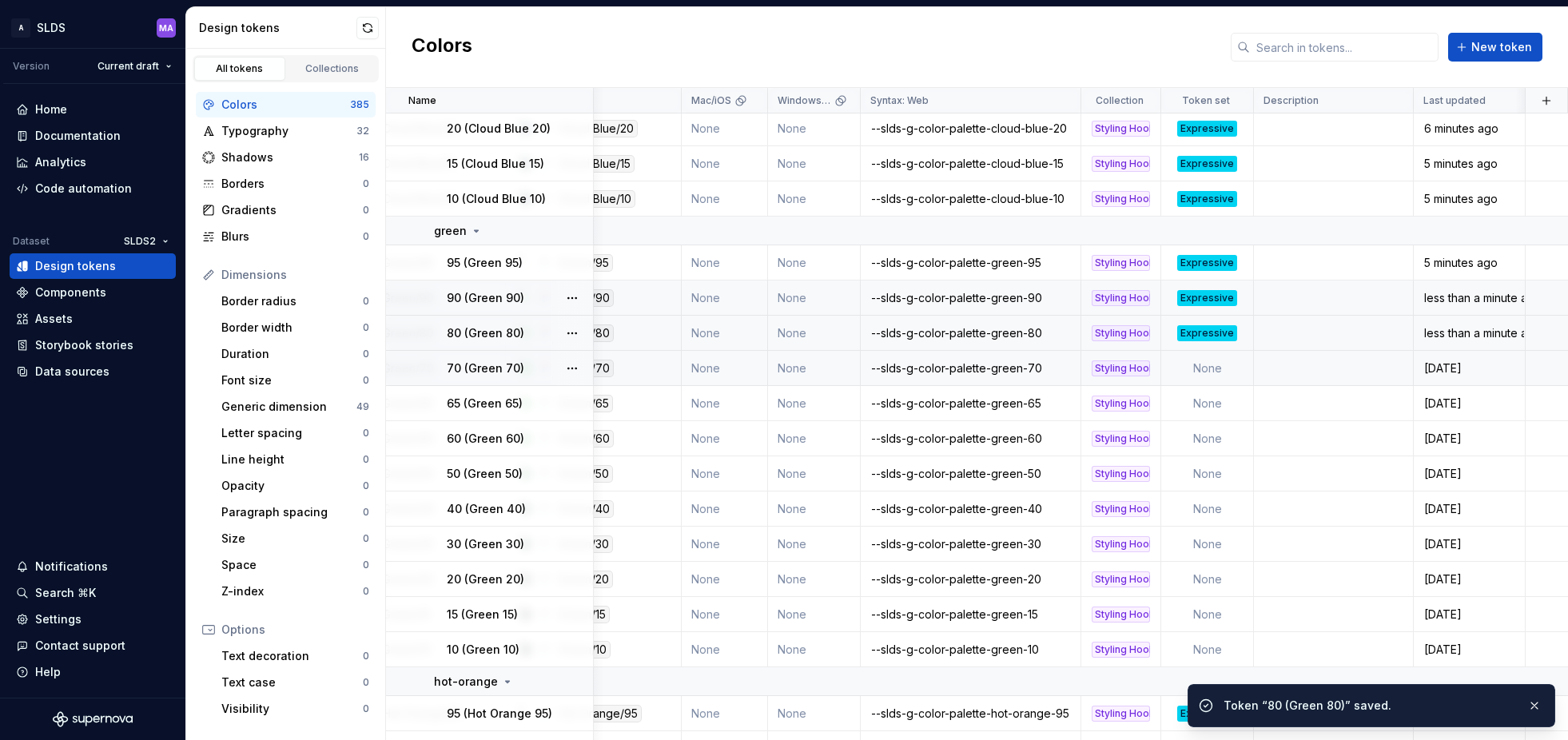
click at [1202, 363] on td "None" at bounding box center [1207, 368] width 93 height 35
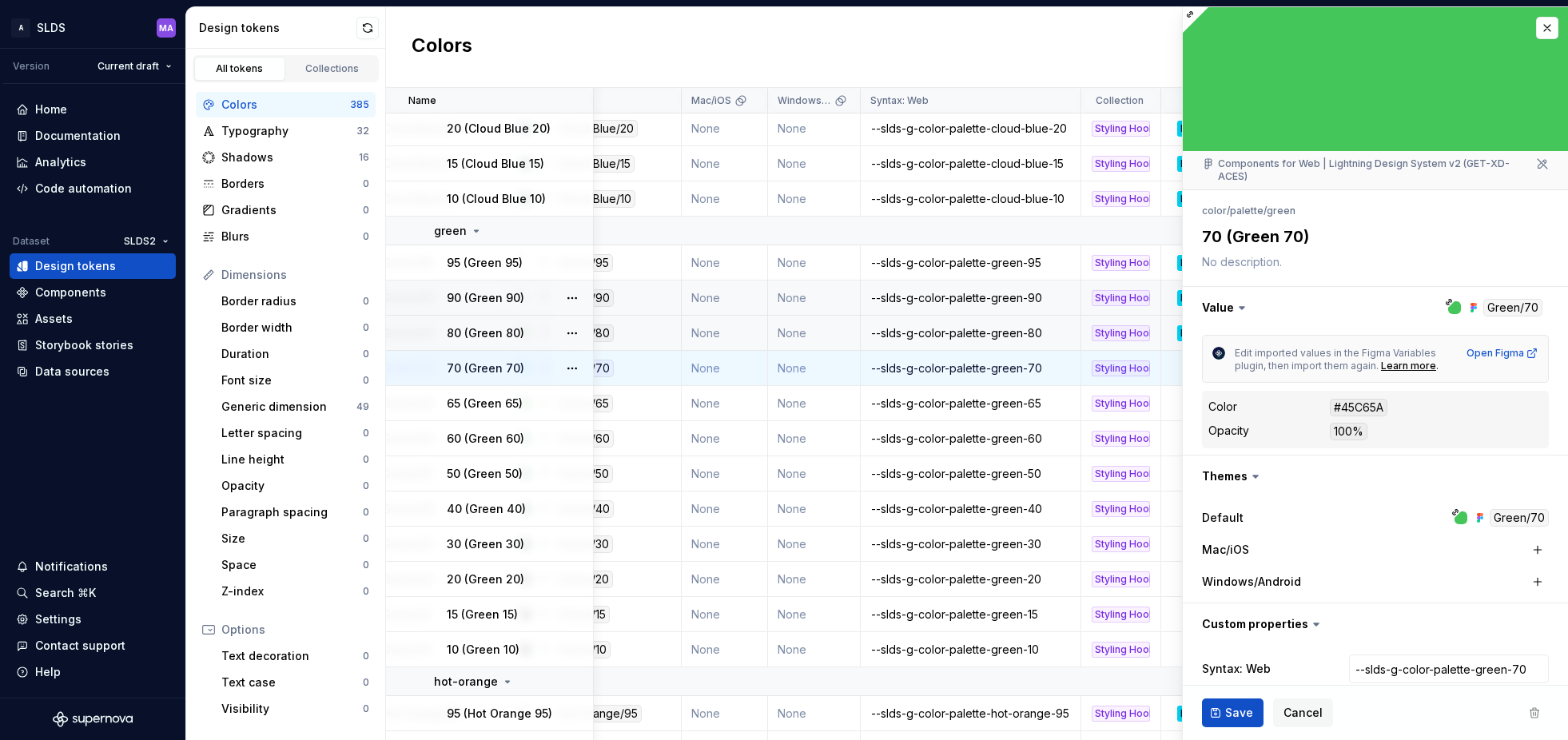
type textarea "*"
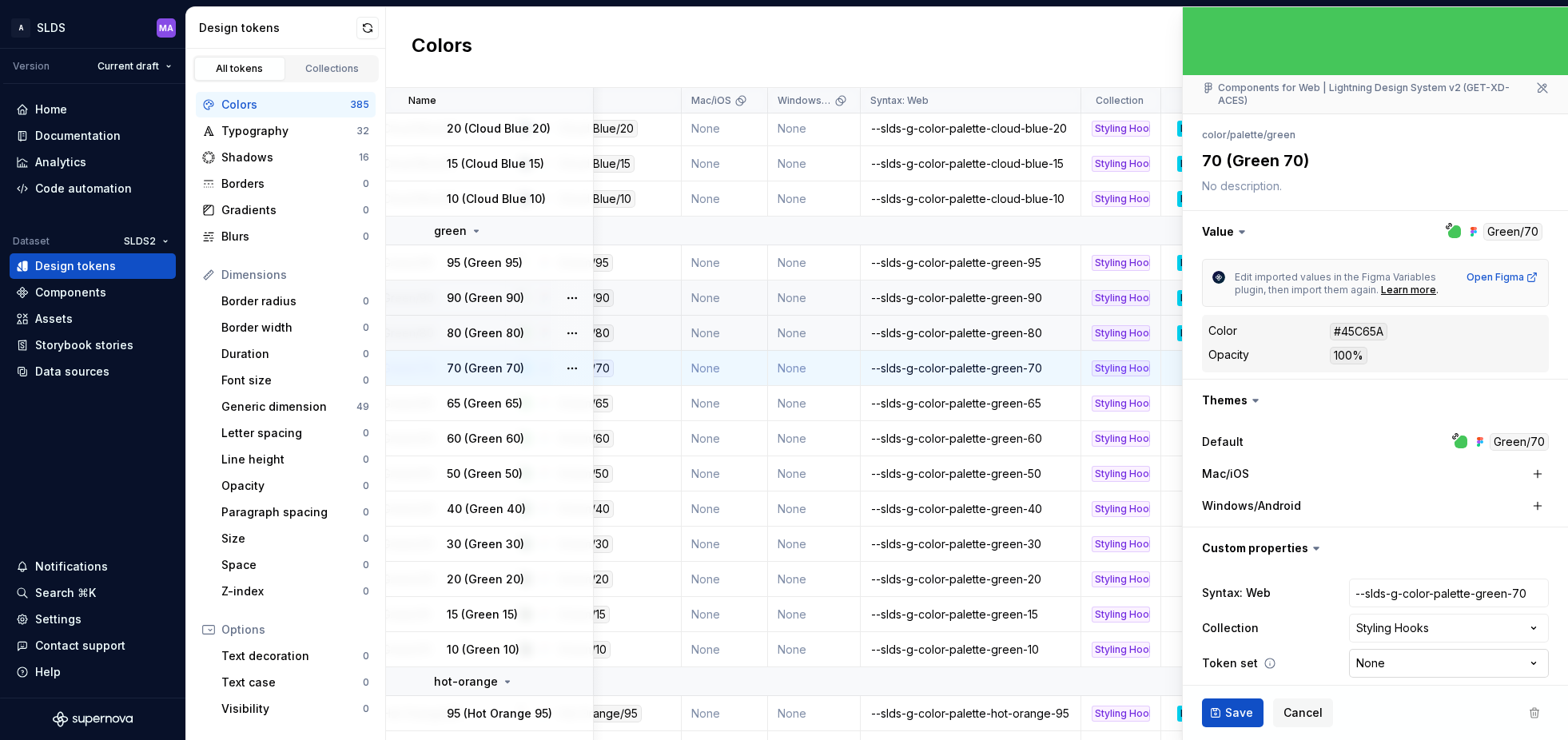
click at [1435, 653] on html "A SLDS MA Version Current draft Home Documentation Analytics Code automation Da…" at bounding box center [784, 370] width 1568 height 740
select select "**********"
click at [1237, 716] on span "Save" at bounding box center [1238, 713] width 28 height 16
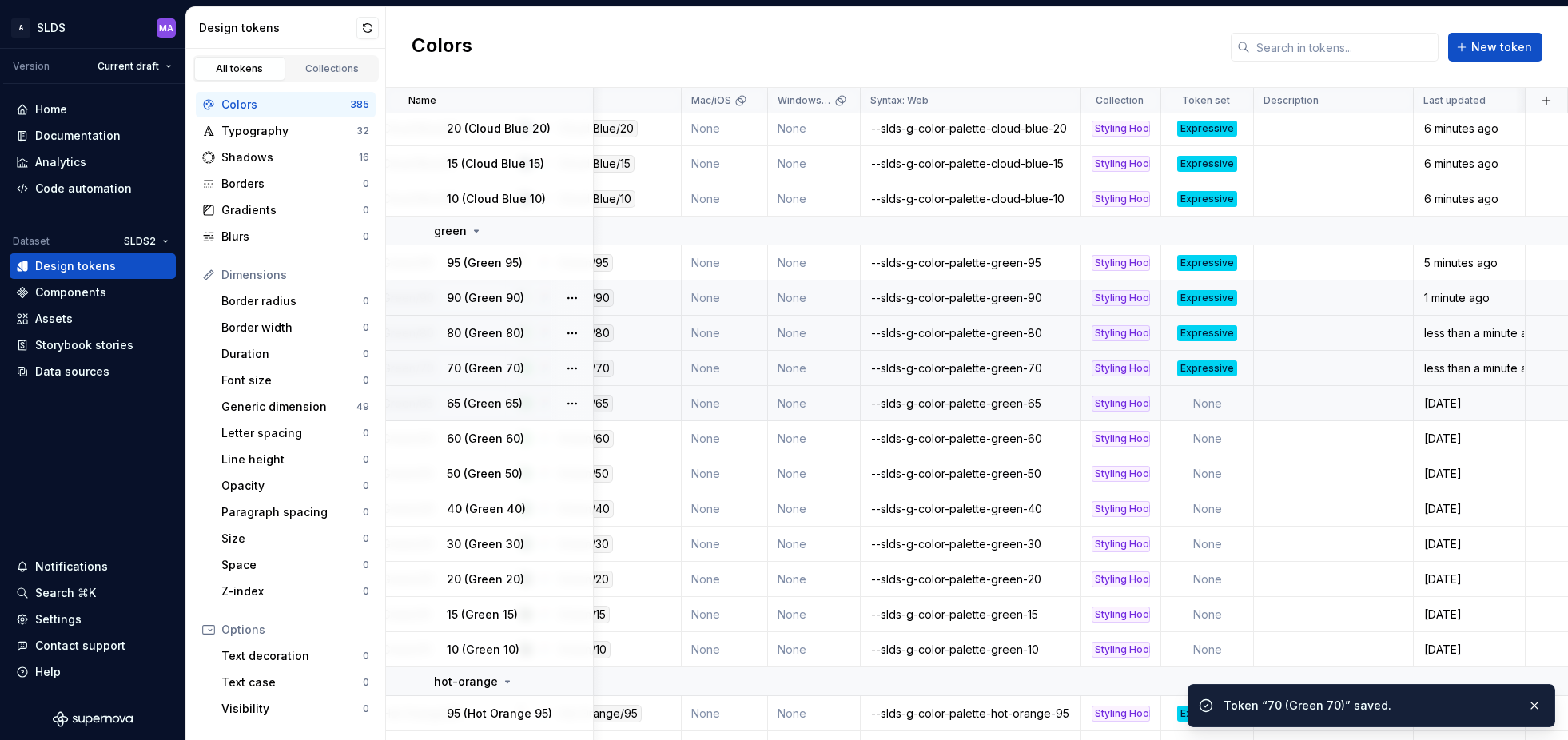
click at [1210, 406] on td "None" at bounding box center [1207, 403] width 93 height 35
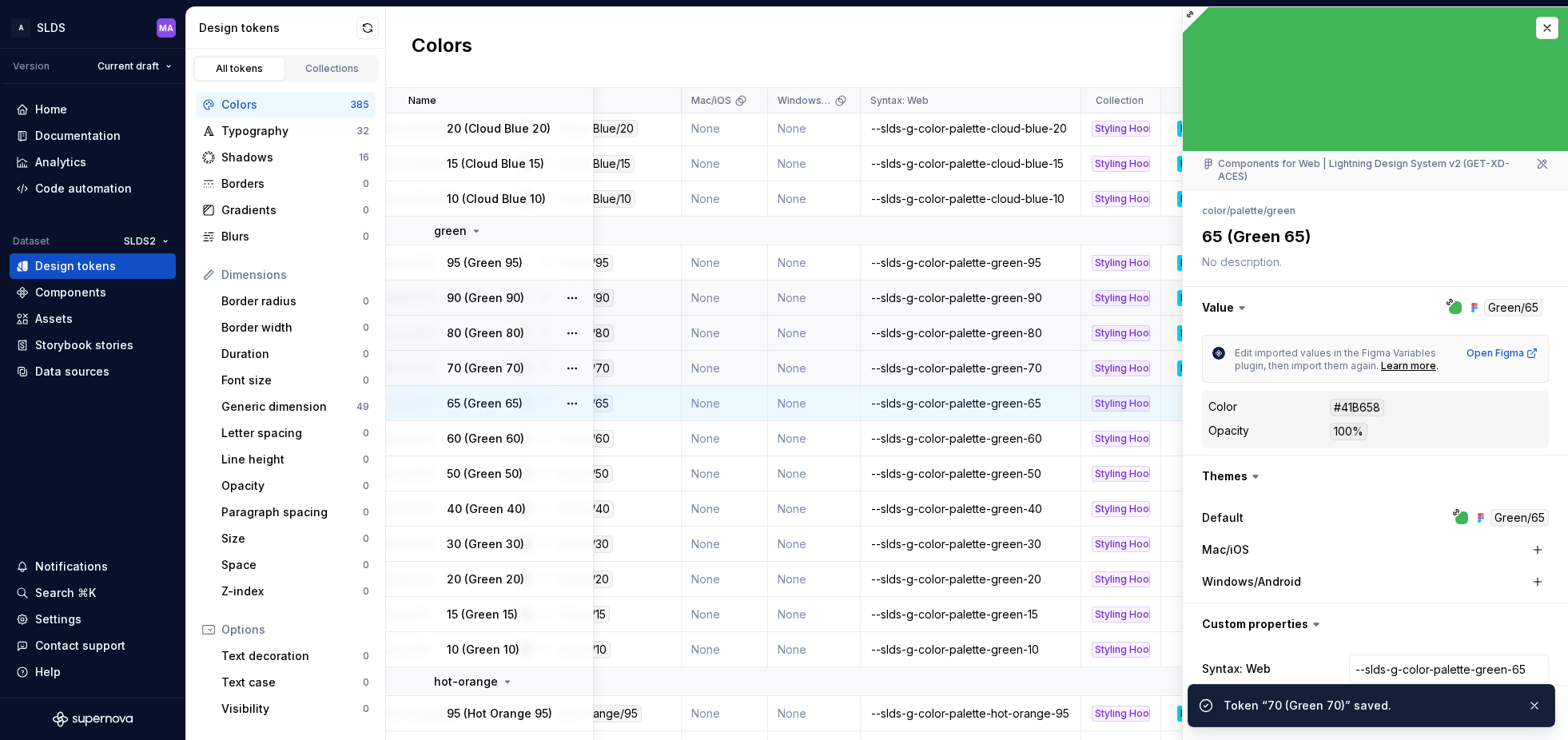
scroll to position [76, 0]
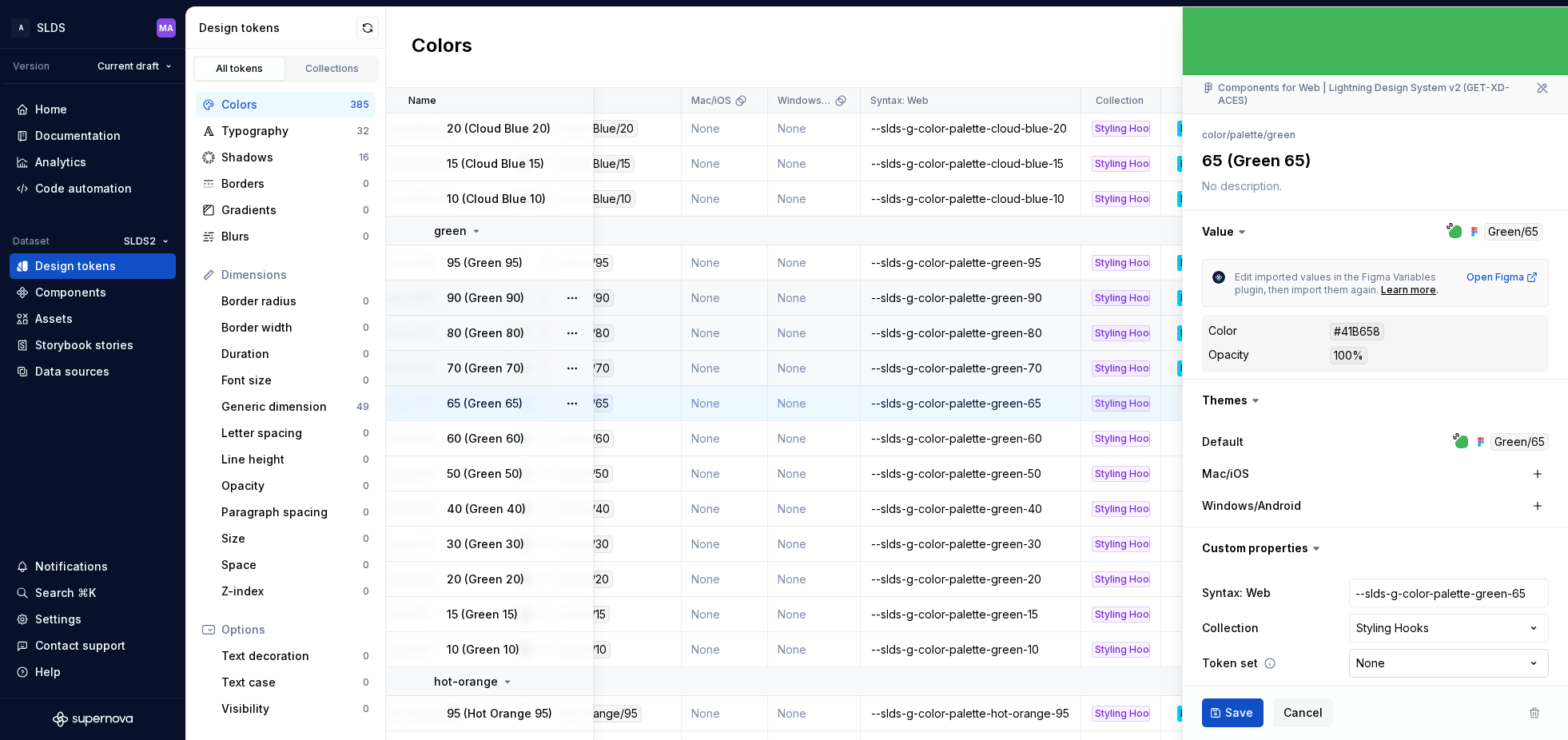
type textarea "*"
click at [1413, 651] on html "A SLDS MA Version Current draft Home Documentation Analytics Code automation Da…" at bounding box center [784, 370] width 1568 height 740
select select "**********"
click at [1230, 708] on span "Save" at bounding box center [1238, 713] width 28 height 16
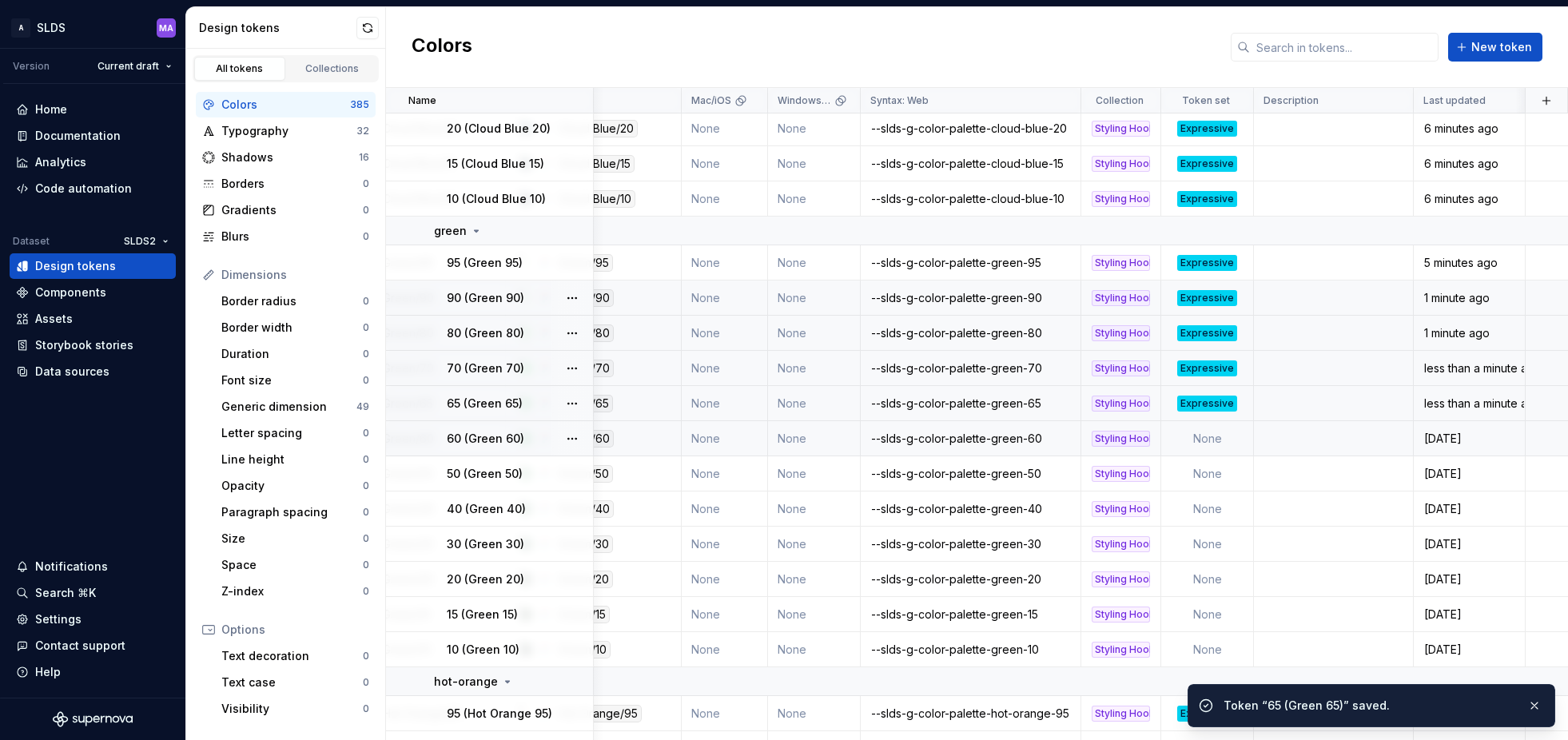
click at [1224, 437] on td "None" at bounding box center [1207, 439] width 93 height 35
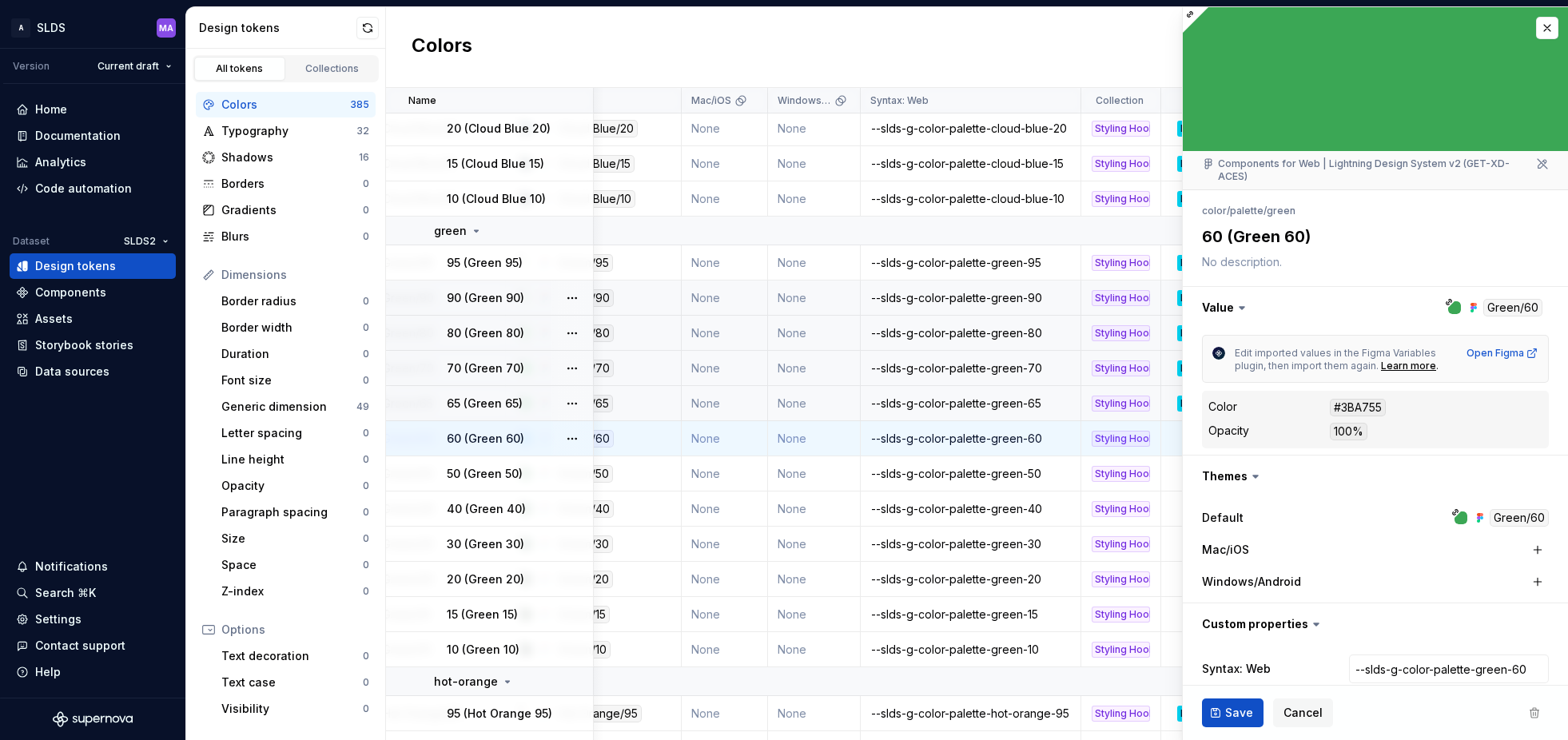
scroll to position [5053, 264]
type textarea "*"
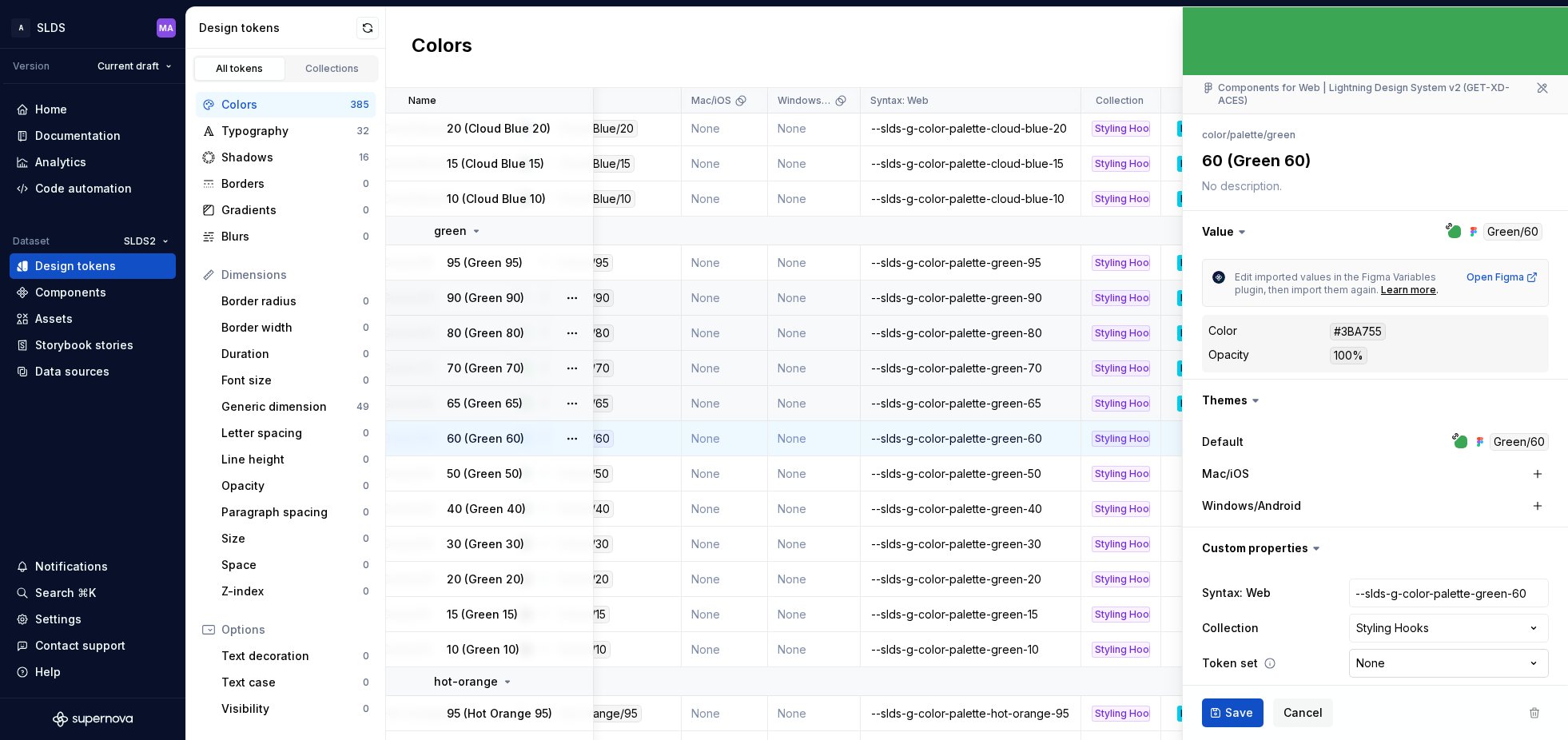
click at [1417, 648] on html "A SLDS MA Version Current draft Home Documentation Analytics Code automation Da…" at bounding box center [784, 370] width 1568 height 740
select select "**********"
click at [1237, 711] on span "Save" at bounding box center [1238, 713] width 28 height 16
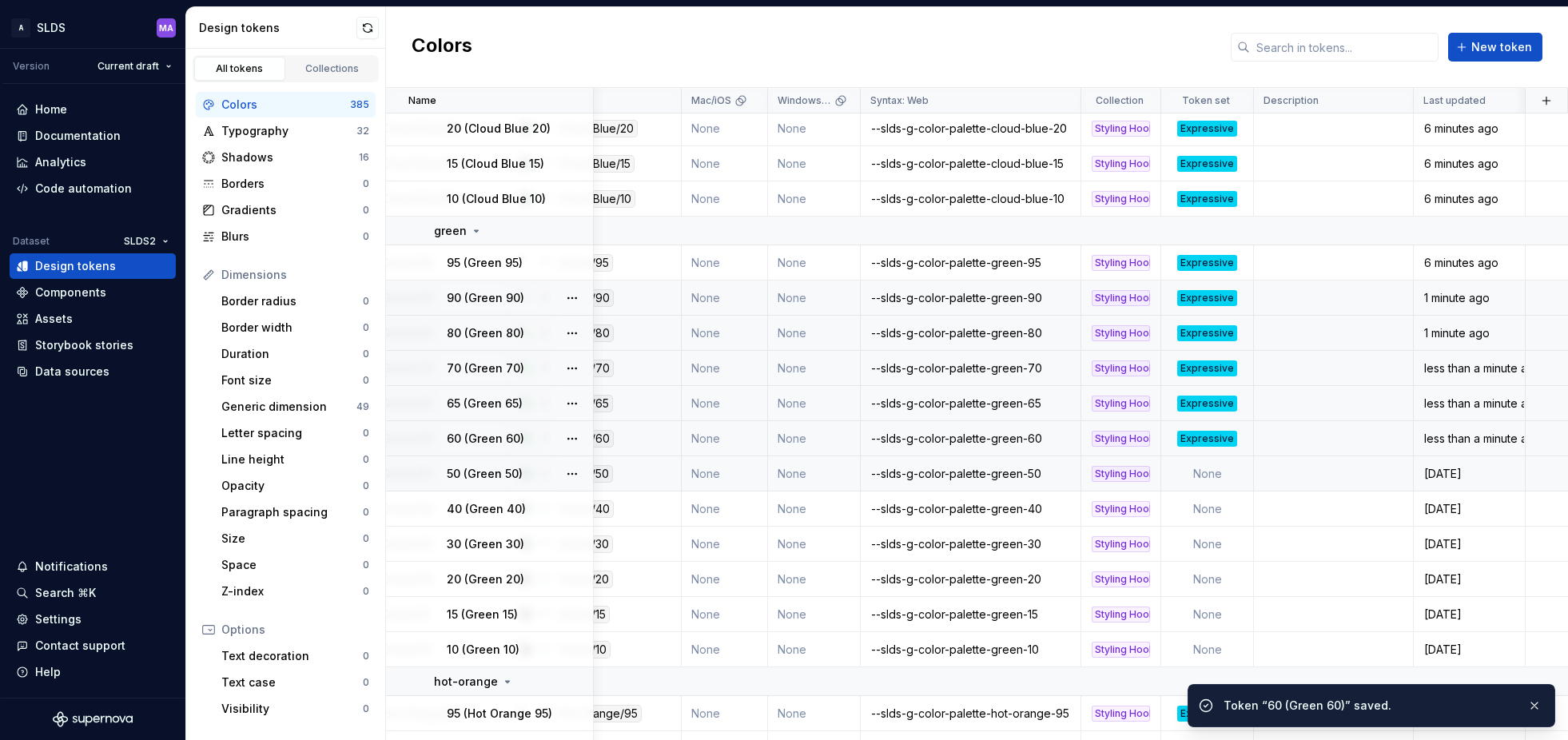
click at [1209, 473] on td "None" at bounding box center [1207, 474] width 93 height 35
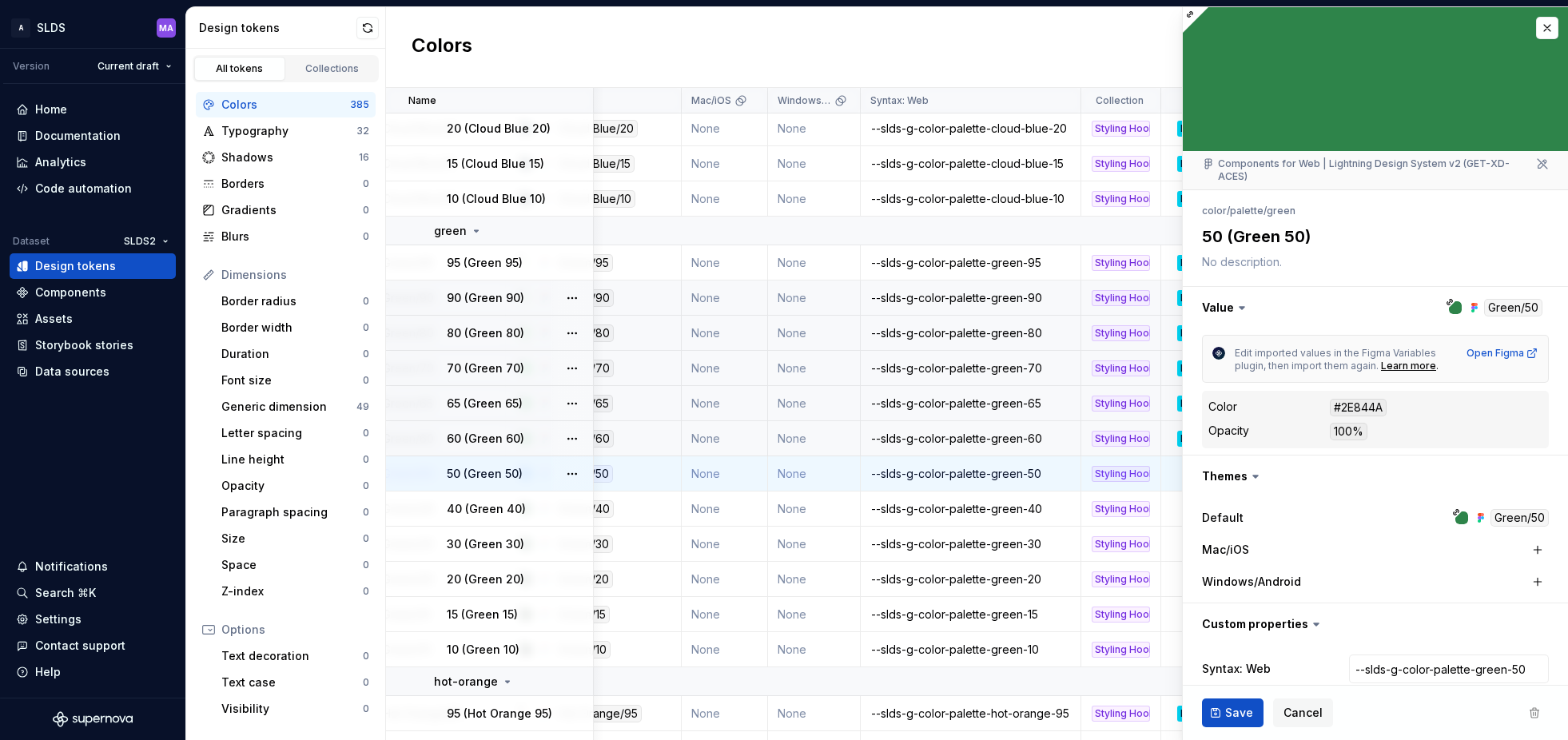
type textarea "*"
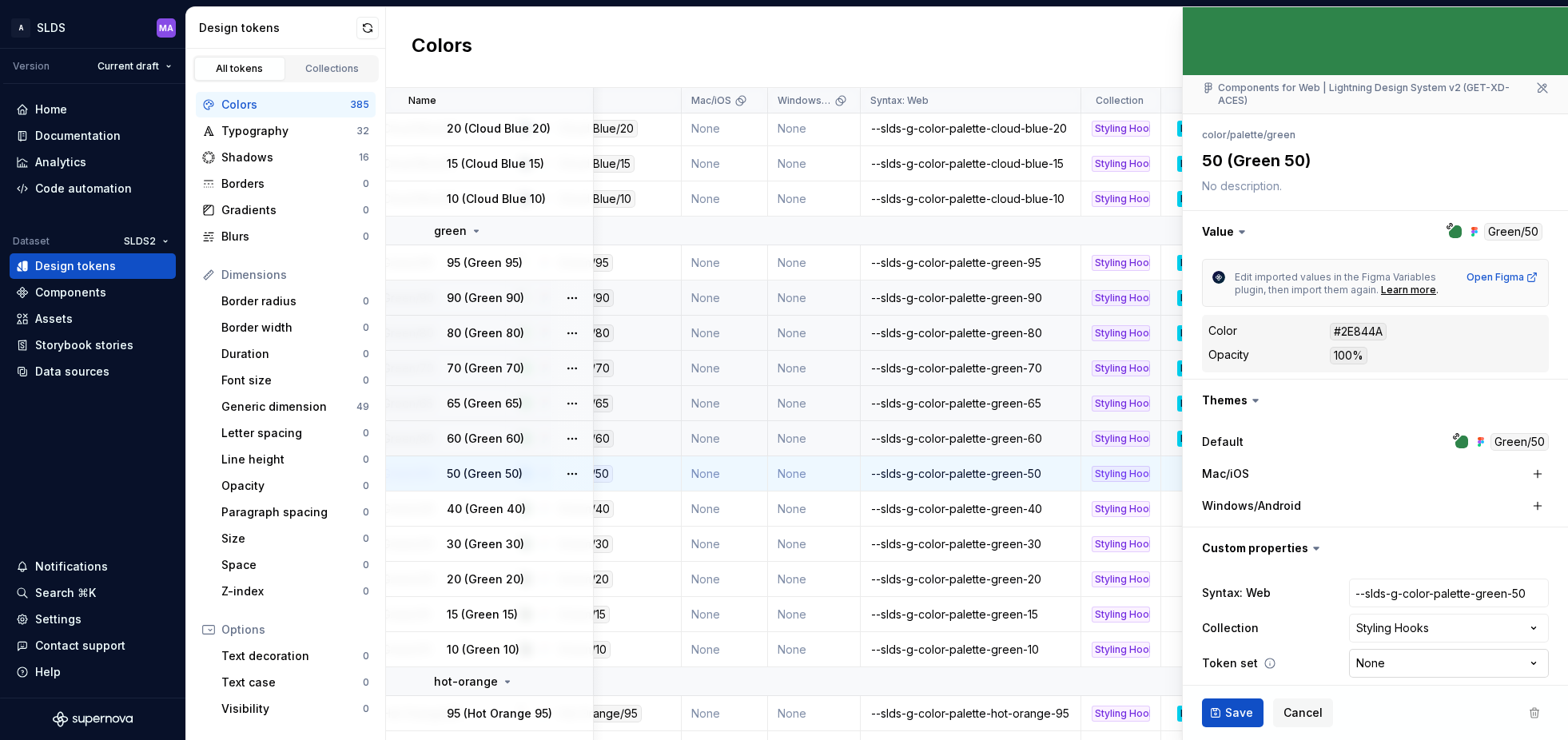
click at [1446, 652] on html "A SLDS MA Version Current draft Home Documentation Analytics Code automation Da…" at bounding box center [784, 370] width 1568 height 740
select select "**********"
click at [1231, 716] on span "Save" at bounding box center [1238, 713] width 28 height 16
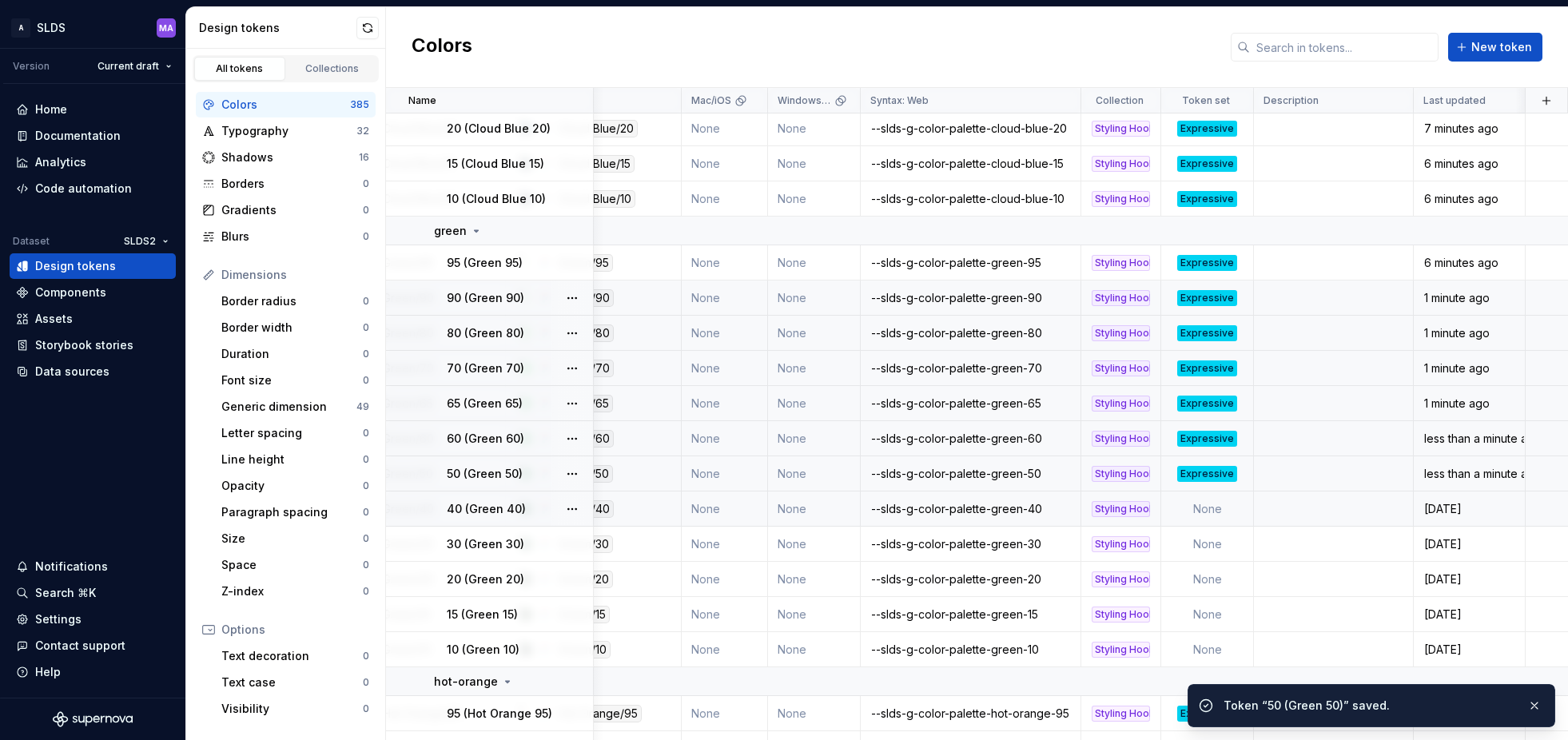
click at [1228, 511] on td "None" at bounding box center [1207, 509] width 93 height 35
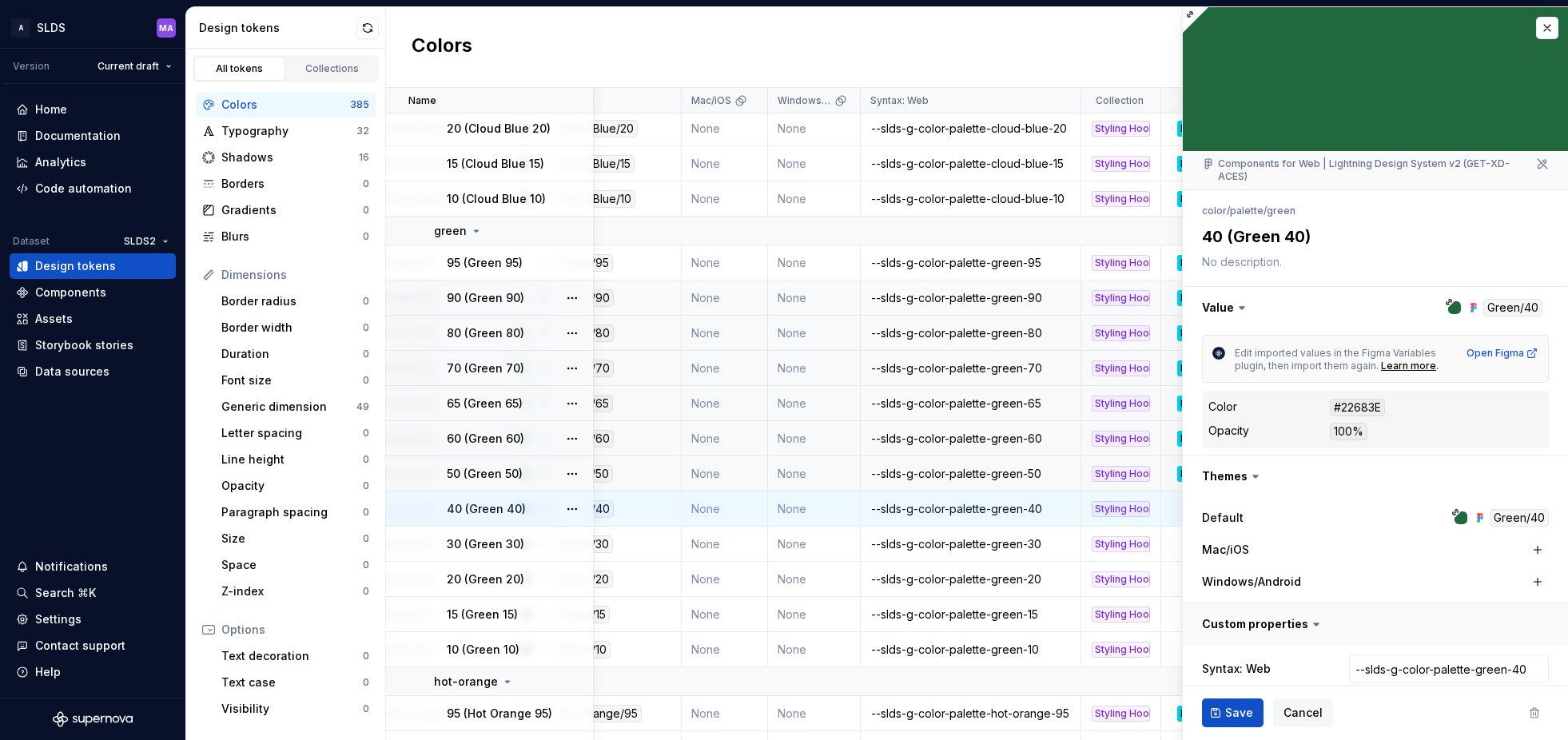
type textarea "*"
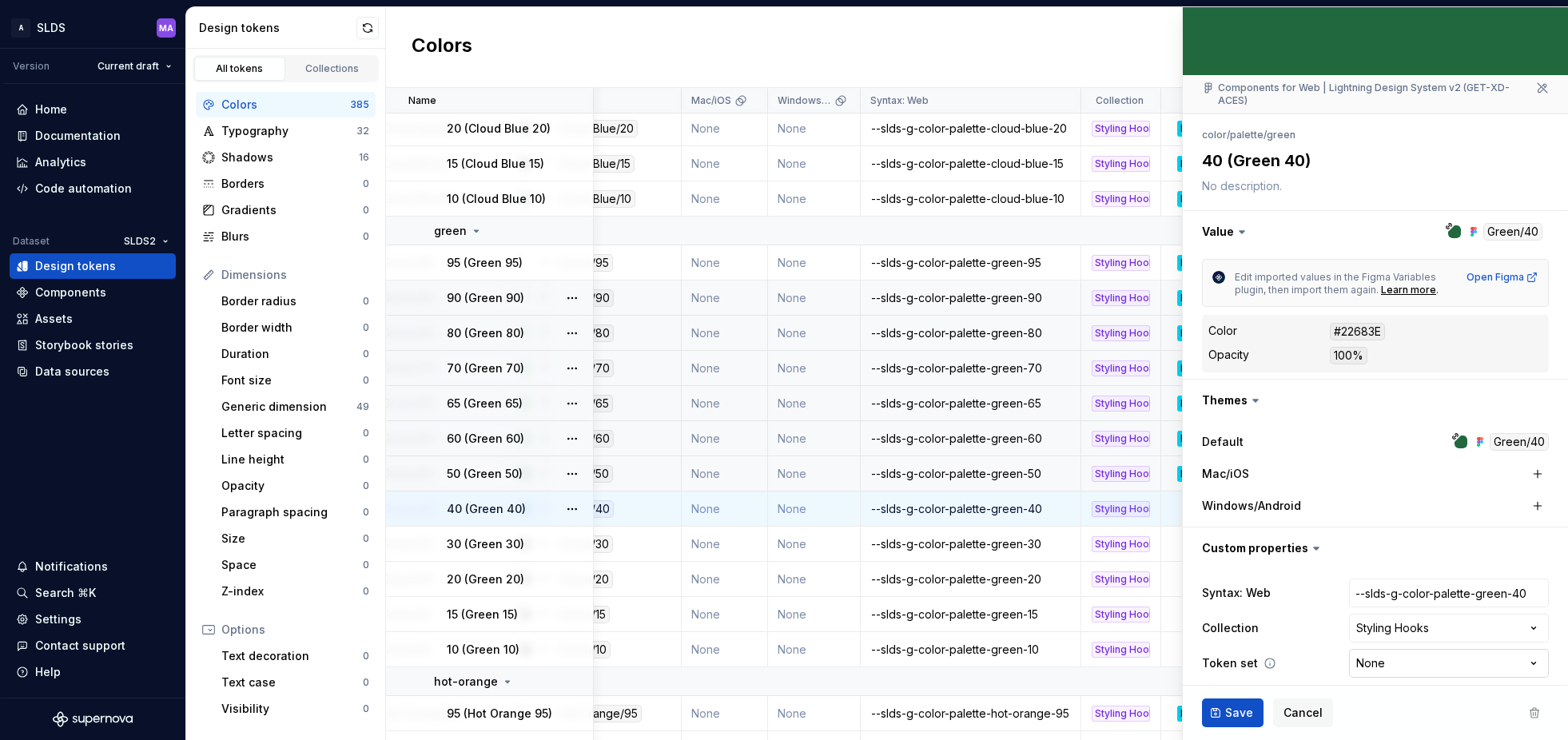
click at [1419, 652] on html "A SLDS MA Version Current draft Home Documentation Analytics Code automation Da…" at bounding box center [784, 370] width 1568 height 740
select select "**********"
click at [1230, 710] on span "Save" at bounding box center [1238, 713] width 28 height 16
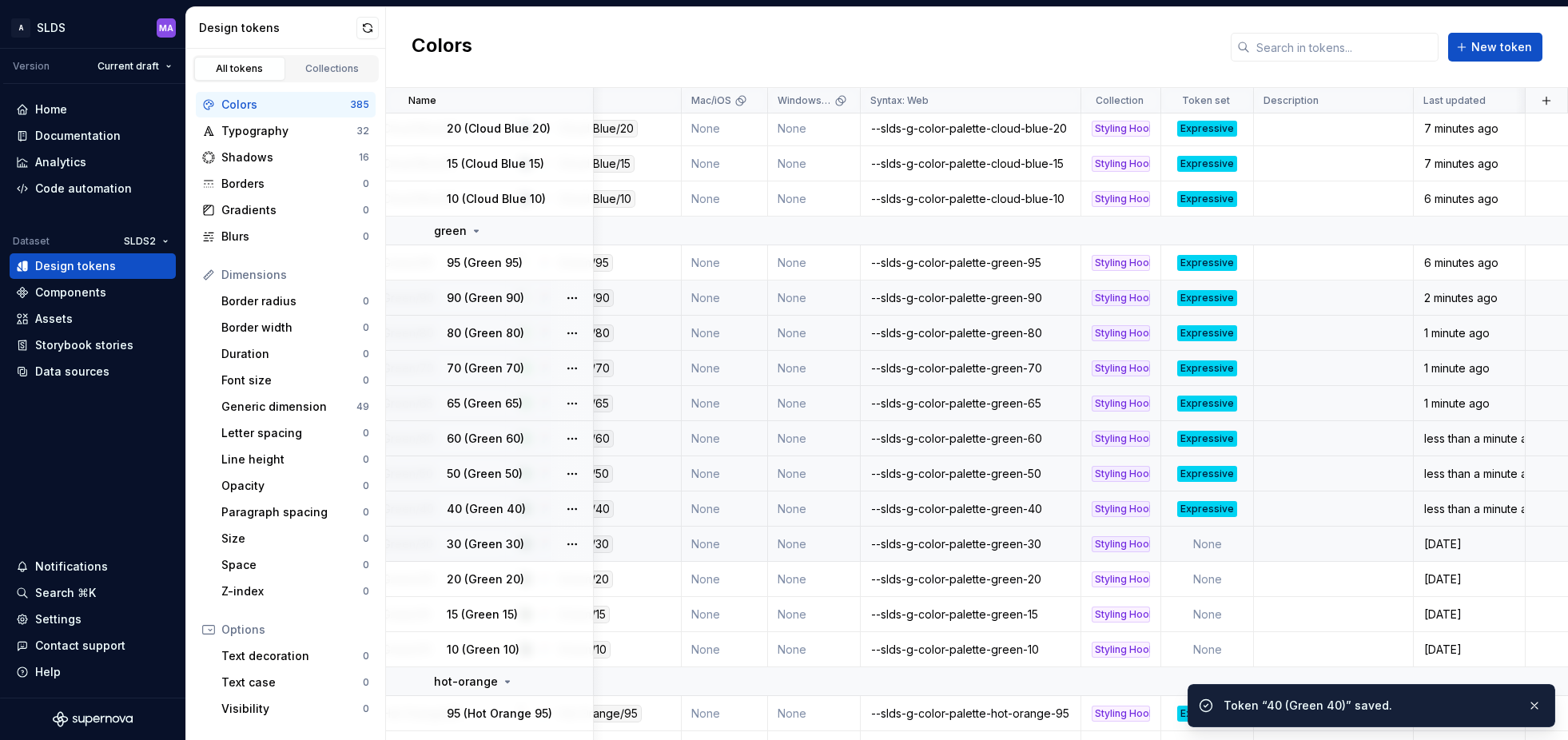
click at [1193, 540] on td "None" at bounding box center [1207, 544] width 93 height 35
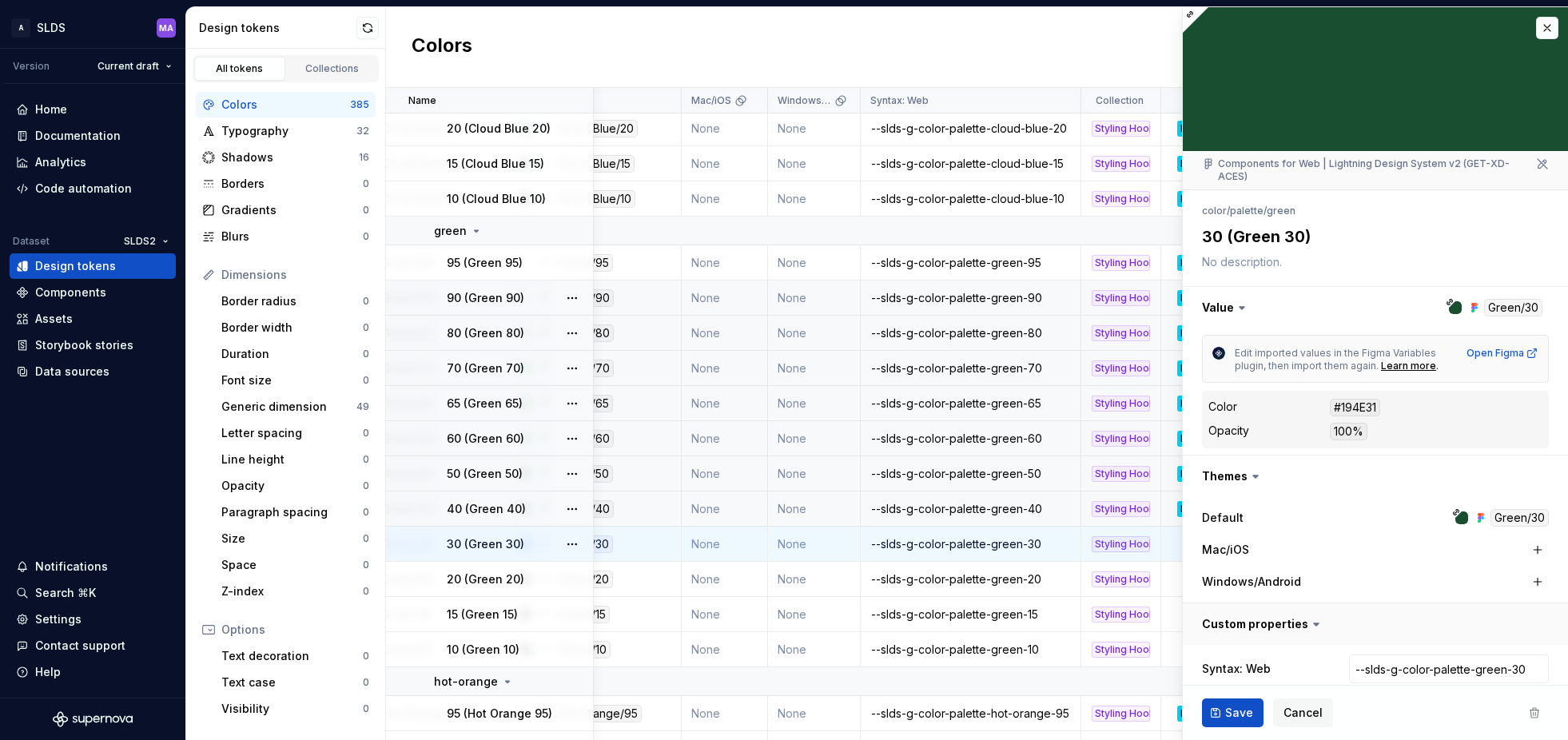
scroll to position [76, 0]
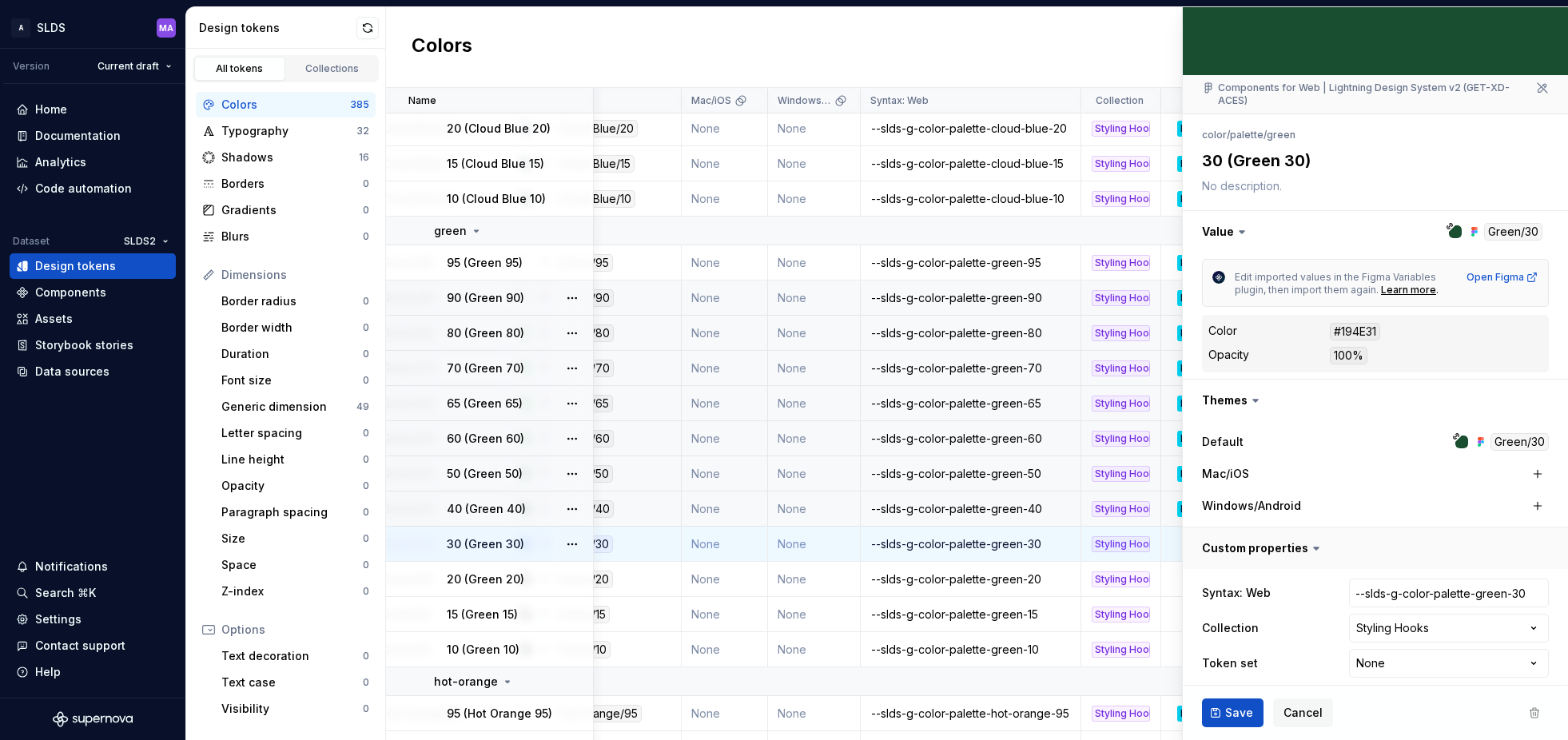
type textarea "*"
click at [1416, 653] on html "A SLDS MA Version Current draft Home Documentation Analytics Code automation Da…" at bounding box center [784, 370] width 1568 height 740
select select "**********"
click at [1237, 710] on span "Save" at bounding box center [1238, 713] width 28 height 16
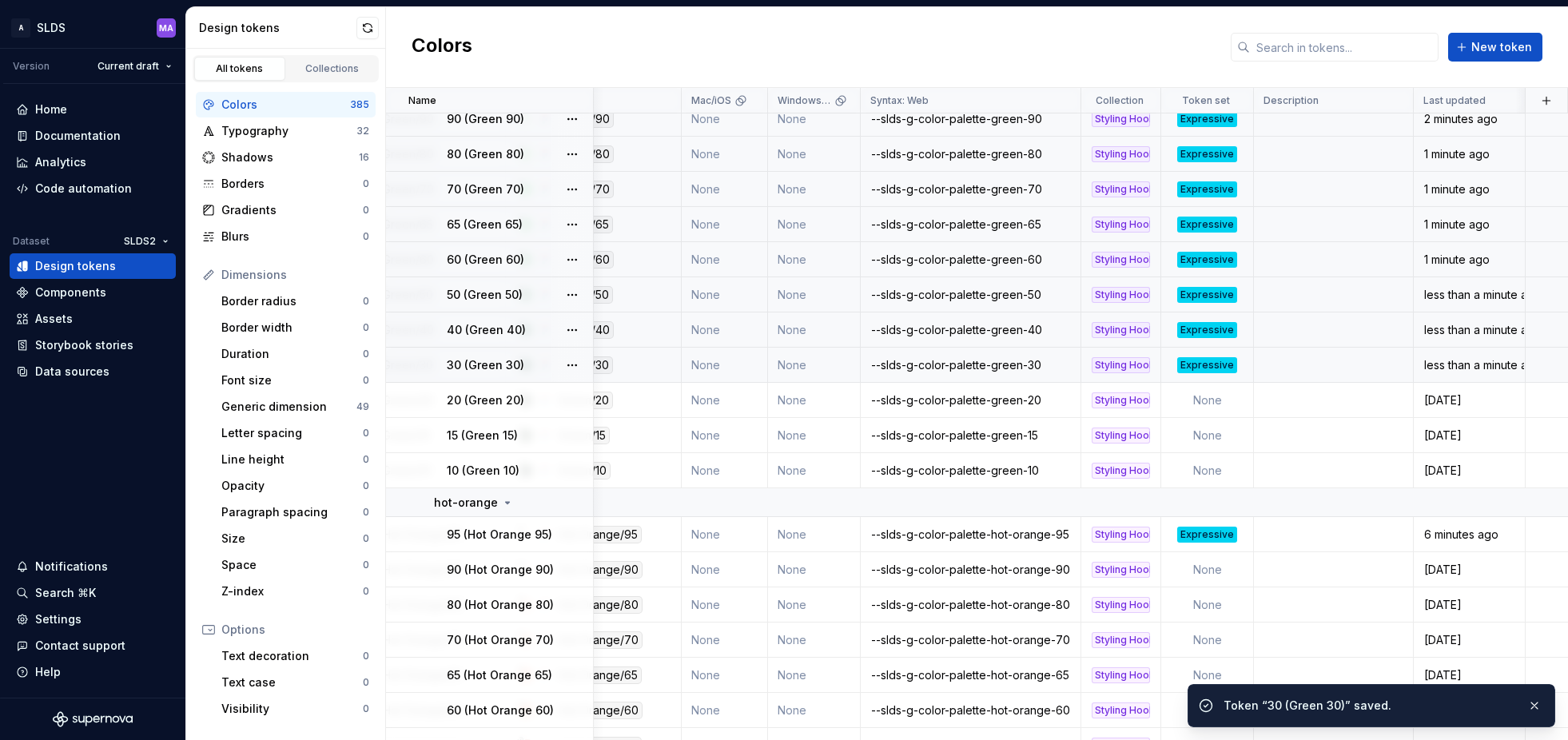
scroll to position [5265, 264]
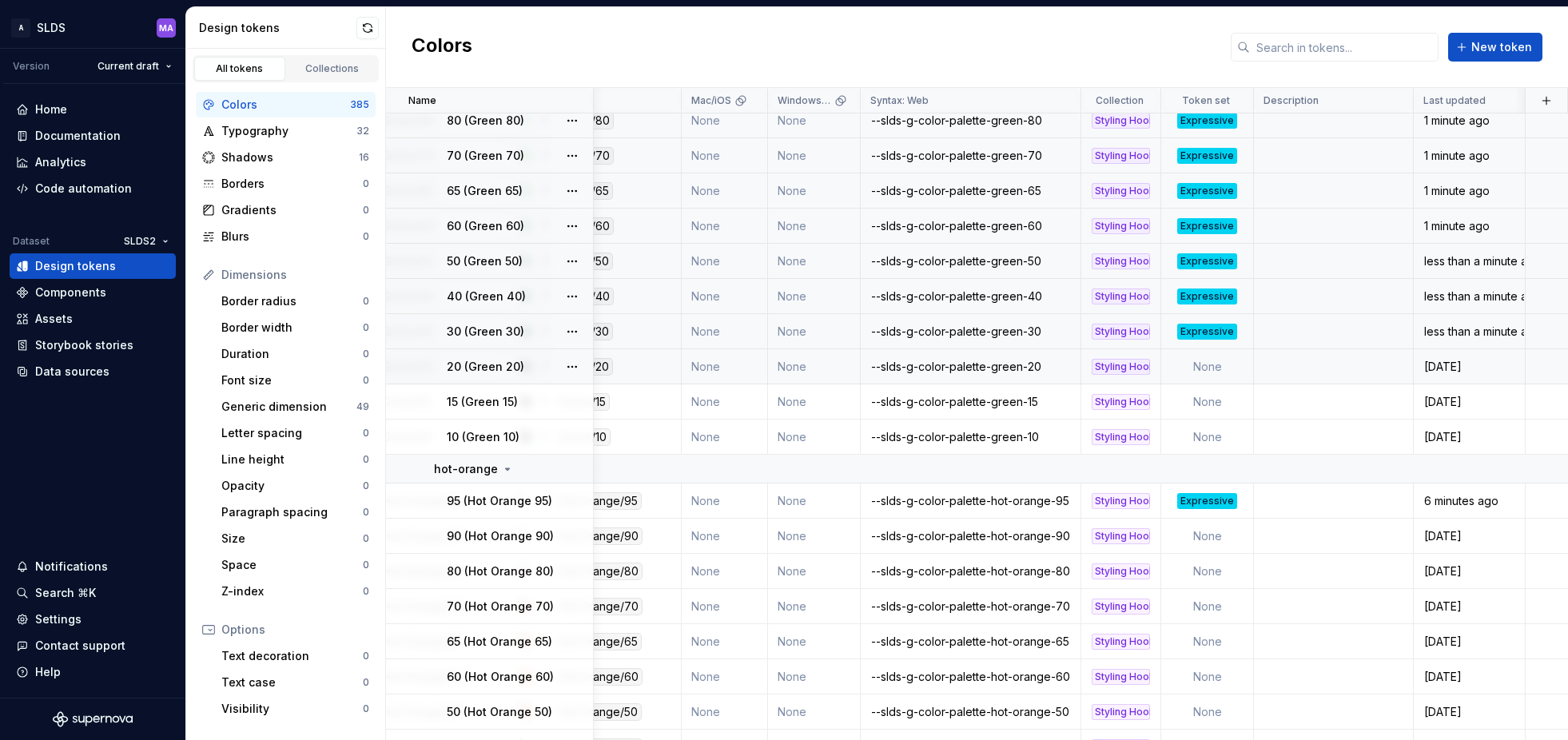
click at [1217, 369] on td "None" at bounding box center [1207, 366] width 93 height 35
type textarea "*"
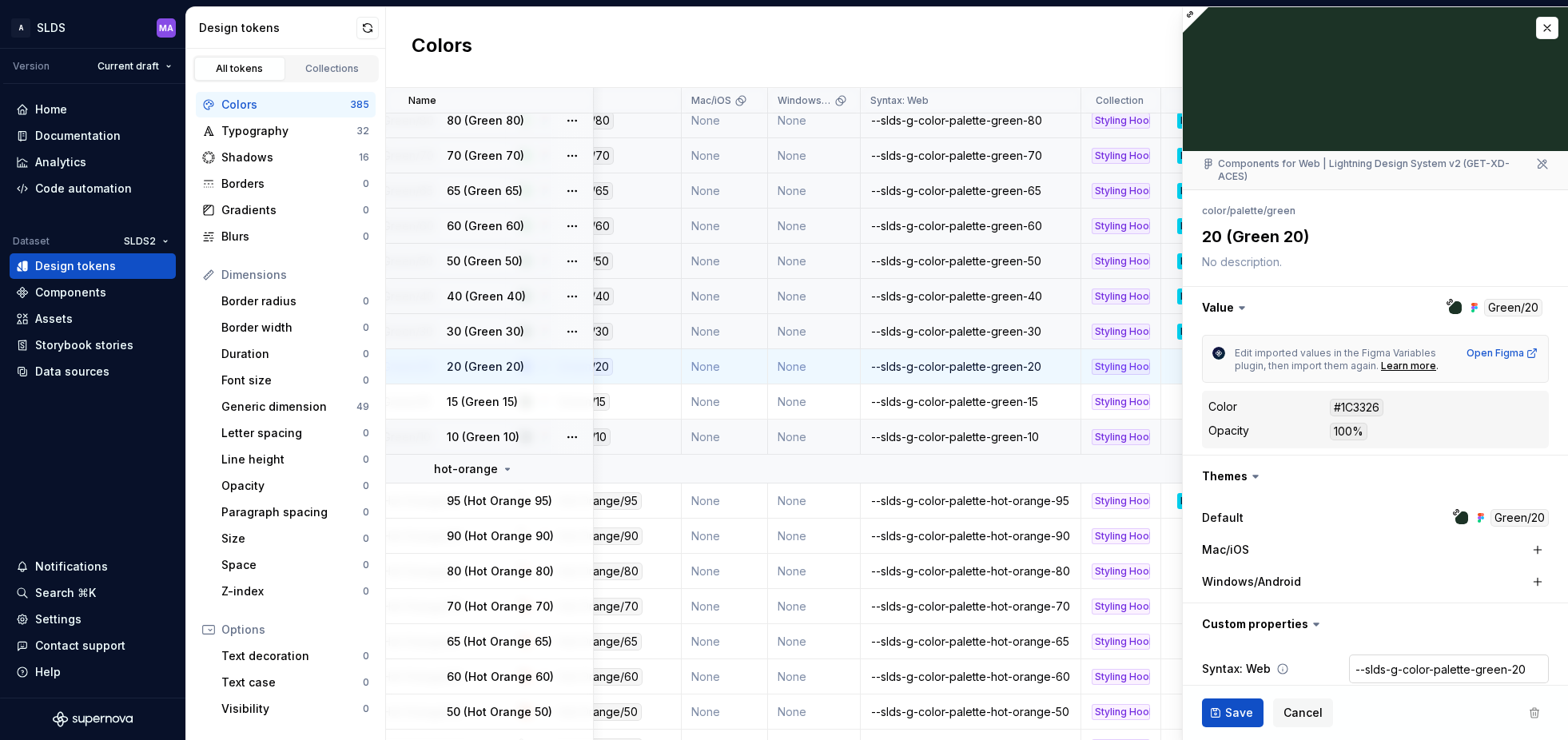
scroll to position [76, 0]
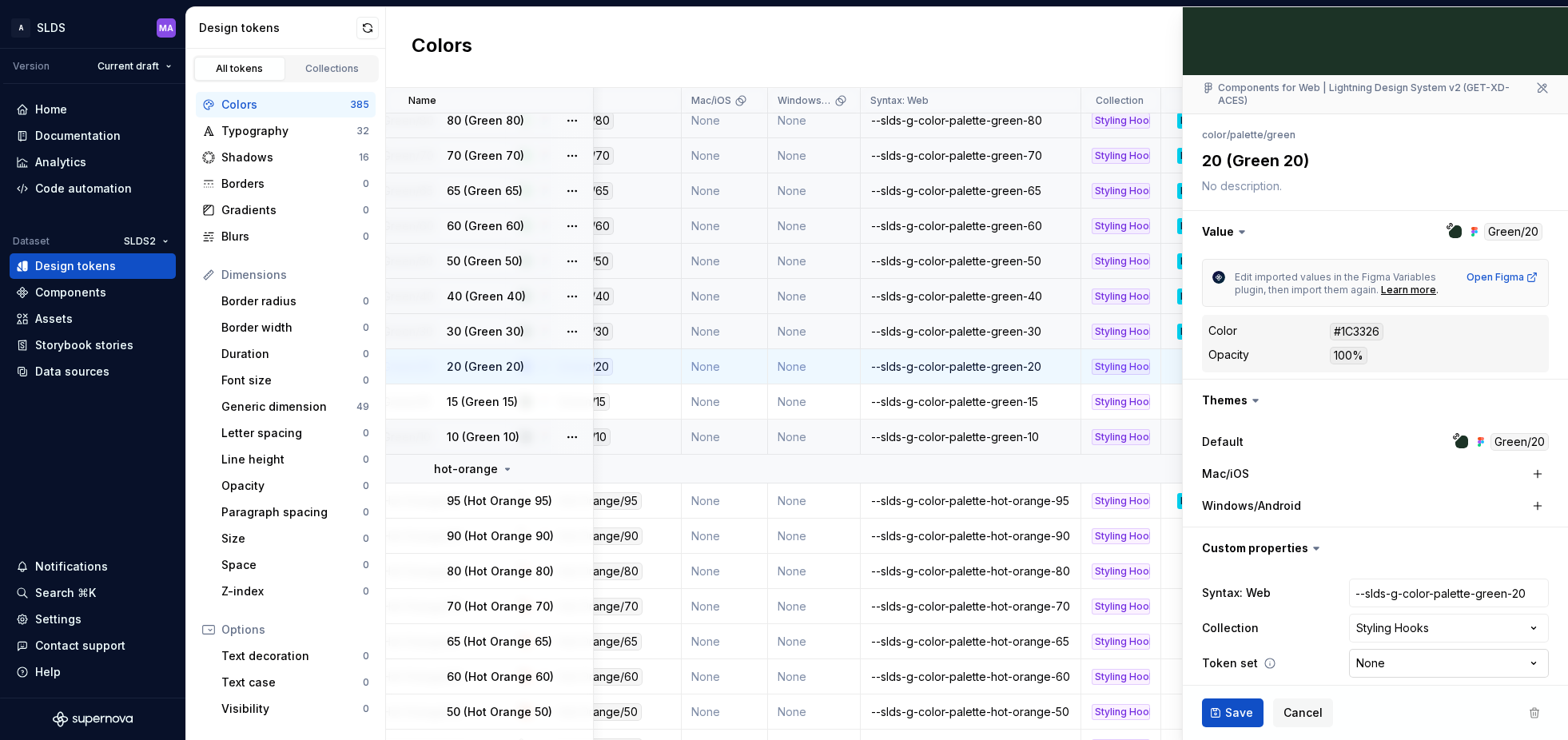
click at [1391, 653] on html "A SLDS MA Version Current draft Home Documentation Analytics Code automation Da…" at bounding box center [784, 370] width 1568 height 740
select select "**********"
click at [1230, 712] on span "Save" at bounding box center [1238, 713] width 28 height 16
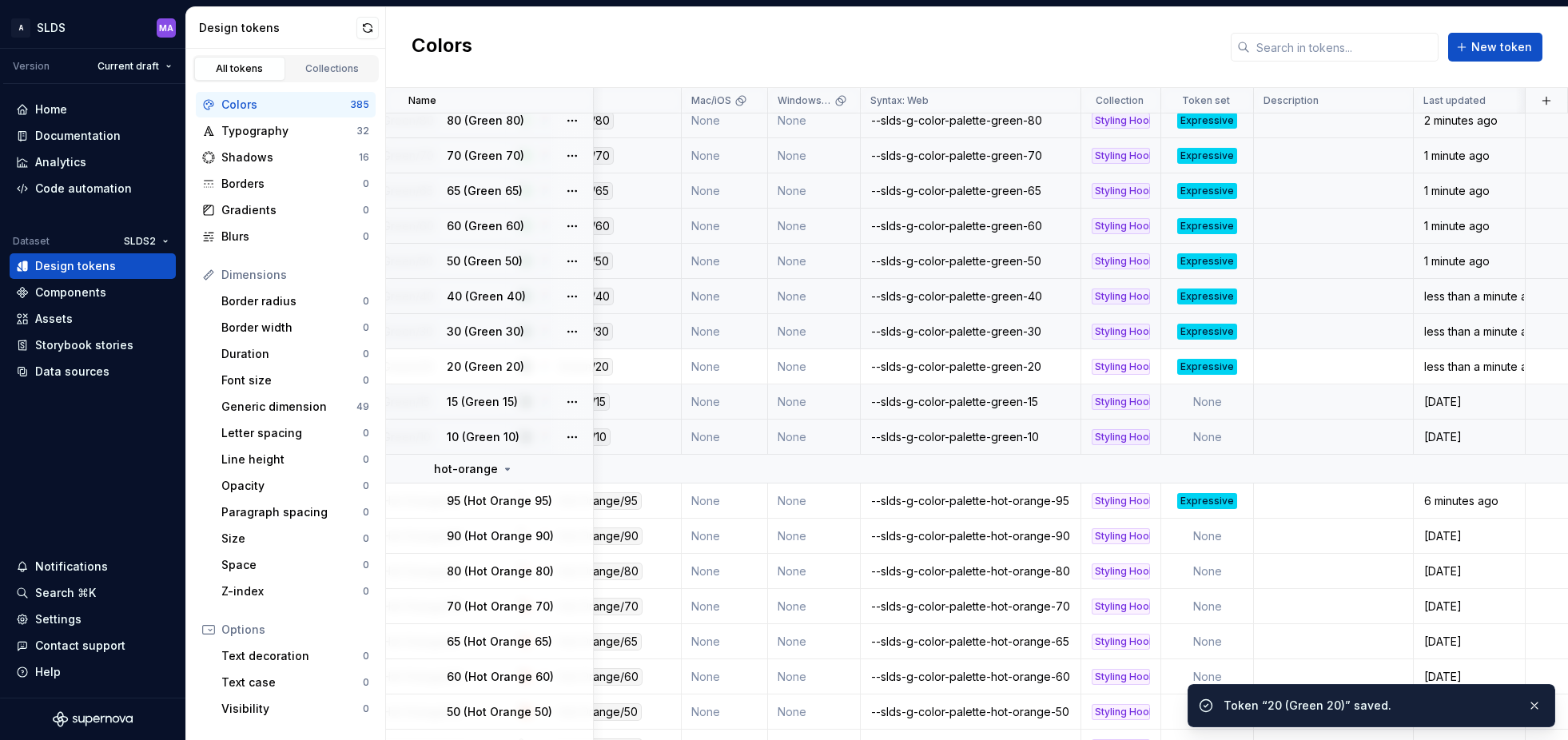
click at [1219, 400] on td "None" at bounding box center [1207, 402] width 93 height 35
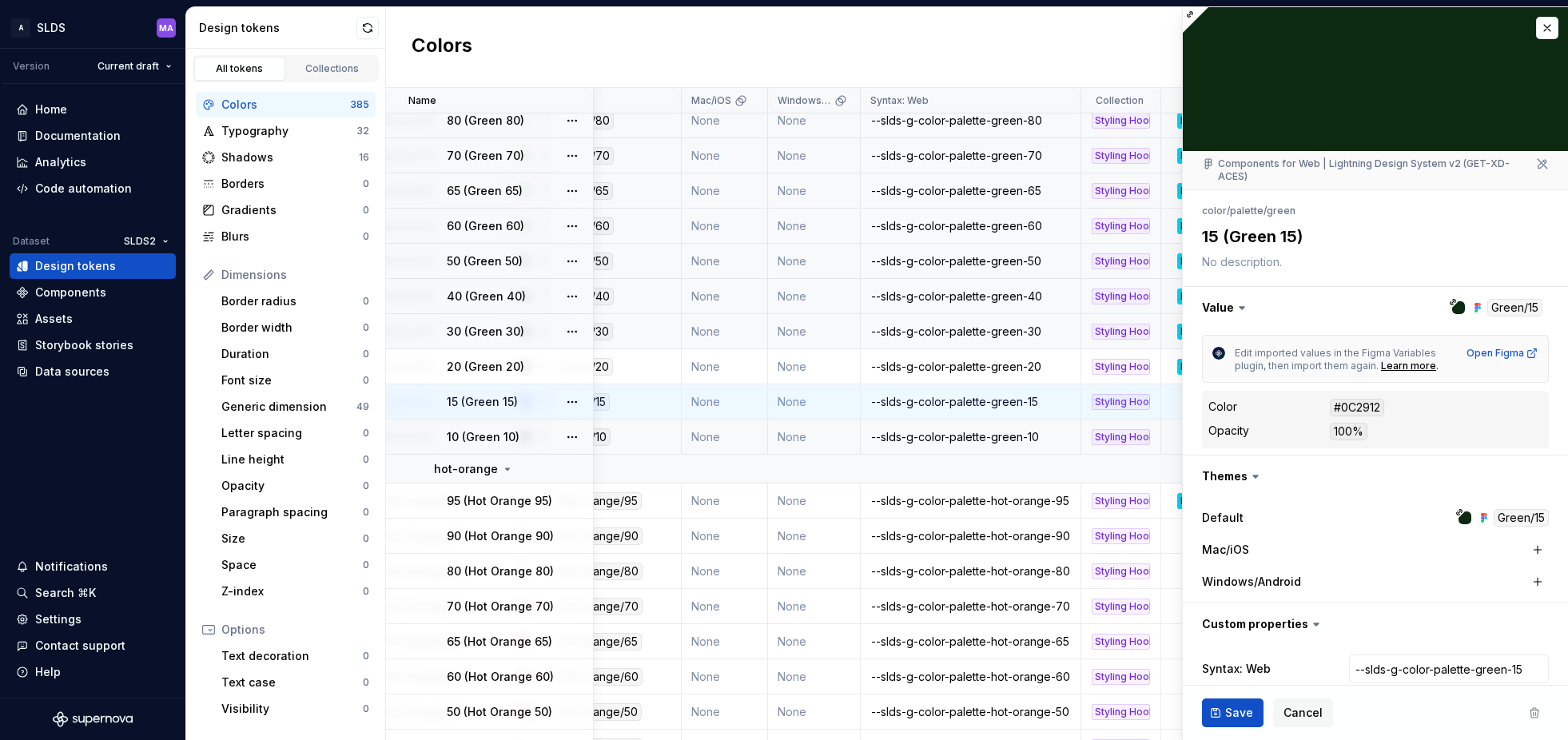
scroll to position [5265, 264]
type textarea "*"
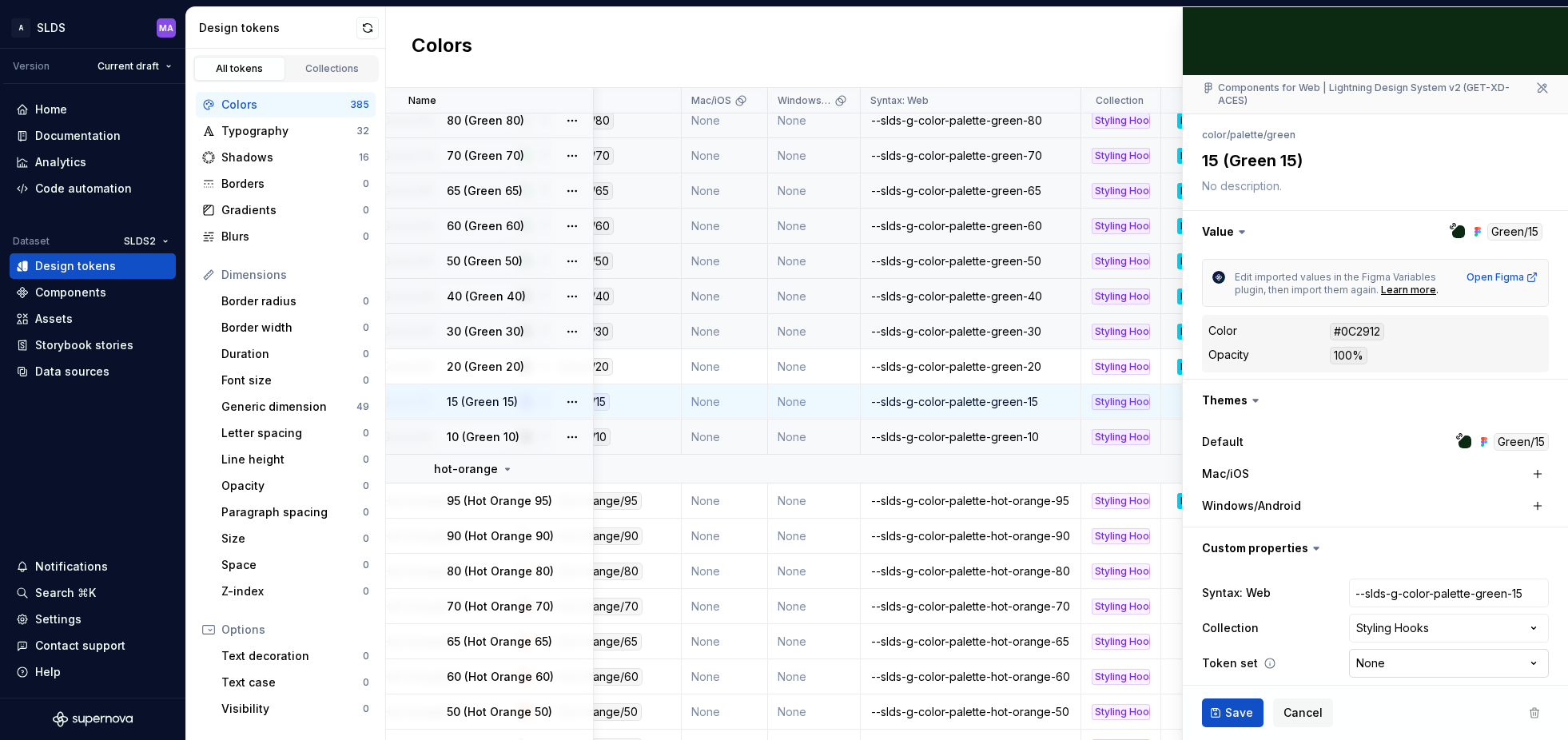
click at [1403, 652] on html "A SLDS MA Version Current draft Home Documentation Analytics Code automation Da…" at bounding box center [784, 370] width 1568 height 740
select select "**********"
click at [1239, 702] on button "Save" at bounding box center [1233, 713] width 61 height 29
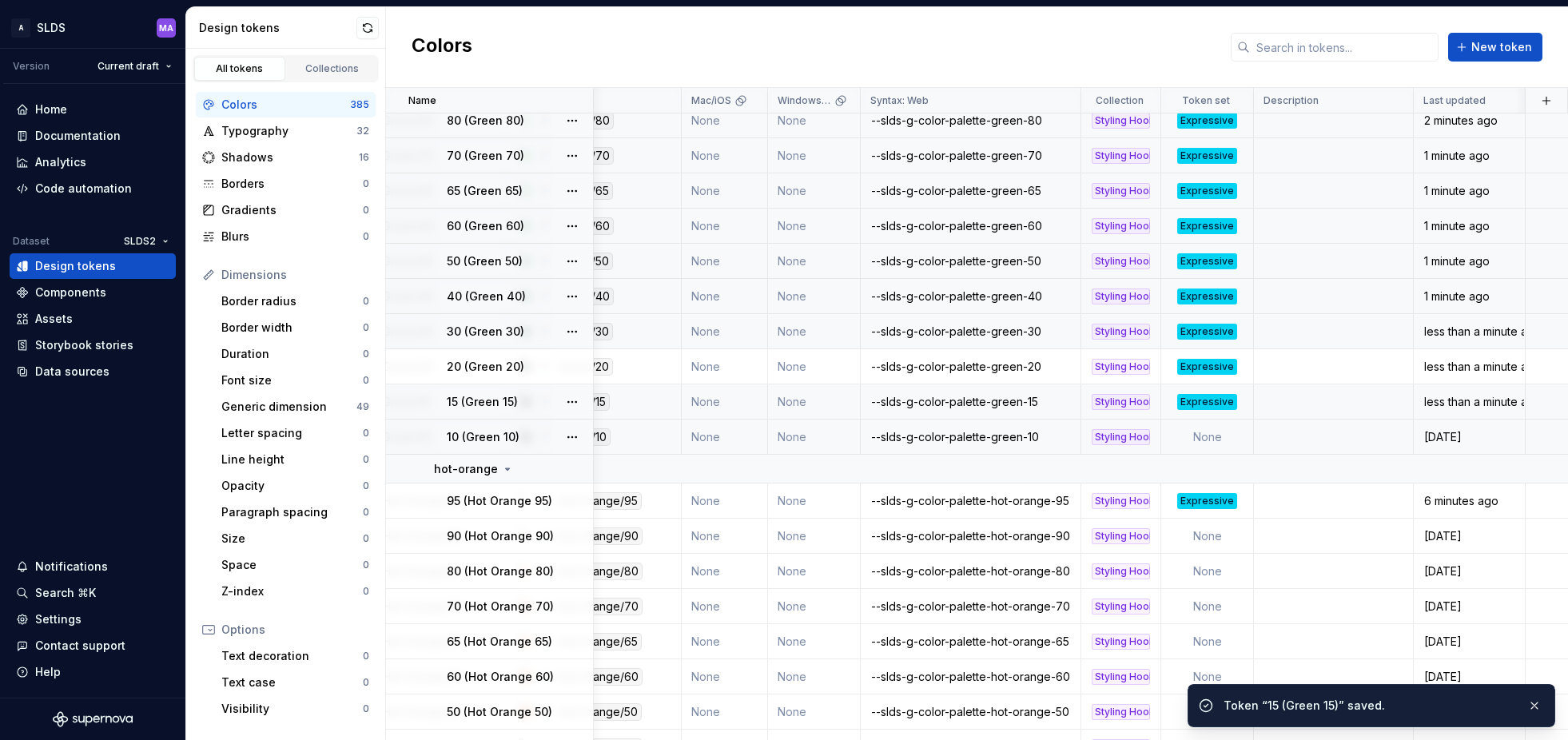
click at [1215, 433] on td "None" at bounding box center [1207, 437] width 93 height 35
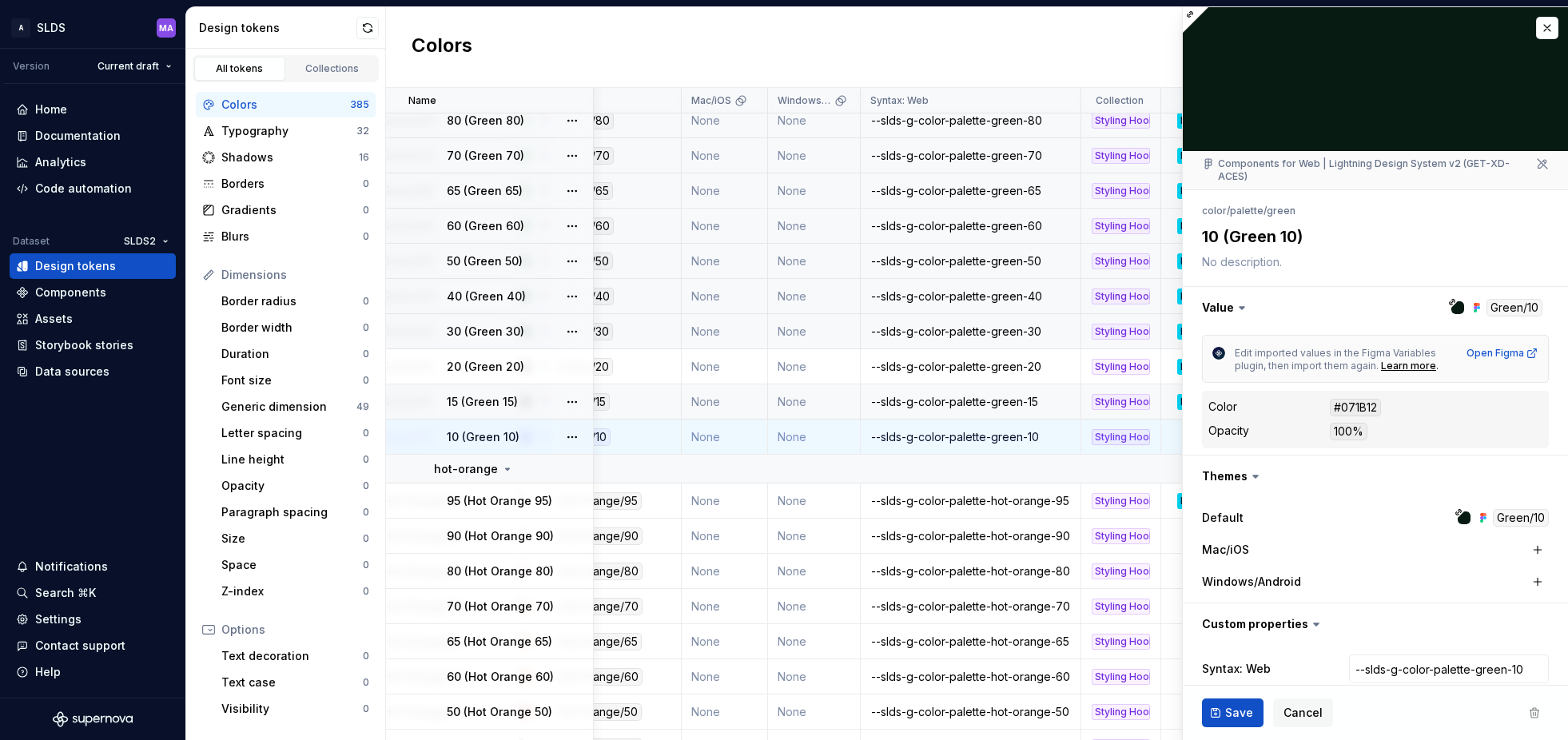
scroll to position [76, 0]
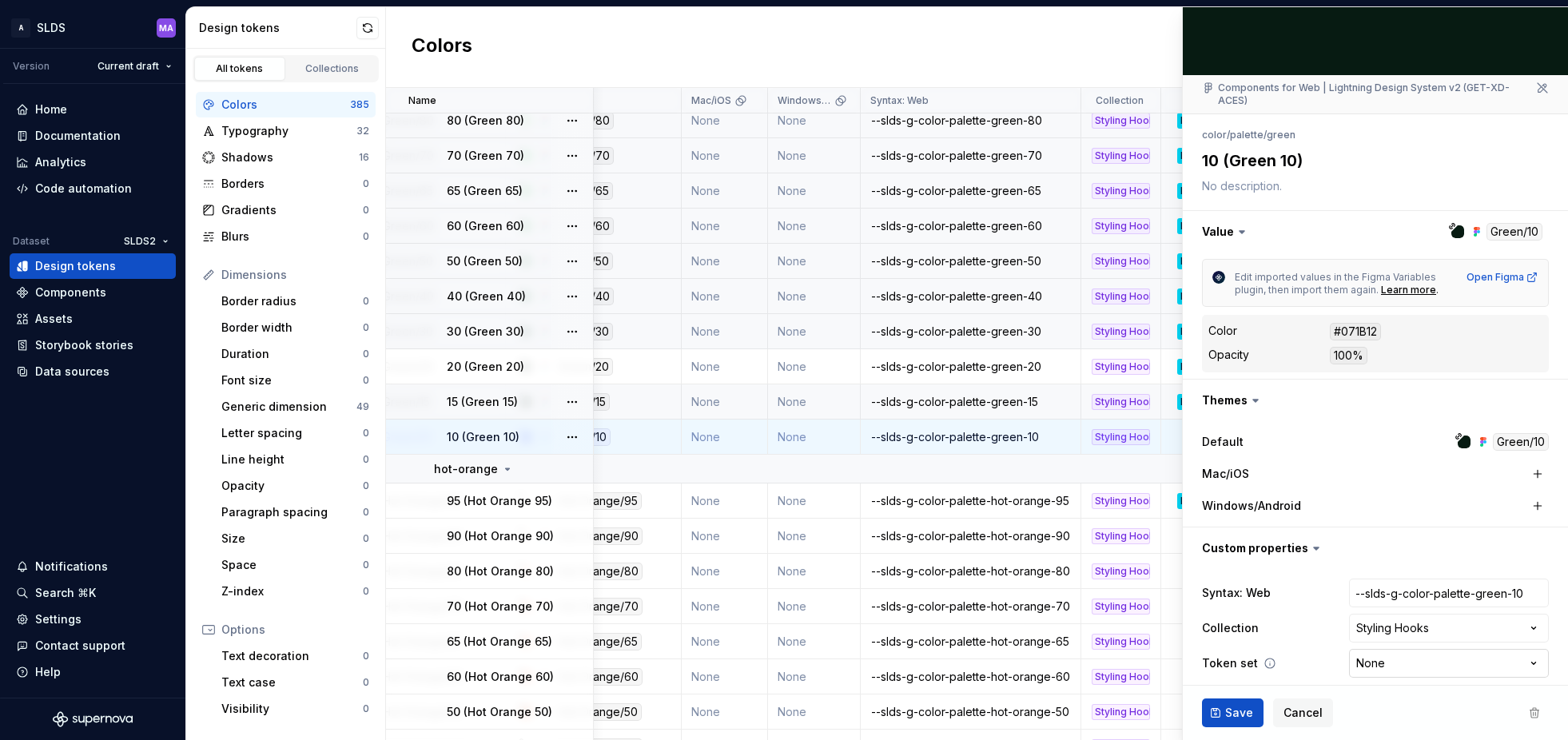
click at [1396, 646] on html "A SLDS MA Version Current draft Home Documentation Analytics Code automation Da…" at bounding box center [784, 370] width 1568 height 740
type textarea "*"
select select "**********"
drag, startPoint x: 1402, startPoint y: 620, endPoint x: 1364, endPoint y: 638, distance: 42.0
click at [1234, 716] on span "Save" at bounding box center [1238, 713] width 28 height 16
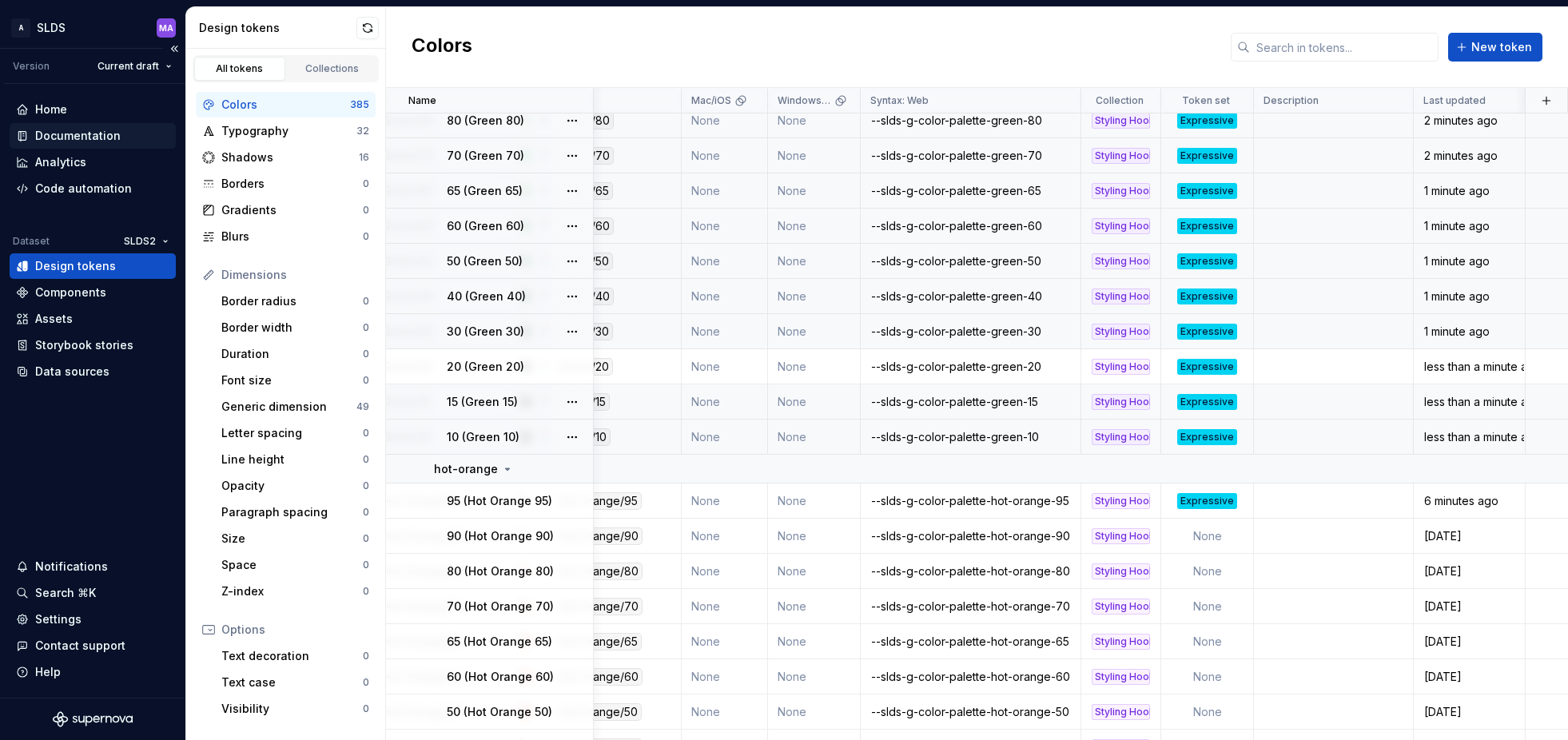
click at [96, 137] on div "Documentation" at bounding box center [77, 136] width 85 height 16
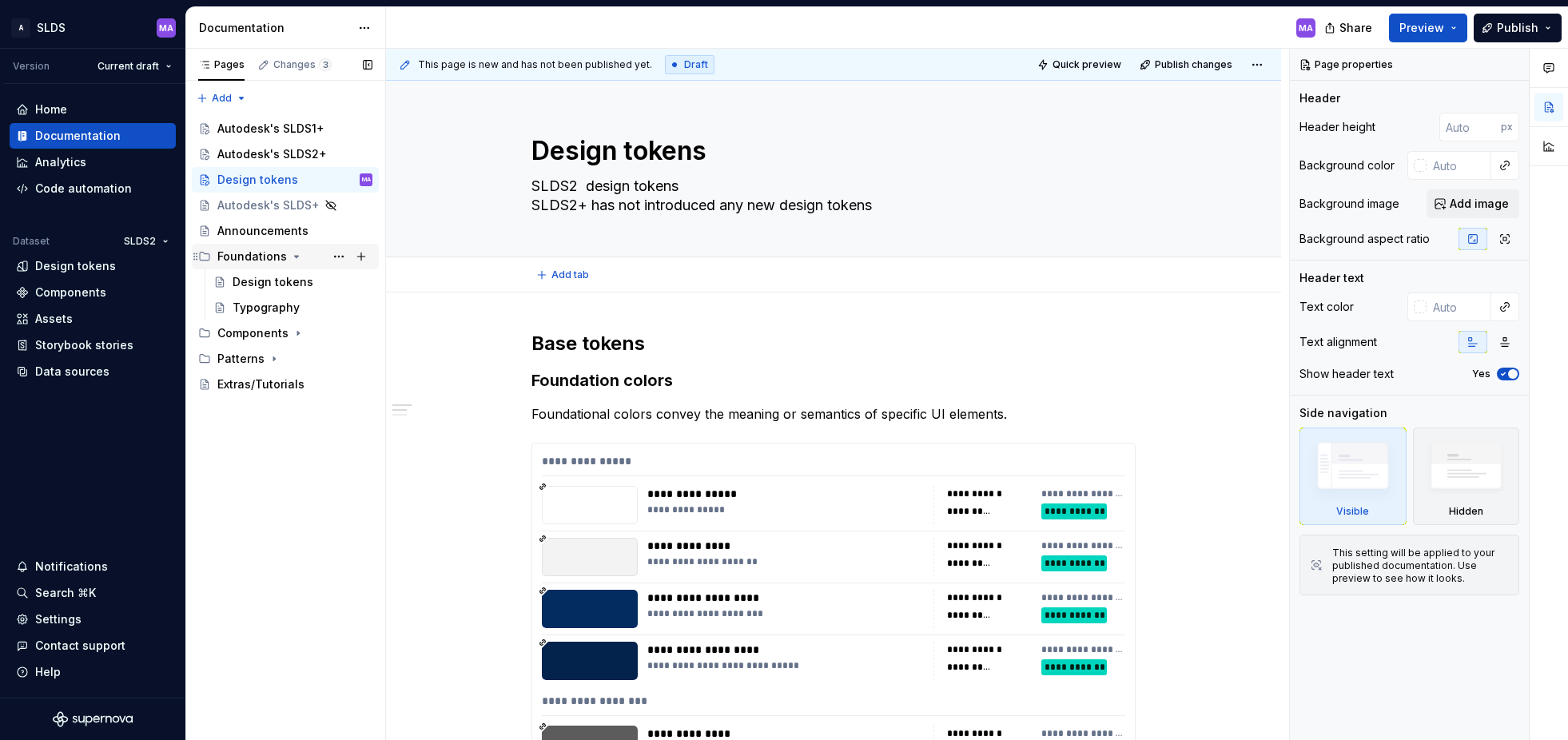
type textarea "*"
click at [71, 266] on div "Design tokens" at bounding box center [75, 266] width 80 height 16
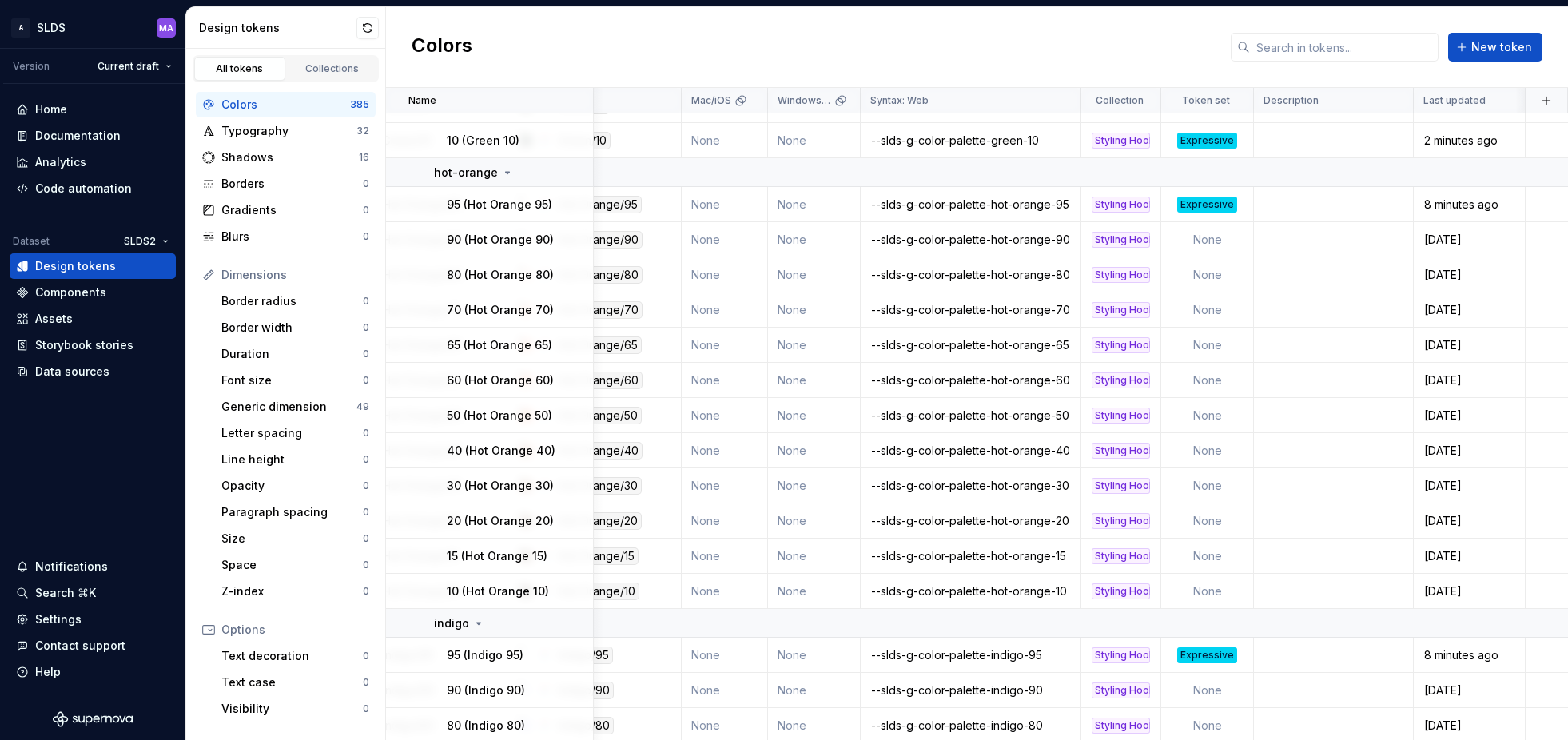
scroll to position [5580, 264]
